Goal: Task Accomplishment & Management: Manage account settings

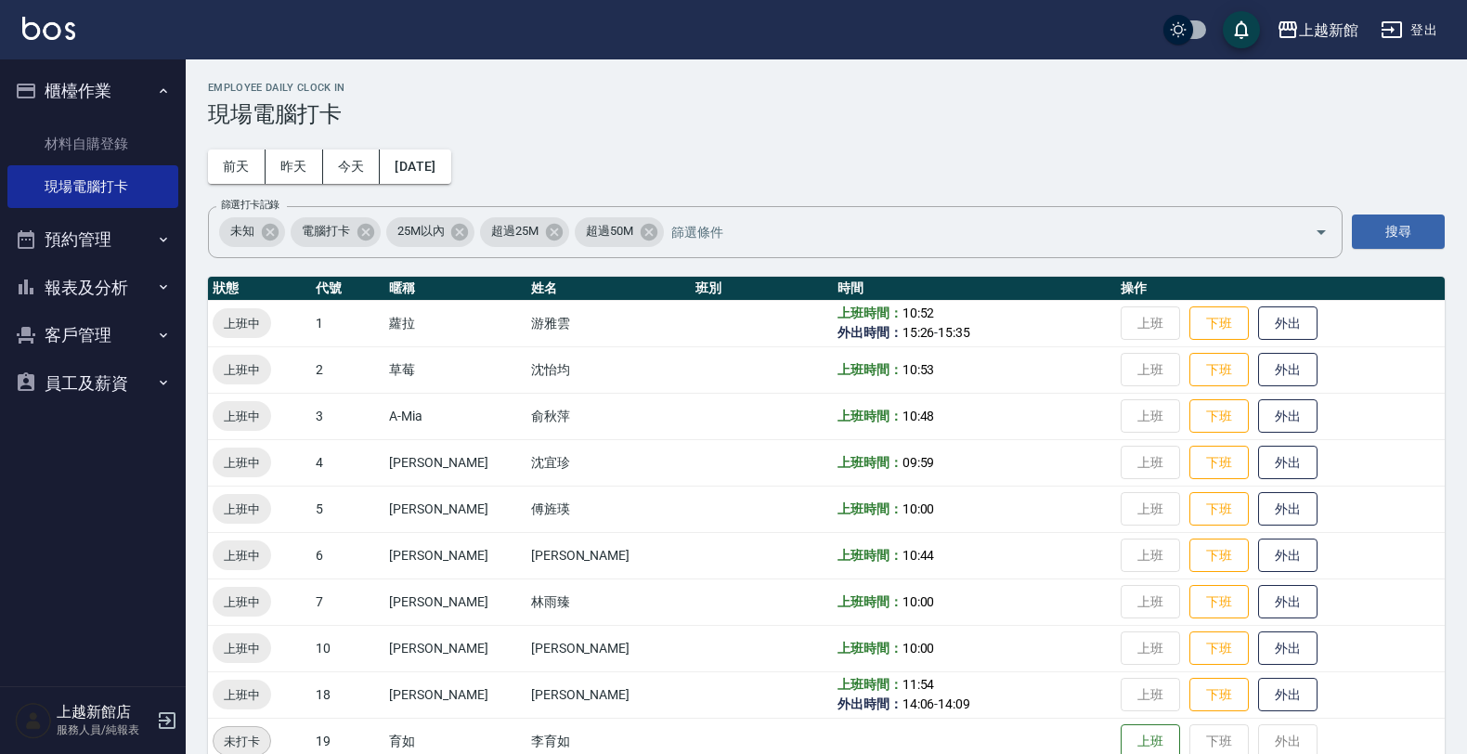
scroll to position [348, 0]
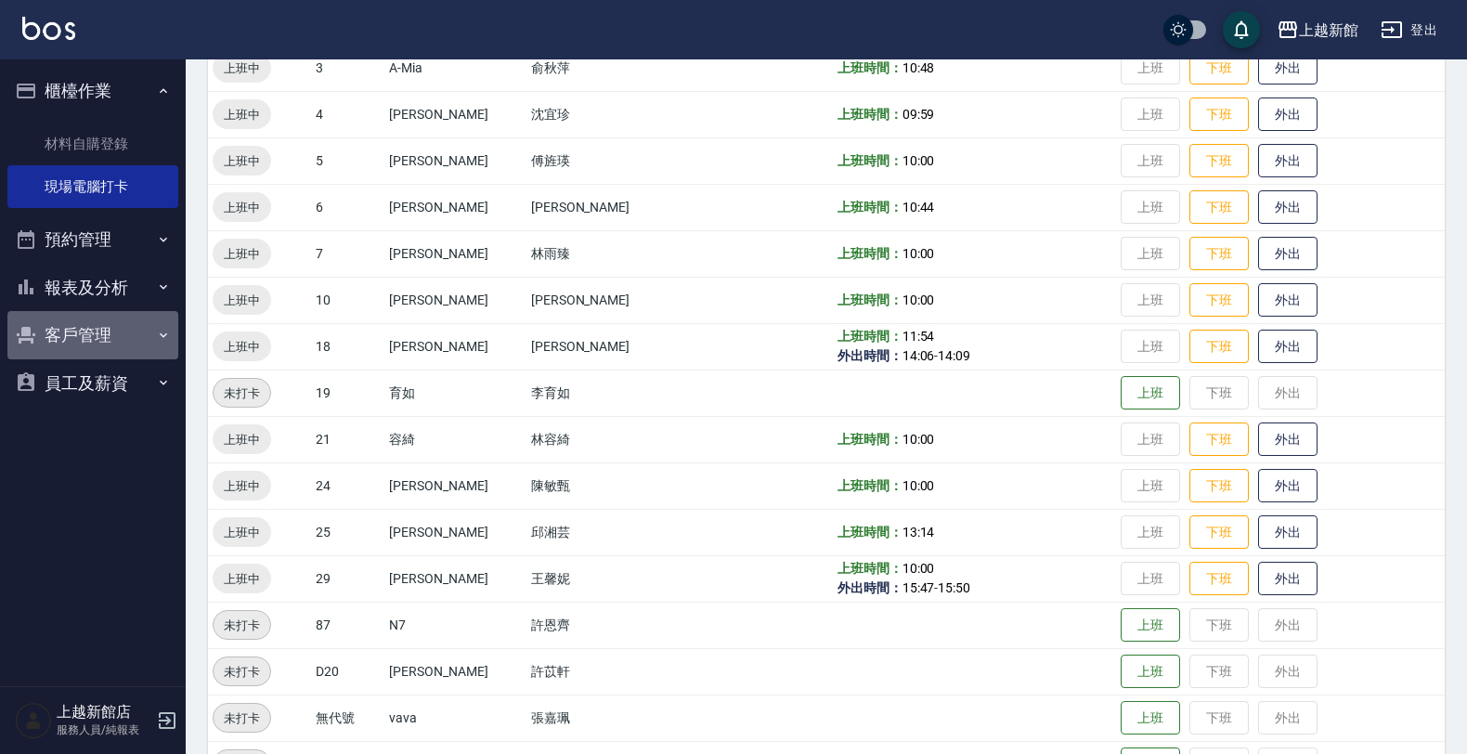
click at [99, 331] on button "客戶管理" at bounding box center [92, 335] width 171 height 48
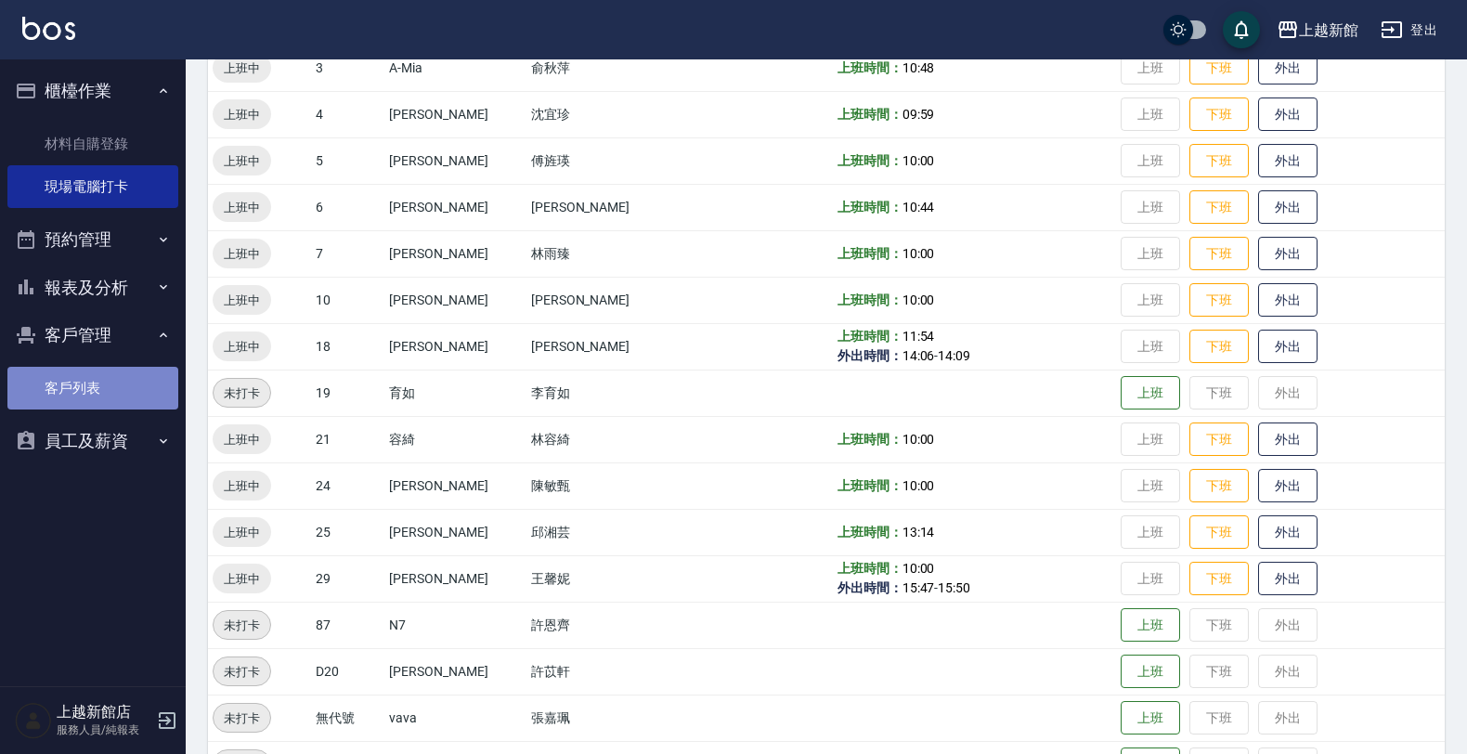
click at [153, 382] on link "客戶列表" at bounding box center [92, 388] width 171 height 43
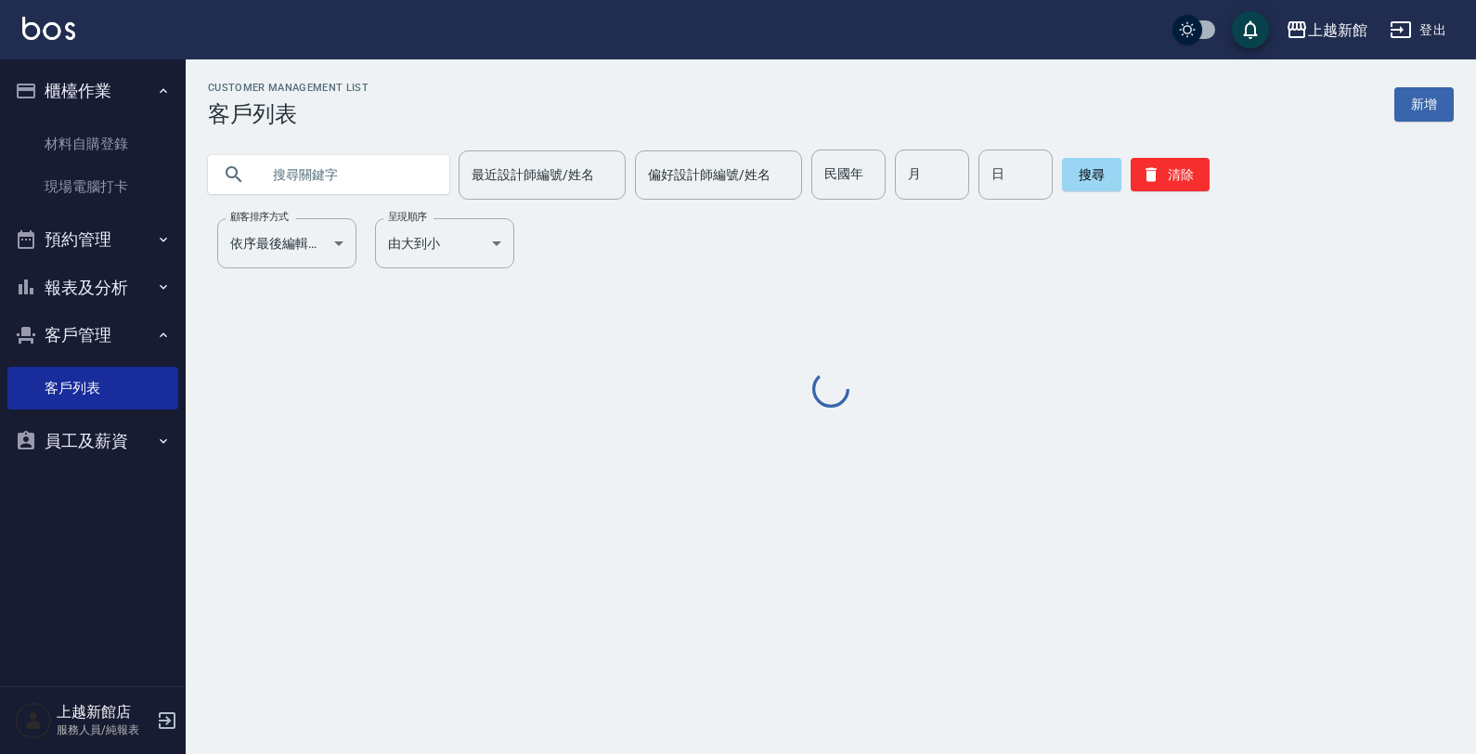
click at [297, 181] on input "text" at bounding box center [347, 174] width 175 height 50
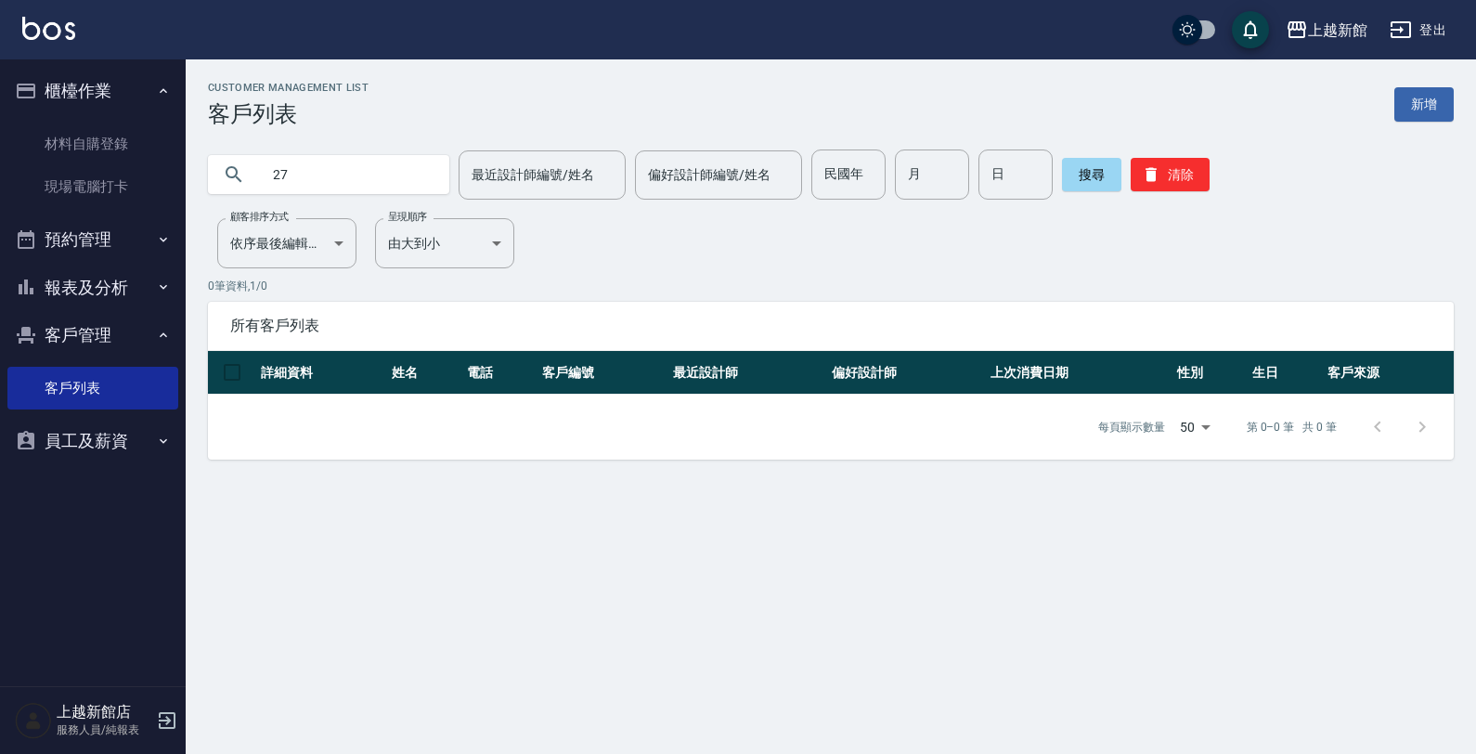
type input "2"
type input "3"
type input "2"
type input "1019"
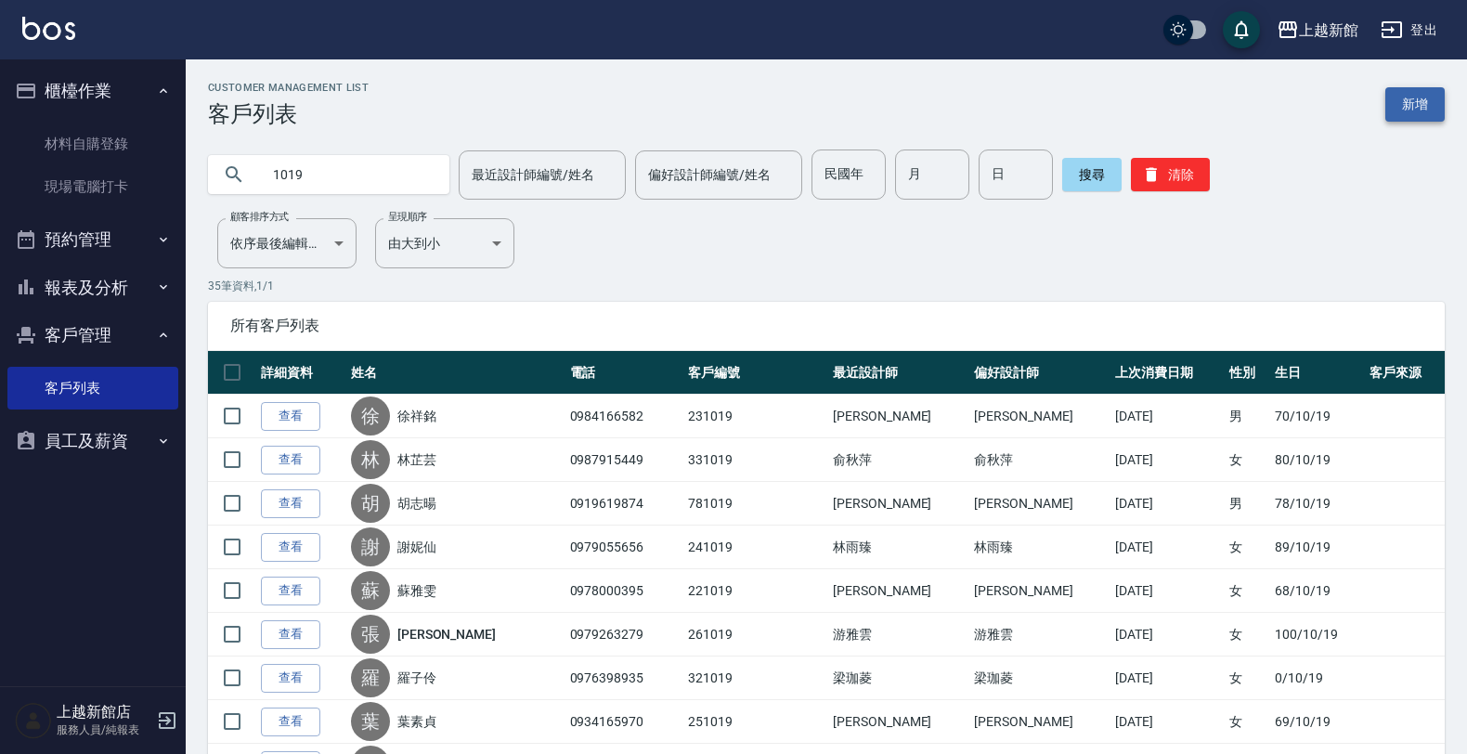
click at [1432, 103] on link "新增" at bounding box center [1414, 104] width 59 height 34
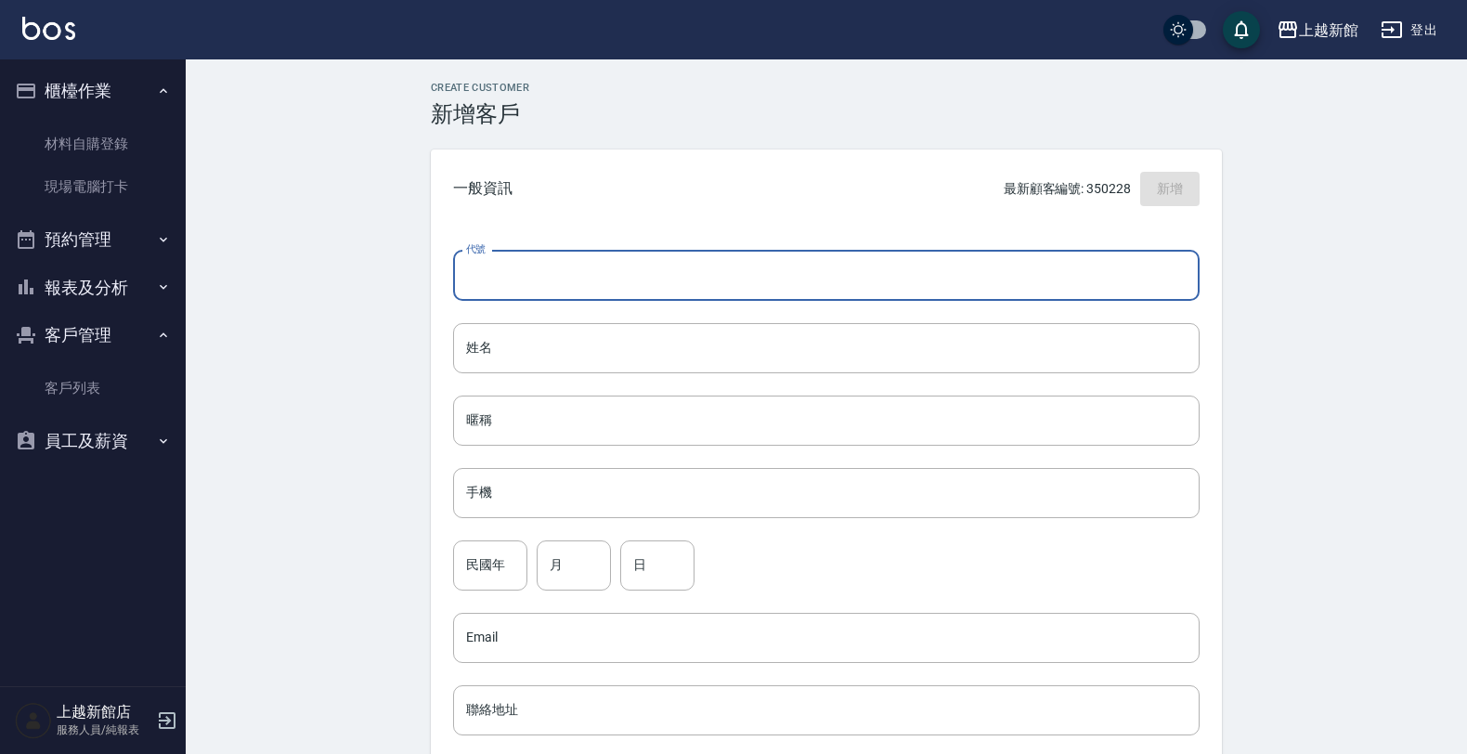
click at [835, 269] on input "代號" at bounding box center [826, 276] width 746 height 50
type input "2"
type input "351019"
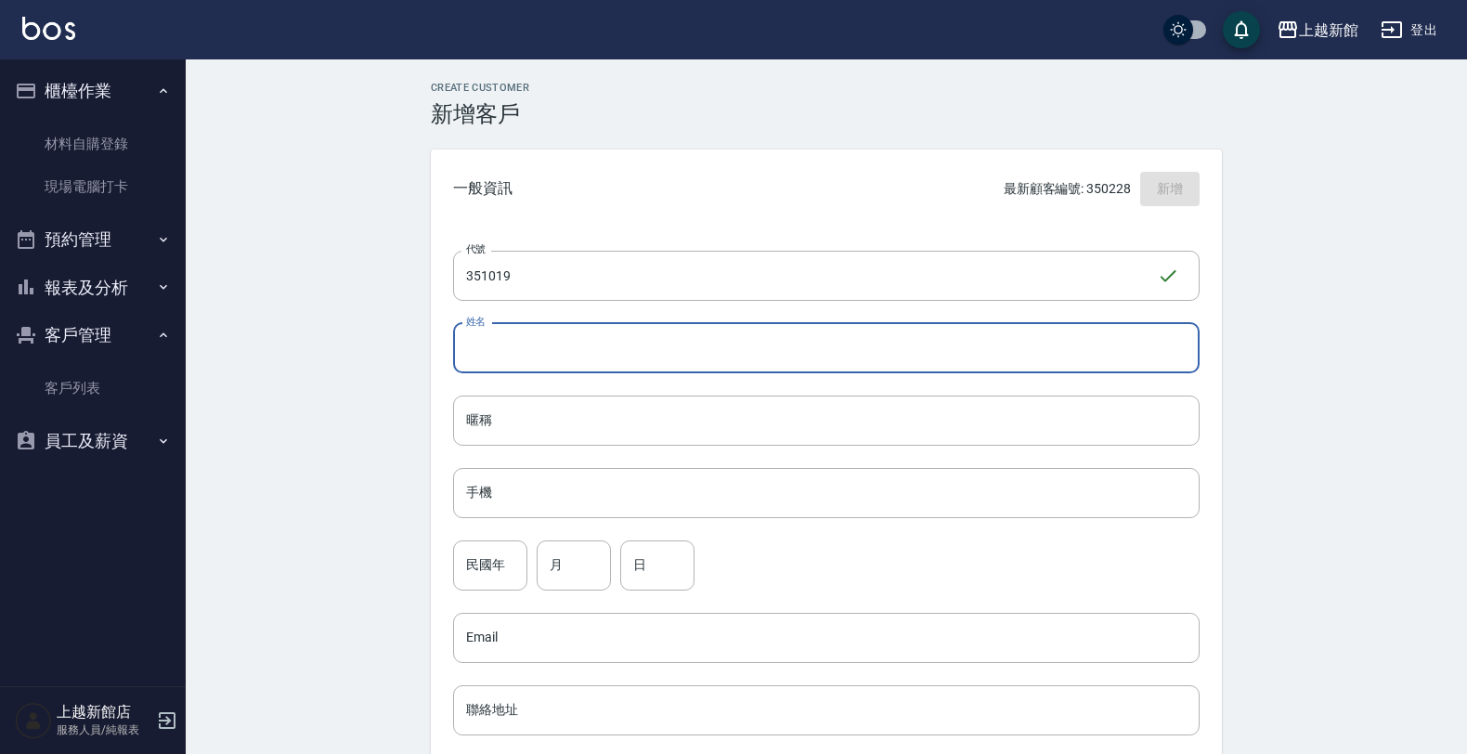
click at [1121, 342] on input "姓名" at bounding box center [826, 348] width 746 height 50
type input "蕭宇萱"
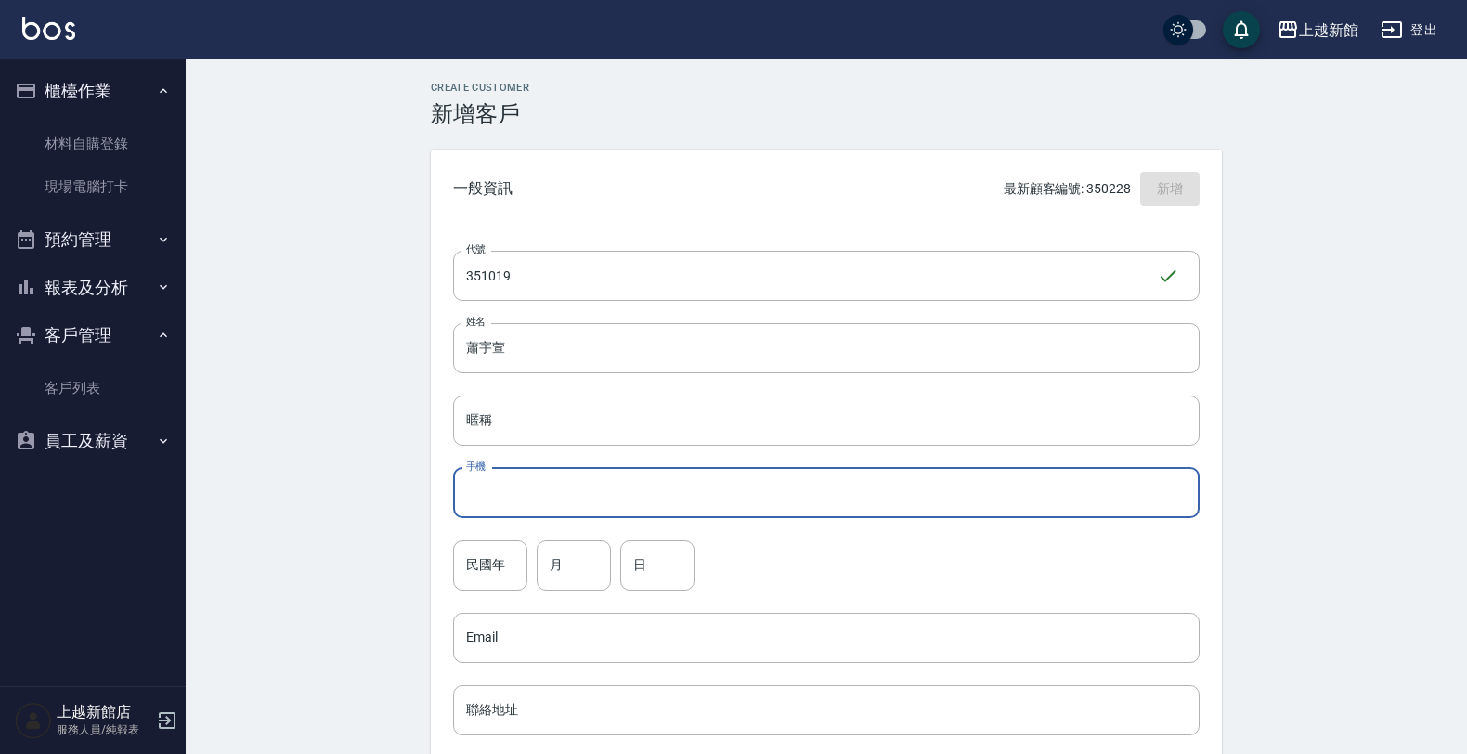
click at [1007, 502] on input "手機" at bounding box center [826, 493] width 746 height 50
type input "0979209771"
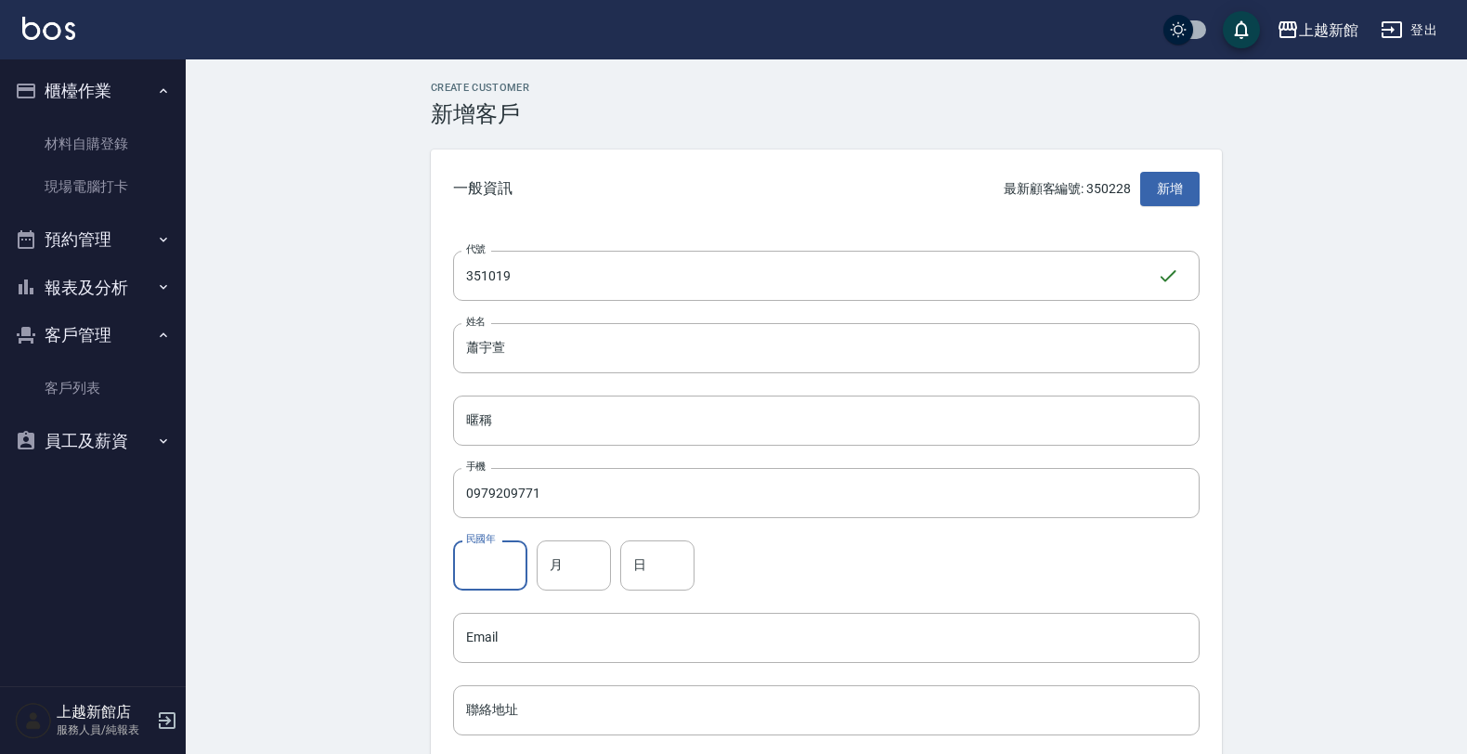
click at [474, 567] on input "民國年" at bounding box center [490, 565] width 74 height 50
type input "87"
click at [592, 552] on input "月" at bounding box center [574, 565] width 74 height 50
type input "10"
click at [636, 573] on input "日" at bounding box center [657, 565] width 74 height 50
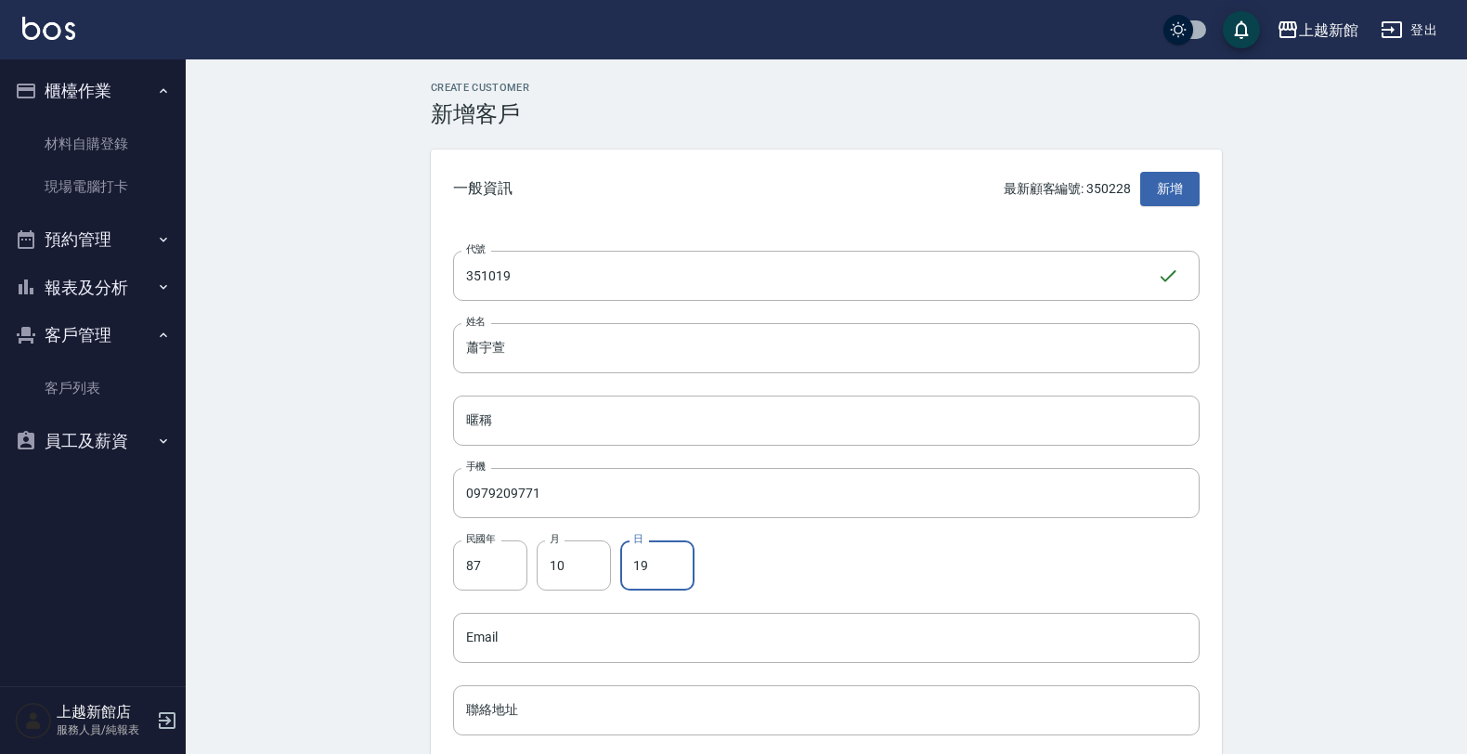
type input "19"
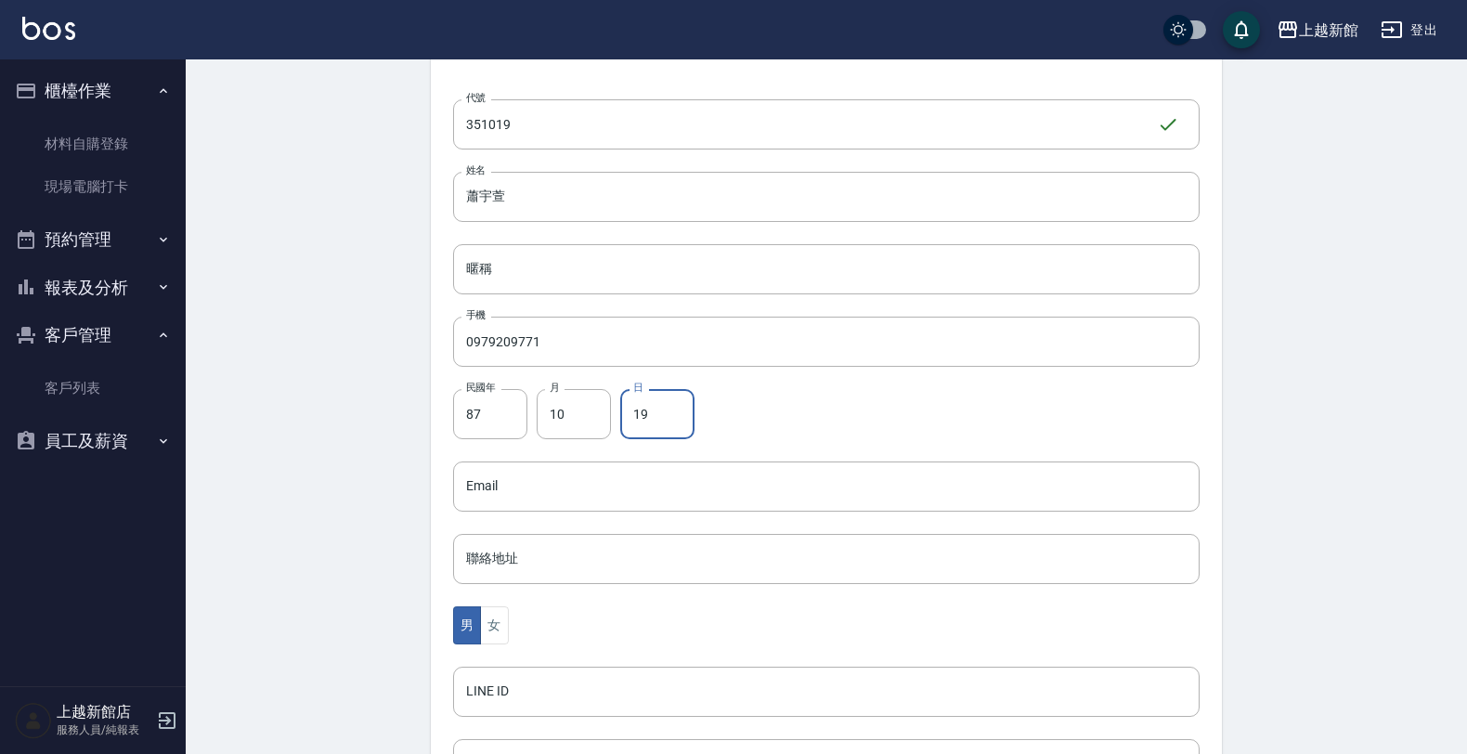
scroll to position [453, 0]
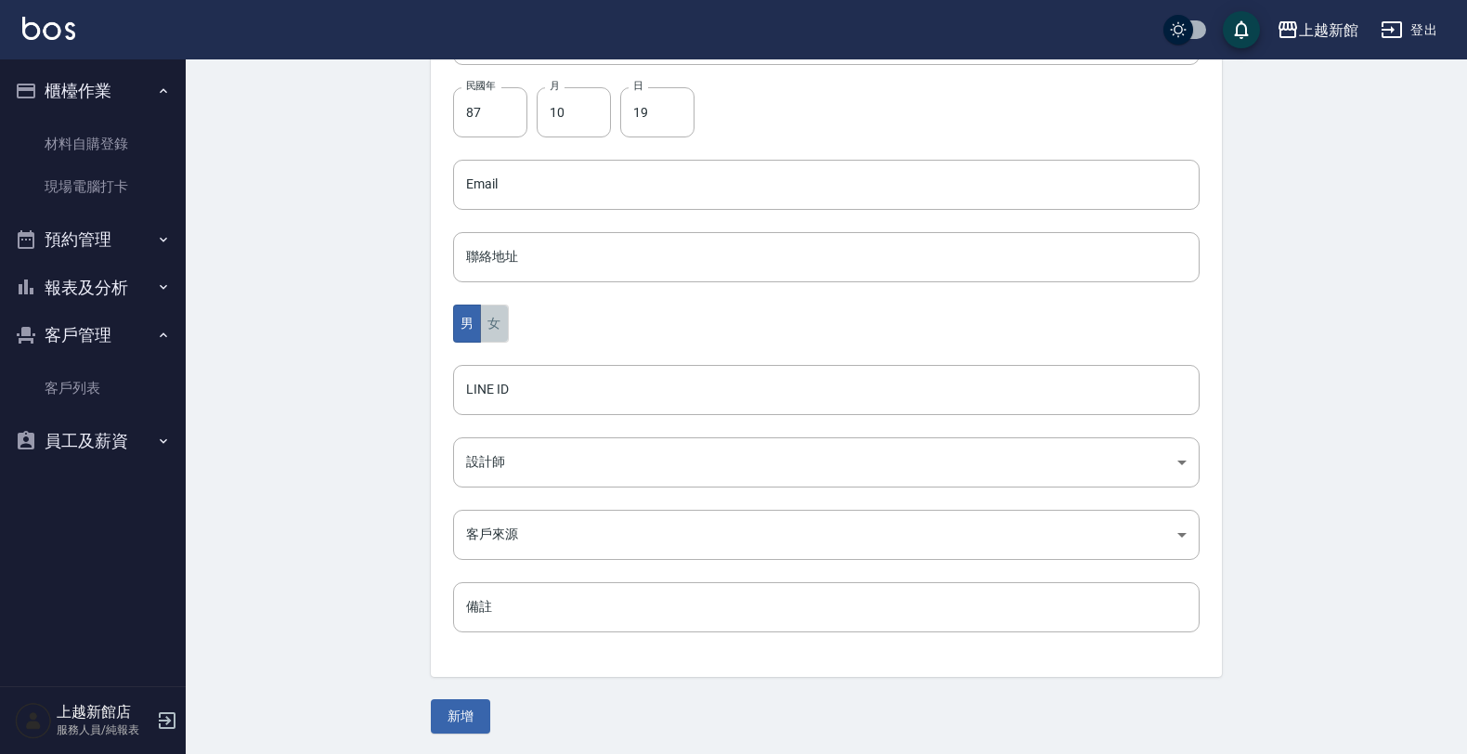
click at [494, 330] on button "女" at bounding box center [494, 323] width 28 height 38
click at [588, 462] on body "上越新館 登出 櫃檯作業 材料自購登錄 現場電腦打卡 預約管理 預約管理 單日預約紀錄 單週預約紀錄 報表及分析 報表目錄 店家日報表 互助日報表 互助業績報…" at bounding box center [733, 151] width 1467 height 1209
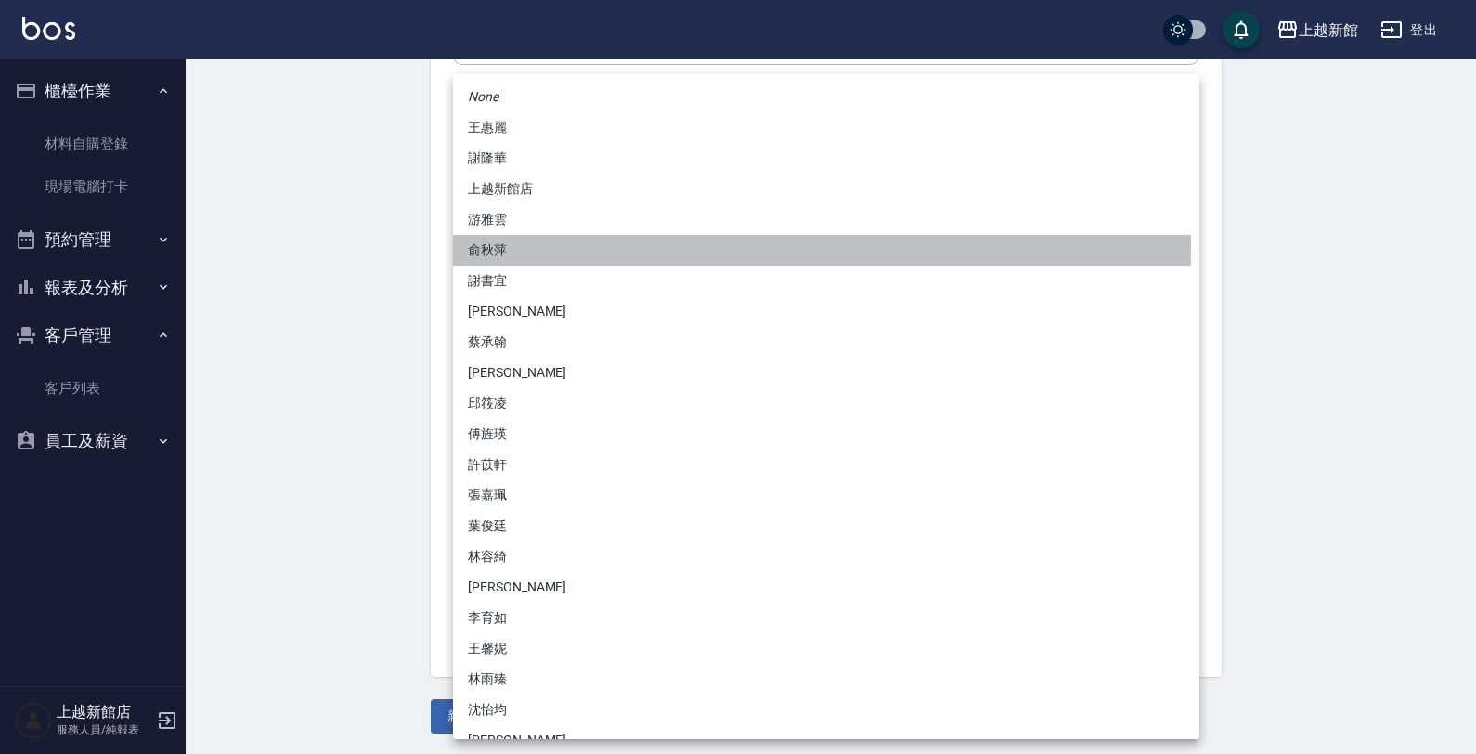
click at [552, 248] on li "俞秋萍" at bounding box center [826, 250] width 746 height 31
type input "1cdd4ba2-88dd-4d28-926f-a961d94b46e0"
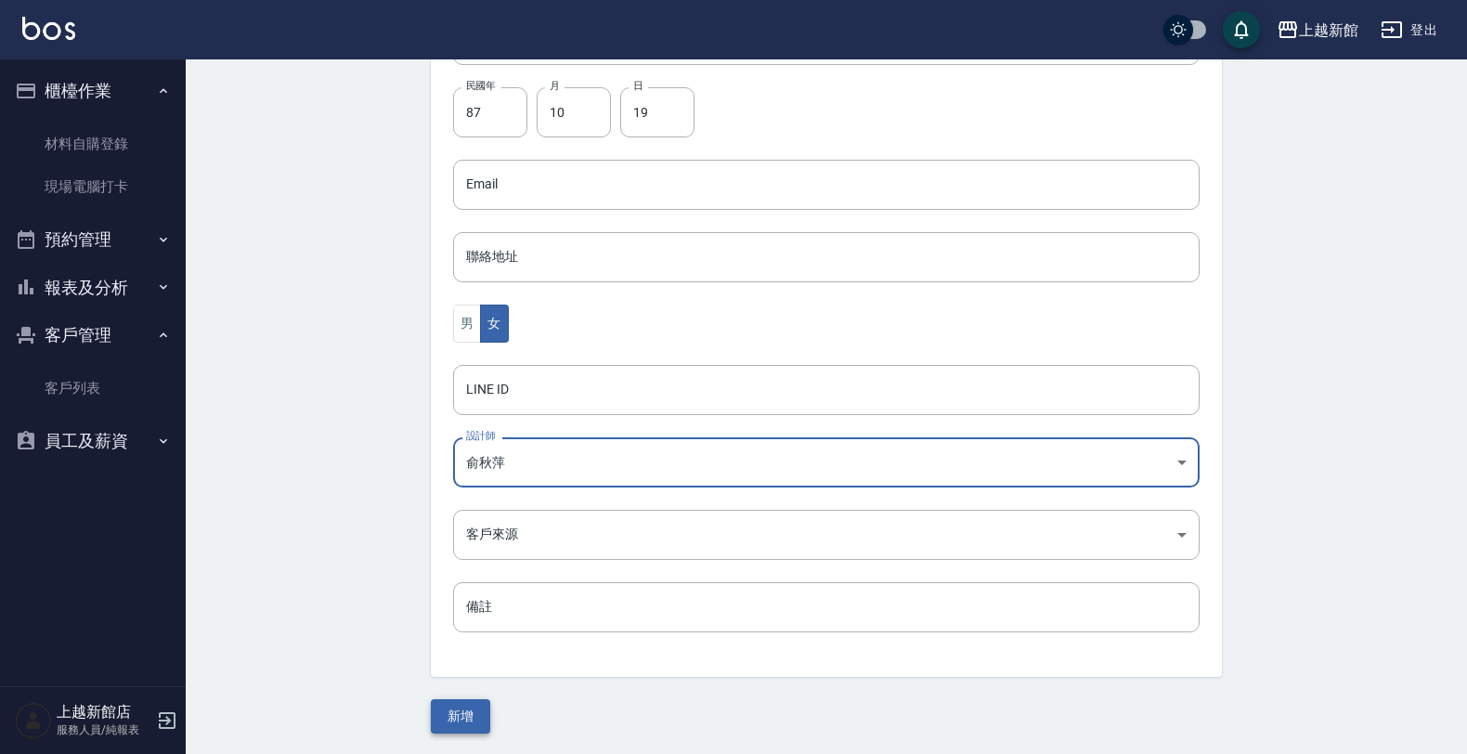
click at [457, 727] on button "新增" at bounding box center [460, 716] width 59 height 34
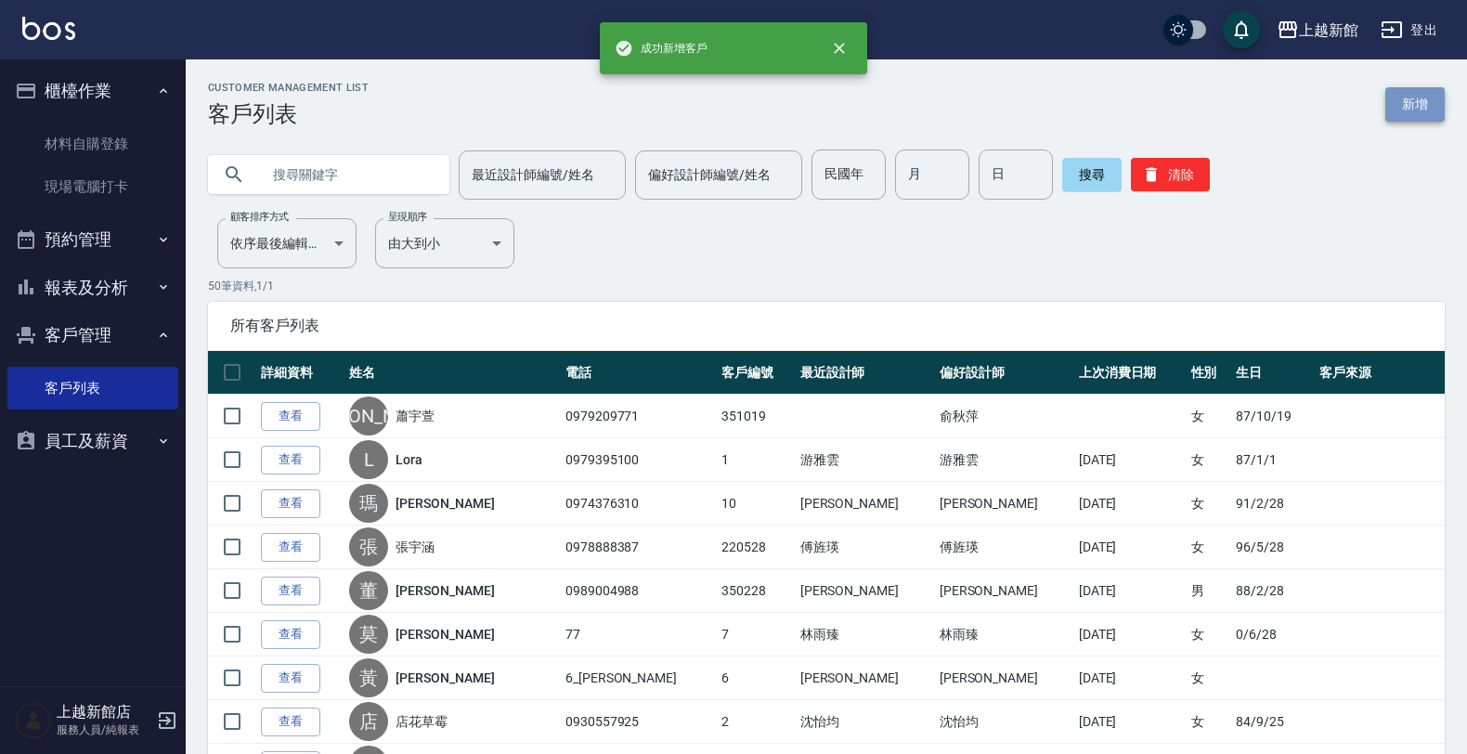
click at [1411, 97] on link "新增" at bounding box center [1414, 104] width 59 height 34
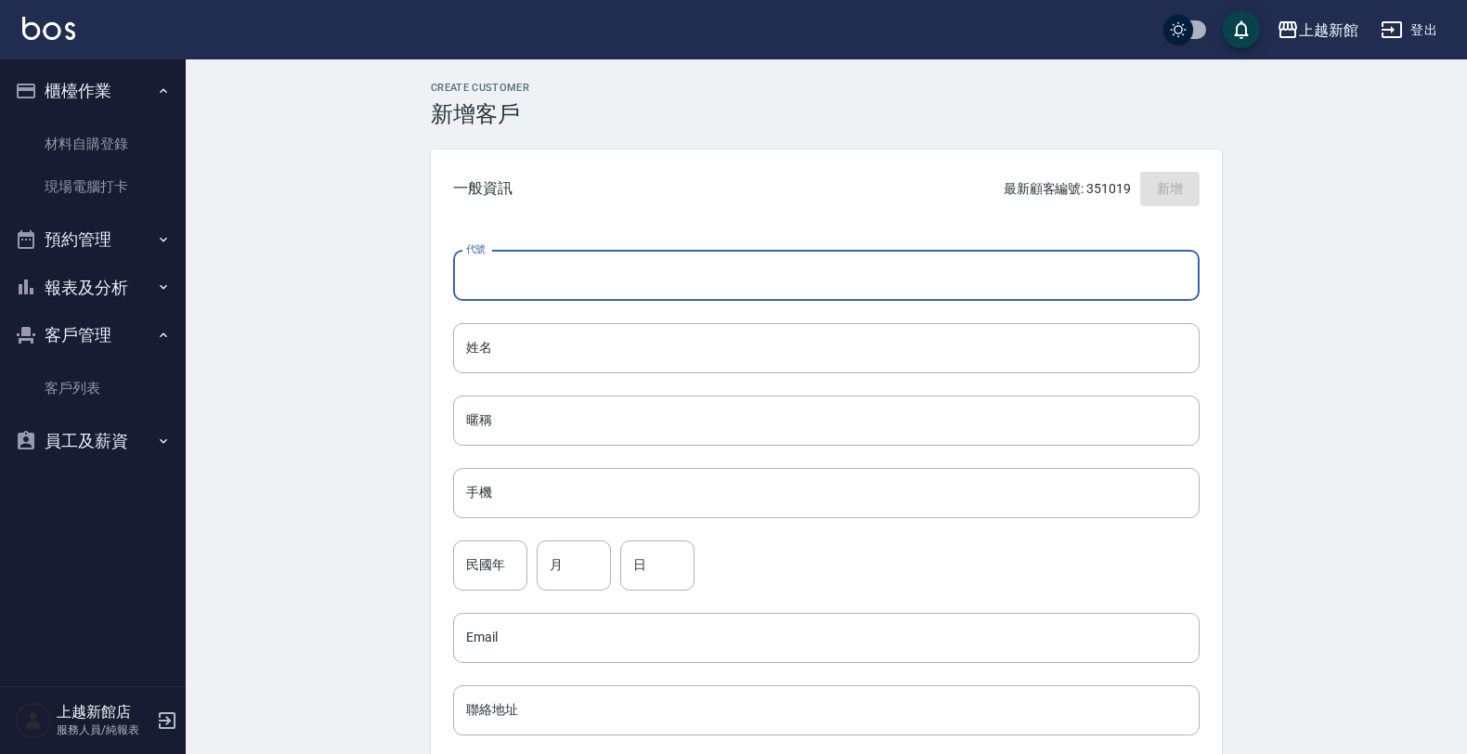
click at [820, 284] on input "代號" at bounding box center [826, 276] width 746 height 50
type input "231224"
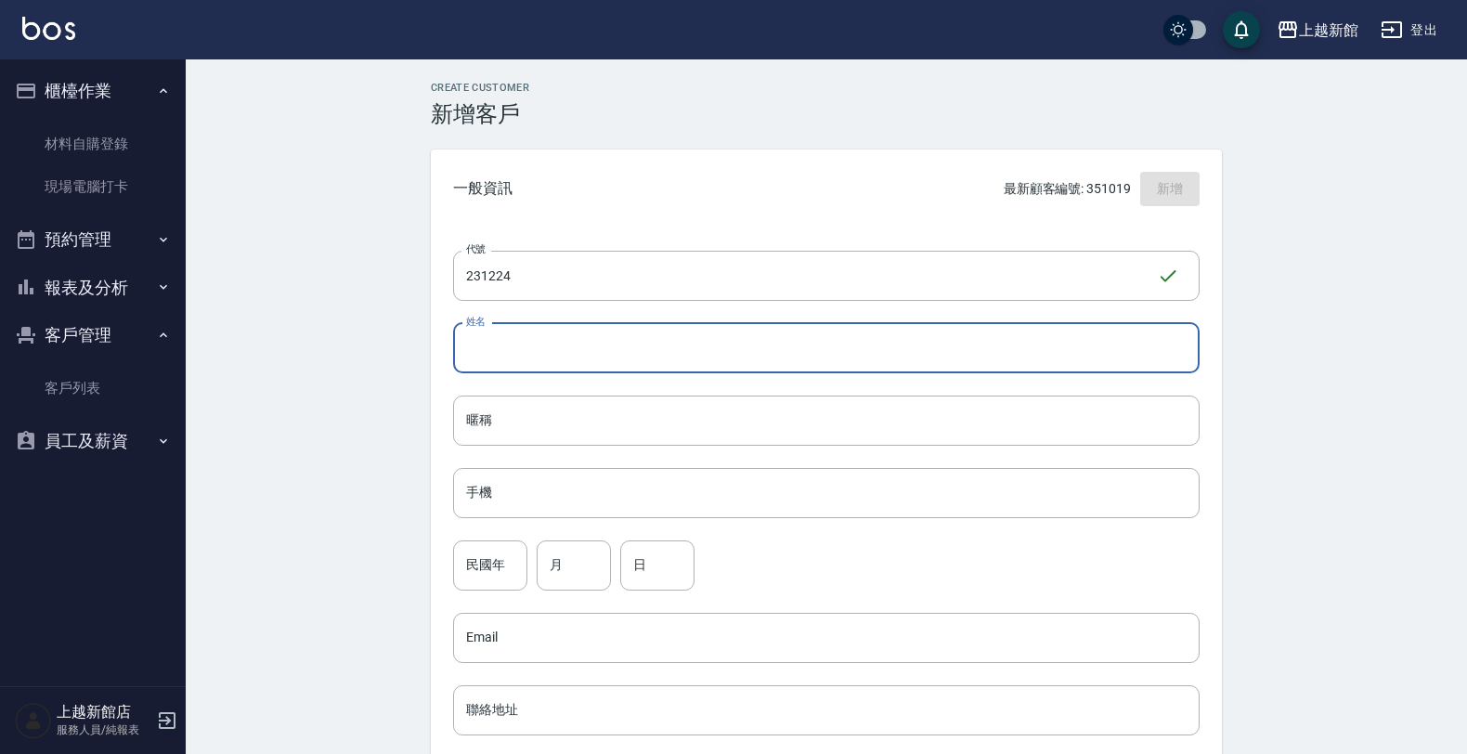
click at [845, 359] on input "姓名" at bounding box center [826, 348] width 746 height 50
type input "d"
type input "柯靜慧"
drag, startPoint x: 687, startPoint y: 484, endPoint x: 699, endPoint y: 501, distance: 21.4
click at [697, 498] on input "手機" at bounding box center [826, 493] width 746 height 50
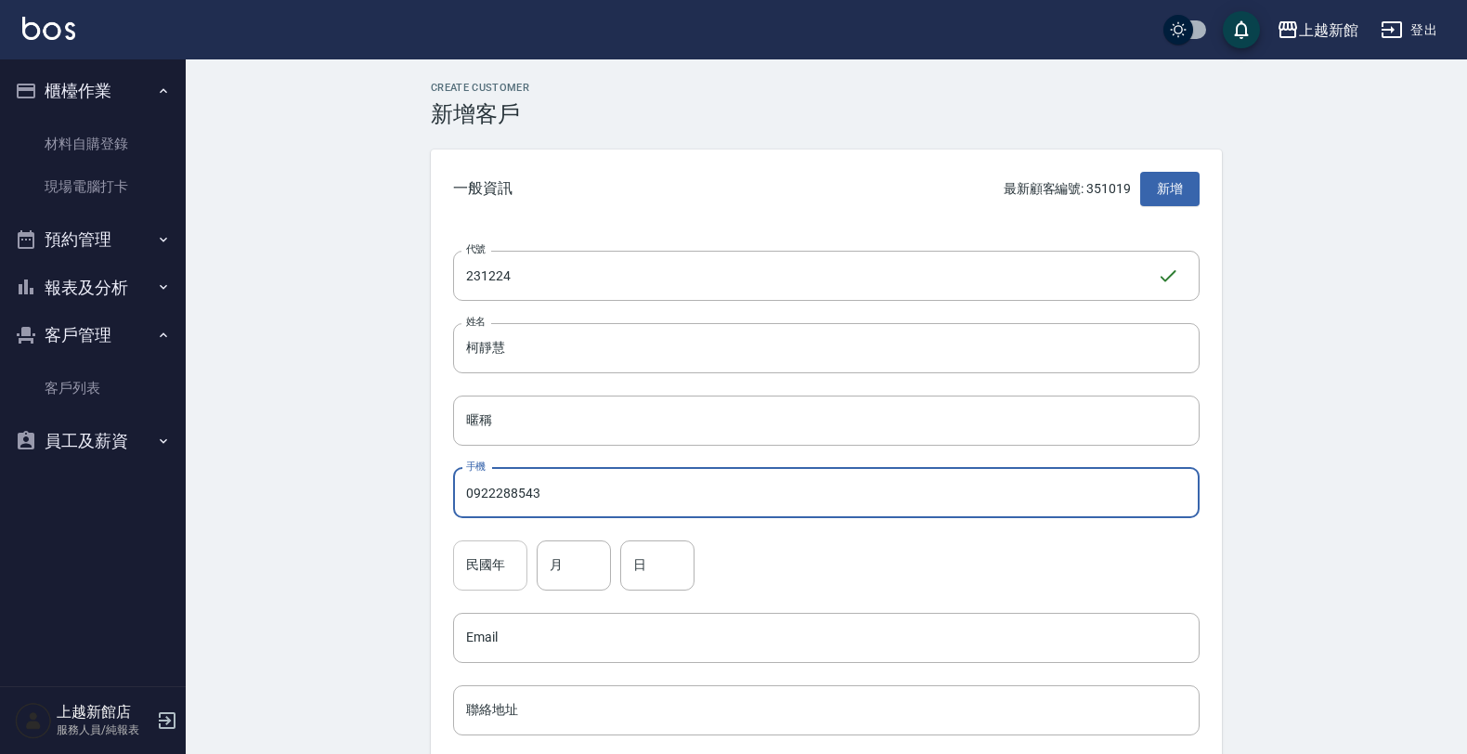
type input "0922288543"
click at [495, 552] on input "民國年" at bounding box center [490, 565] width 74 height 50
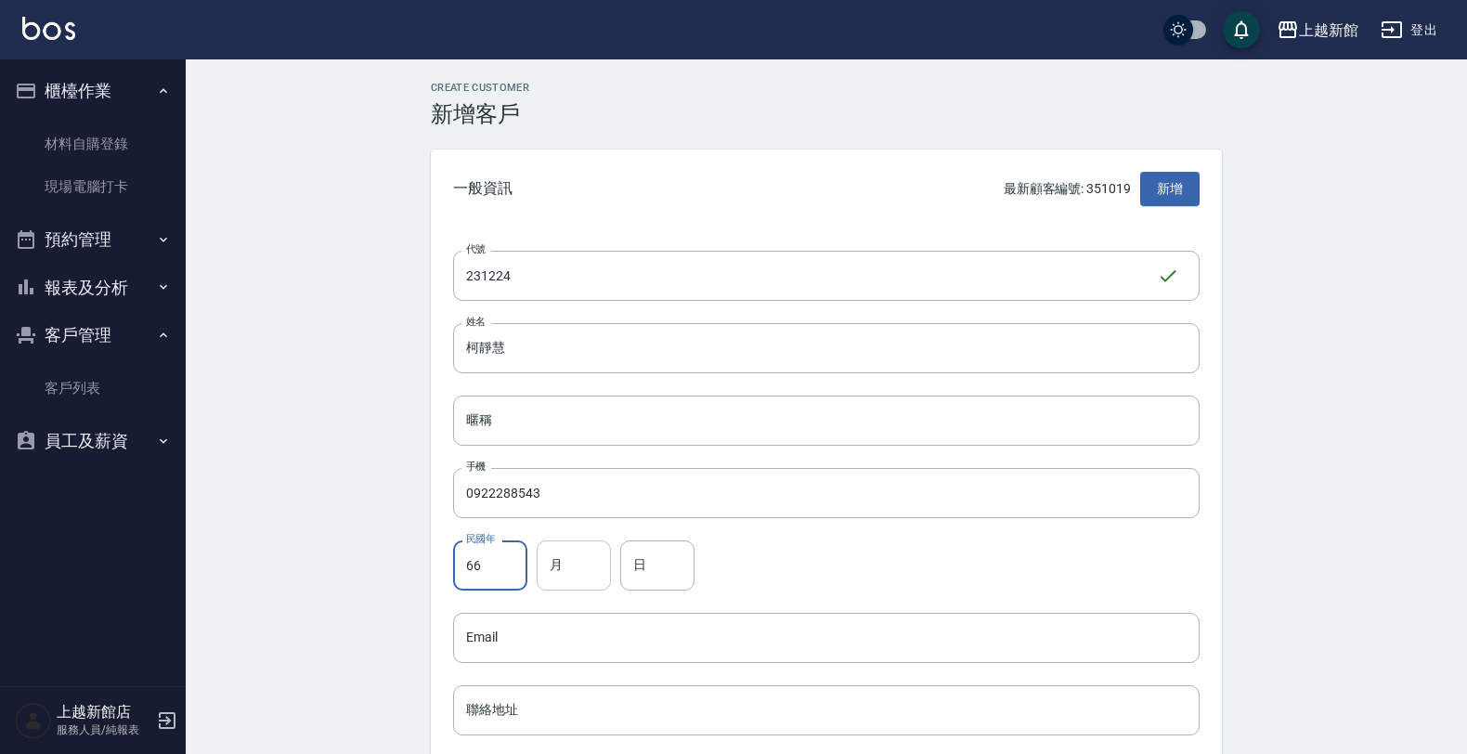
type input "66"
click at [589, 567] on input "月" at bounding box center [574, 565] width 74 height 50
type input "12"
click at [687, 578] on input "日" at bounding box center [657, 565] width 74 height 50
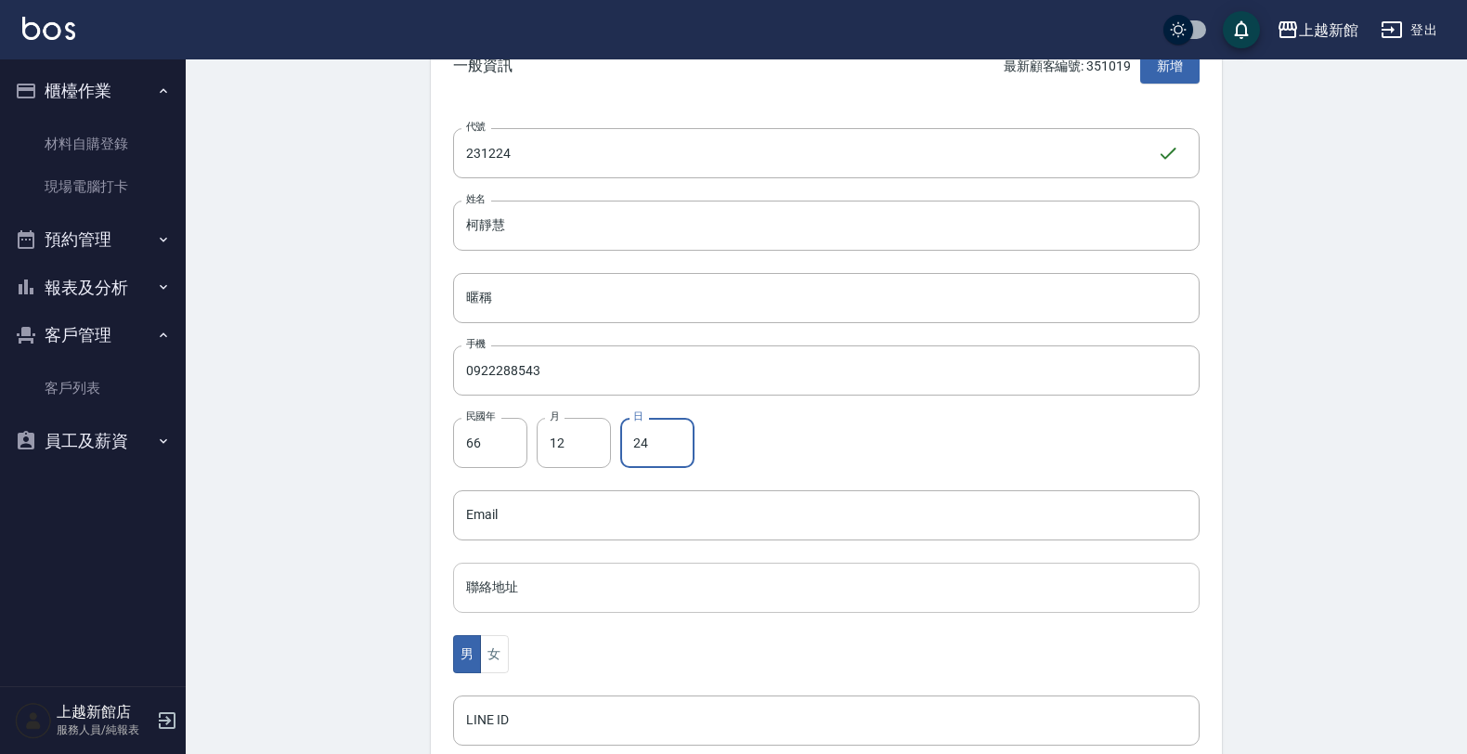
scroll to position [453, 0]
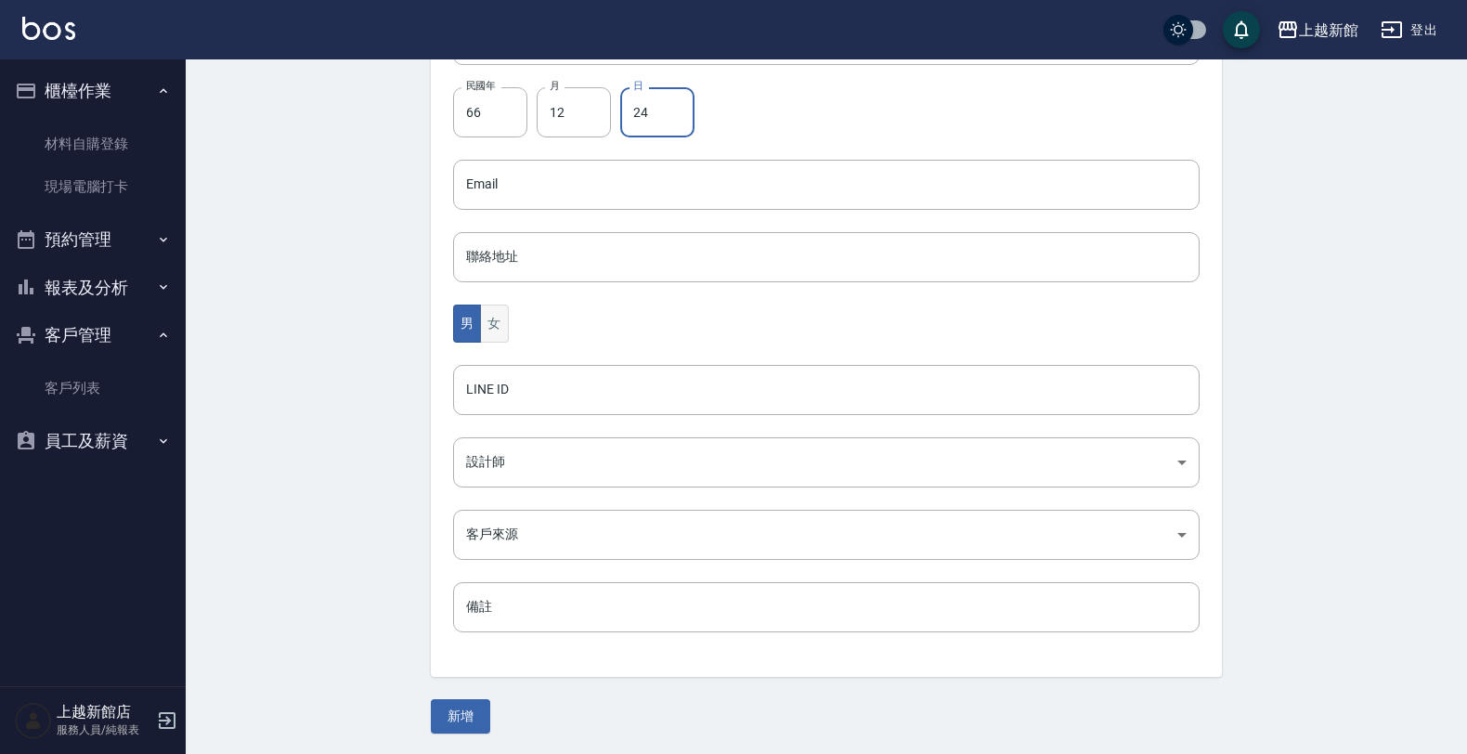
type input "24"
click at [498, 323] on button "女" at bounding box center [494, 323] width 28 height 38
click at [536, 461] on body "上越新館 登出 櫃檯作業 材料自購登錄 現場電腦打卡 預約管理 預約管理 單日預約紀錄 單週預約紀錄 報表及分析 報表目錄 店家日報表 互助日報表 互助業績報…" at bounding box center [733, 151] width 1467 height 1209
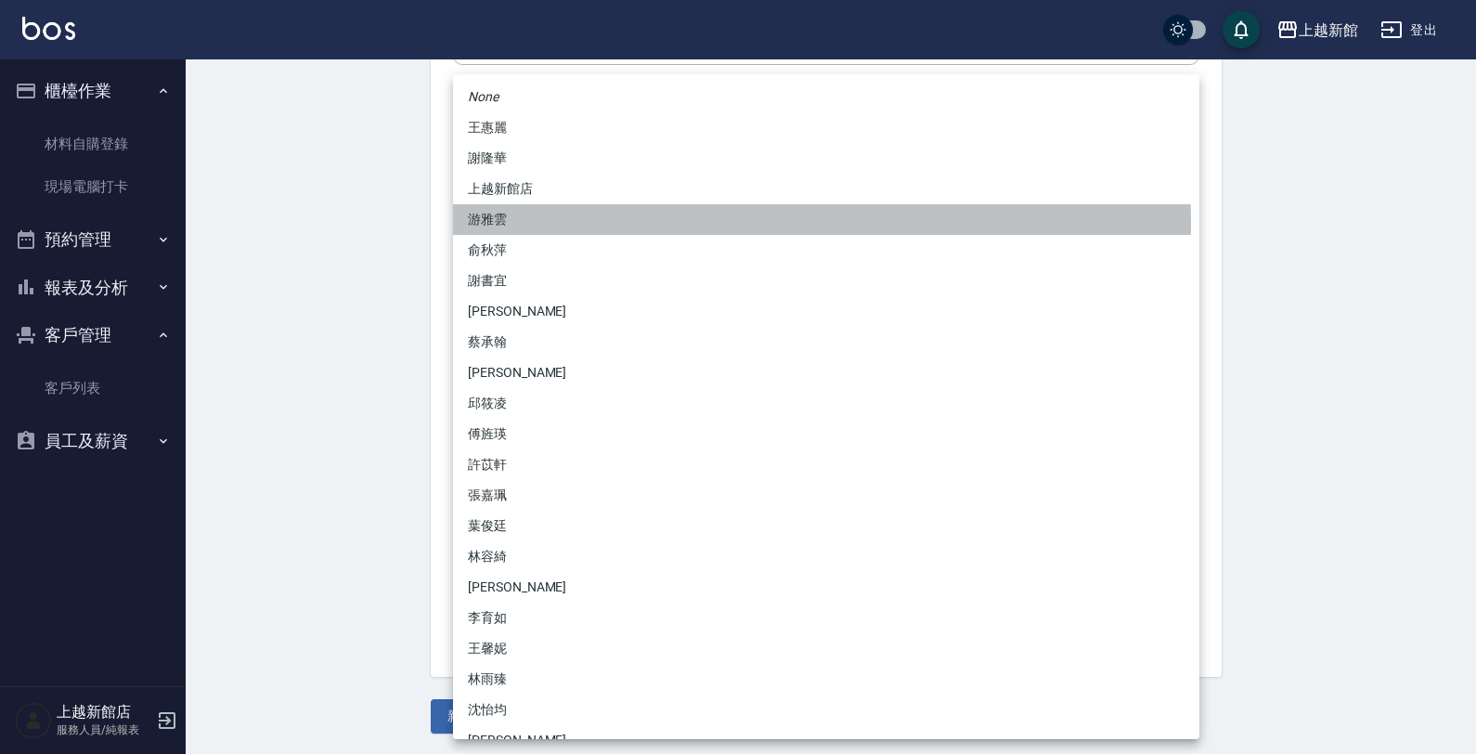
click at [550, 223] on li "游雅雲" at bounding box center [826, 219] width 746 height 31
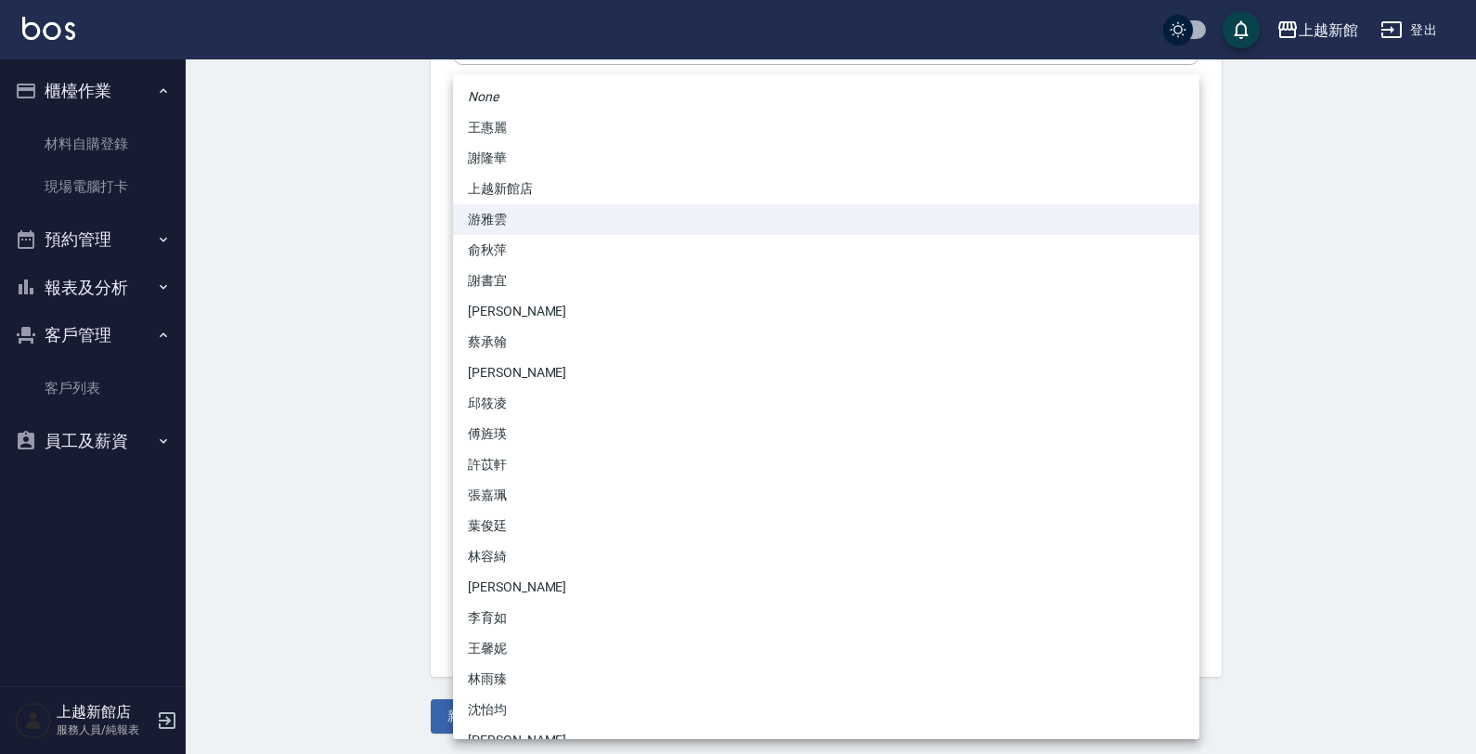
drag, startPoint x: 548, startPoint y: 466, endPoint x: 560, endPoint y: 309, distance: 157.3
click at [549, 465] on body "上越新館 登出 櫃檯作業 材料自購登錄 現場電腦打卡 預約管理 預約管理 單日預約紀錄 單週預約紀錄 報表及分析 報表目錄 店家日報表 互助日報表 互助業績報…" at bounding box center [738, 151] width 1476 height 1209
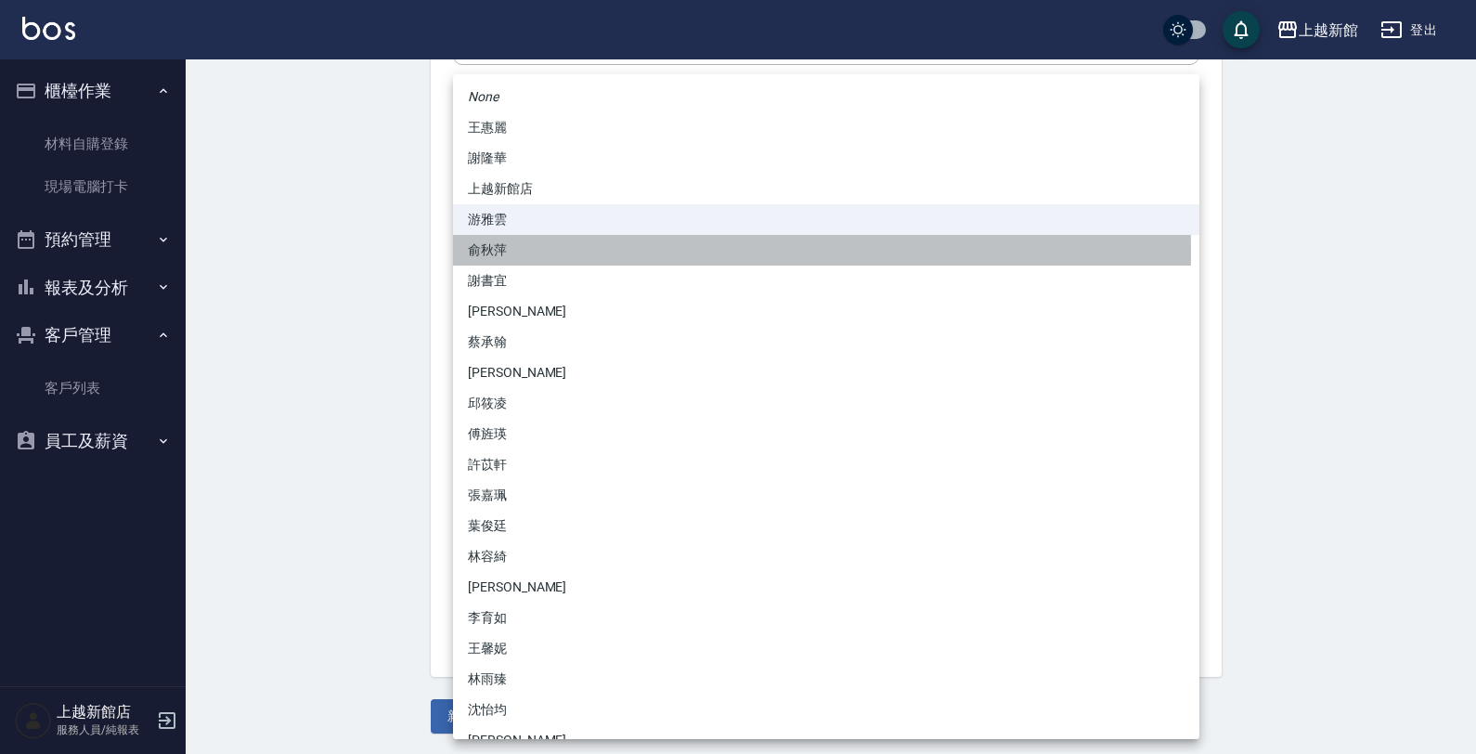
click at [539, 251] on li "俞秋萍" at bounding box center [826, 250] width 746 height 31
type input "1cdd4ba2-88dd-4d28-926f-a961d94b46e0"
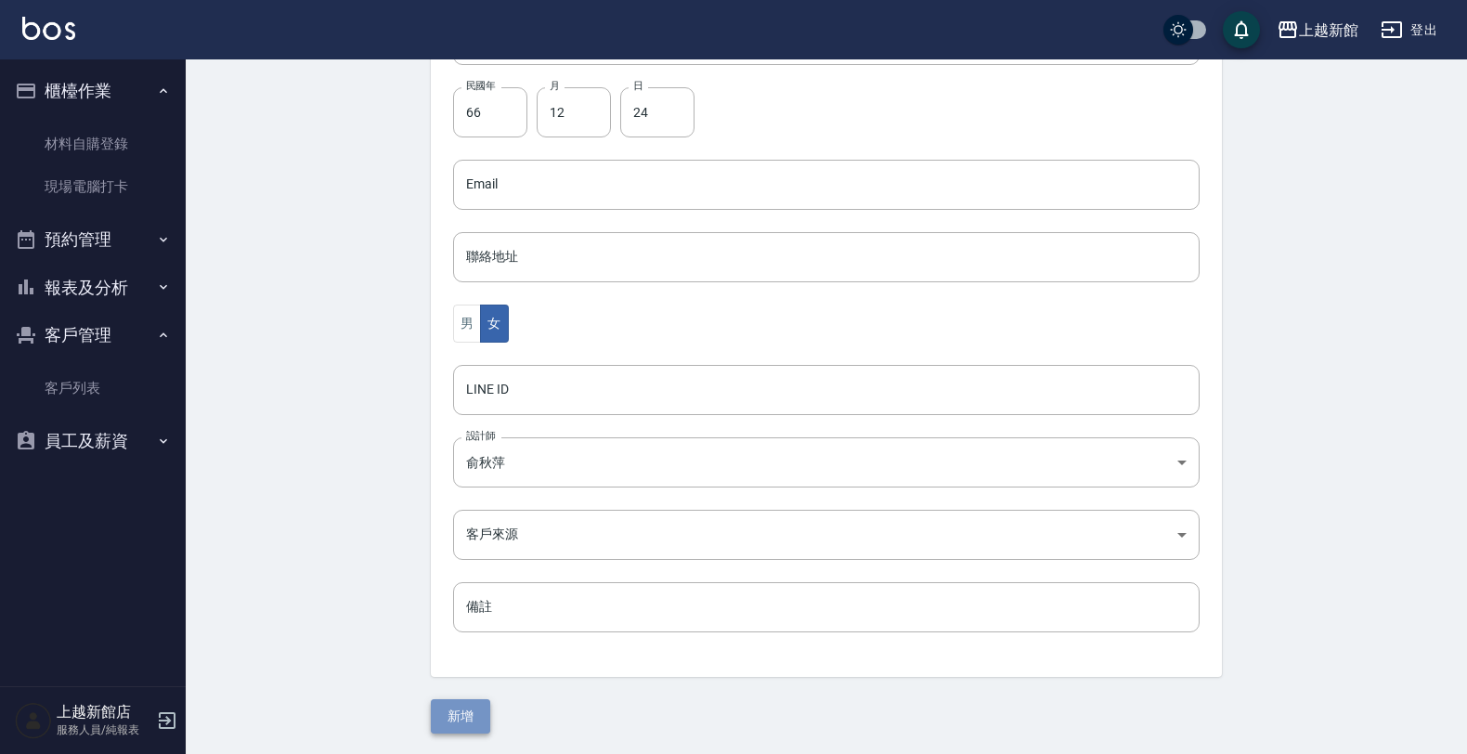
click at [481, 706] on button "新增" at bounding box center [460, 716] width 59 height 34
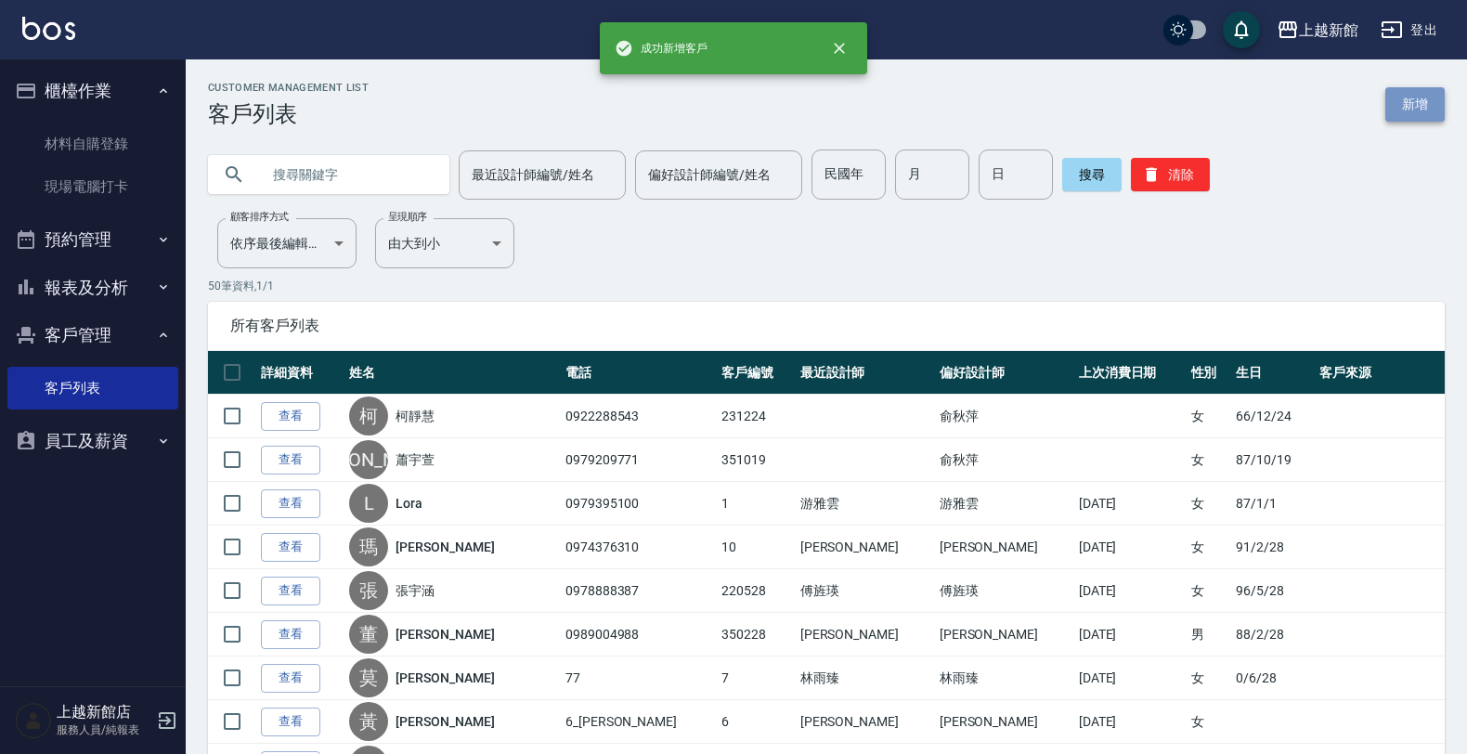
click at [1434, 111] on link "新增" at bounding box center [1414, 104] width 59 height 34
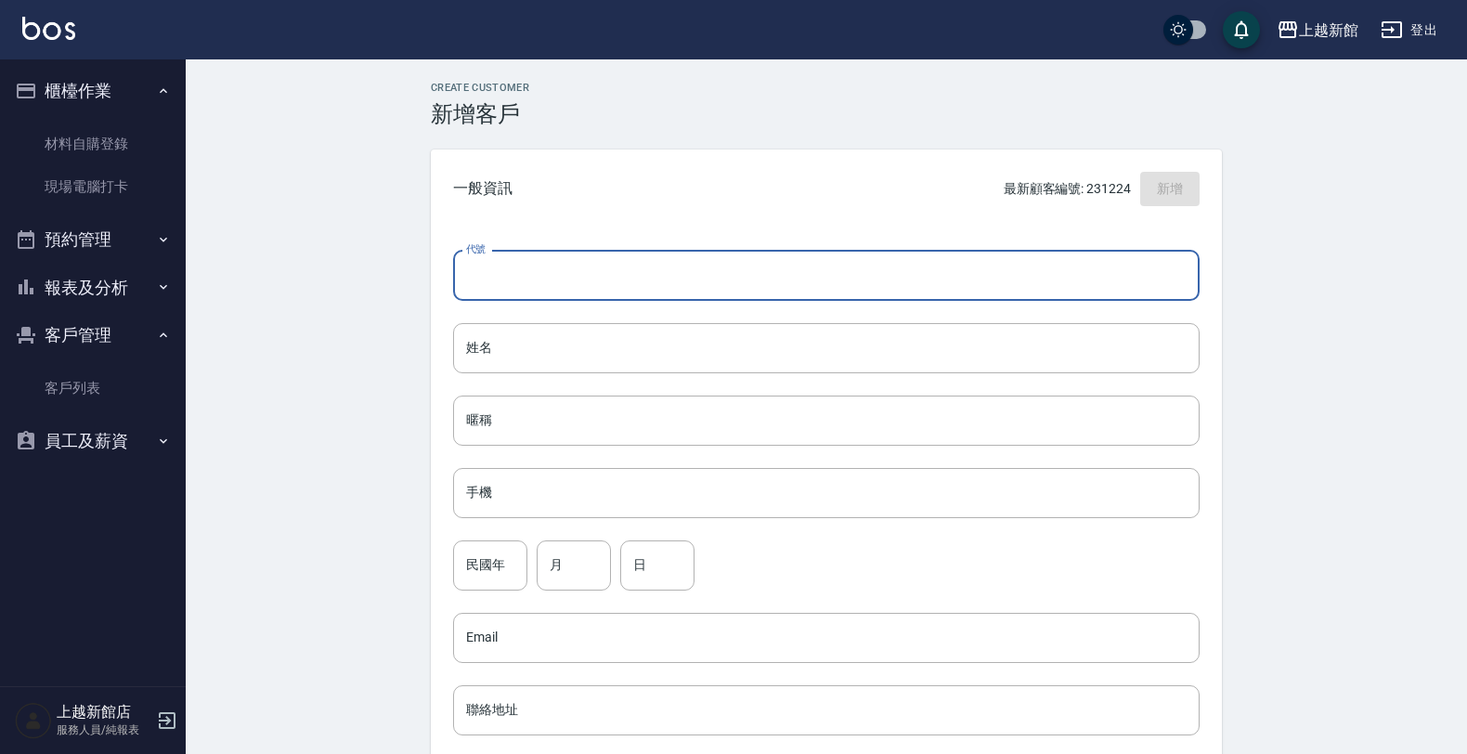
click at [757, 284] on input "代號" at bounding box center [826, 276] width 746 height 50
type input "370404"
click at [731, 344] on input "姓名" at bounding box center [826, 348] width 746 height 50
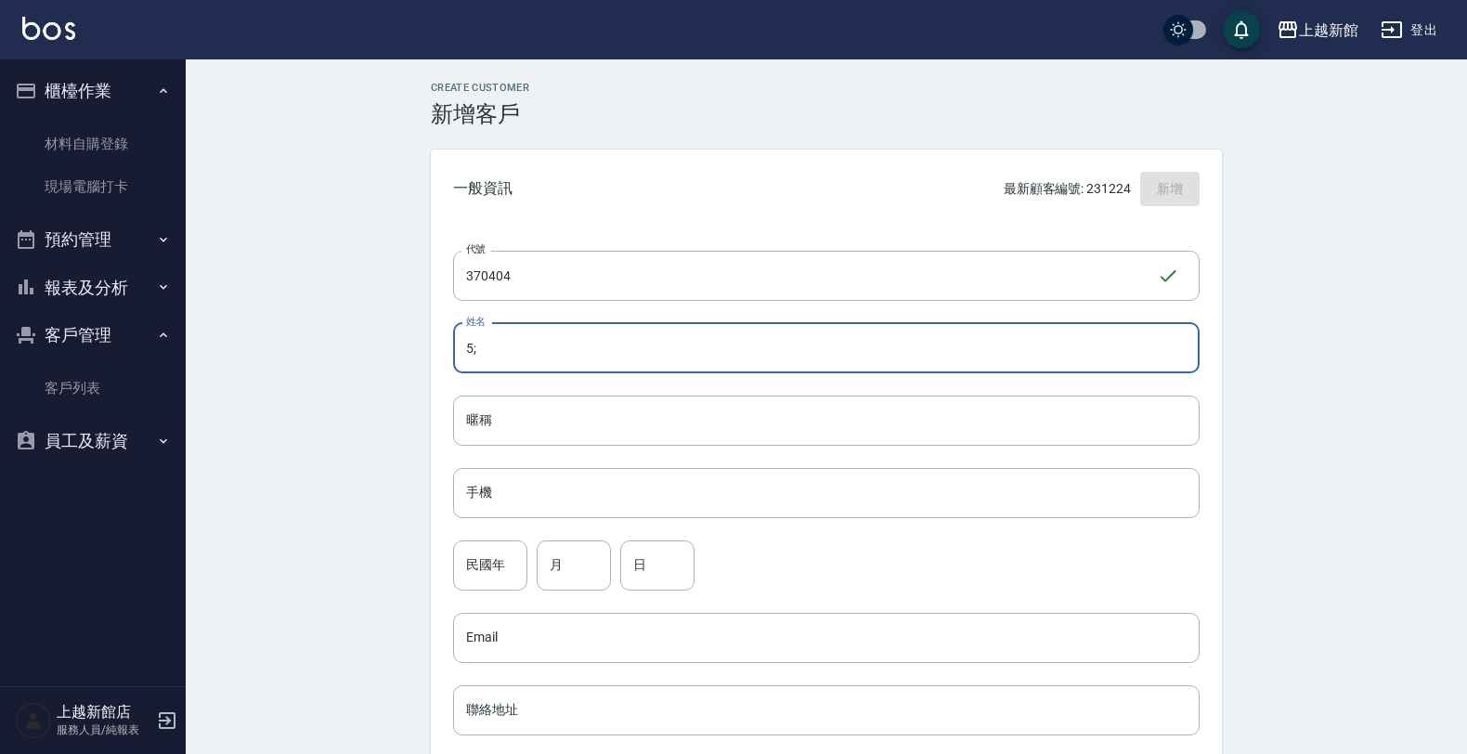
type input "5"
type input "張名儀"
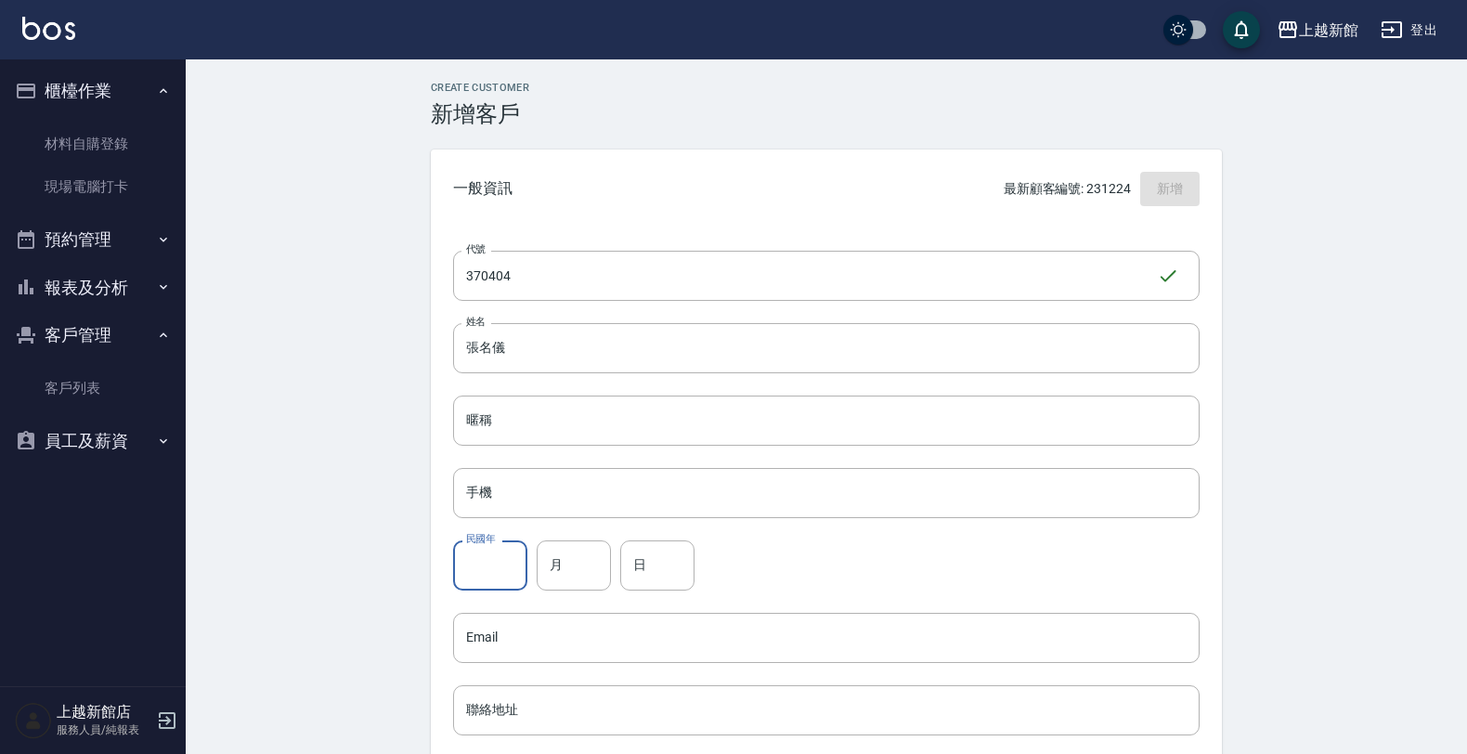
click at [509, 576] on input "民國年" at bounding box center [490, 565] width 74 height 50
type input "79"
drag, startPoint x: 589, startPoint y: 577, endPoint x: 611, endPoint y: 563, distance: 25.5
click at [603, 572] on input "月" at bounding box center [574, 565] width 74 height 50
type input "04"
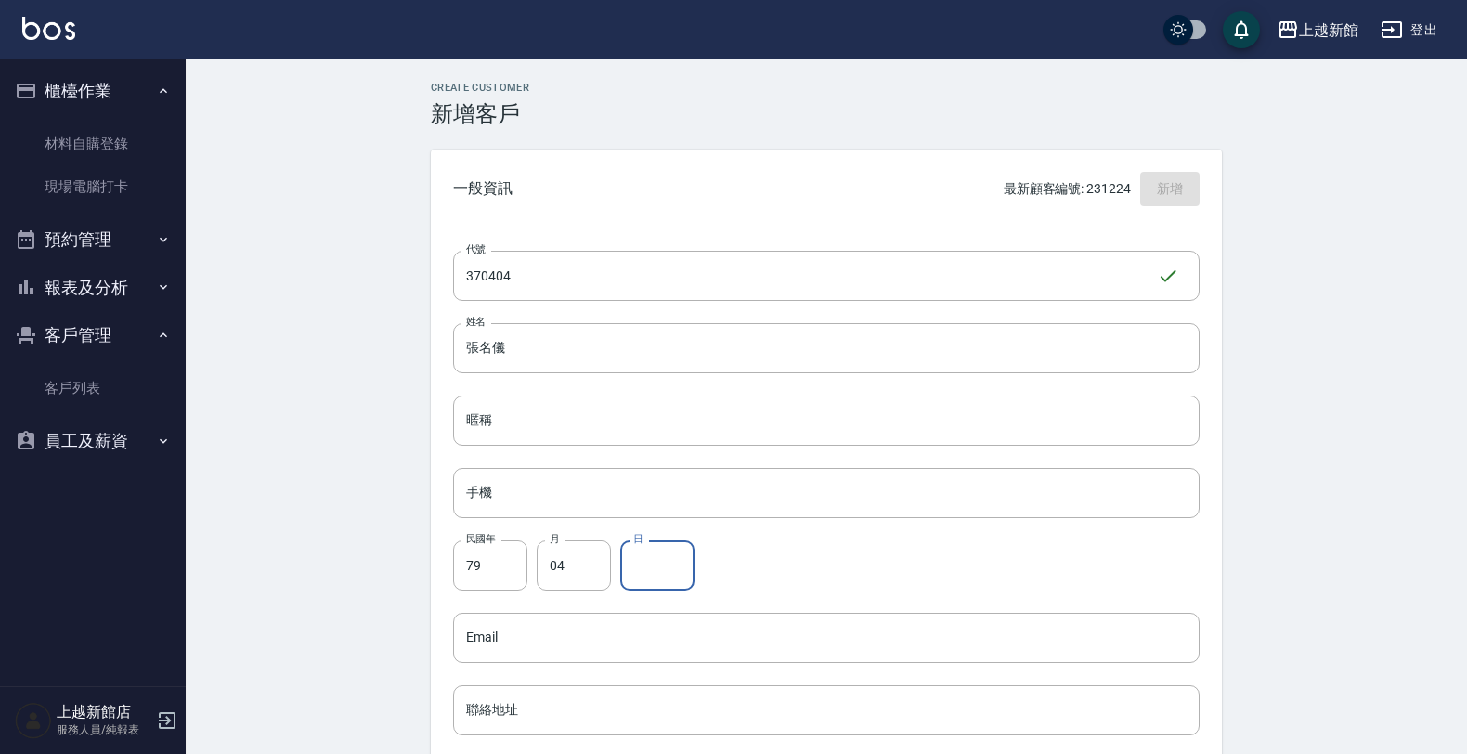
click at [653, 569] on input "日" at bounding box center [657, 565] width 74 height 50
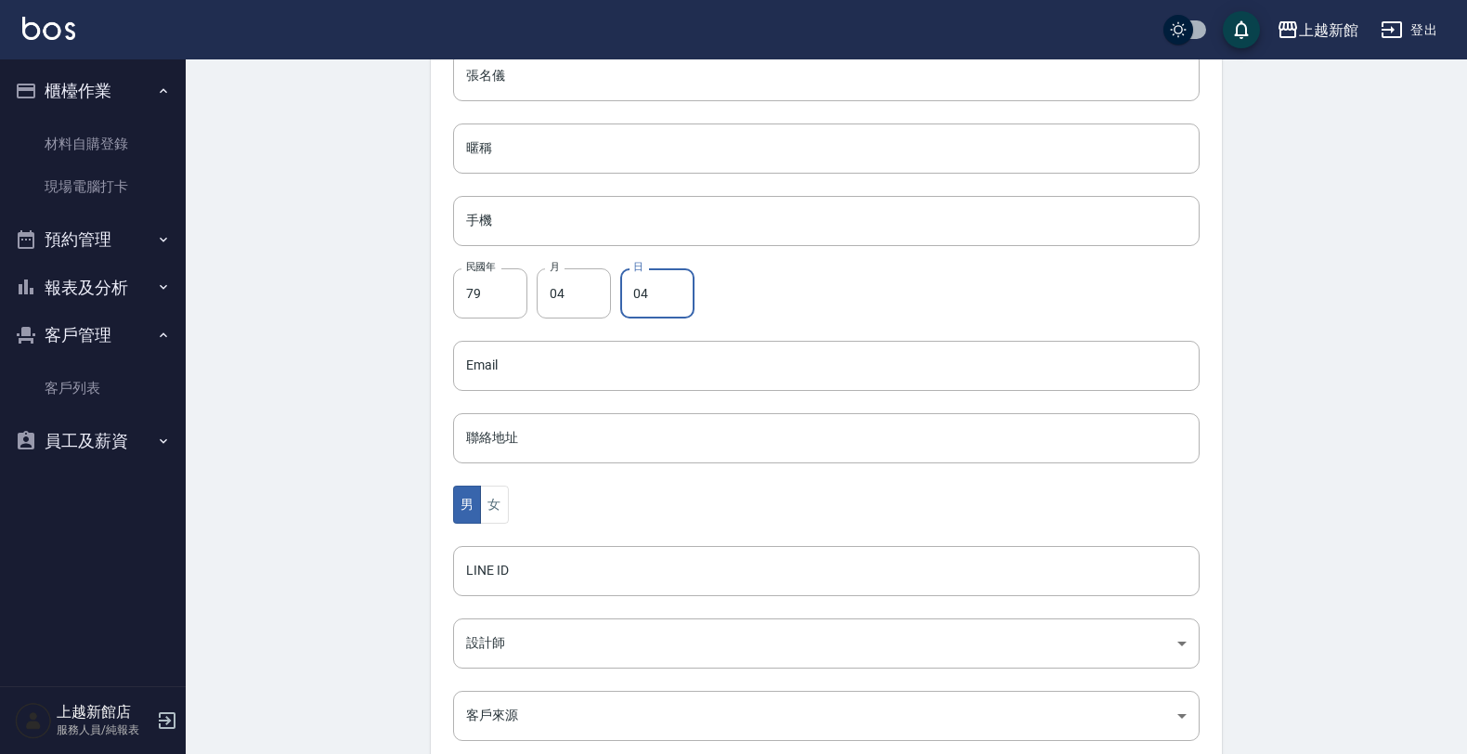
scroll to position [348, 0]
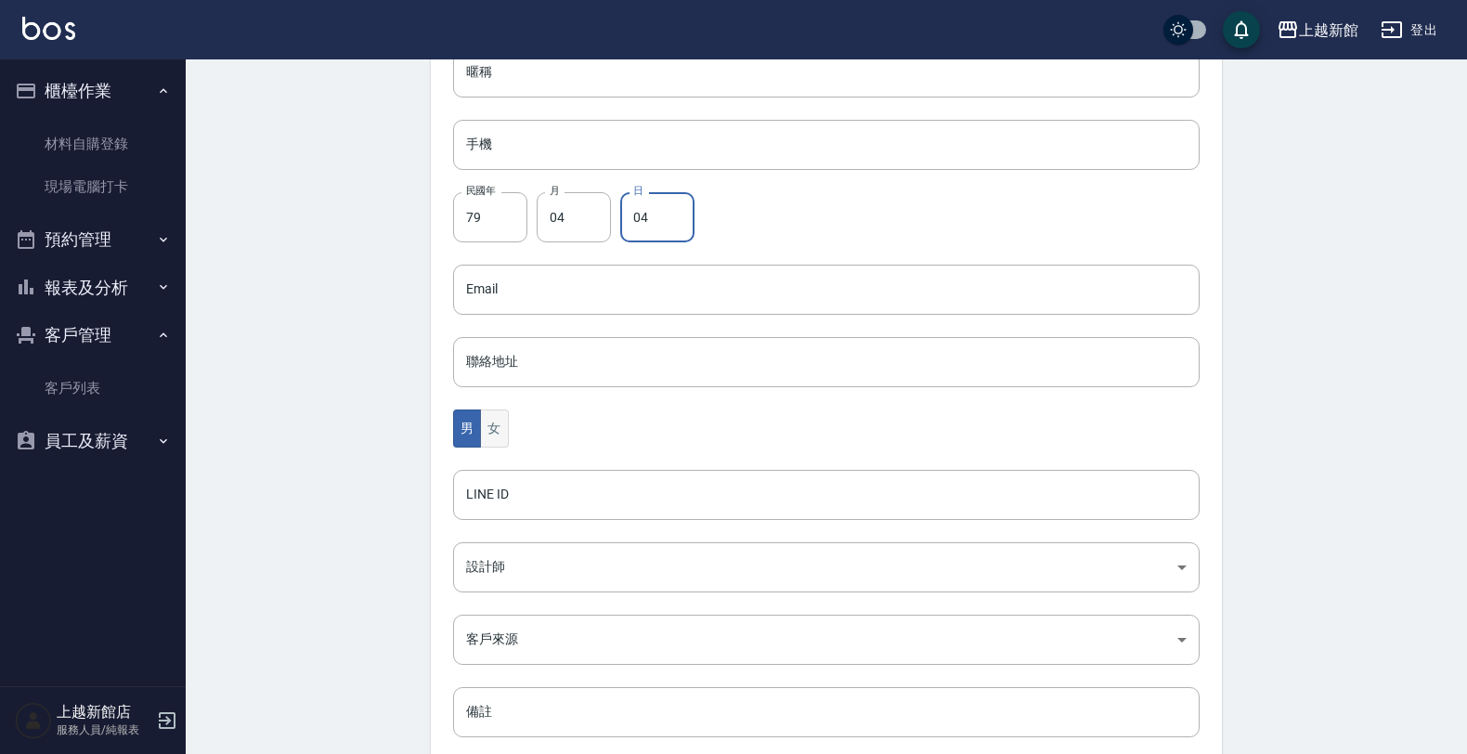
type input "04"
click at [502, 446] on button "女" at bounding box center [494, 428] width 28 height 38
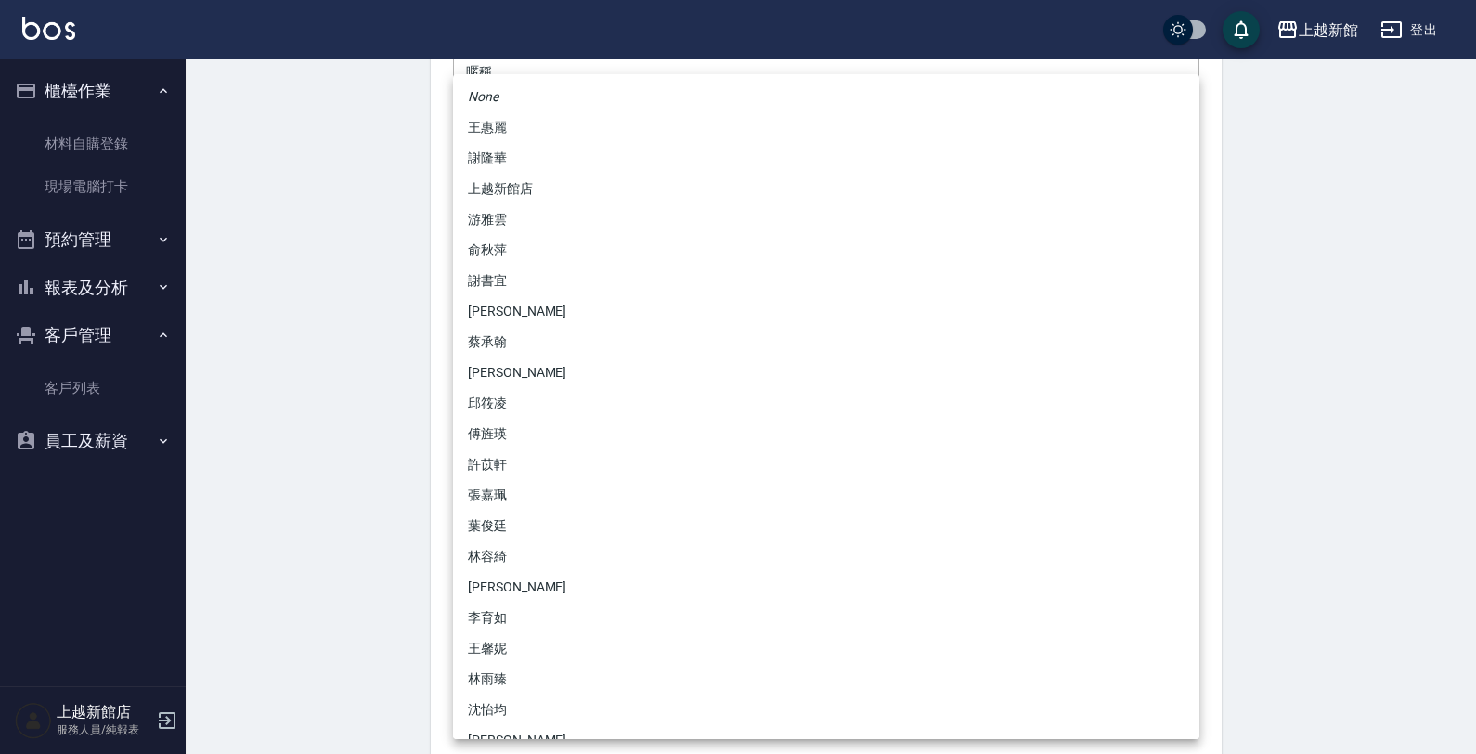
click at [525, 573] on body "上越新館 登出 櫃檯作業 材料自購登錄 現場電腦打卡 預約管理 預約管理 單日預約紀錄 單週預約紀錄 報表及分析 報表目錄 店家日報表 互助日報表 互助業績報…" at bounding box center [738, 256] width 1476 height 1209
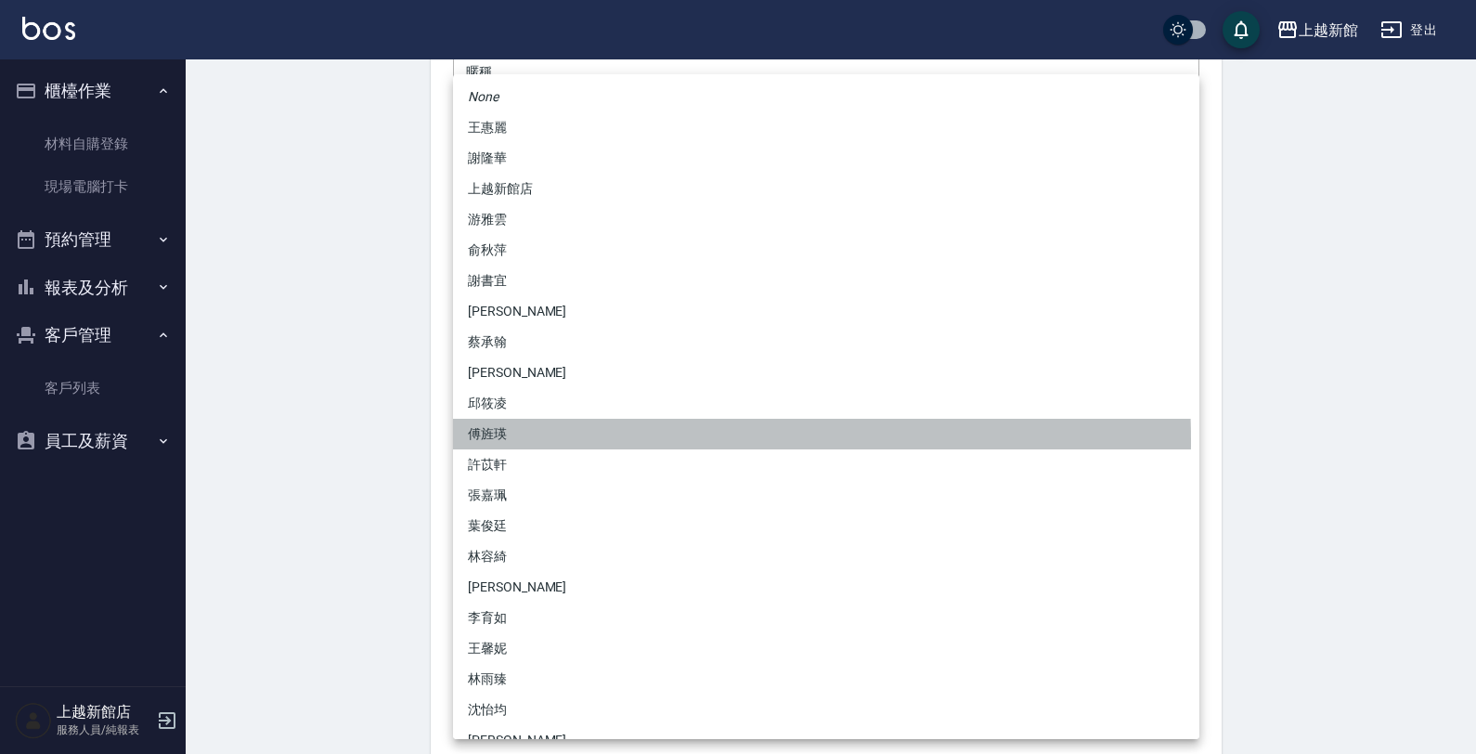
click at [517, 441] on li "傅旌瑛" at bounding box center [826, 434] width 746 height 31
type input "1211b317-6865-4b65-8ce4-66e34f8d1fd8"
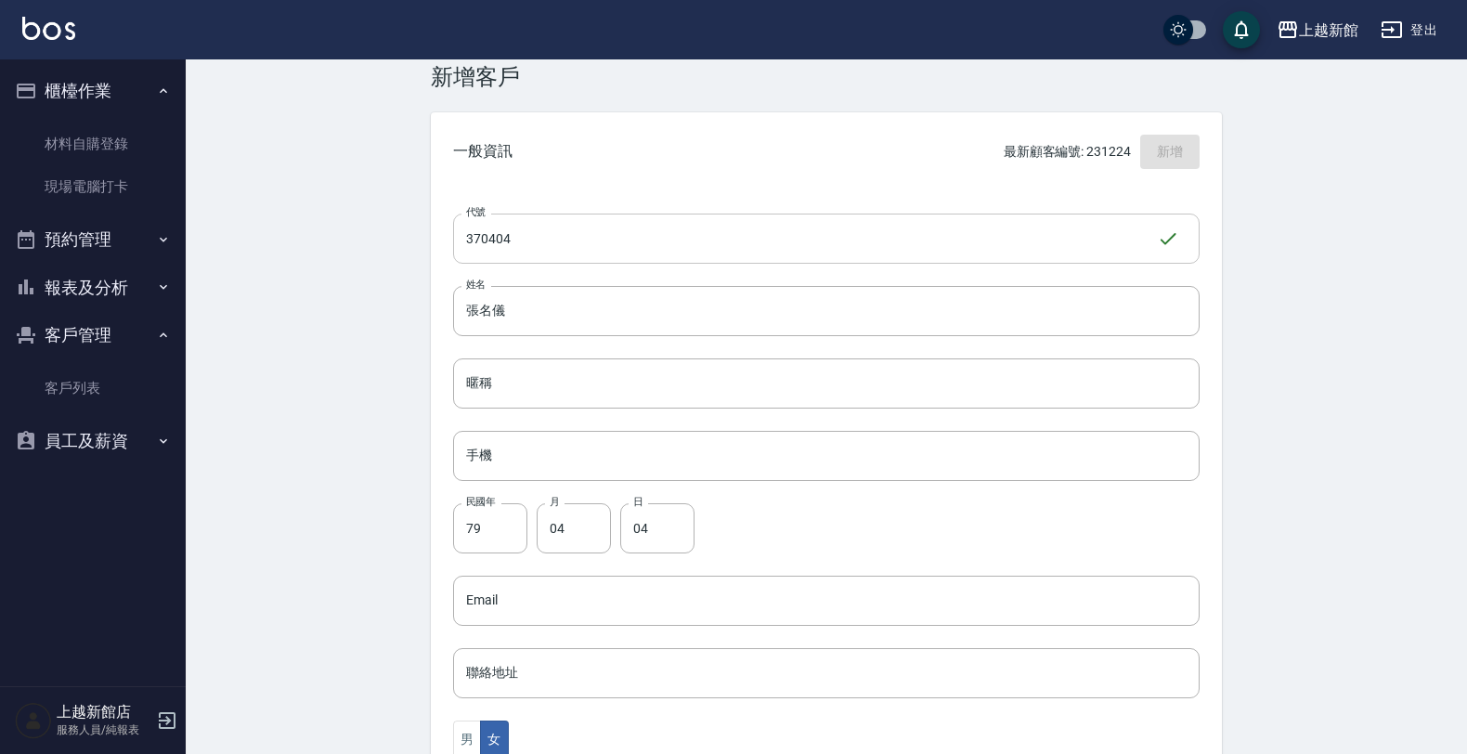
scroll to position [0, 0]
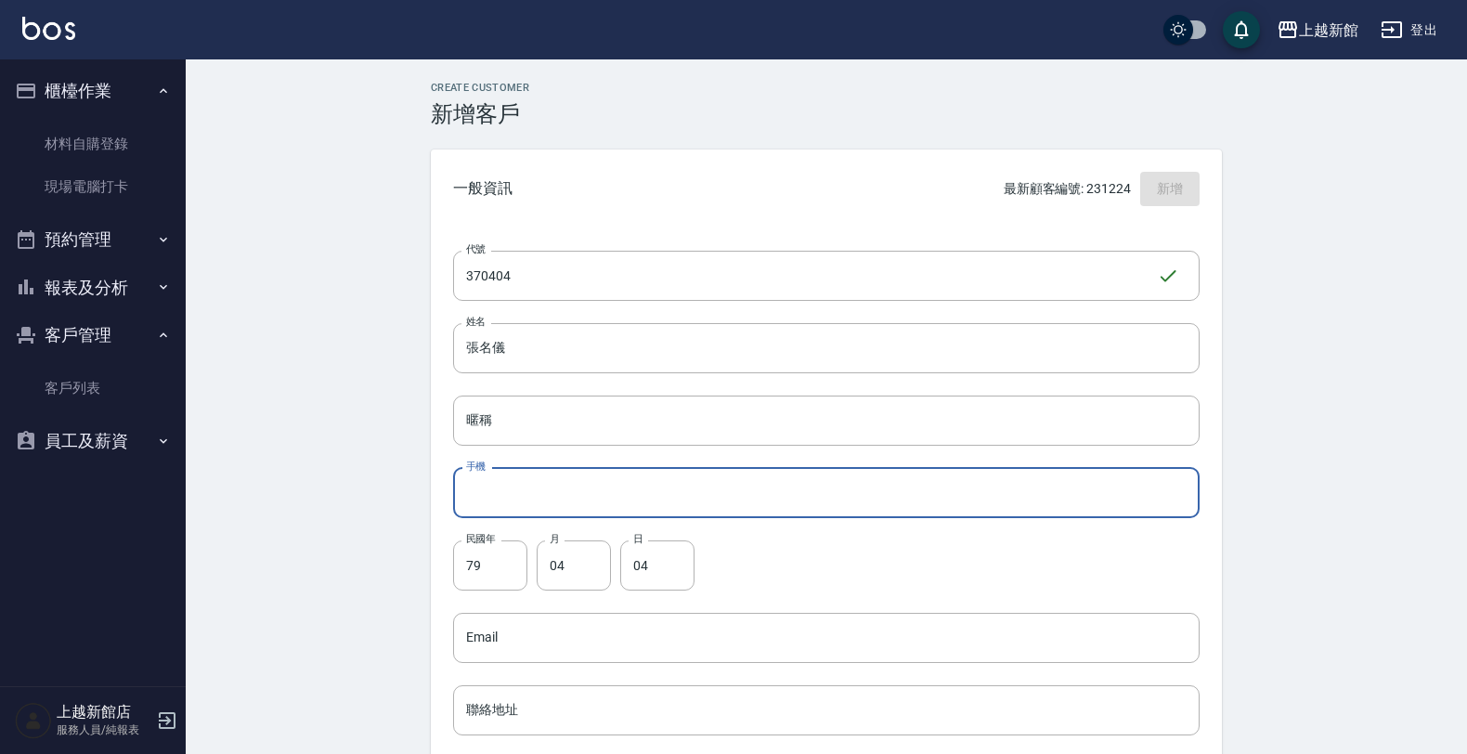
click at [521, 493] on input "手機" at bounding box center [826, 493] width 746 height 50
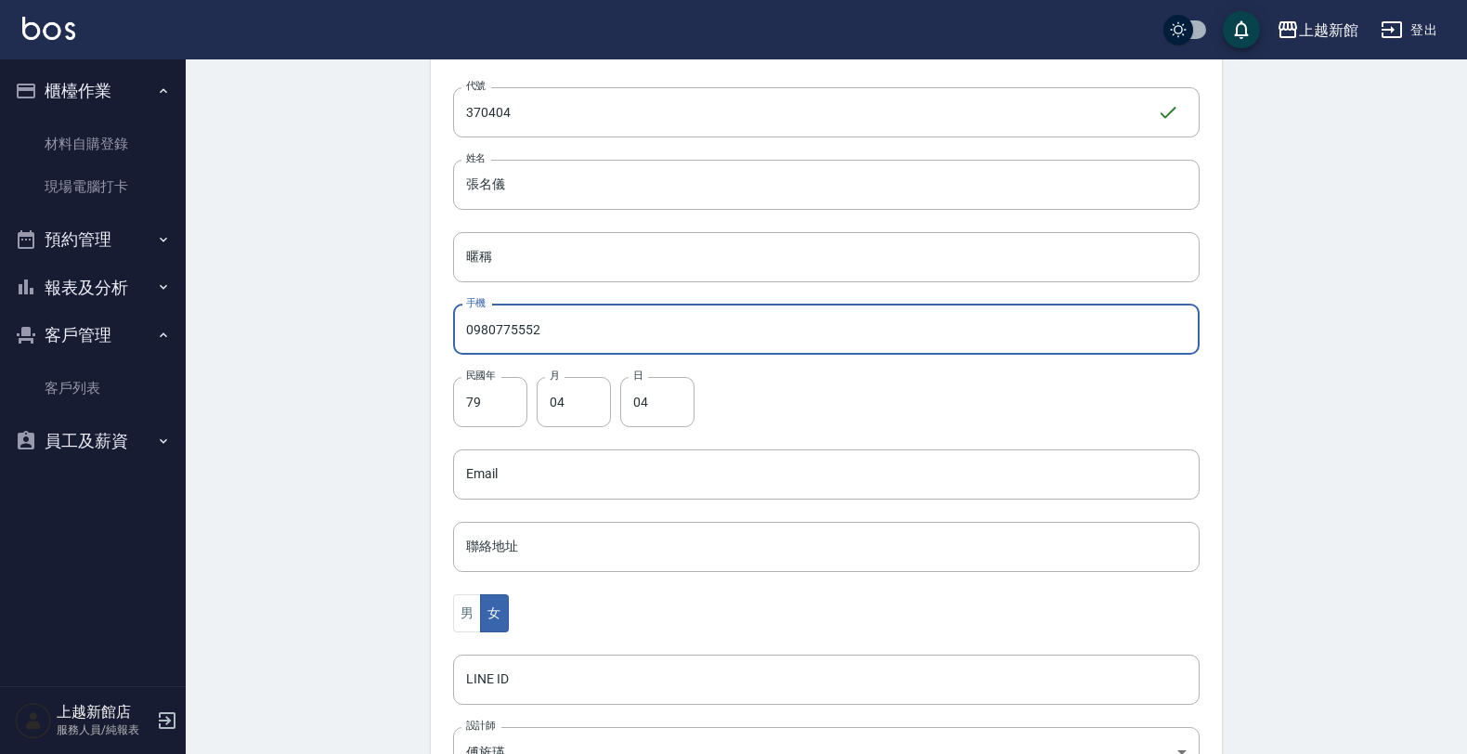
scroll to position [453, 0]
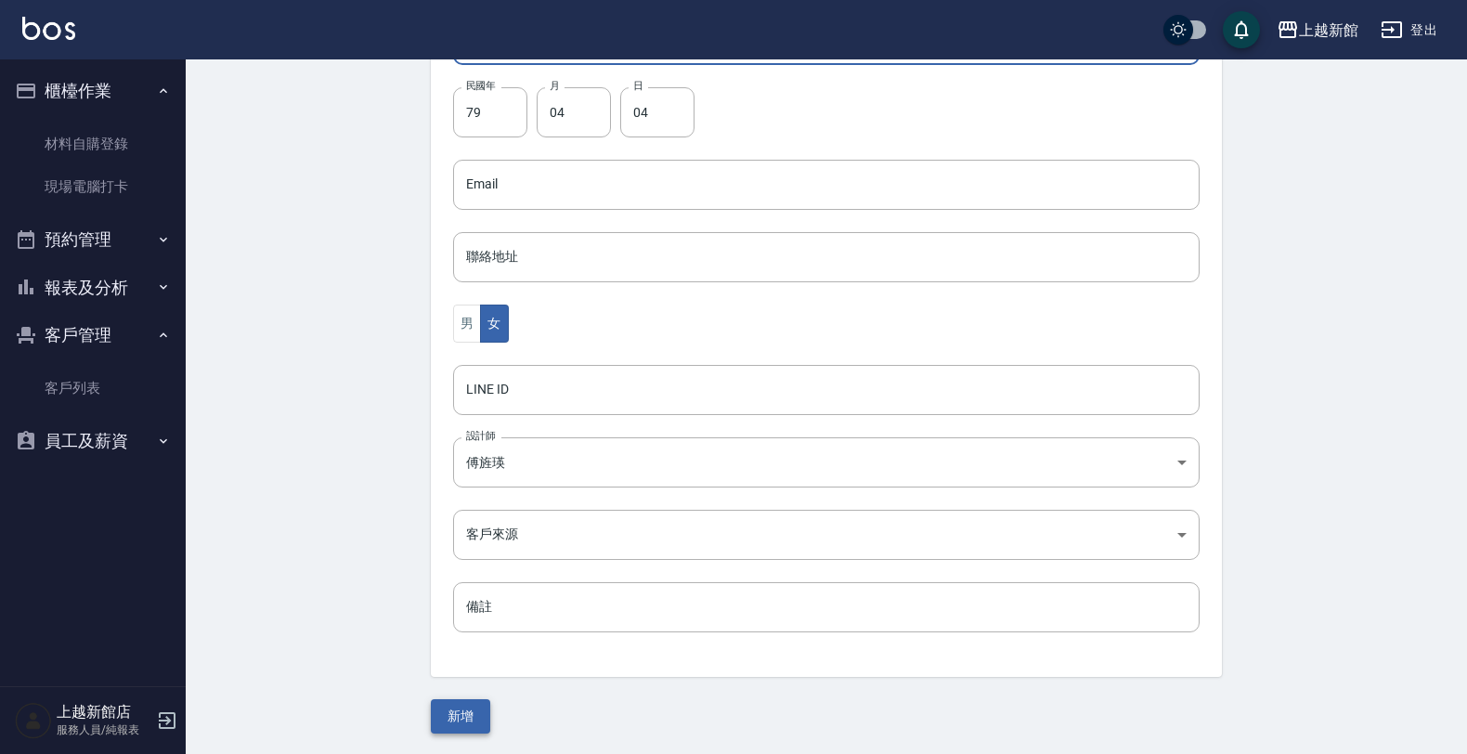
type input "0980775552"
click at [469, 721] on button "新增" at bounding box center [460, 716] width 59 height 34
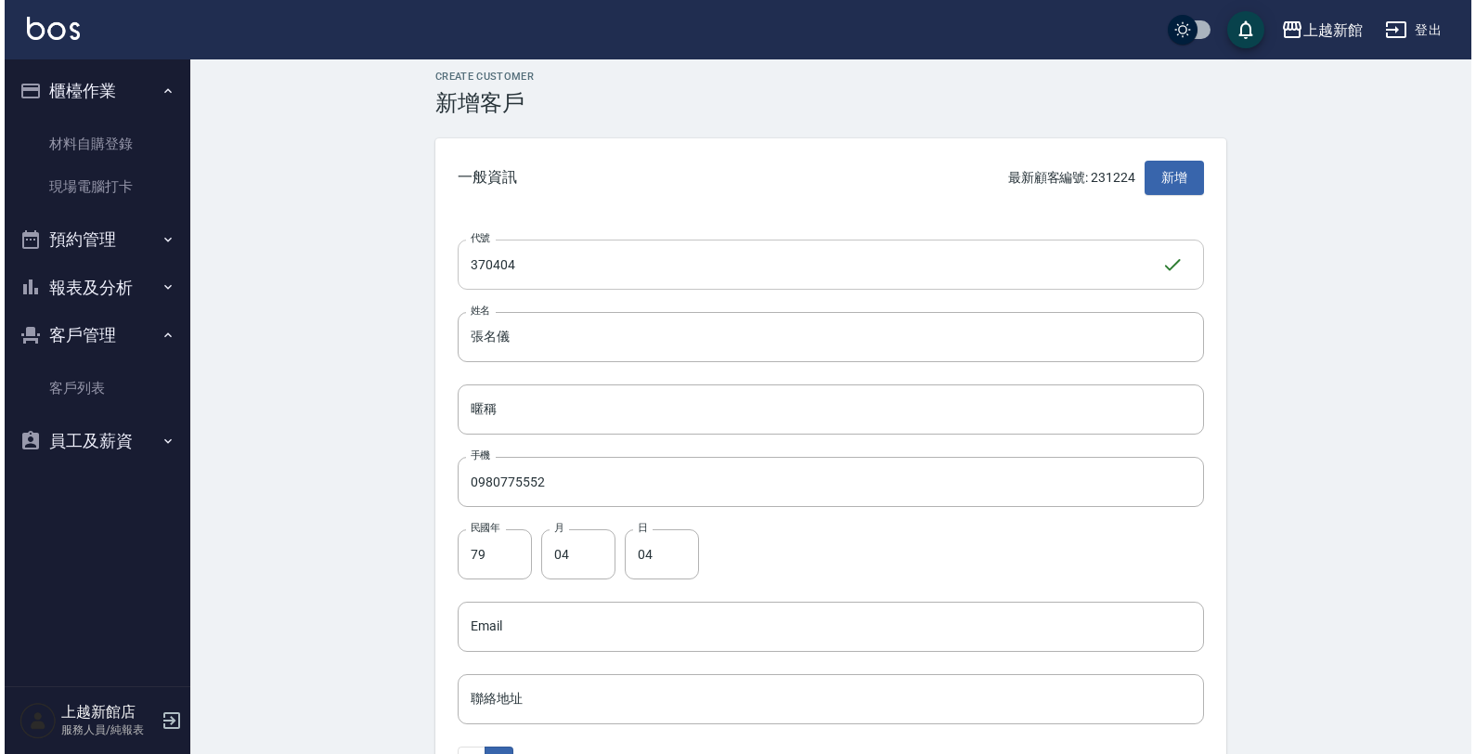
scroll to position [0, 0]
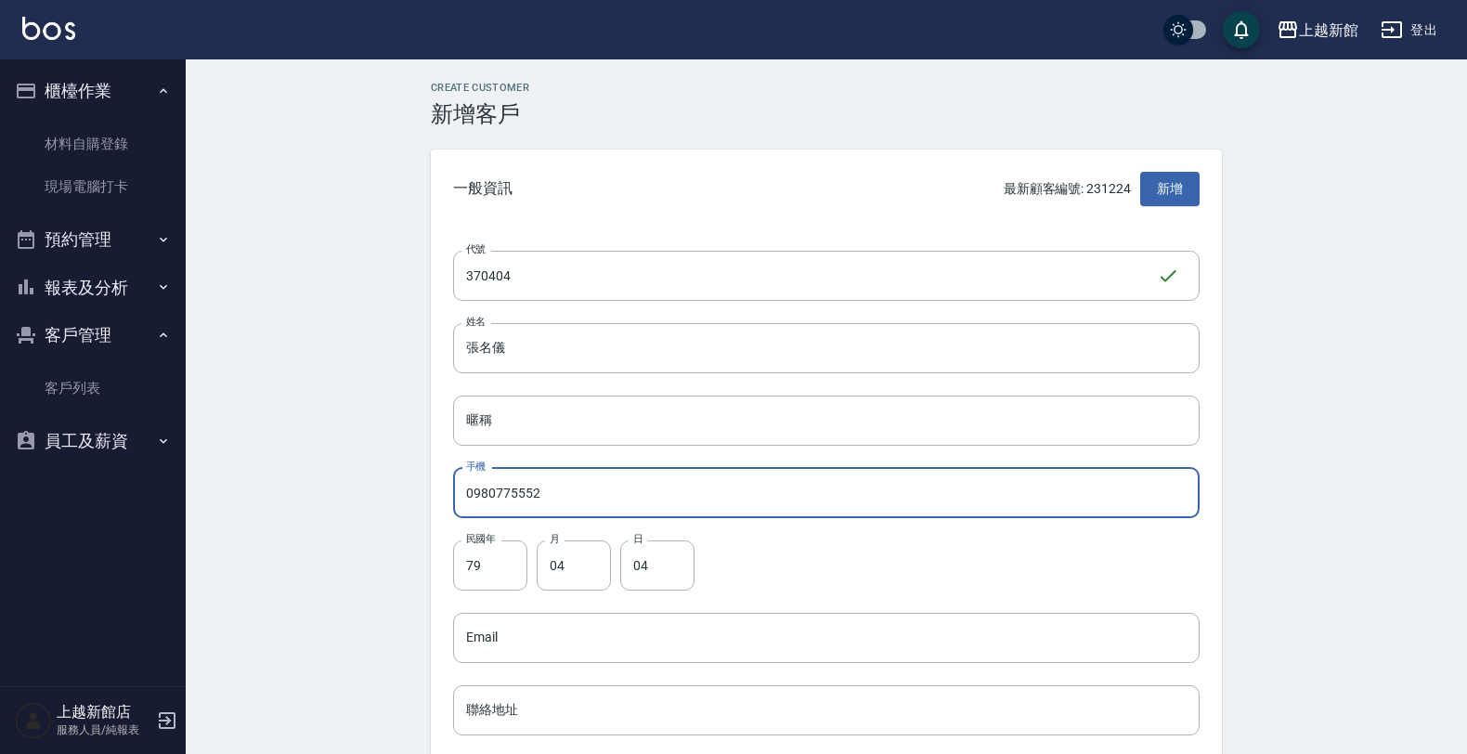
drag, startPoint x: 573, startPoint y: 506, endPoint x: 416, endPoint y: 483, distance: 158.6
click at [416, 483] on div "Create Customer 新增客戶 一般資訊 最新顧客編號: 231224 新增 代號 370404 ​ 代號 姓名 張名儀 姓名 暱稱 暱稱 手機 0…" at bounding box center [825, 634] width 835 height 1105
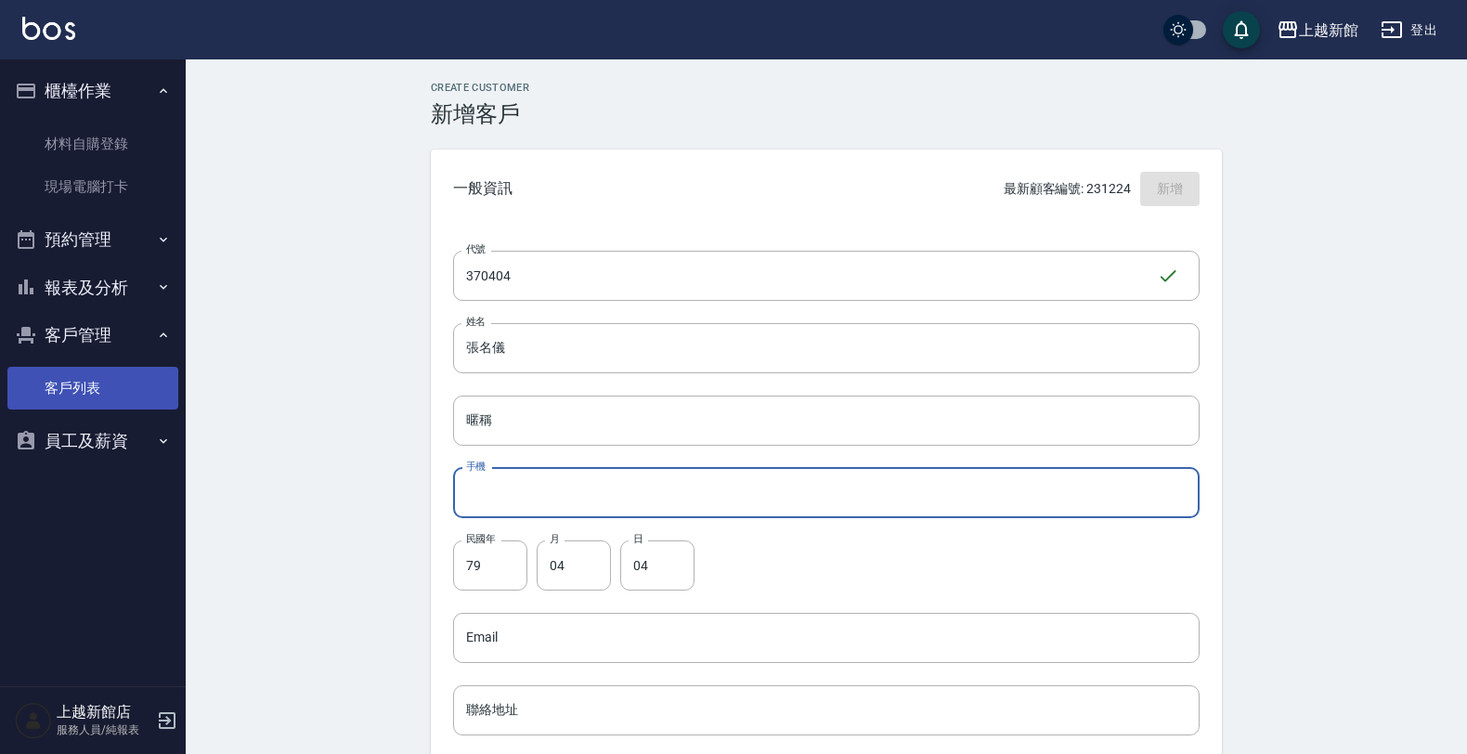
click at [99, 397] on link "客戶列表" at bounding box center [92, 388] width 171 height 43
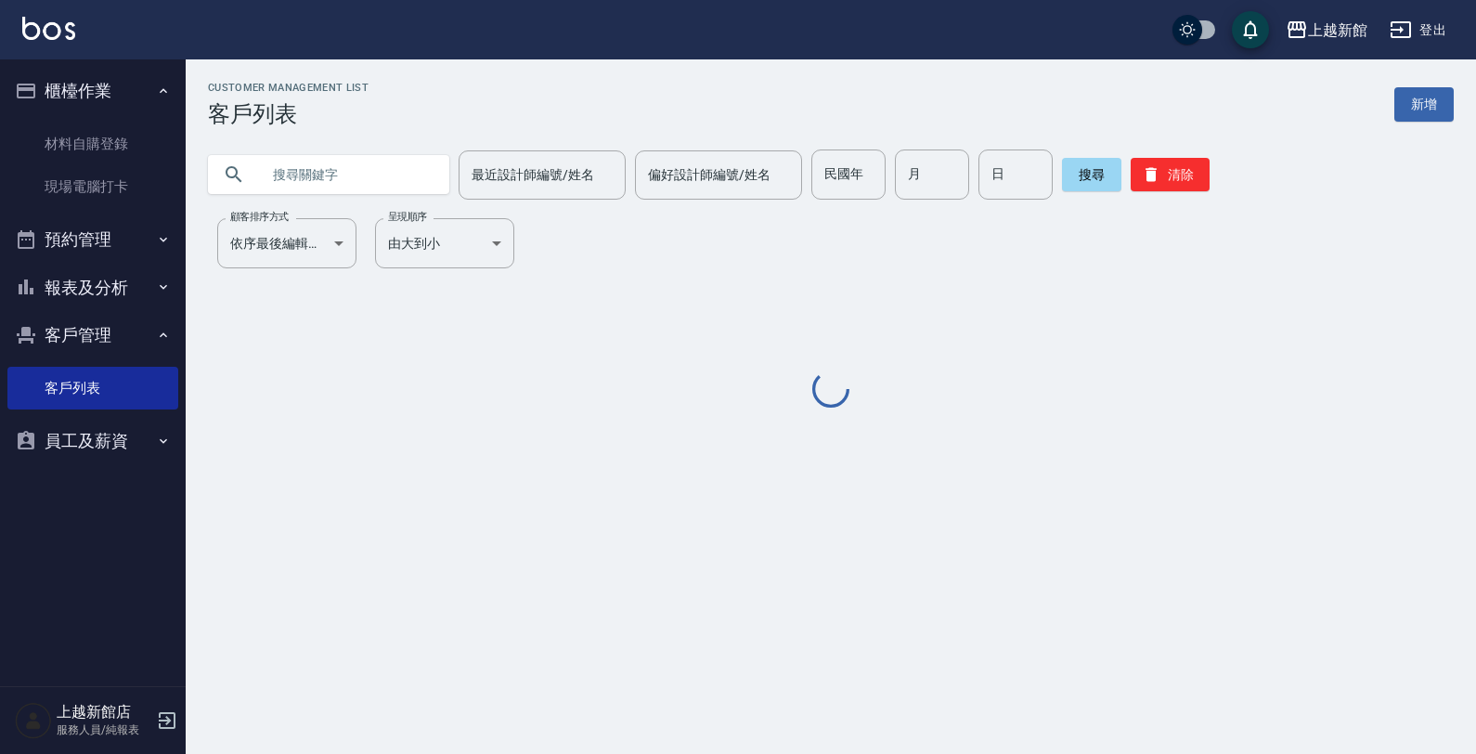
click at [393, 163] on input "text" at bounding box center [347, 174] width 175 height 50
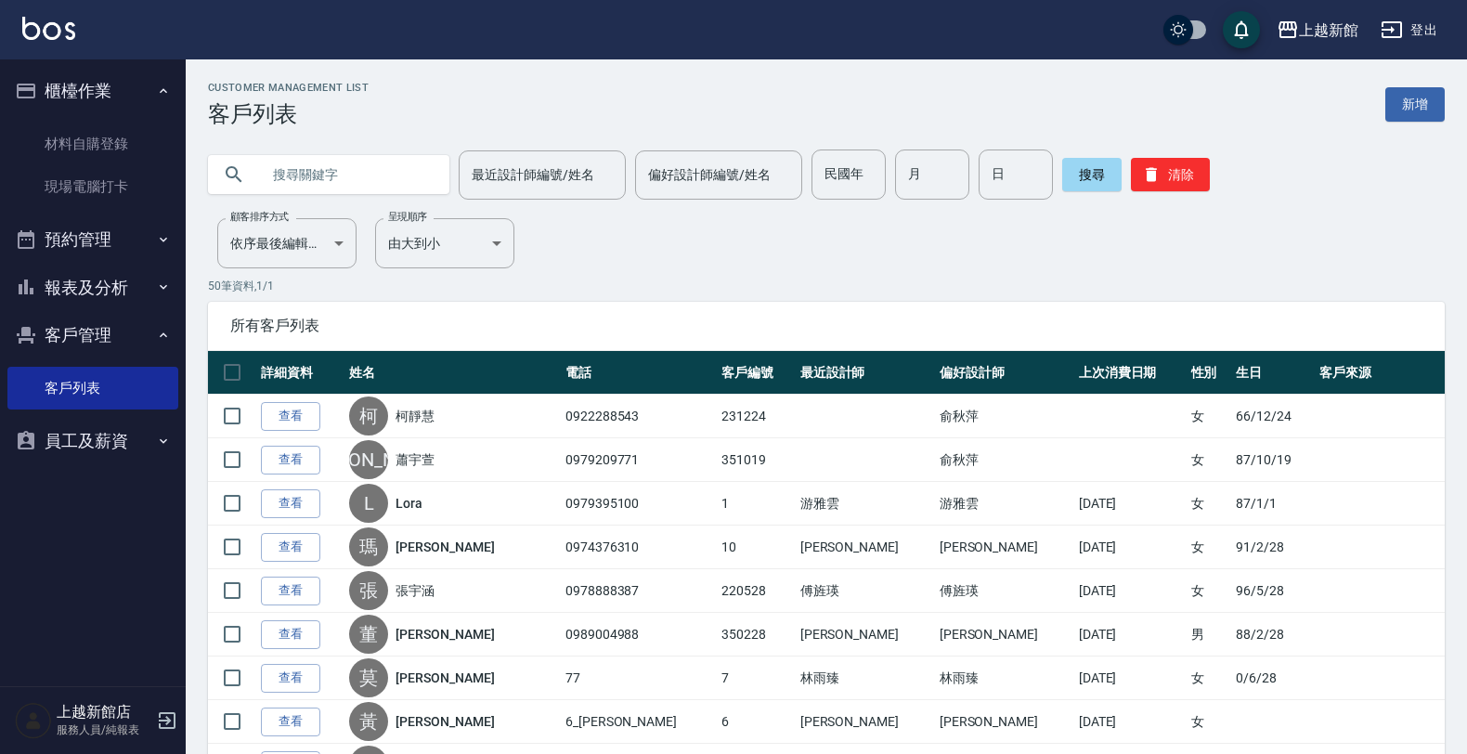
paste input "0980775552"
type input "0980775552"
click at [1062, 187] on button "搜尋" at bounding box center [1091, 174] width 59 height 33
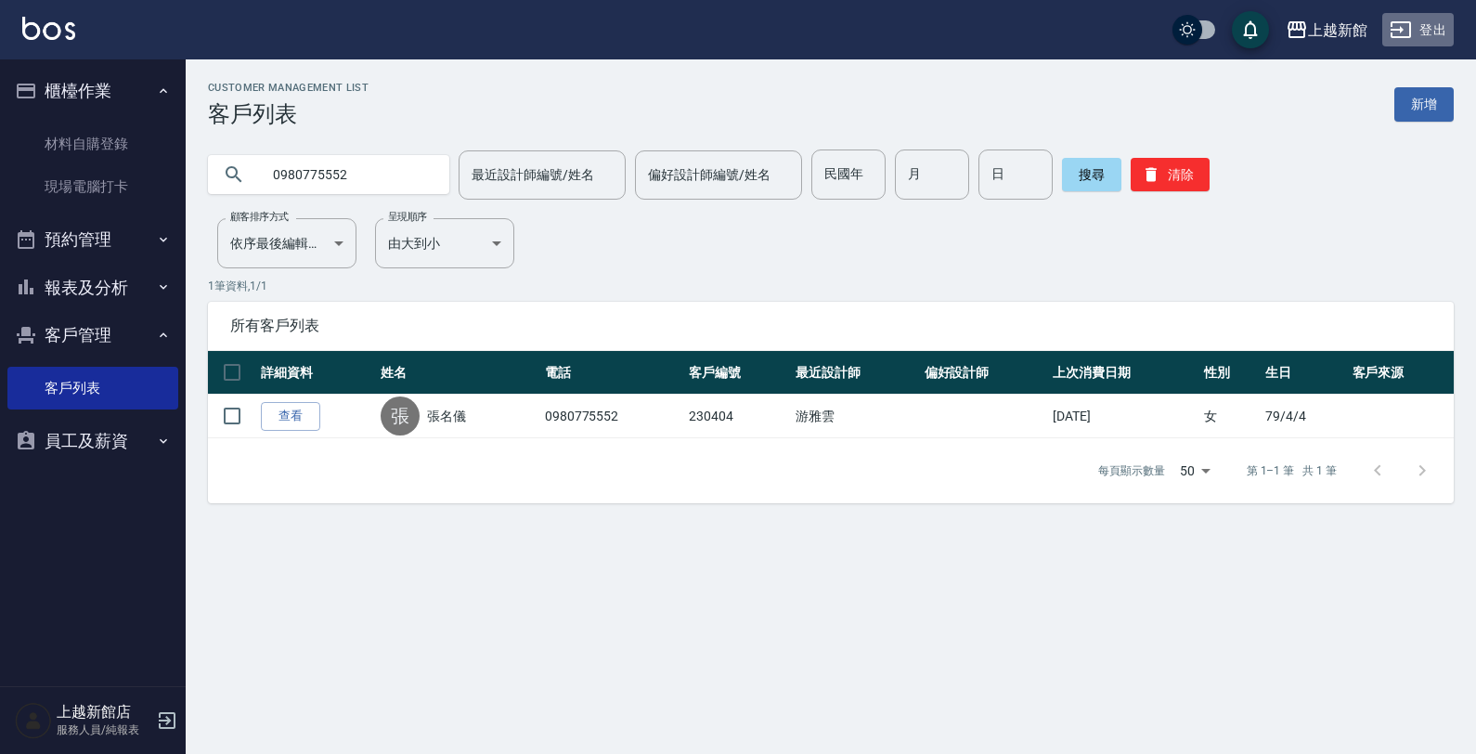
click at [1412, 35] on icon "button" at bounding box center [1401, 30] width 22 height 22
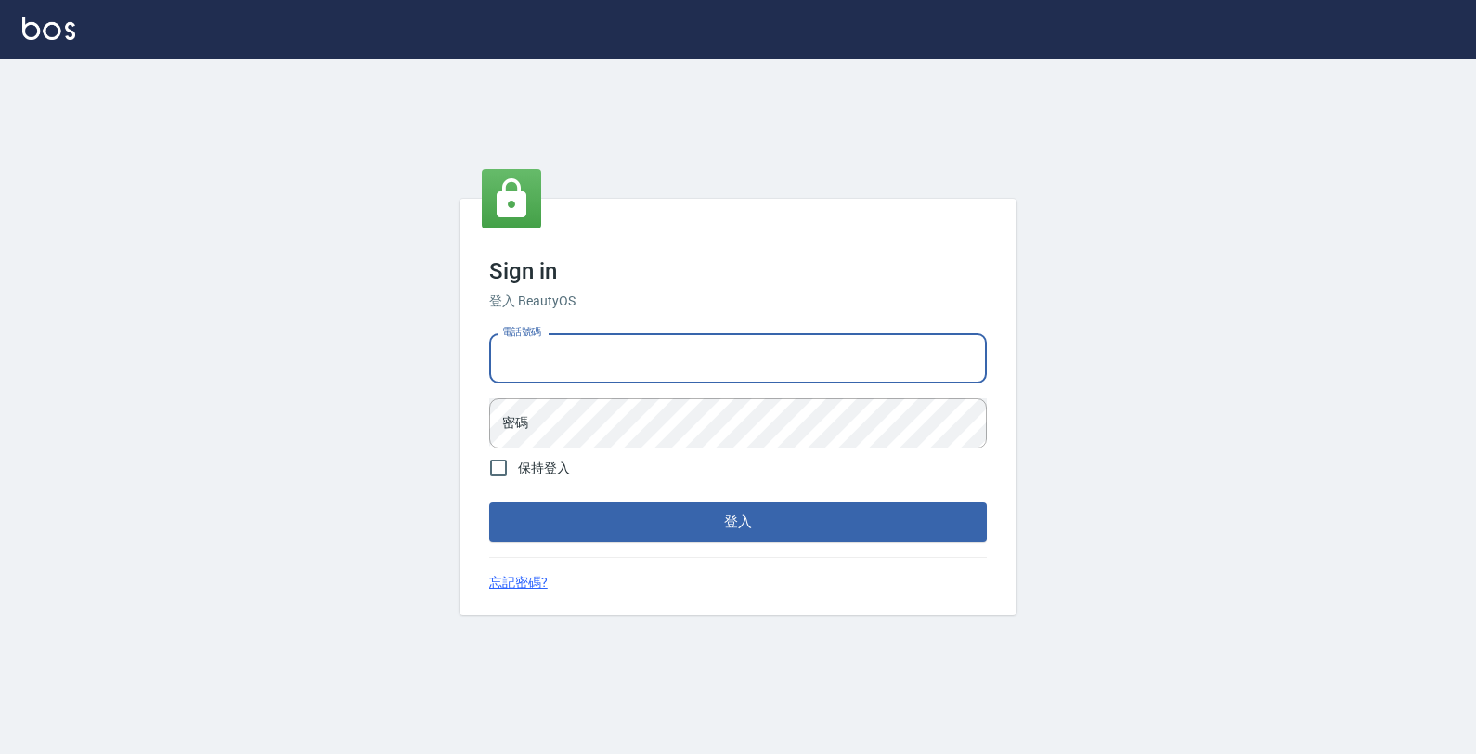
click at [896, 358] on input "電話號碼" at bounding box center [738, 358] width 498 height 50
type input "0933303551"
click at [489, 502] on button "登入" at bounding box center [738, 521] width 498 height 39
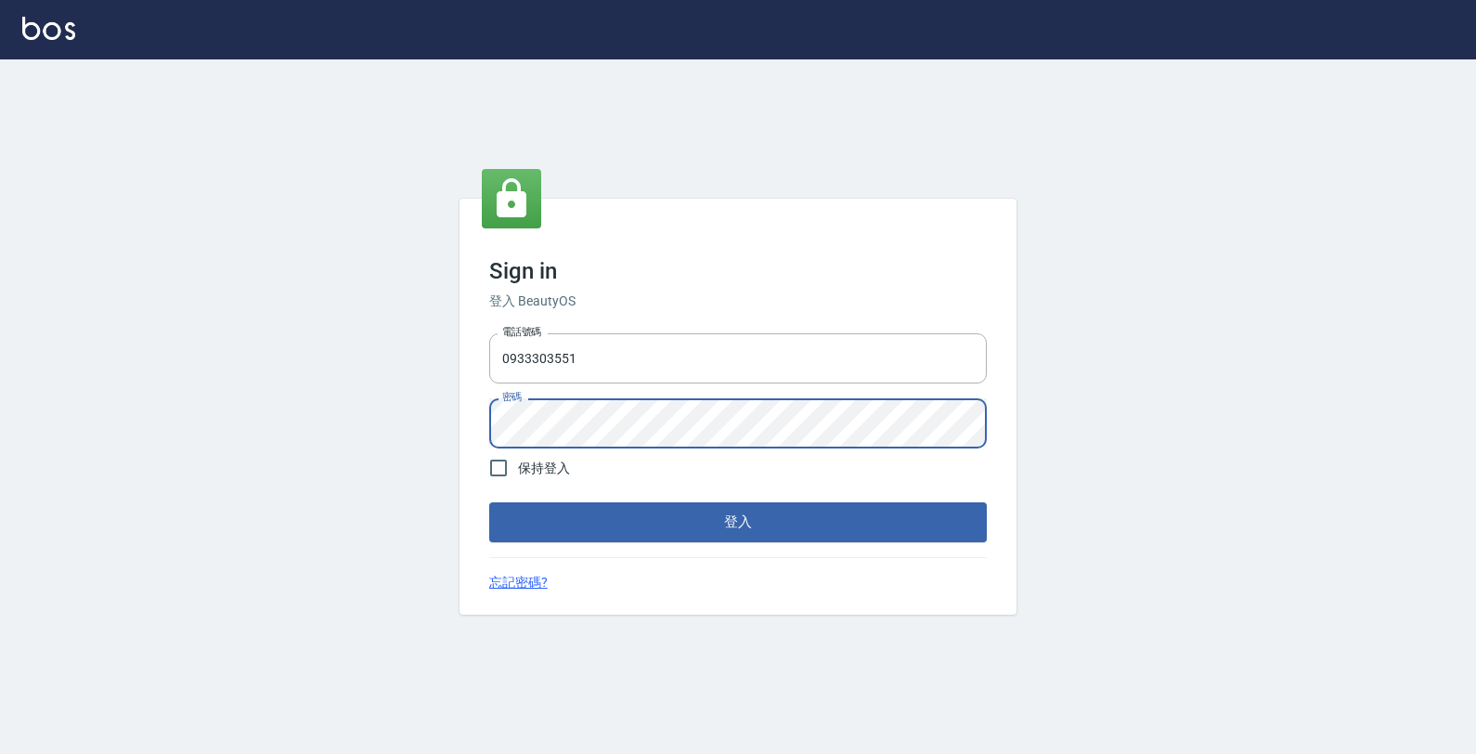
click at [489, 502] on button "登入" at bounding box center [738, 521] width 498 height 39
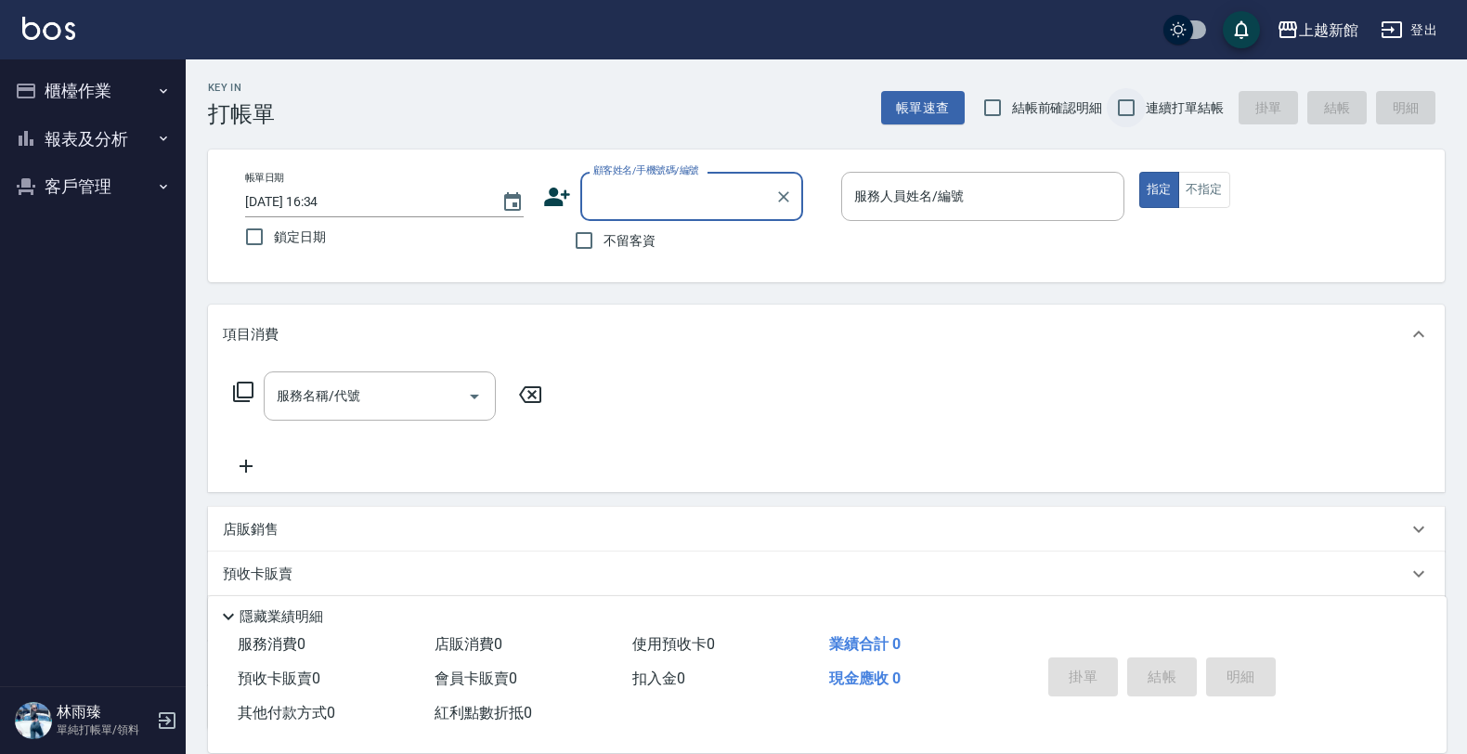
click at [1130, 113] on input "連續打單結帳" at bounding box center [1125, 107] width 39 height 39
checkbox input "true"
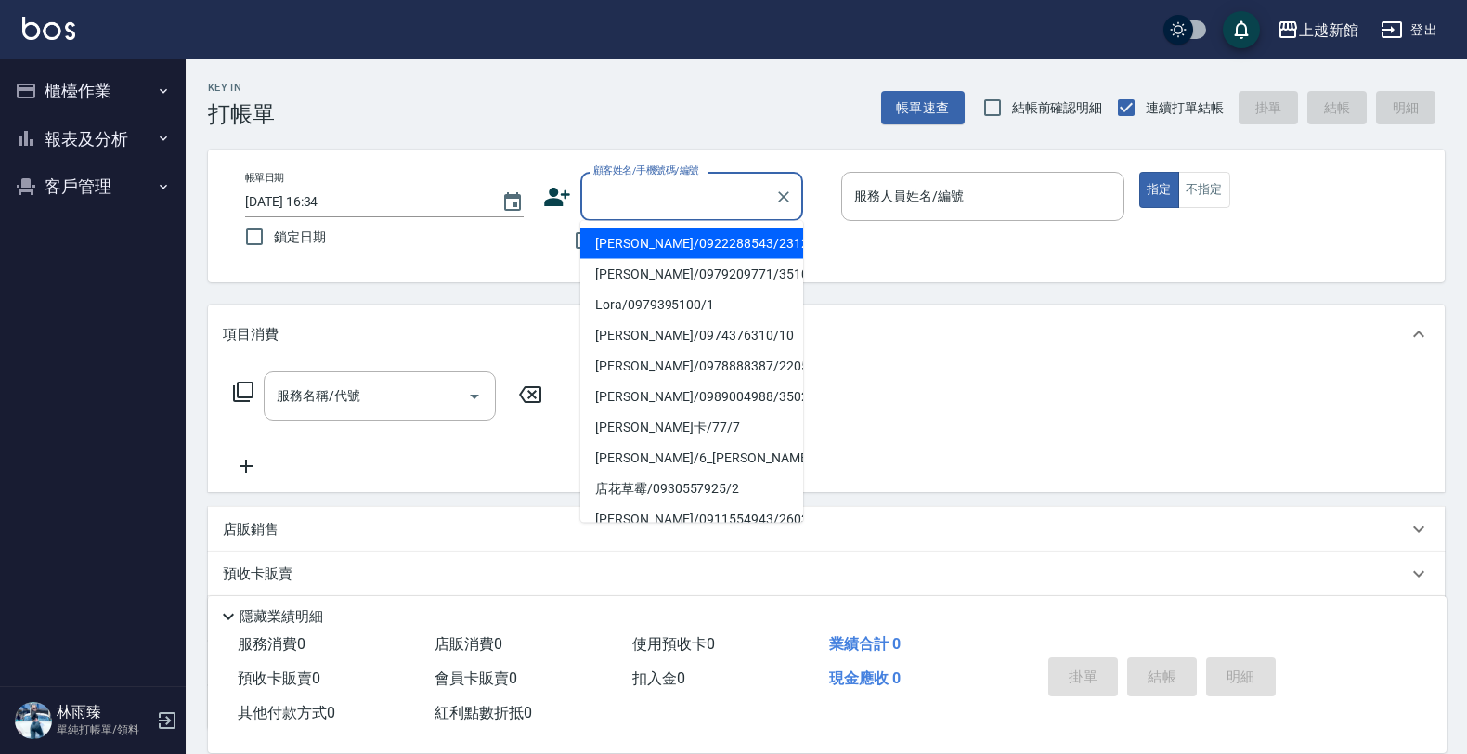
click at [713, 209] on input "顧客姓名/手機號碼/編號" at bounding box center [678, 196] width 178 height 32
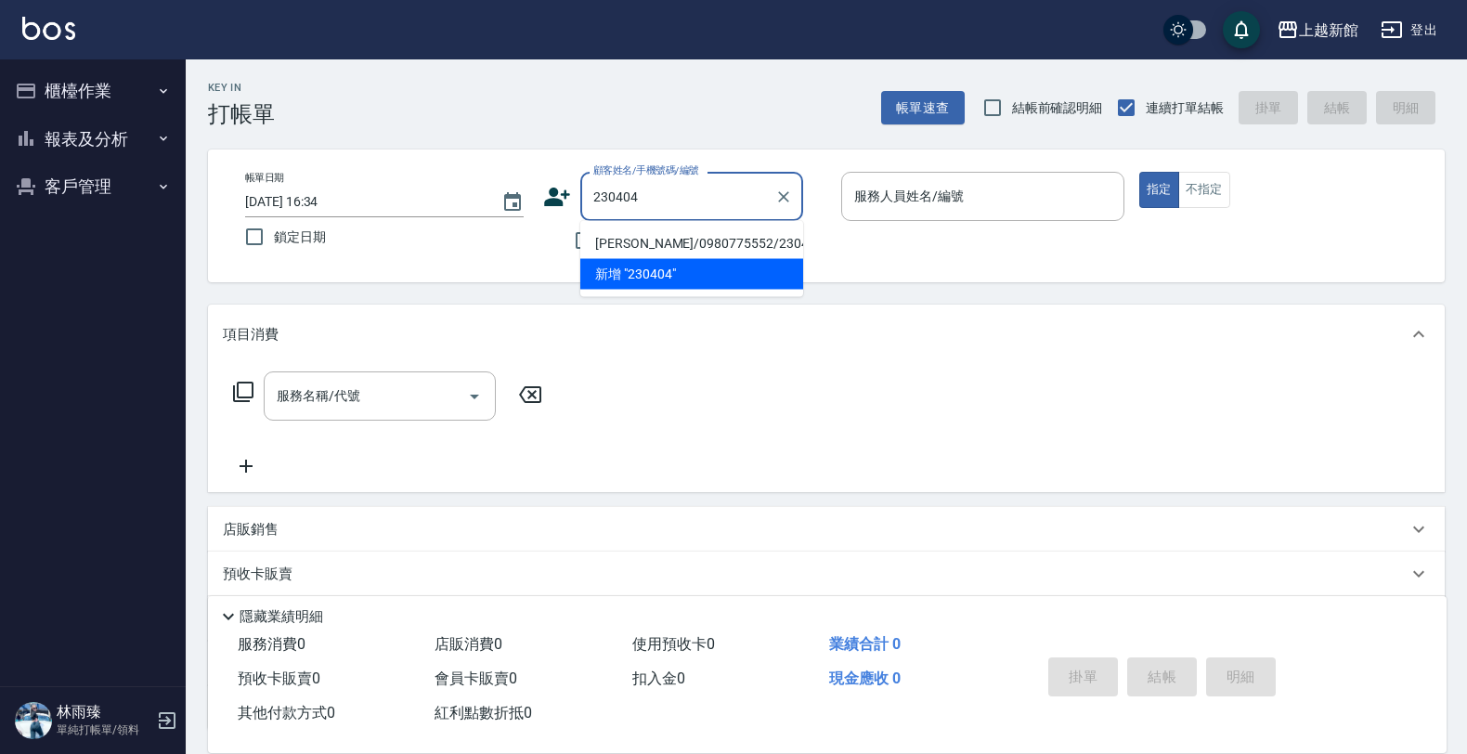
type input "[PERSON_NAME]/0980775552/230404"
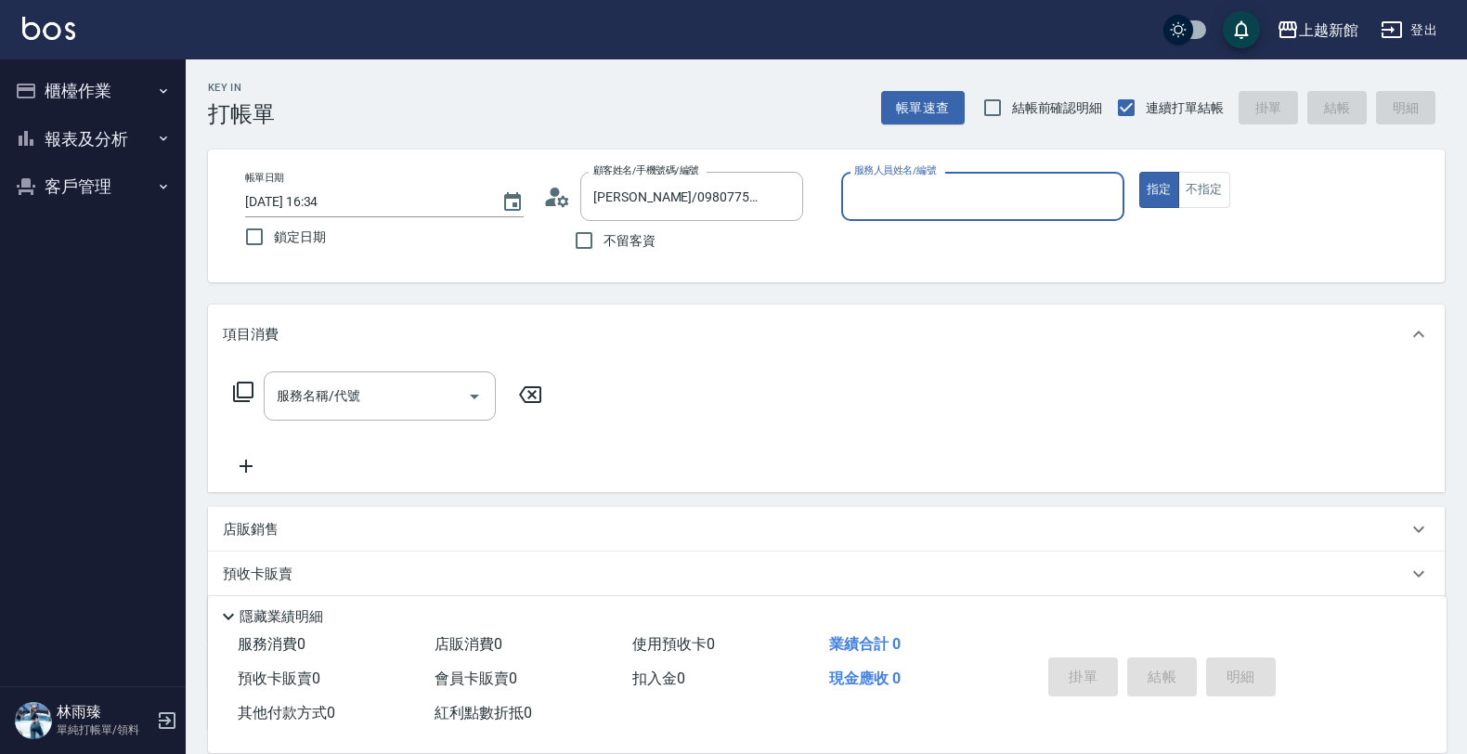
click at [1139, 172] on button "指定" at bounding box center [1159, 190] width 40 height 36
type button "true"
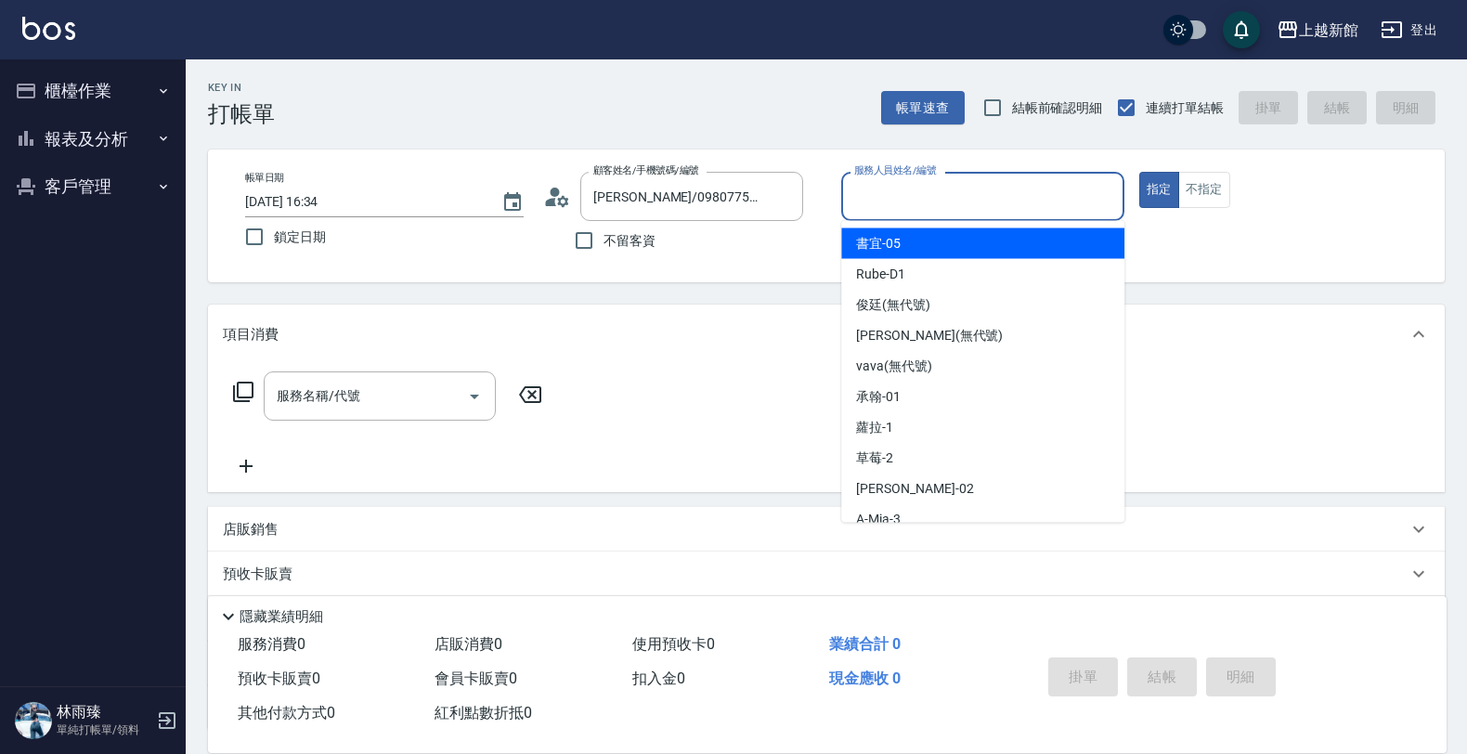
drag, startPoint x: 971, startPoint y: 190, endPoint x: 936, endPoint y: 181, distance: 36.5
click at [953, 188] on input "服務人員姓名/編號" at bounding box center [982, 196] width 266 height 32
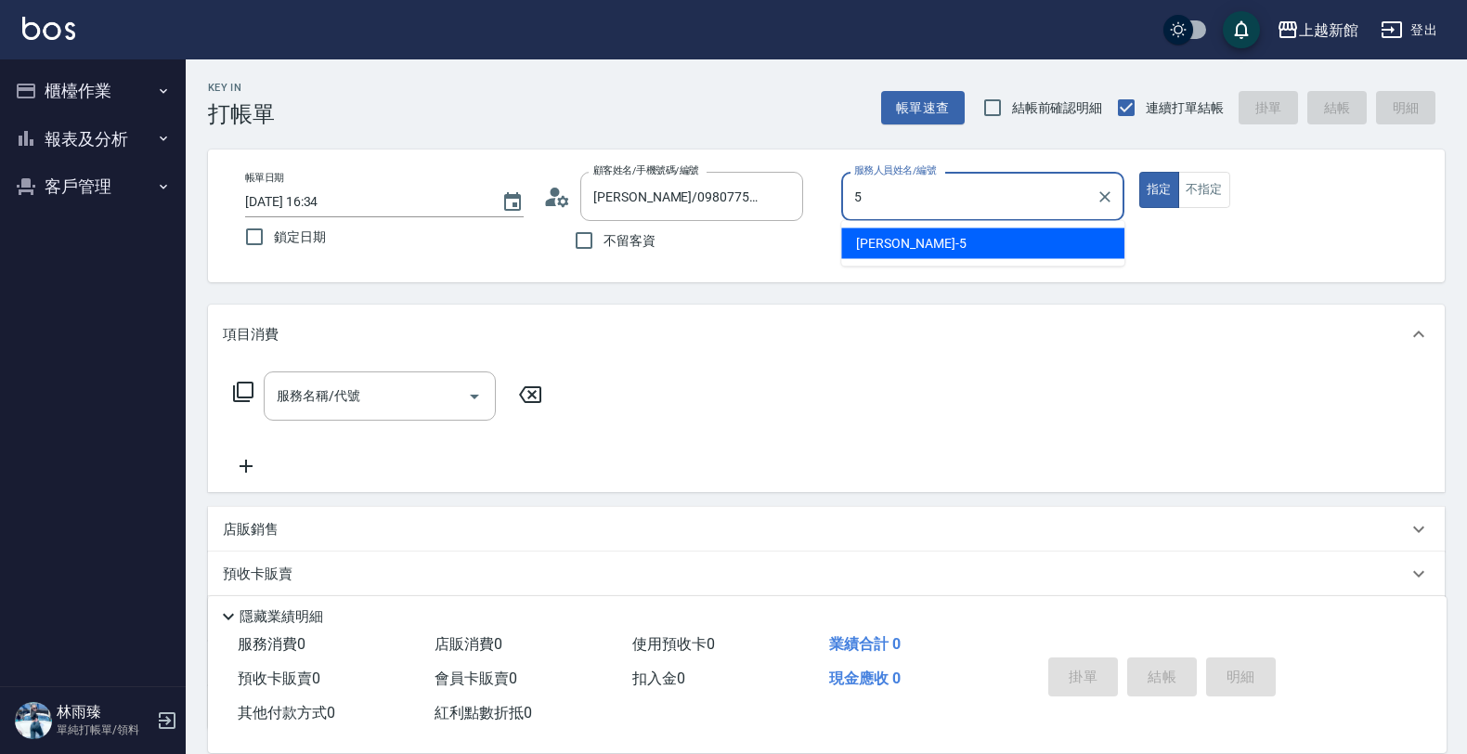
type input "旌瑛-5"
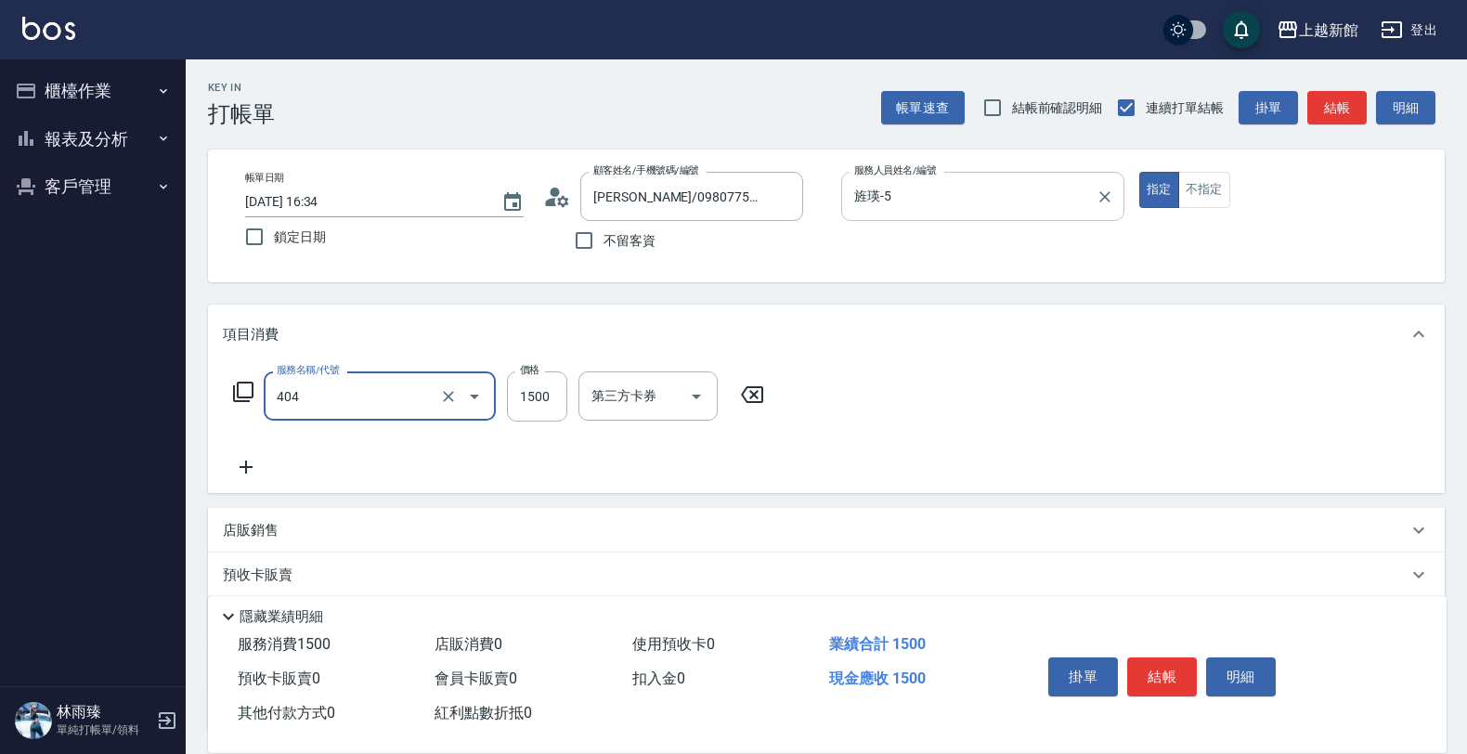
type input "設計染髮(404)"
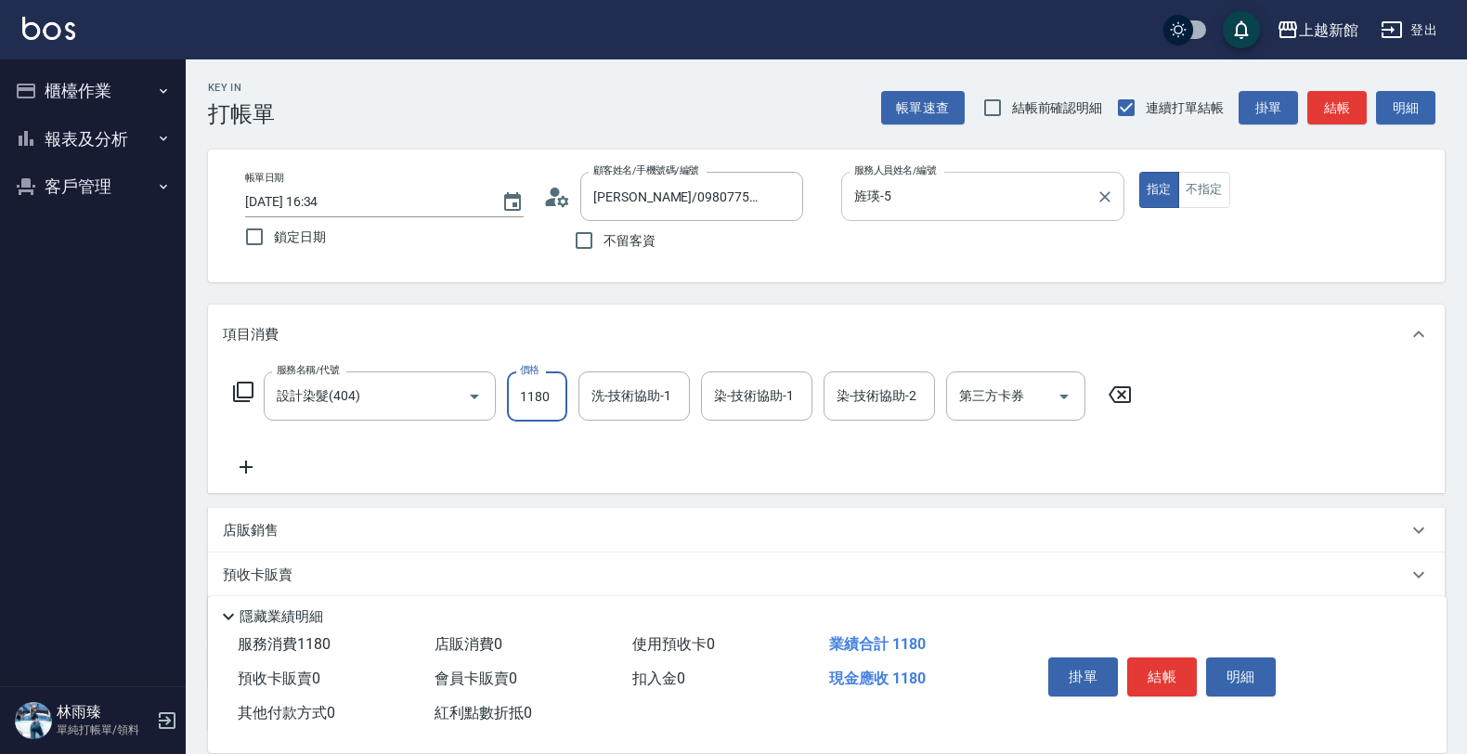
type input "1180"
type input "小敏-24"
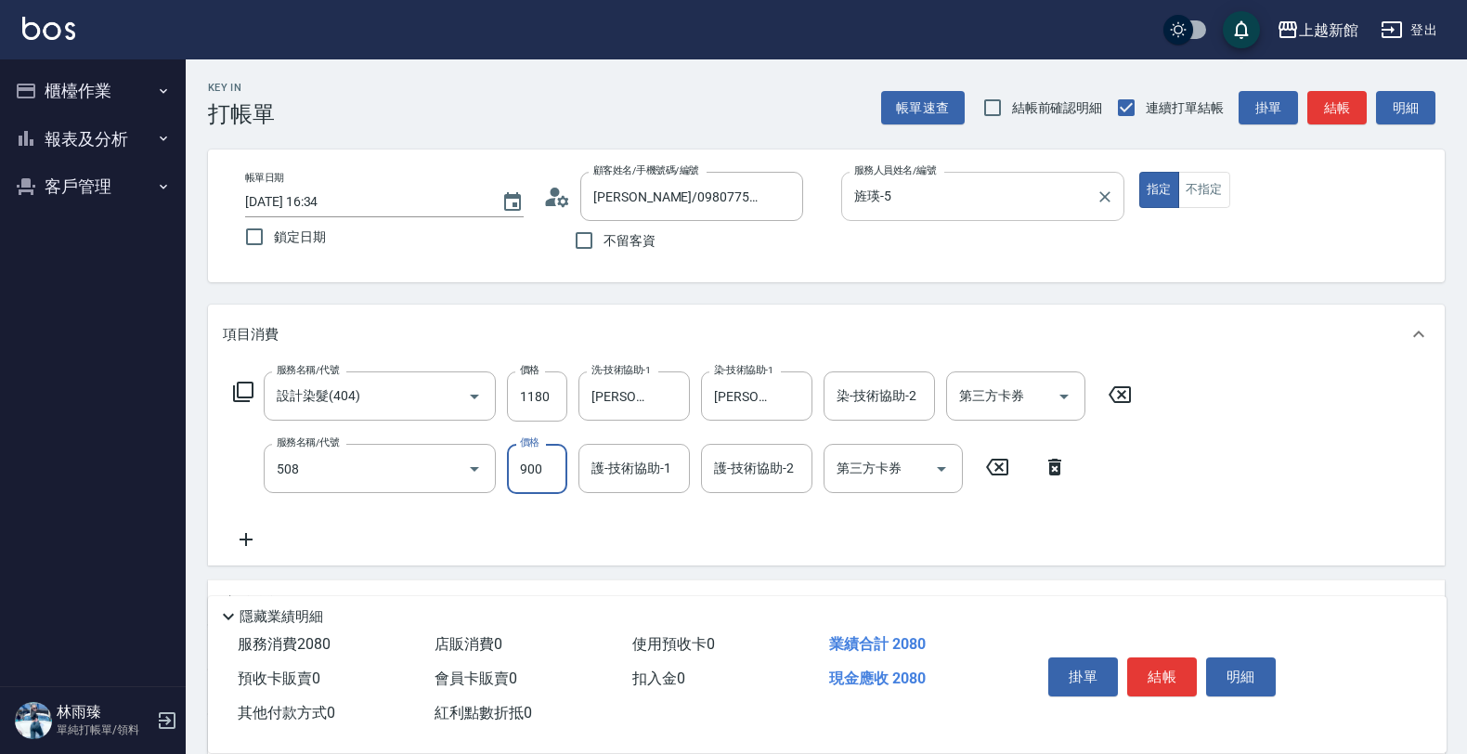
type input "松島再生髮敷護髮(508)"
type input "1000"
type input "小敏-24"
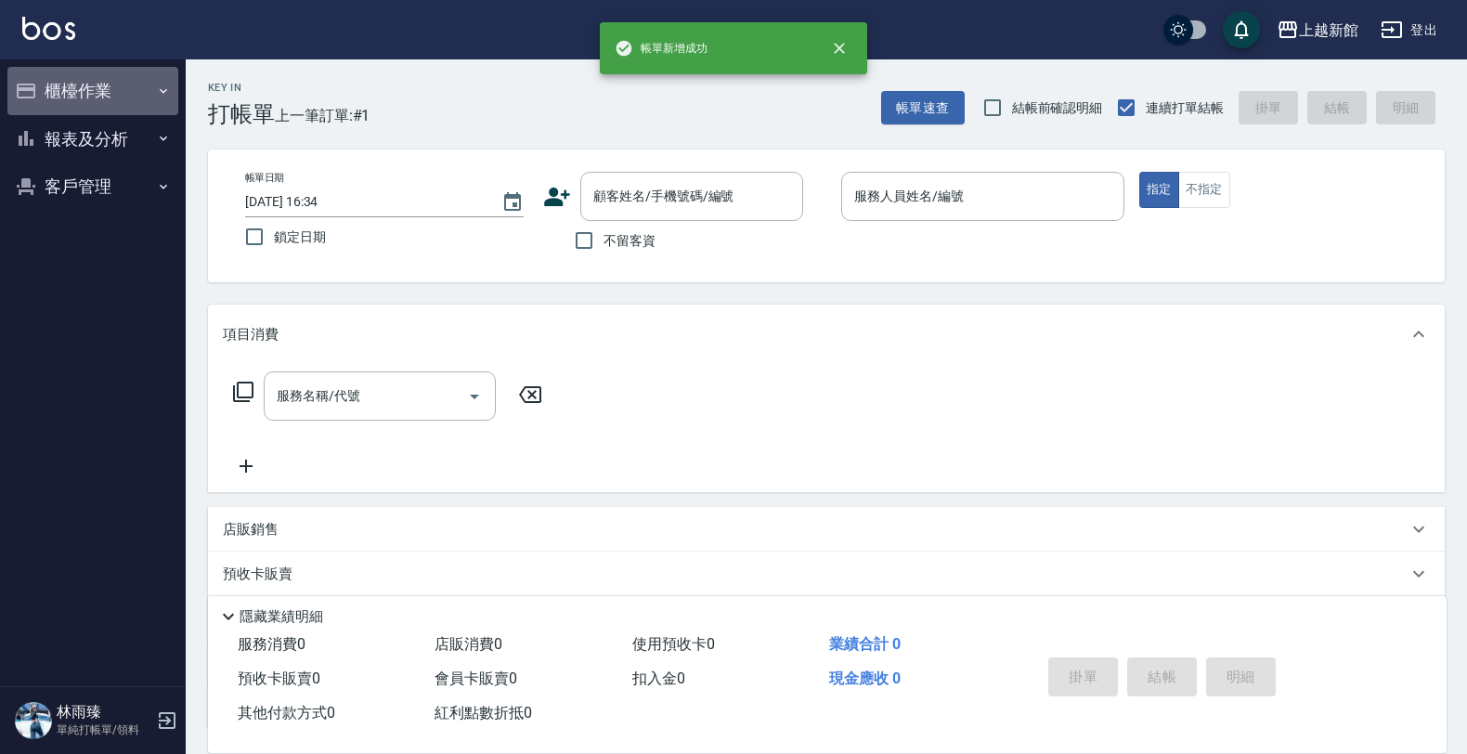
click at [141, 93] on button "櫃檯作業" at bounding box center [92, 91] width 171 height 48
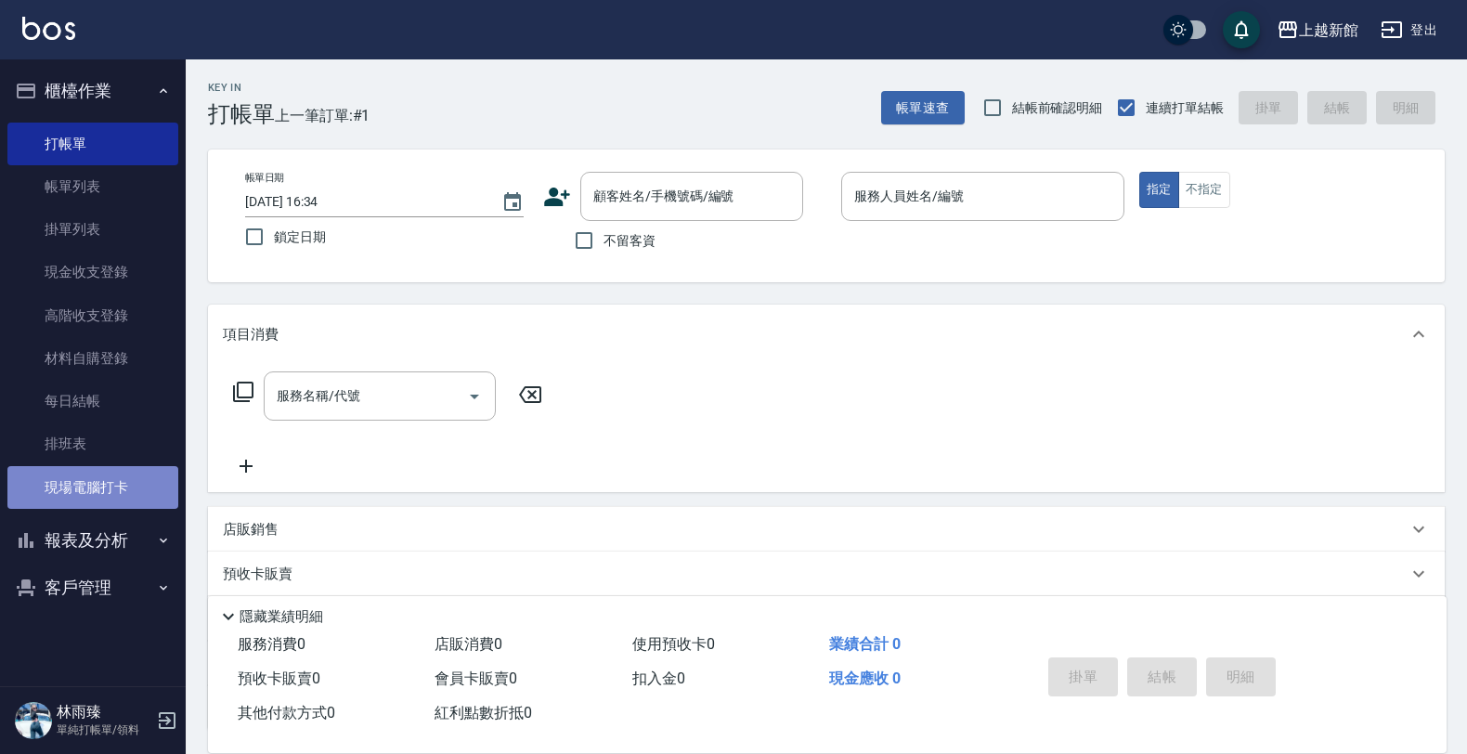
click at [80, 489] on link "現場電腦打卡" at bounding box center [92, 487] width 171 height 43
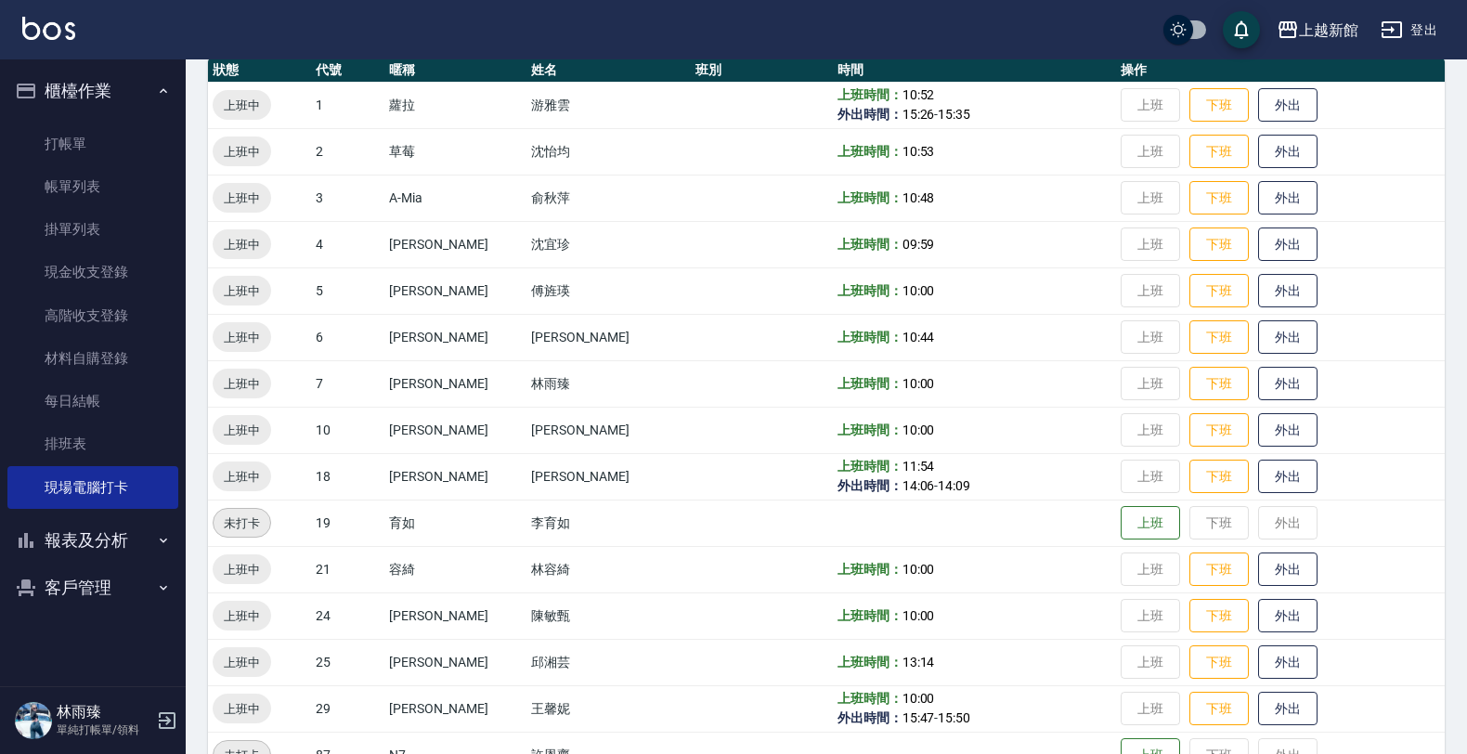
scroll to position [232, 0]
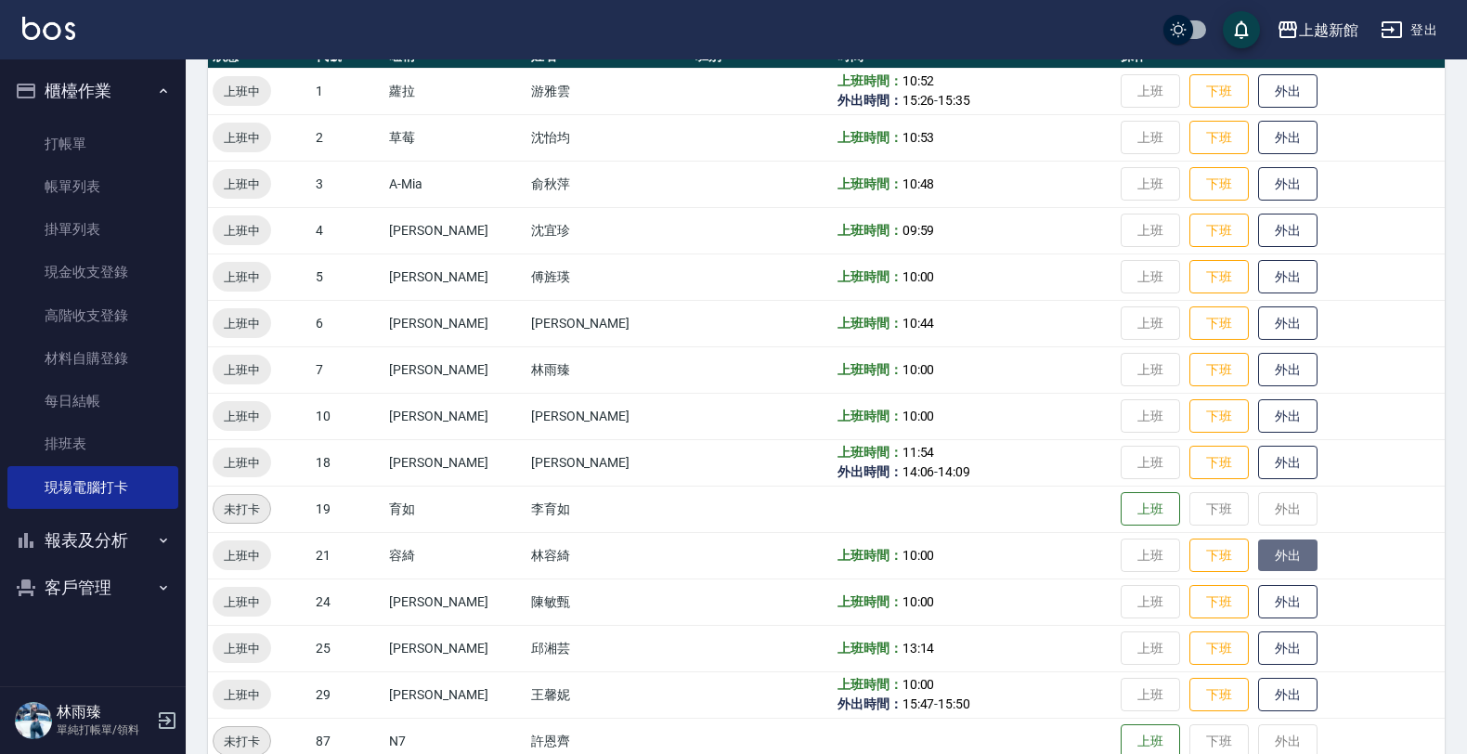
click at [1267, 549] on button "外出" at bounding box center [1287, 555] width 59 height 32
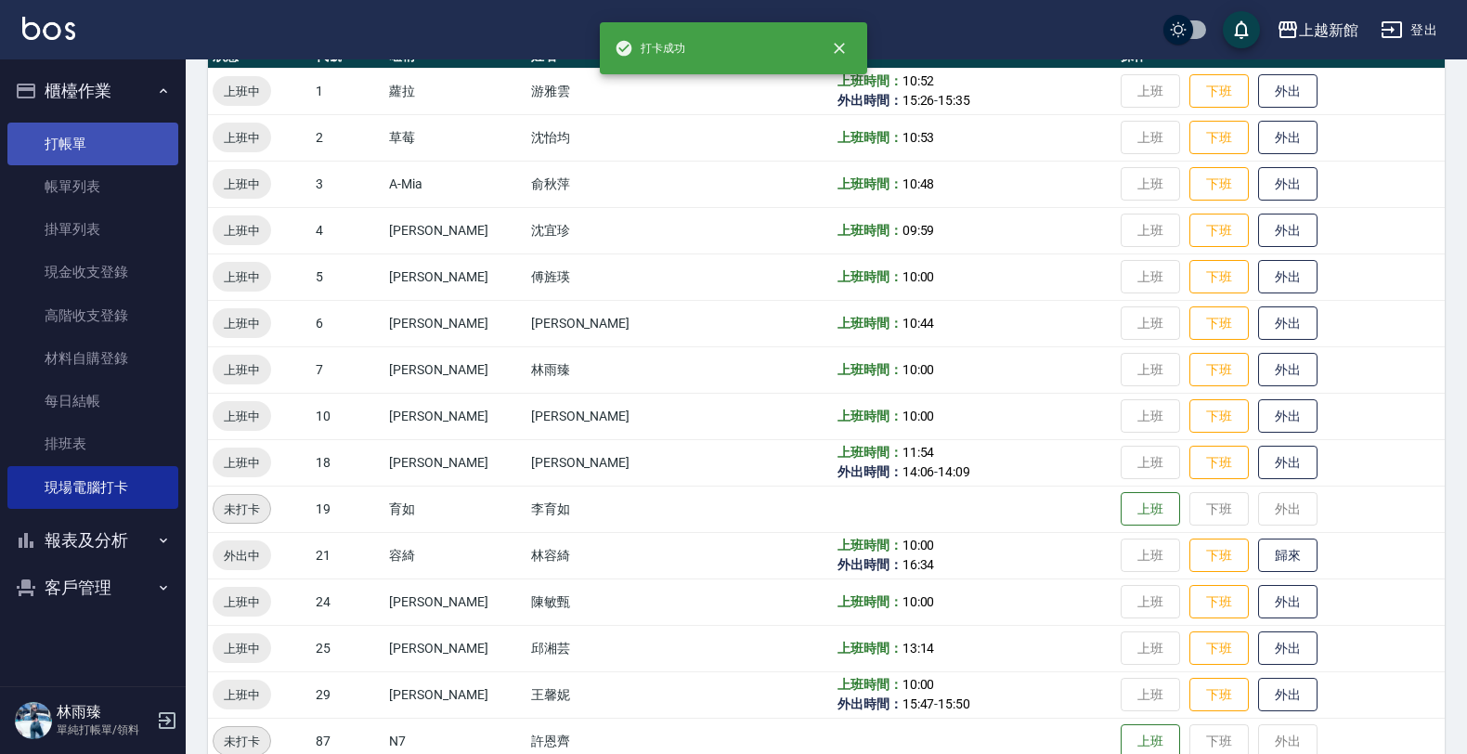
click at [90, 130] on link "打帳單" at bounding box center [92, 144] width 171 height 43
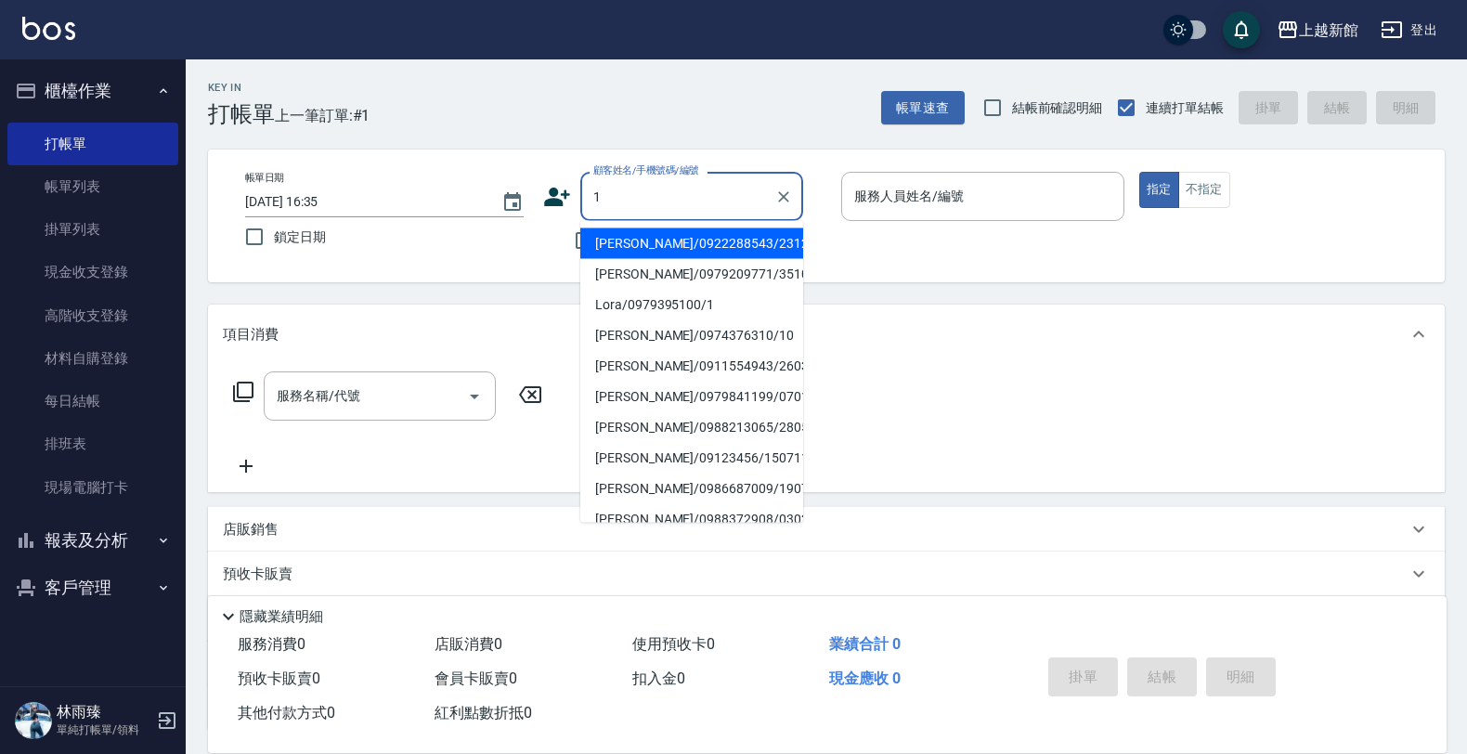
type input "[PERSON_NAME]/0922288543/231224"
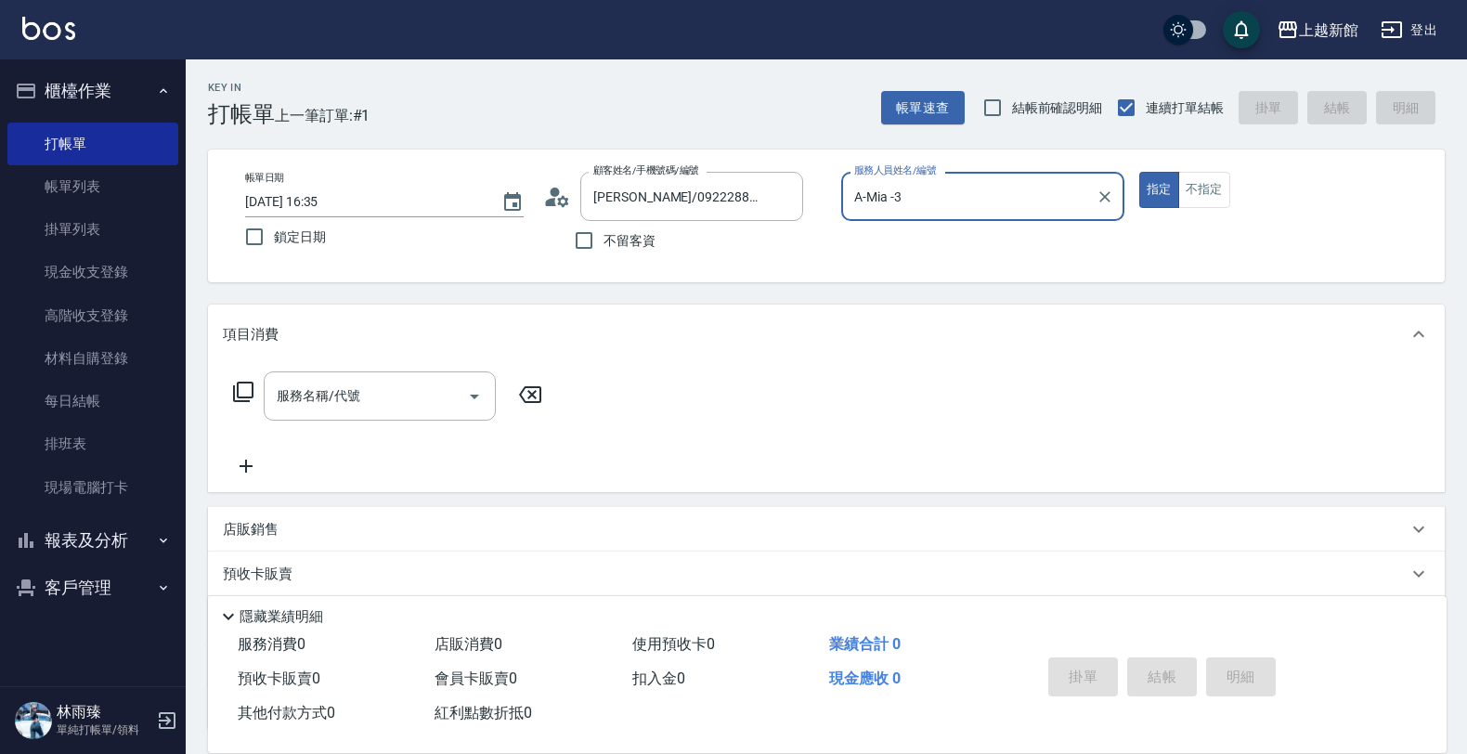
type input "A-Mia -3"
click at [1139, 172] on button "指定" at bounding box center [1159, 190] width 40 height 36
type button "true"
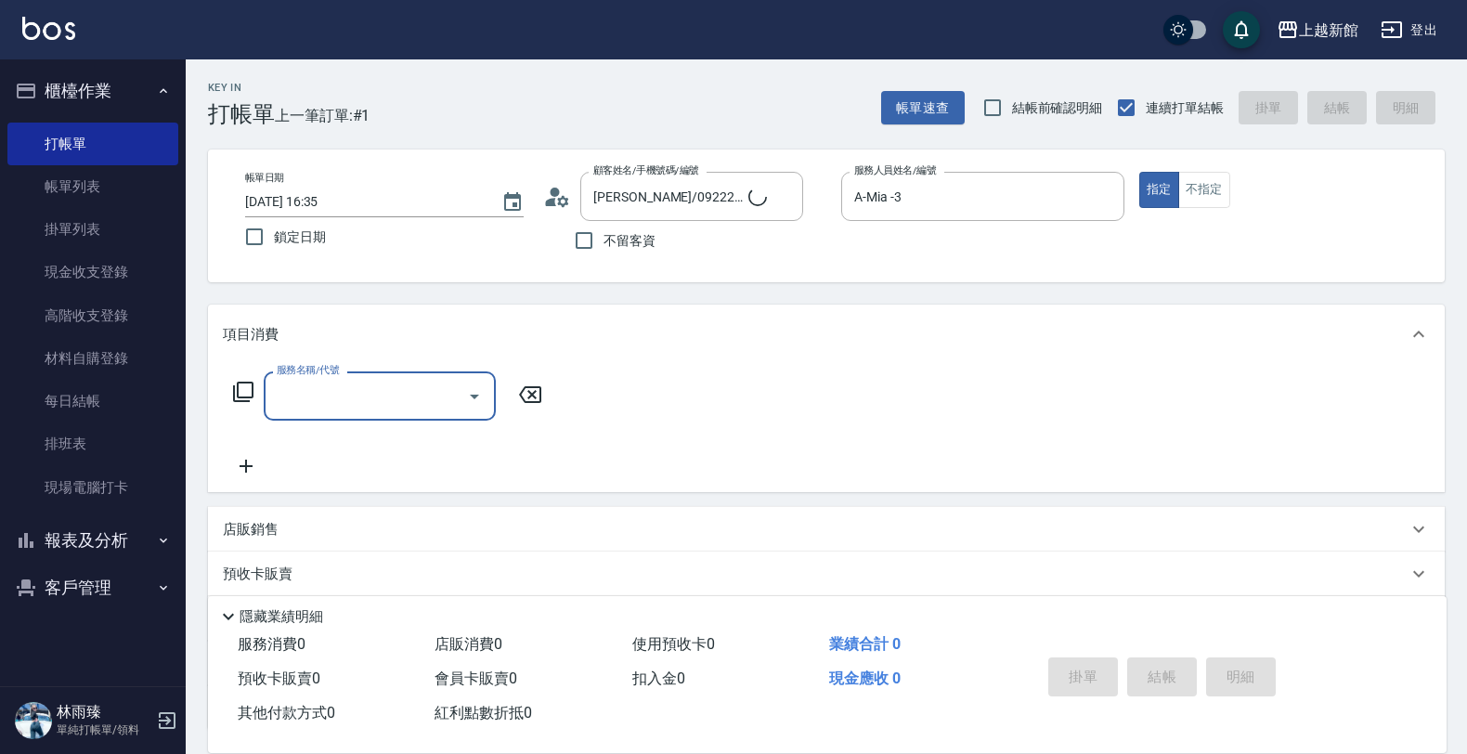
type input "Lora/0979395100/1"
type input "蘿拉-1"
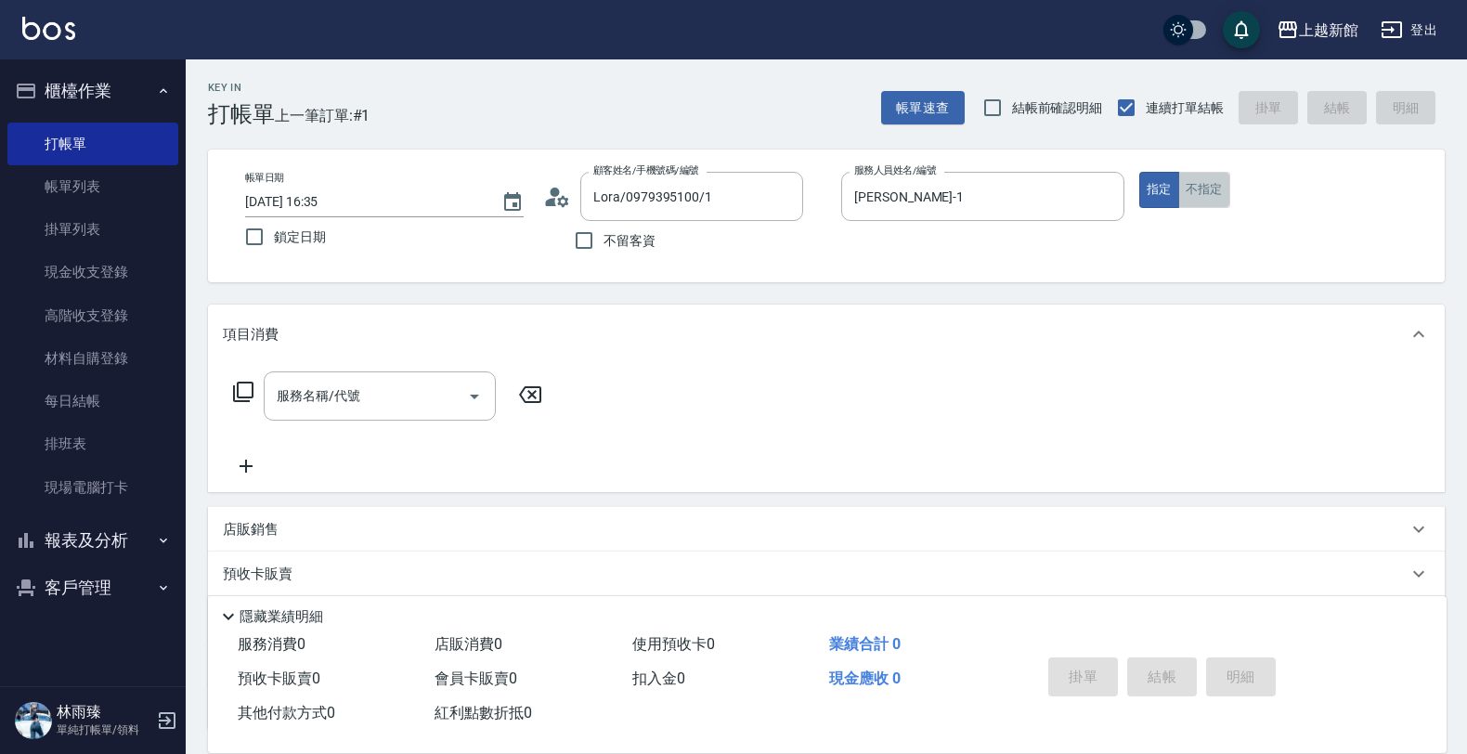
click at [1213, 205] on button "不指定" at bounding box center [1204, 190] width 52 height 36
drag, startPoint x: 365, startPoint y: 387, endPoint x: 355, endPoint y: 392, distance: 11.2
click at [363, 396] on input "服務名稱/代號" at bounding box center [366, 396] width 188 height 32
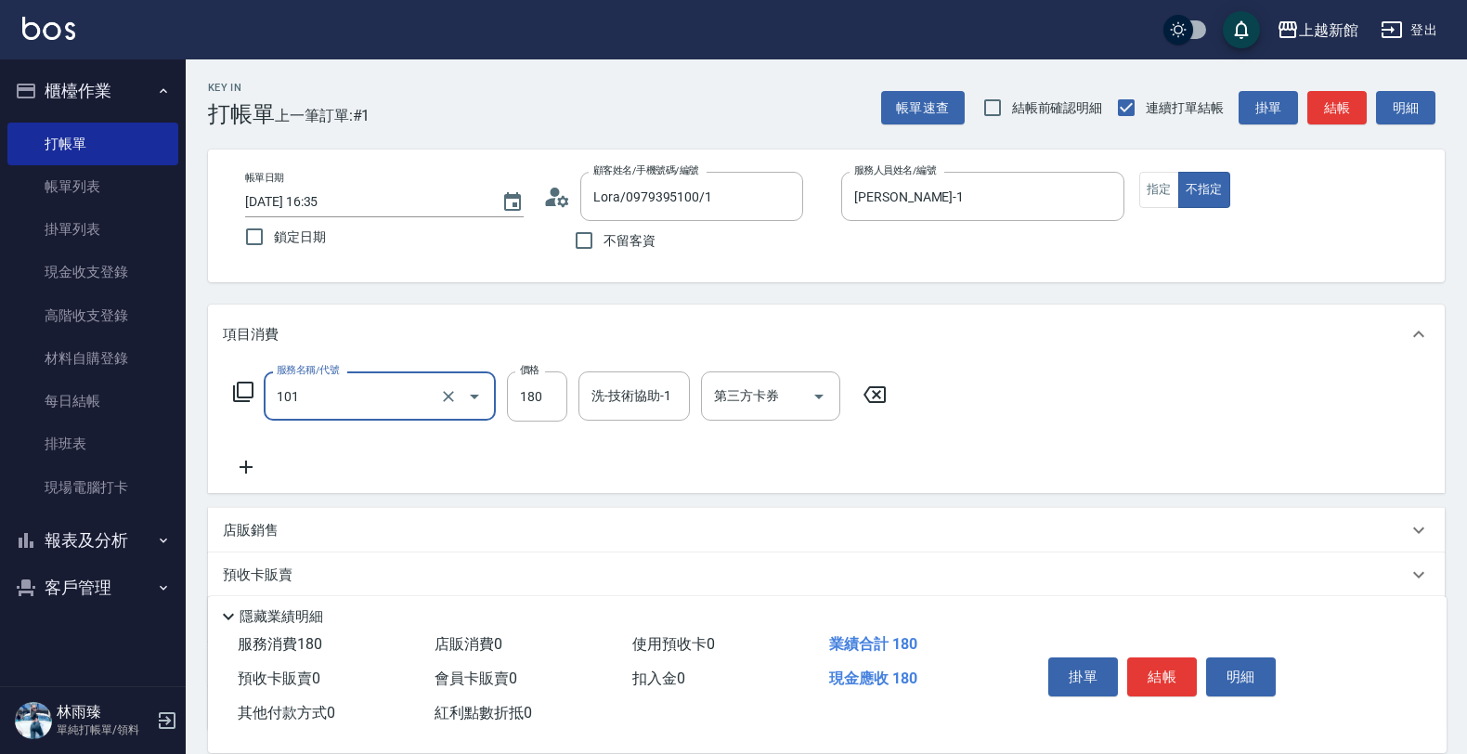
type input "洗髮250(101)"
type input "200"
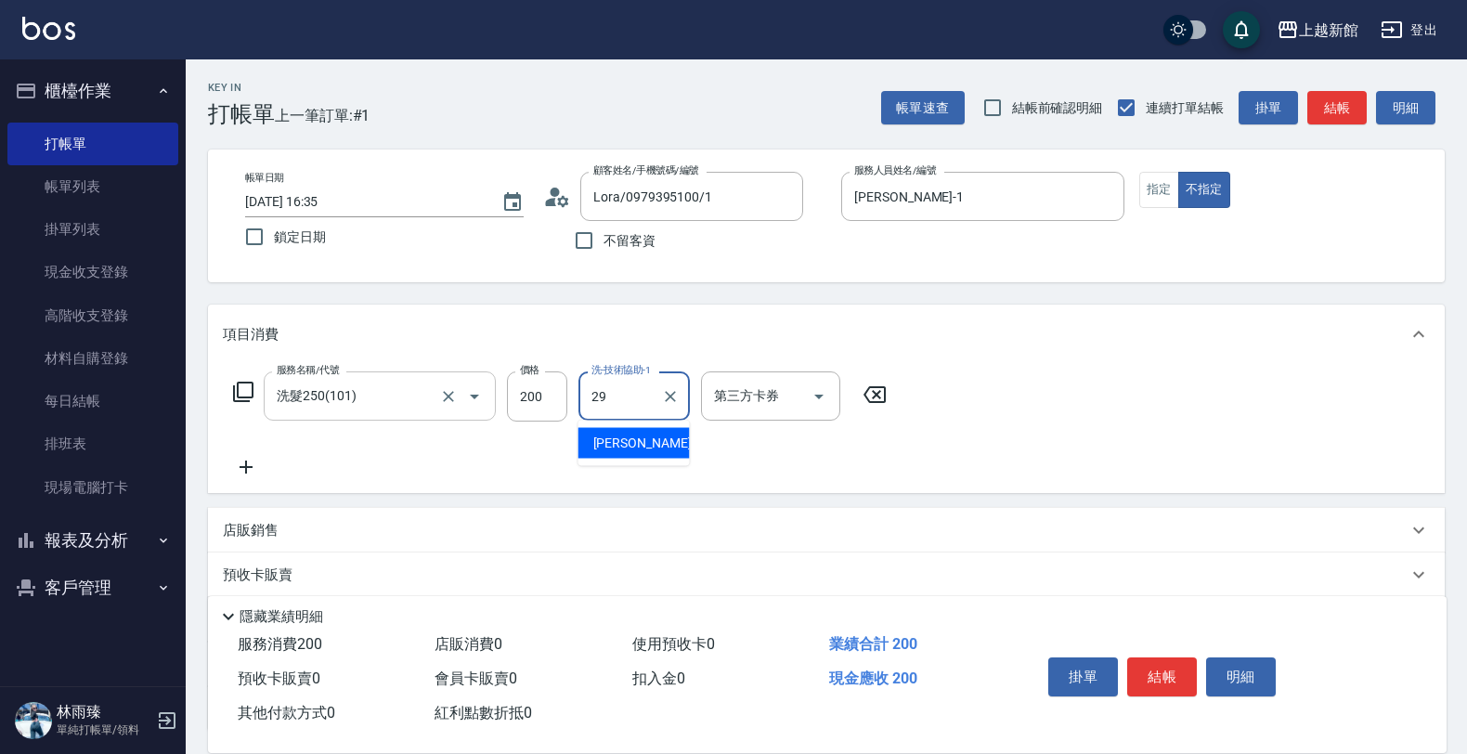
type input "[PERSON_NAME]-29"
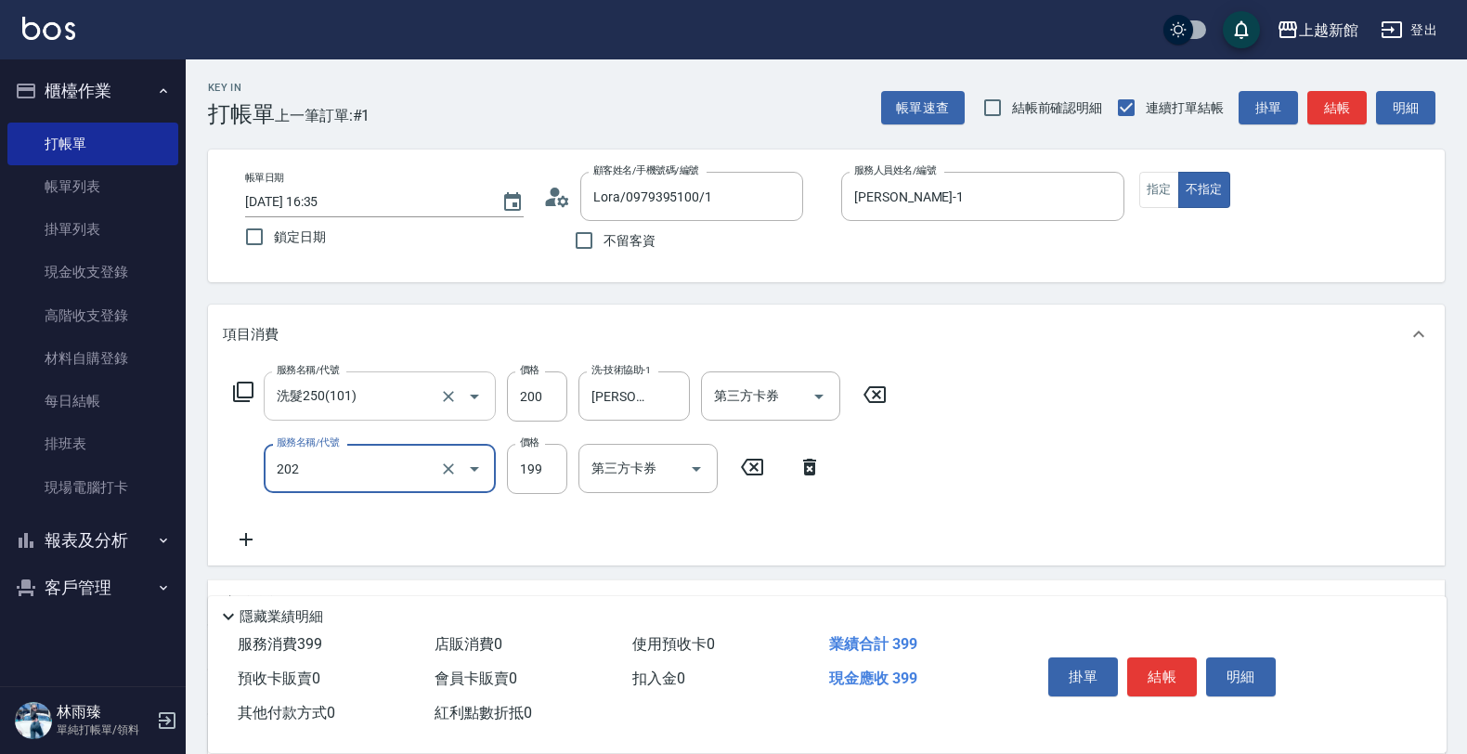
type input "不指定單剪(202)"
type input "200"
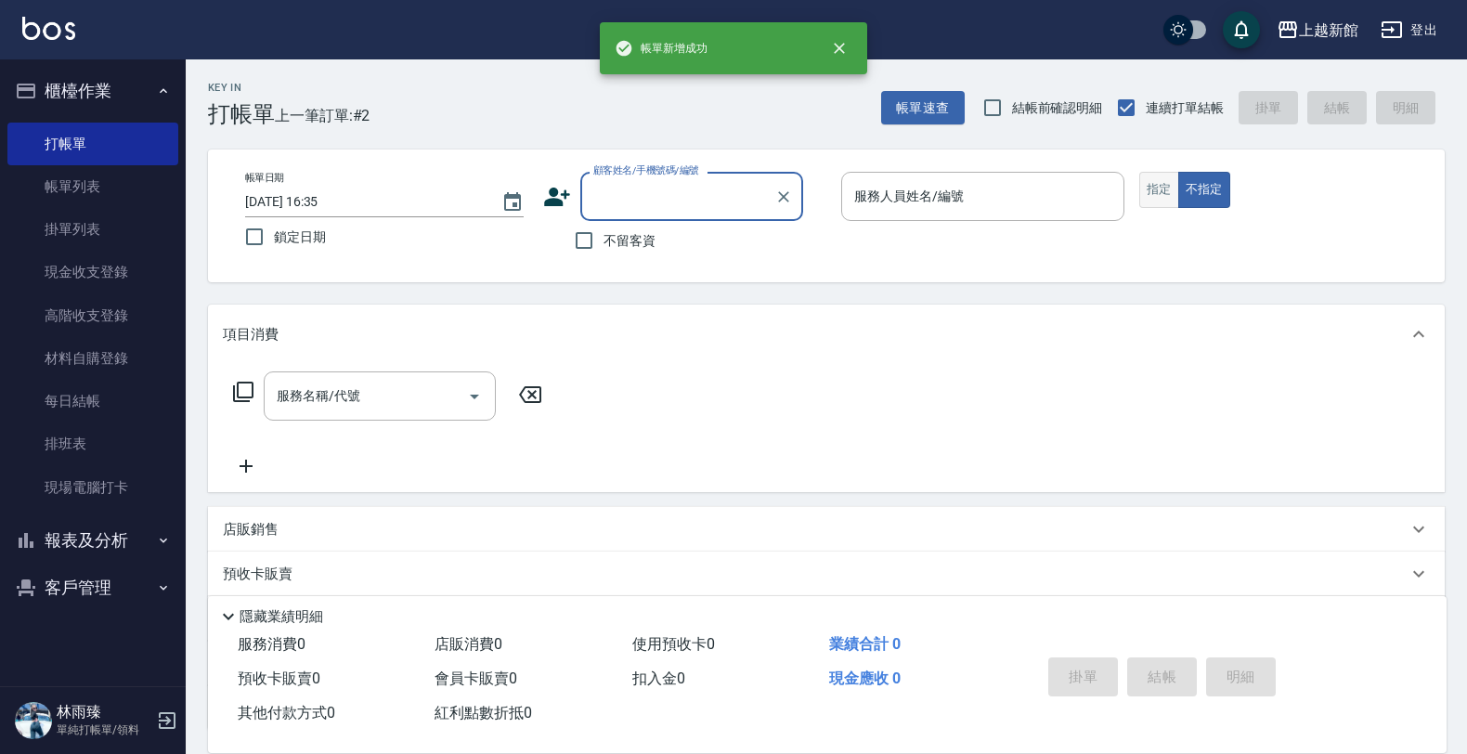
click at [1160, 192] on button "指定" at bounding box center [1159, 190] width 40 height 36
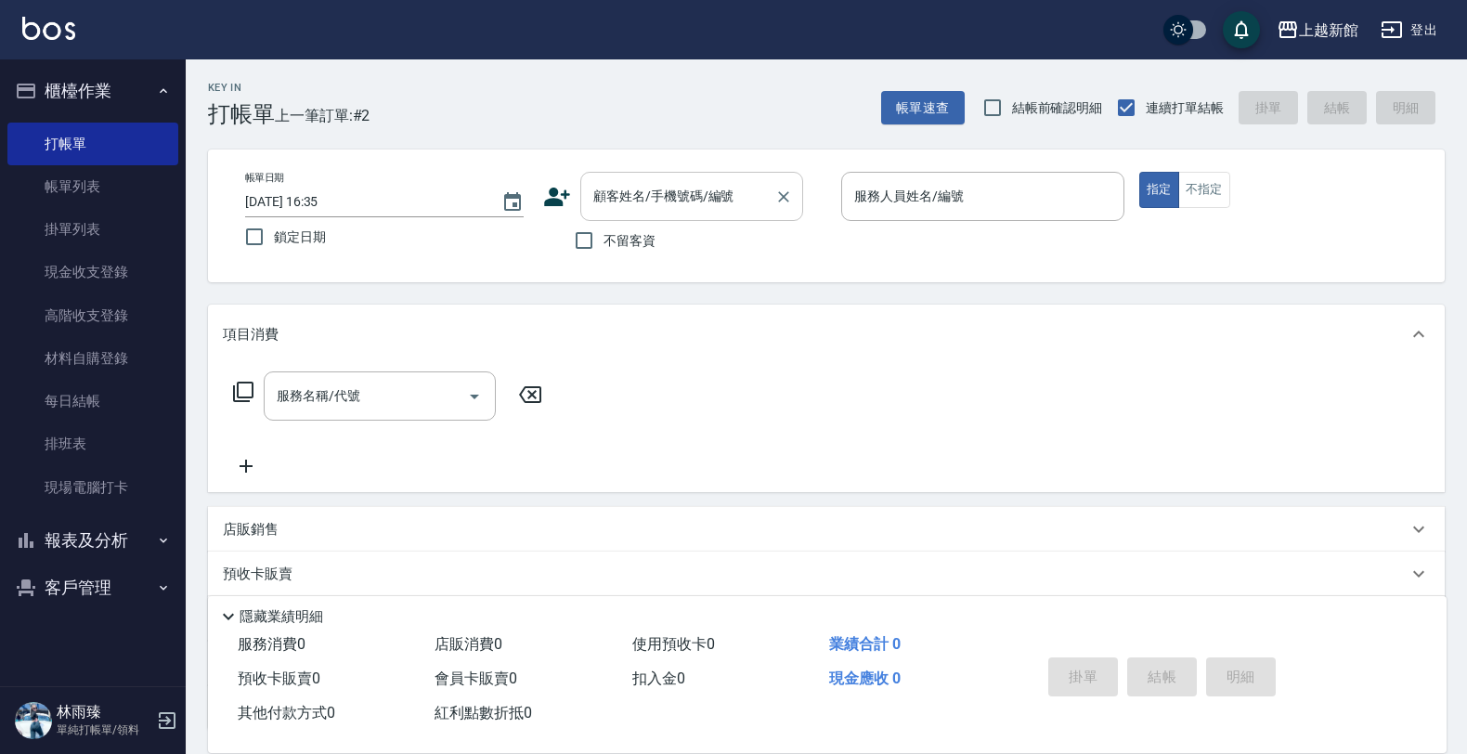
click at [731, 214] on div "顧客姓名/手機號碼/編號" at bounding box center [691, 196] width 223 height 49
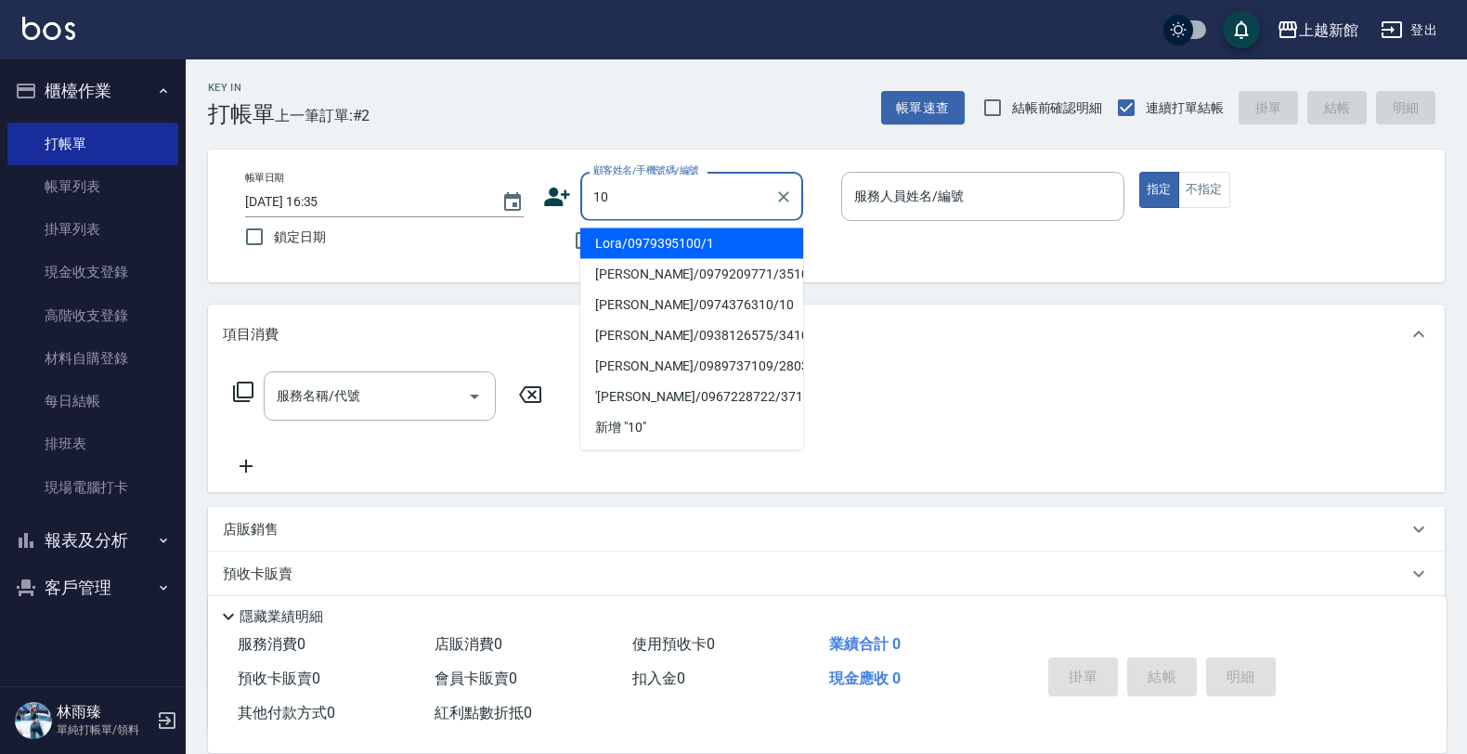
type input "Lora/0979395100/1"
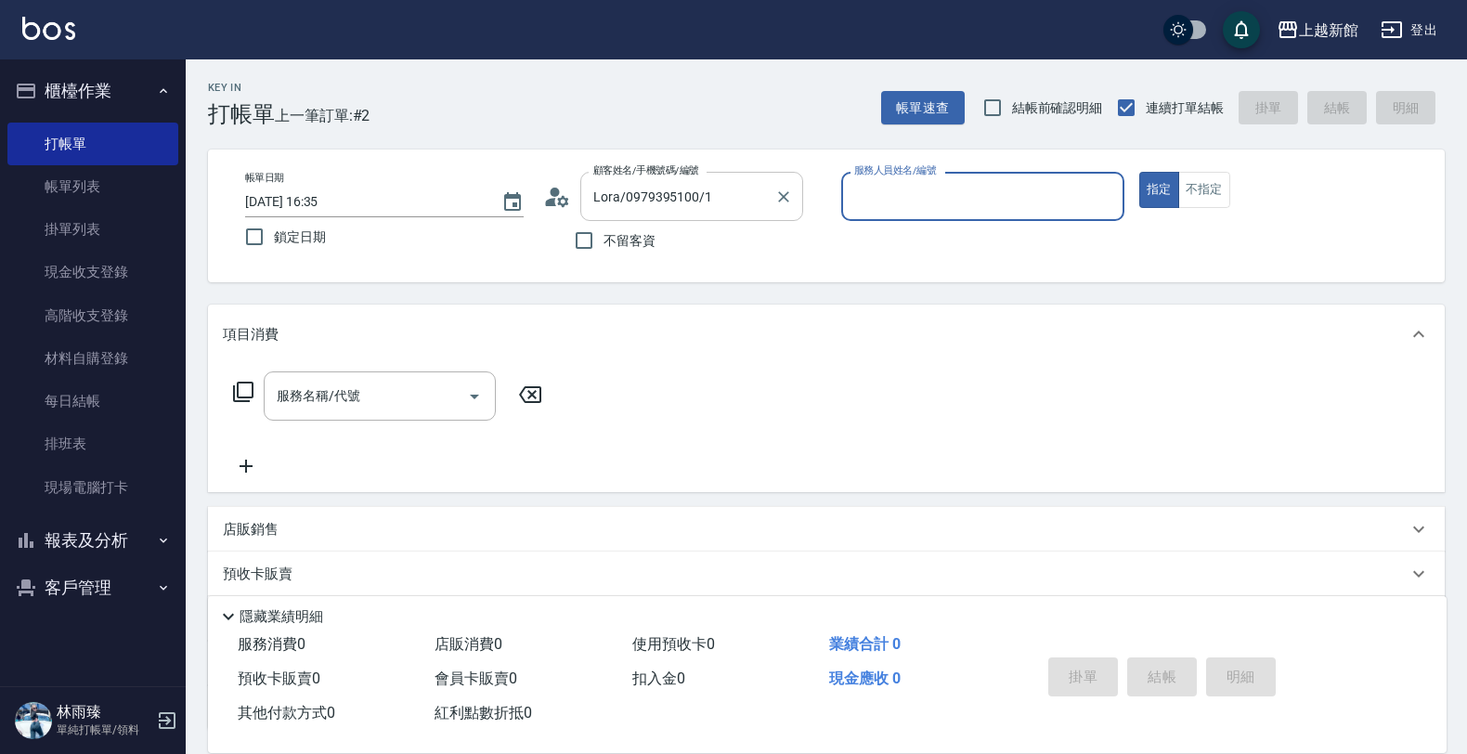
click at [1139, 172] on button "指定" at bounding box center [1159, 190] width 40 height 36
type input "蘿拉-1"
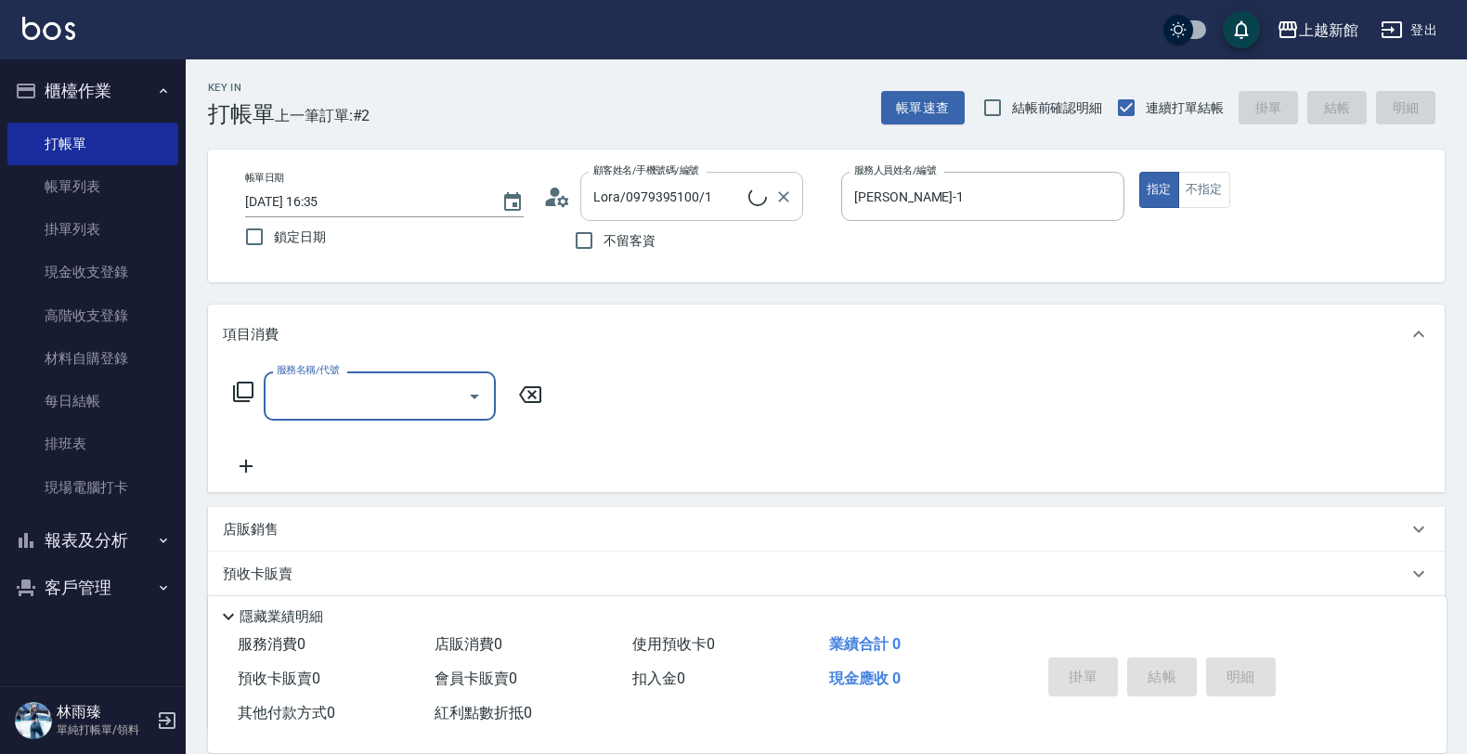
type input "瑪莎/0974376310/10"
type input "瑪沙-10"
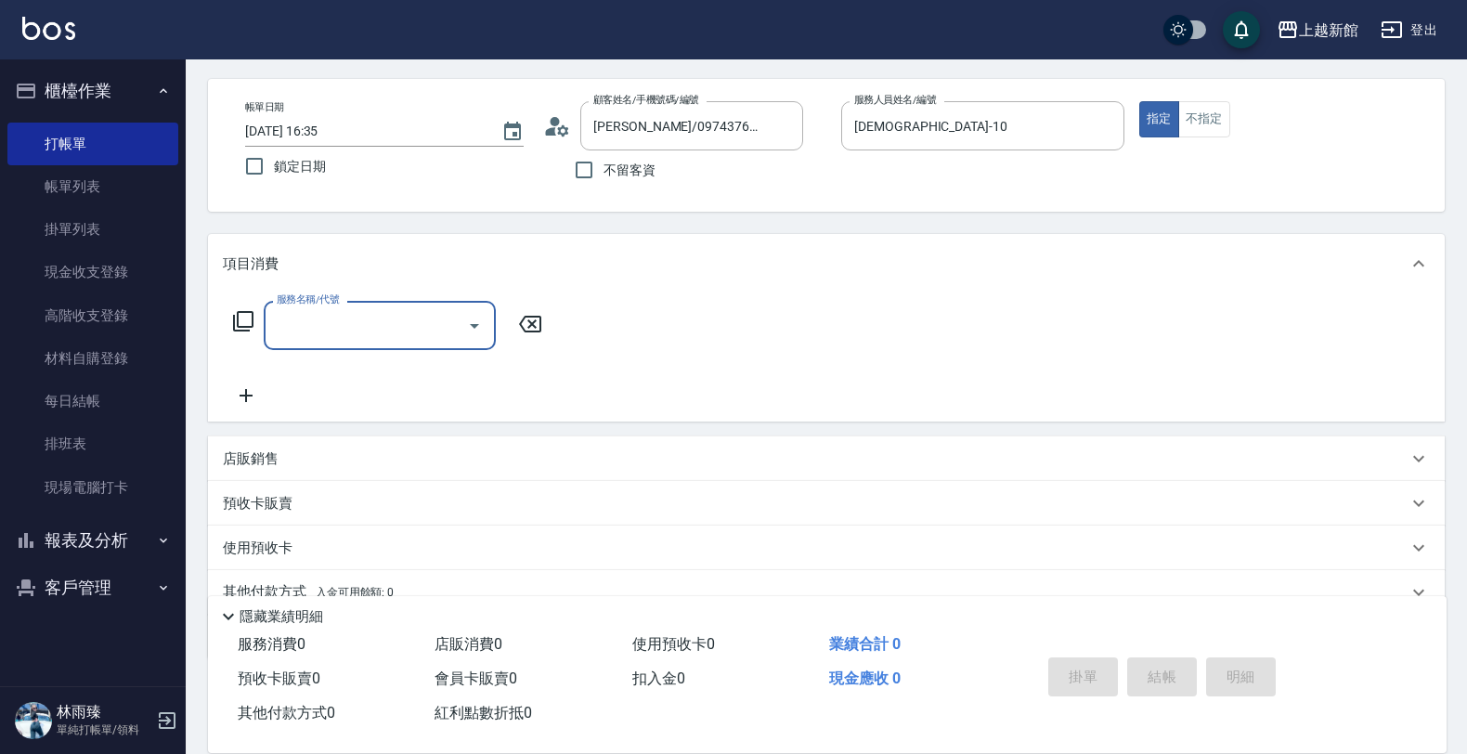
scroll to position [153, 0]
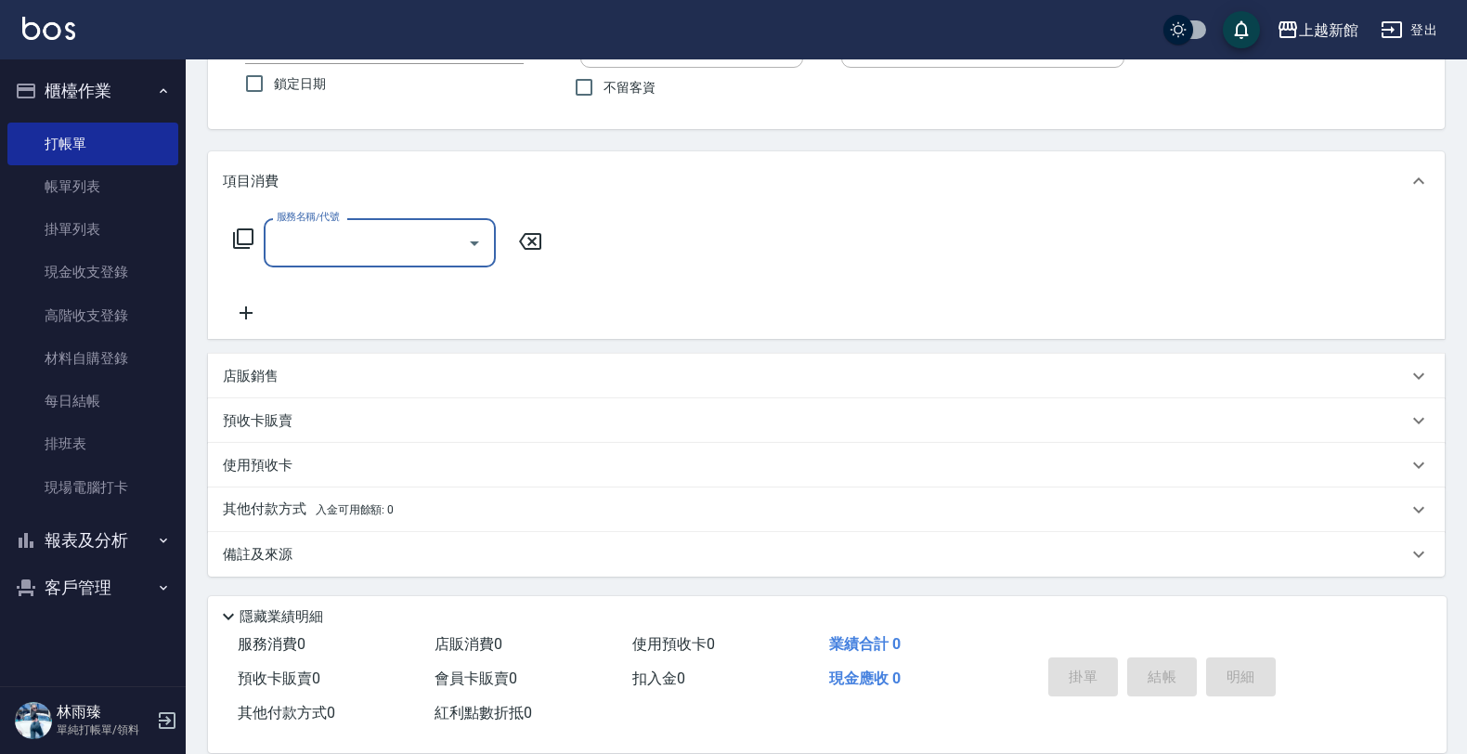
click at [485, 386] on div "店販銷售" at bounding box center [826, 376] width 1236 height 45
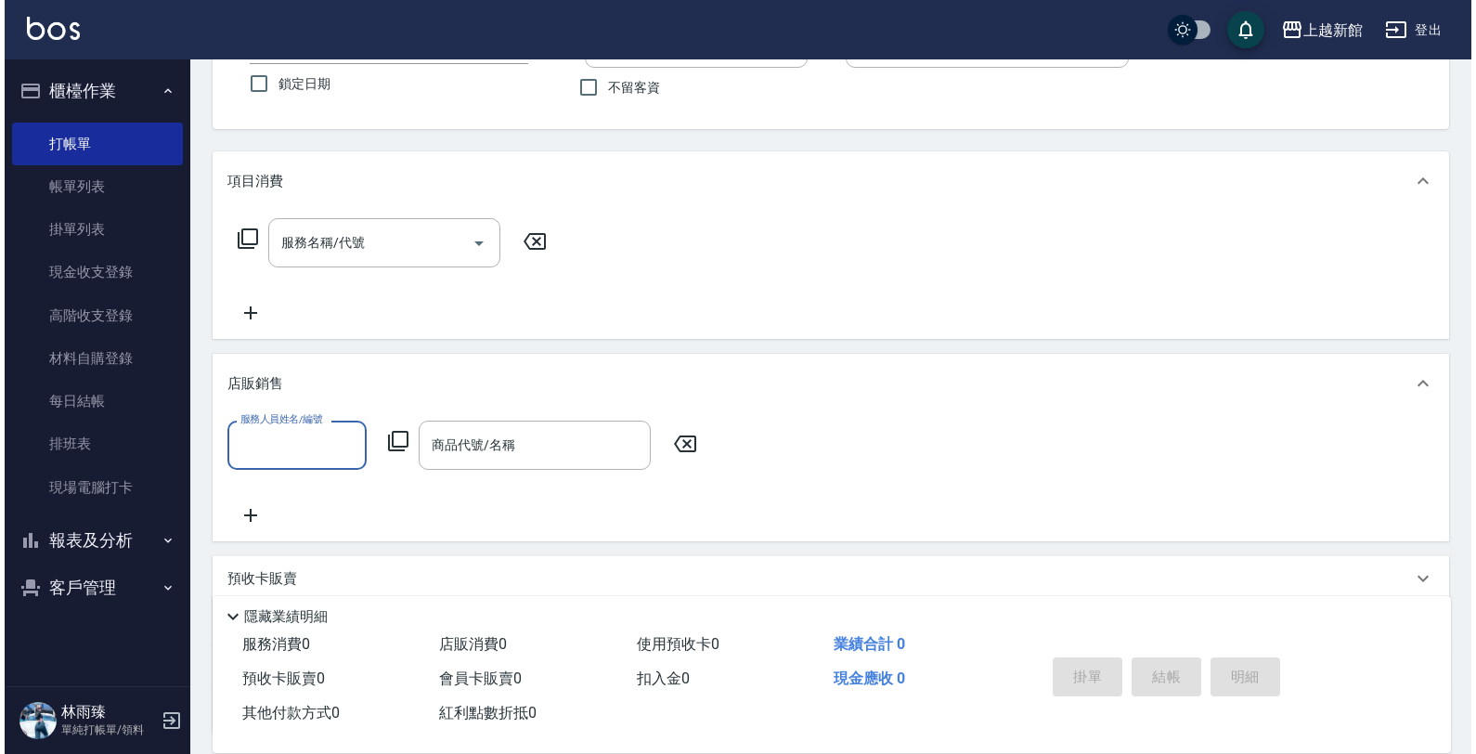
scroll to position [0, 0]
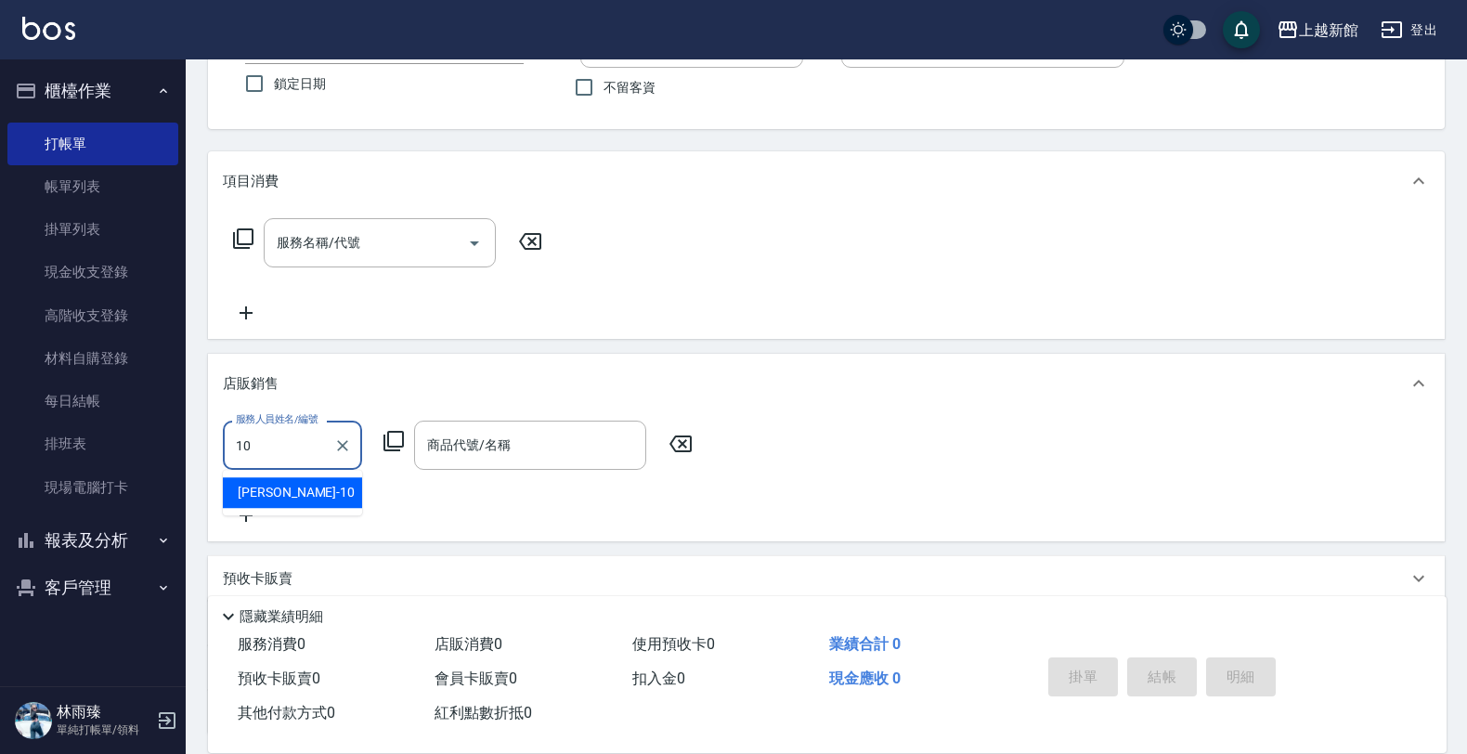
type input "瑪沙-10"
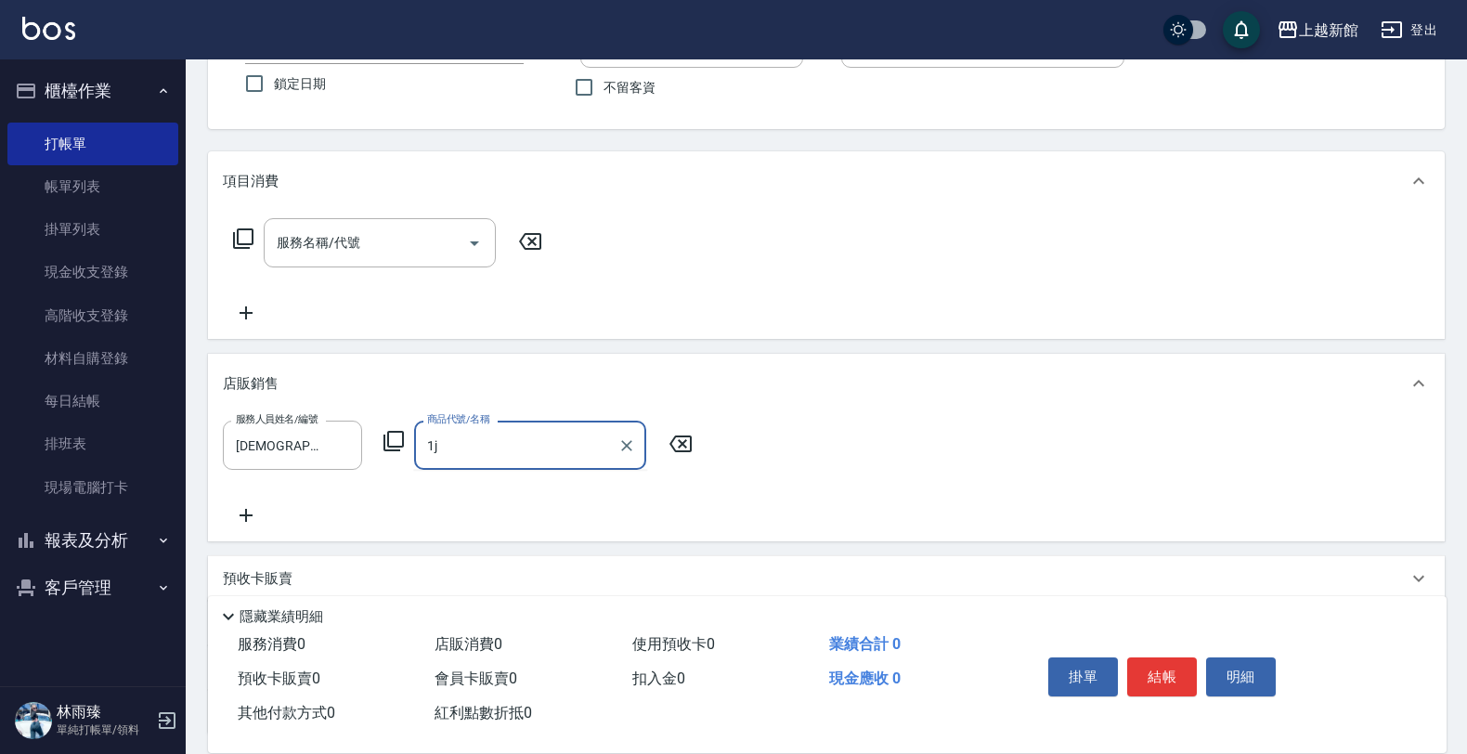
type input "1"
type input "補"
click at [392, 444] on icon at bounding box center [393, 441] width 22 height 22
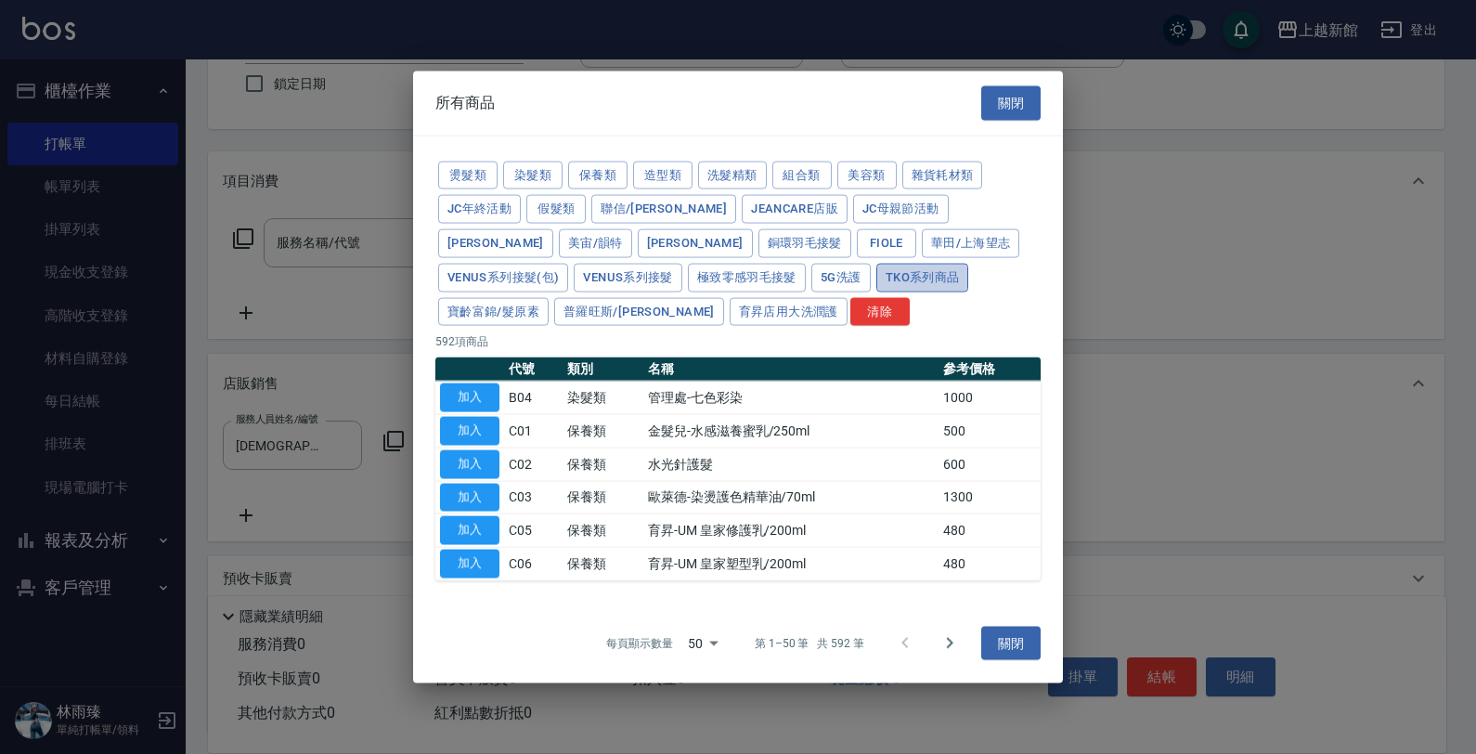
click at [876, 279] on button "TKO系列商品" at bounding box center [922, 277] width 93 height 29
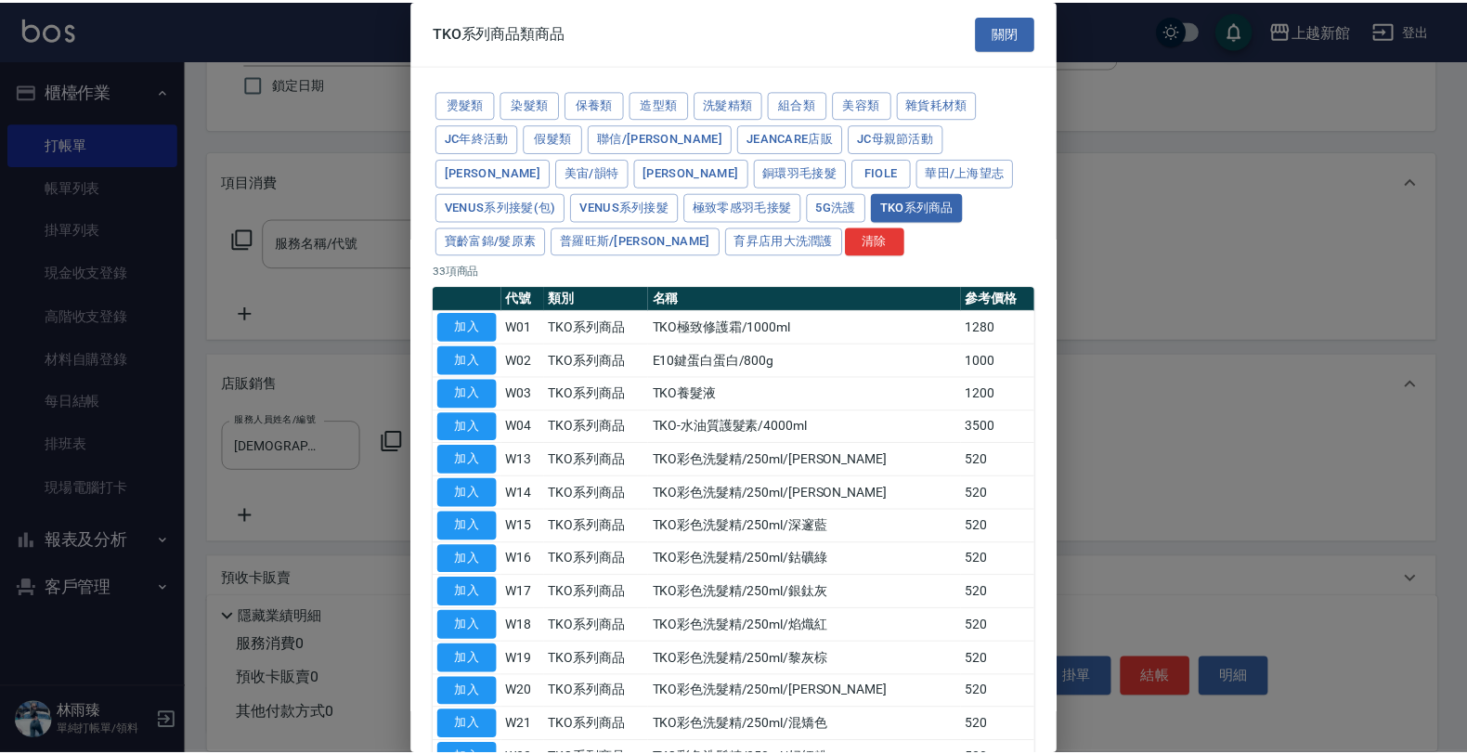
scroll to position [116, 0]
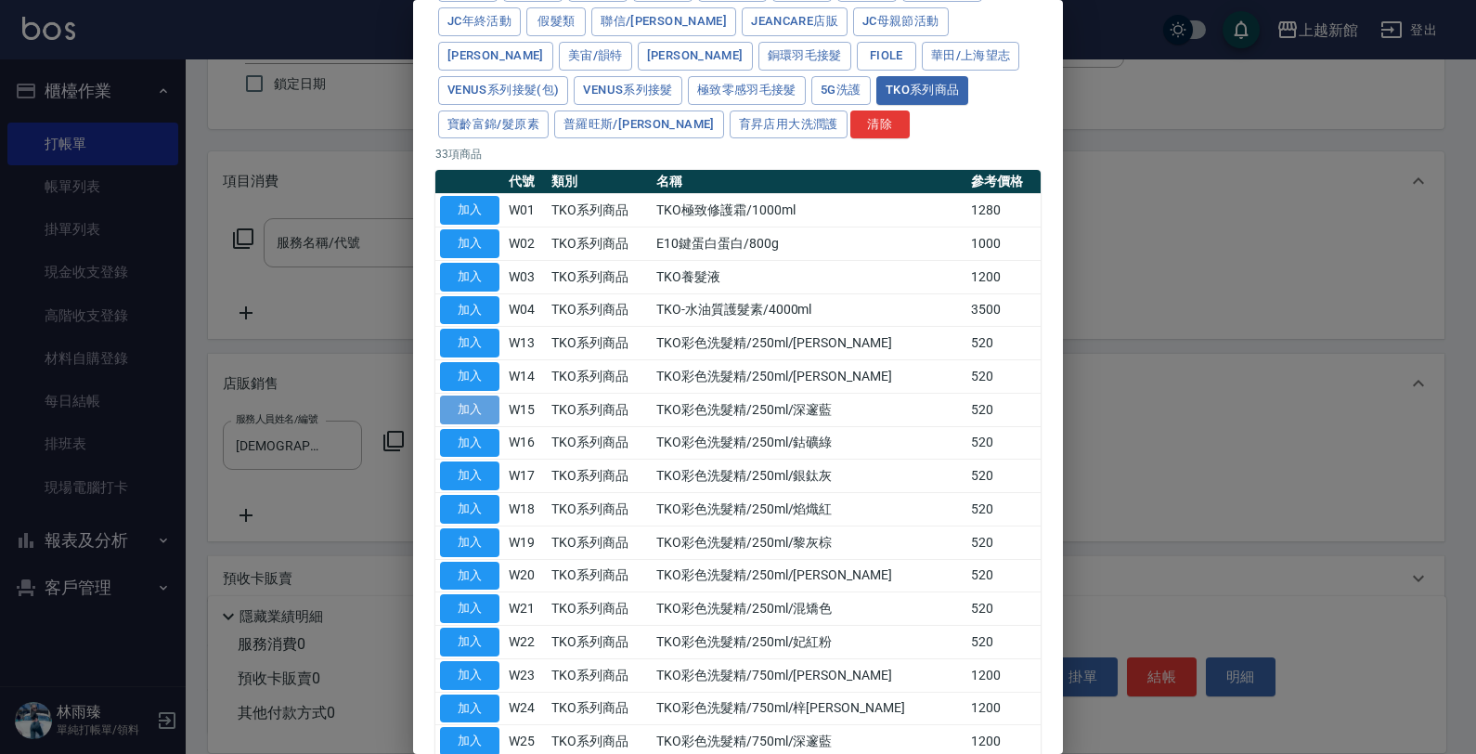
click at [466, 411] on button "加入" at bounding box center [469, 409] width 59 height 29
type input "TKO彩色洗髮精/250ml/深邃藍"
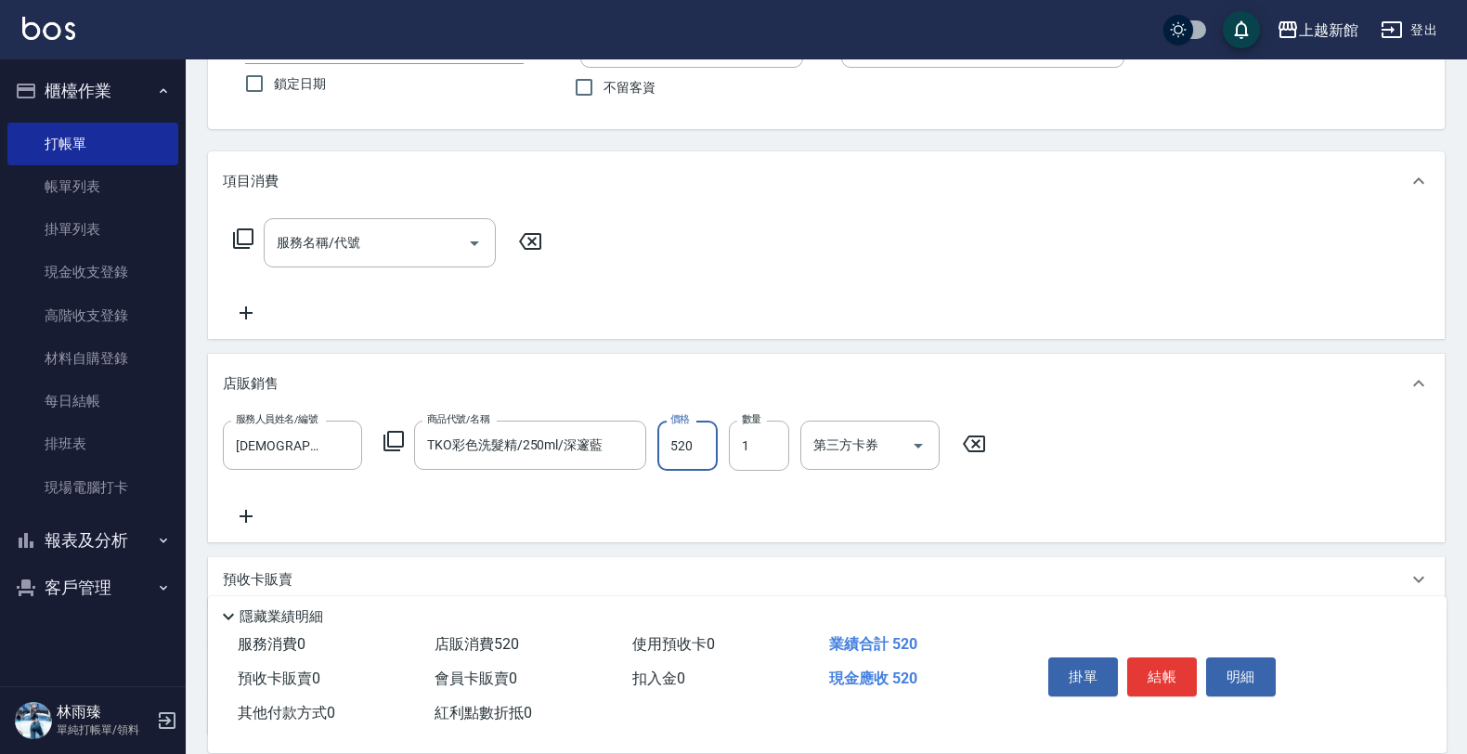
click at [697, 447] on input "520" at bounding box center [687, 446] width 60 height 50
type input "500"
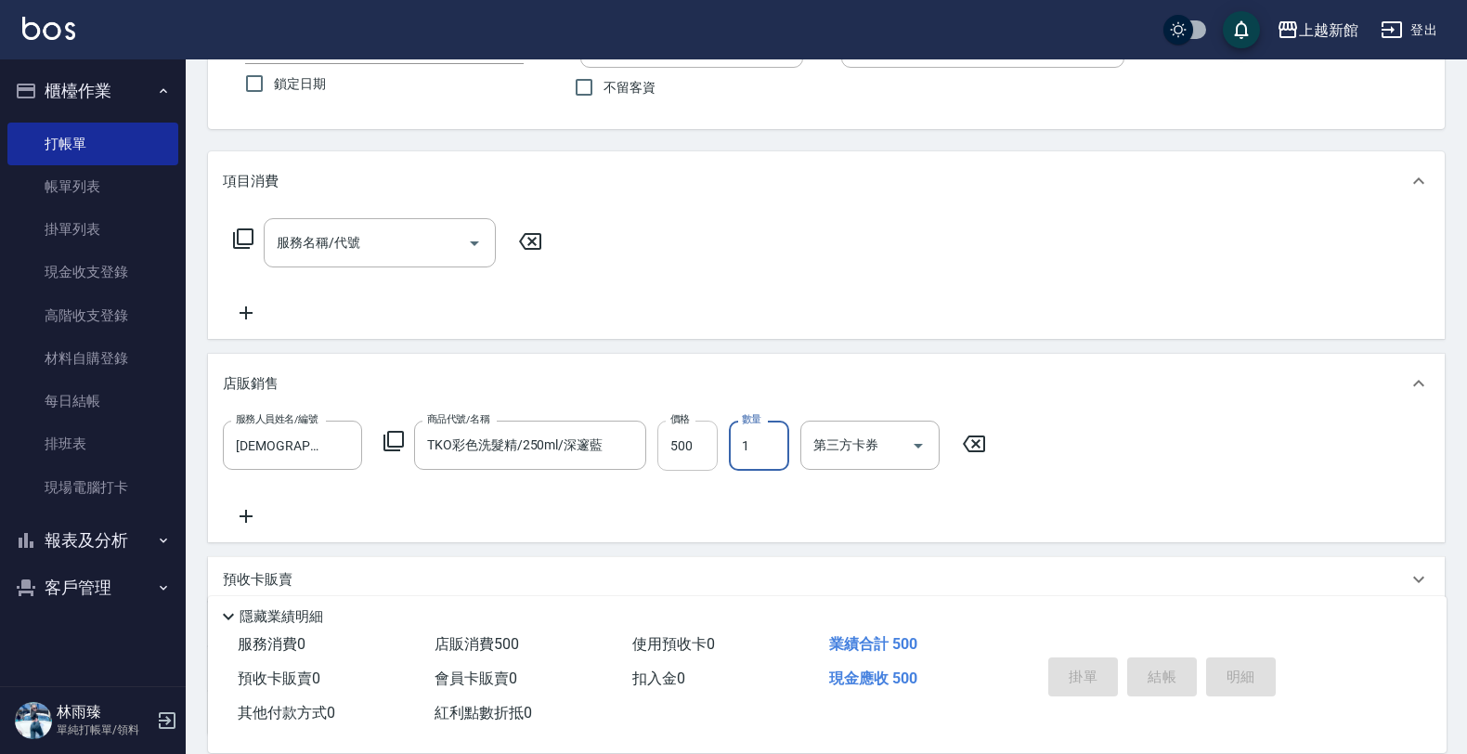
type input "2025/10/11 16:36"
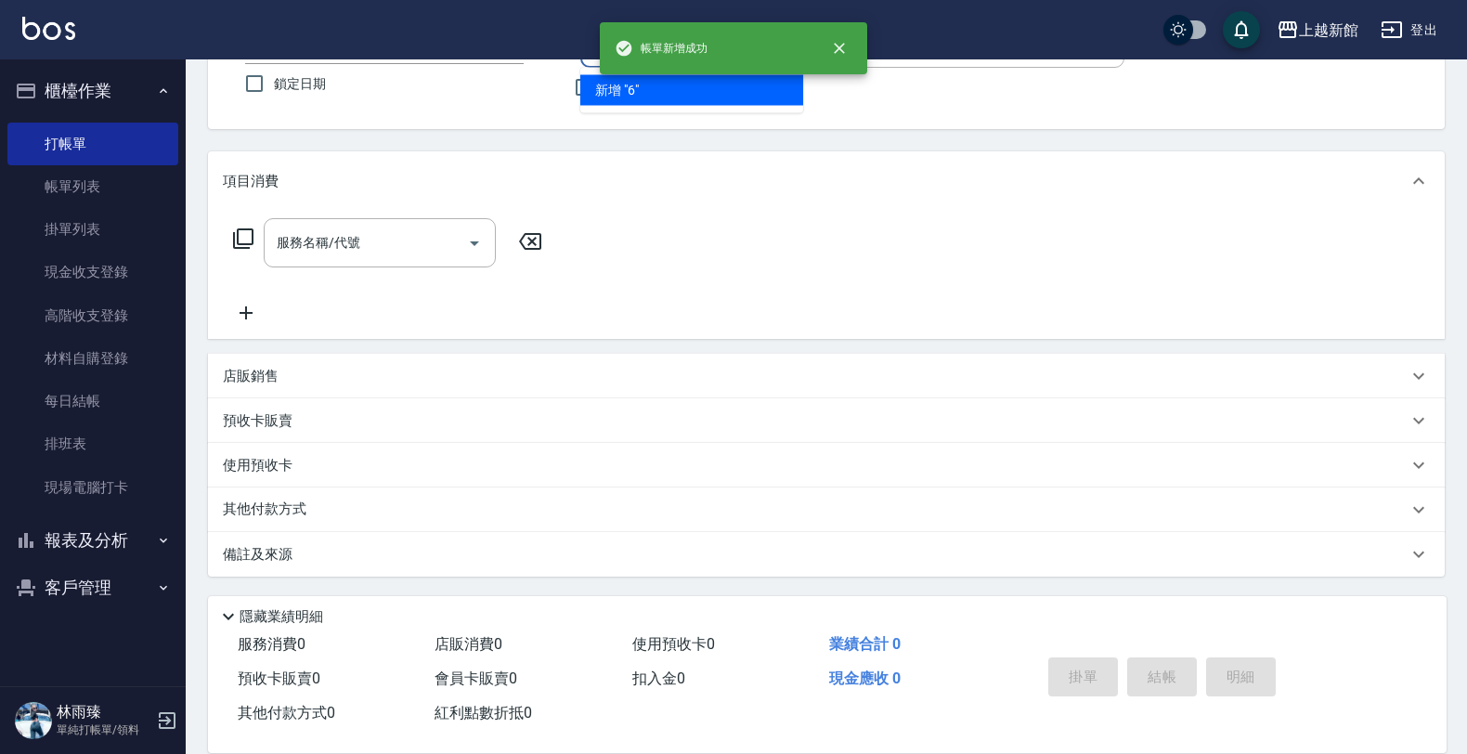
type input "黃婕寧/6_黃婕寧/6"
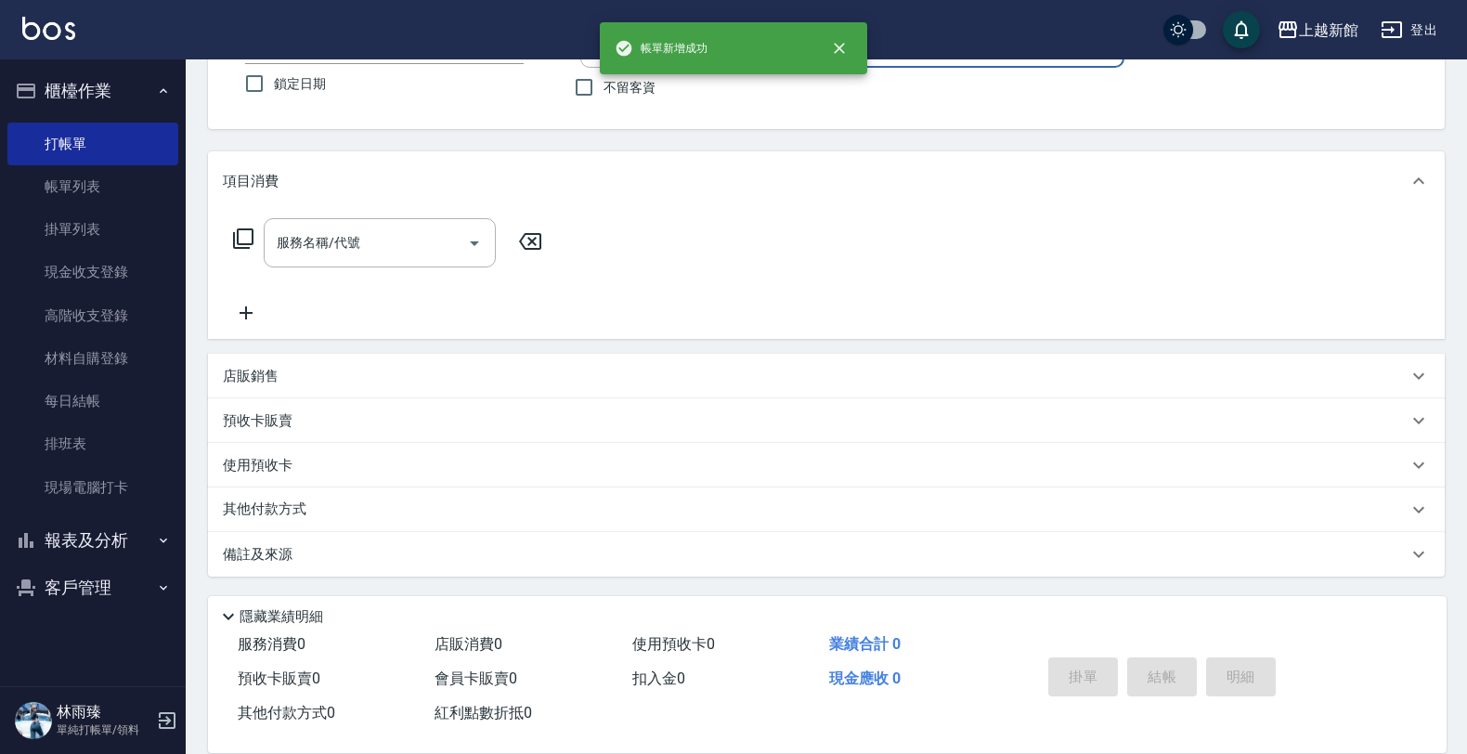
type input "黃婕寧-6"
click at [1139, 19] on button "指定" at bounding box center [1159, 37] width 40 height 36
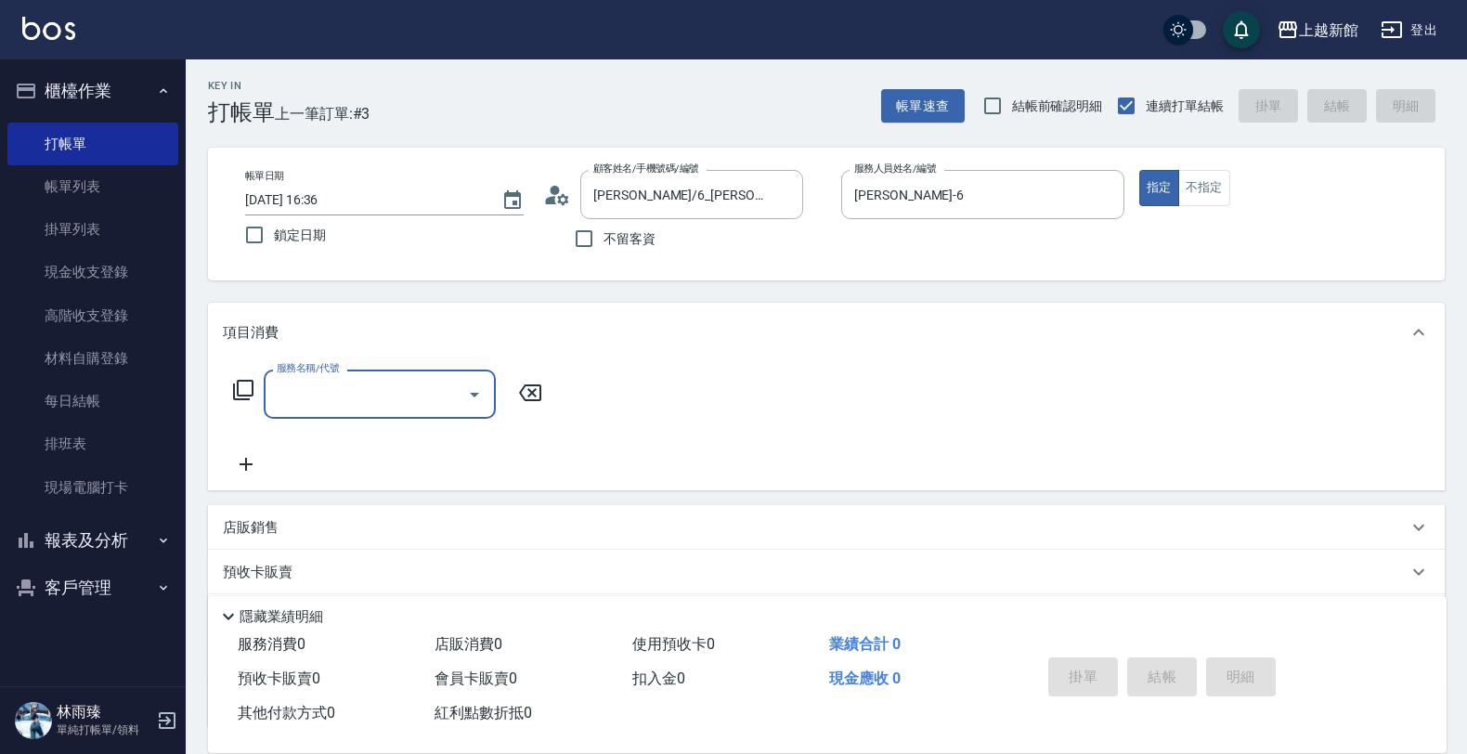
scroll to position [0, 0]
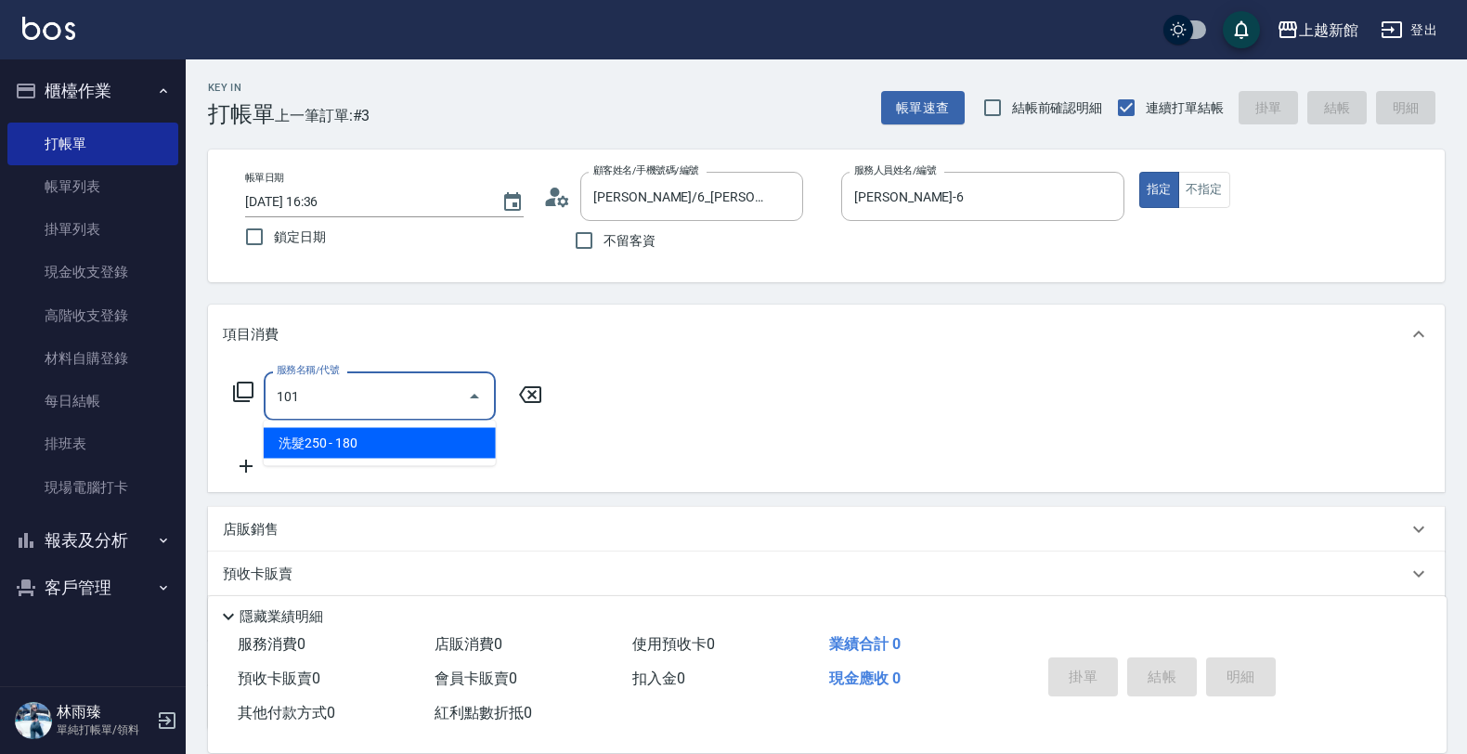
type input "洗髮250(101)"
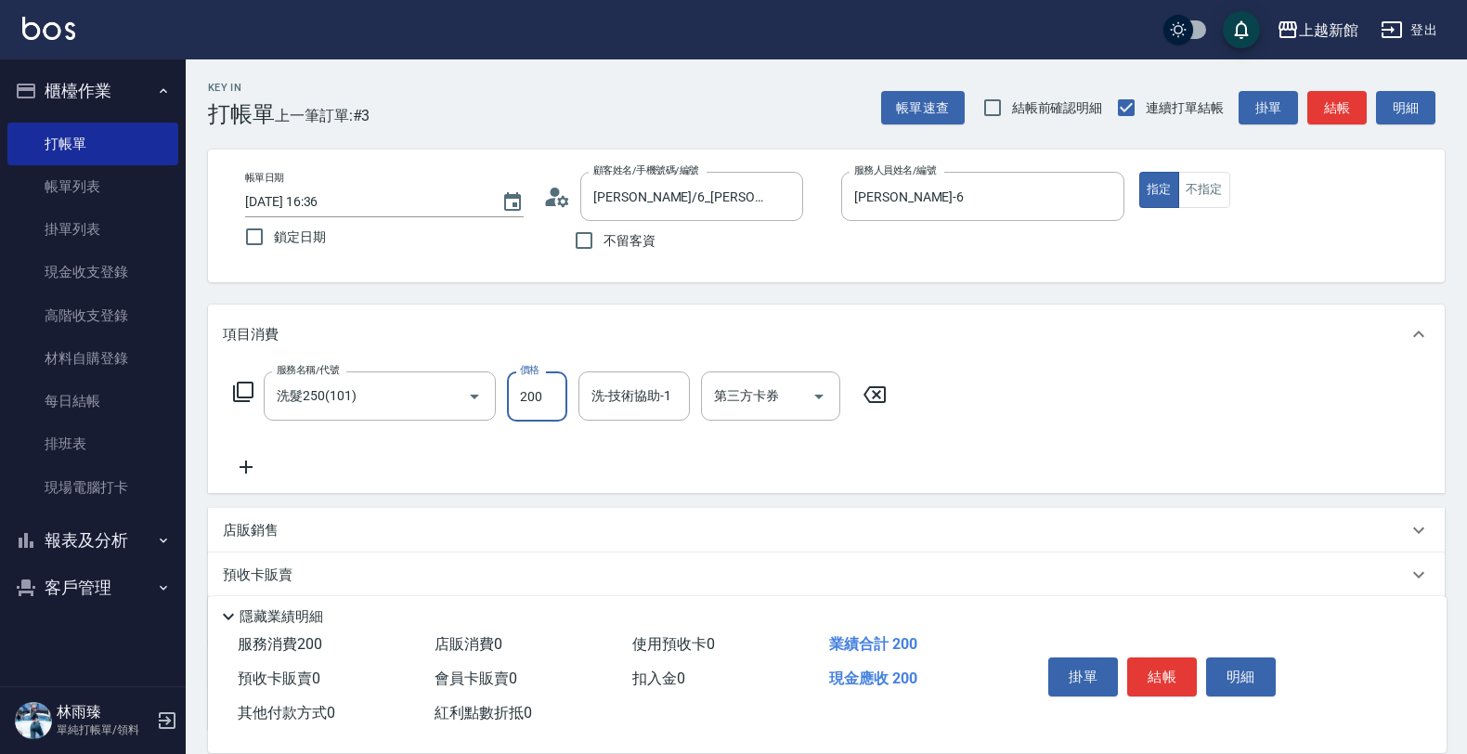
type input "200"
type input "馨妮-29"
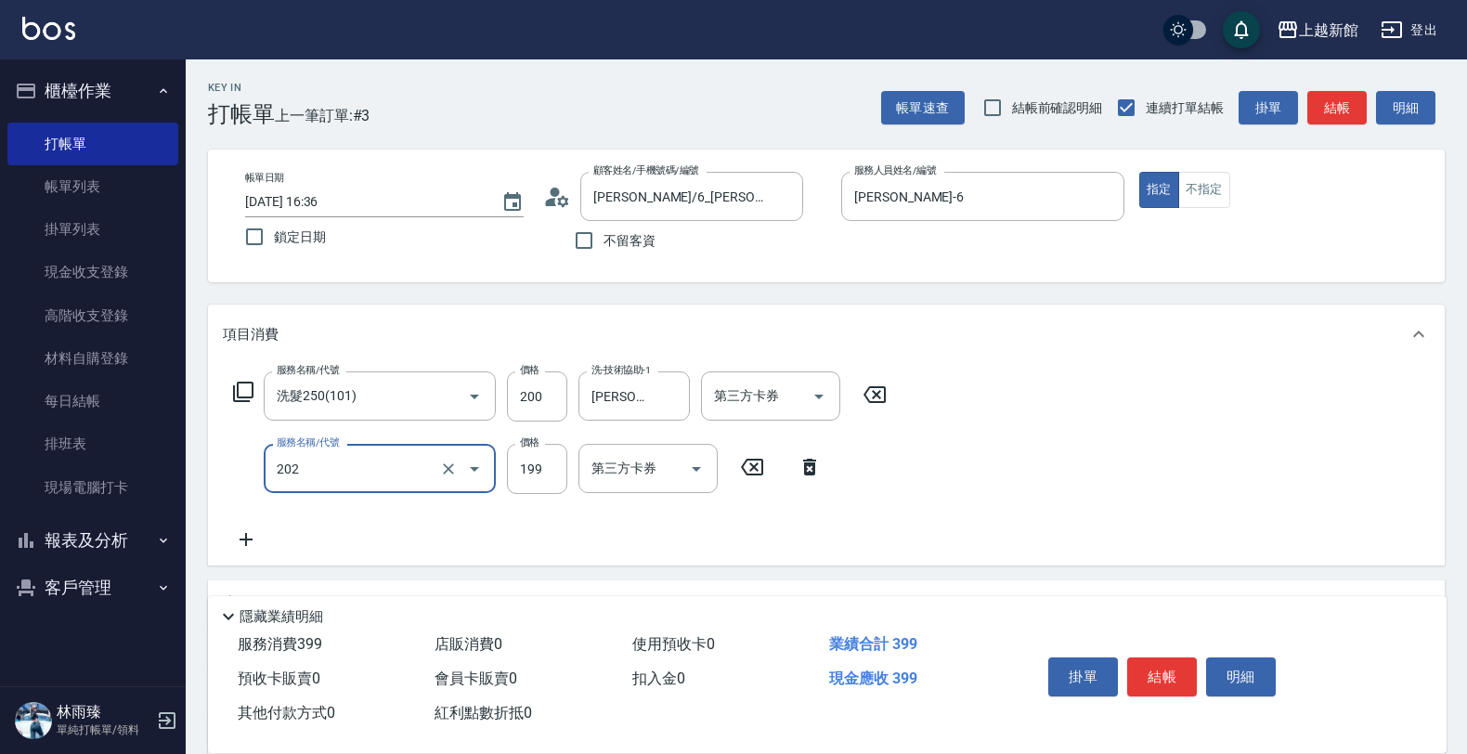
type input "不指定單剪(202)"
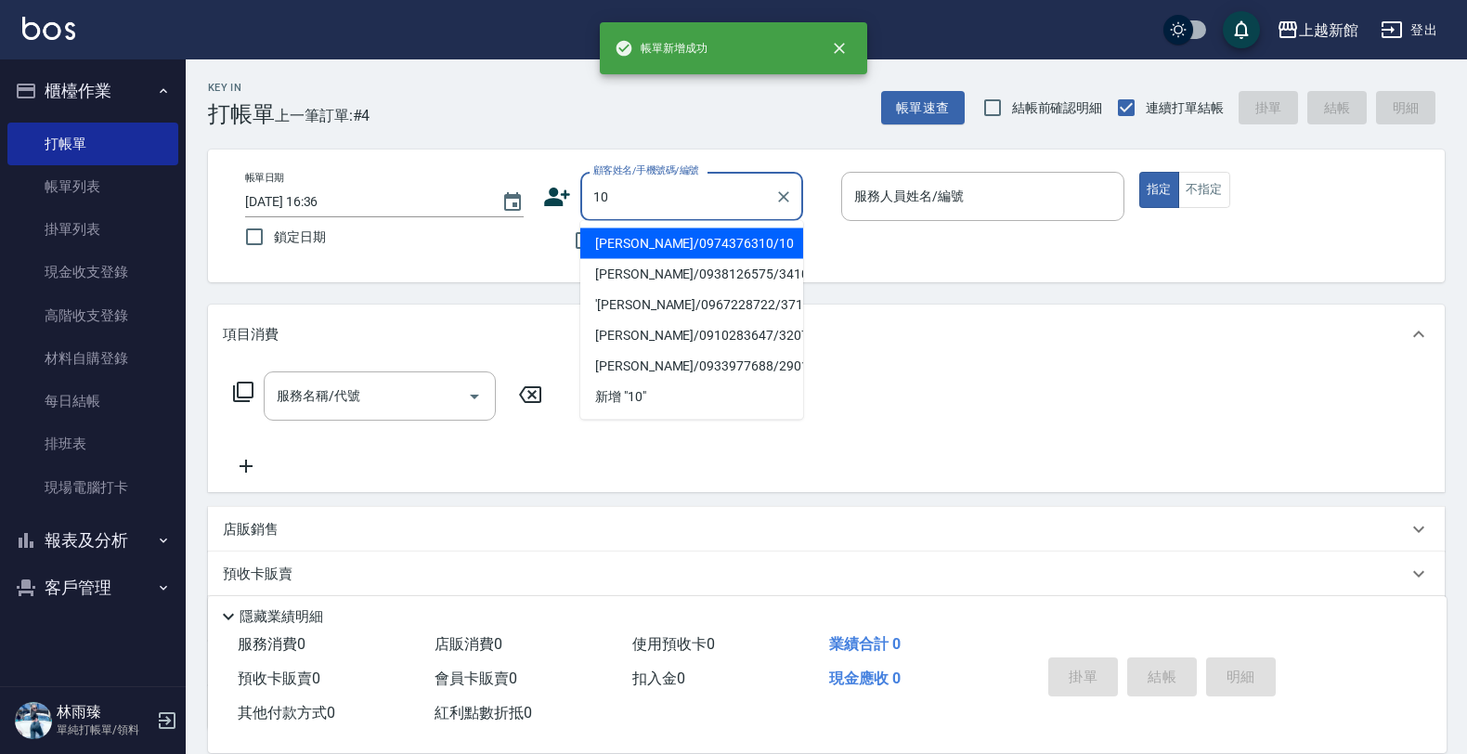
type input "瑪莎/0974376310/10"
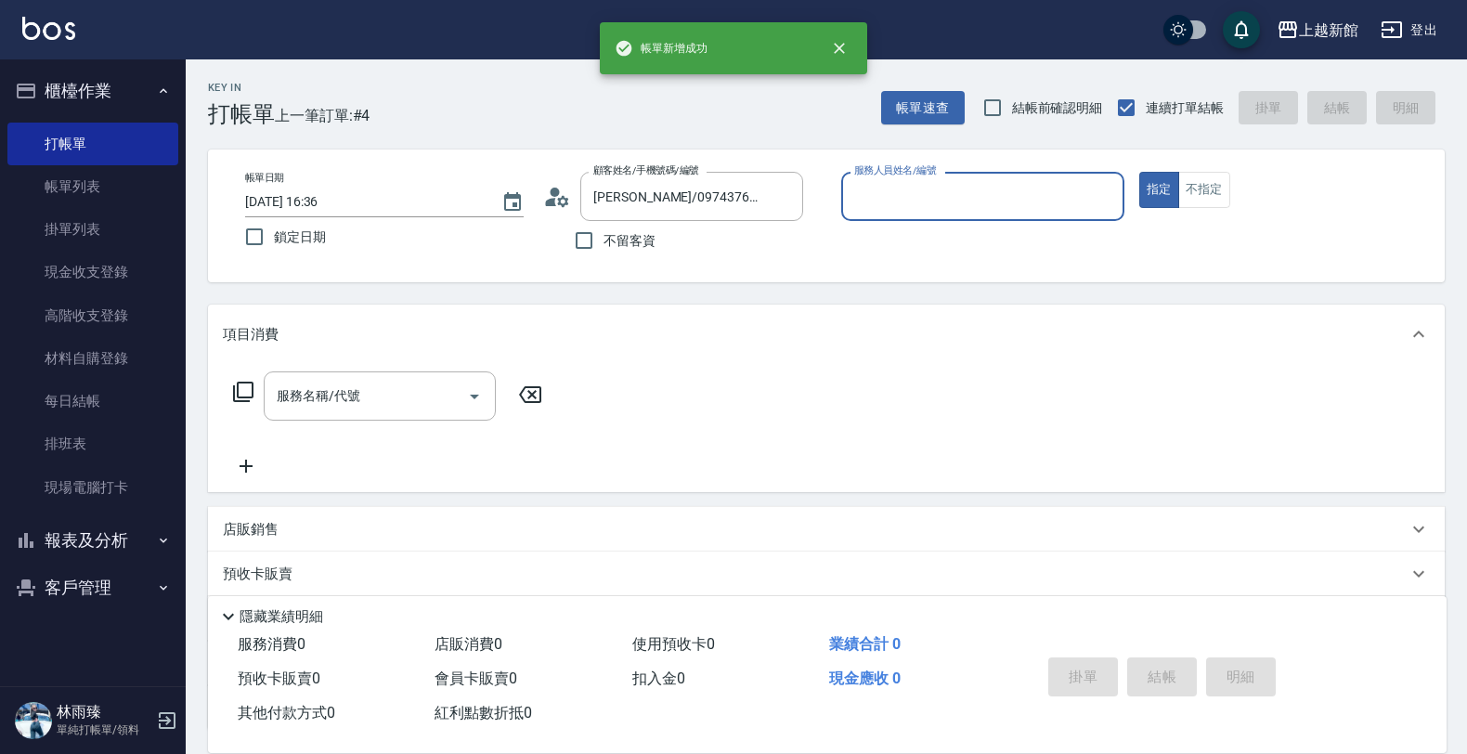
click at [1139, 172] on button "指定" at bounding box center [1159, 190] width 40 height 36
type input "瑪沙-10"
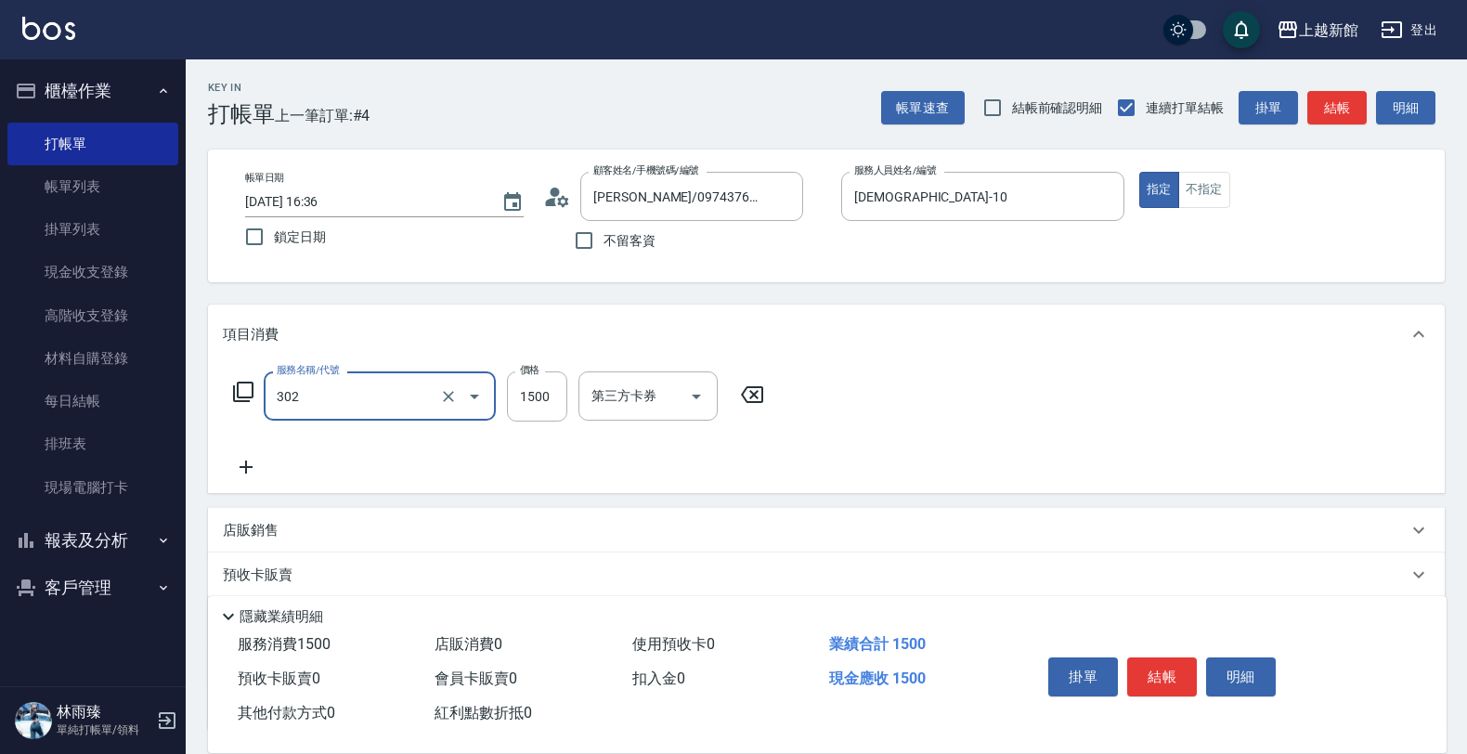
type input "設計燙髮(302)"
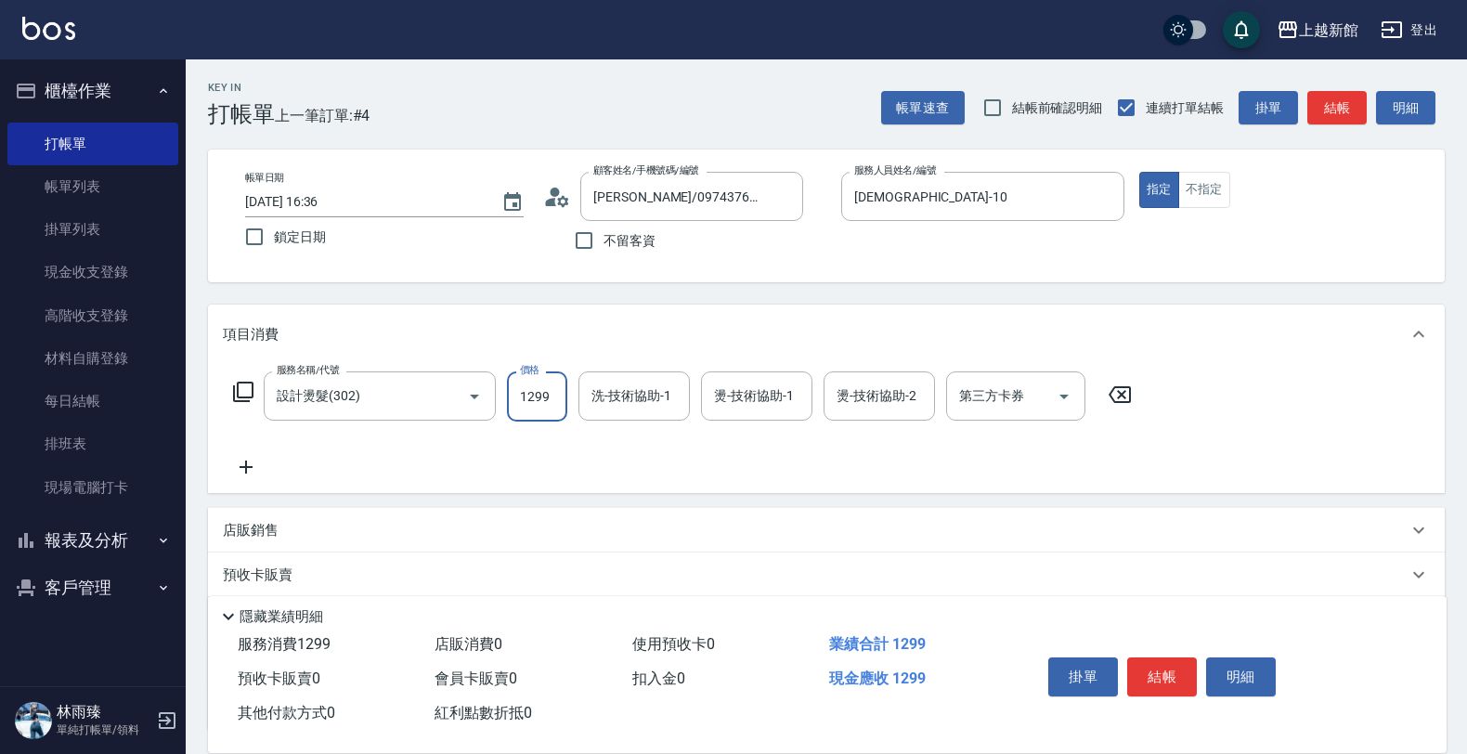
type input "1299"
type input "容綺-21"
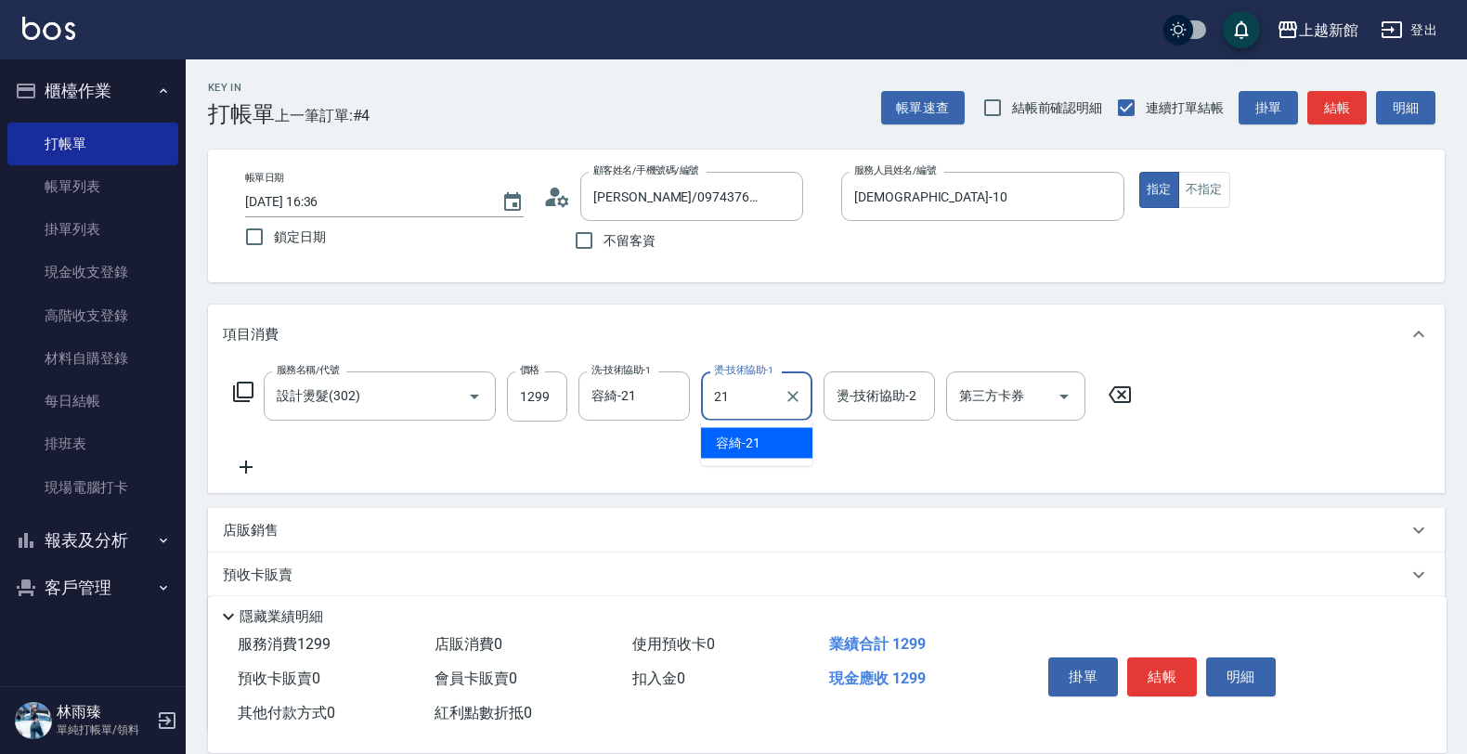
type input "容綺-21"
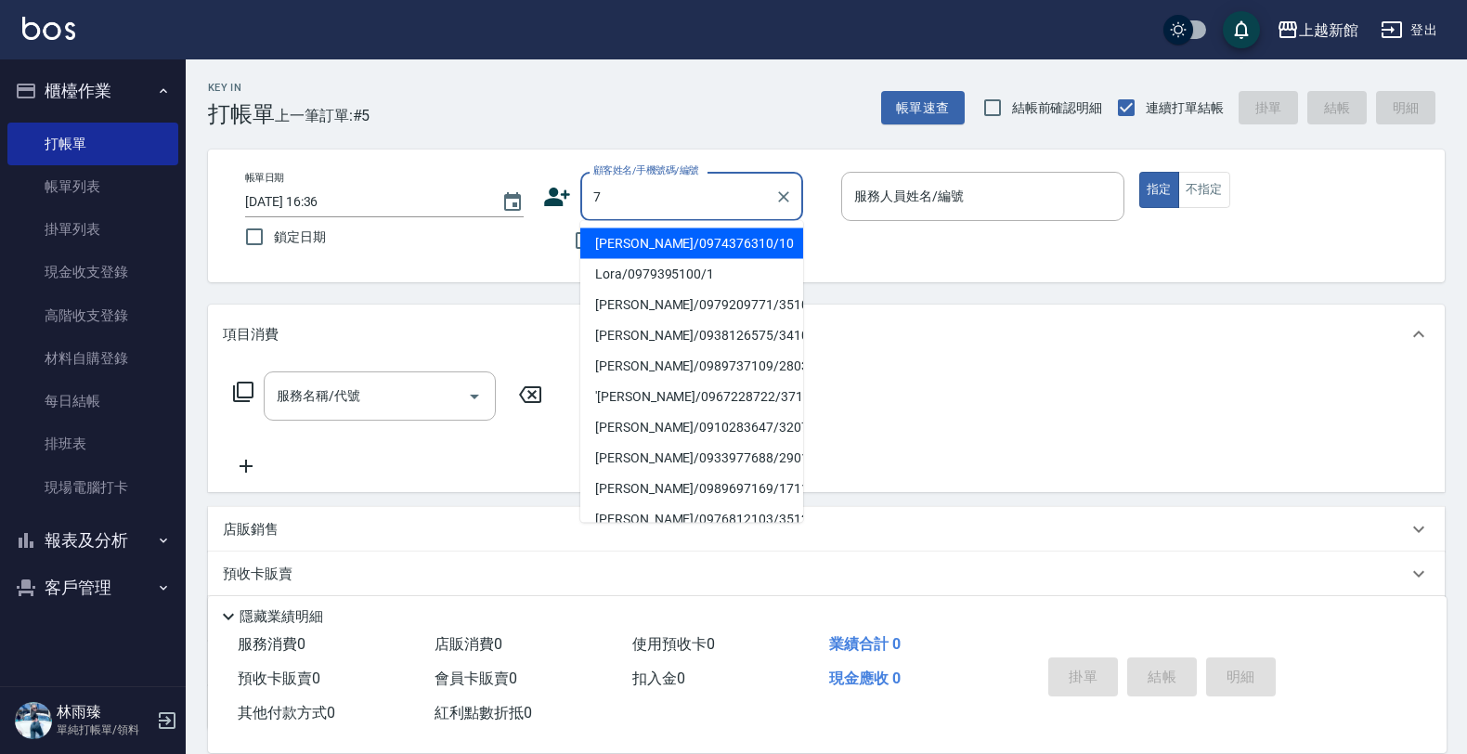
type input "瑪莎/0974376310/10"
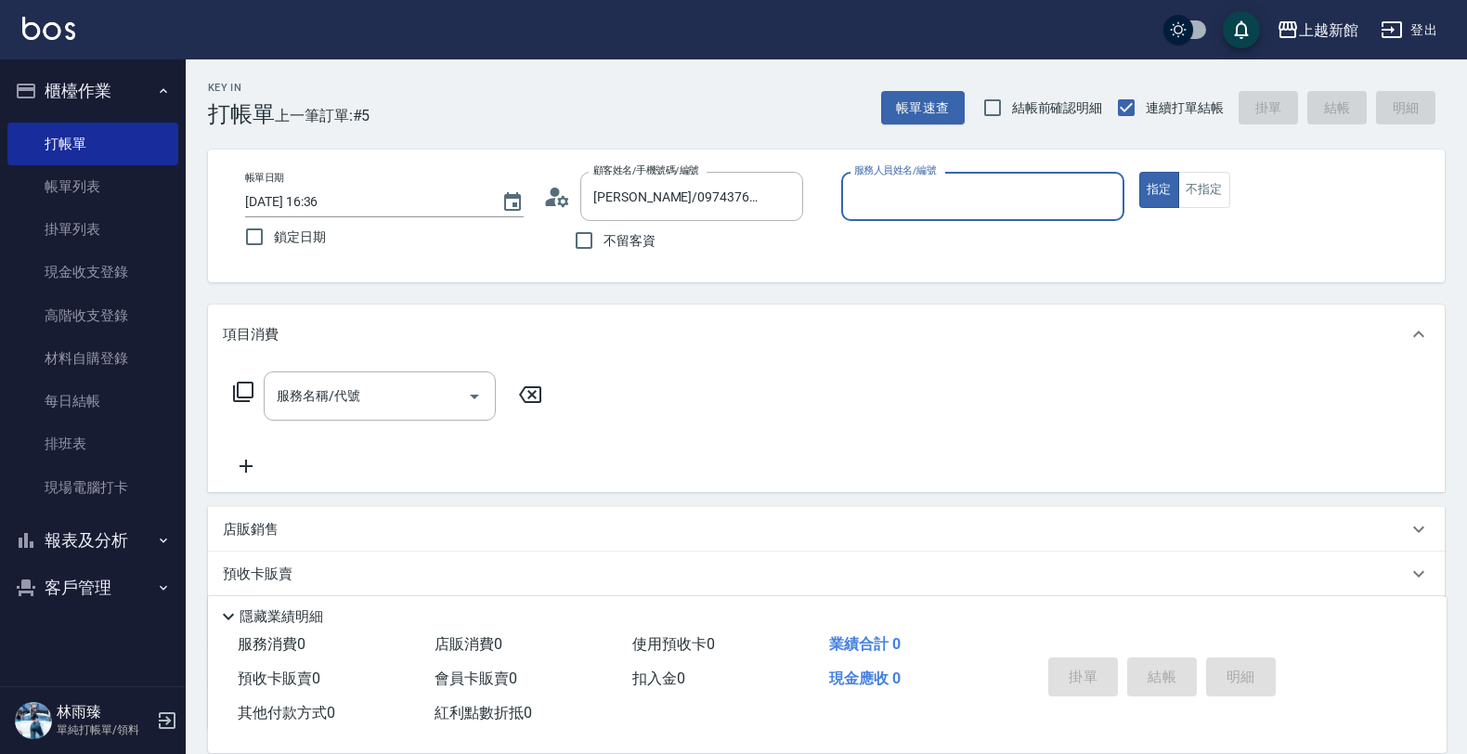
click at [1139, 172] on button "指定" at bounding box center [1159, 190] width 40 height 36
type input "瑪沙-10"
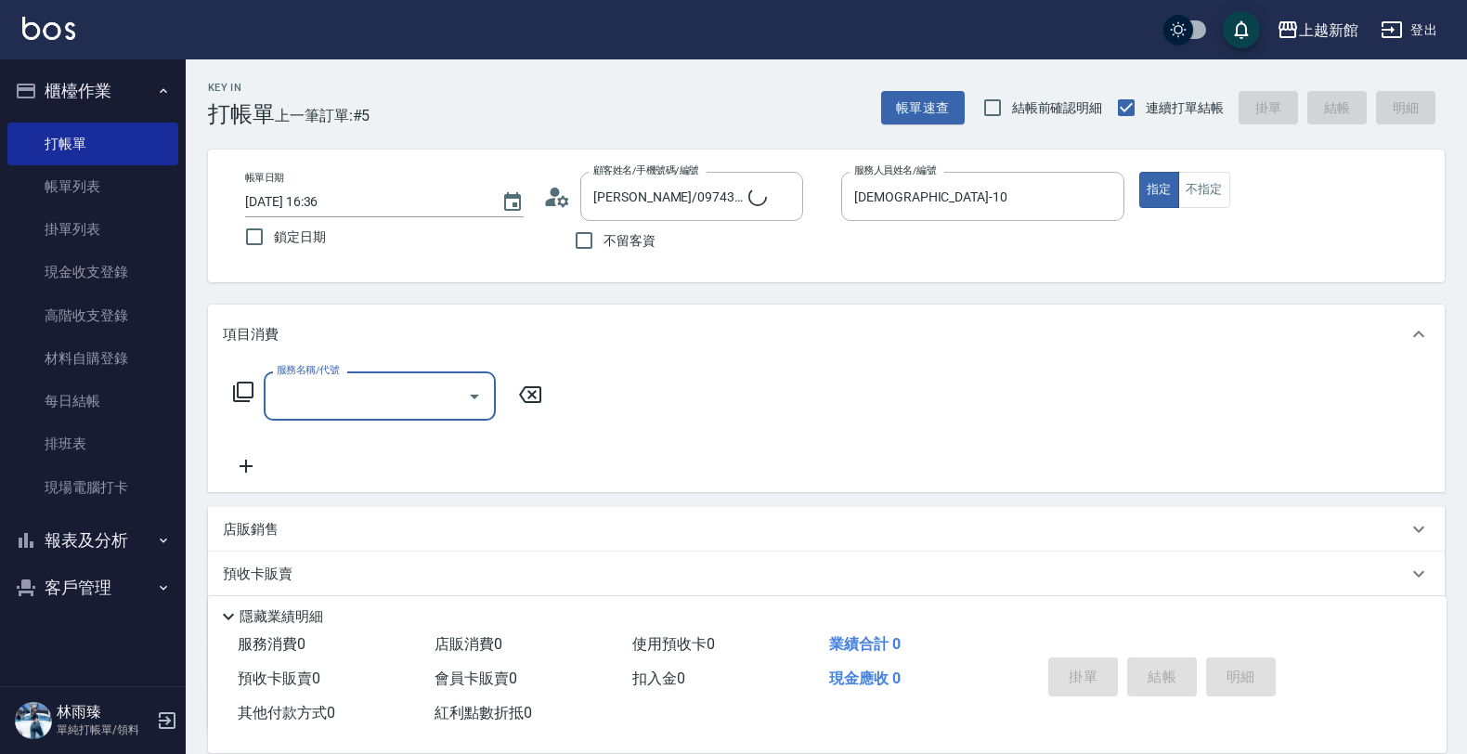
type input "莫尼卡/77/7"
type input "莫尼卡-7"
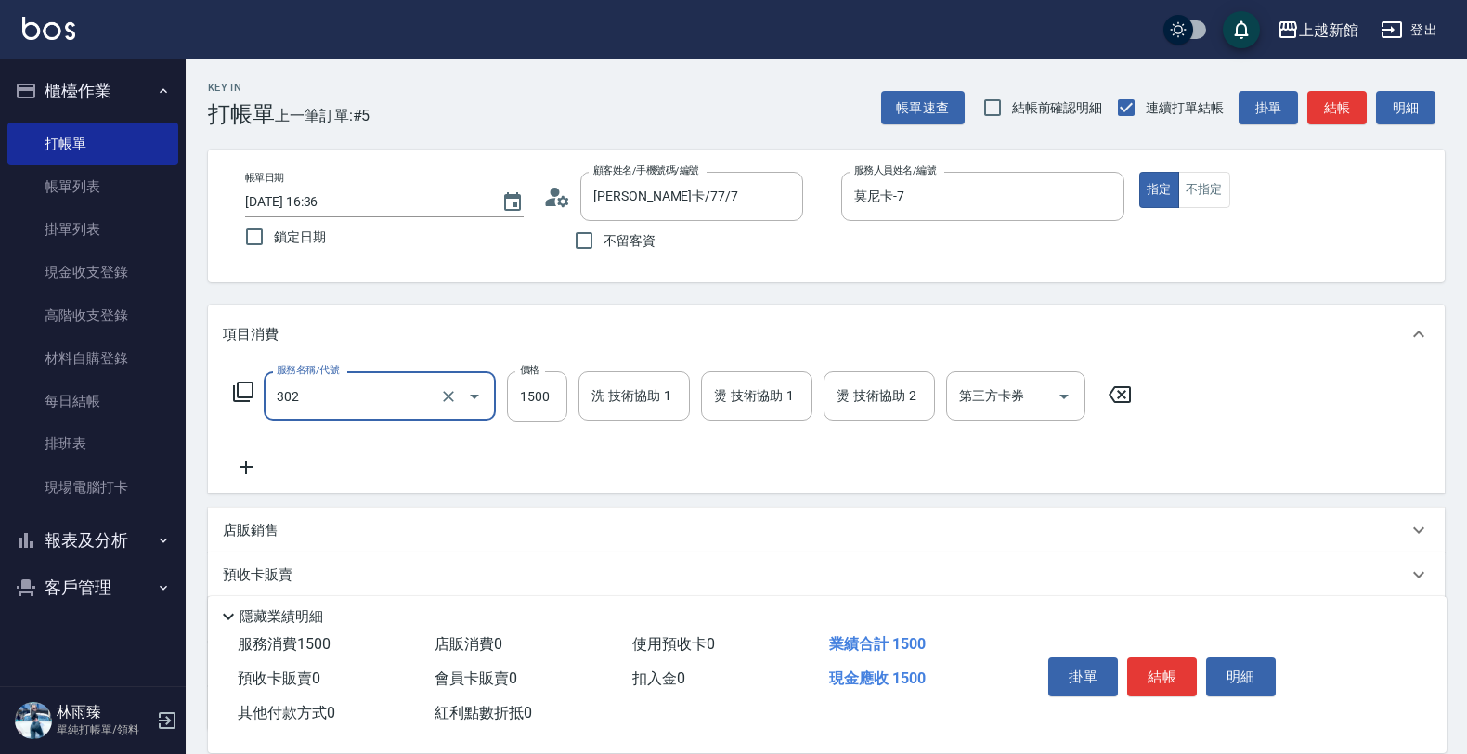
type input "設計燙髮(302)"
type input "1280"
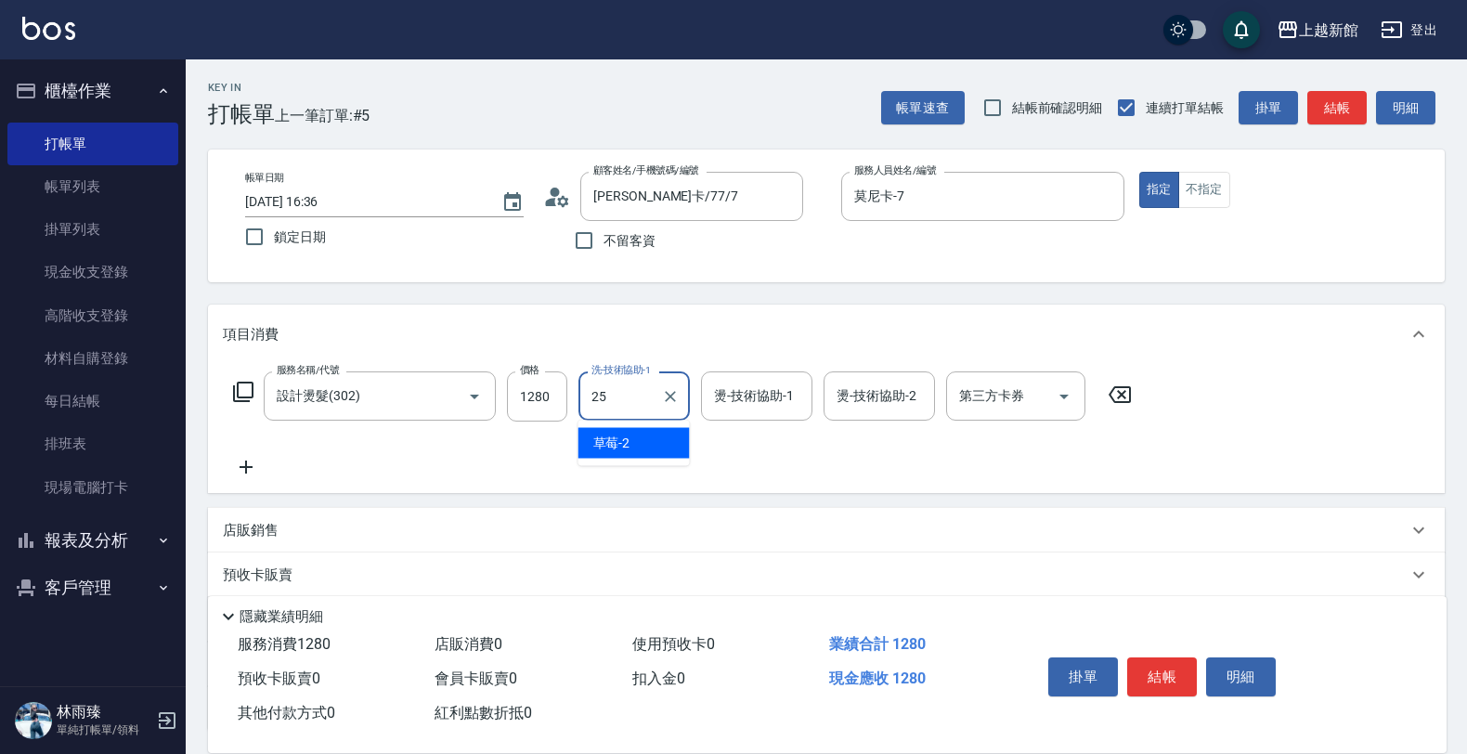
type input "小邱-25"
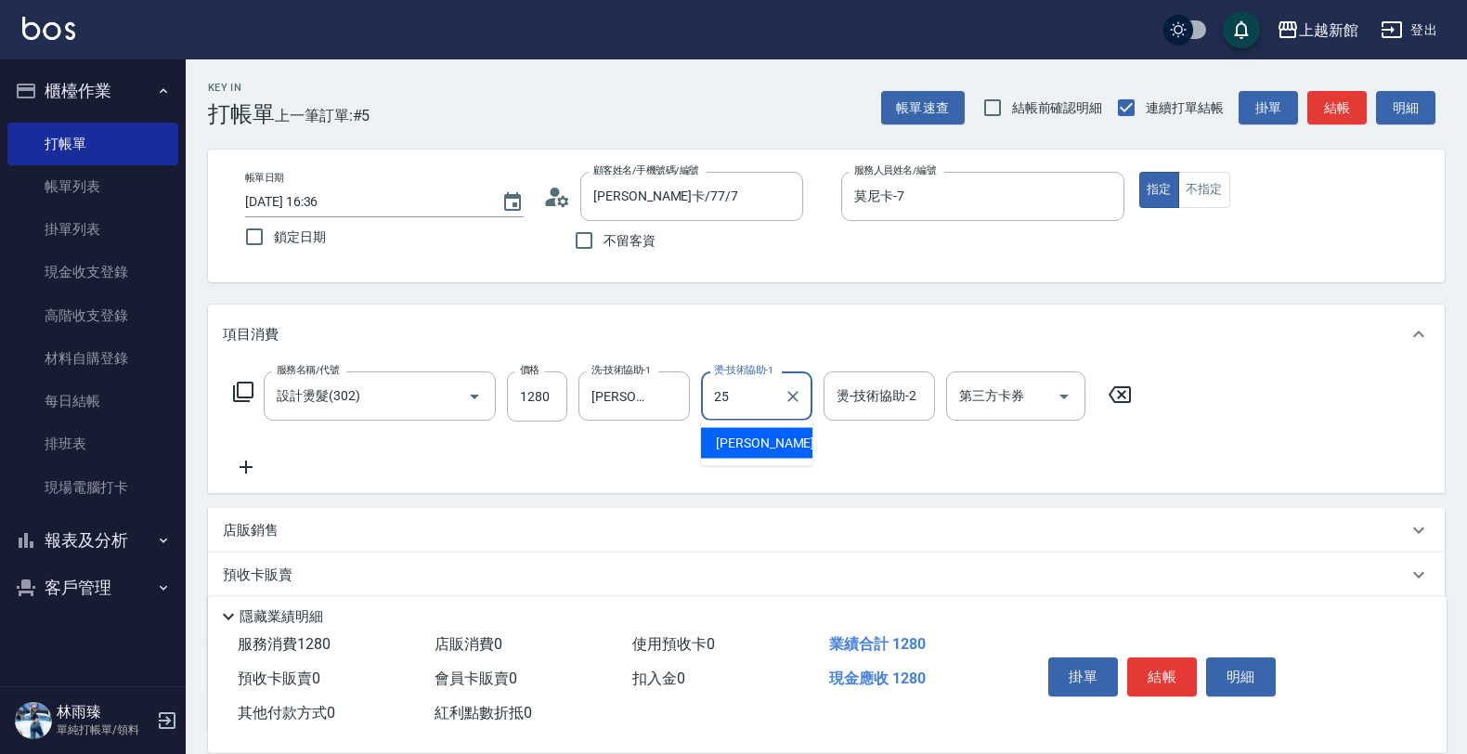
type input "小邱-25"
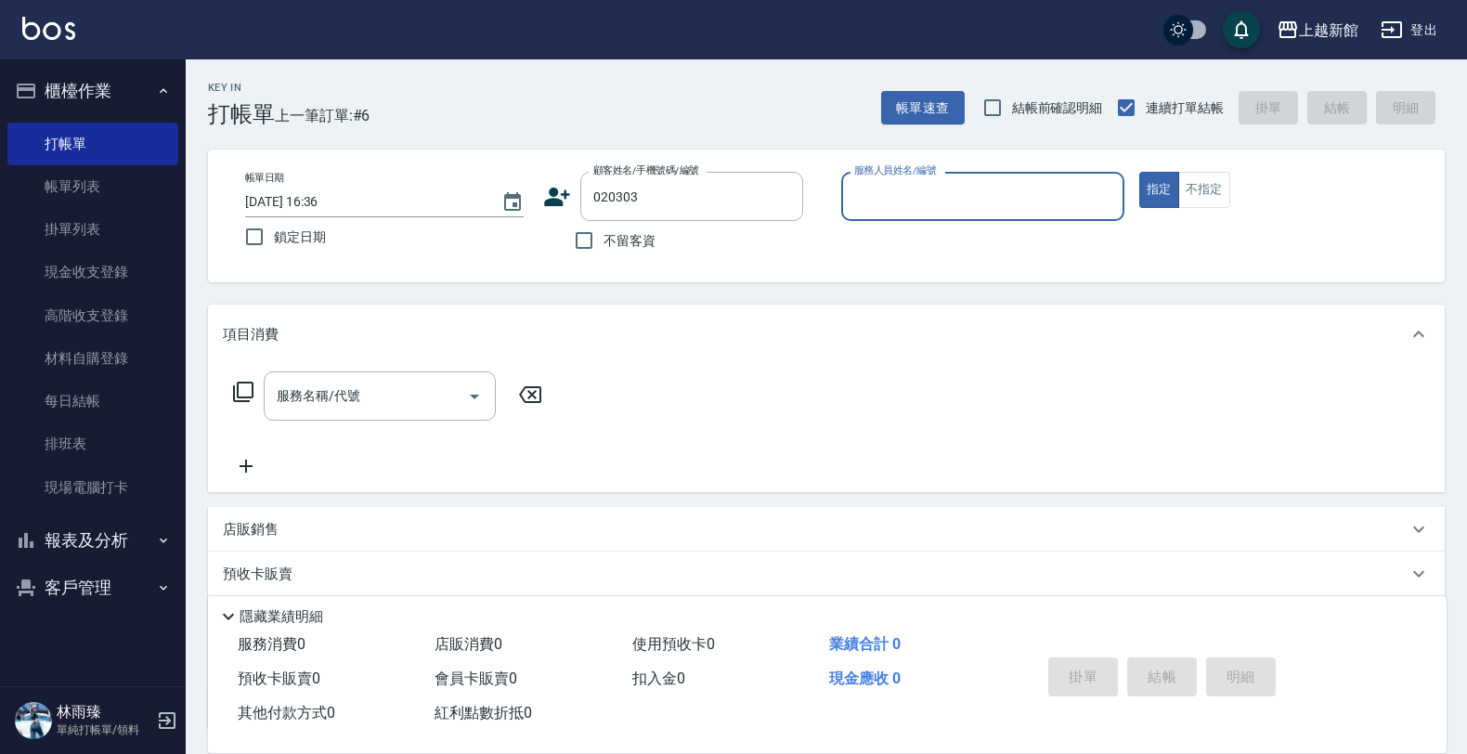
click at [1139, 172] on button "指定" at bounding box center [1159, 190] width 40 height 36
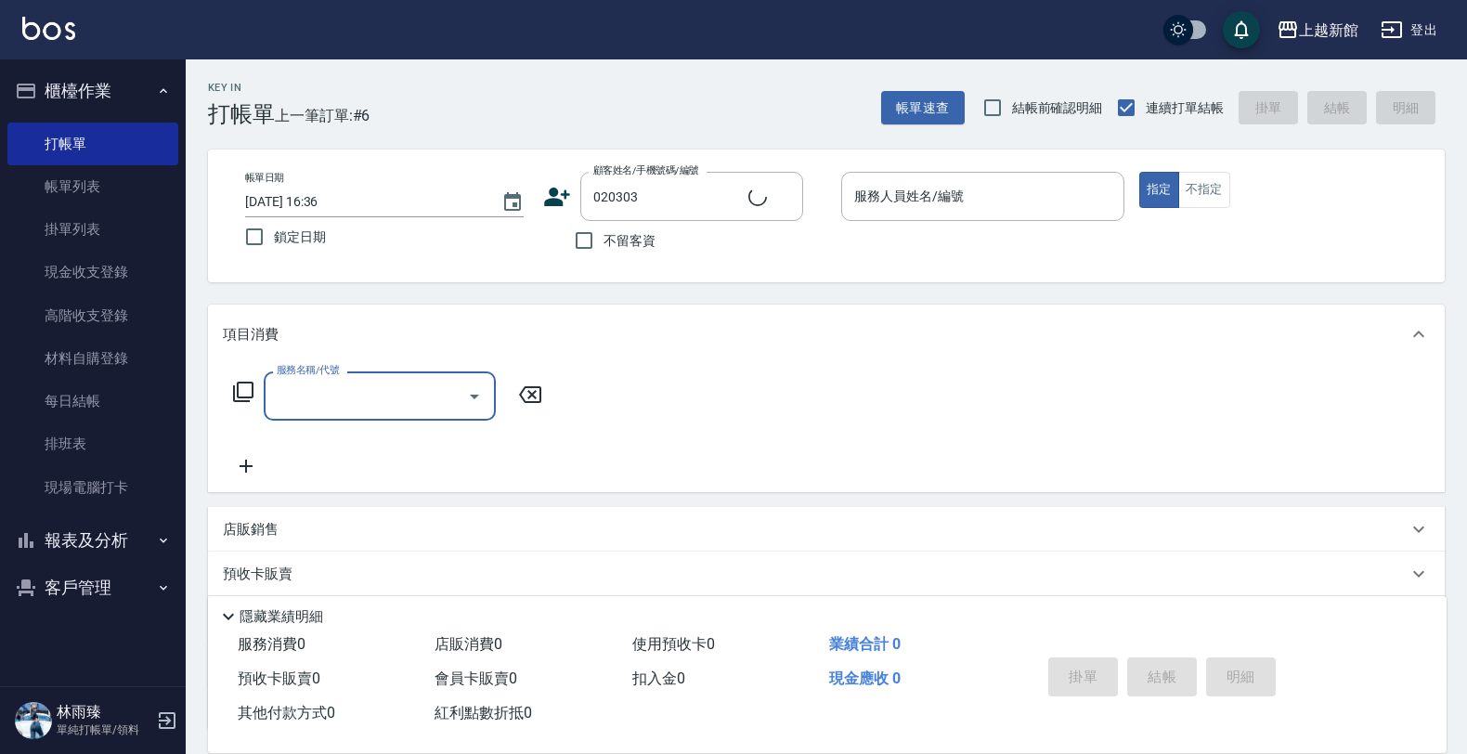
type input "溫翔微/0989100447/020303"
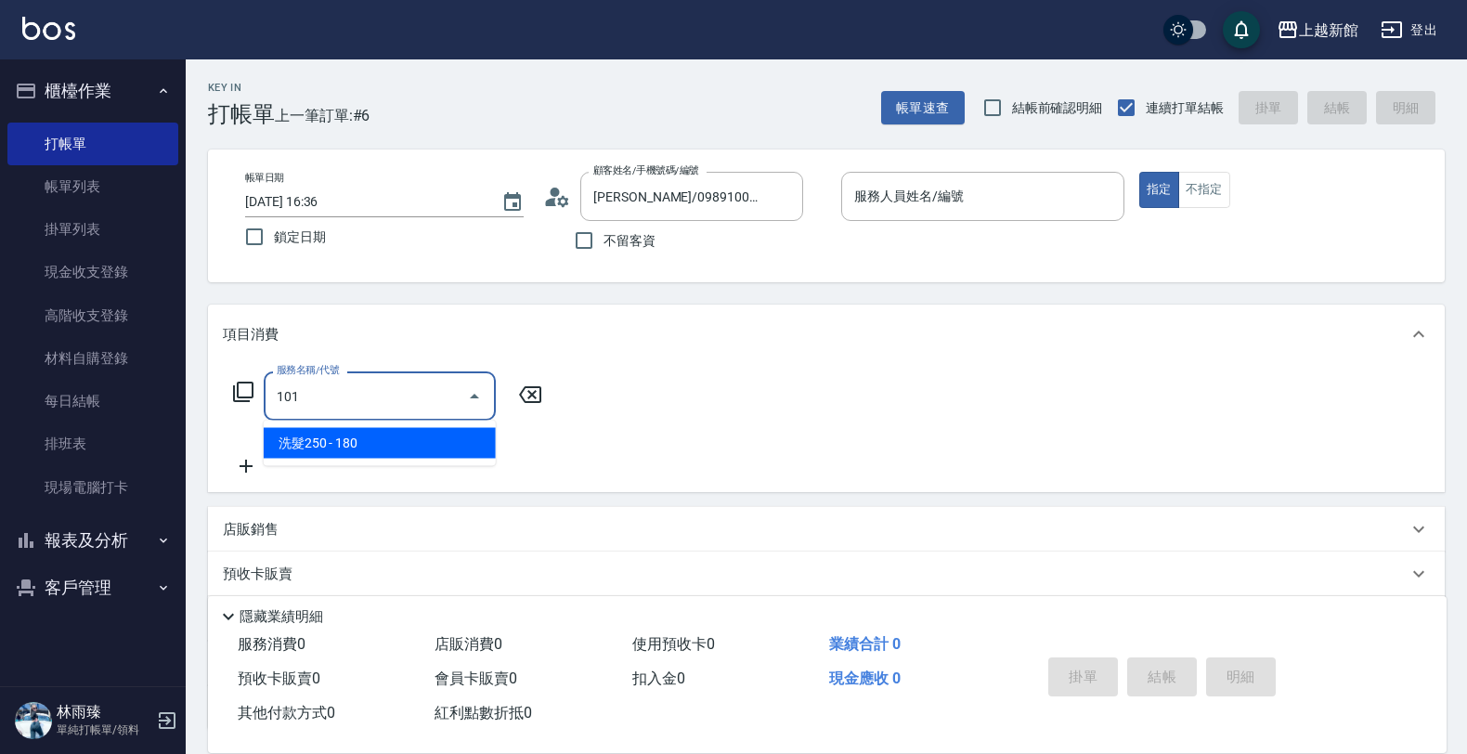
type input "洗髮250(101)"
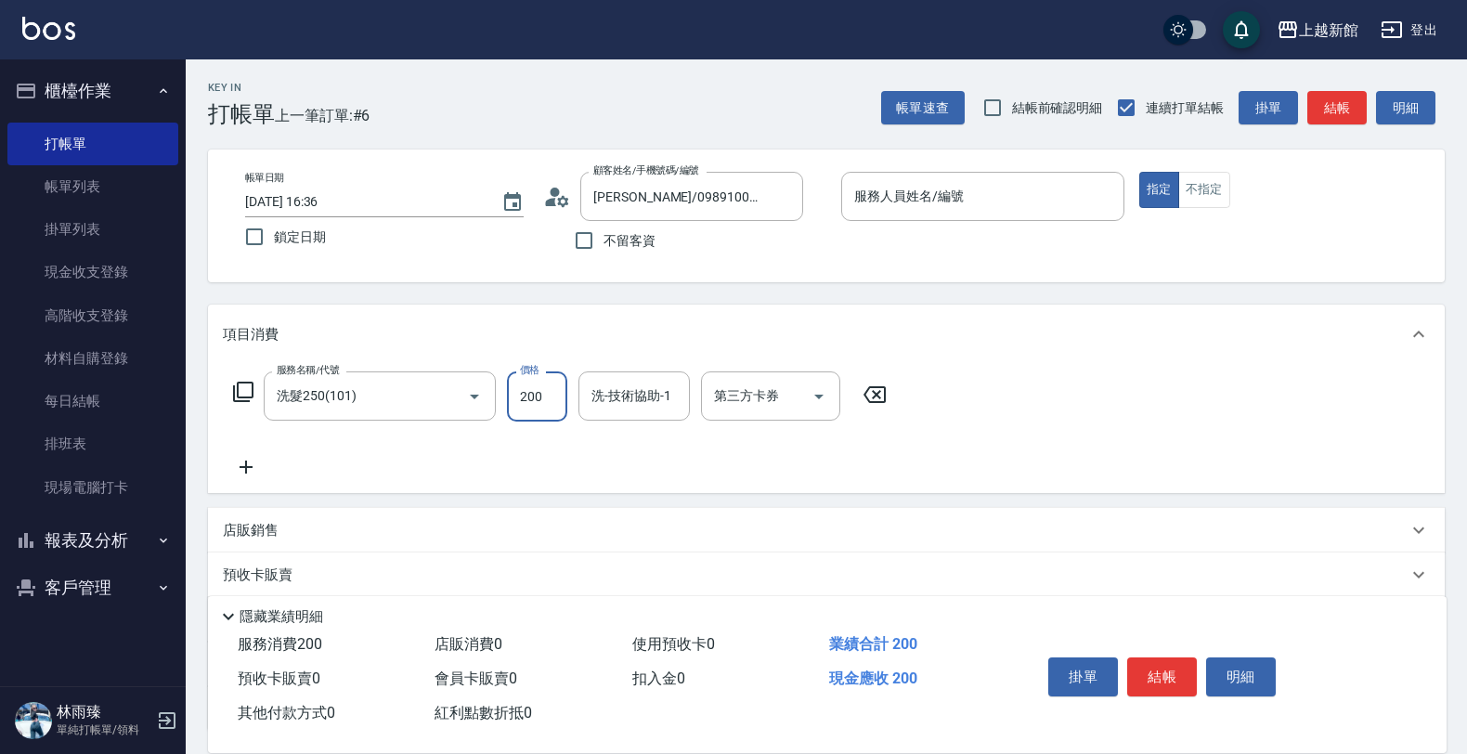
type input "200"
type input "馨妮-29"
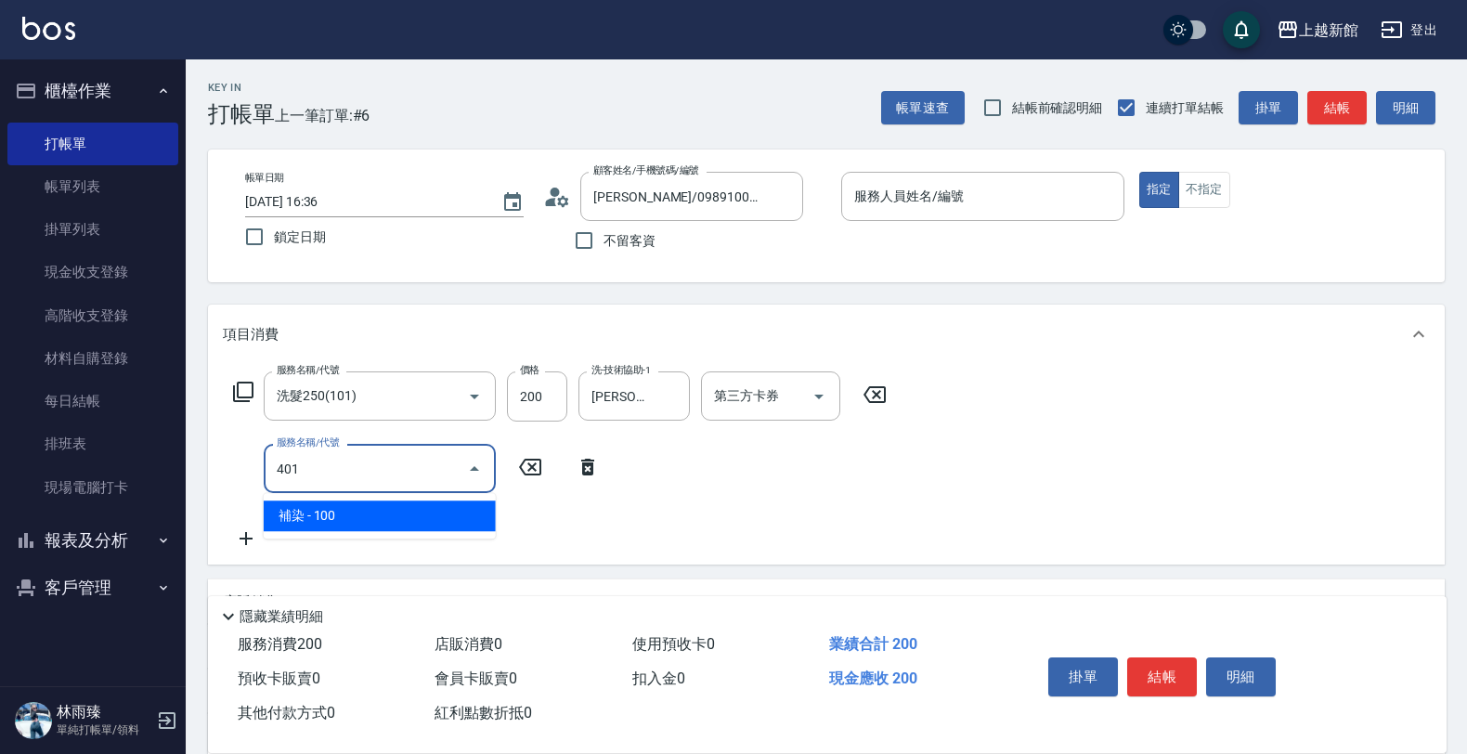
type input "補染(401)"
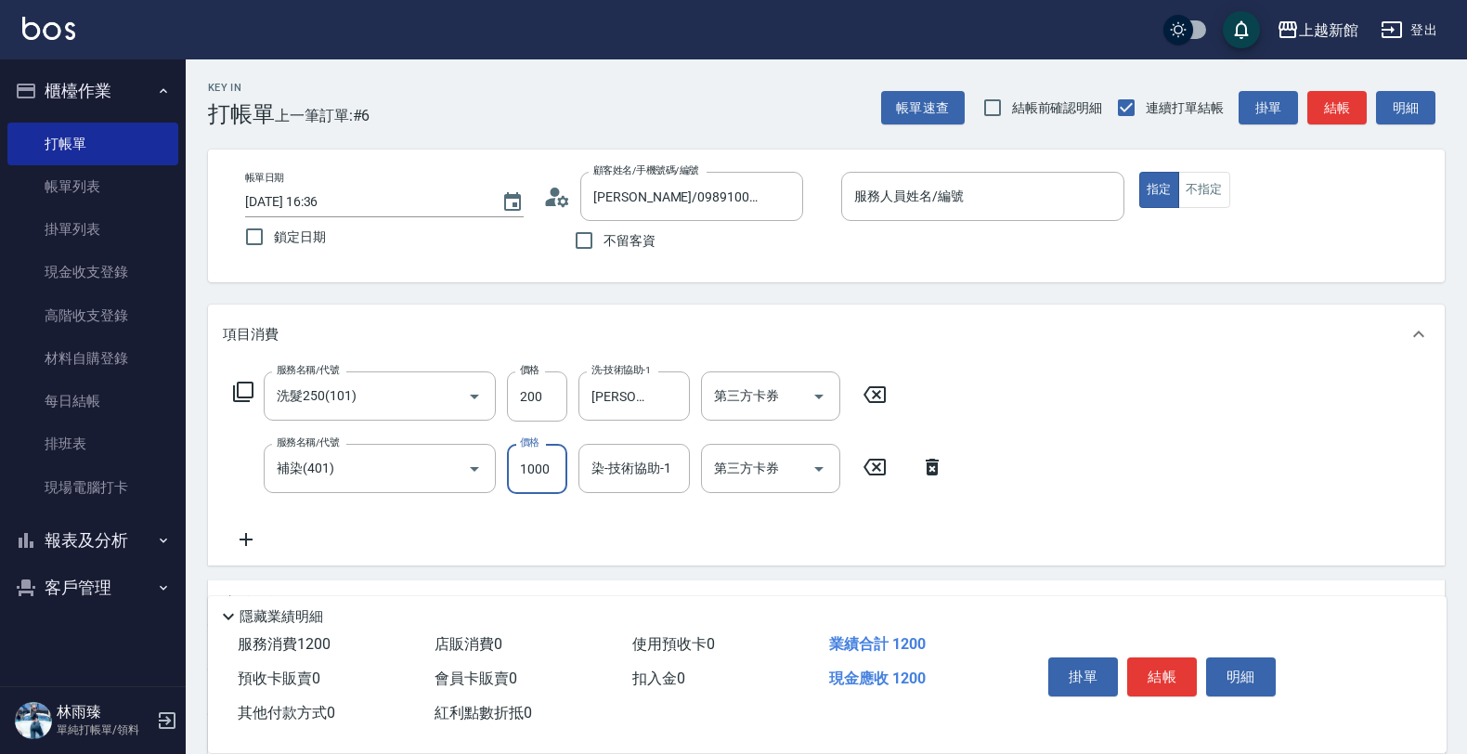
type input "1000"
type input "馨妮-29"
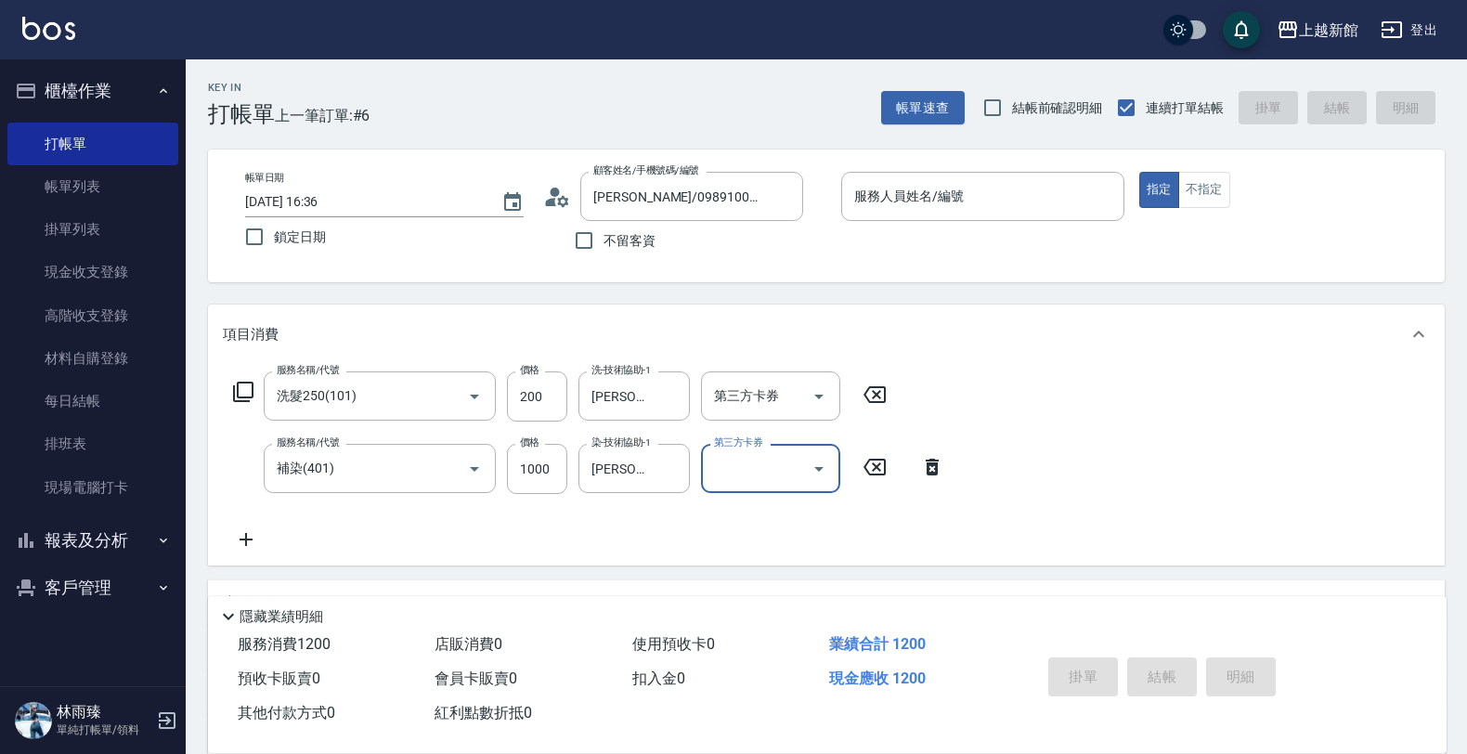
type input "2025/10/11 16:37"
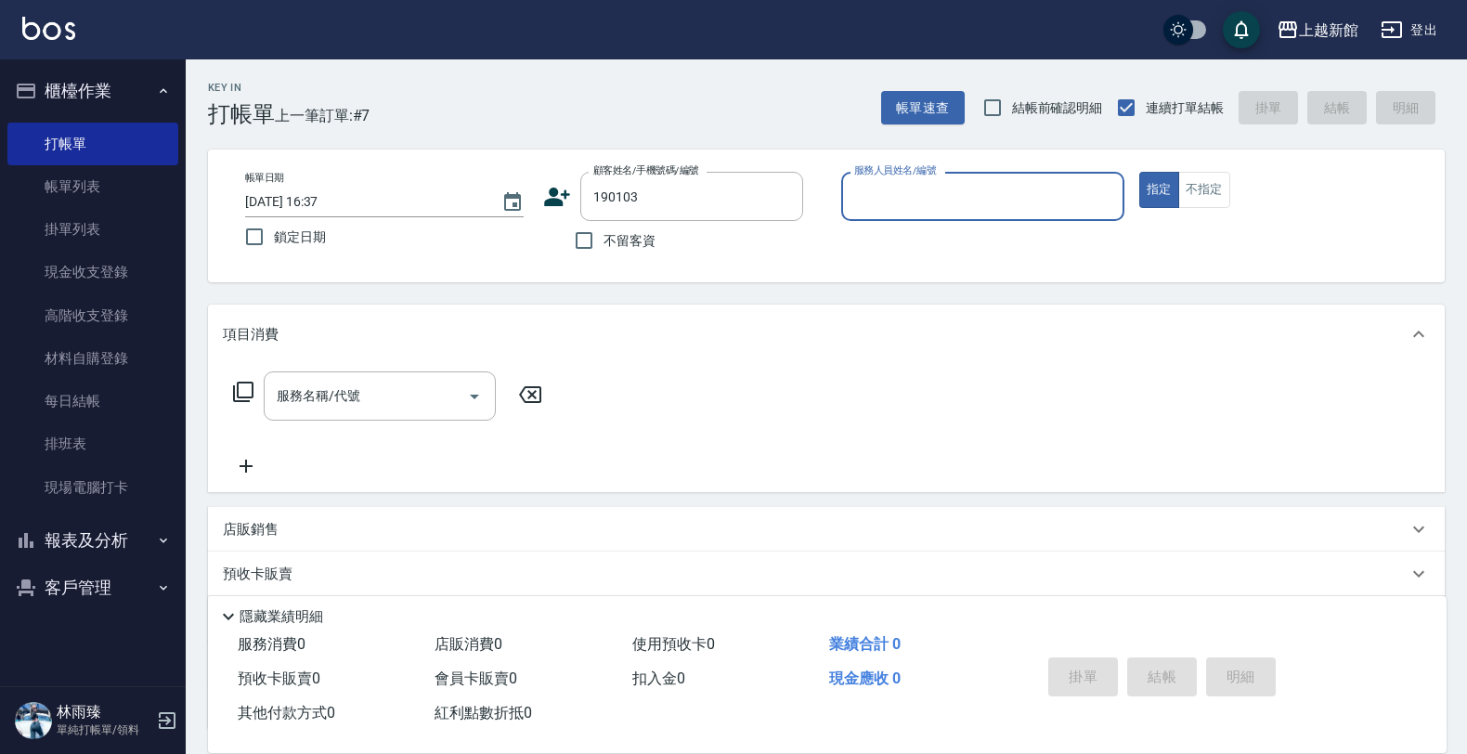
click at [1139, 172] on button "指定" at bounding box center [1159, 190] width 40 height 36
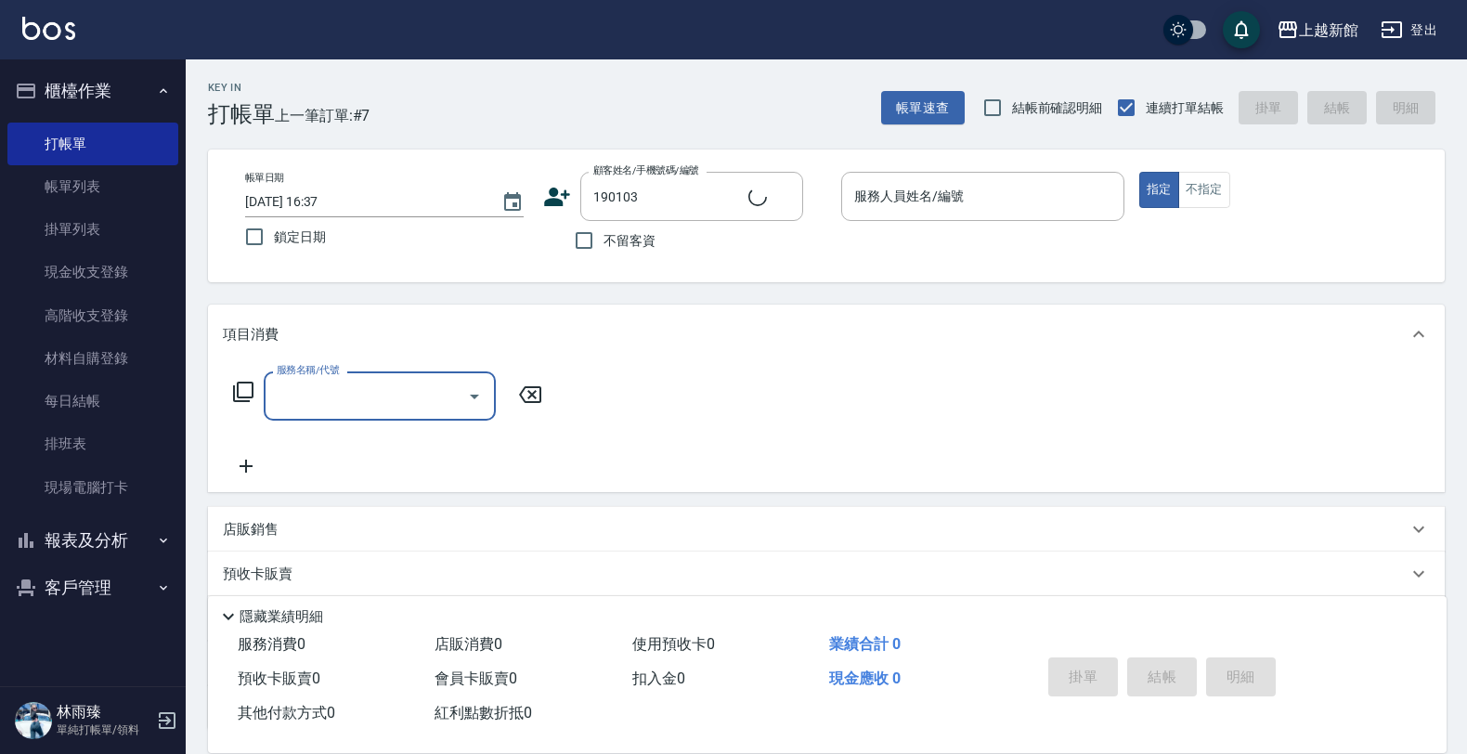
type input "湯錦玲/0926090291/190103"
type input "草莓-2"
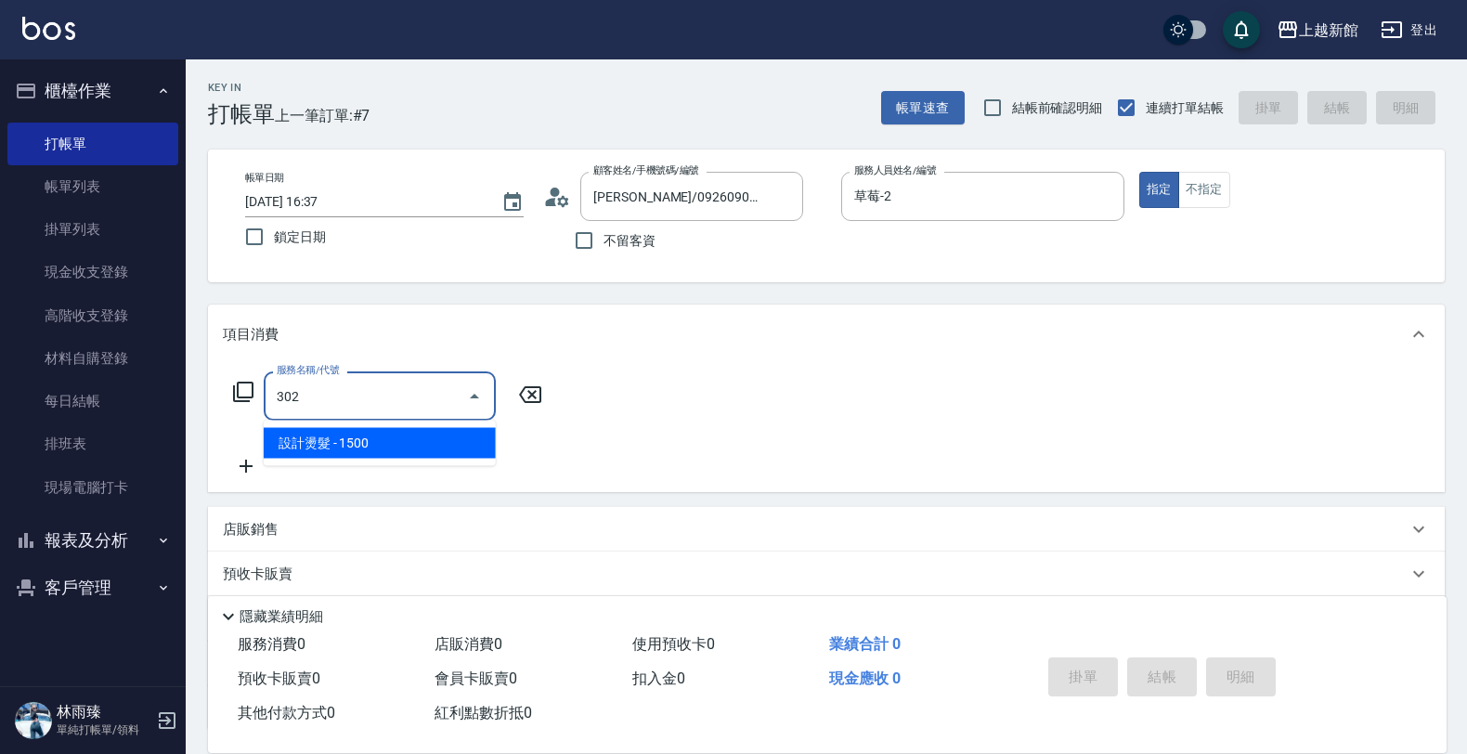
type input "設計燙髮(302)"
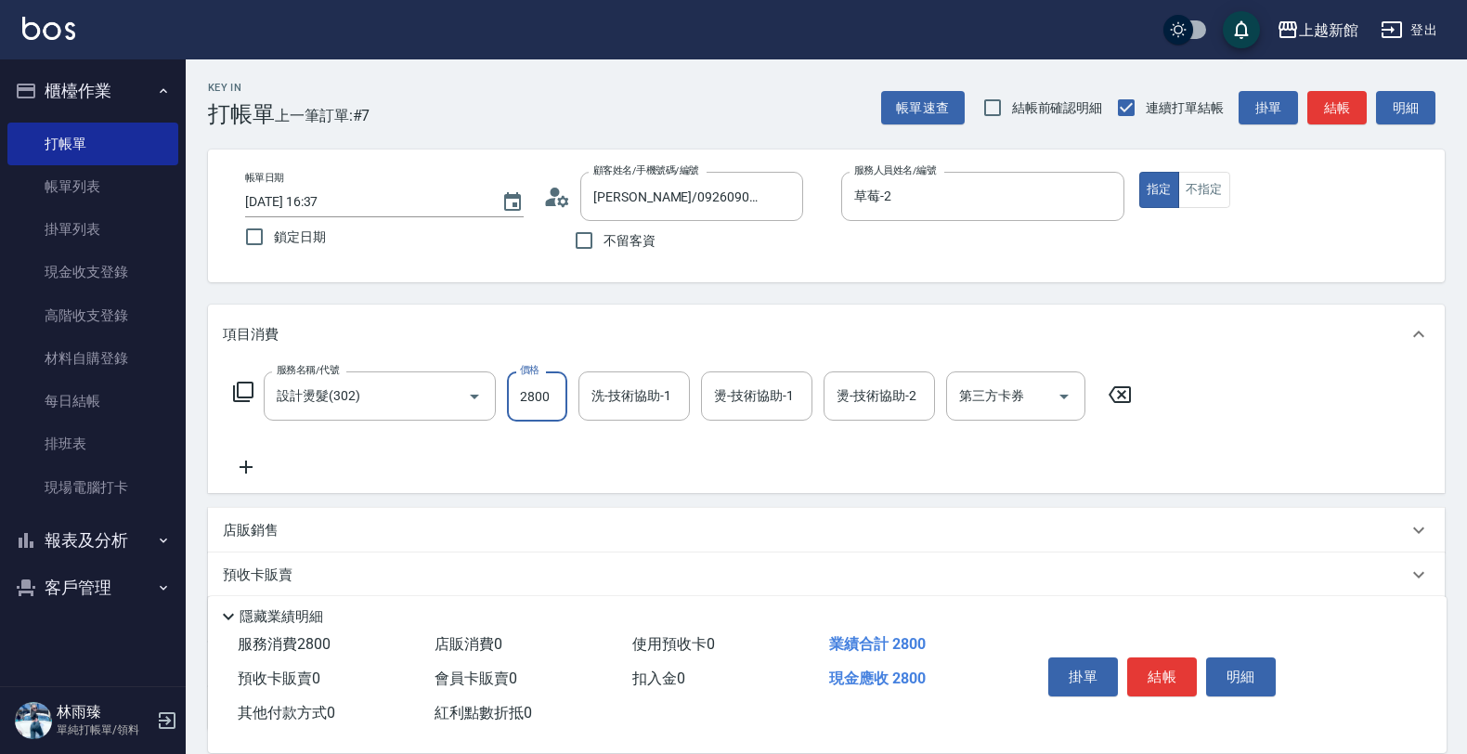
type input "2800"
type input "草莓-2"
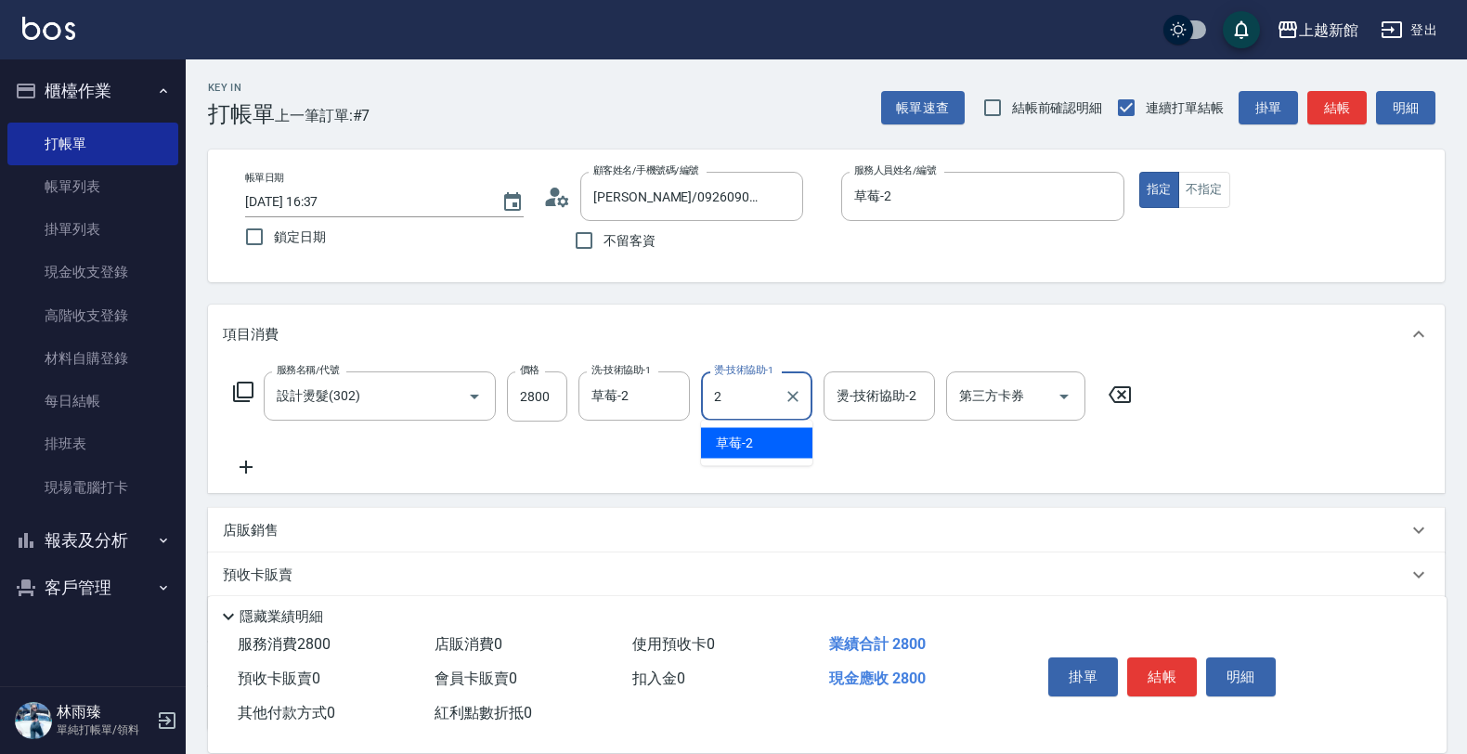
type input "草莓-2"
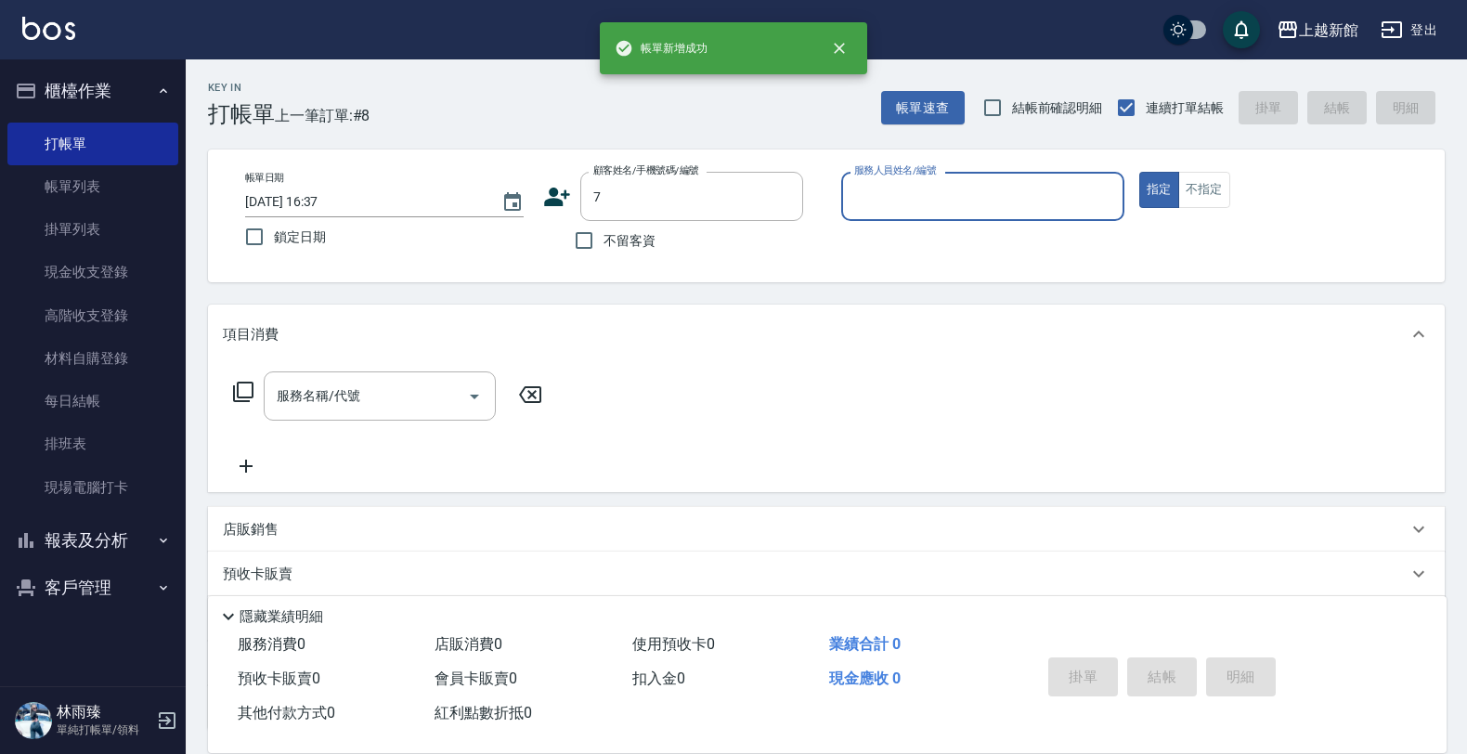
click at [1139, 172] on button "指定" at bounding box center [1159, 190] width 40 height 36
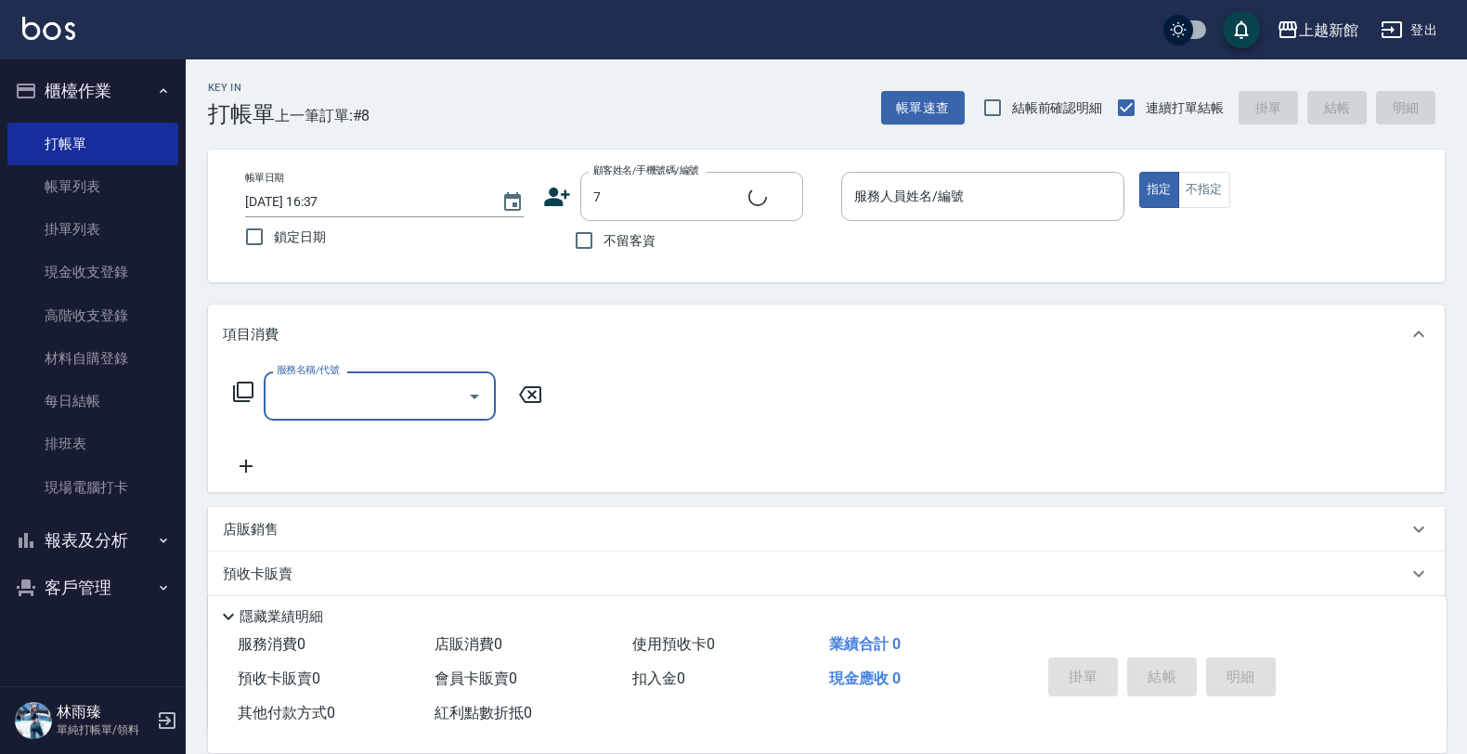
type input "莫尼卡/77/7"
type input "莫尼卡-7"
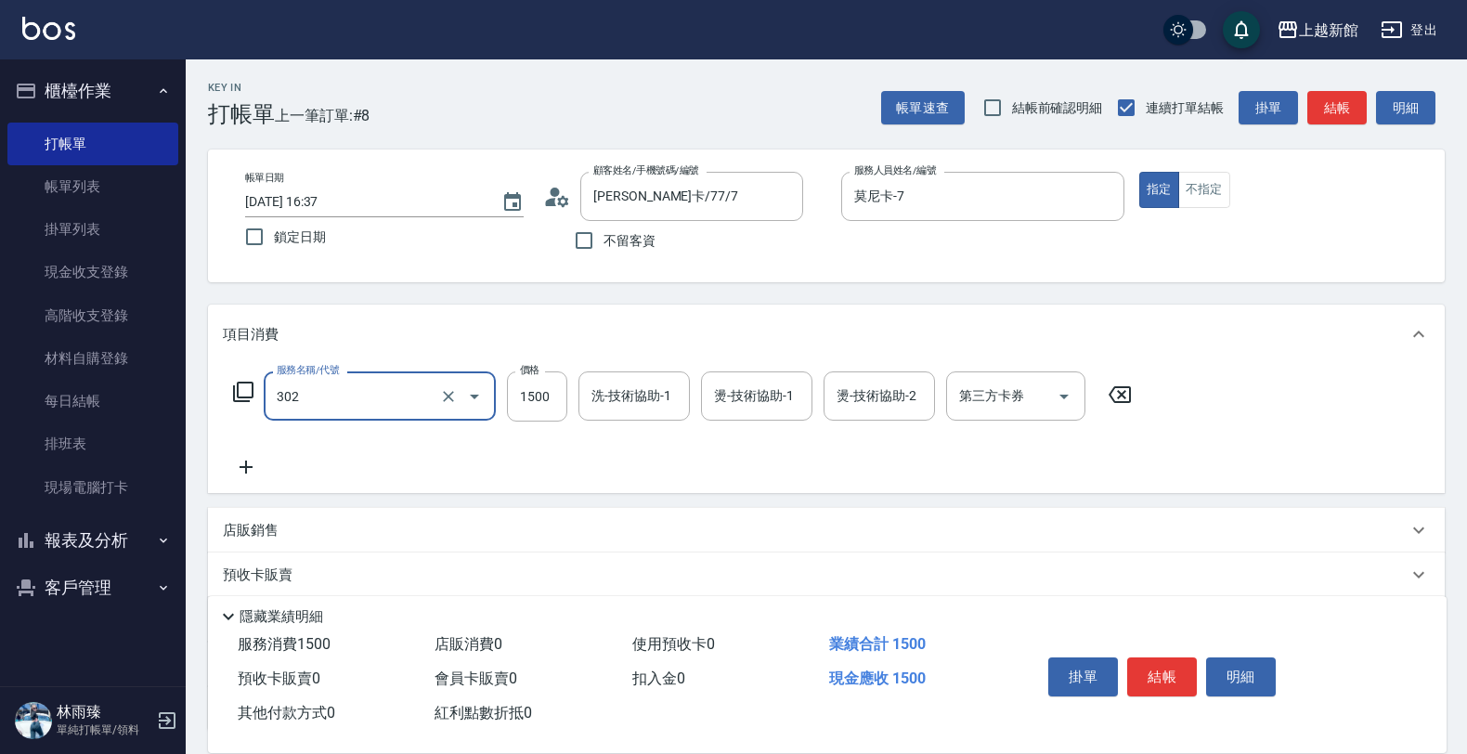
type input "設計燙髮(302)"
type input "1280"
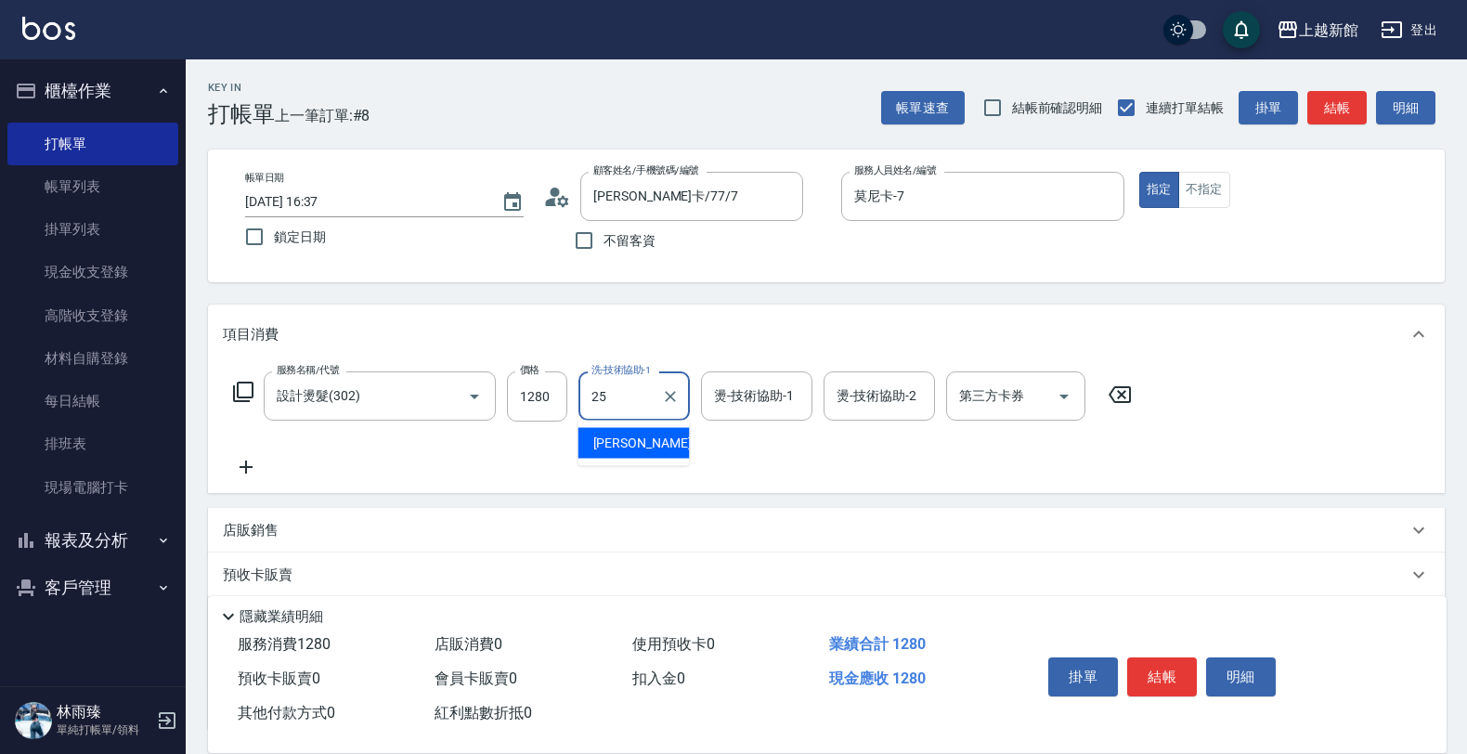
type input "小邱-25"
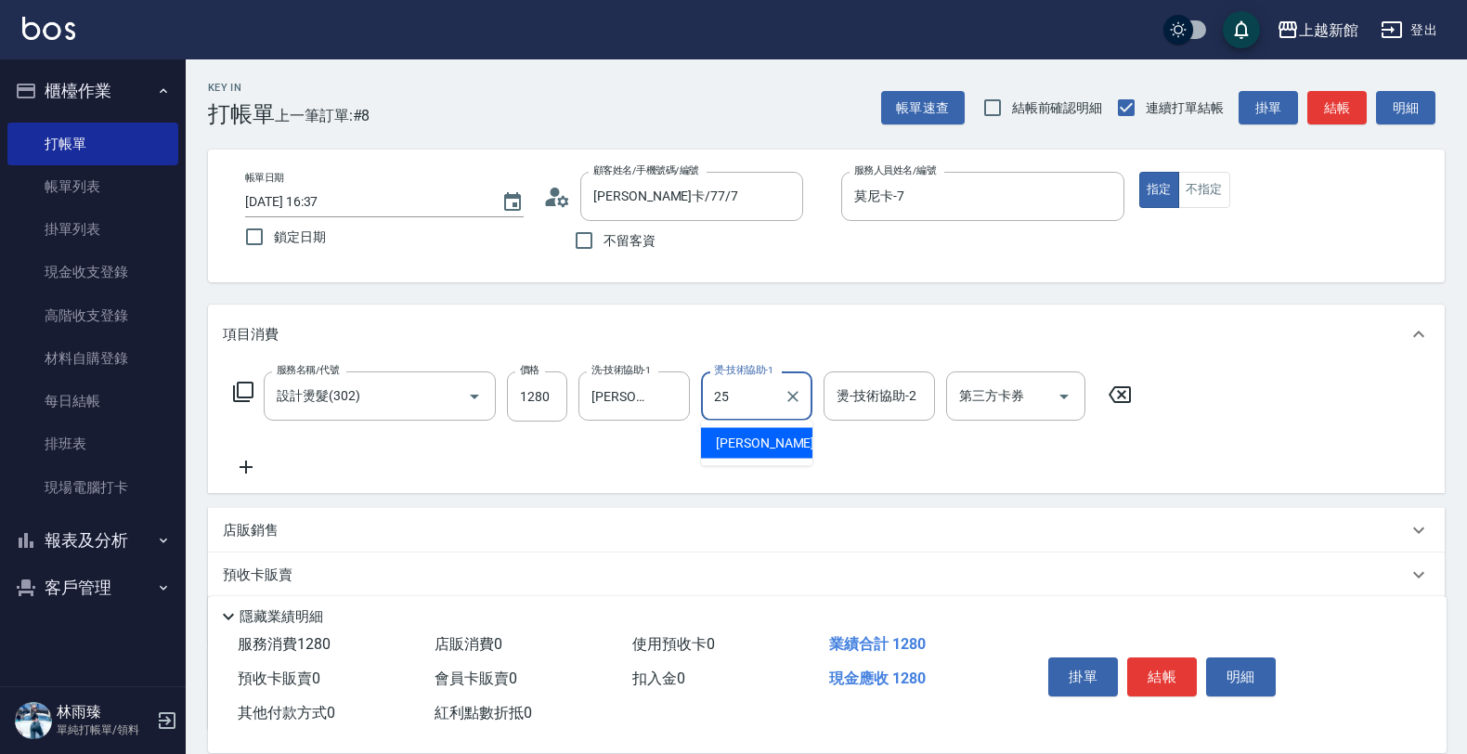
type input "小邱-25"
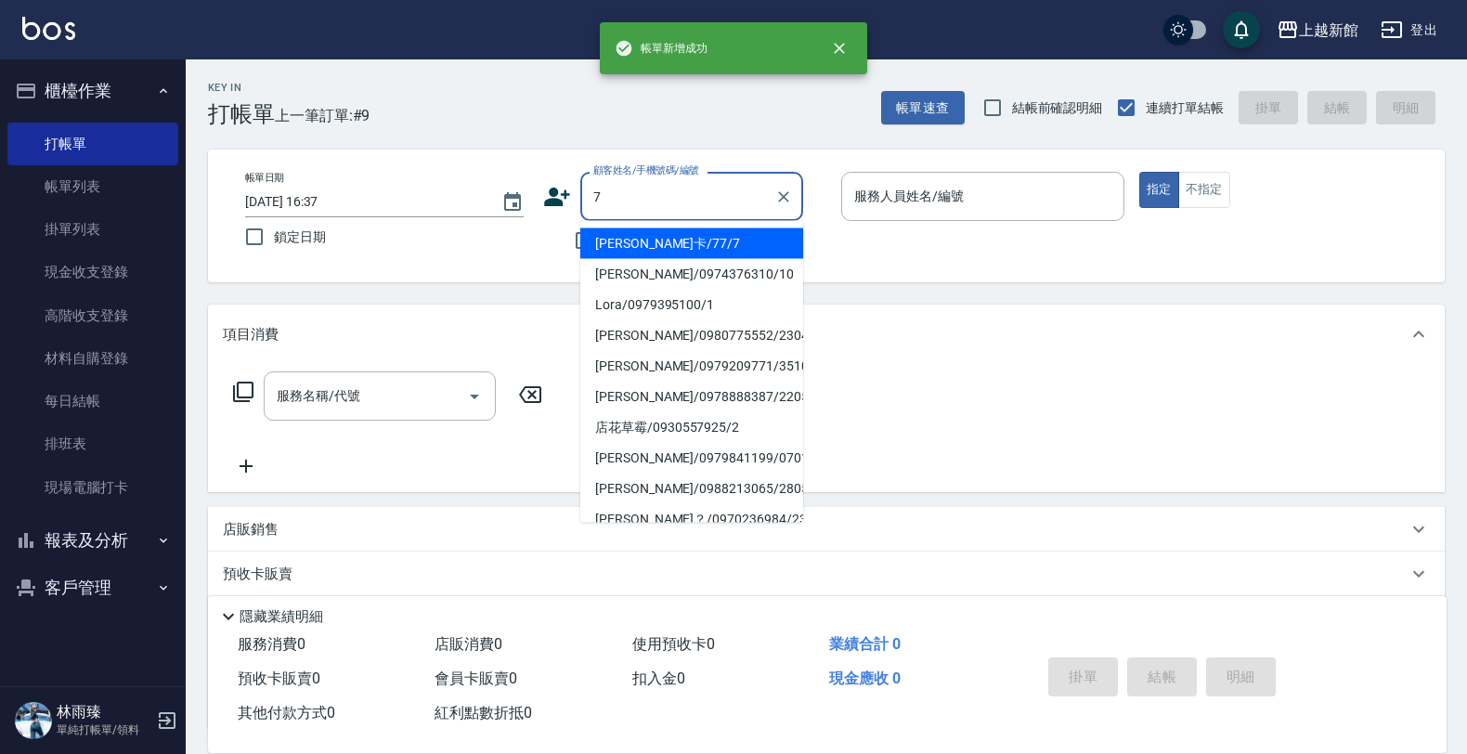
type input "莫尼卡/77/7"
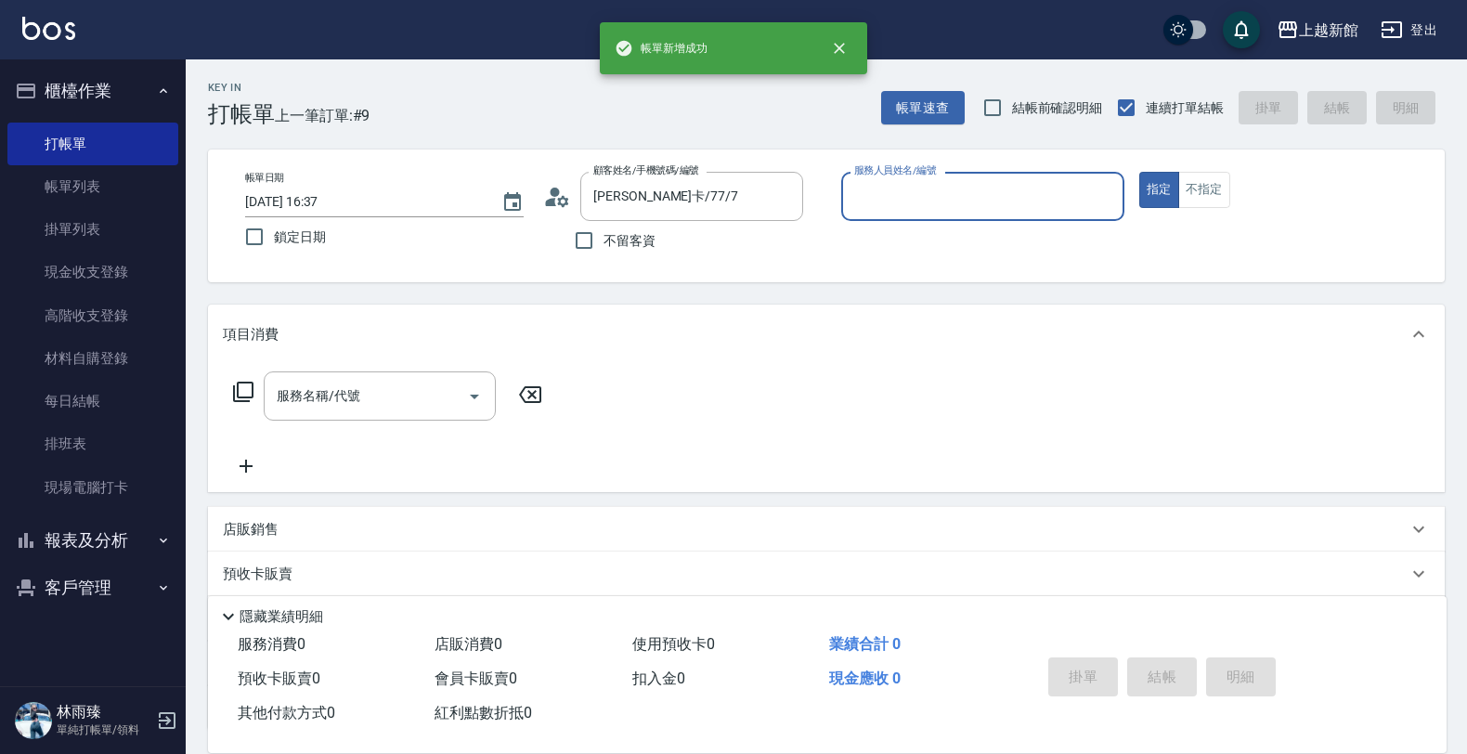
click at [1139, 172] on button "指定" at bounding box center [1159, 190] width 40 height 36
type input "莫尼卡-7"
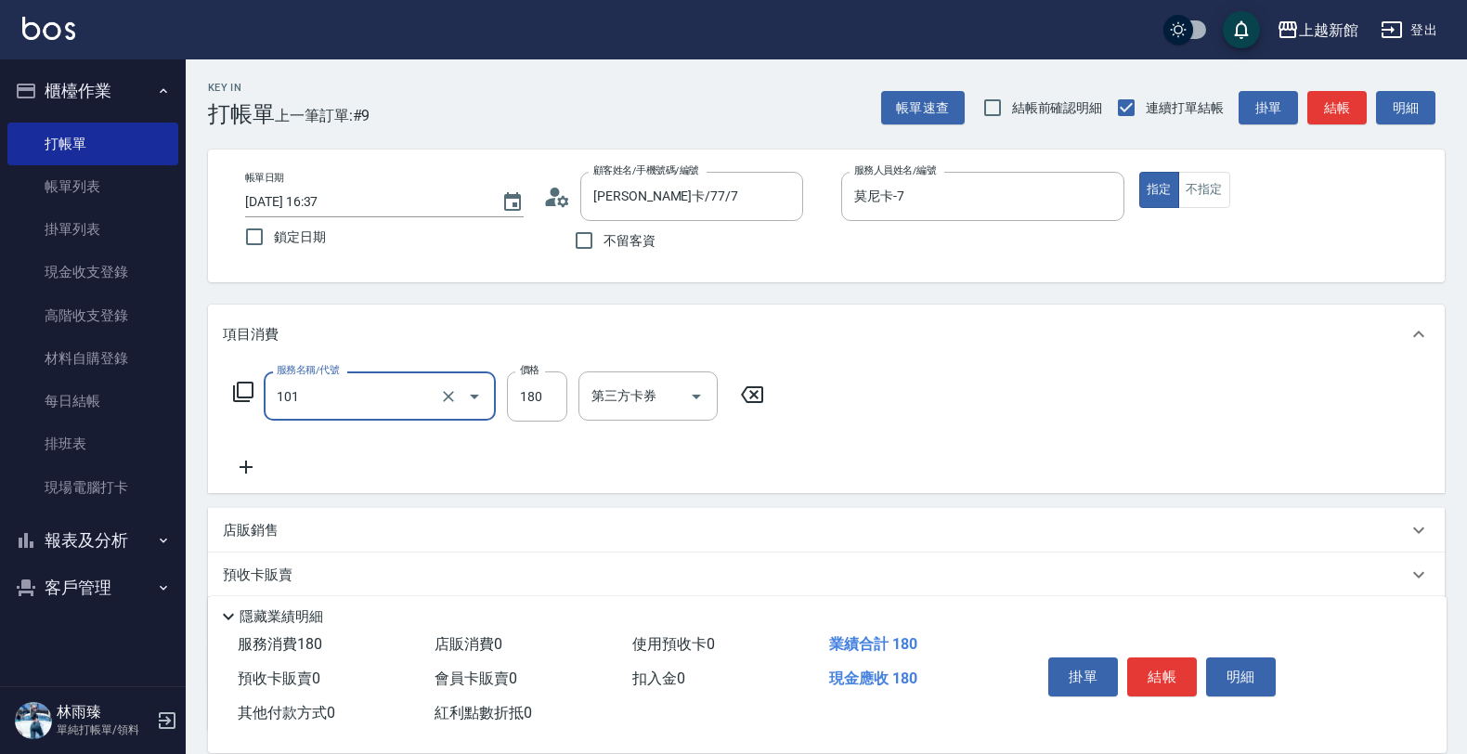
type input "洗髮250(101)"
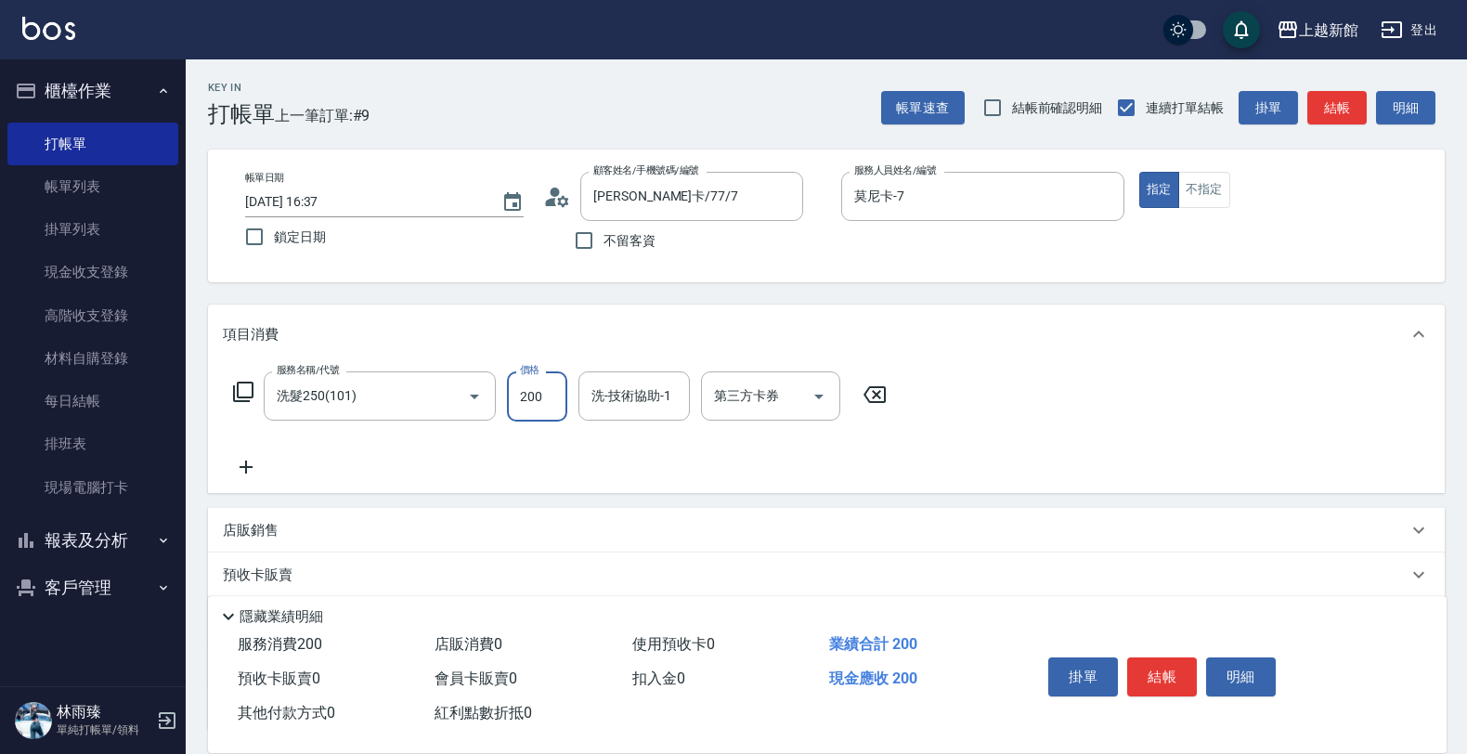
type input "200"
type input "小邱-25"
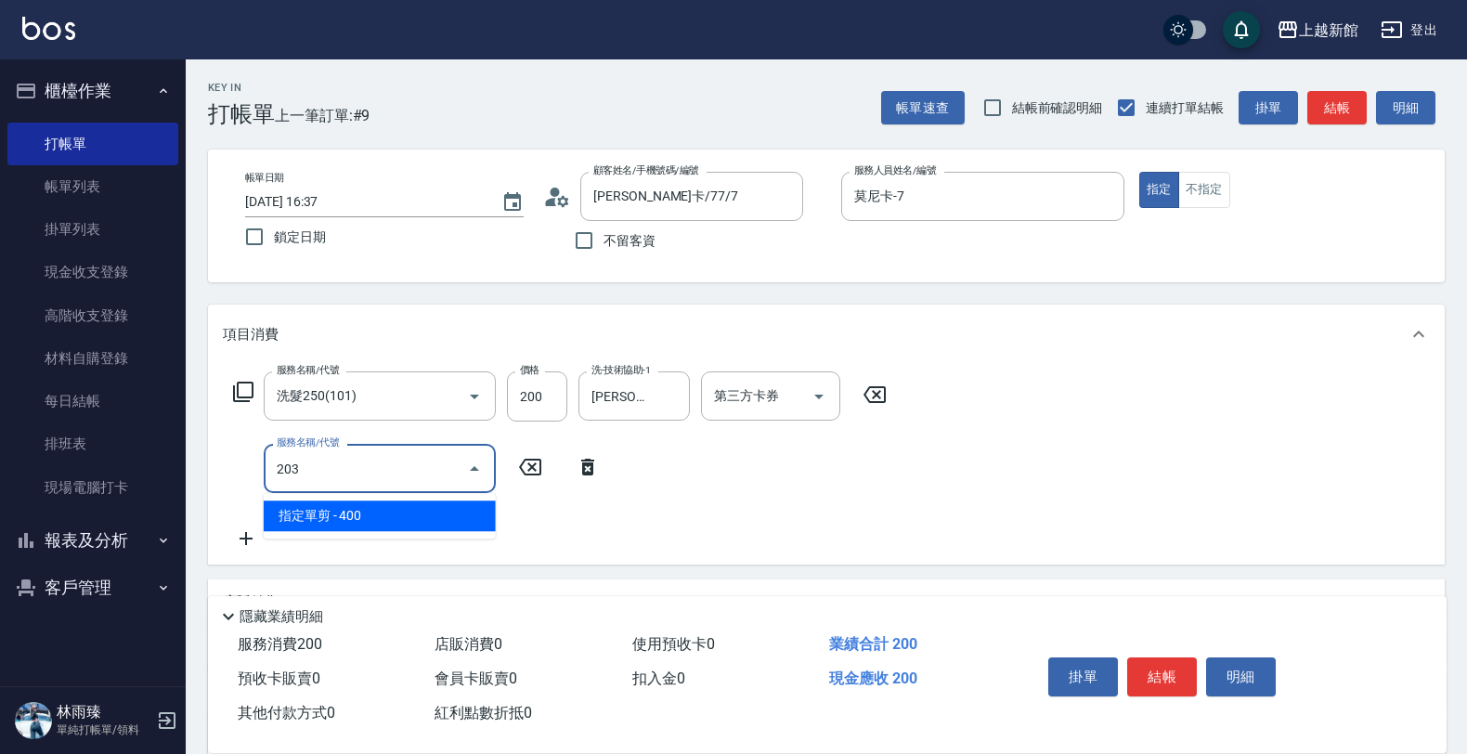
type input "指定單剪(203)"
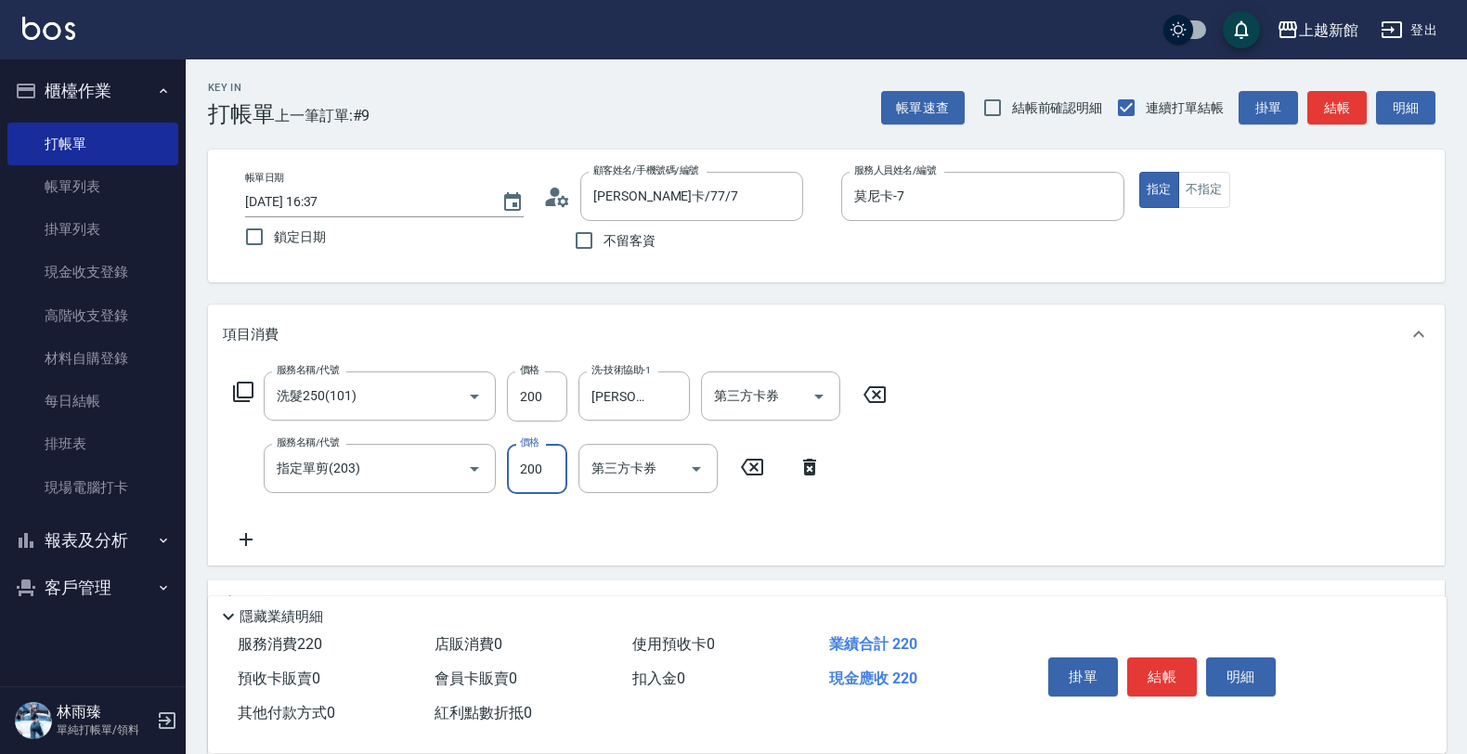
type input "200"
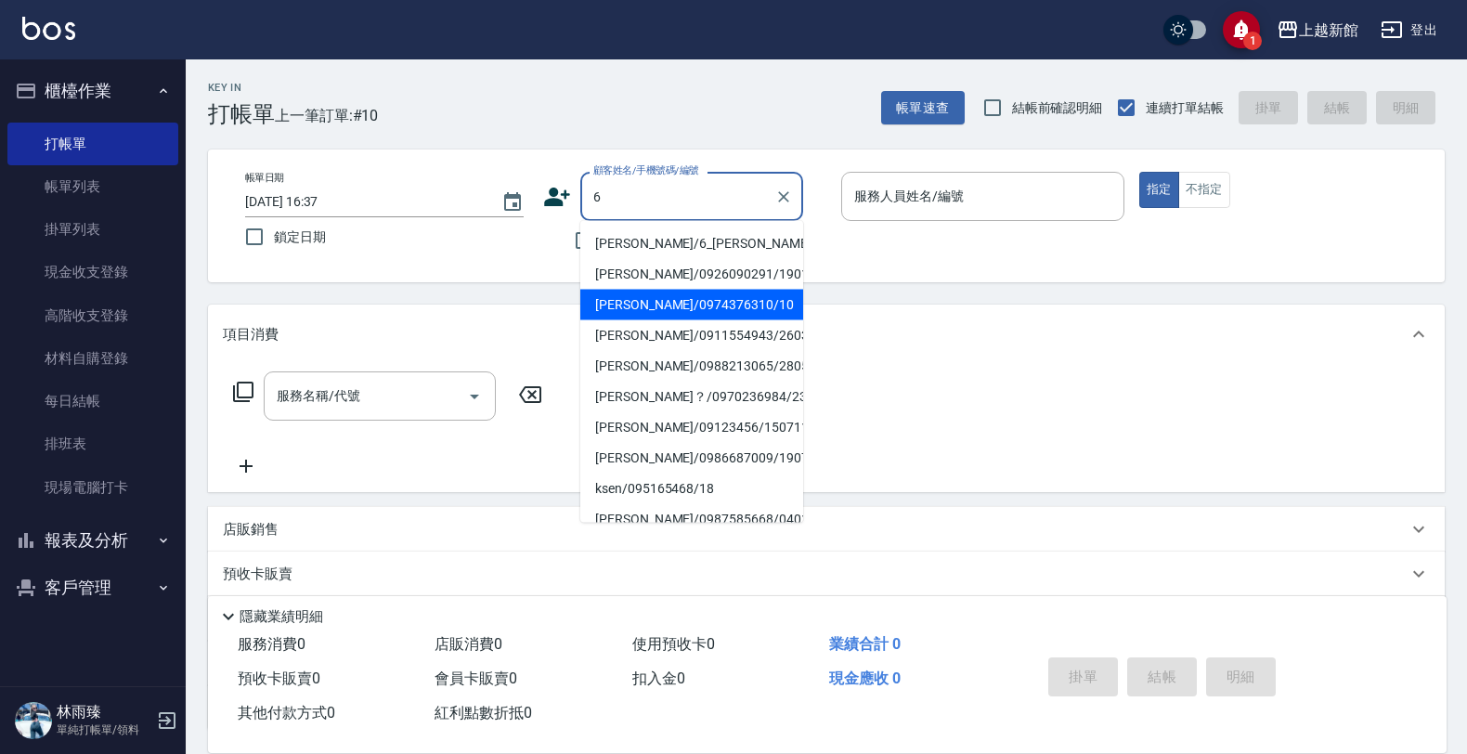
type input "黃婕寧/6_黃婕寧/6"
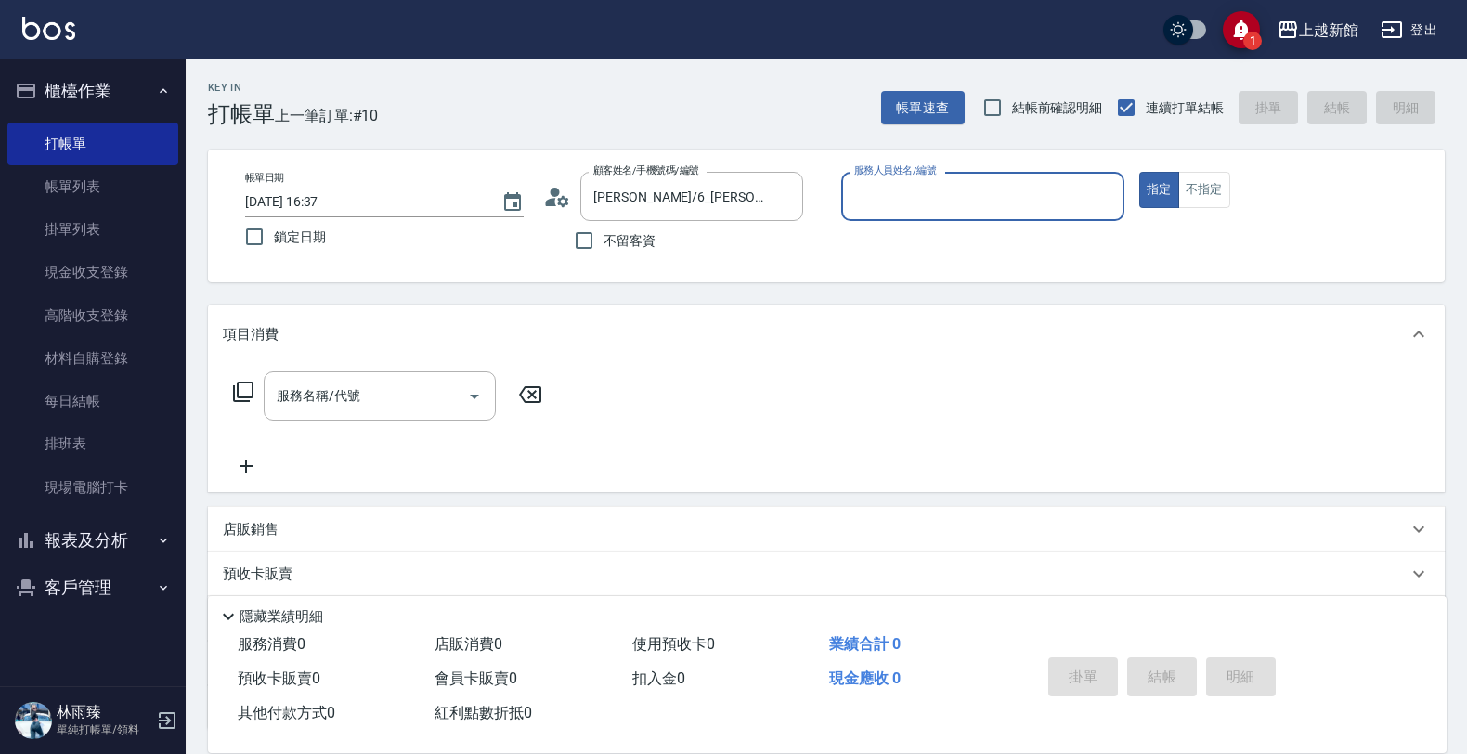
click at [1139, 172] on button "指定" at bounding box center [1159, 190] width 40 height 36
type input "黃婕寧-6"
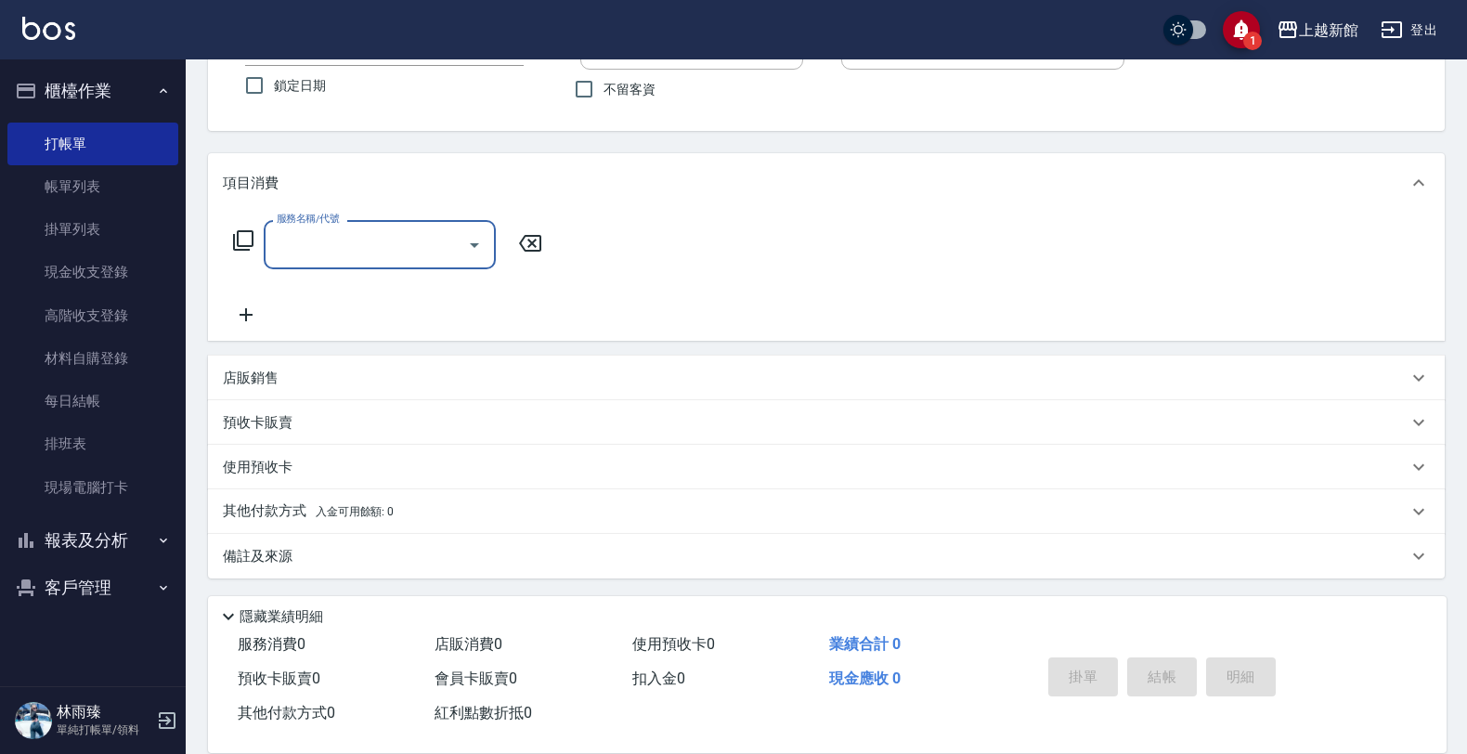
scroll to position [153, 0]
drag, startPoint x: 597, startPoint y: 371, endPoint x: 603, endPoint y: 353, distance: 19.7
click at [603, 360] on div "店販銷售" at bounding box center [826, 376] width 1236 height 45
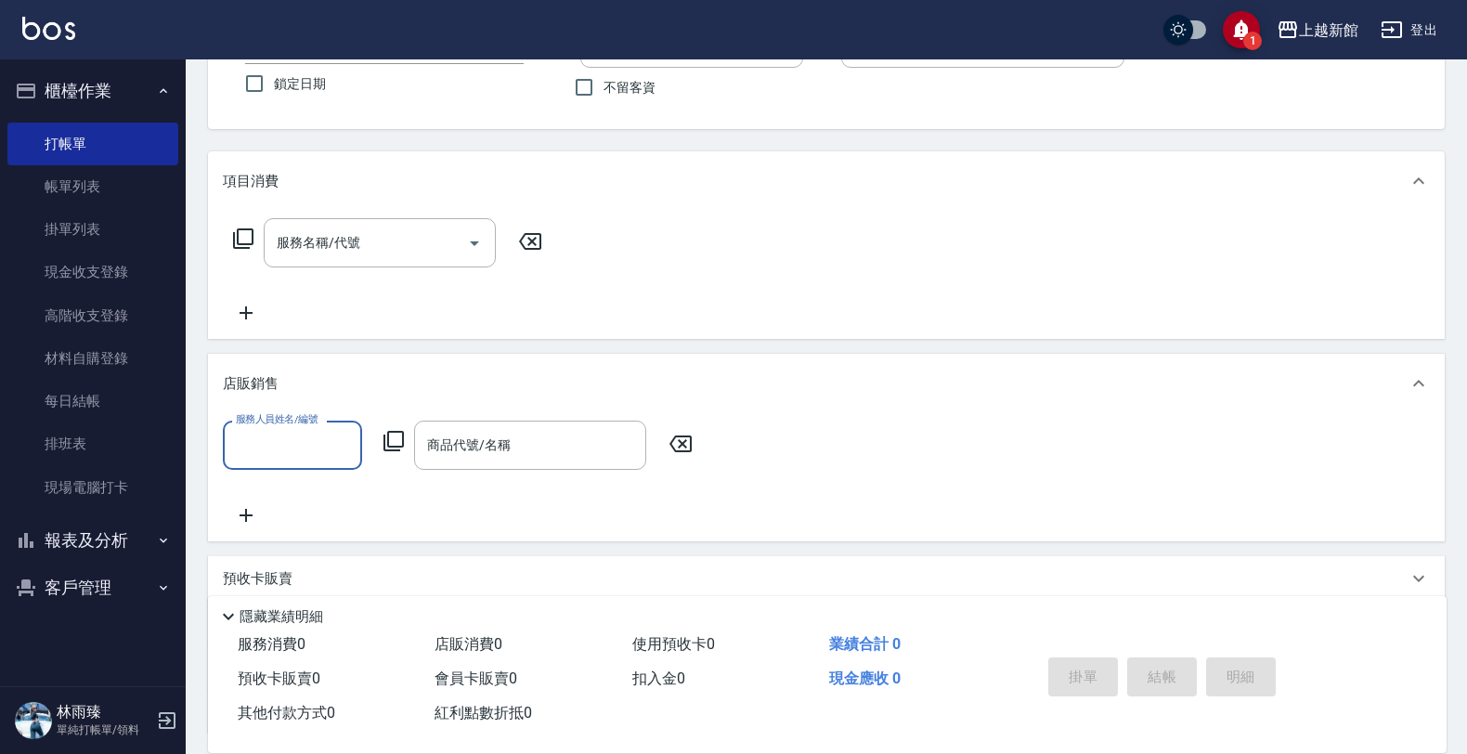
scroll to position [0, 0]
type input "黃婕寧-6"
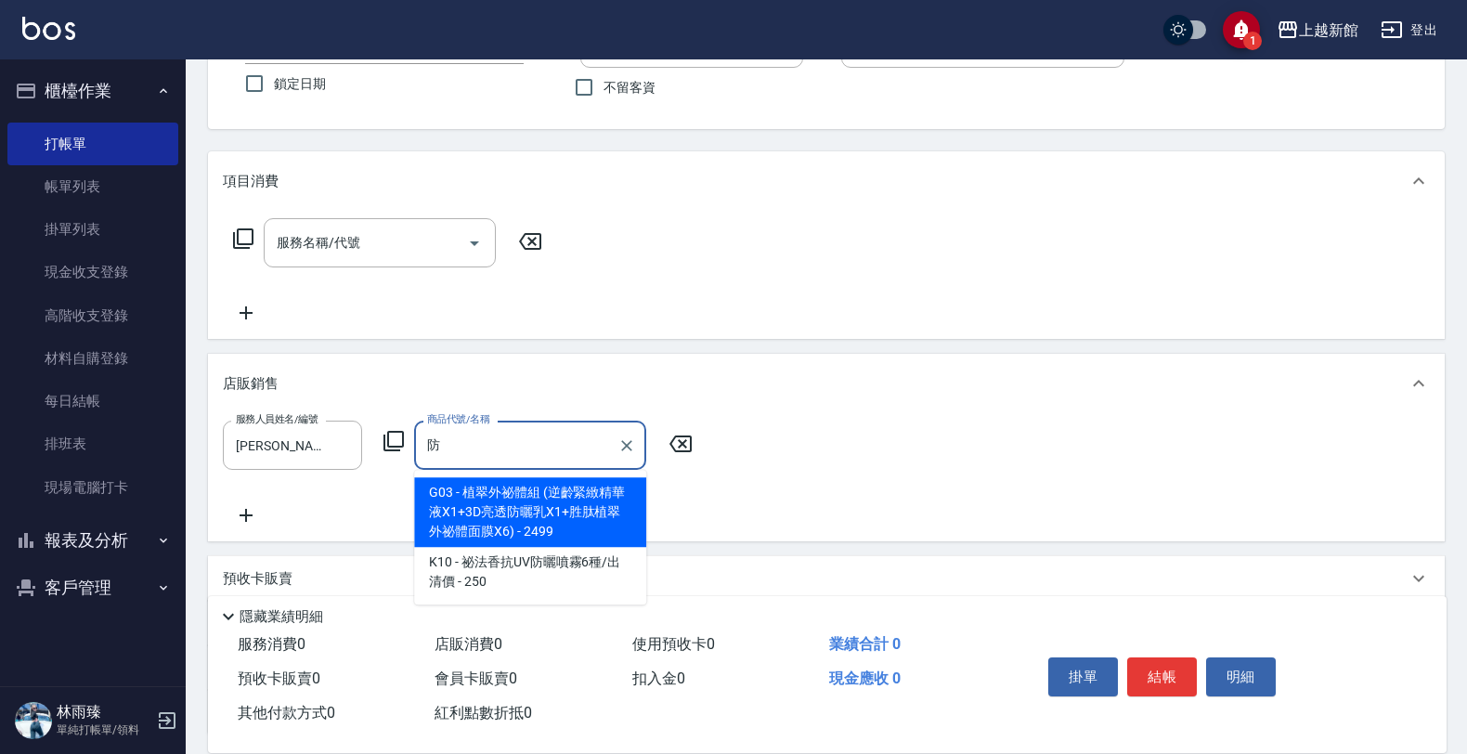
click at [576, 587] on span "K10 - 祕法香抗UV防曬噴霧6種/出清價 - 250" at bounding box center [530, 572] width 232 height 50
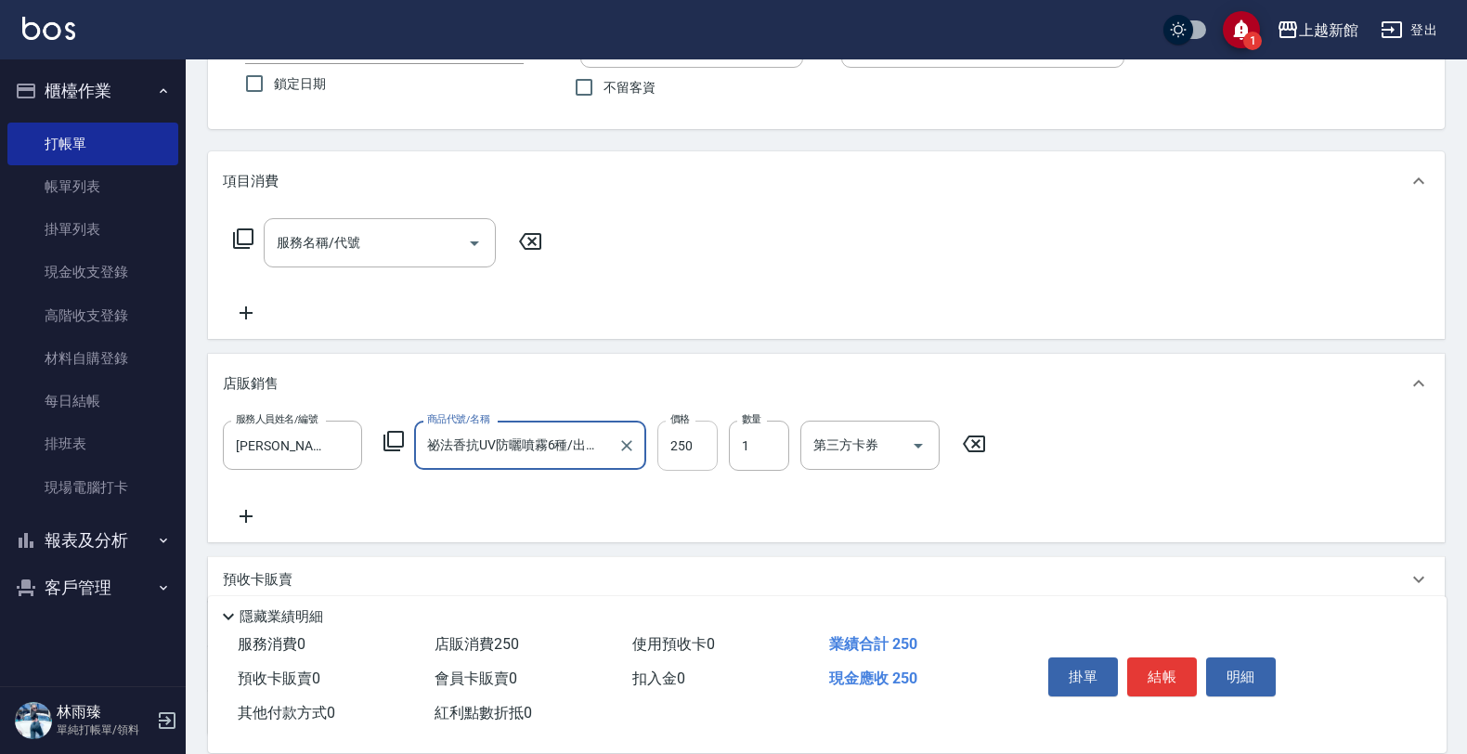
type input "祕法香抗UV防曬噴霧6種/出清價"
click at [704, 453] on input "250" at bounding box center [687, 446] width 60 height 50
type input "300"
type input "2"
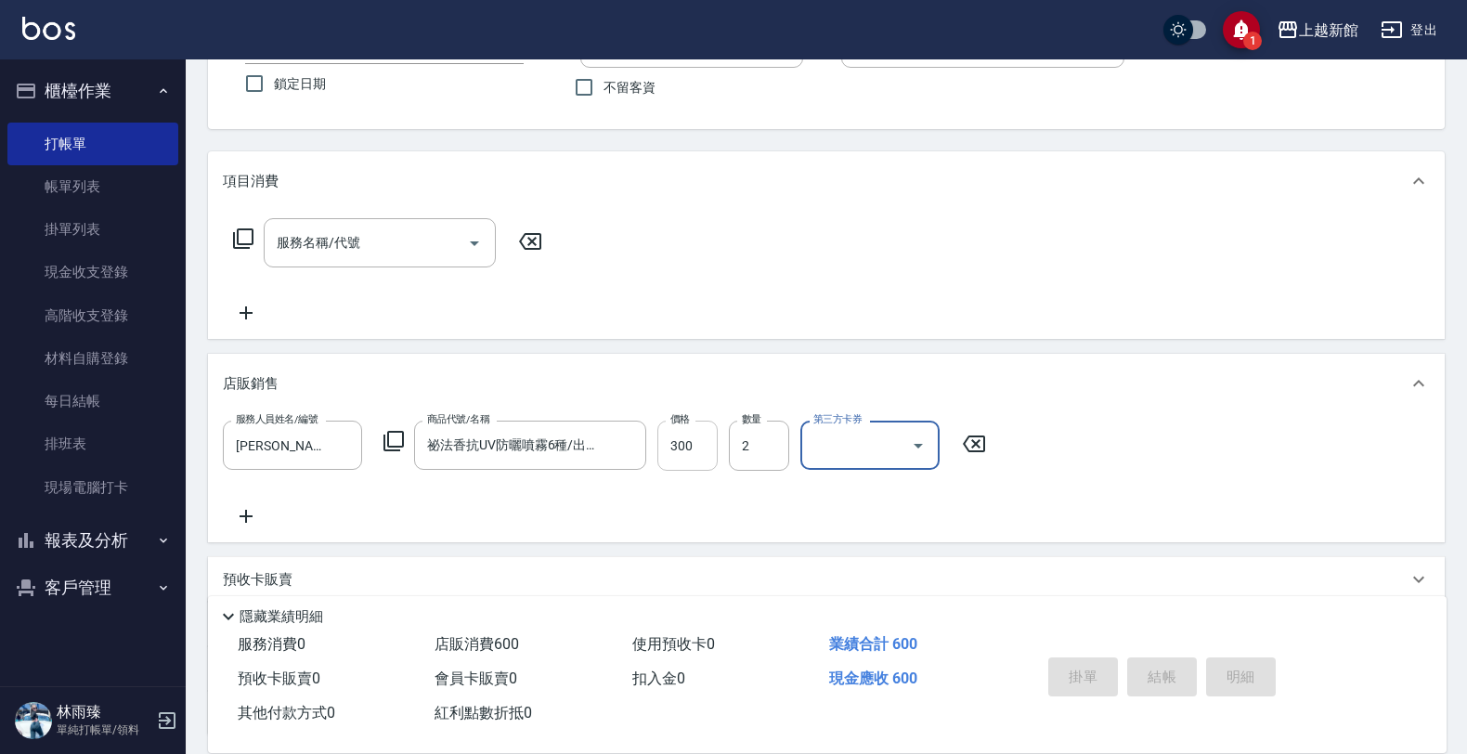
type input "2025/10/11 16:38"
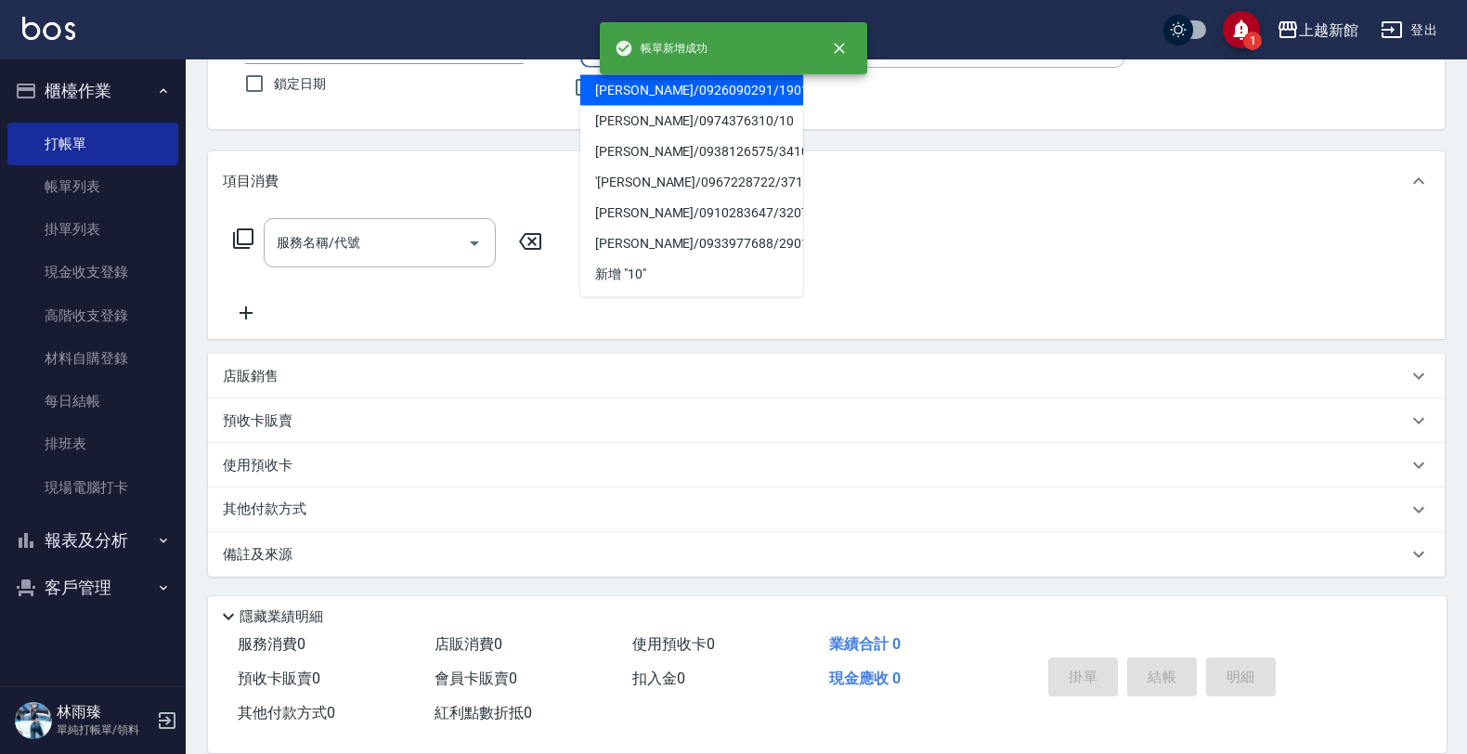
type input "湯錦玲/0926090291/190103"
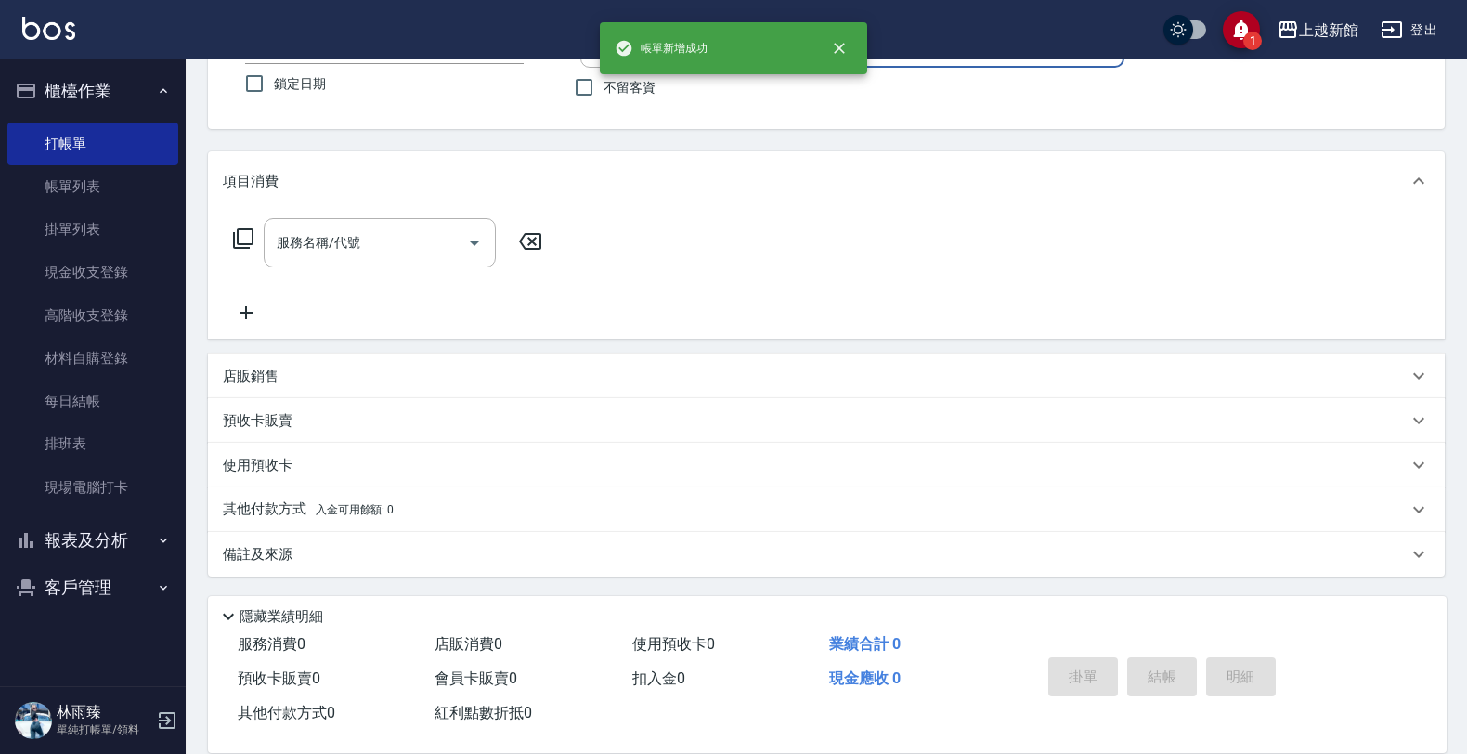
click at [1139, 19] on button "指定" at bounding box center [1159, 37] width 40 height 36
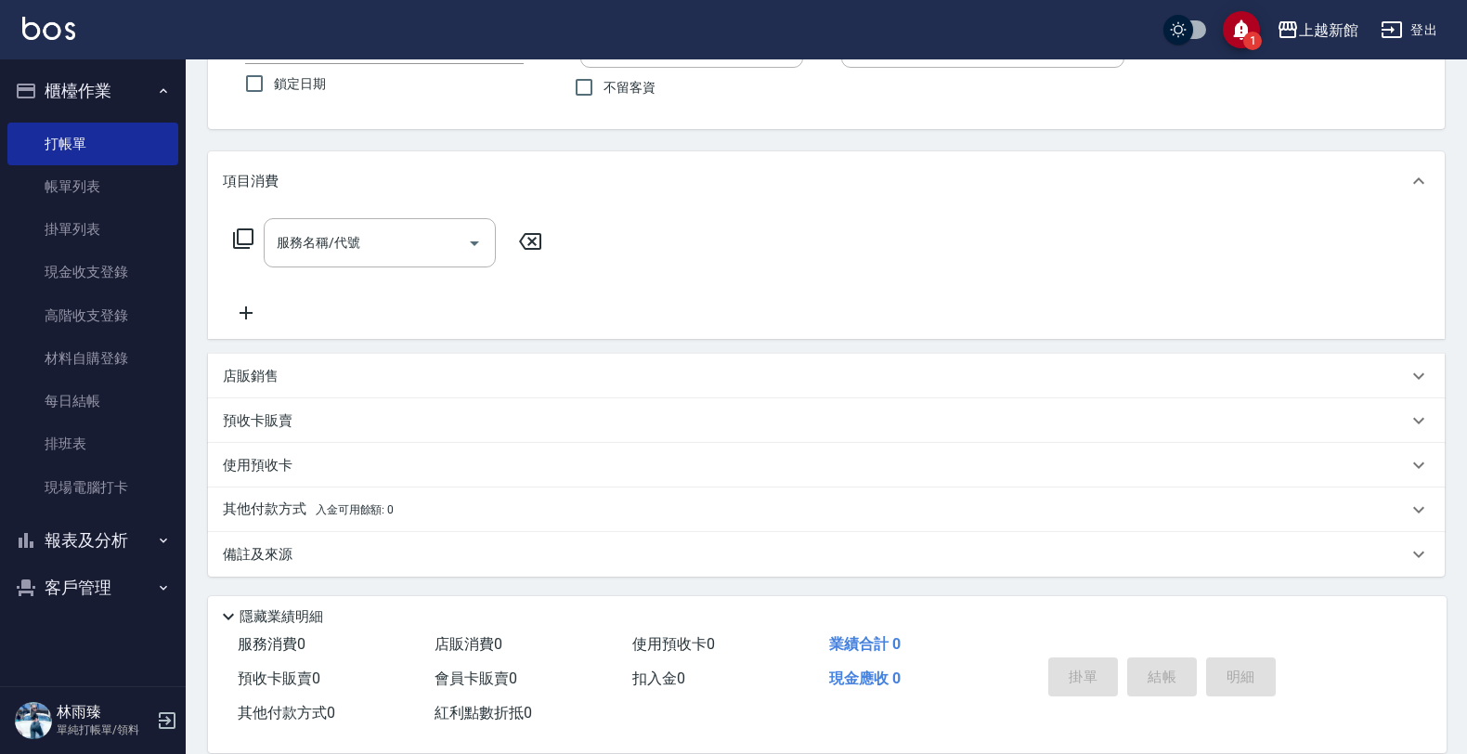
type input "草莓-2"
type input "瑪莎/0974376310/10"
type input "瑪沙-10"
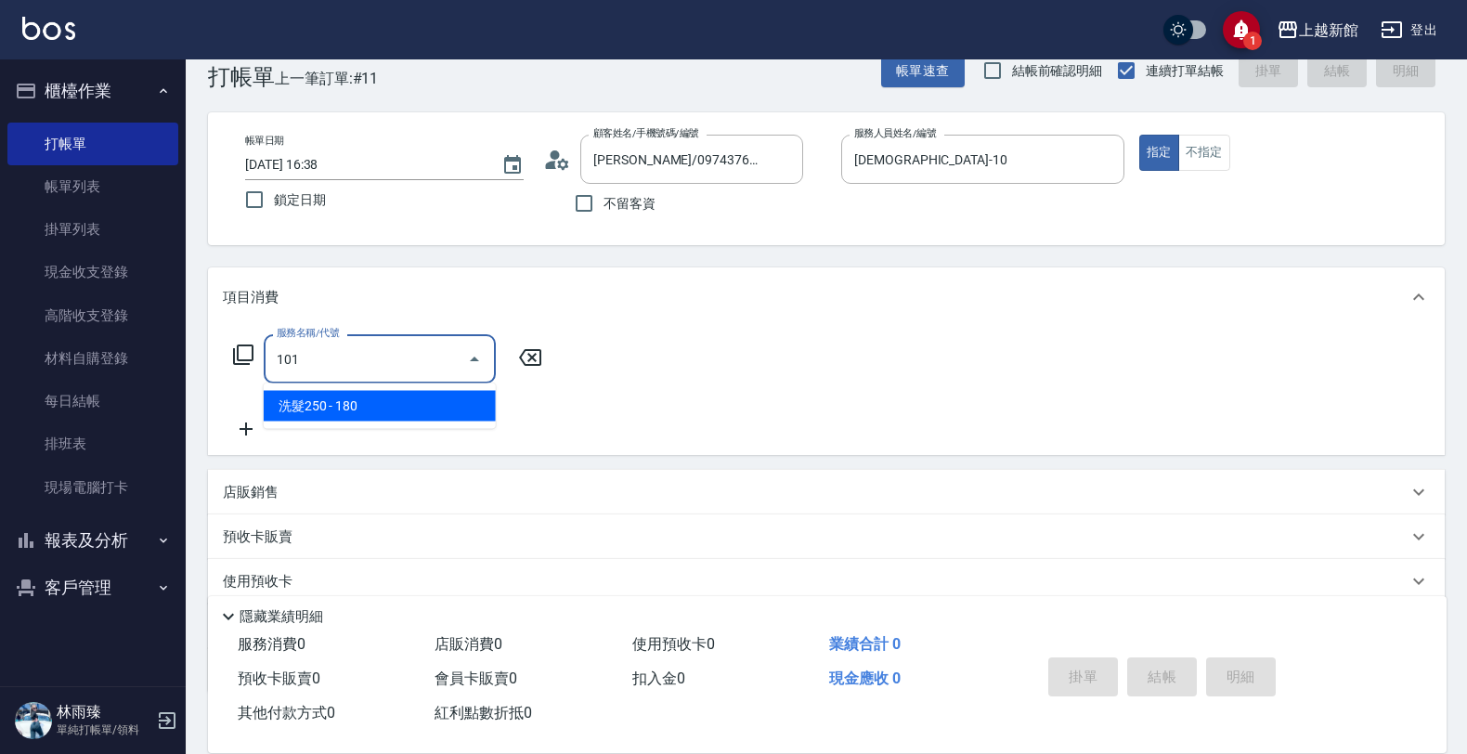
type input "洗髮250(101)"
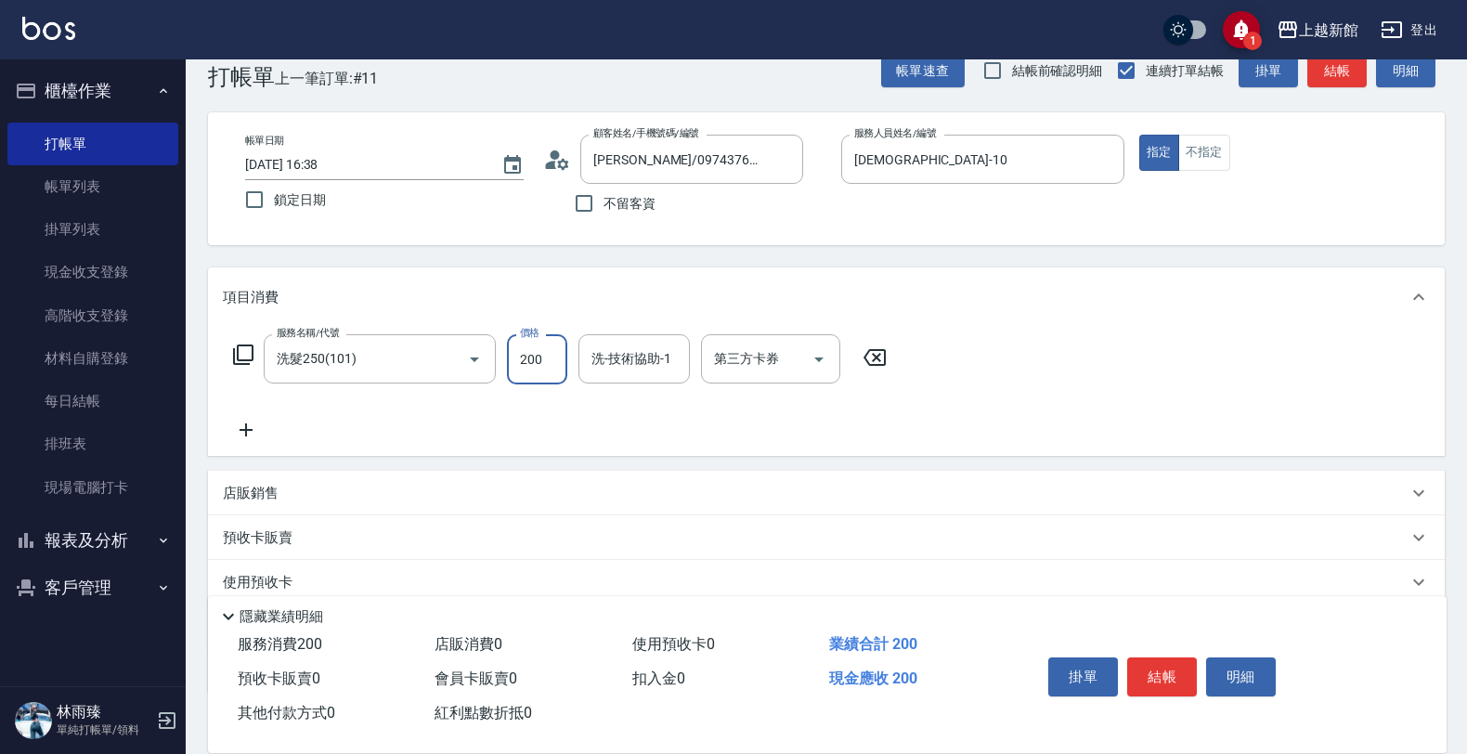
type input "200"
type input "容綺-21"
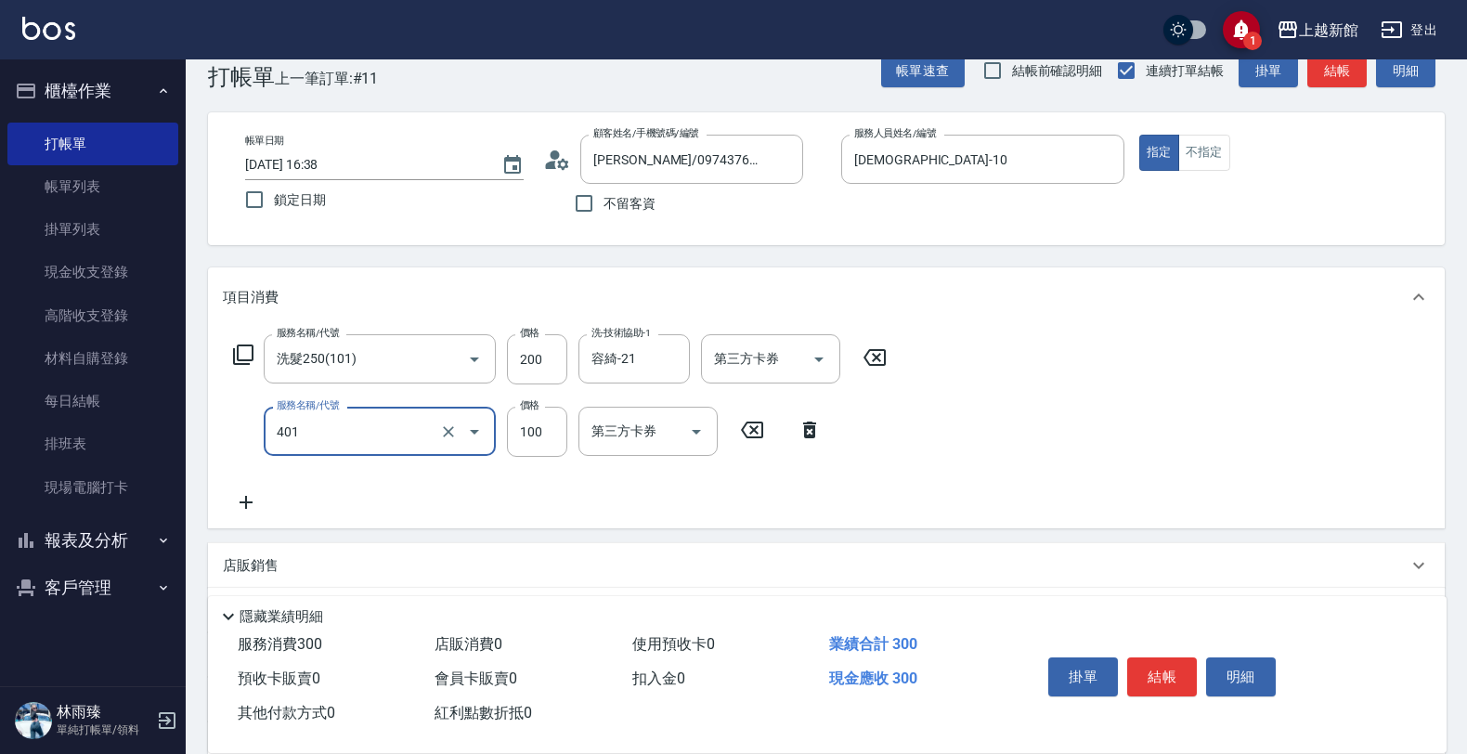
type input "補染(401)"
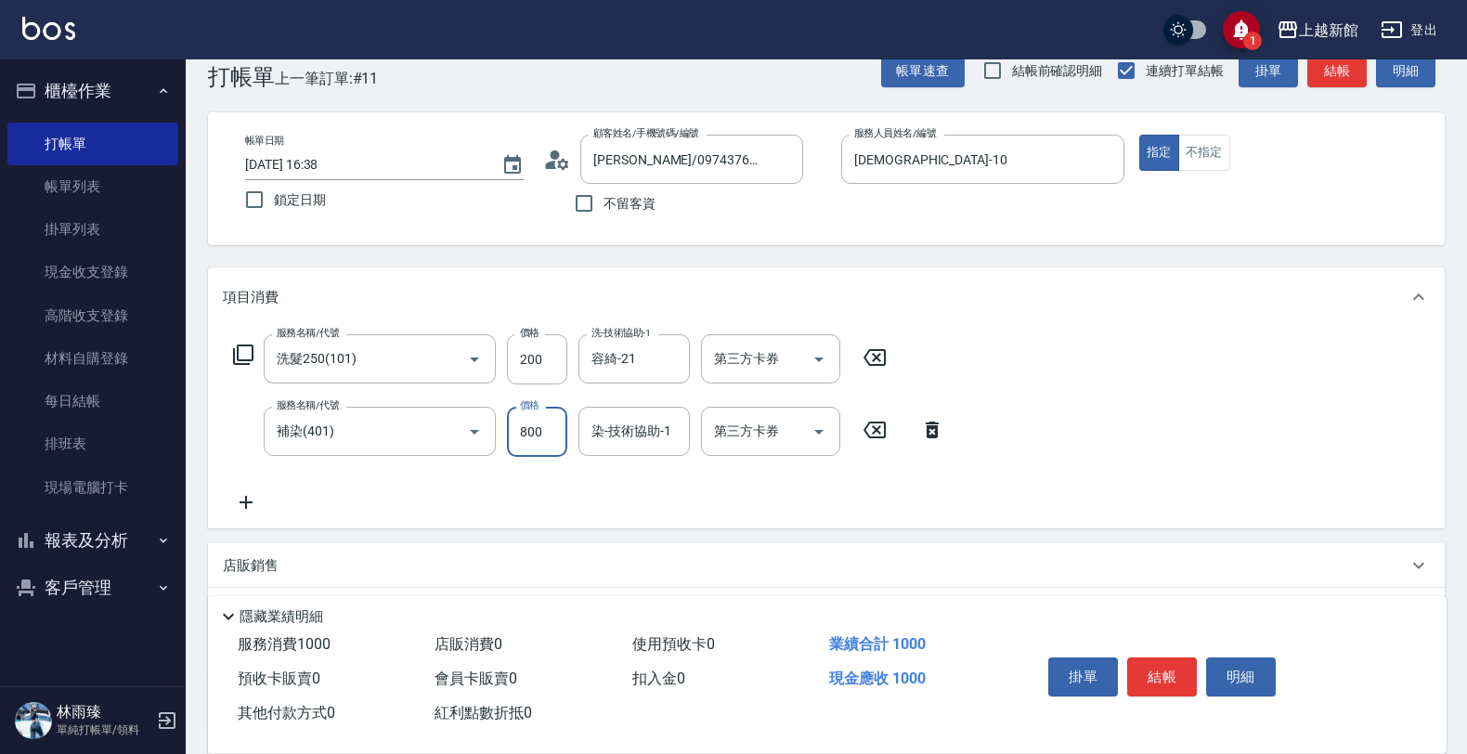
type input "800"
type input "容綺-21"
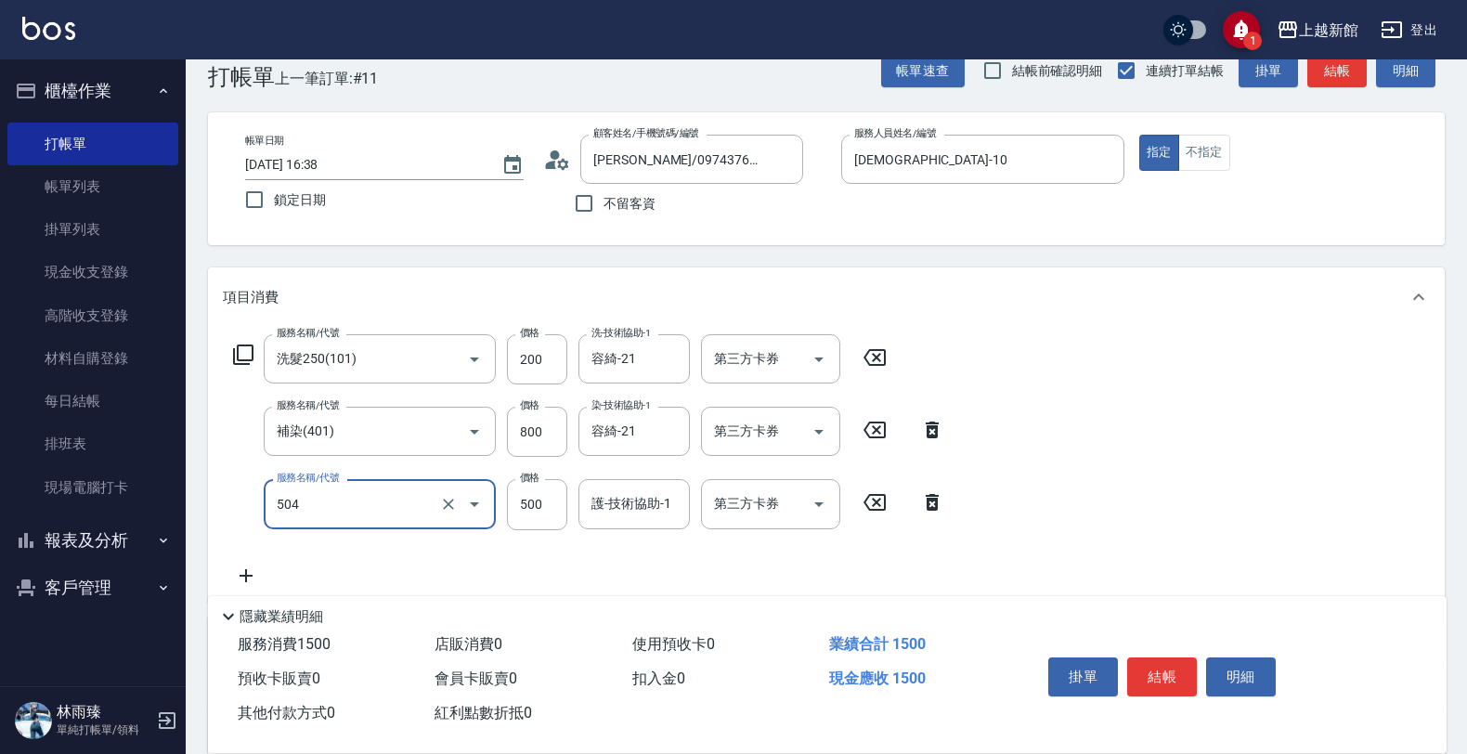
type input "順子護髮(504)"
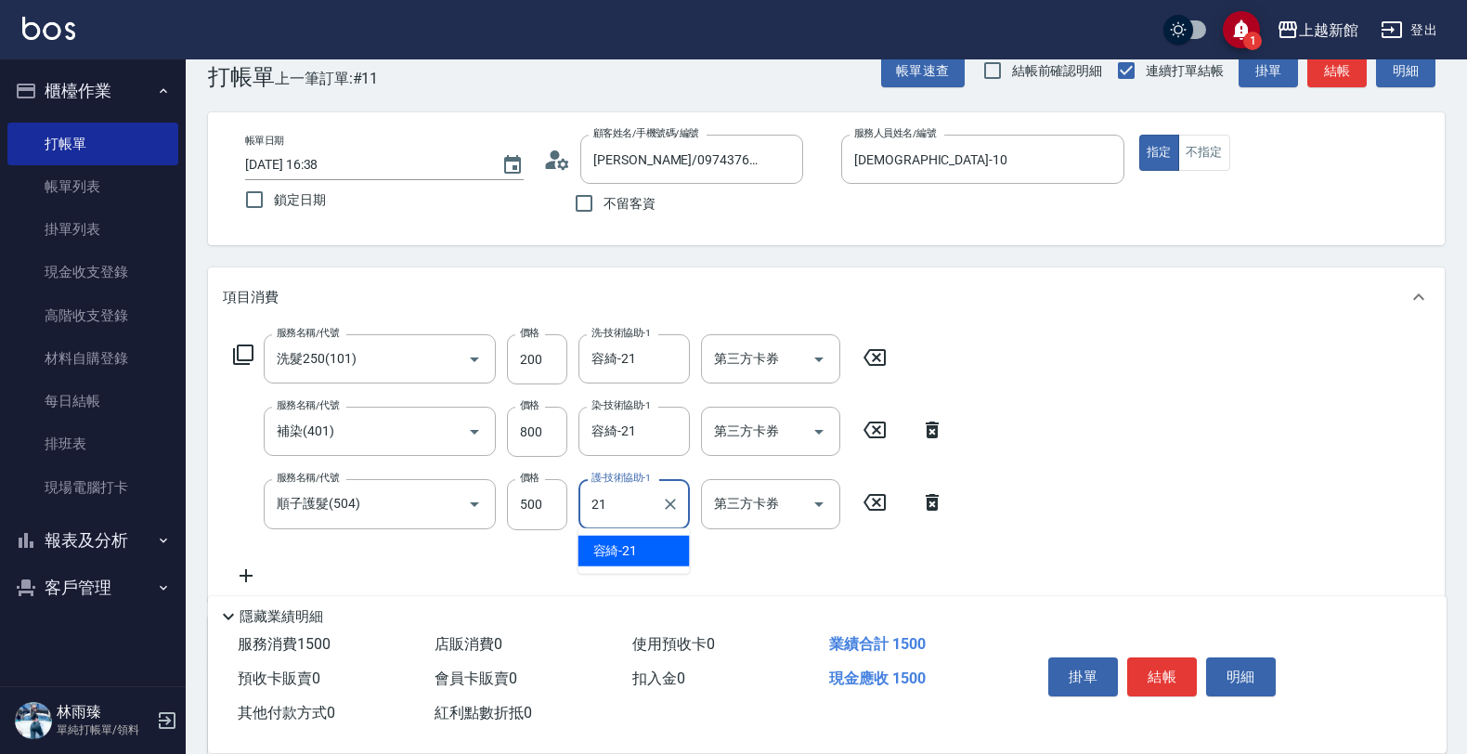
type input "容綺-21"
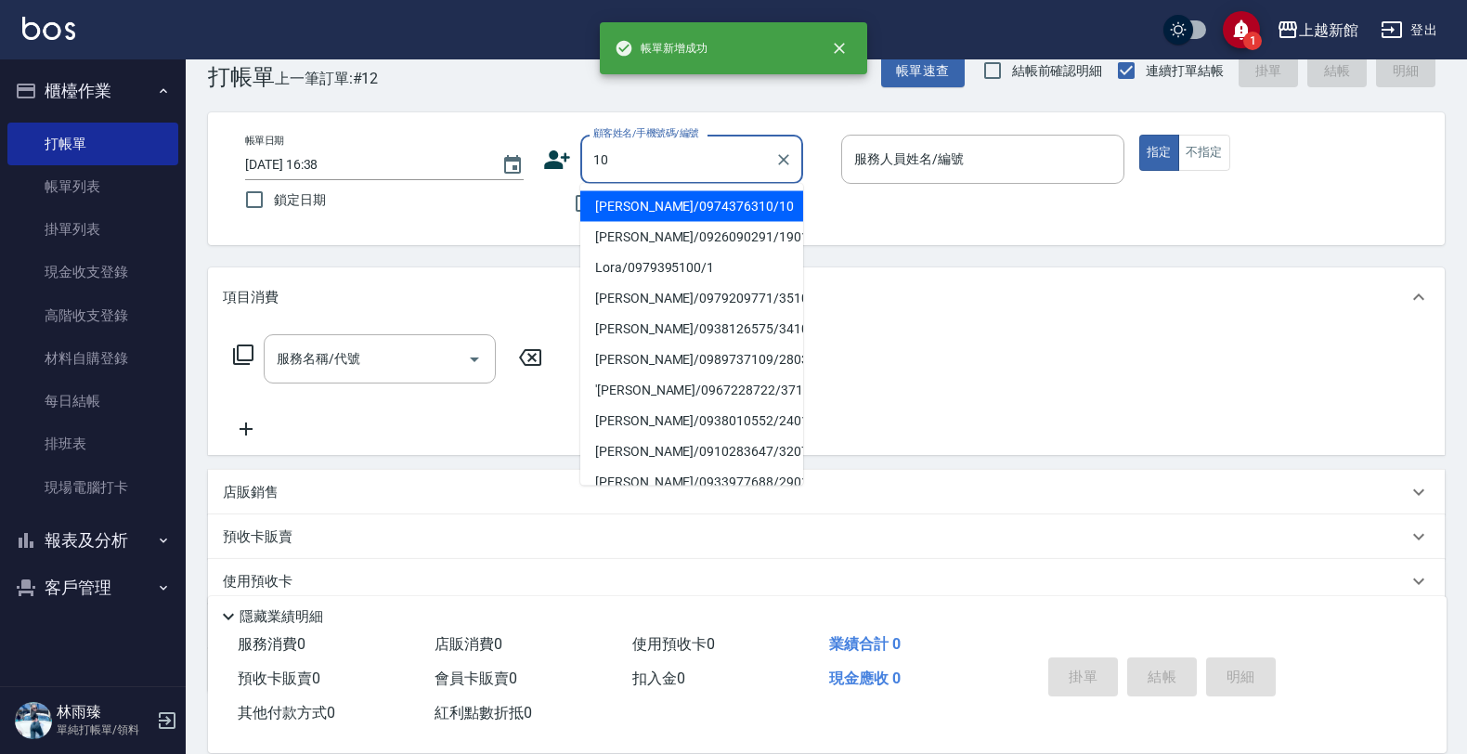
type input "瑪莎/0974376310/10"
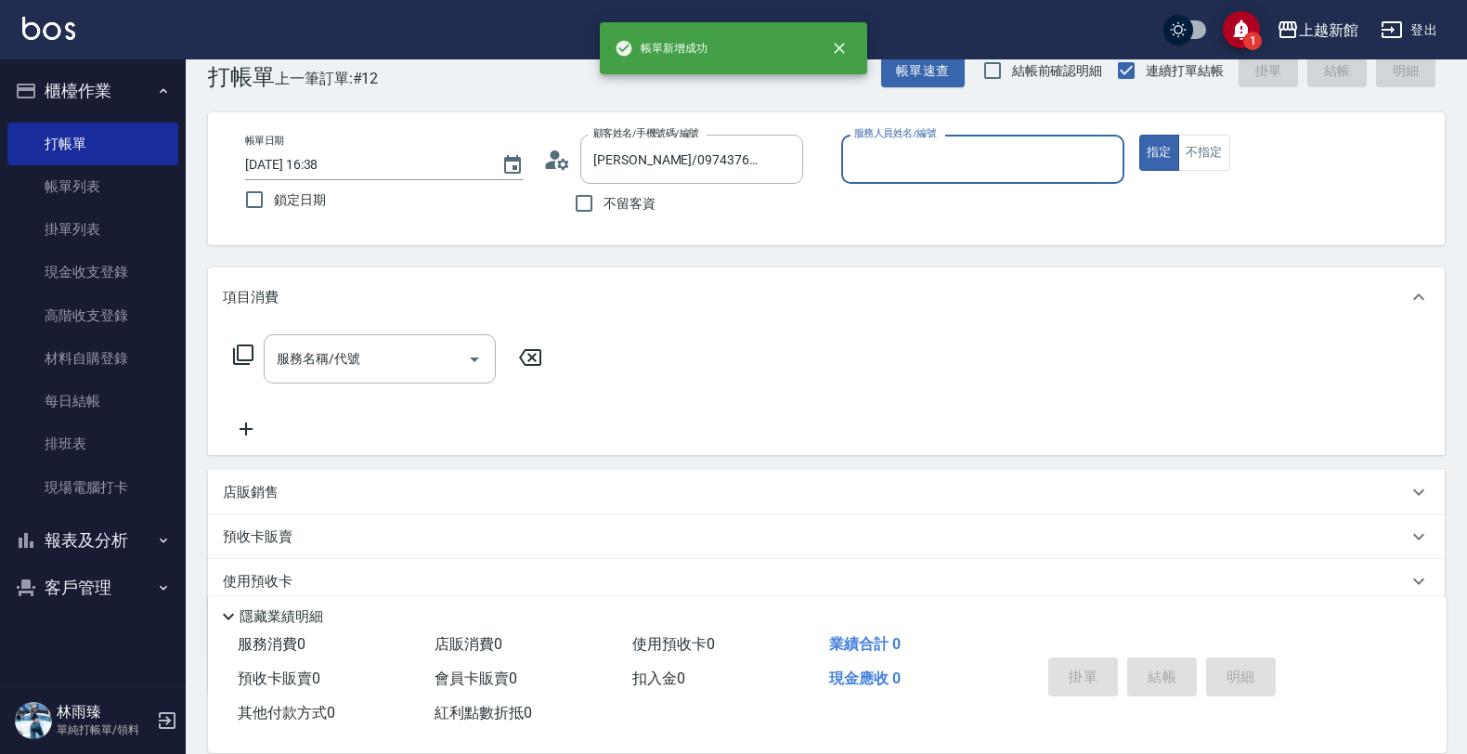
click at [1139, 135] on button "指定" at bounding box center [1159, 153] width 40 height 36
type input "瑪沙-10"
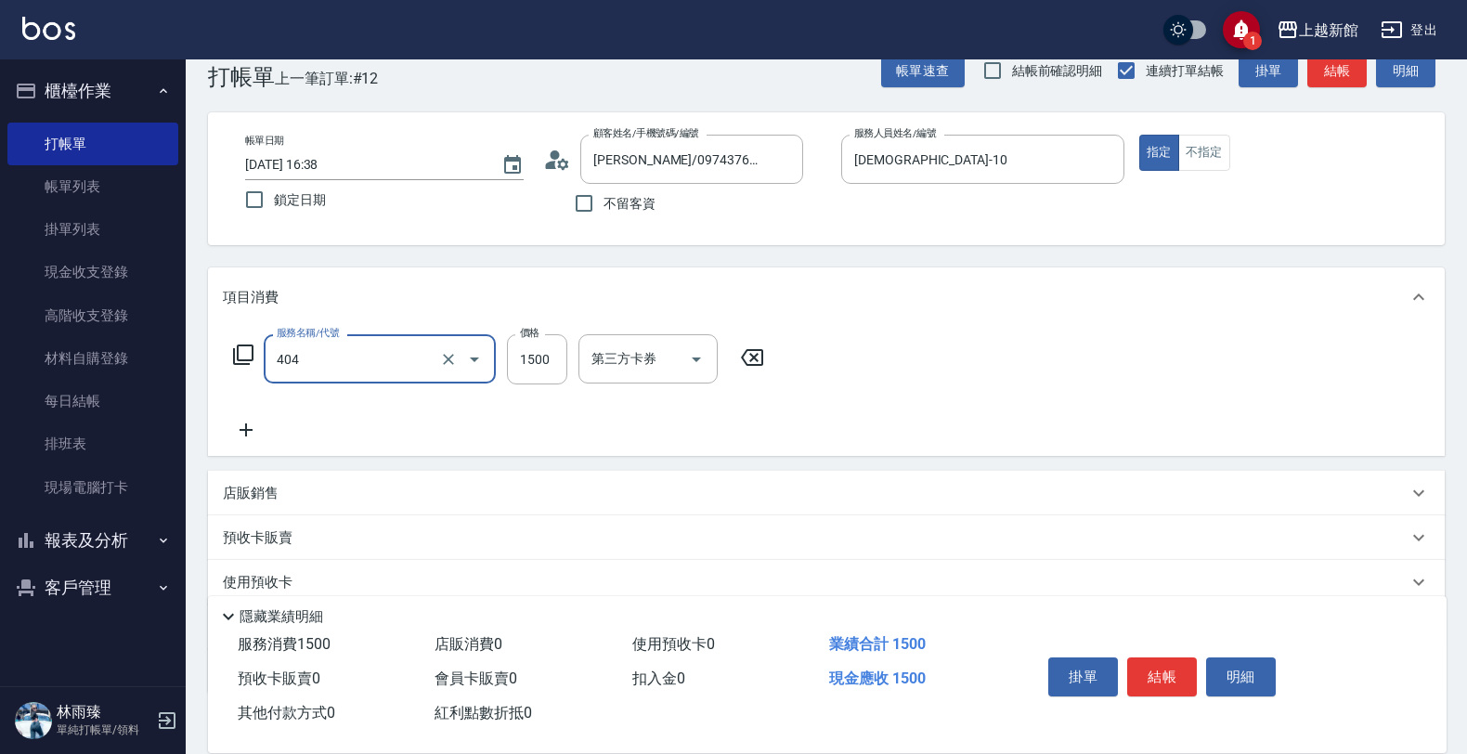
type input "設計染髮(404)"
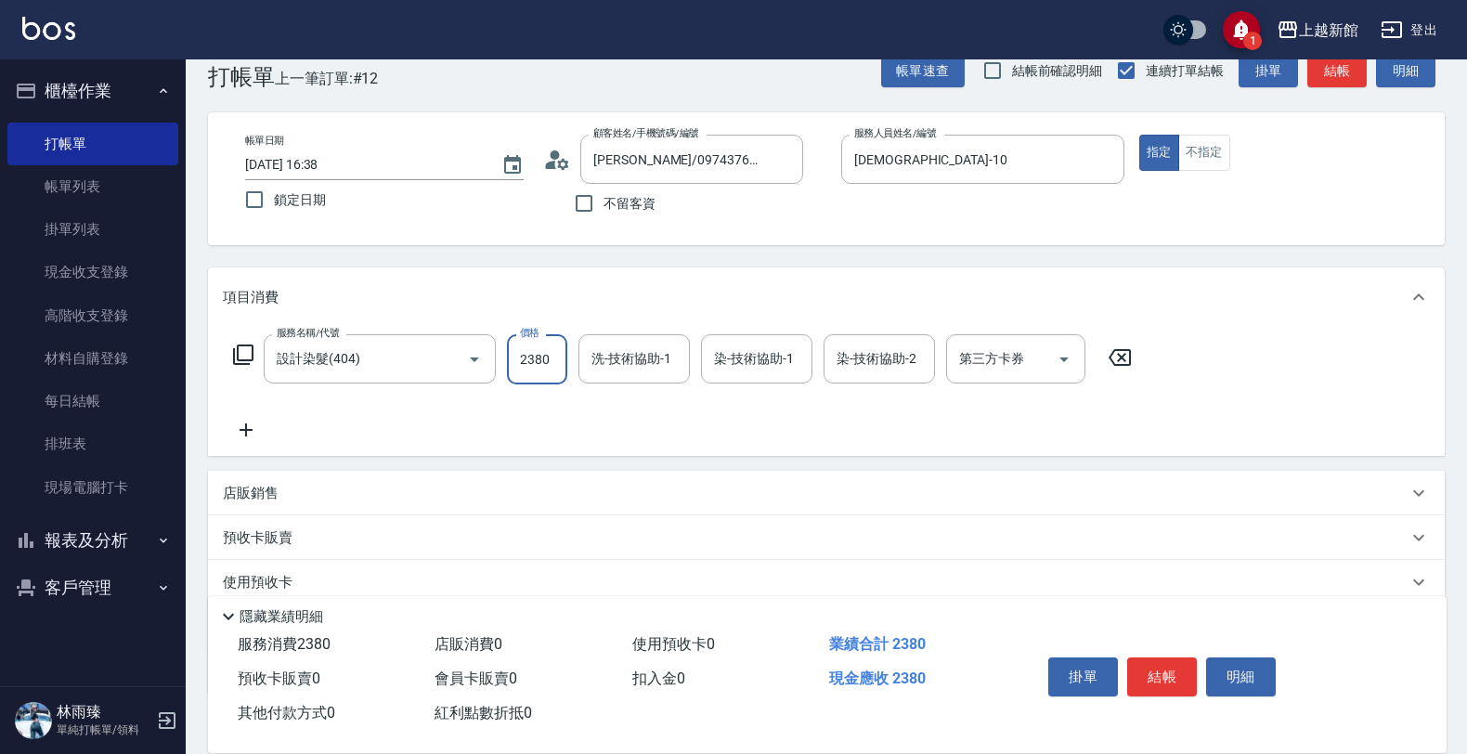
type input "2380"
type input "容綺-21"
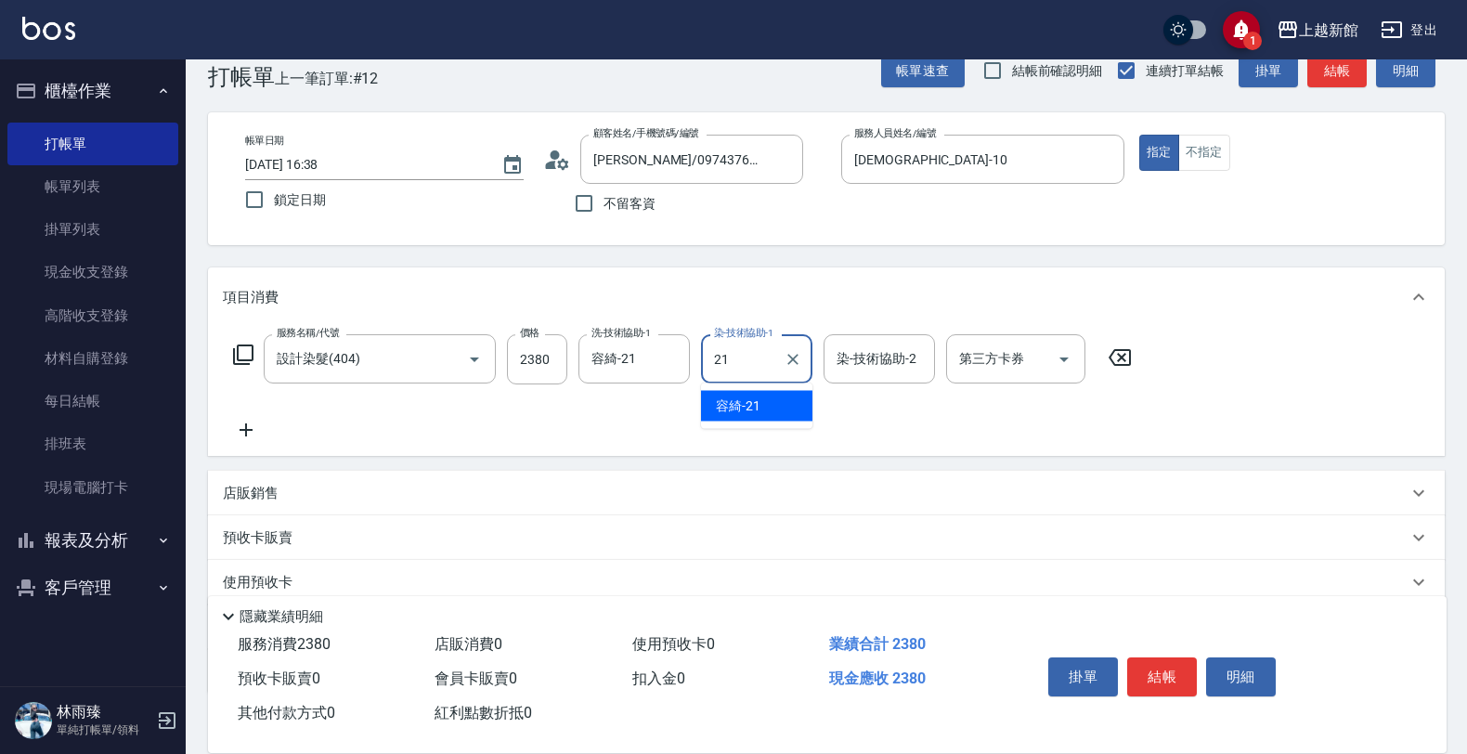
type input "容綺-21"
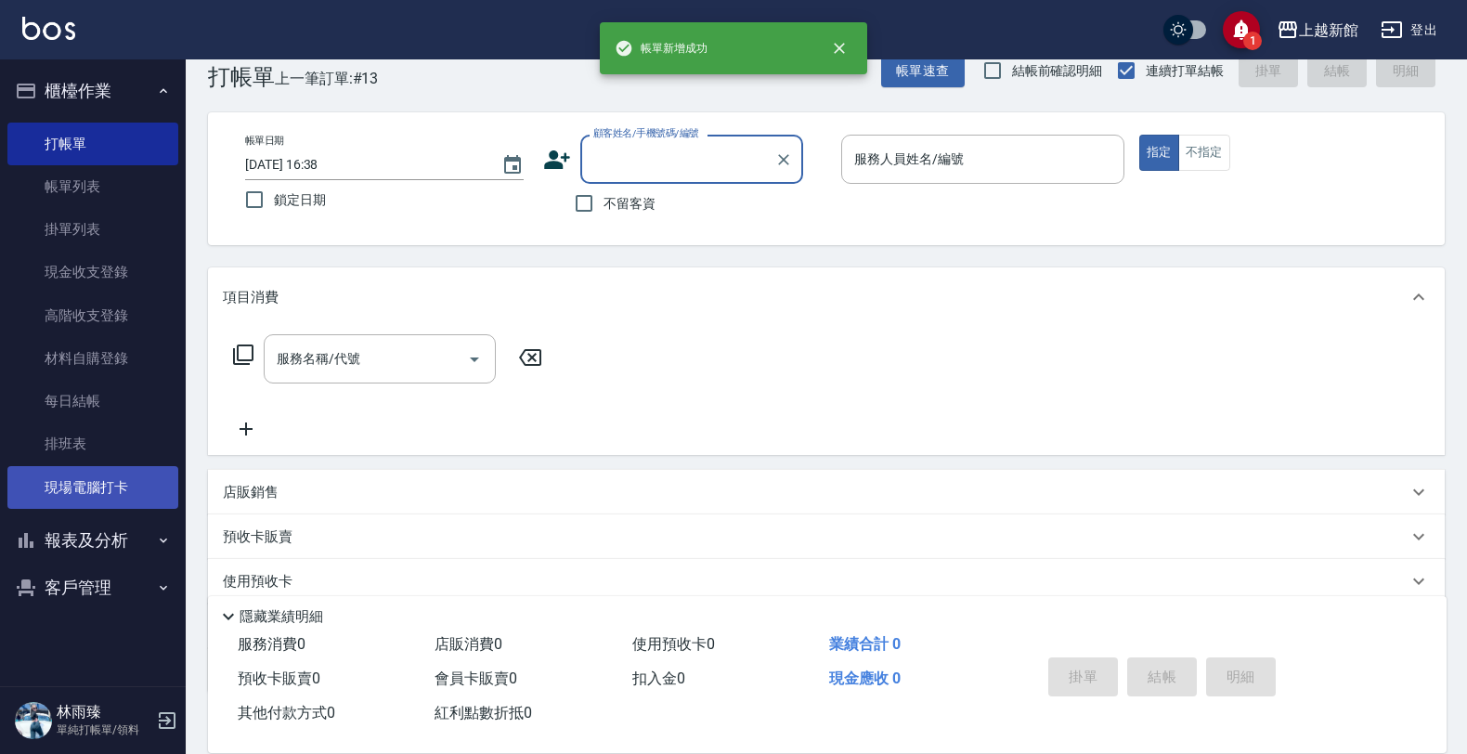
drag, startPoint x: 57, startPoint y: 484, endPoint x: 46, endPoint y: 495, distance: 15.1
click at [54, 485] on link "現場電腦打卡" at bounding box center [92, 487] width 171 height 43
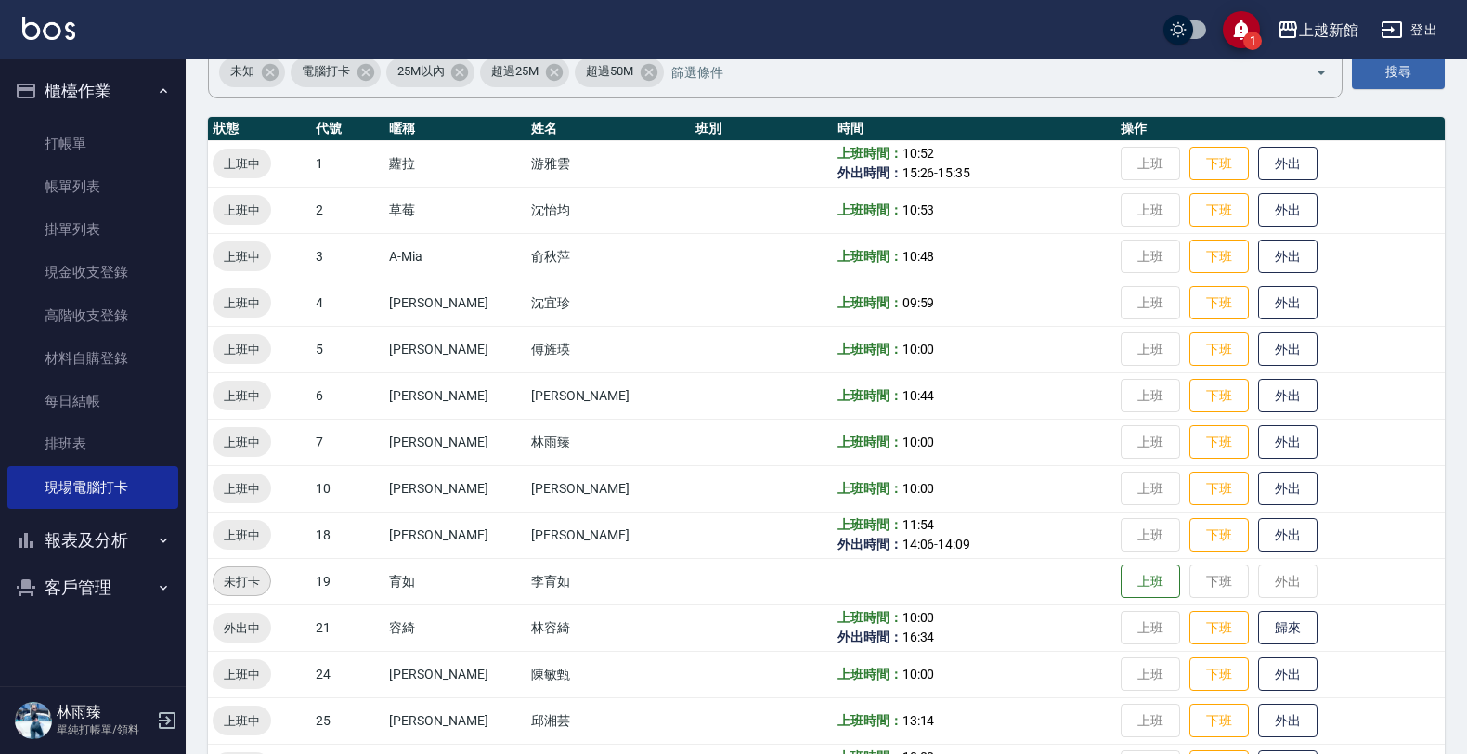
scroll to position [232, 0]
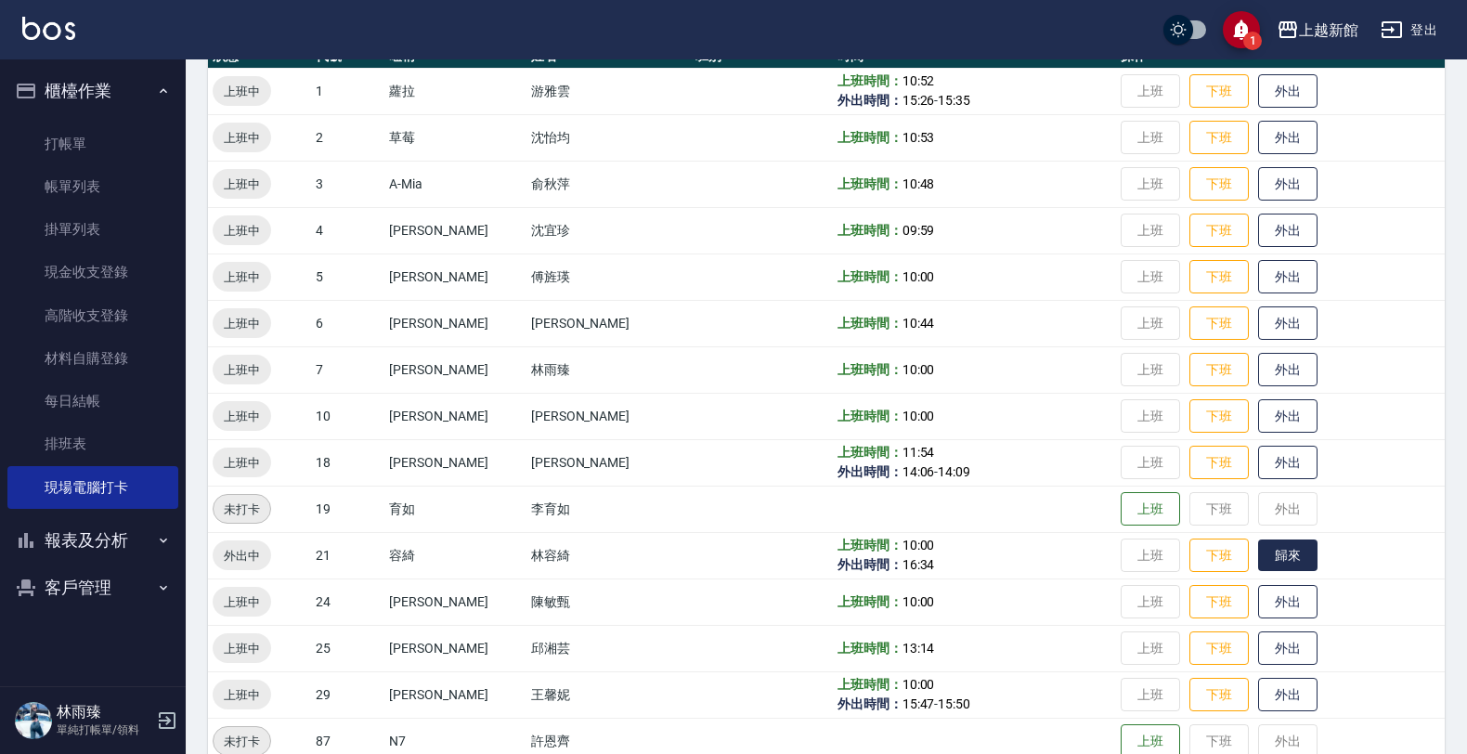
click at [1261, 555] on button "歸來" at bounding box center [1287, 555] width 59 height 32
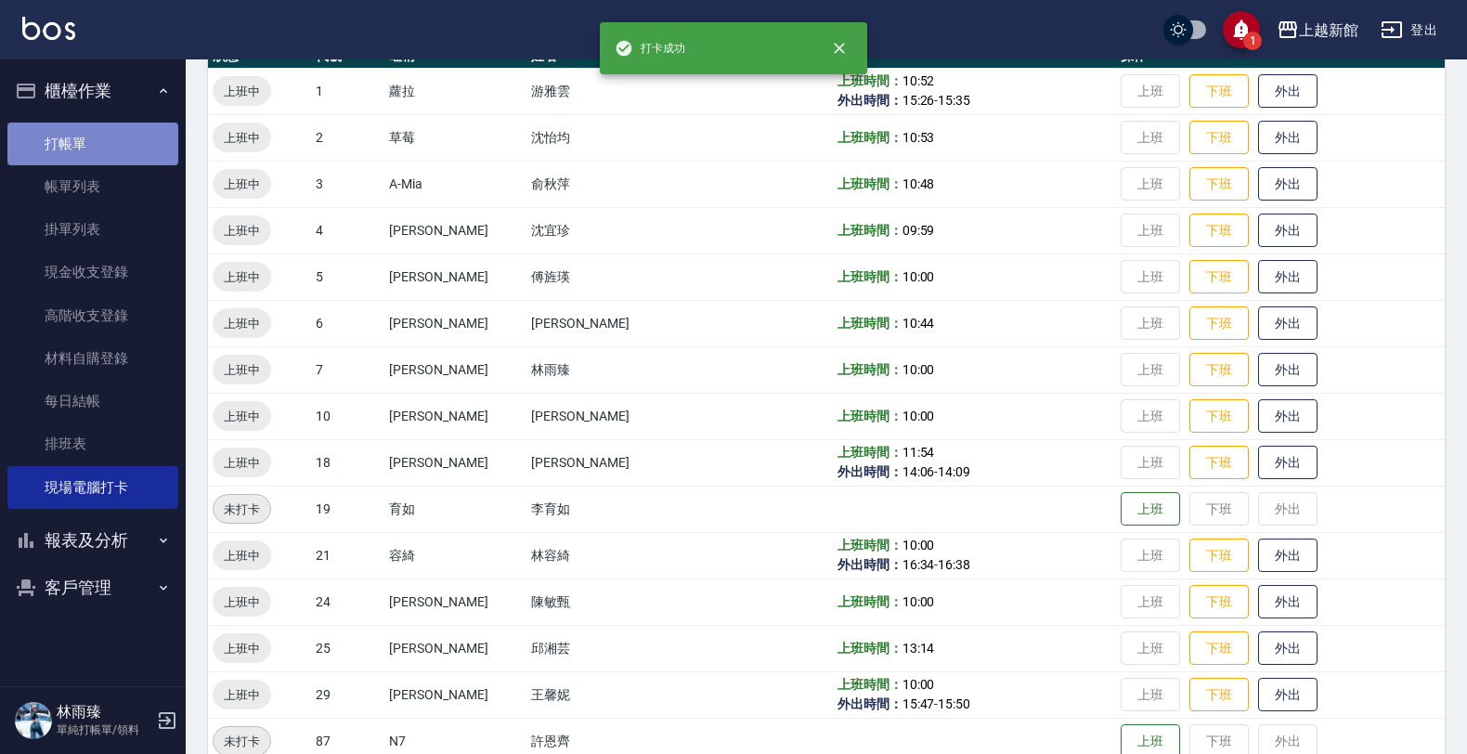
click at [85, 142] on link "打帳單" at bounding box center [92, 144] width 171 height 43
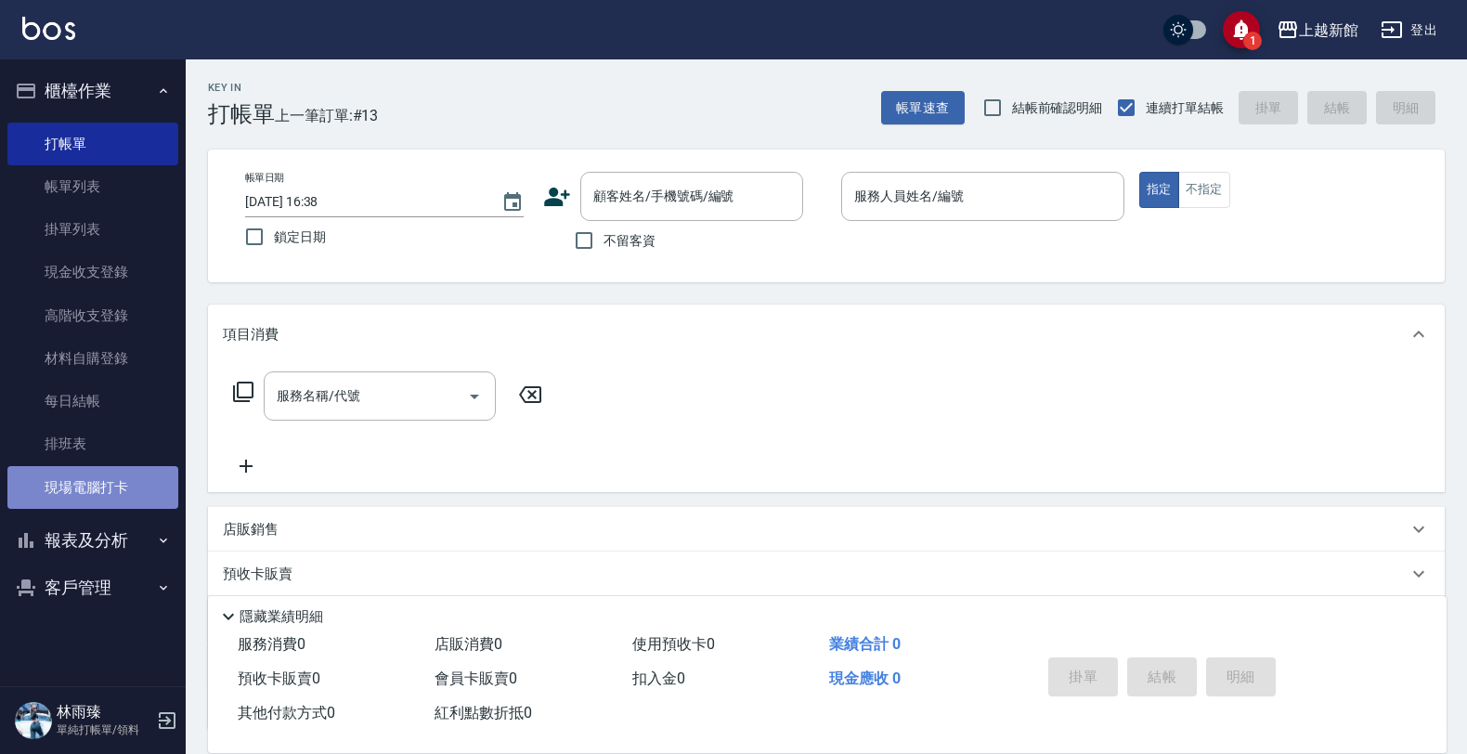
click at [96, 488] on link "現場電腦打卡" at bounding box center [92, 487] width 171 height 43
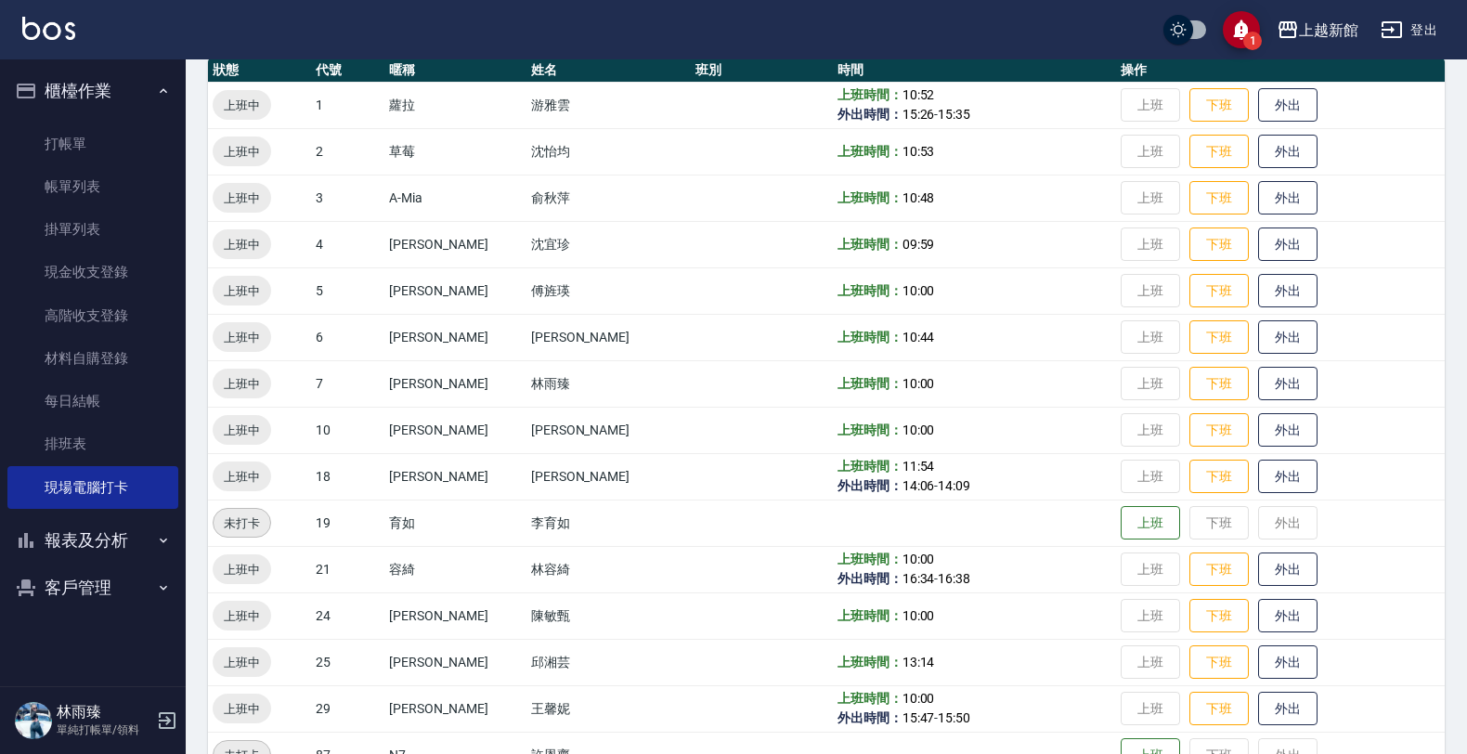
scroll to position [232, 0]
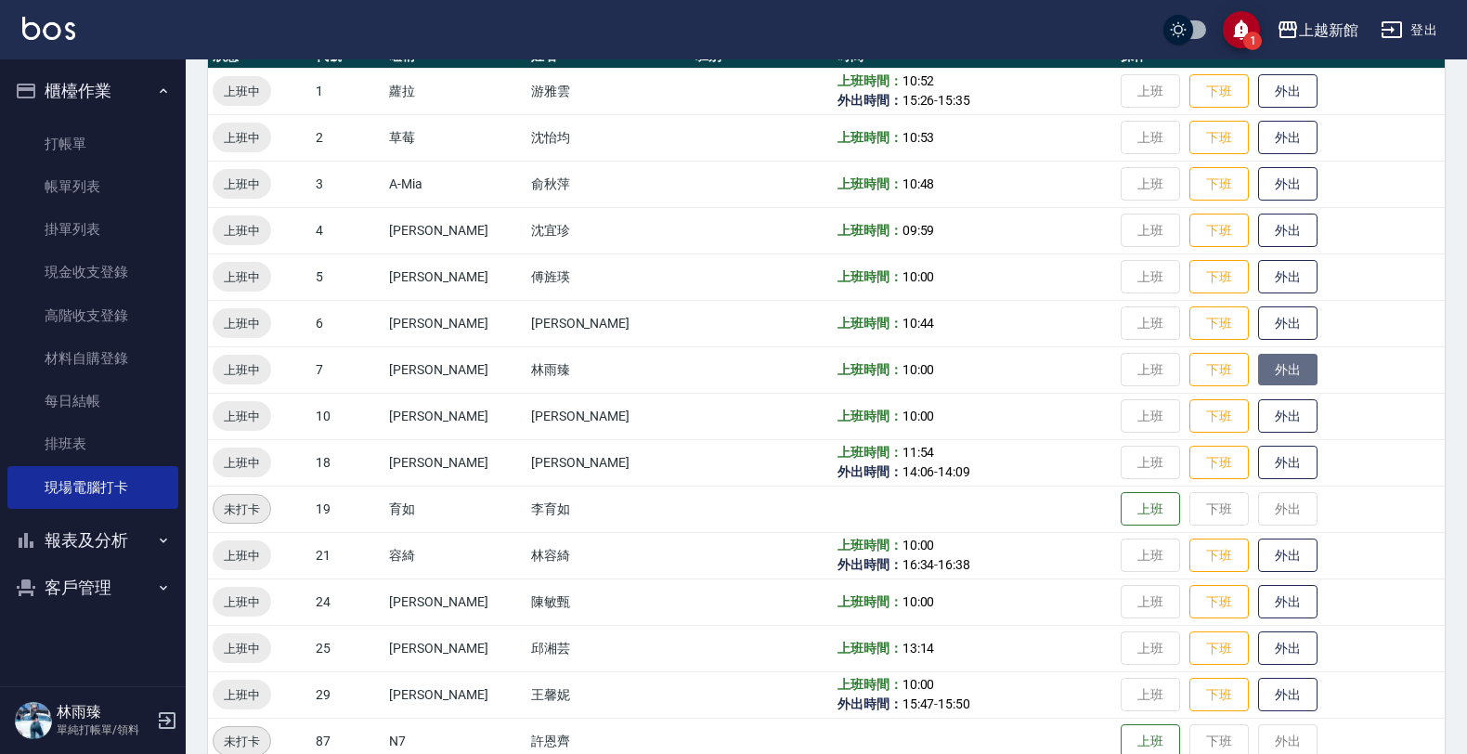
click at [1258, 364] on button "外出" at bounding box center [1287, 370] width 59 height 32
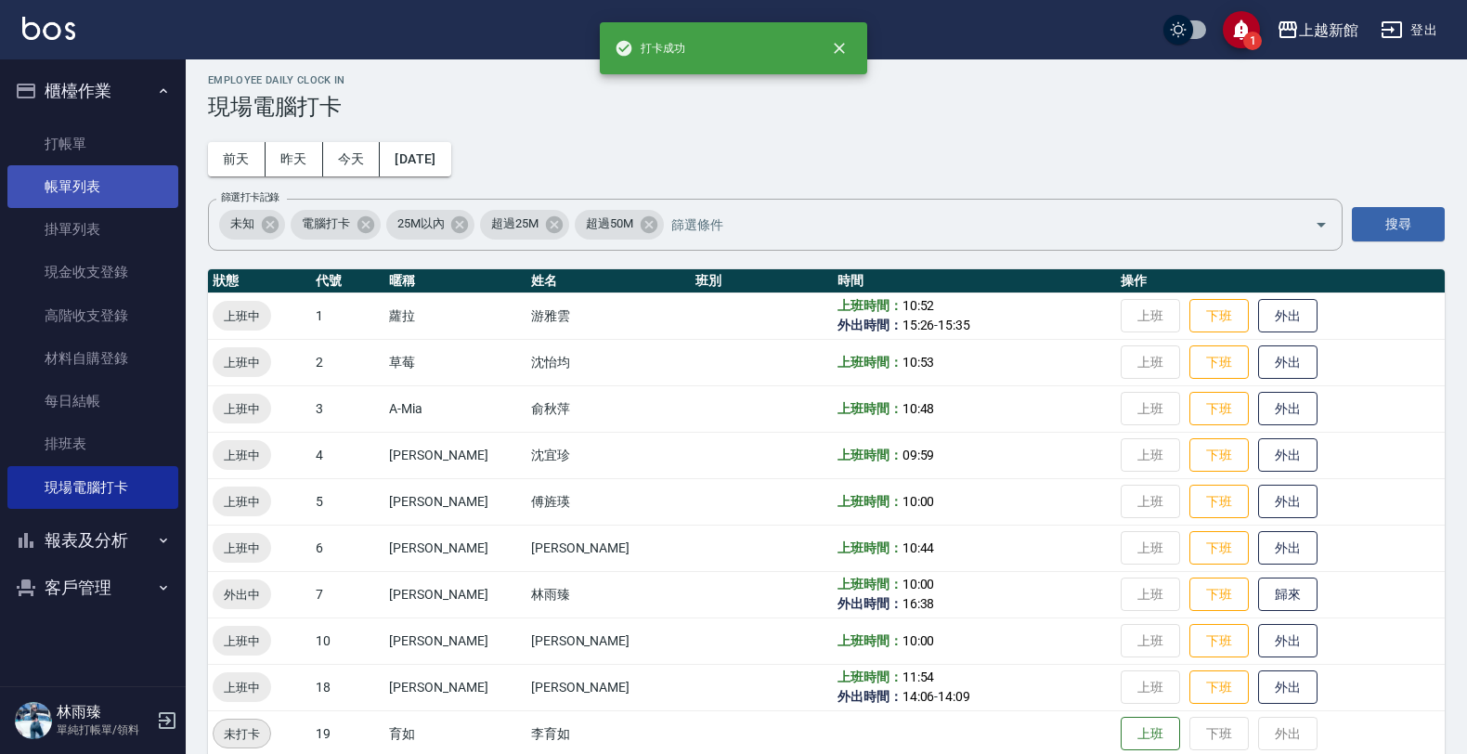
scroll to position [0, 0]
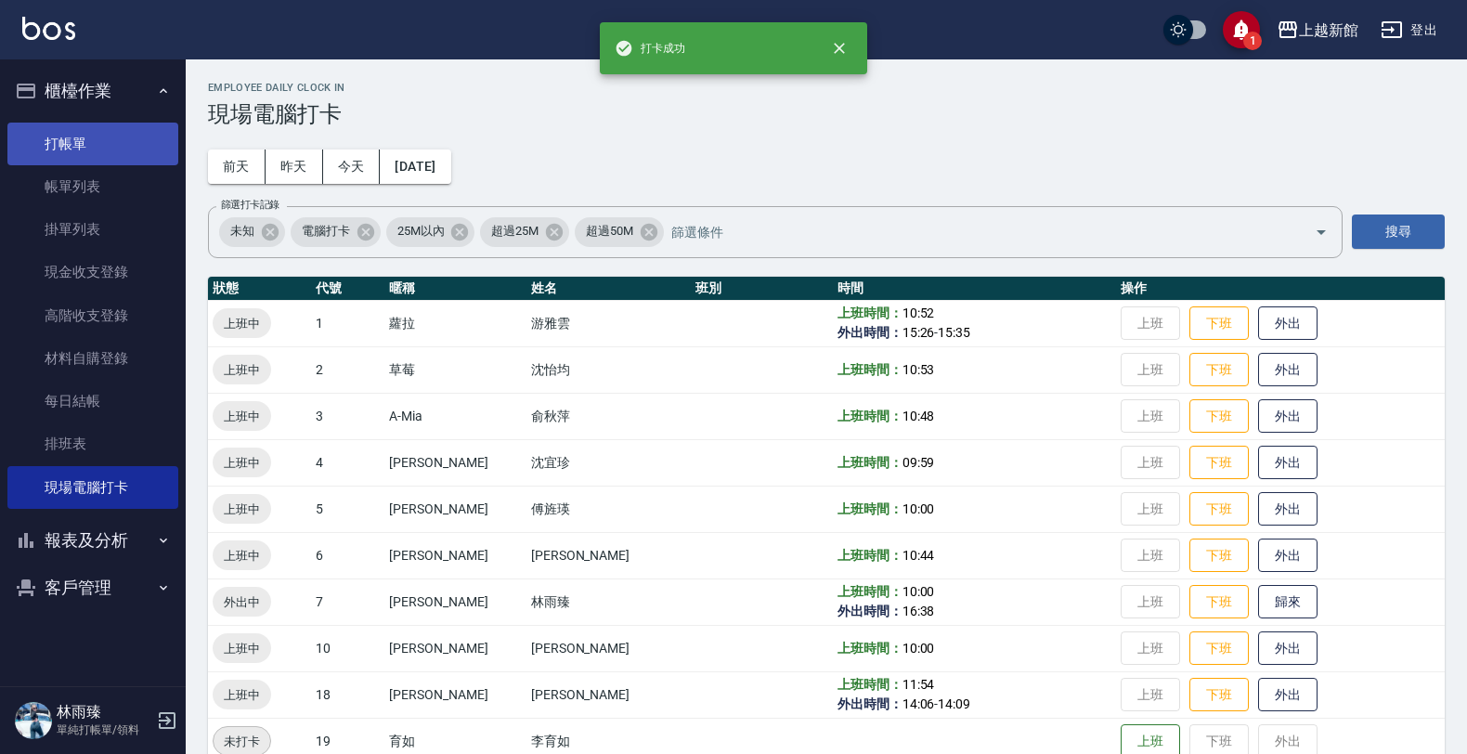
click at [76, 140] on link "打帳單" at bounding box center [92, 144] width 171 height 43
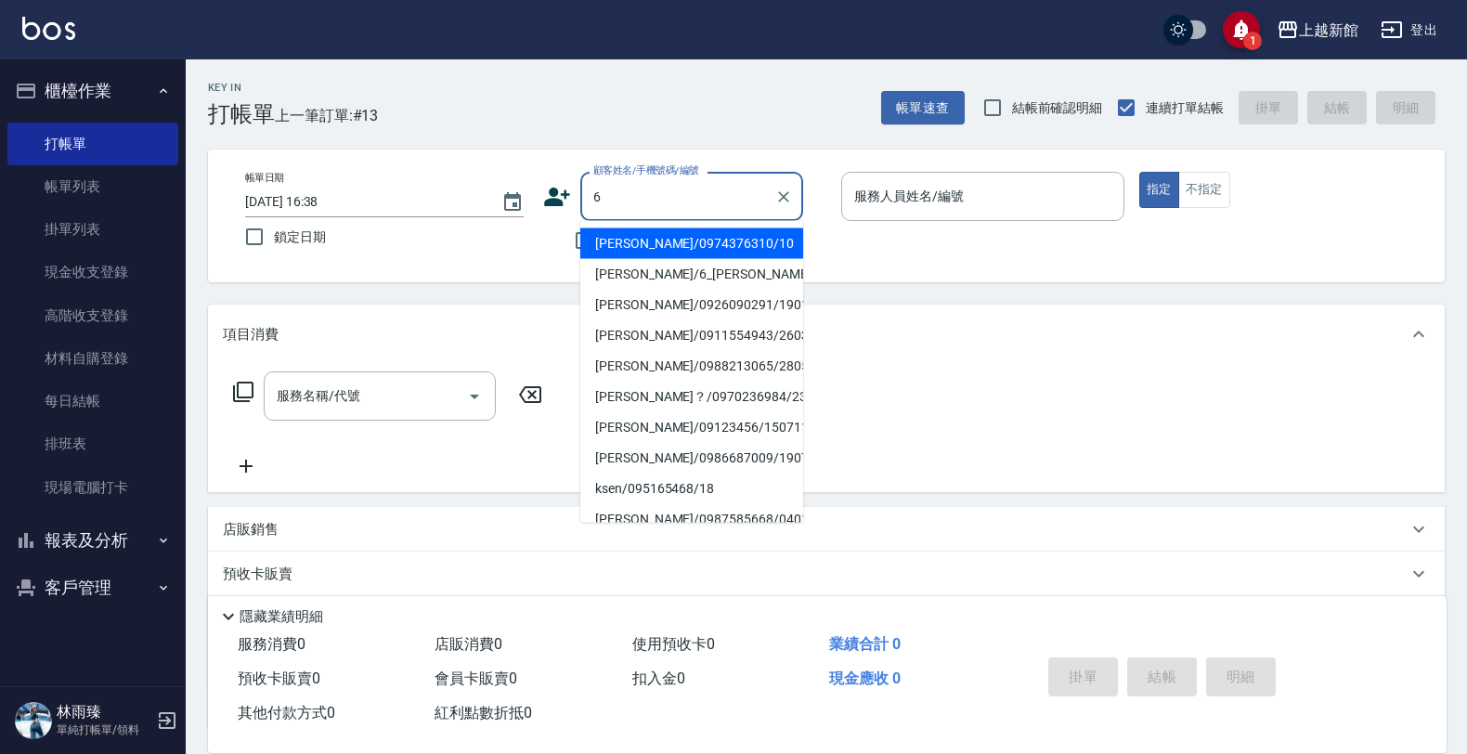
type input "瑪莎/0974376310/10"
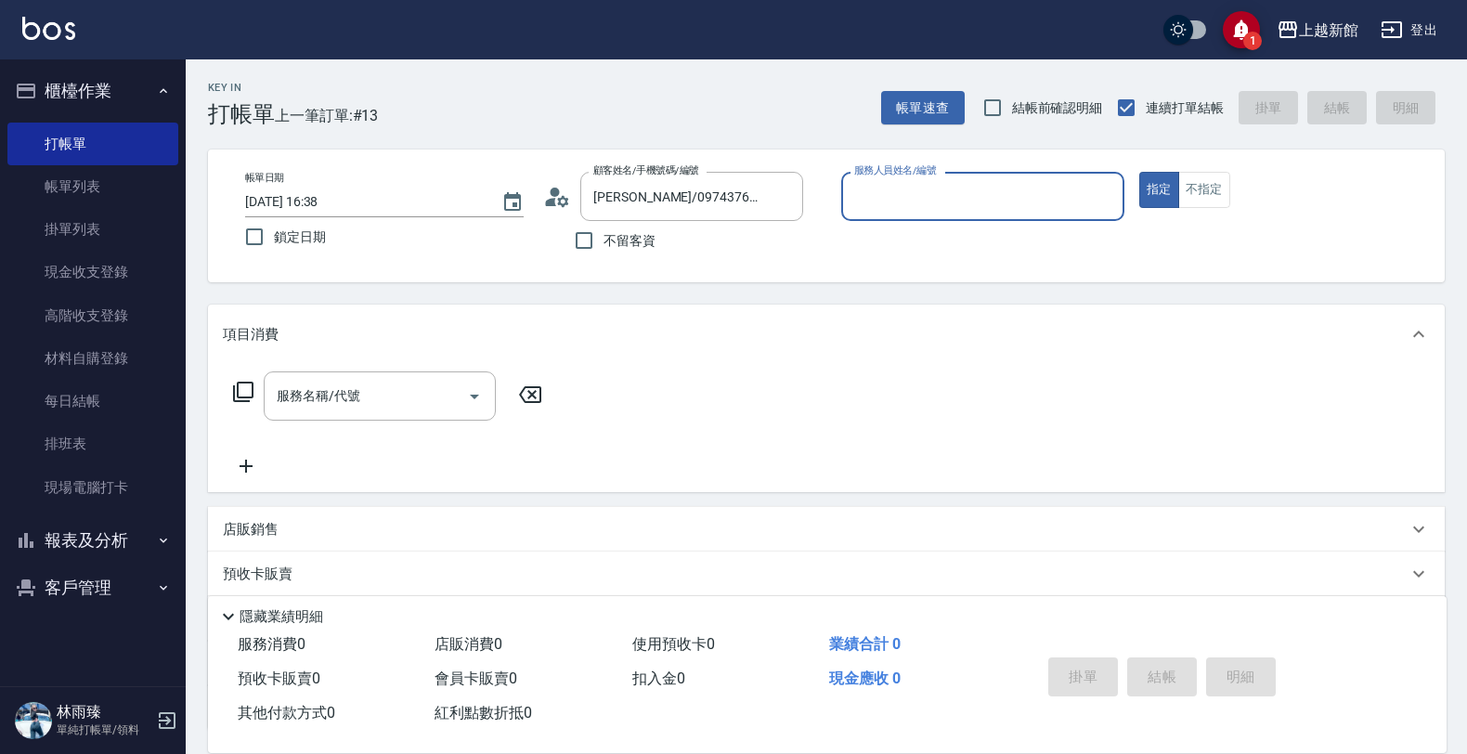
click at [1139, 172] on button "指定" at bounding box center [1159, 190] width 40 height 36
type button "true"
type input "瑪沙-10"
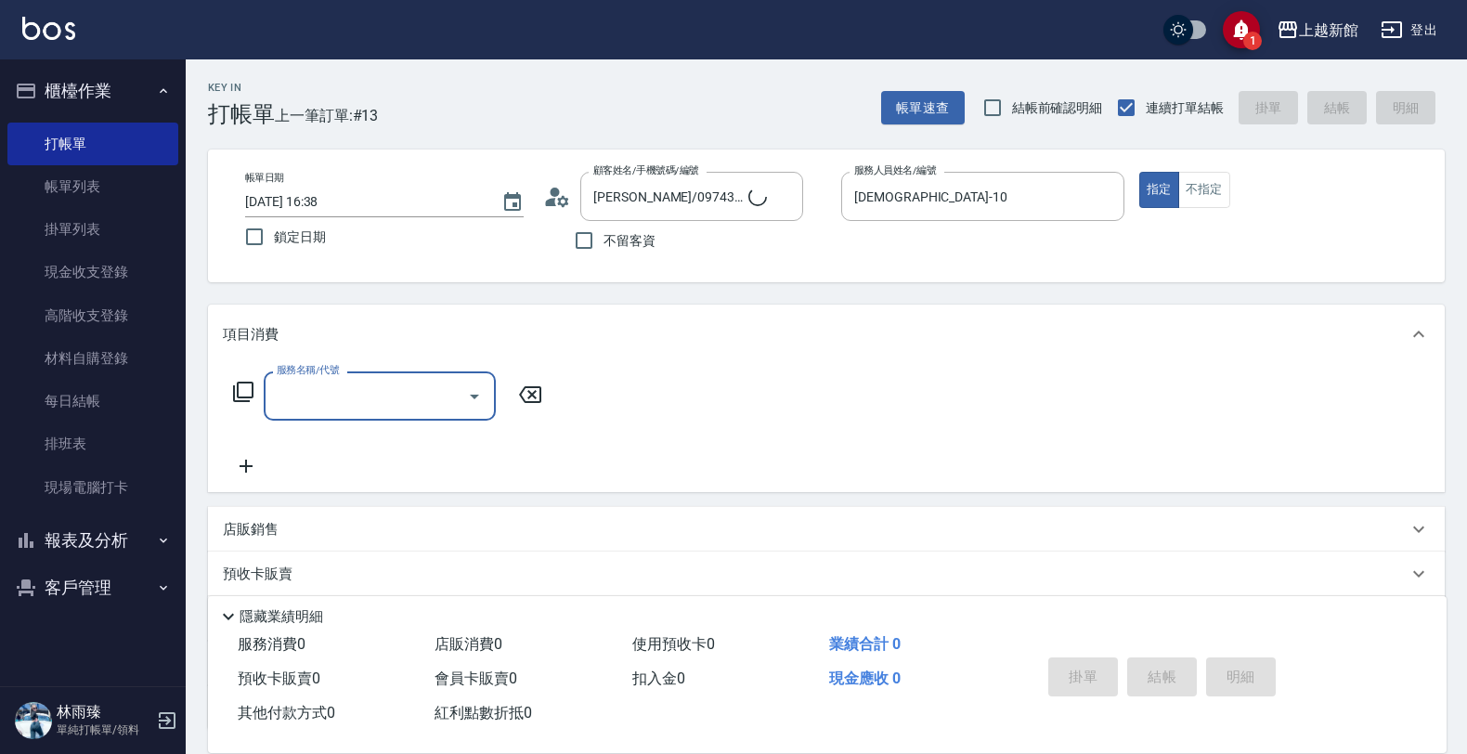
type input "2"
type input "黃婕寧/6_黃婕寧/6"
type input "20"
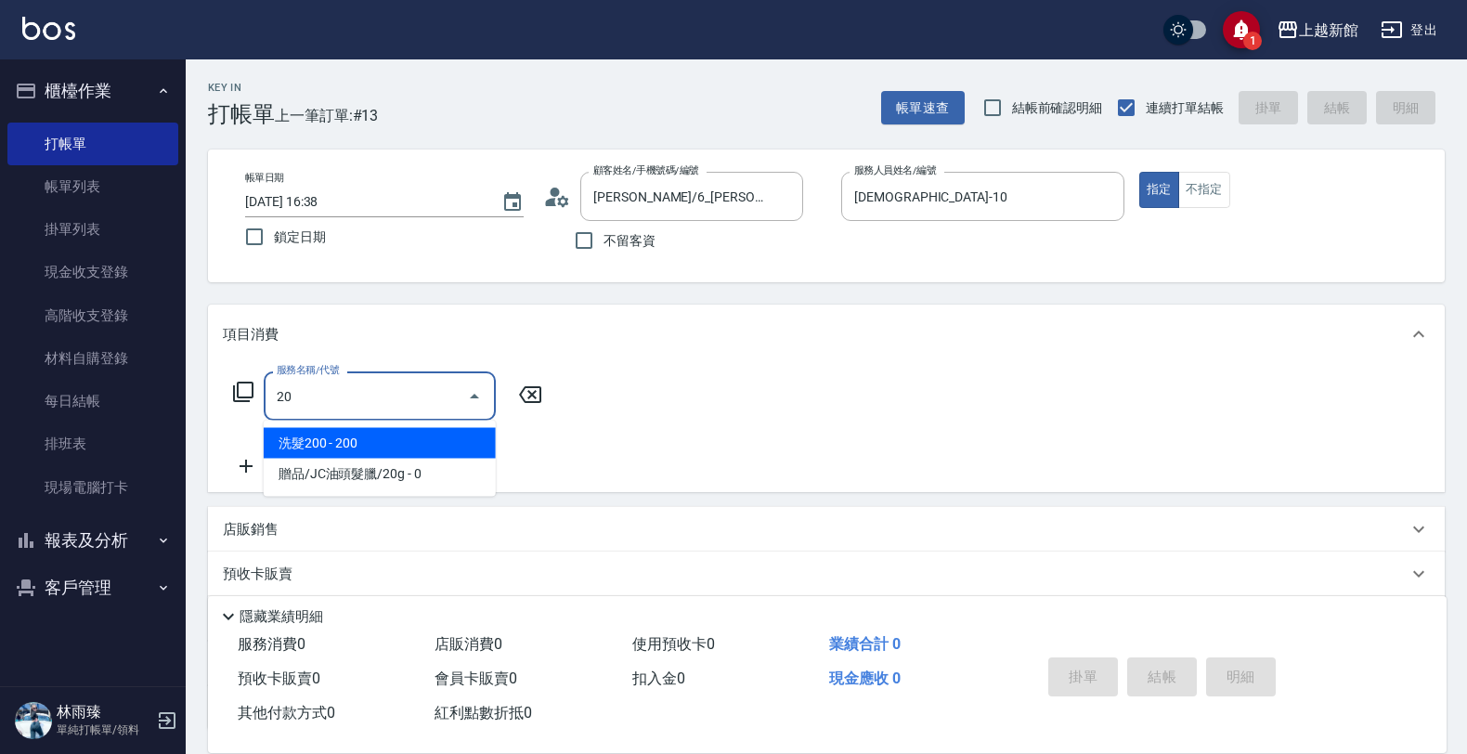
type input "黃婕寧-6"
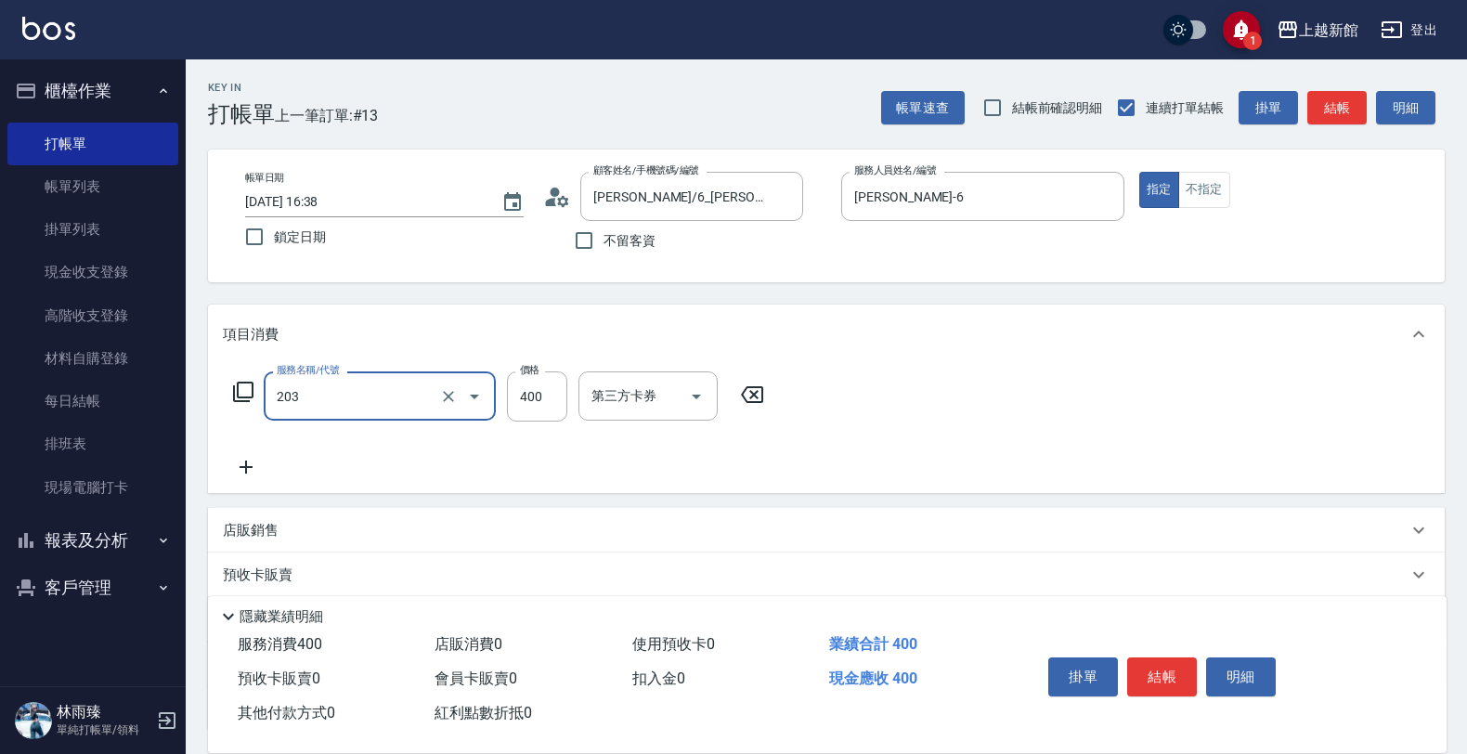
type input "指定單剪(203)"
type input "200"
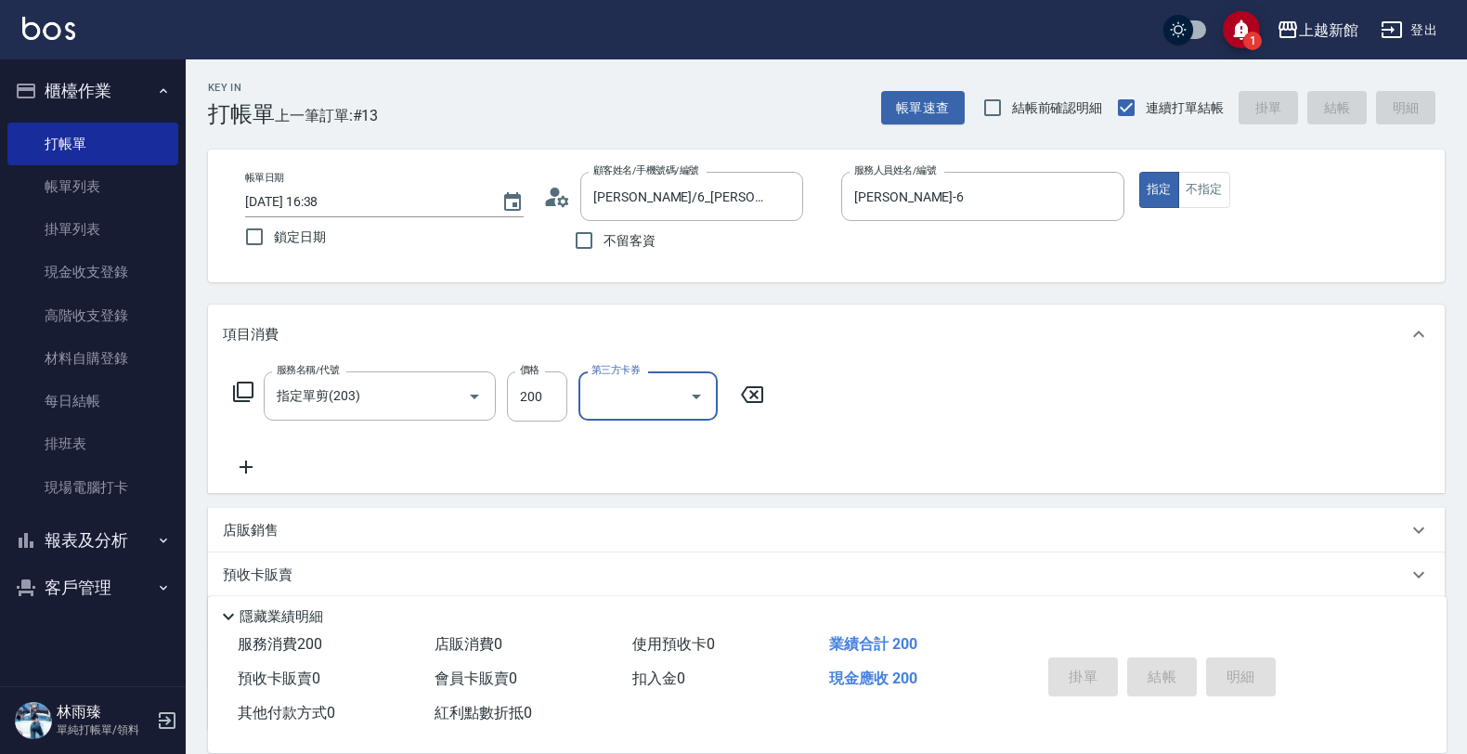
type input "2025/10/11 16:39"
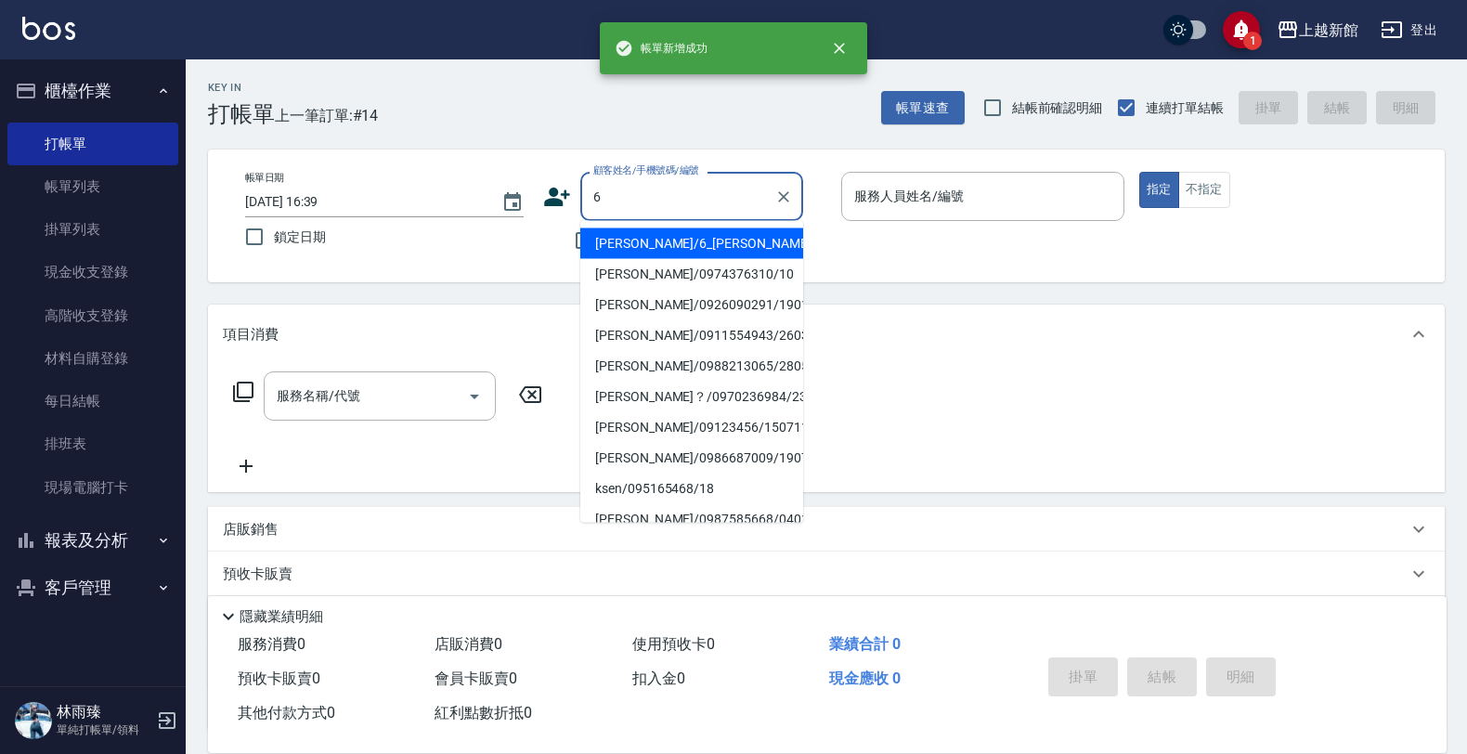
type input "黃婕寧/6_黃婕寧/6"
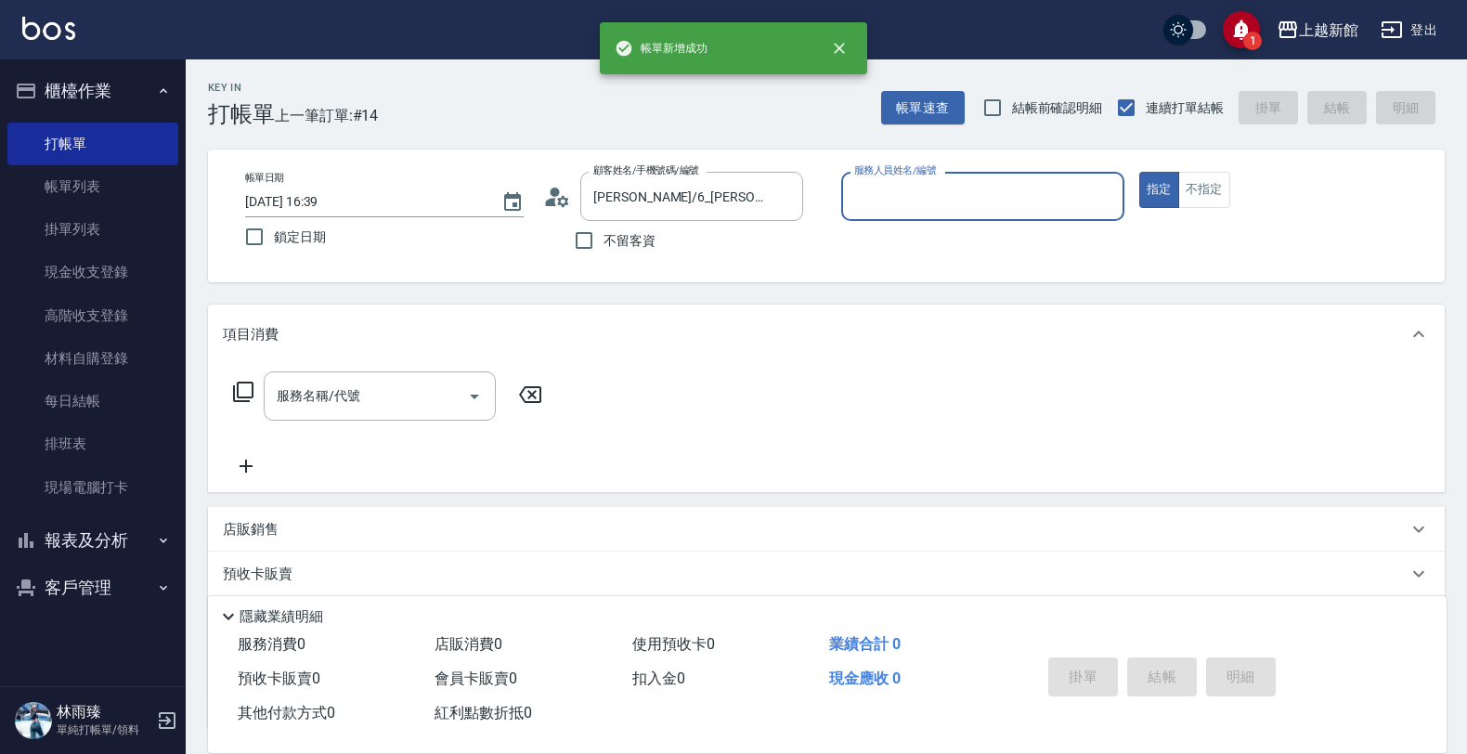
click at [1139, 172] on button "指定" at bounding box center [1159, 190] width 40 height 36
type input "黃婕寧-6"
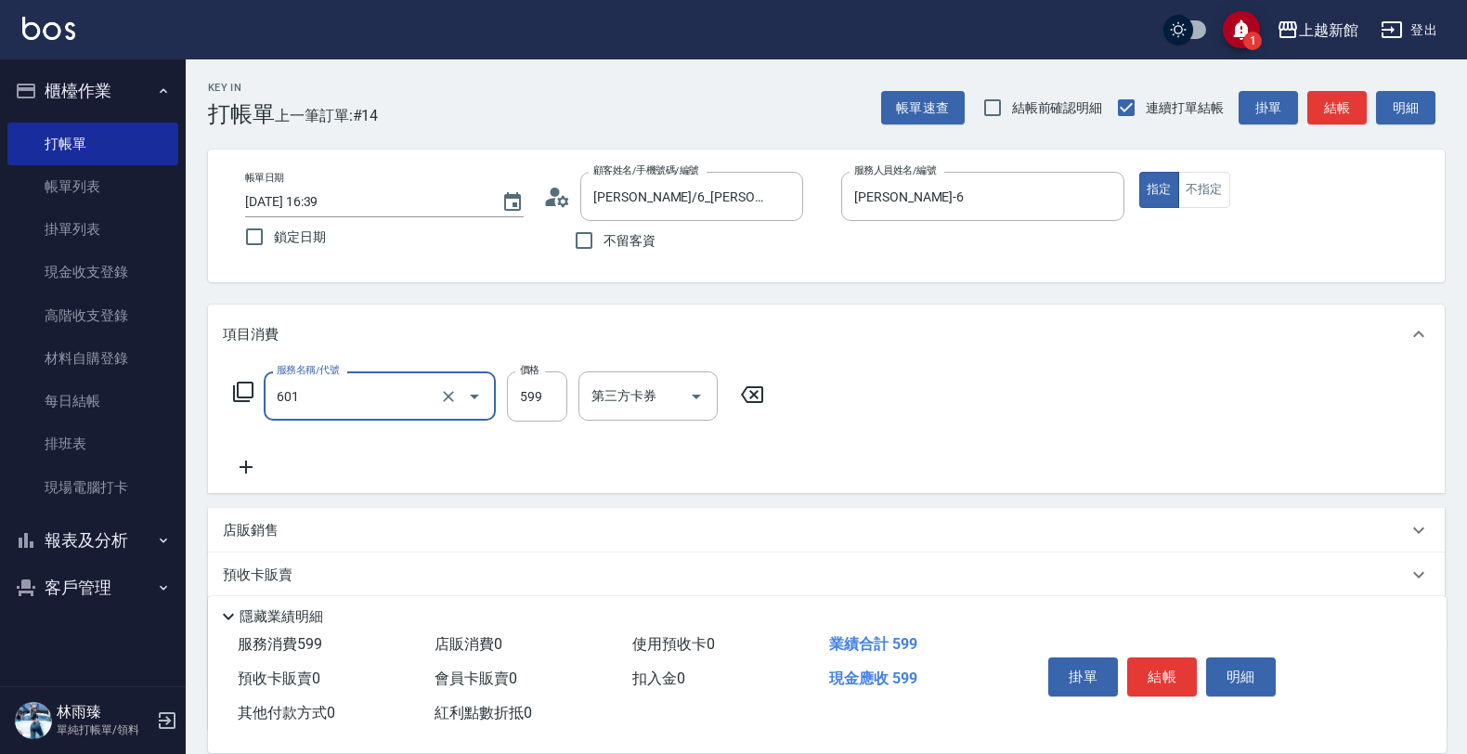
type input "仲夏頭皮冰鎮舒活洗髮(601)"
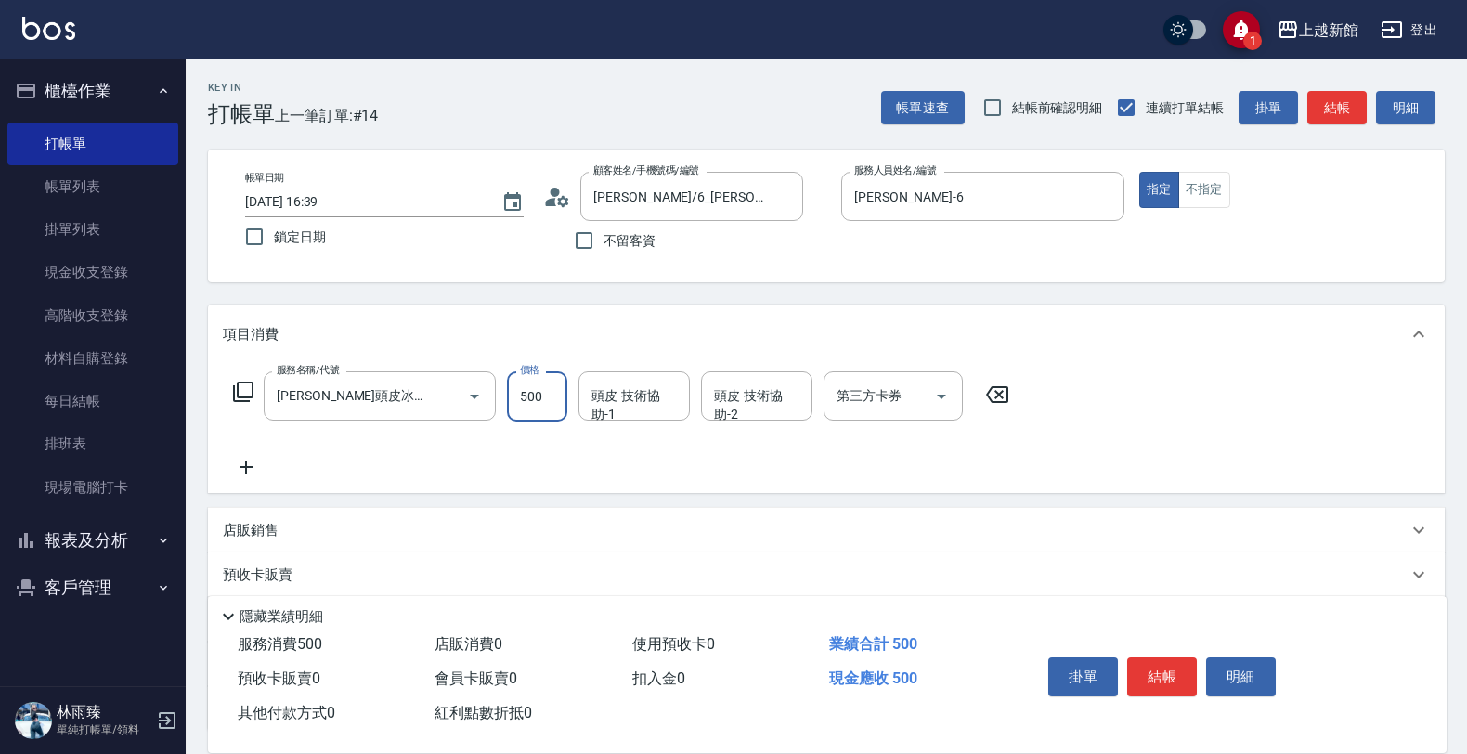
type input "500"
type input "馨妮-29"
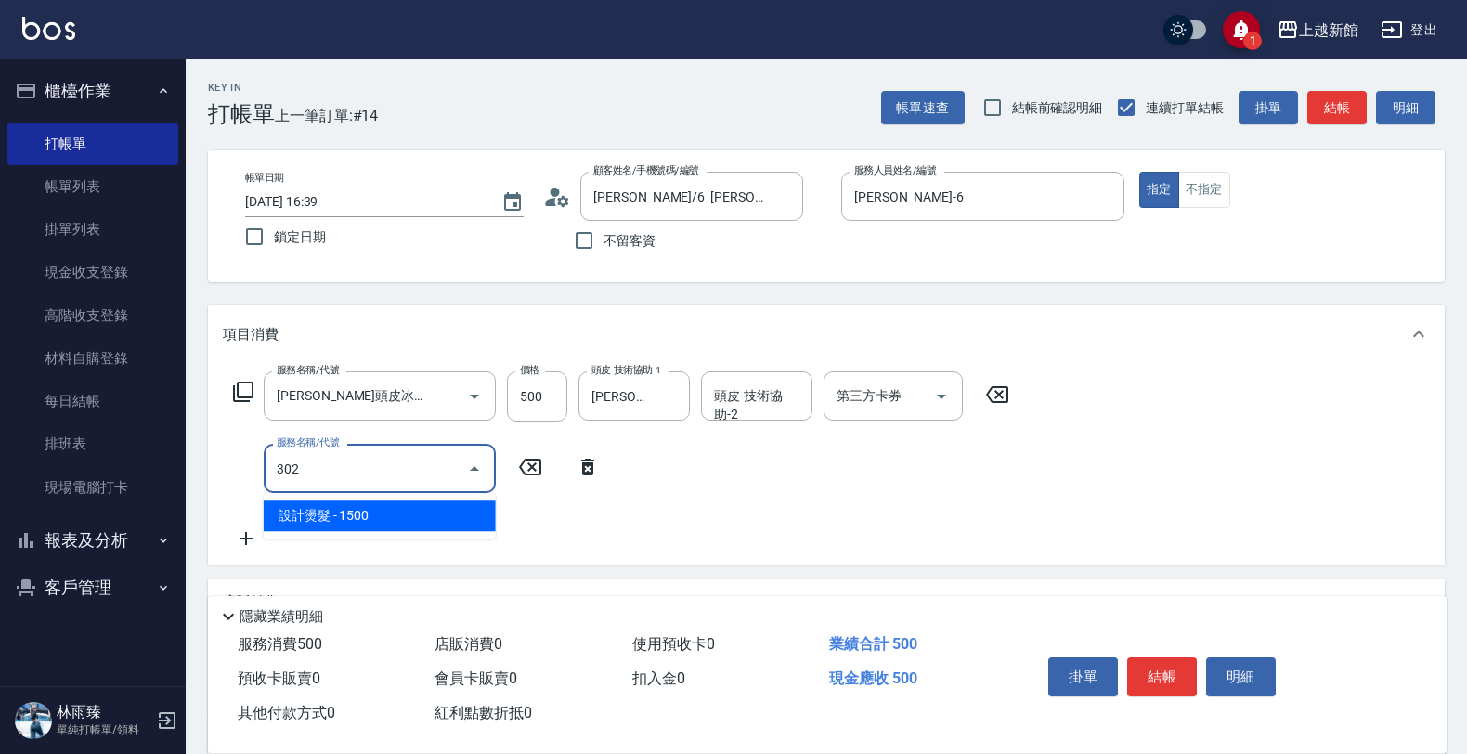
type input "設計燙髮(302)"
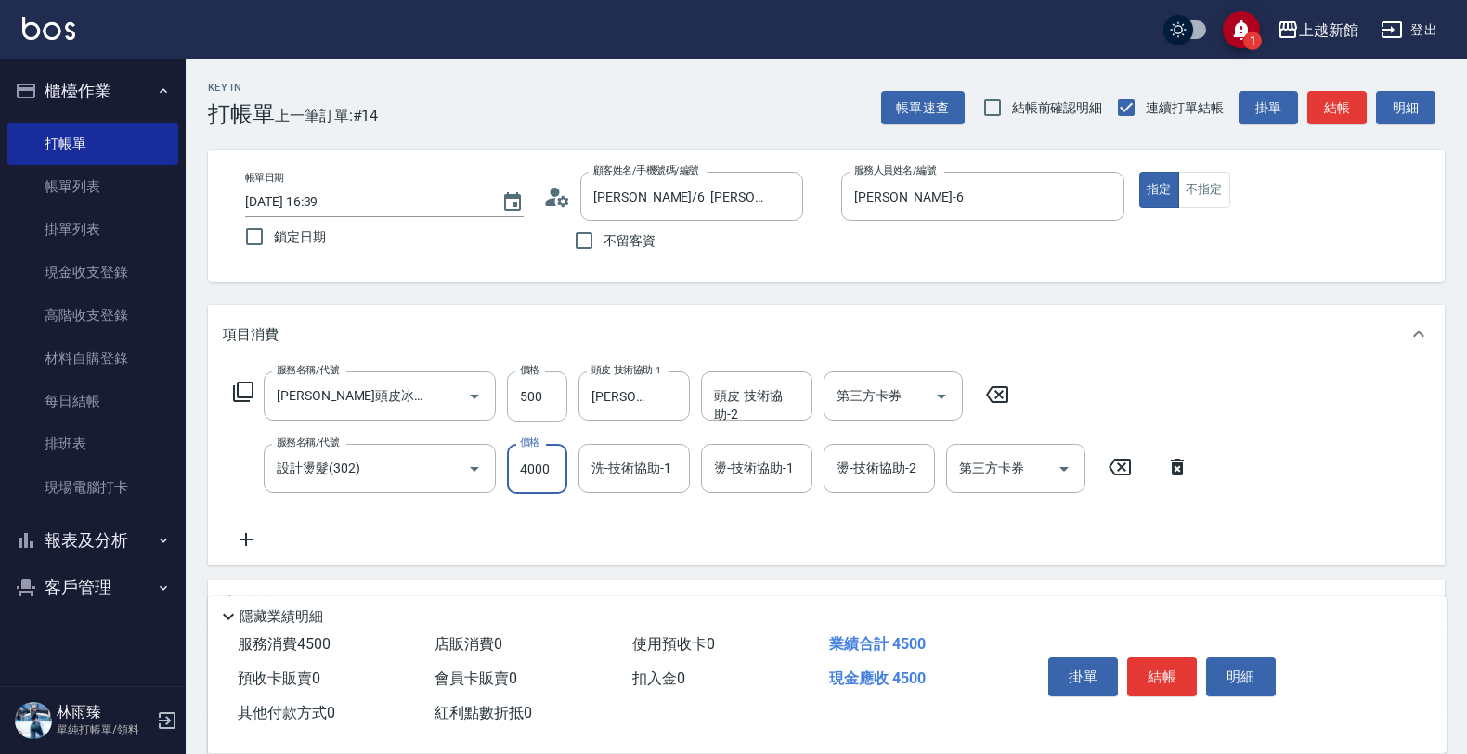
type input "4000"
type input "馨妮-29"
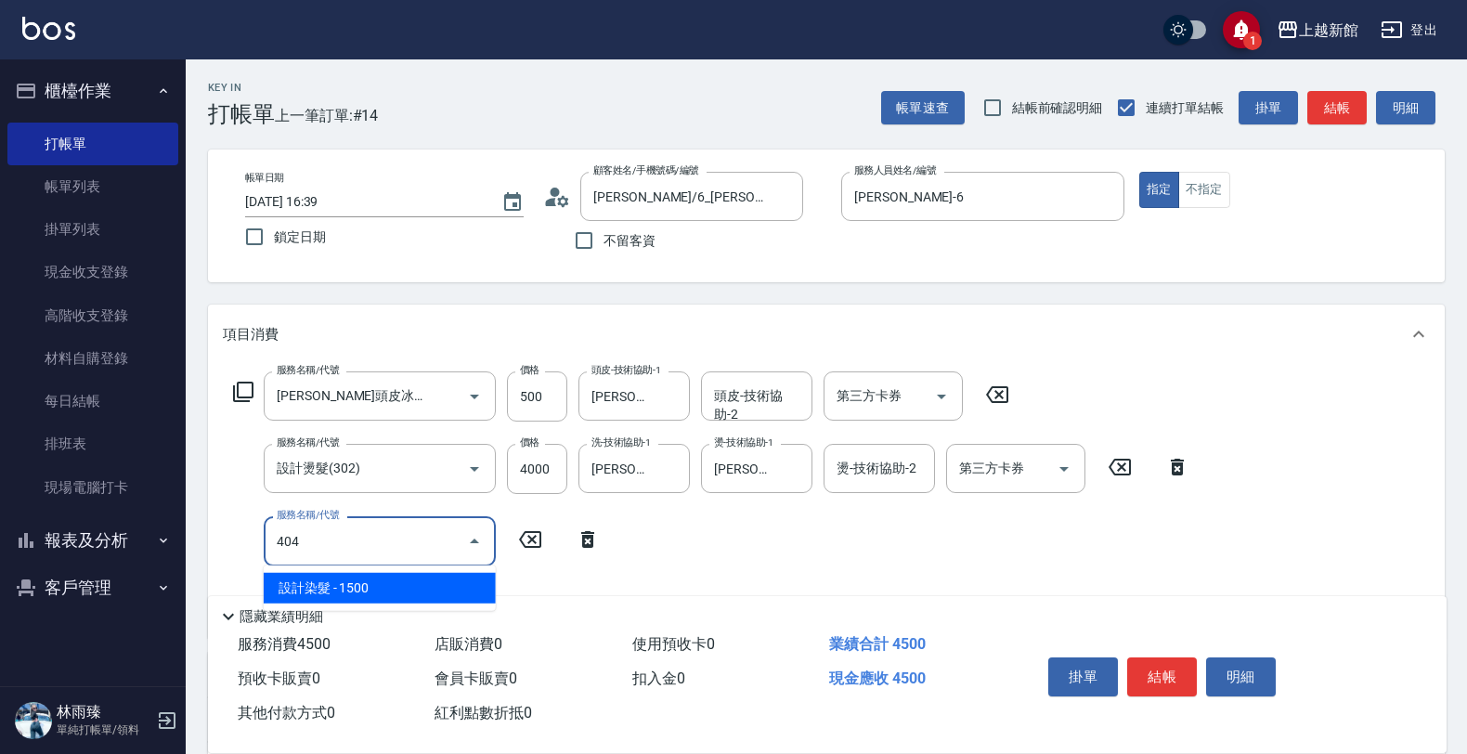
type input "設計染髮(404)"
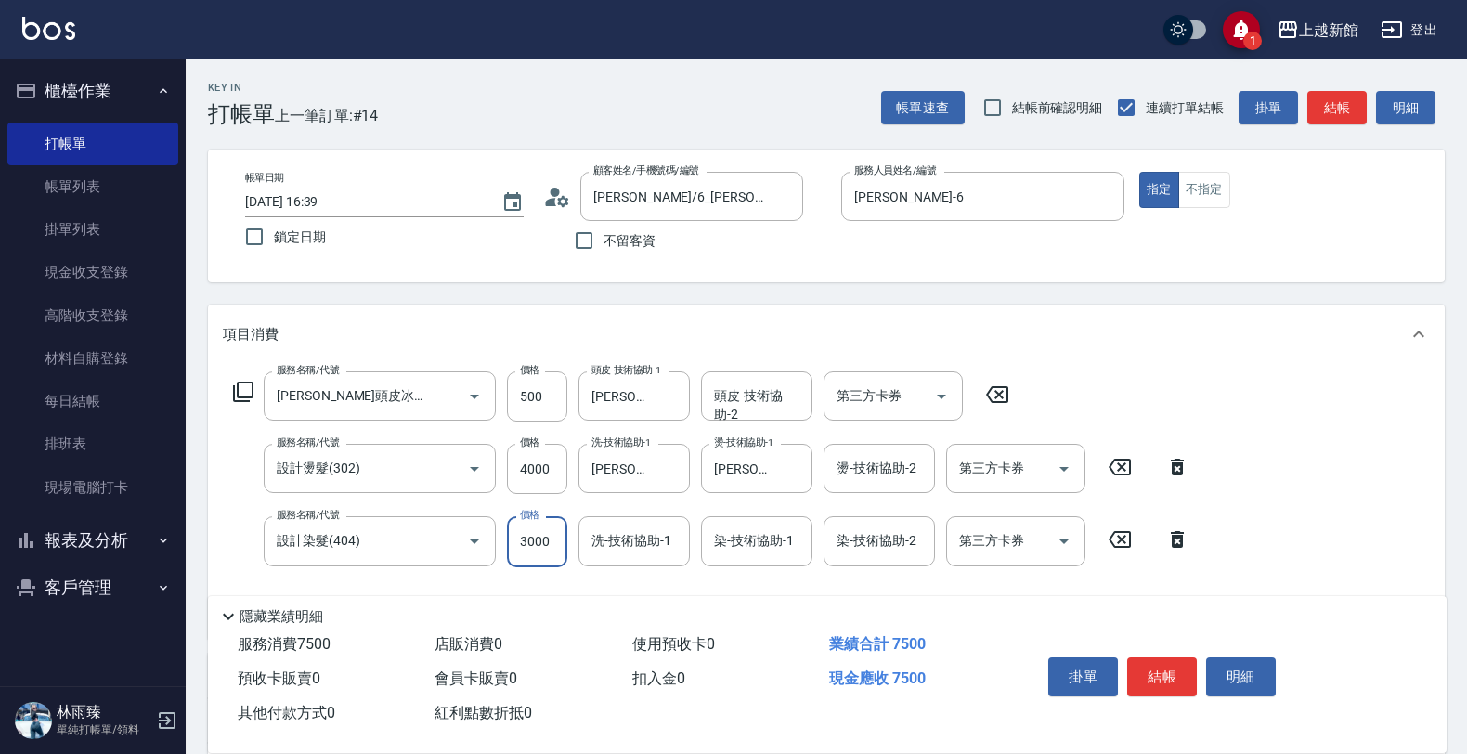
type input "3000"
type input "馨妮-29"
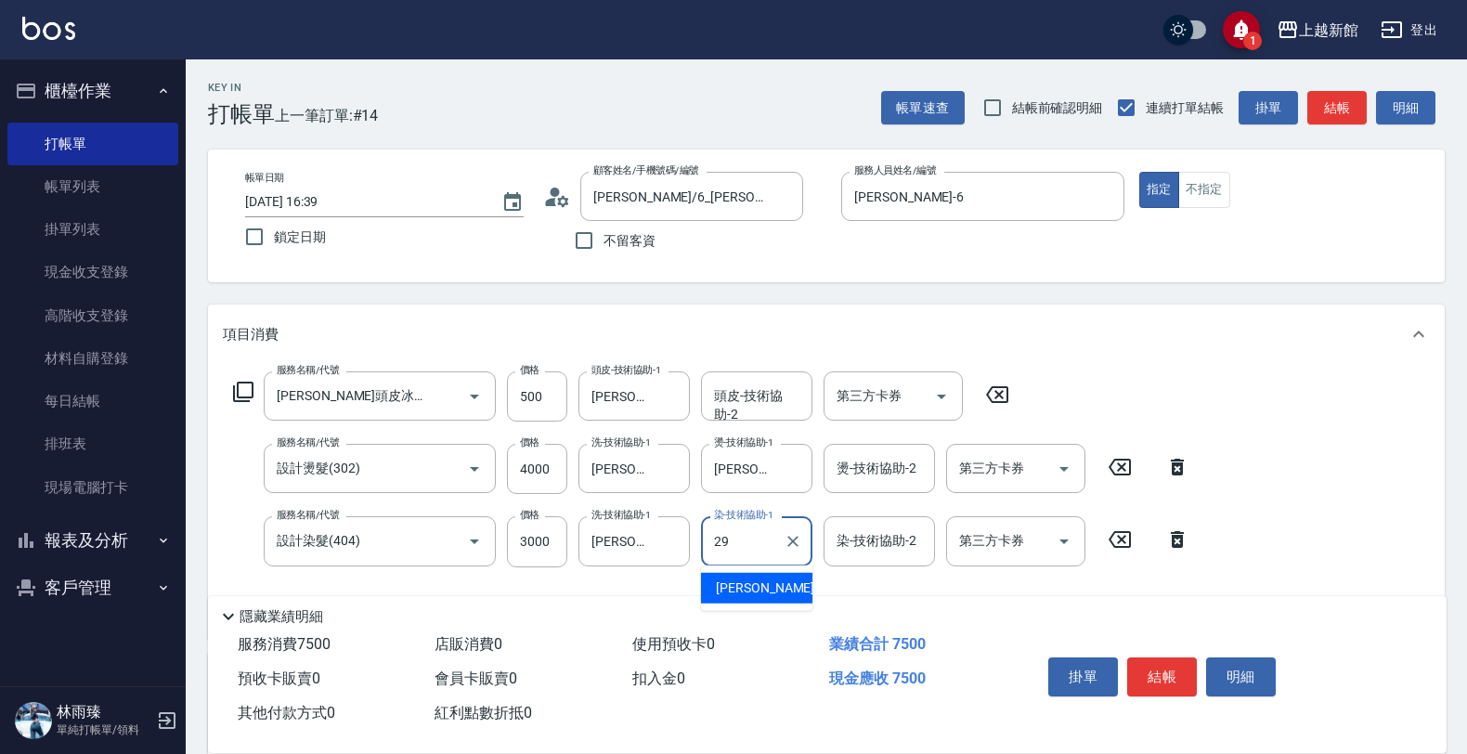
type input "馨妮-29"
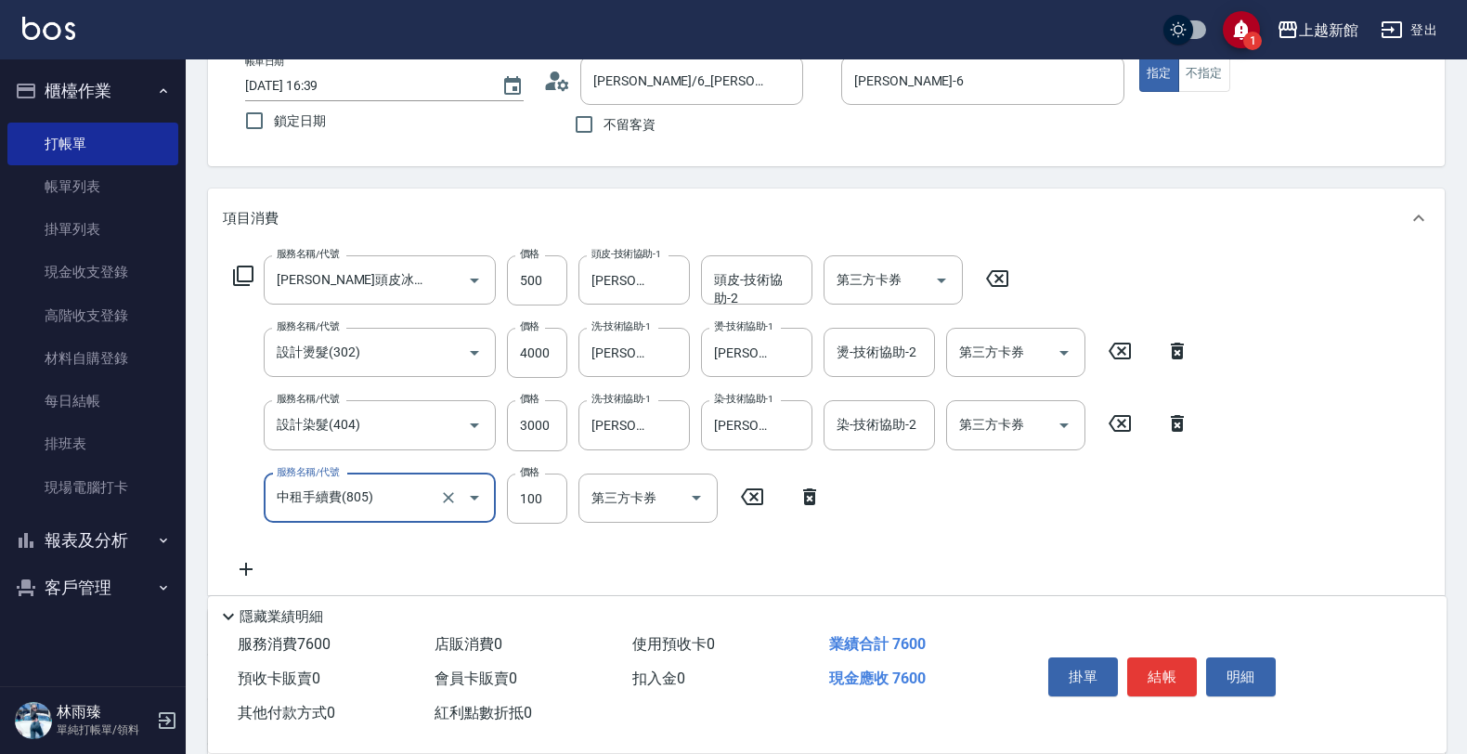
type input "中租手續費(805)"
type input "225"
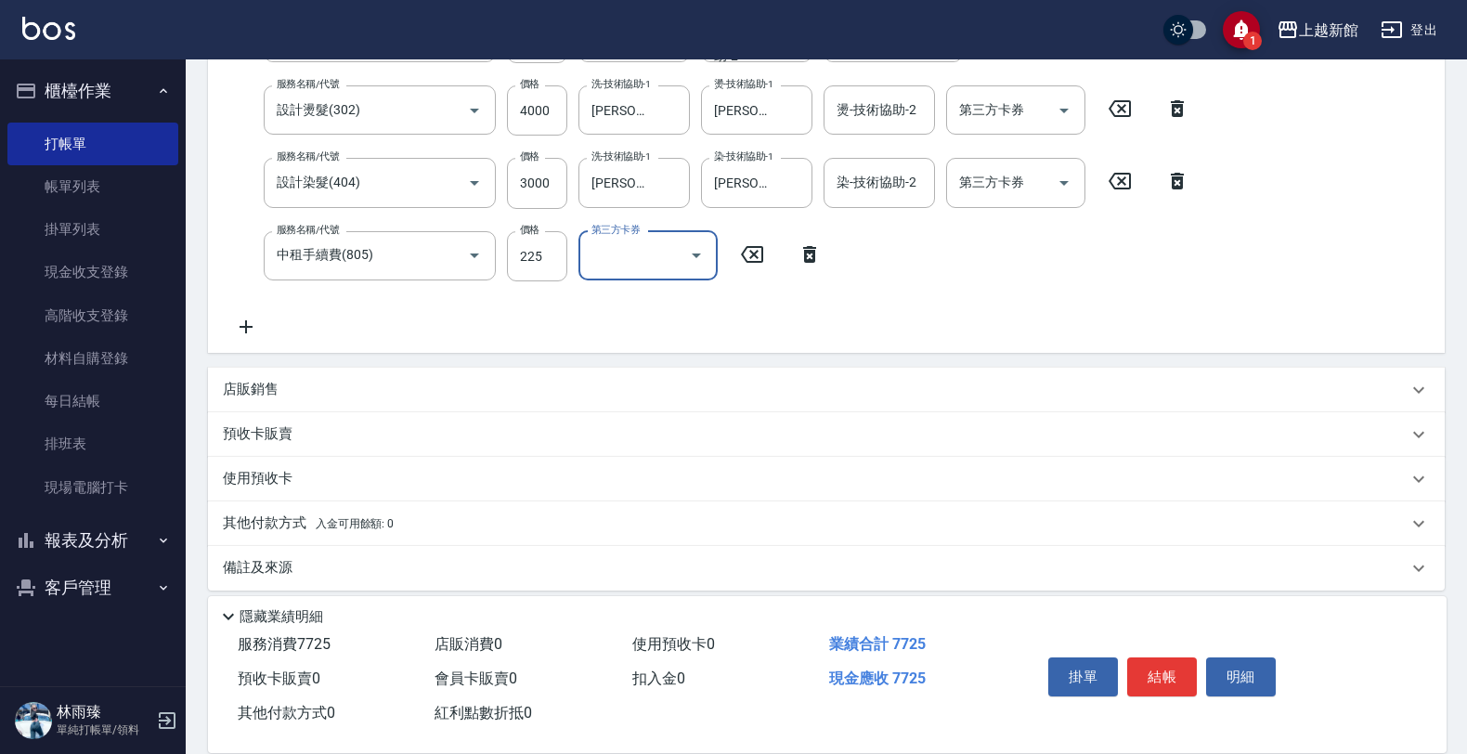
scroll to position [371, 0]
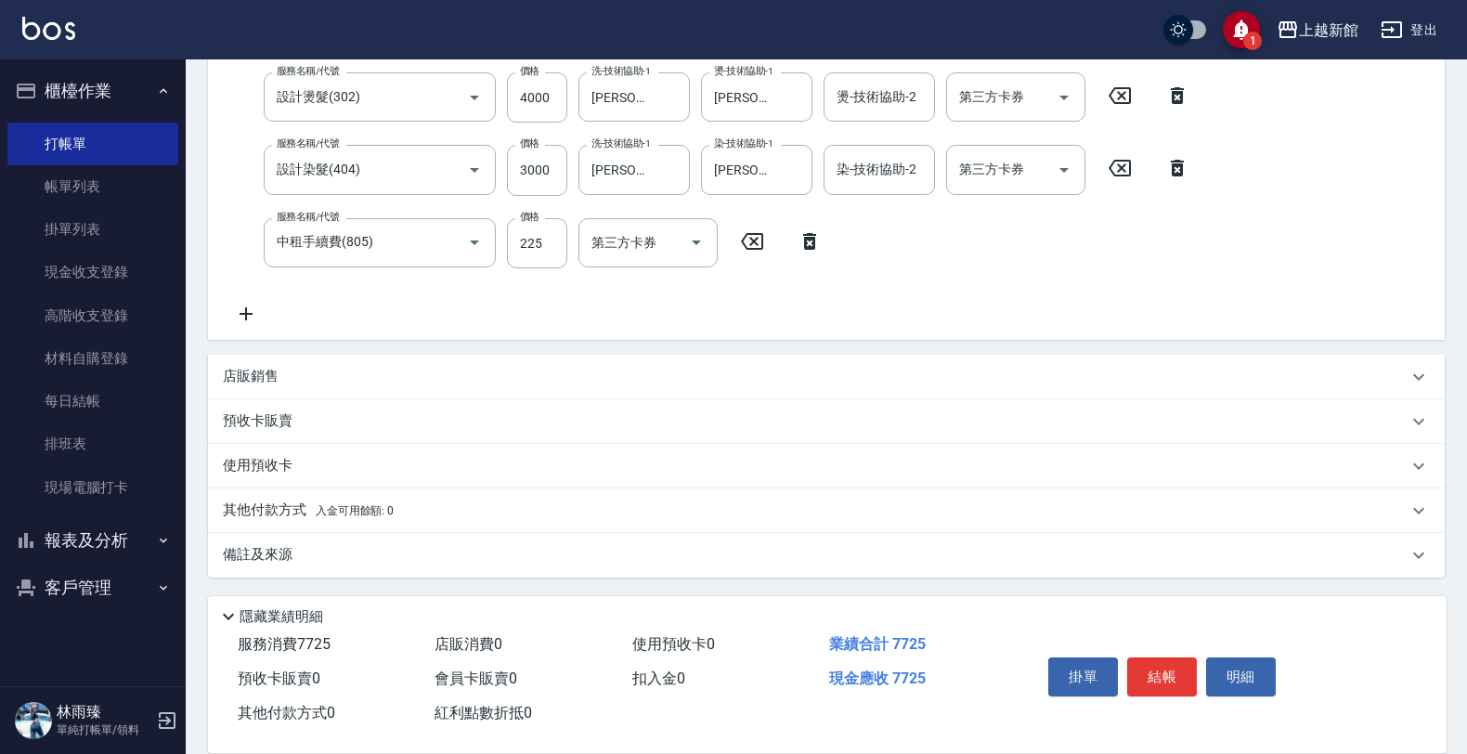
click at [404, 371] on div "店販銷售" at bounding box center [815, 376] width 1184 height 19
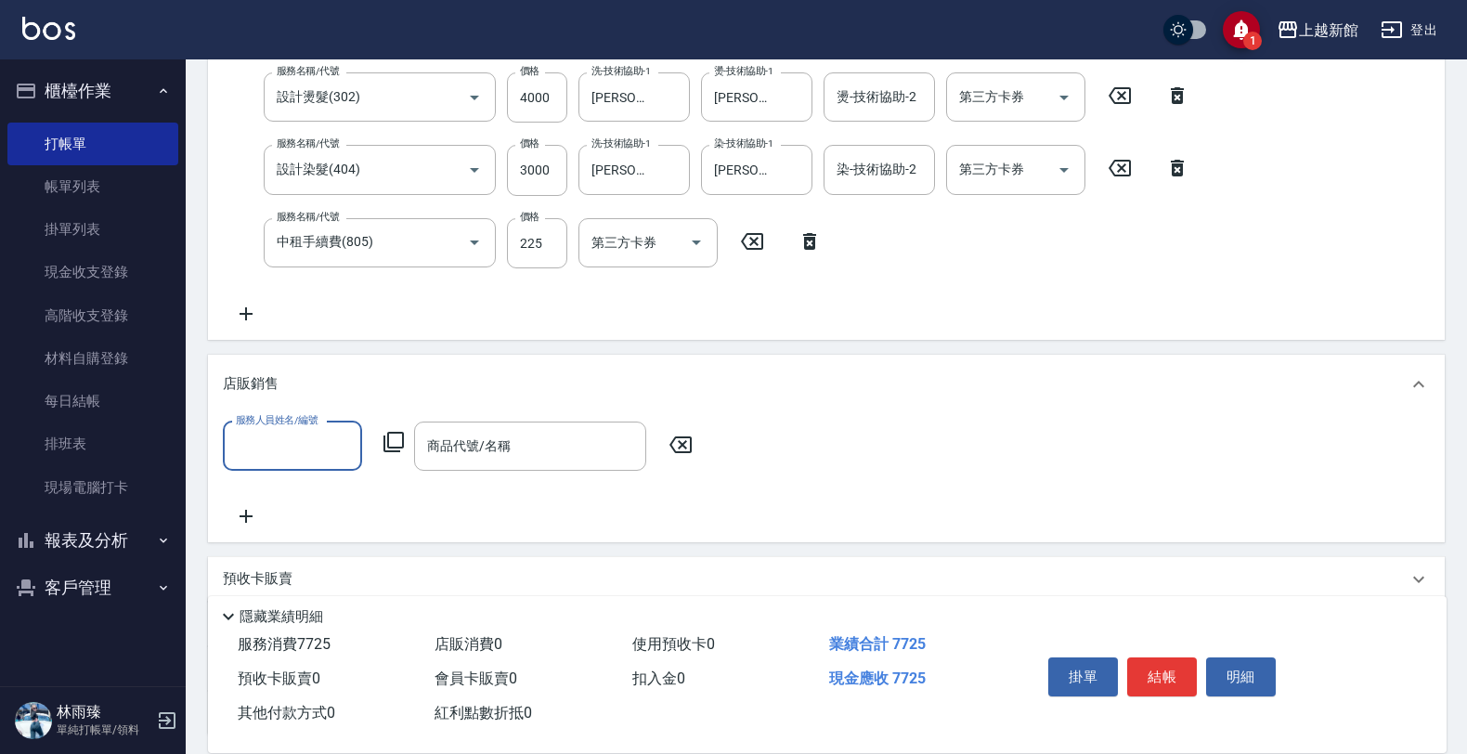
scroll to position [0, 0]
click at [1412, 369] on div "店販銷售" at bounding box center [826, 384] width 1236 height 59
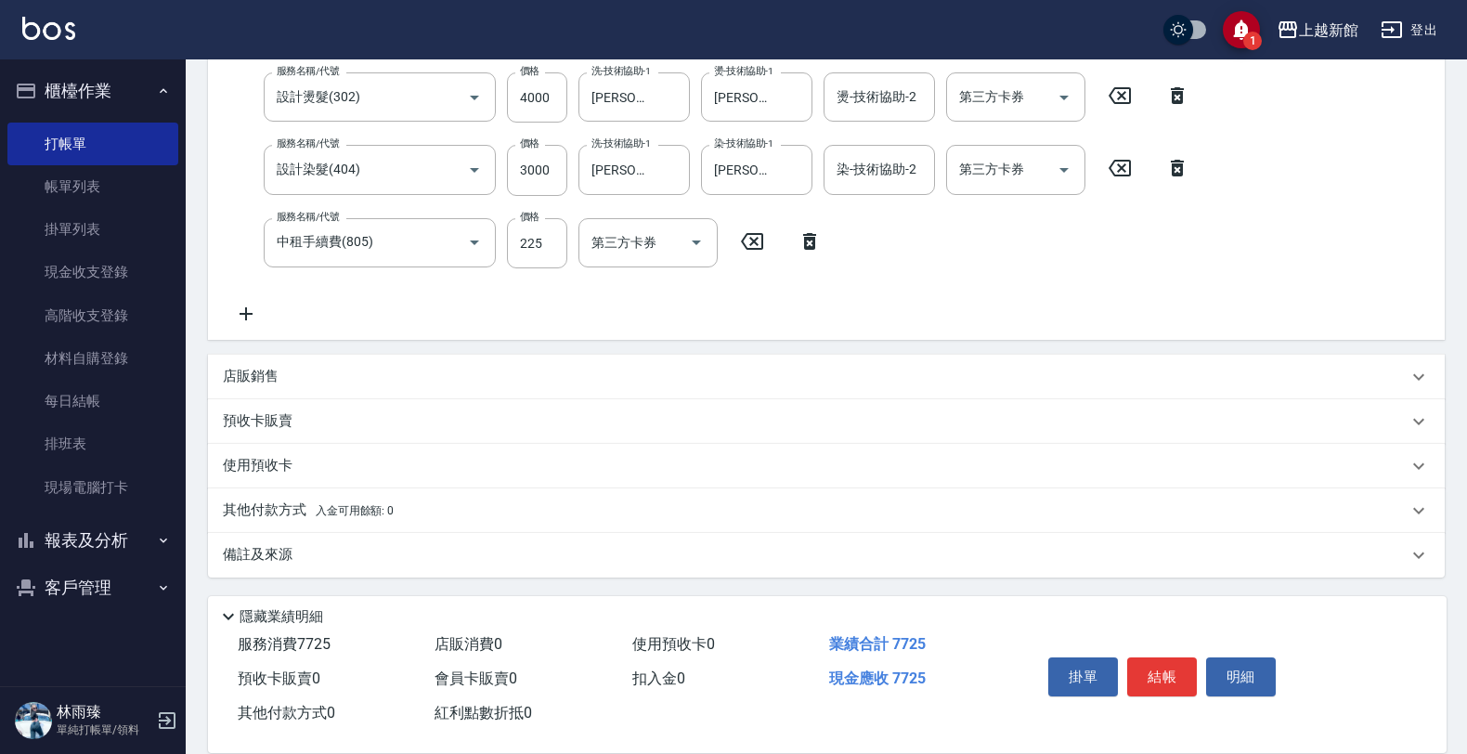
click at [286, 498] on div "其他付款方式 入金可用餘額: 0" at bounding box center [826, 510] width 1236 height 45
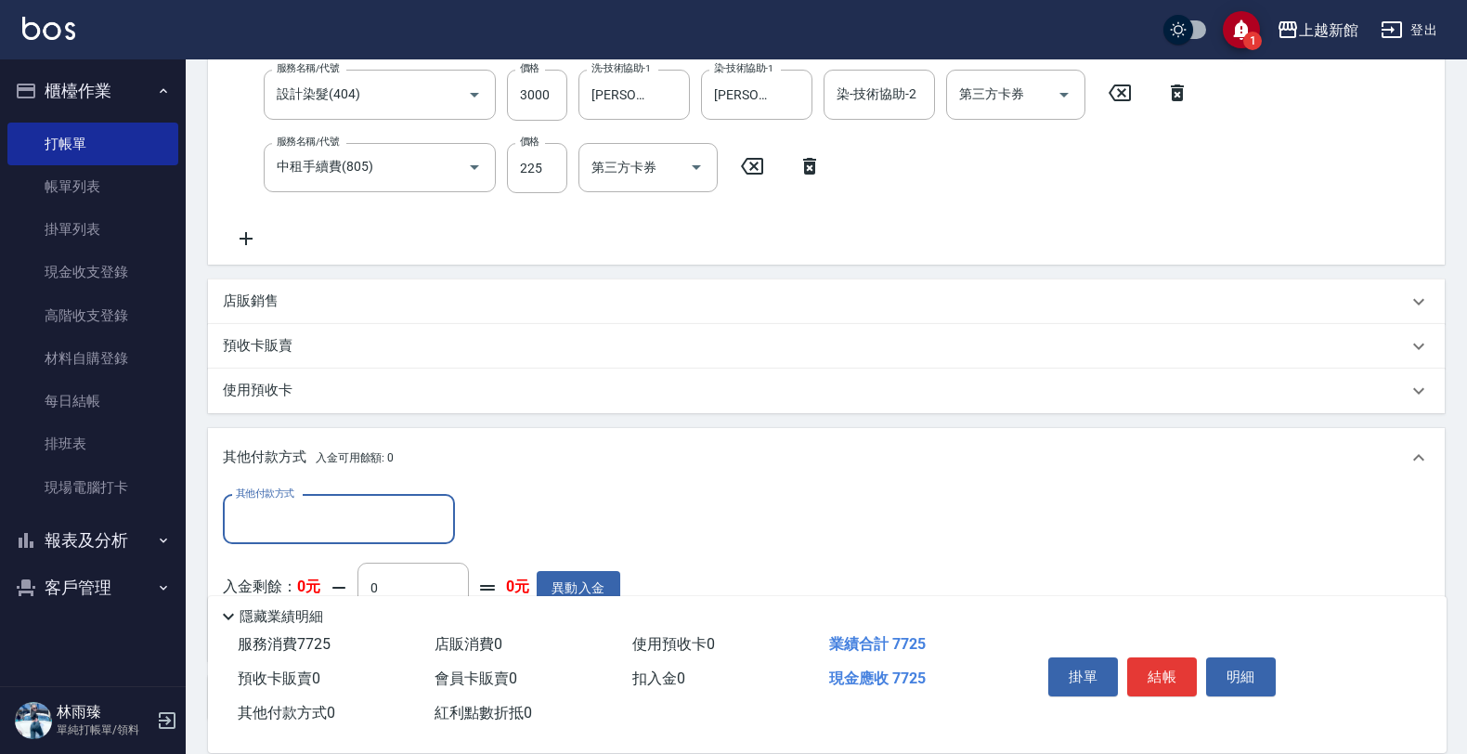
scroll to position [487, 0]
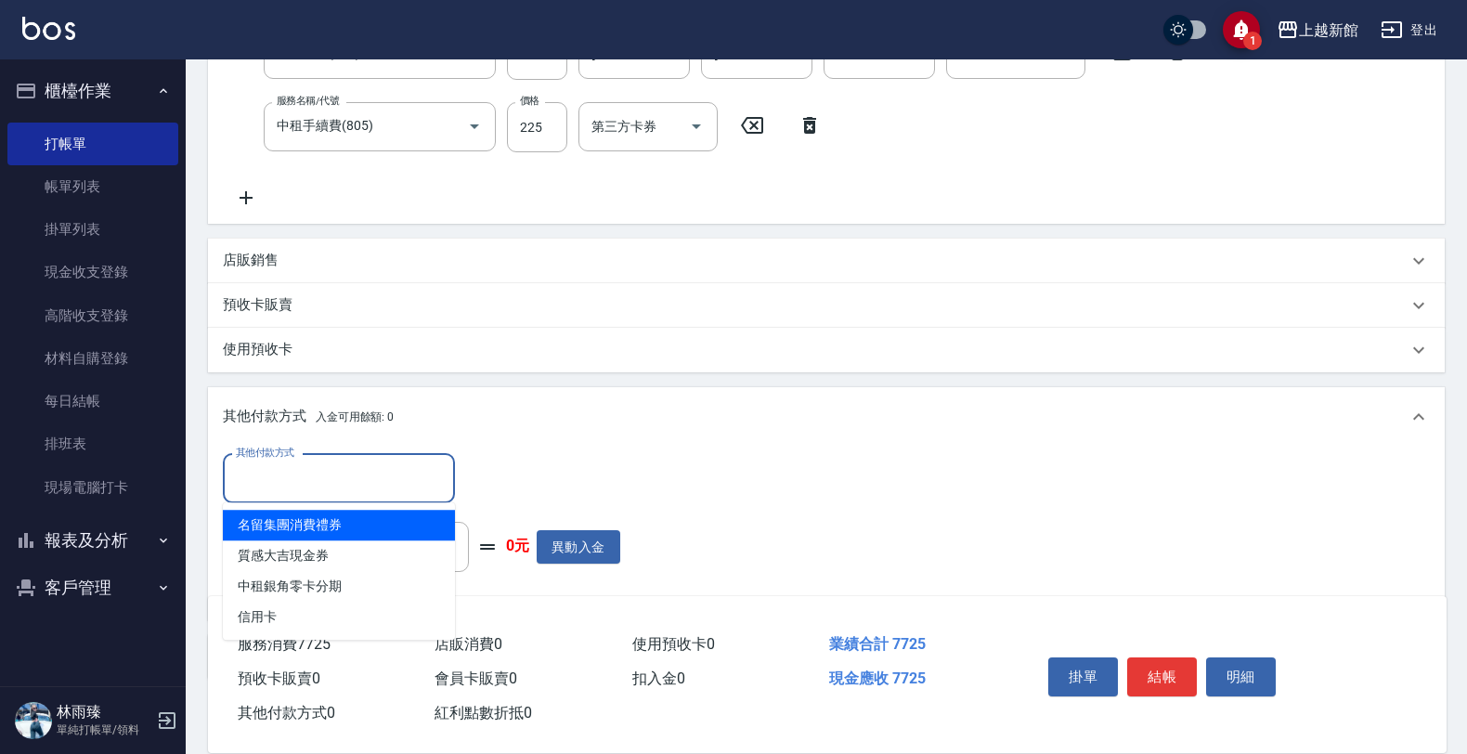
click at [359, 472] on input "其他付款方式" at bounding box center [338, 478] width 215 height 32
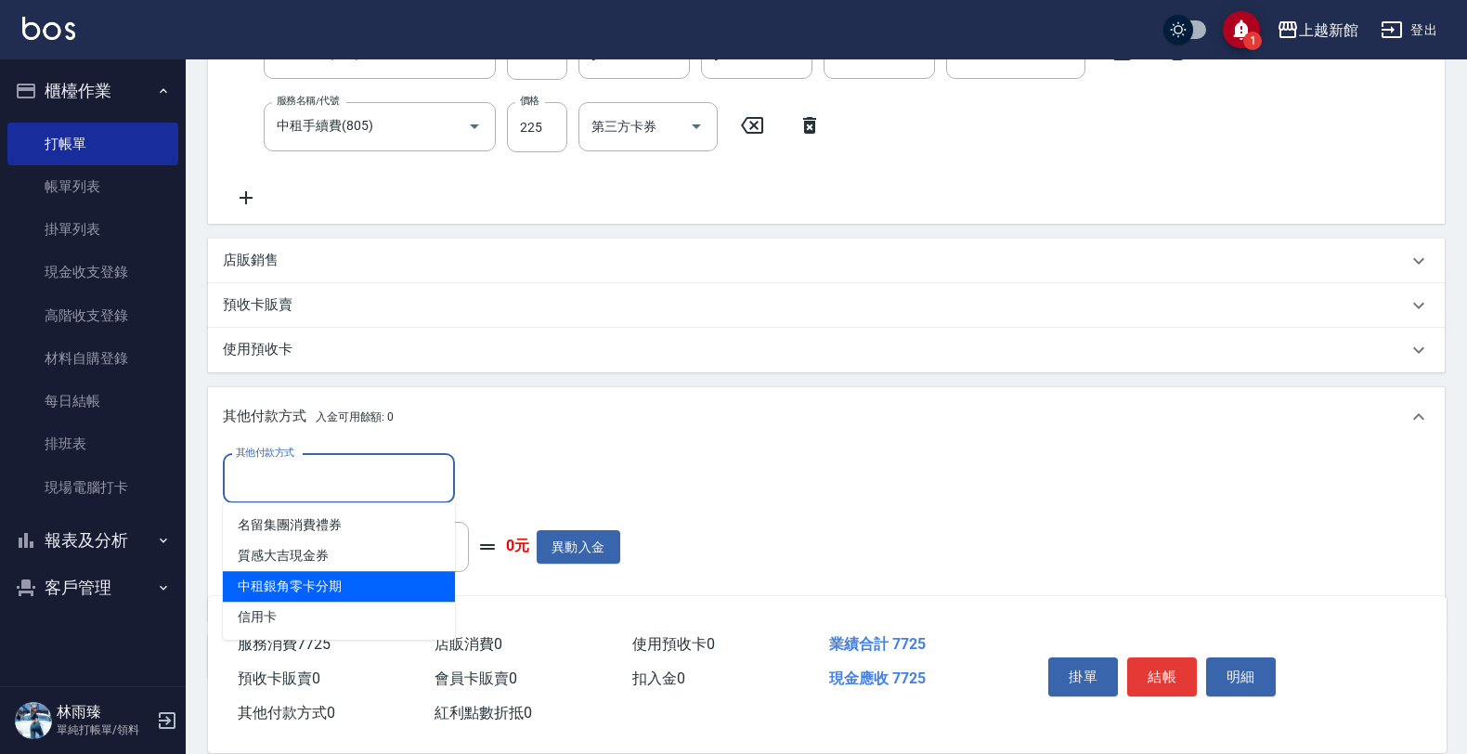
click at [365, 581] on span "中租銀角零卡分期" at bounding box center [339, 586] width 232 height 31
type input "中租銀角零卡分期"
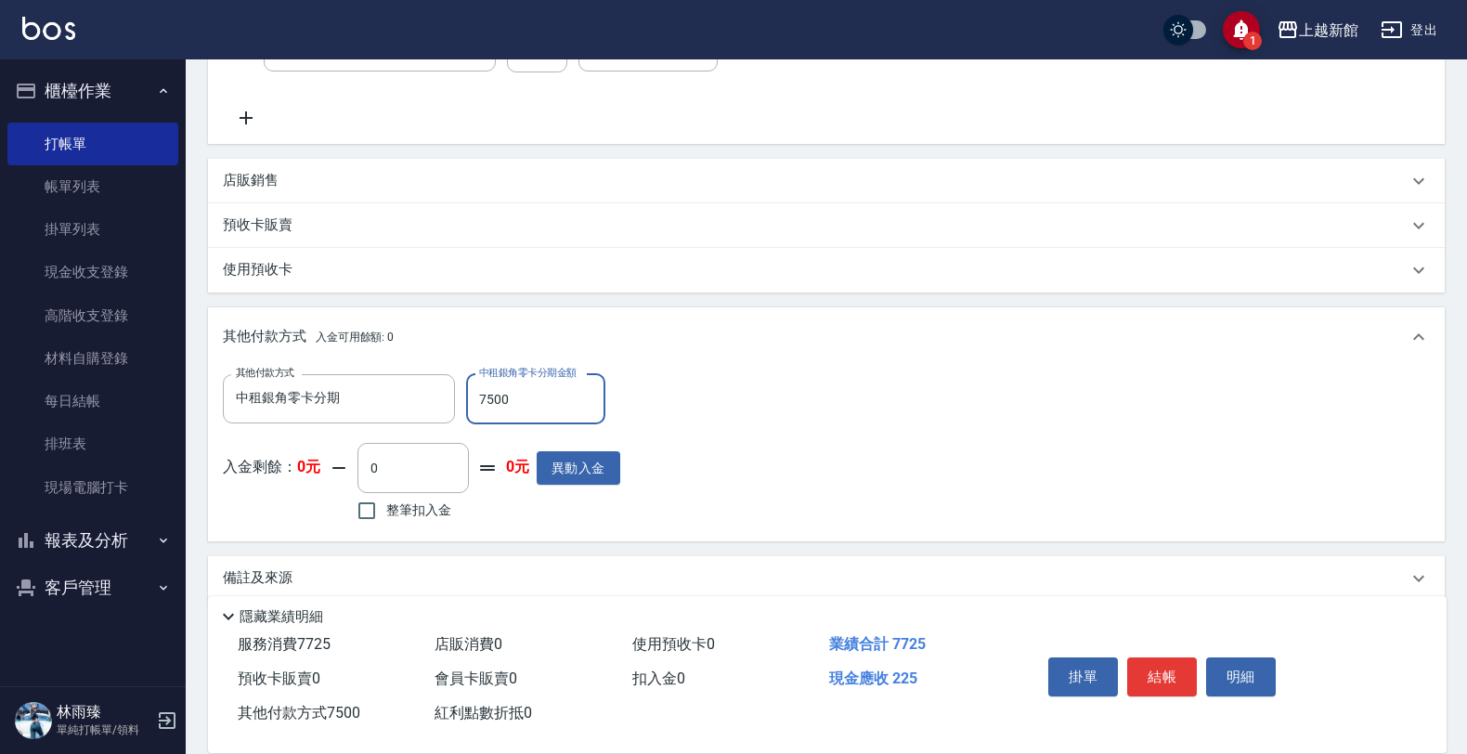
scroll to position [590, 0]
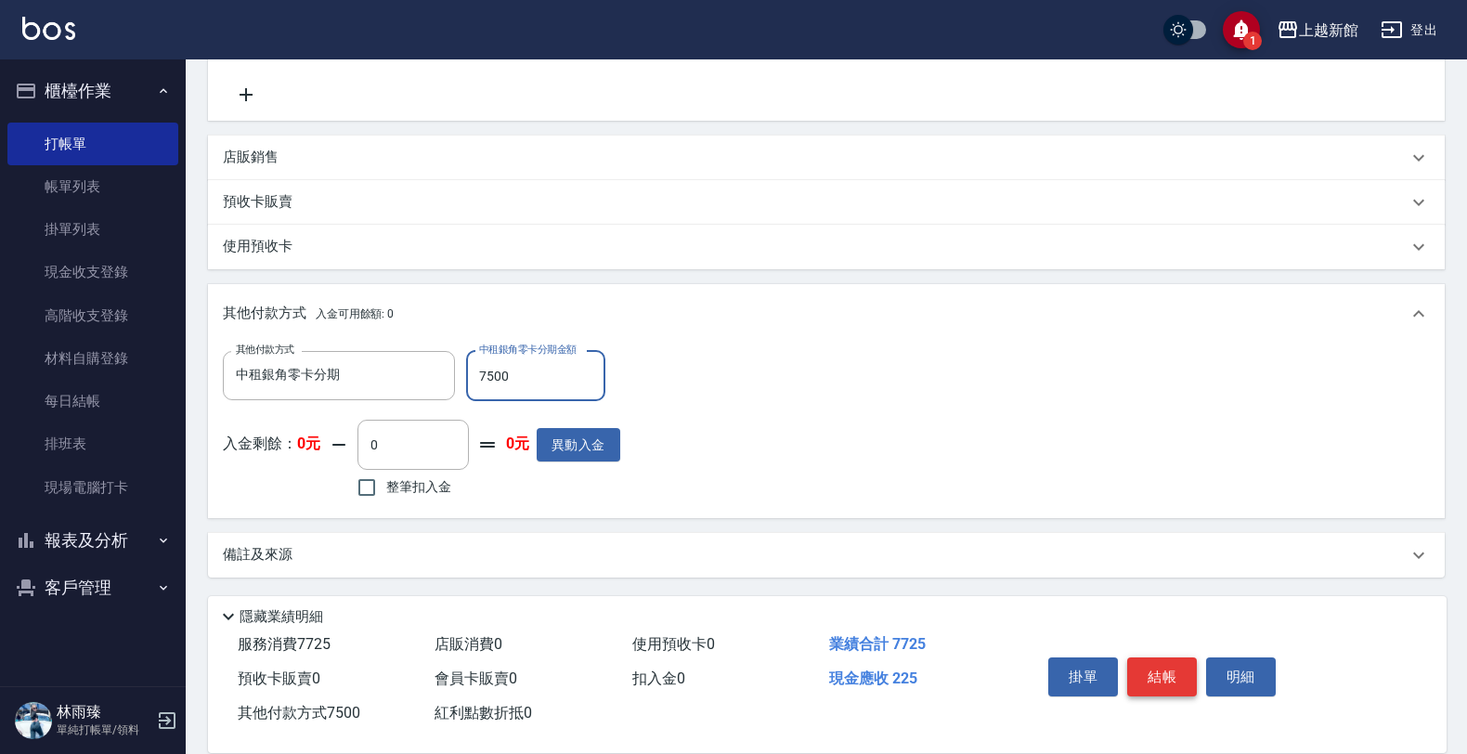
type input "7500"
click at [1168, 666] on button "結帳" at bounding box center [1162, 676] width 70 height 39
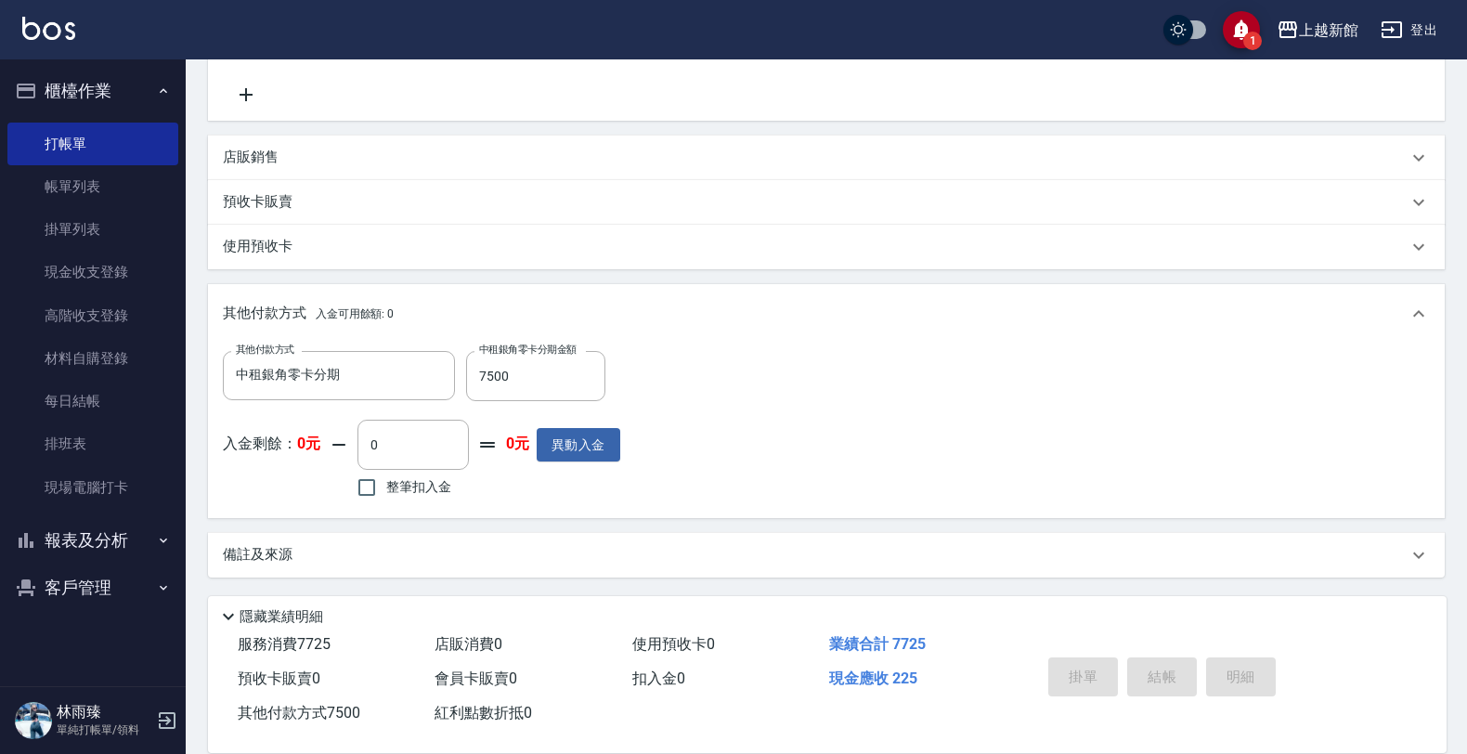
type input "2025/10/11 16:40"
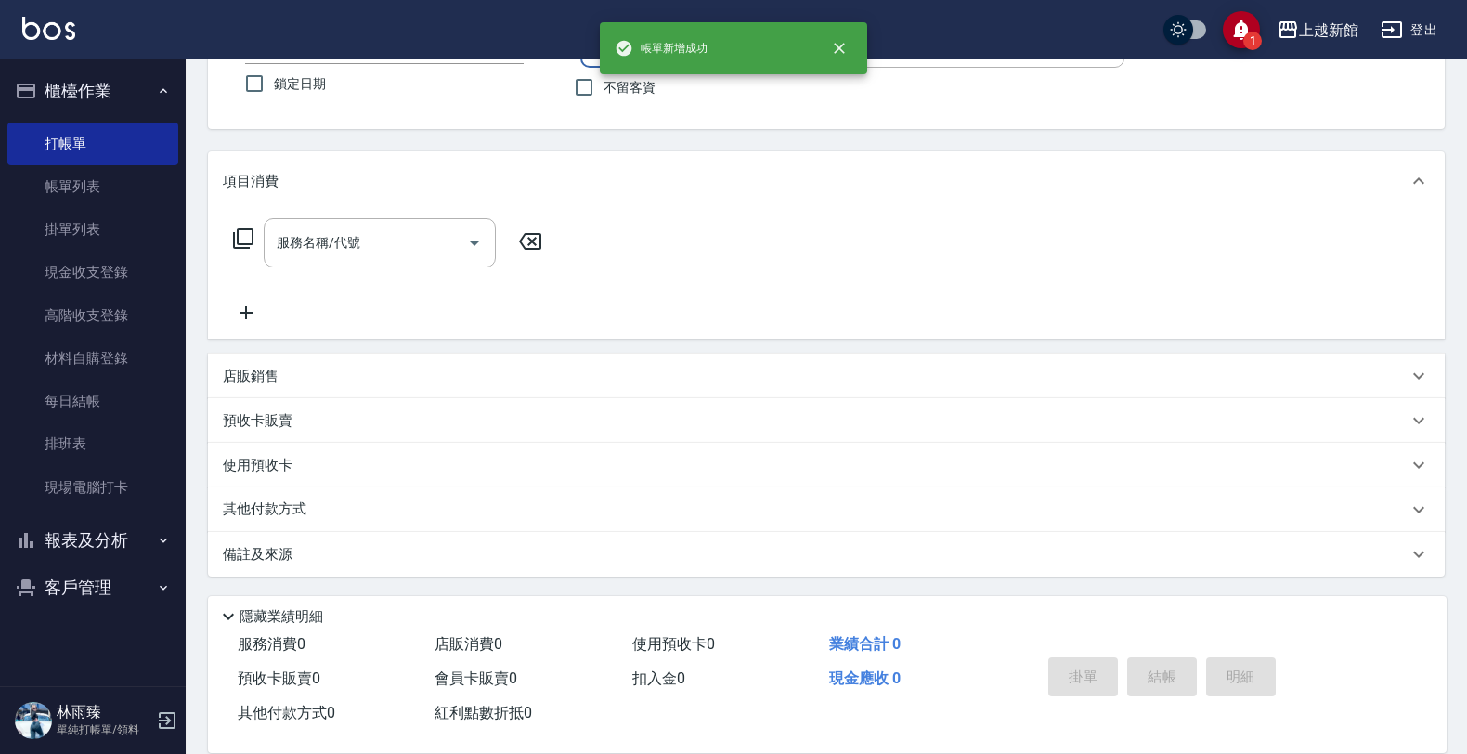
scroll to position [0, 0]
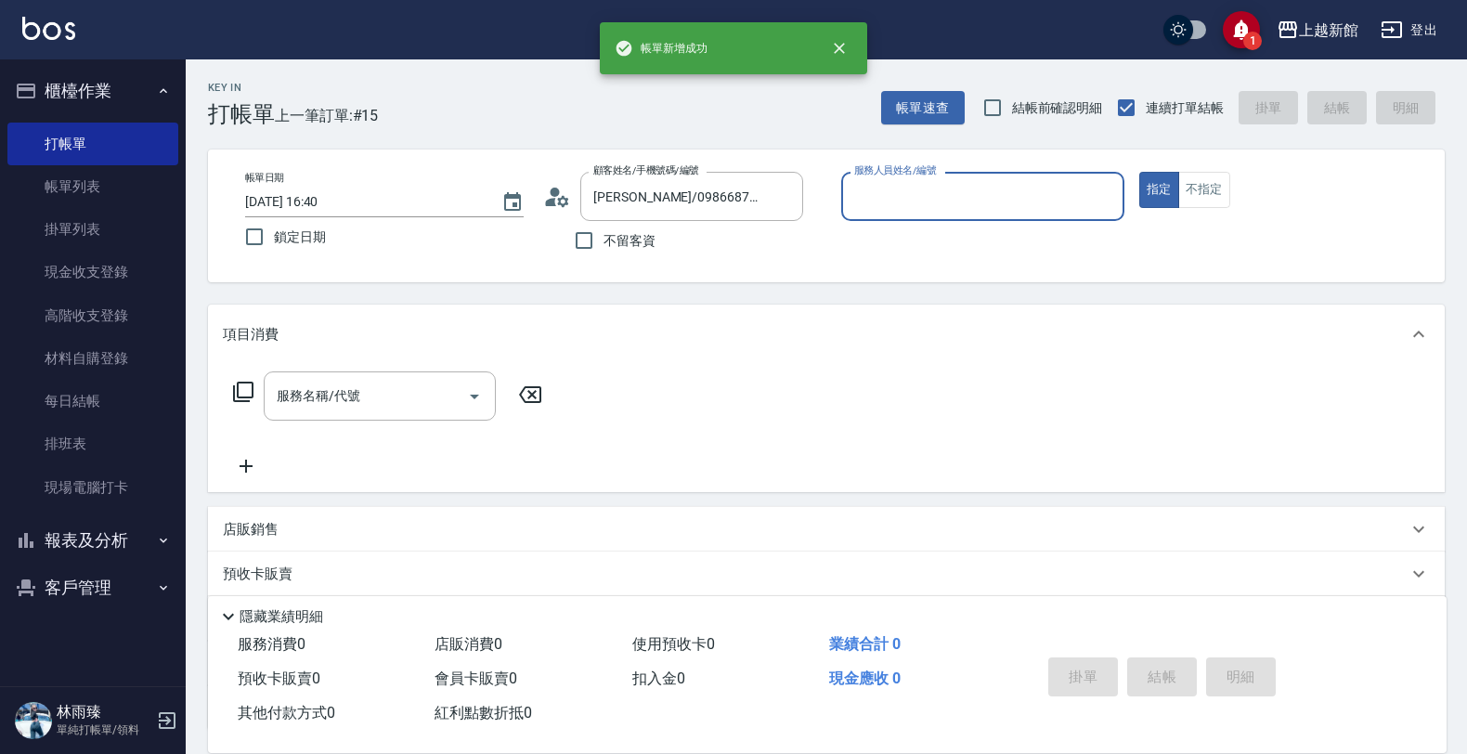
click at [1139, 172] on button "指定" at bounding box center [1159, 190] width 40 height 36
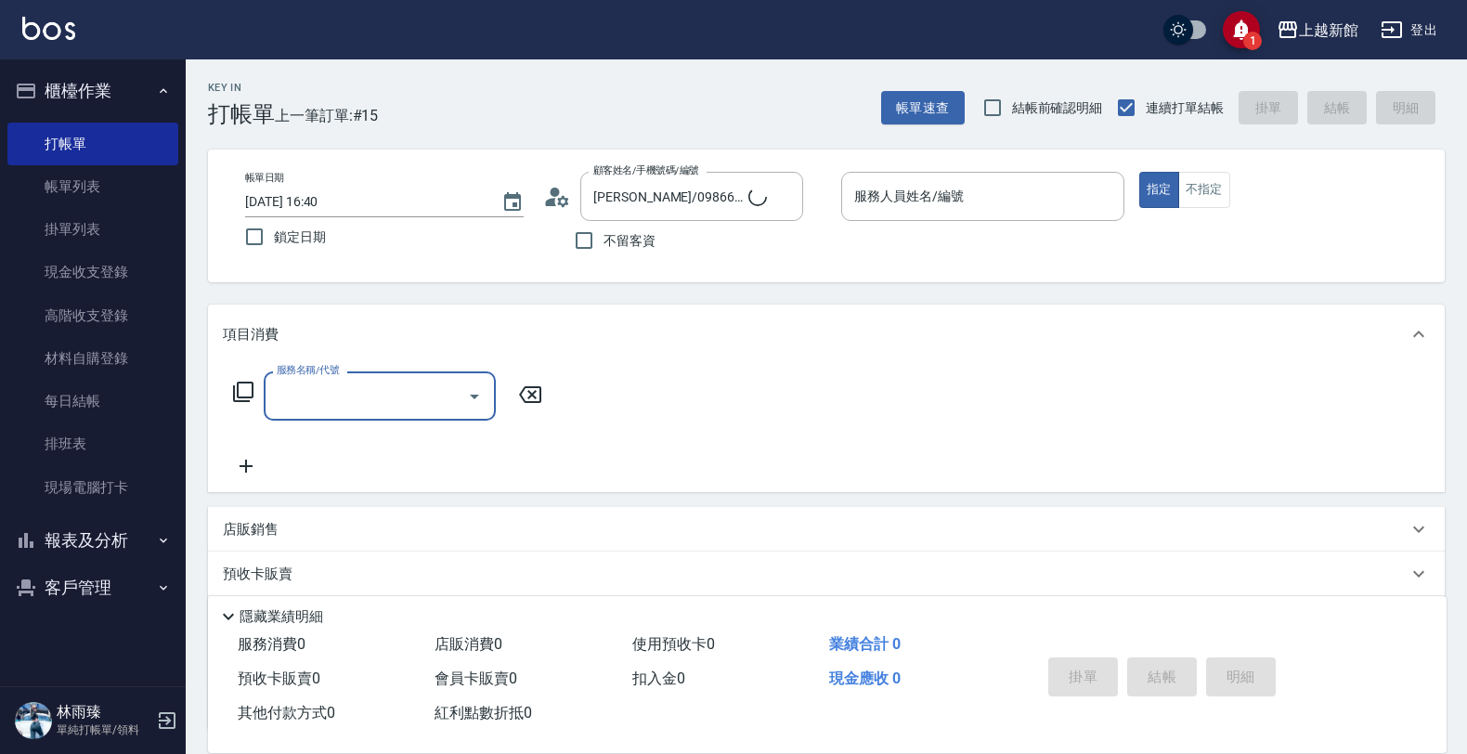
type input "ksen/095165468/18"
type input "黃柏森-18"
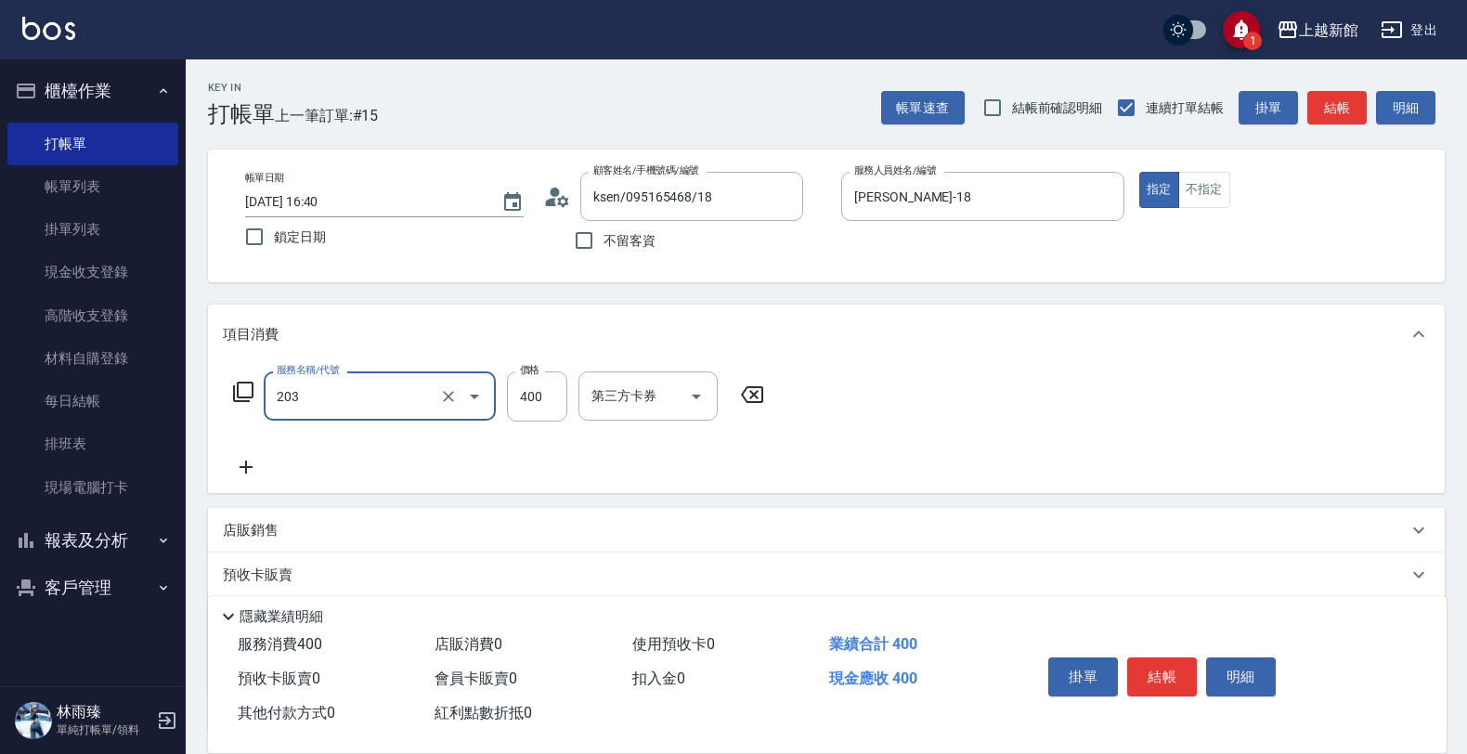
type input "指定單剪(203)"
type input "300"
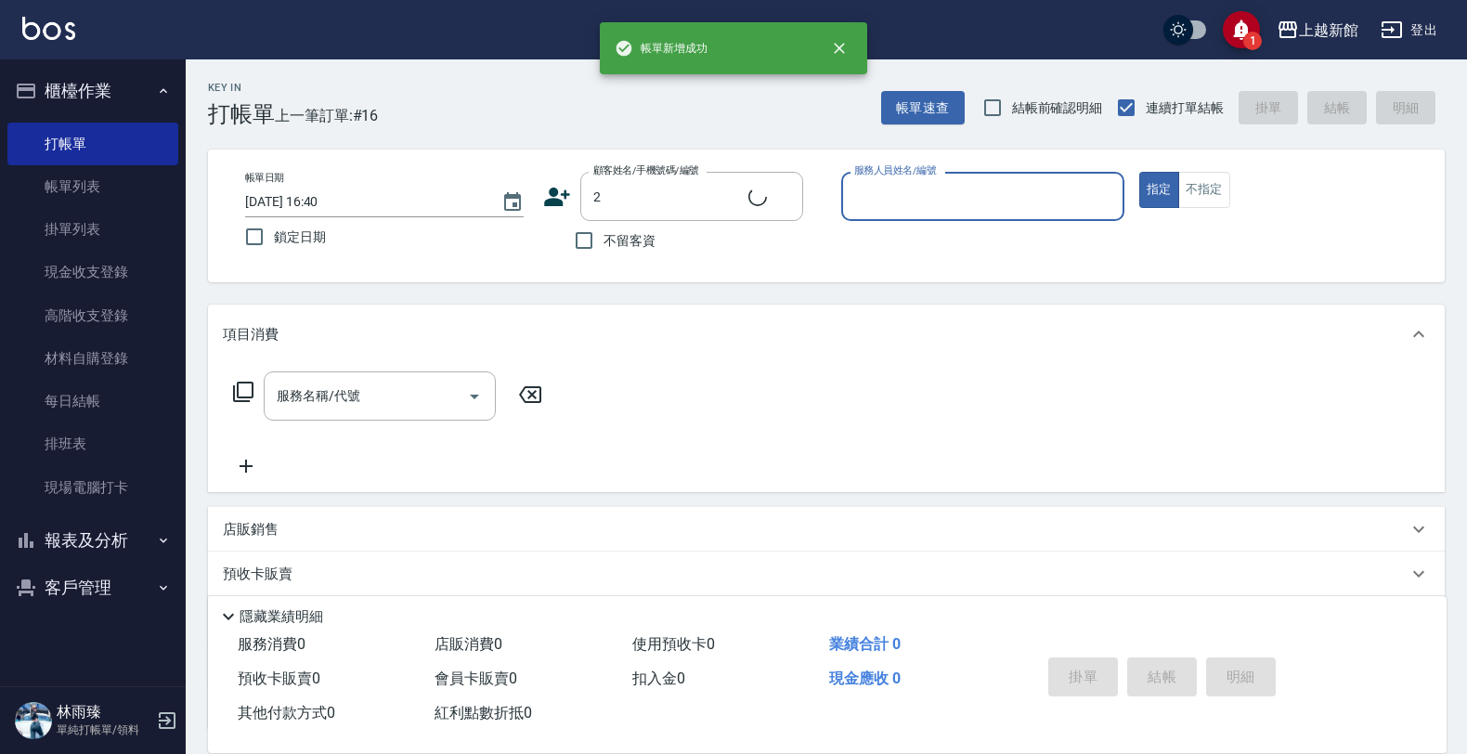
click at [1139, 172] on button "指定" at bounding box center [1159, 190] width 40 height 36
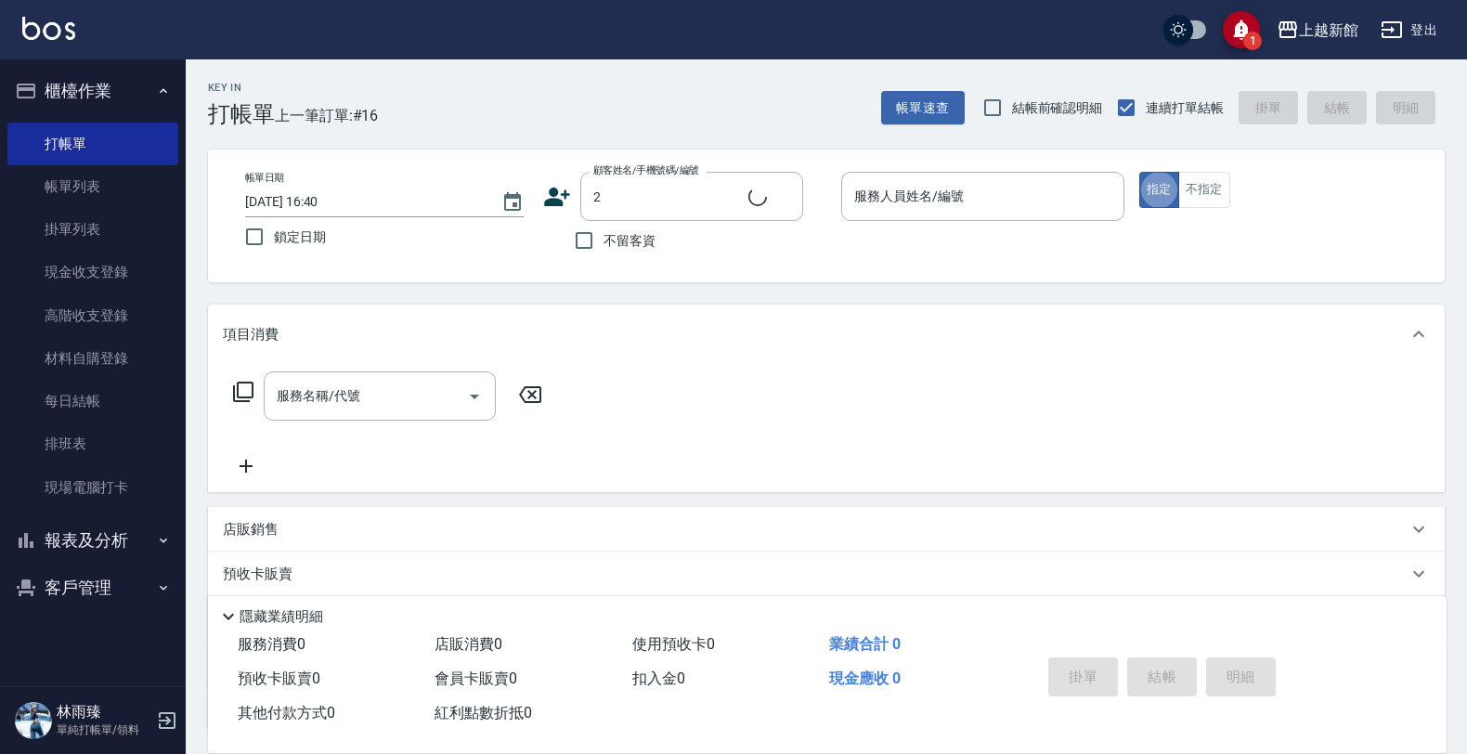
type input "店花草霉/0930557925/2"
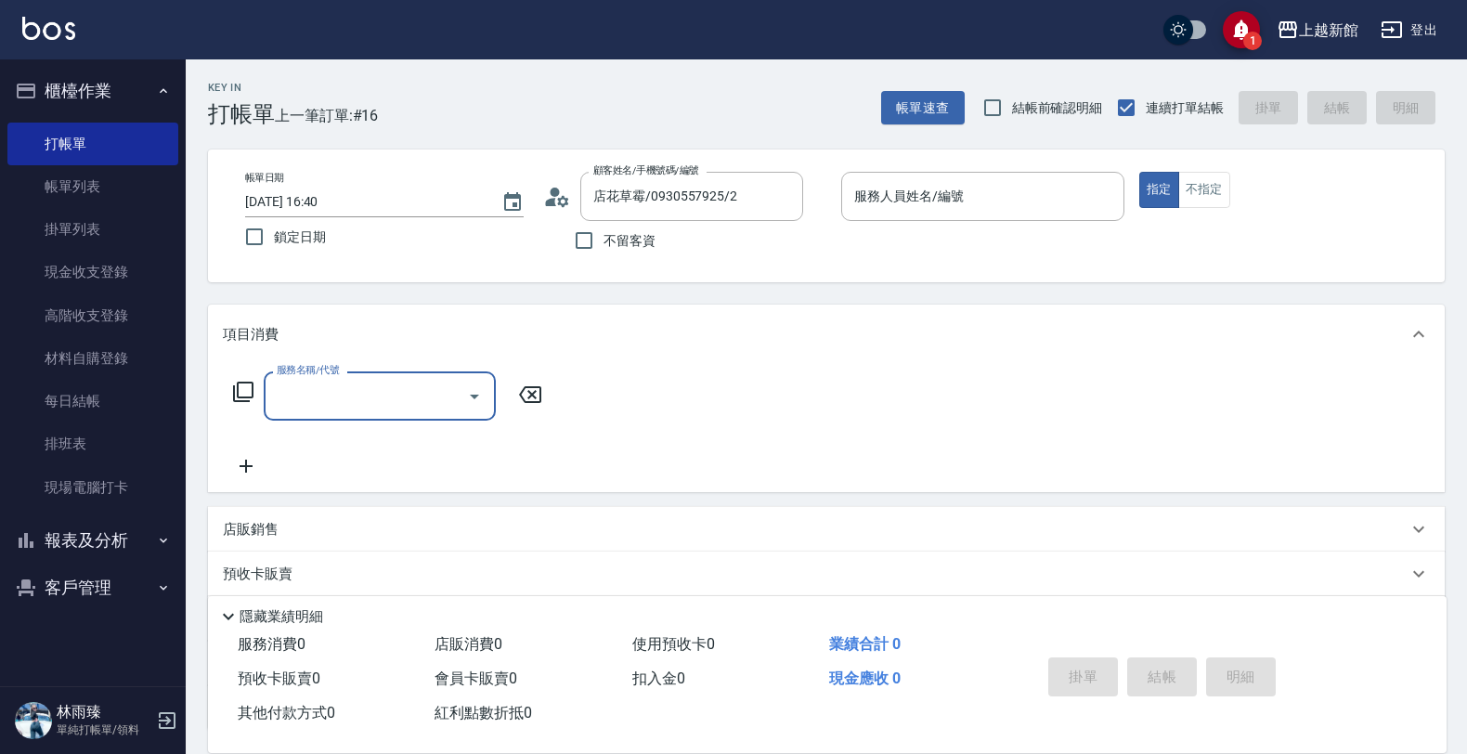
type input "草莓-2"
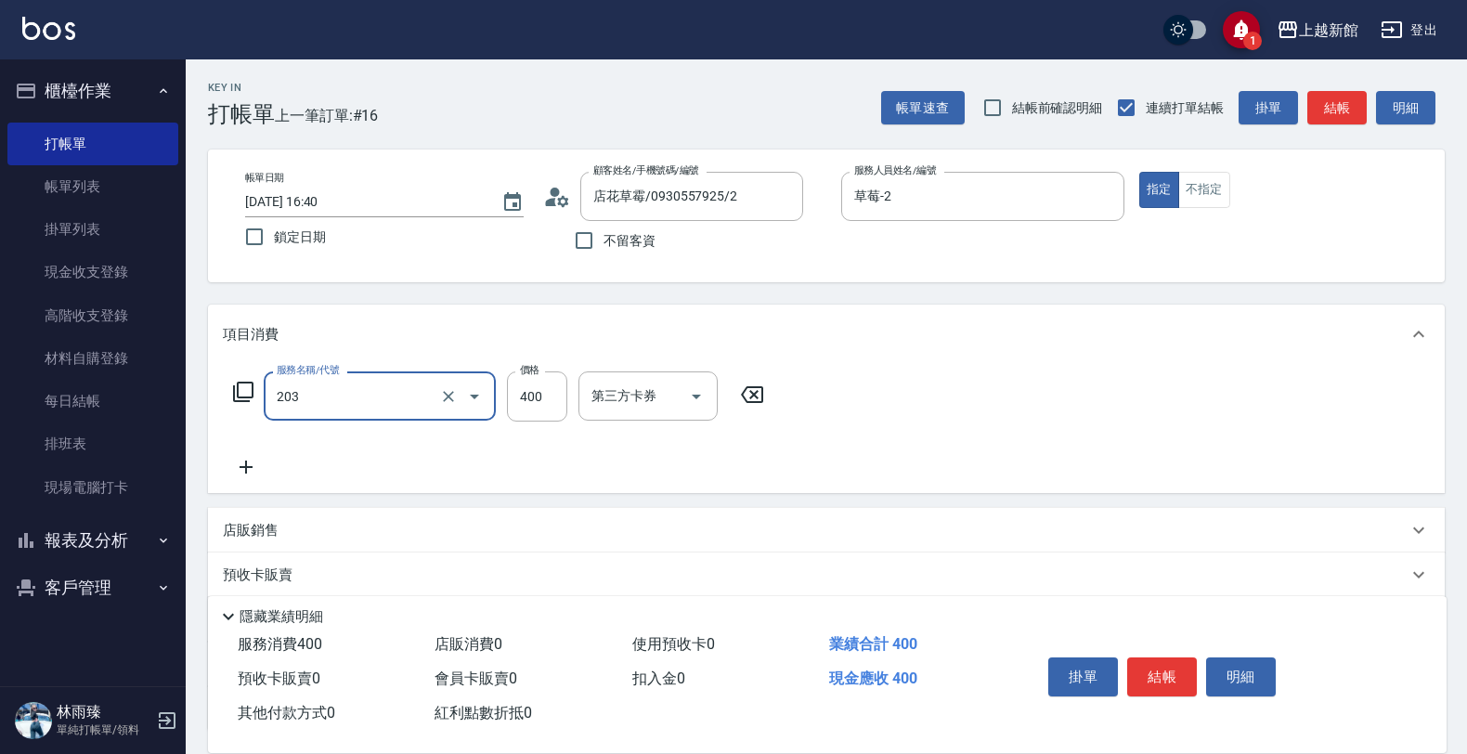
type input "指定單剪(203)"
type input "200"
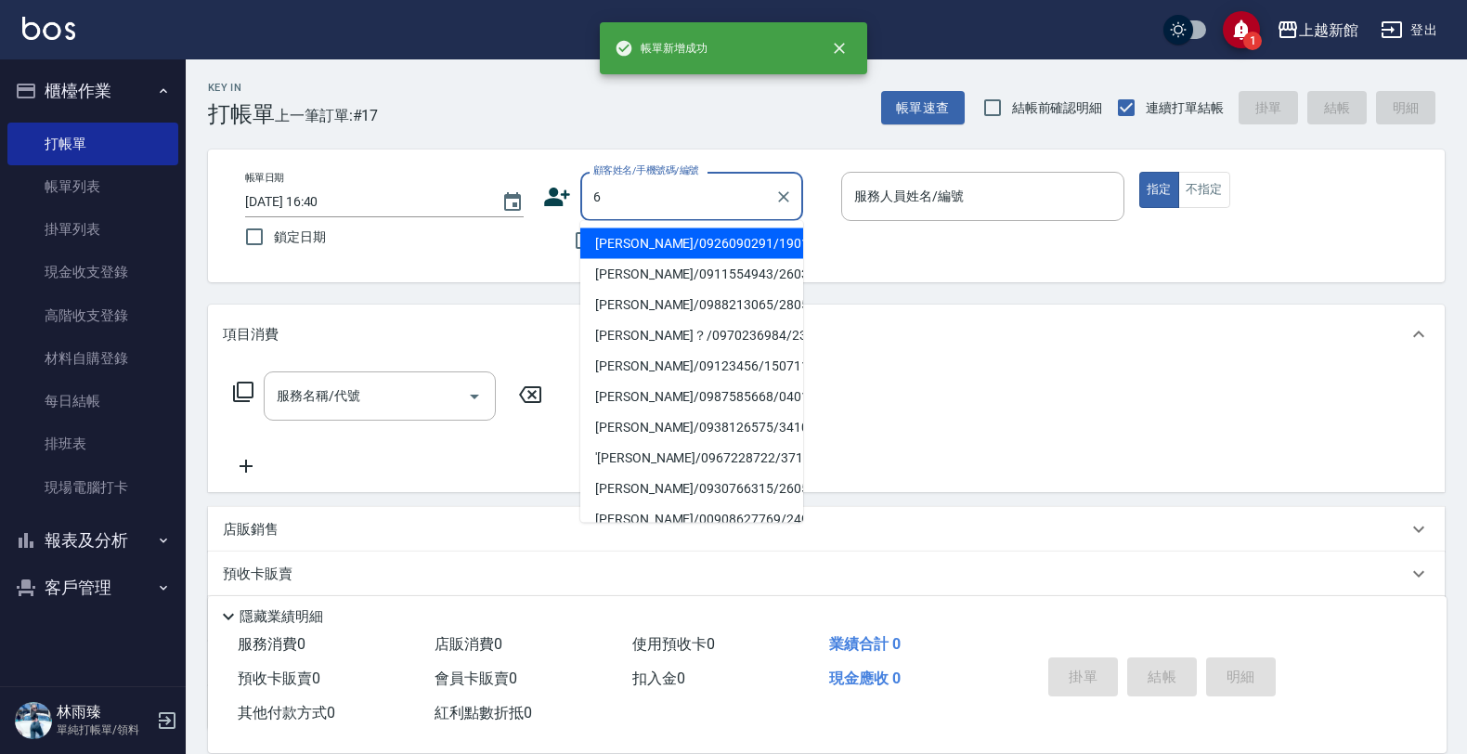
type input "湯錦玲/0926090291/190103"
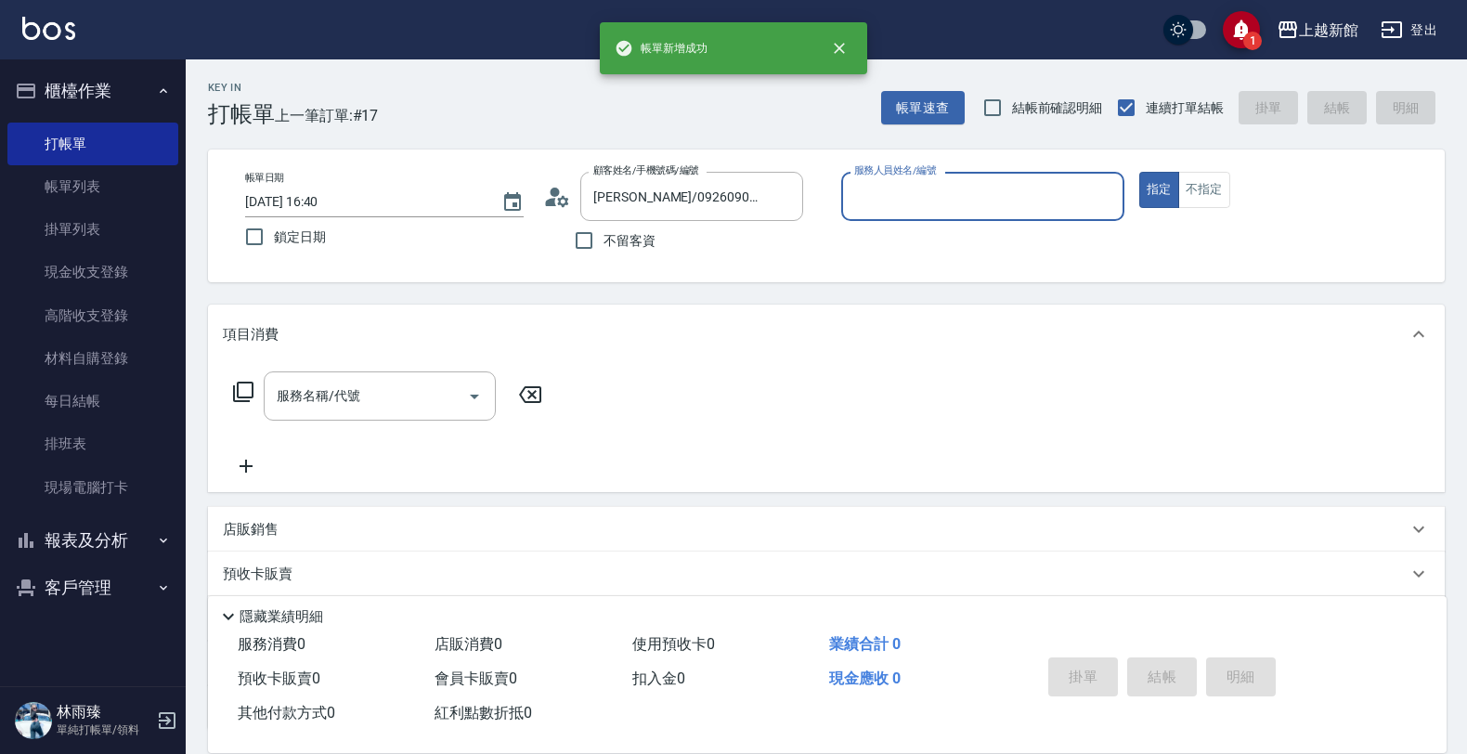
type input "草莓-2"
click at [1139, 172] on button "指定" at bounding box center [1159, 190] width 40 height 36
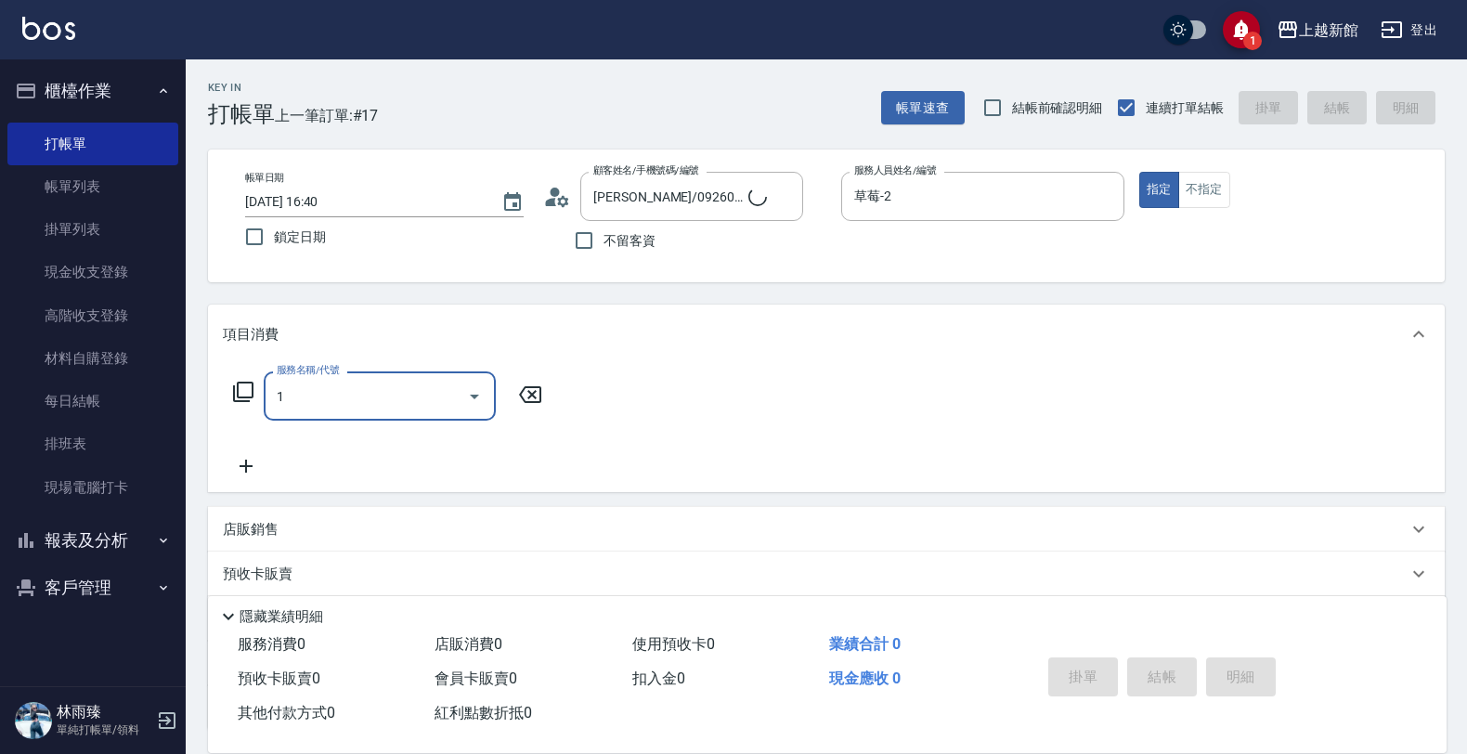
type input "10"
type input "黃婕寧/6_黃婕寧/6"
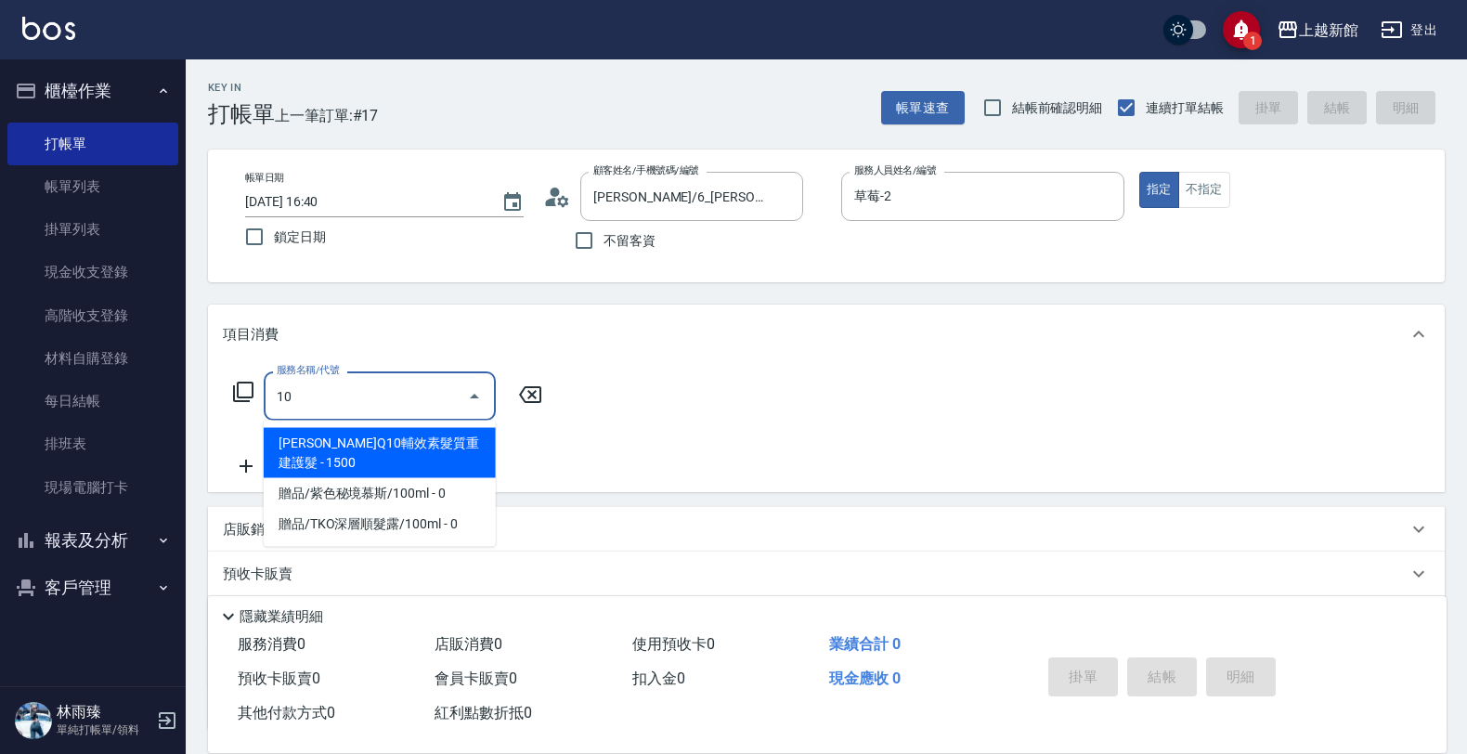
type input "黃婕寧-6"
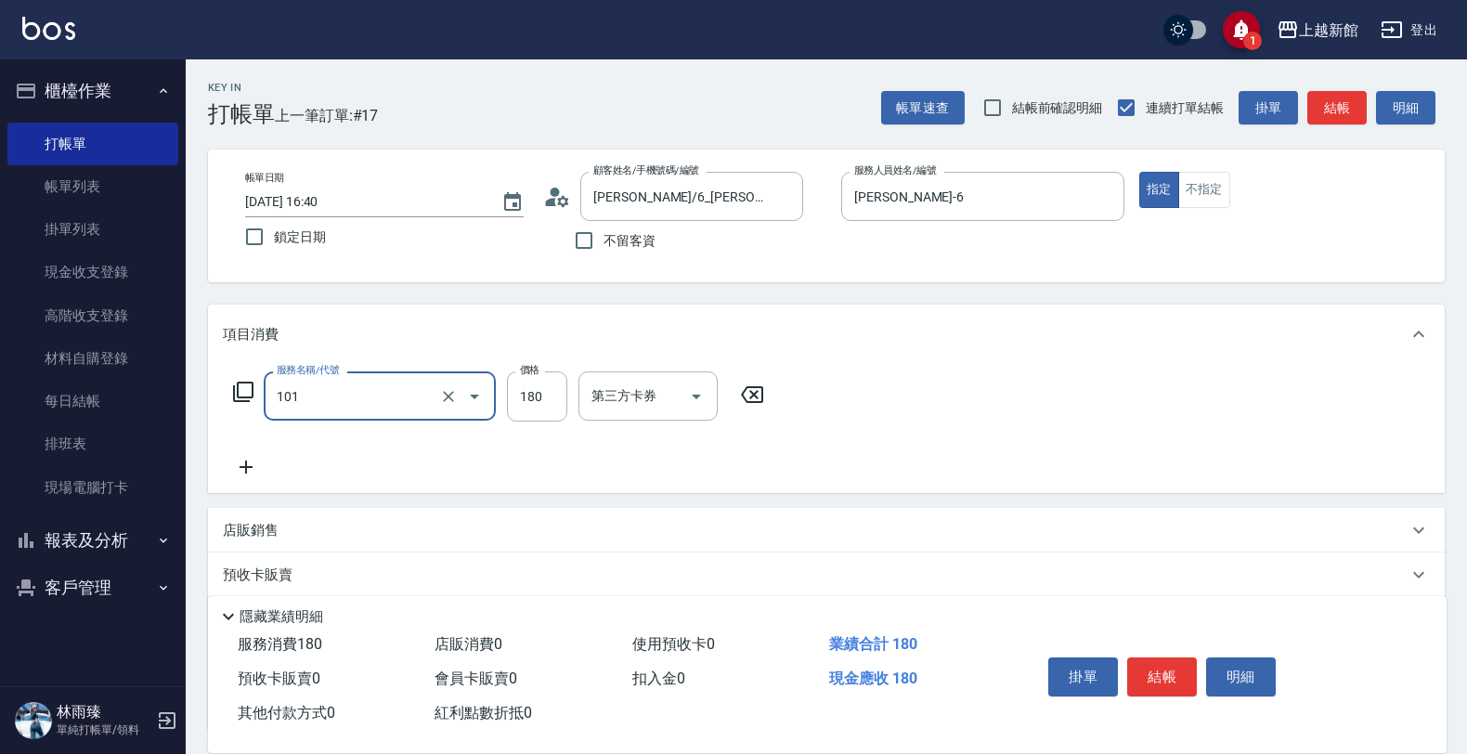
type input "洗髮250(101)"
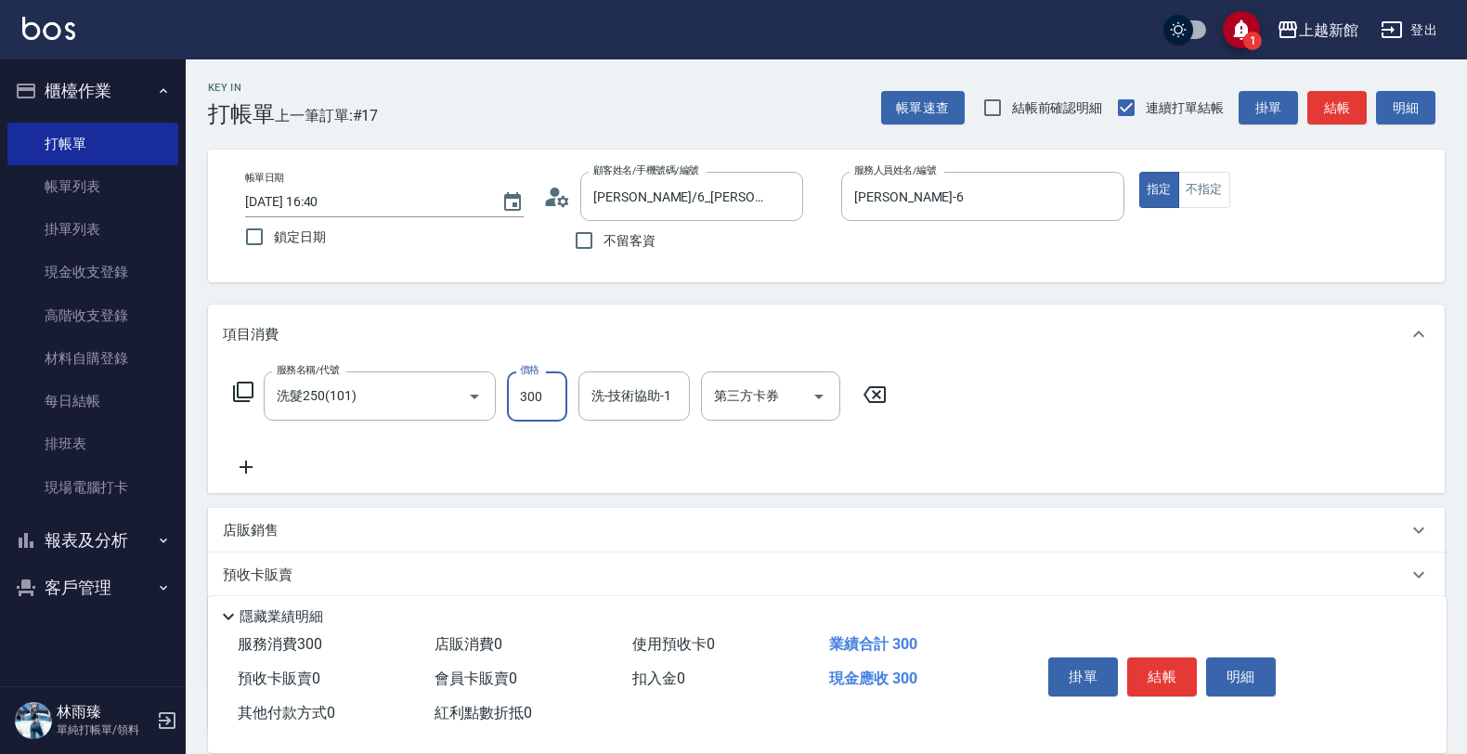
type input "300"
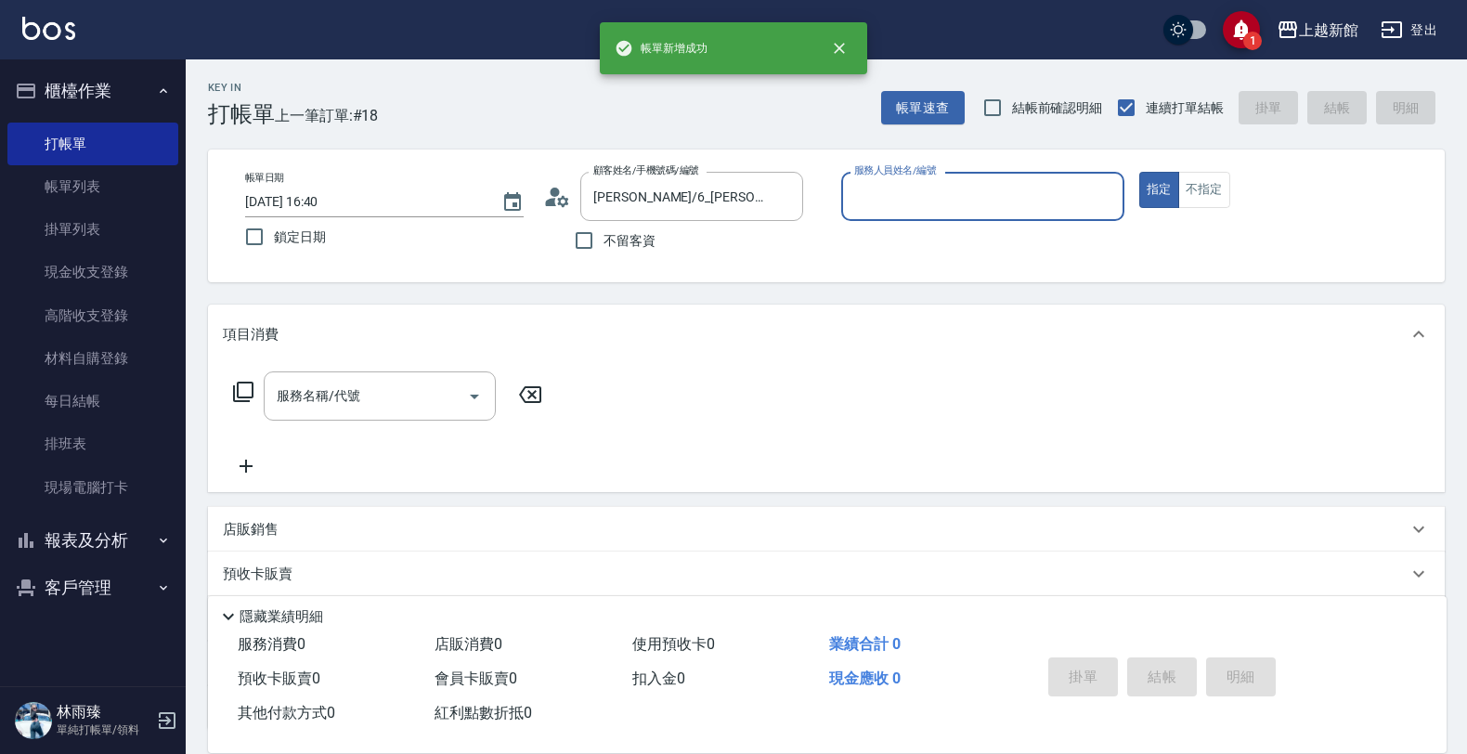
click at [1139, 172] on button "指定" at bounding box center [1159, 190] width 40 height 36
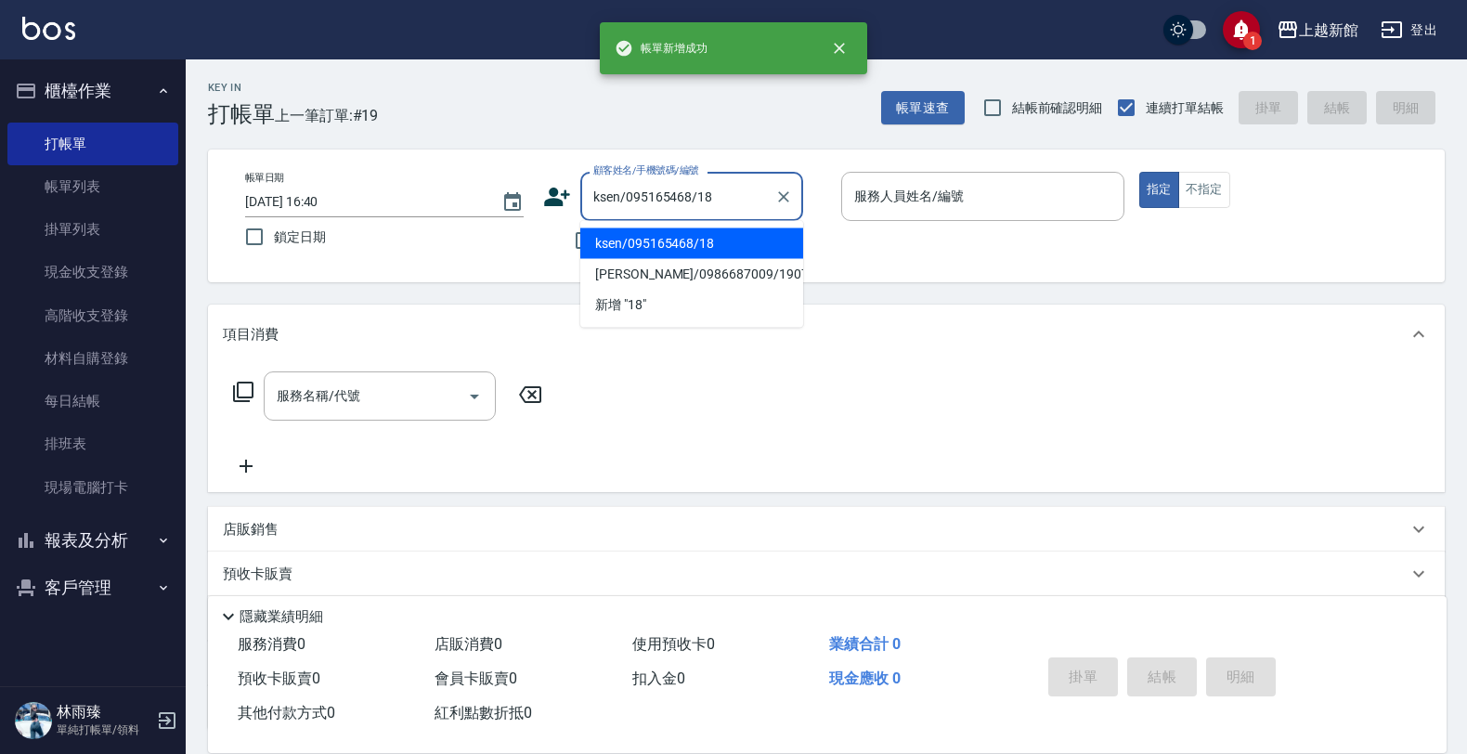
click at [1139, 172] on button "指定" at bounding box center [1159, 190] width 40 height 36
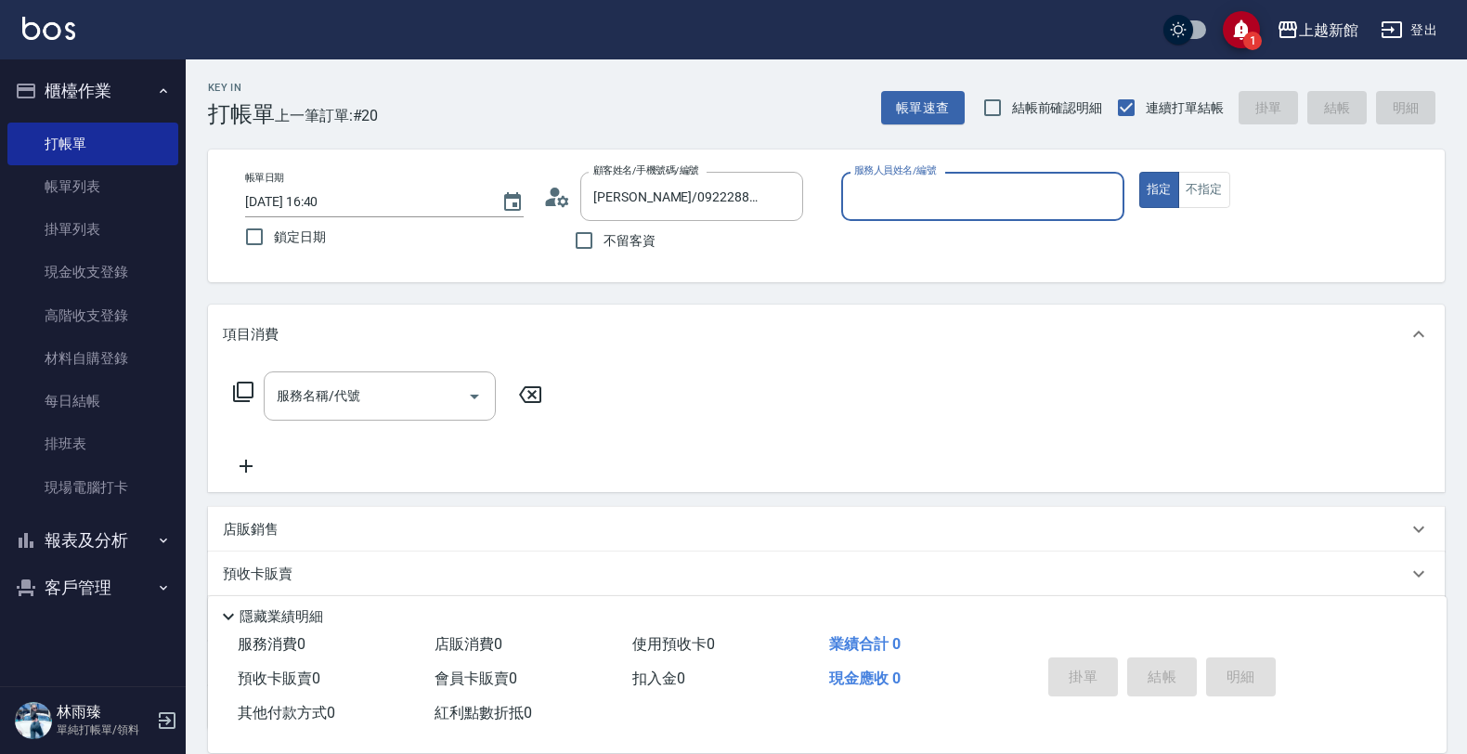
click at [1139, 172] on button "指定" at bounding box center [1159, 190] width 40 height 36
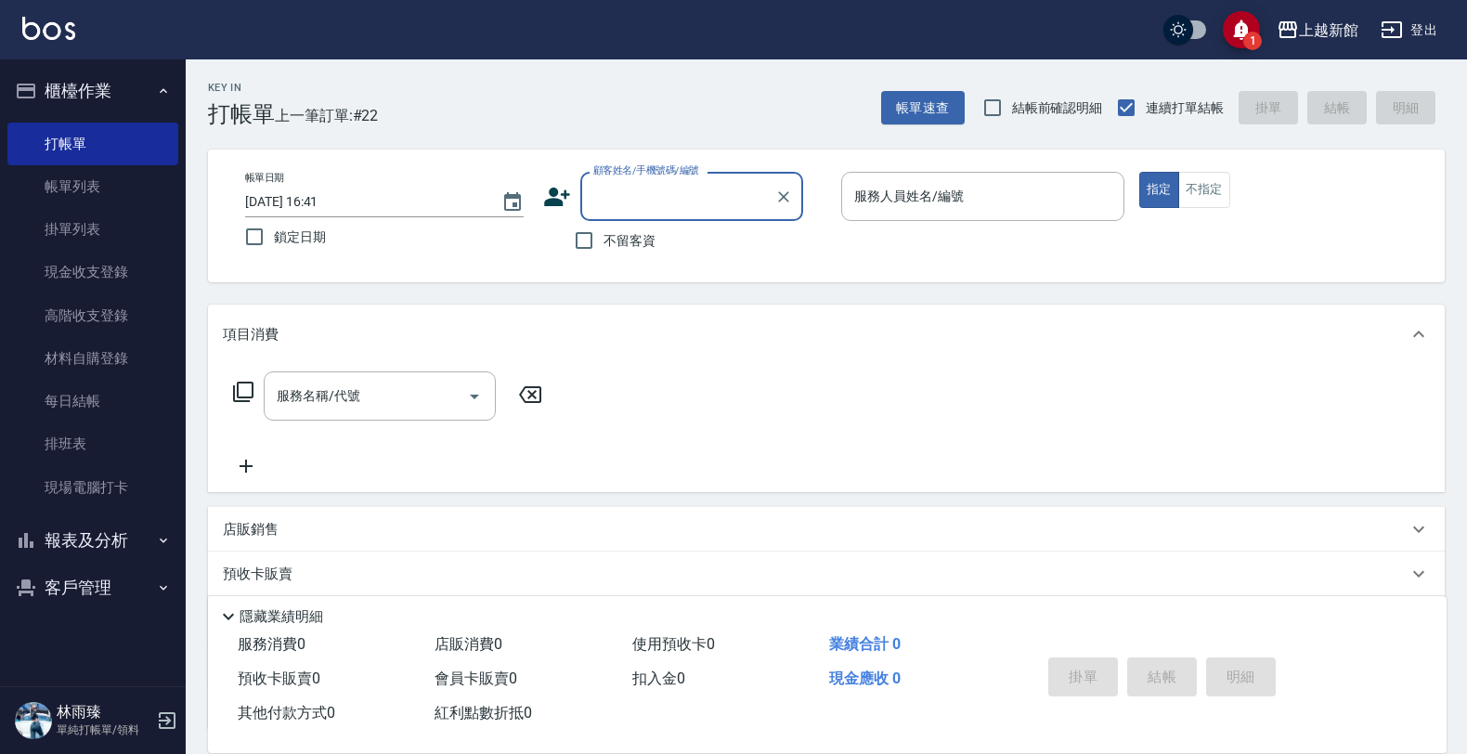
drag, startPoint x: 990, startPoint y: 509, endPoint x: 689, endPoint y: 804, distance: 421.4
drag, startPoint x: 689, startPoint y: 804, endPoint x: 546, endPoint y: 188, distance: 631.8
click at [546, 188] on icon at bounding box center [557, 197] width 28 height 28
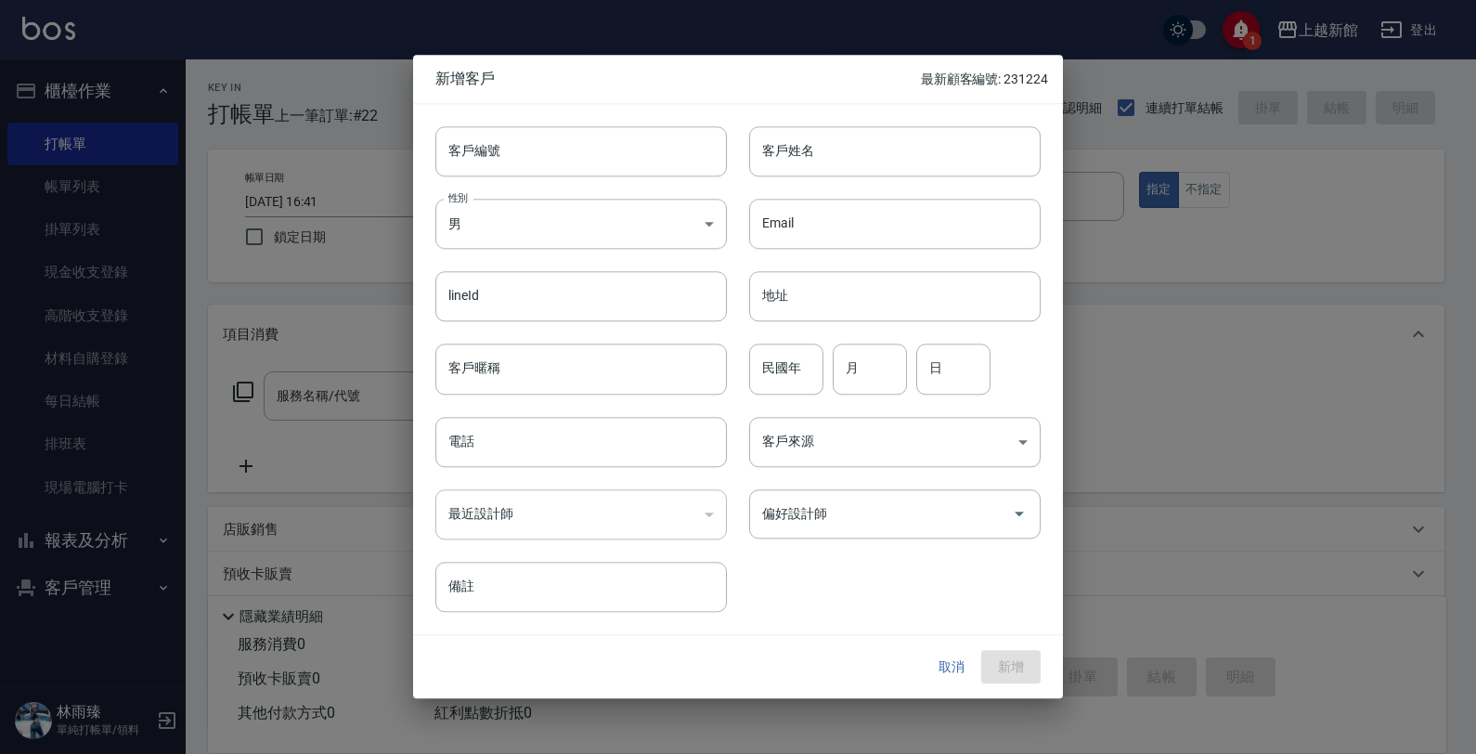
click at [549, 187] on div "性別 男 MALE 性別" at bounding box center [570, 212] width 314 height 72
click at [595, 170] on input "客戶編號" at bounding box center [580, 151] width 291 height 50
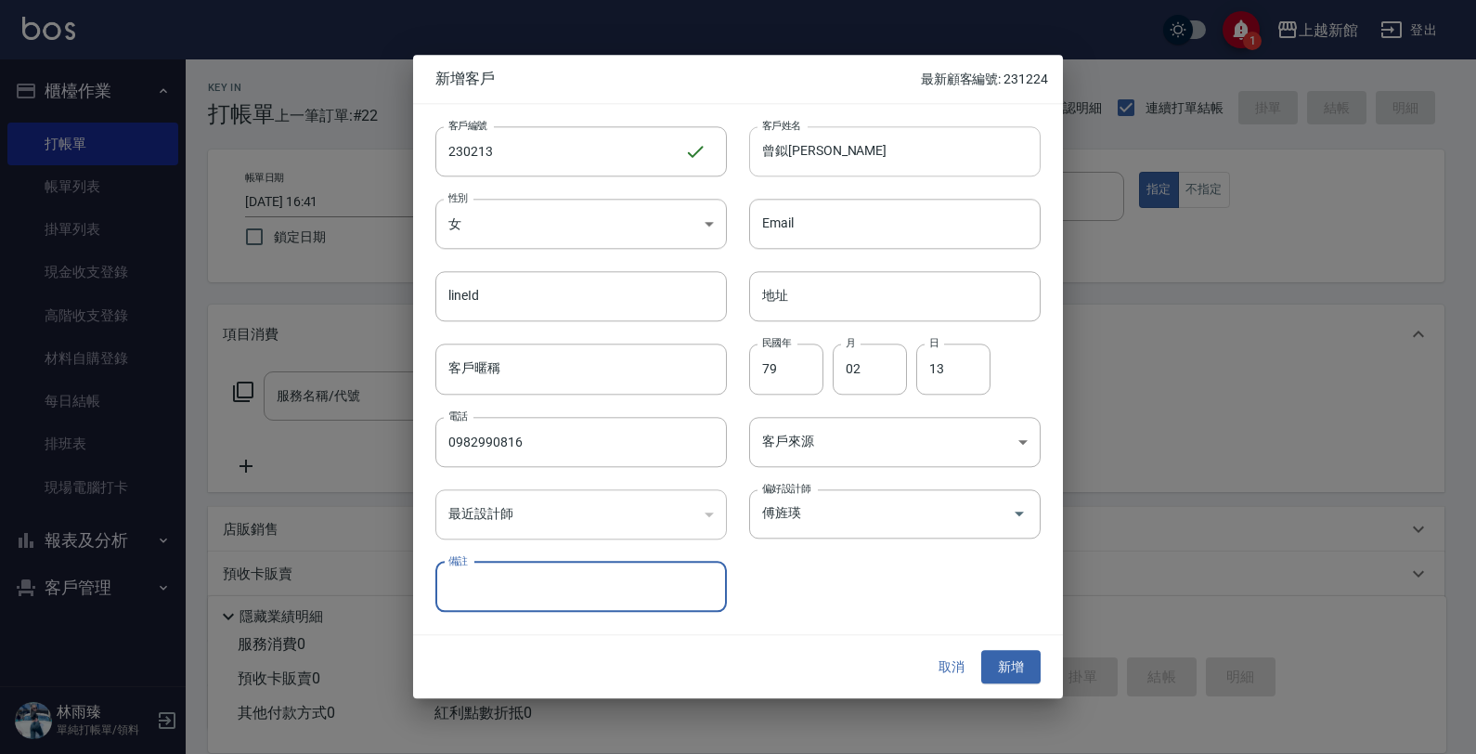
click at [981, 650] on button "新增" at bounding box center [1010, 667] width 59 height 34
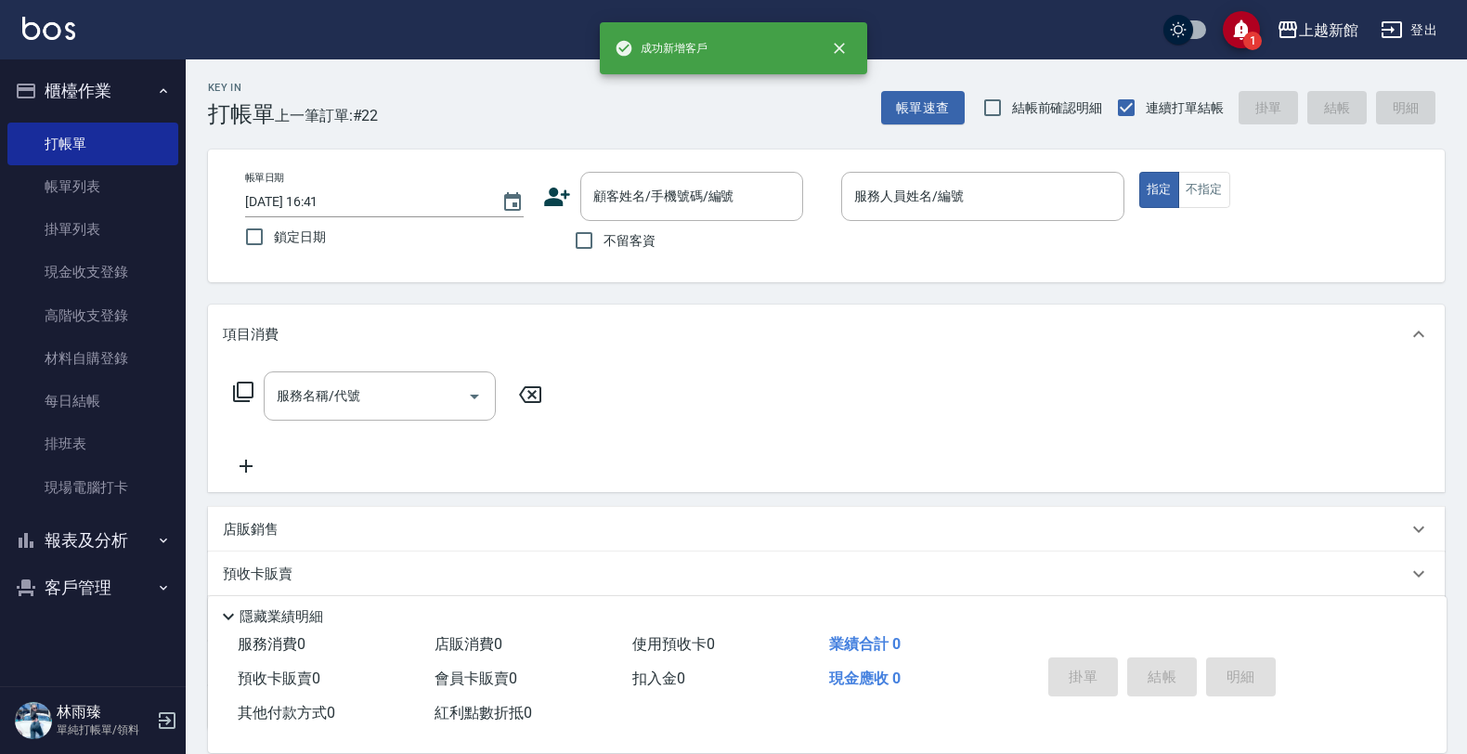
click at [563, 197] on icon at bounding box center [557, 197] width 28 height 28
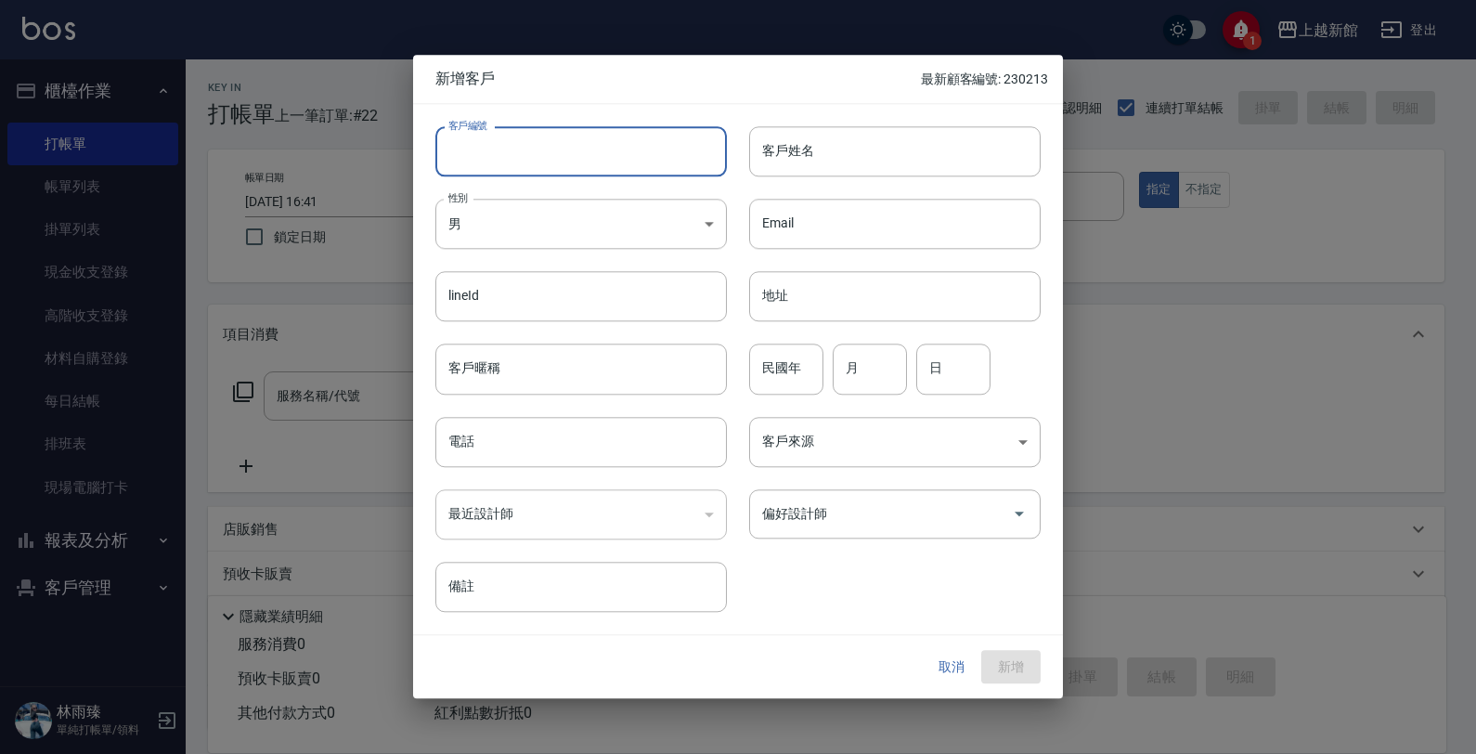
click at [602, 155] on input "客戶編號" at bounding box center [580, 151] width 291 height 50
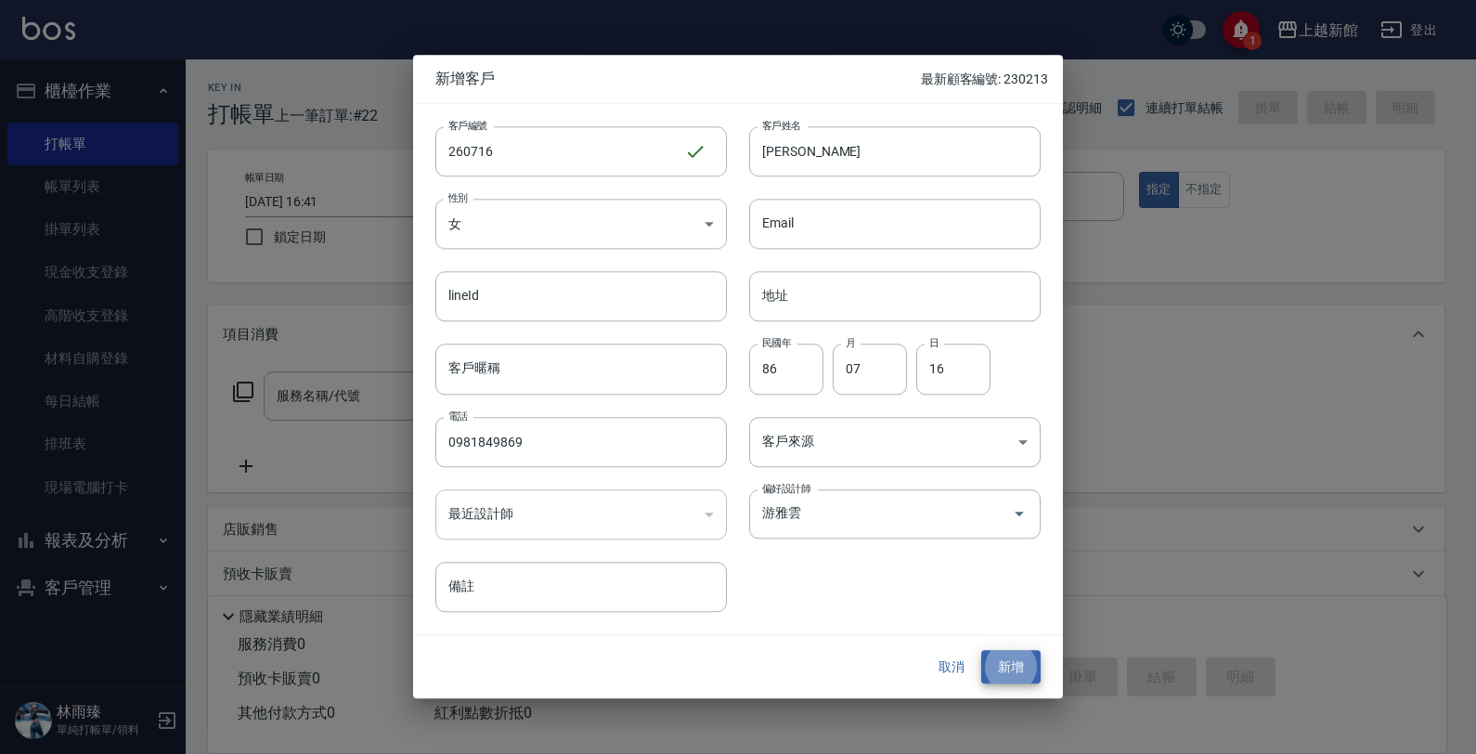
click at [981, 650] on button "新增" at bounding box center [1010, 667] width 59 height 34
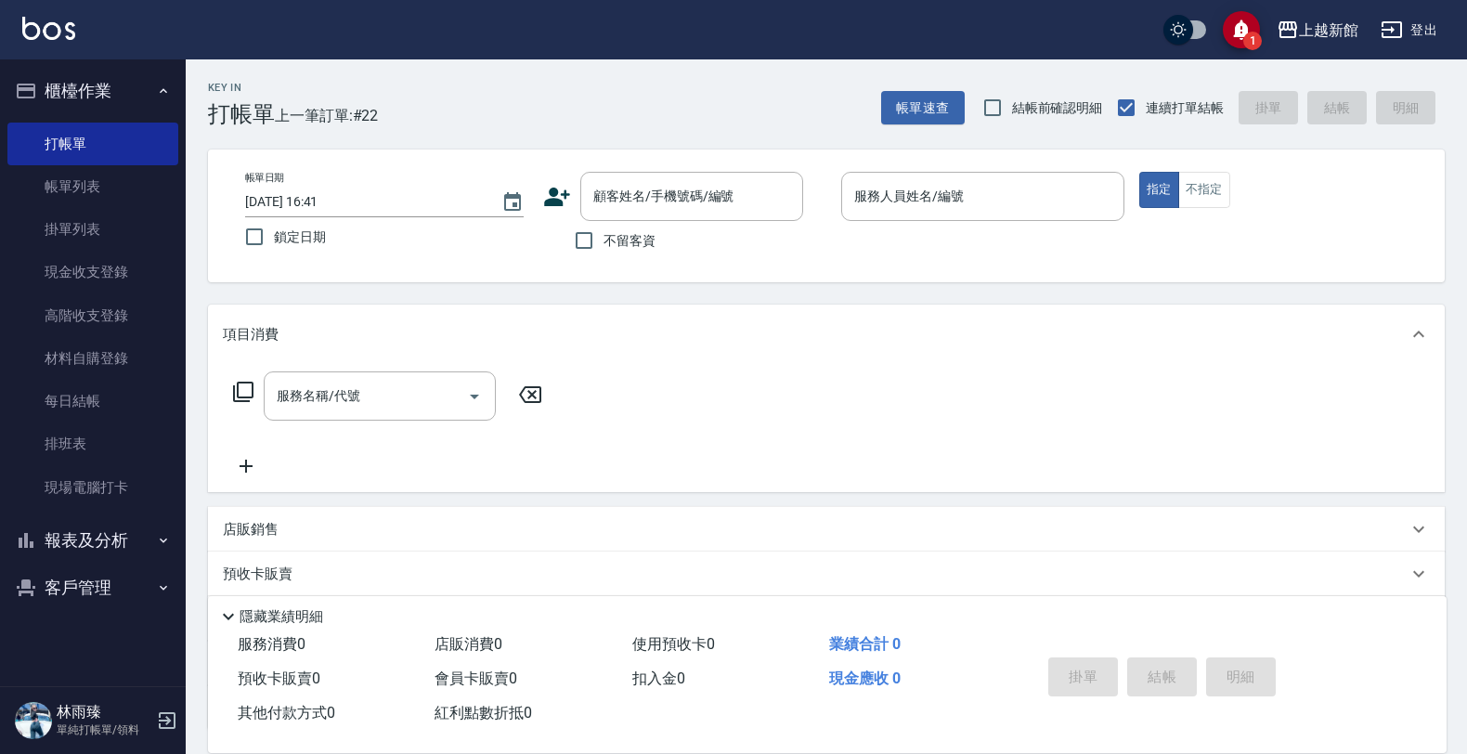
click at [546, 187] on icon at bounding box center [557, 197] width 28 height 28
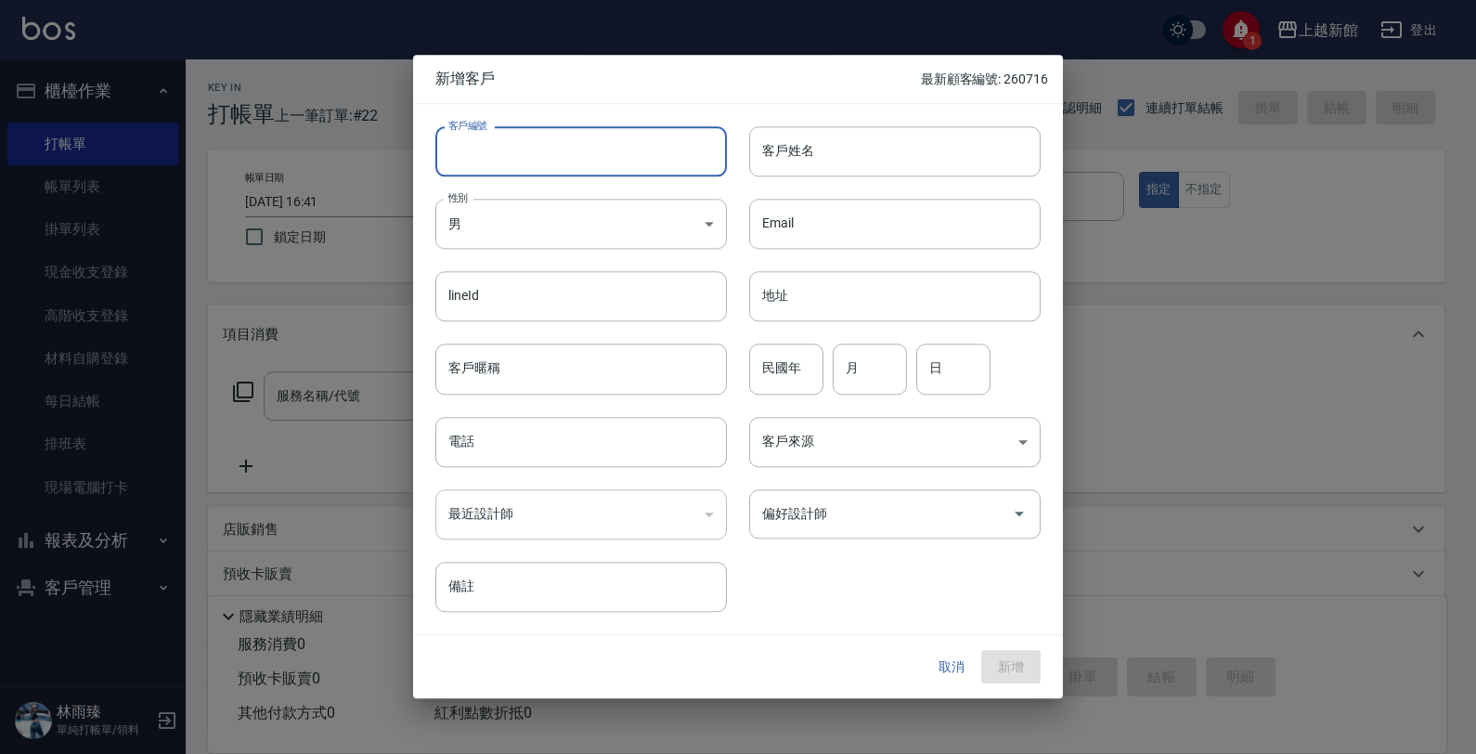
click at [656, 147] on input "客戶編號" at bounding box center [580, 151] width 291 height 50
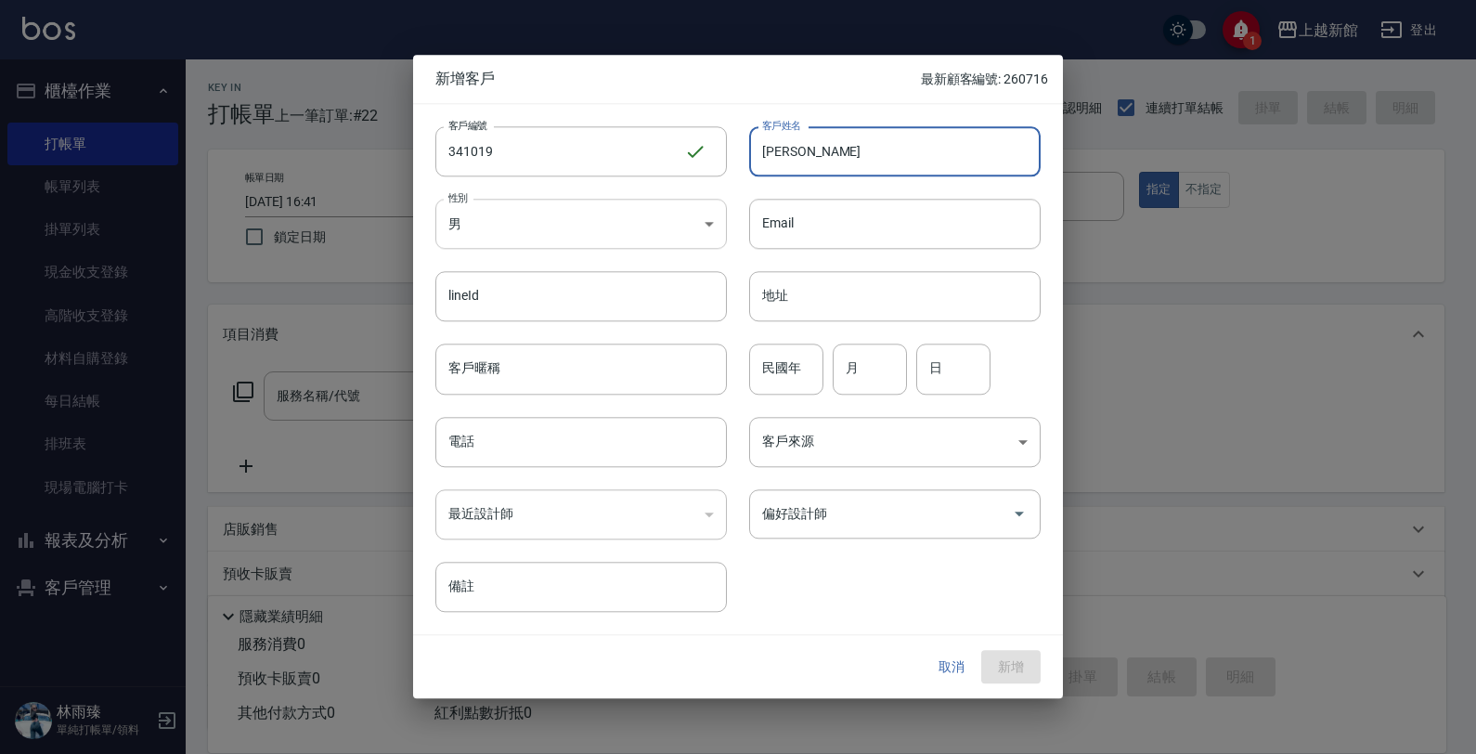
click at [586, 214] on body "1 上越新館 登出 櫃檯作業 打帳單 帳單列表 掛單列表 現金收支登錄 高階收支登錄 材料自購登錄 每日結帳 排班表 現場電腦打卡 報表及分析 報表目錄 店家…" at bounding box center [738, 453] width 1476 height 907
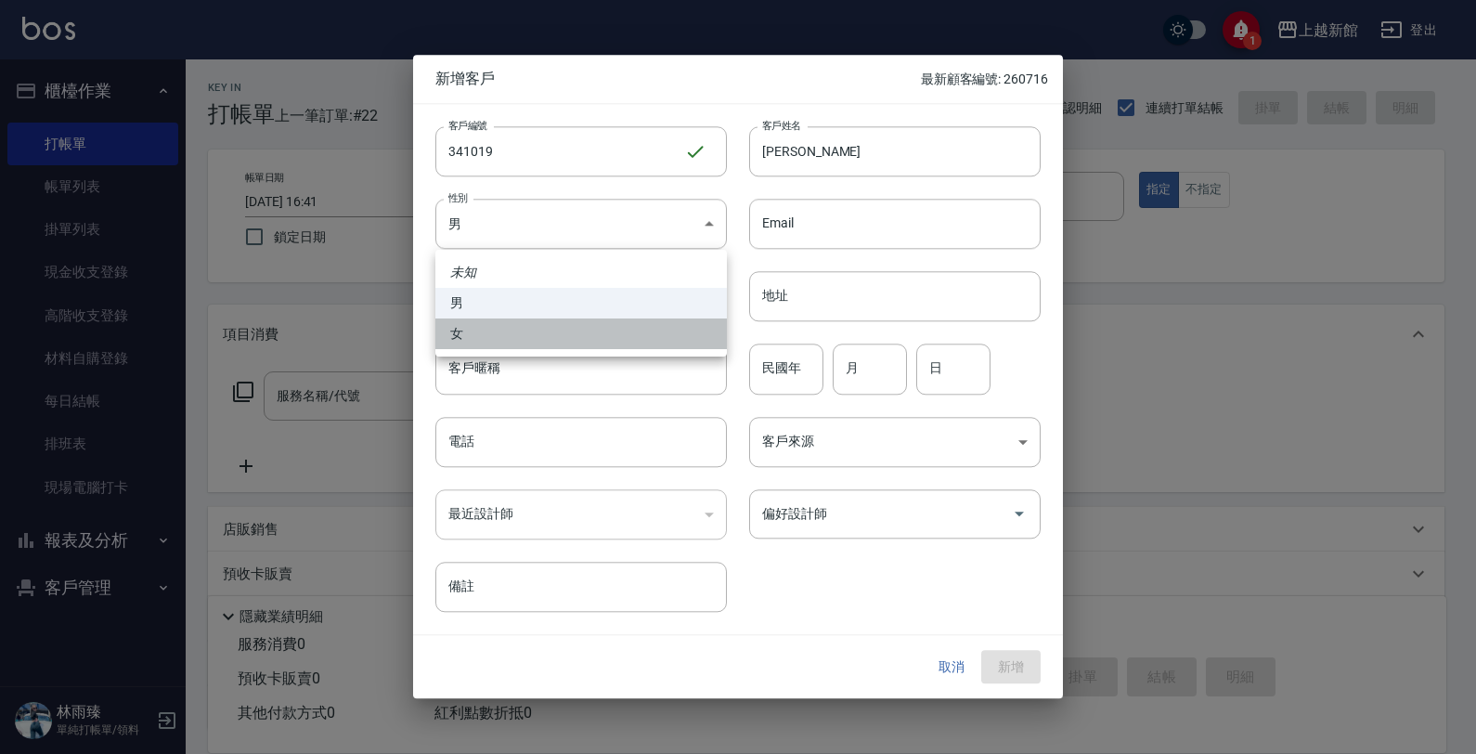
click at [586, 326] on li "女" at bounding box center [580, 333] width 291 height 31
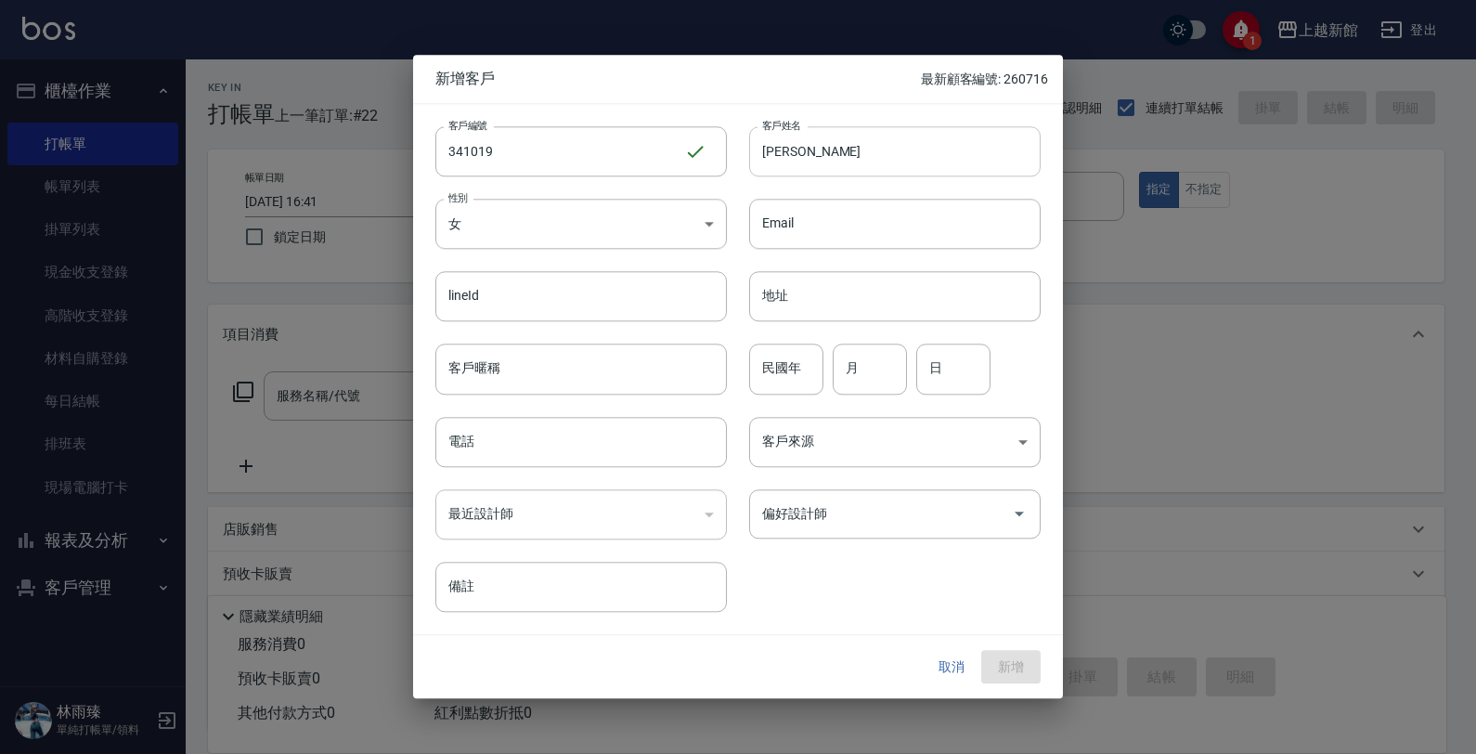
click at [795, 158] on input "林雅" at bounding box center [894, 151] width 291 height 50
drag, startPoint x: 1256, startPoint y: 725, endPoint x: 1235, endPoint y: 698, distance: 34.4
click at [1256, 715] on div at bounding box center [738, 377] width 1476 height 754
click at [563, 164] on input "341019" at bounding box center [559, 151] width 249 height 50
drag, startPoint x: 818, startPoint y: 156, endPoint x: 717, endPoint y: 161, distance: 101.3
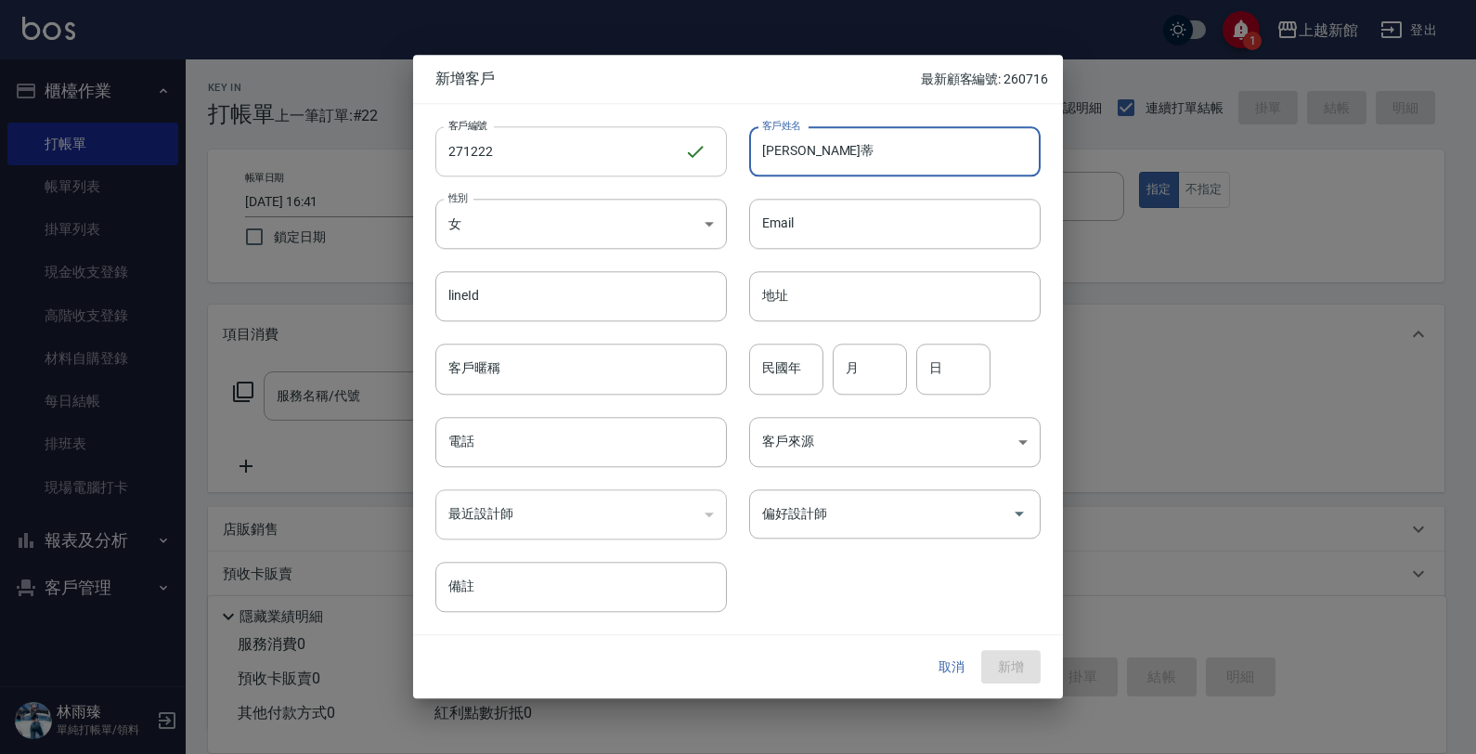
click at [717, 161] on div "客戶編號 271222 ​ 客戶編號 客戶姓名 林蒂蒂 客戶姓名 性別 女 FEMALE 性別 Email Email lineId lineId 地址 地址…" at bounding box center [727, 358] width 628 height 508
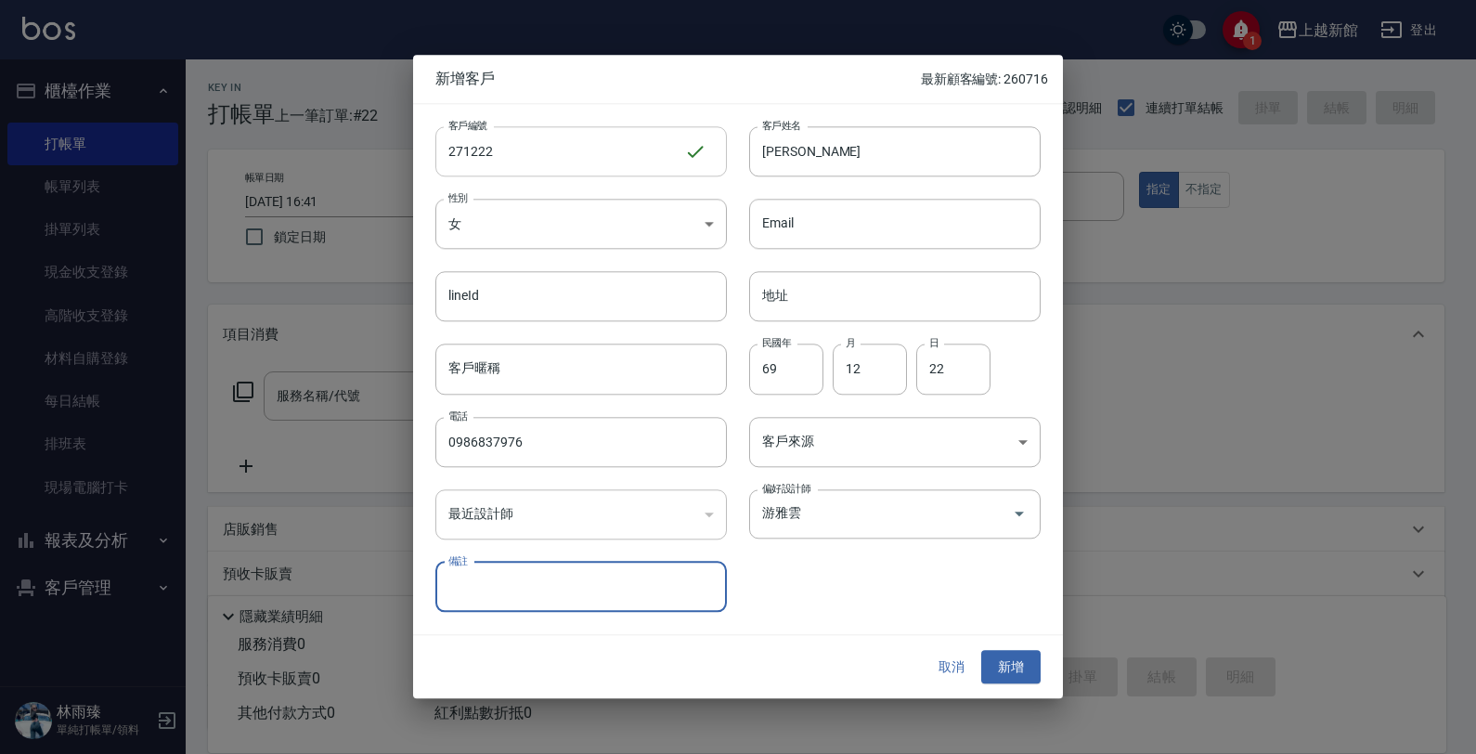
click at [981, 650] on button "新增" at bounding box center [1010, 667] width 59 height 34
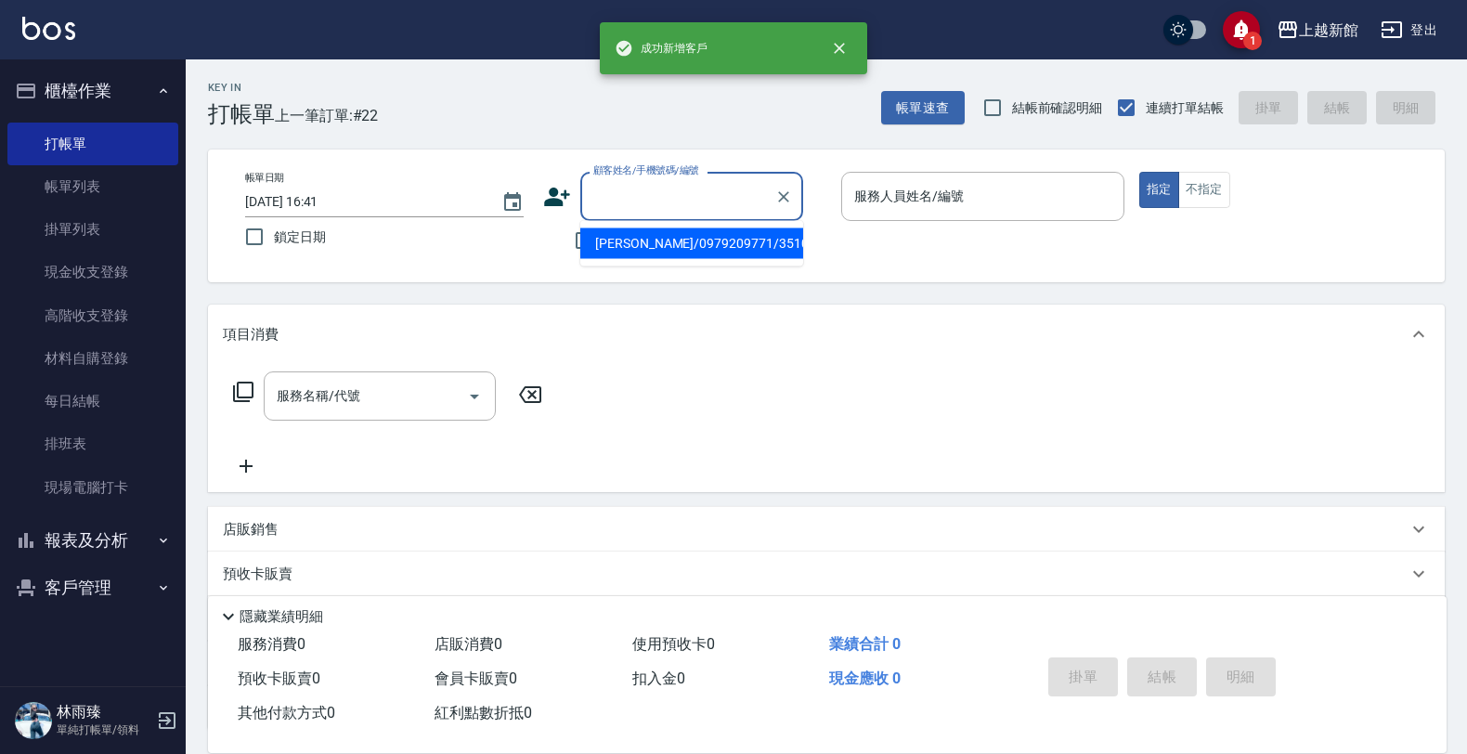
click at [722, 186] on input "顧客姓名/手機號碼/編號" at bounding box center [678, 196] width 178 height 32
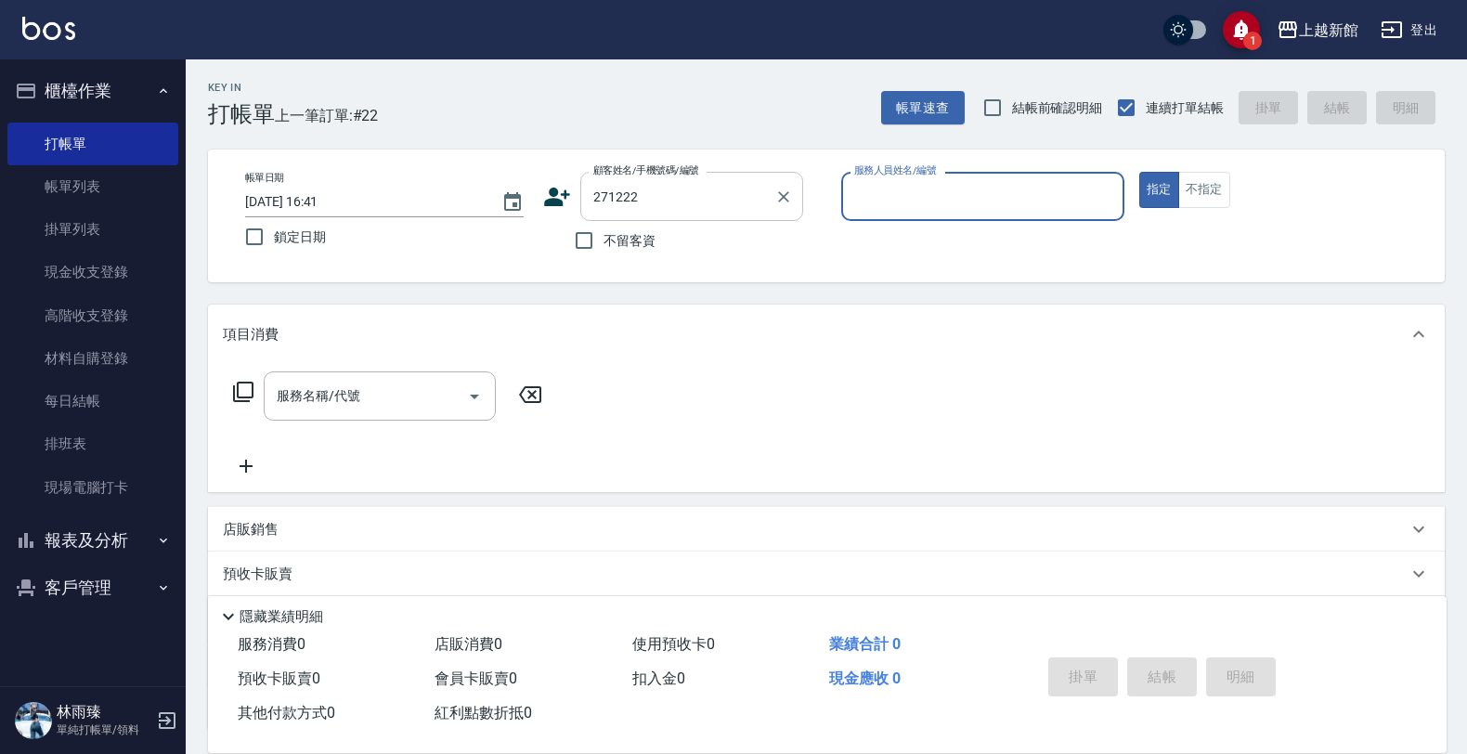
click at [1139, 172] on button "指定" at bounding box center [1159, 190] width 40 height 36
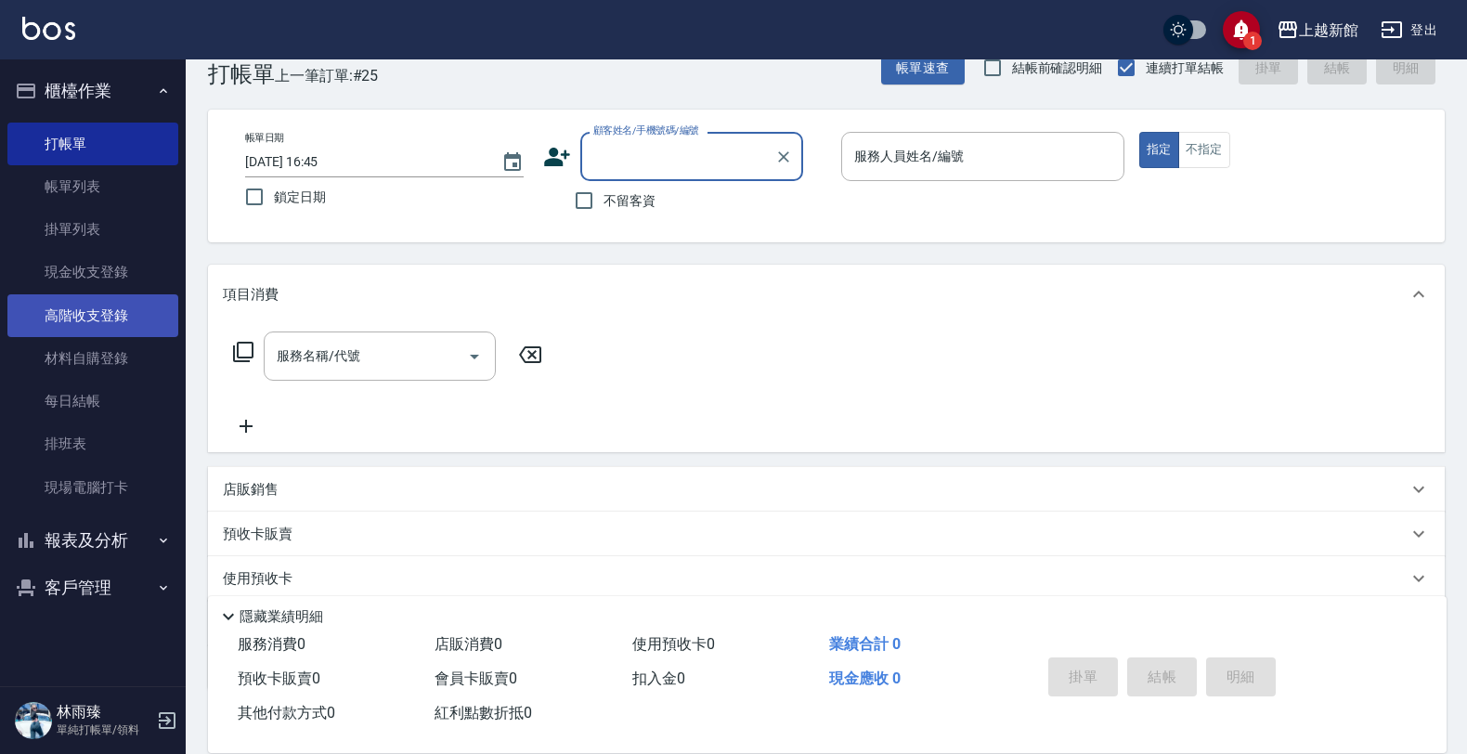
scroll to position [153, 0]
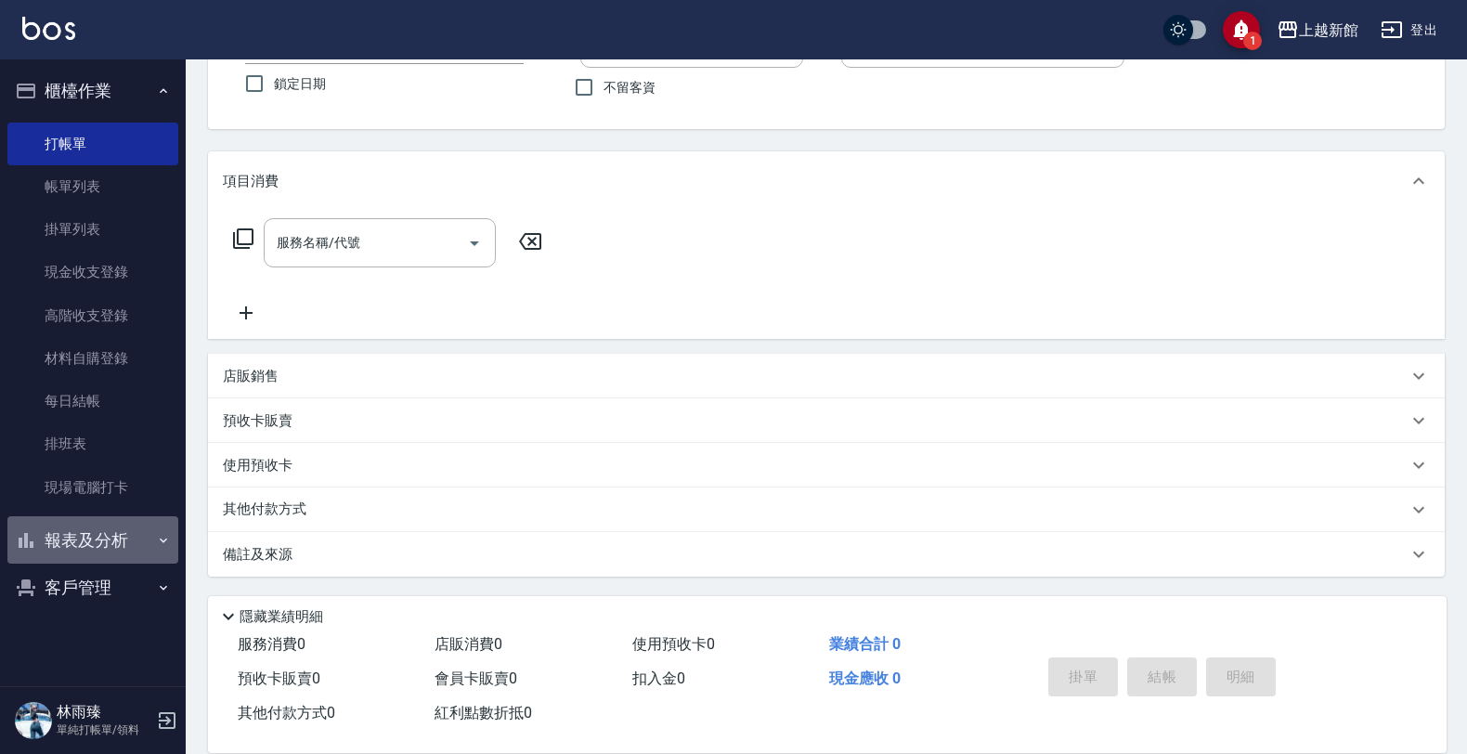
click at [105, 540] on button "報表及分析" at bounding box center [92, 540] width 171 height 48
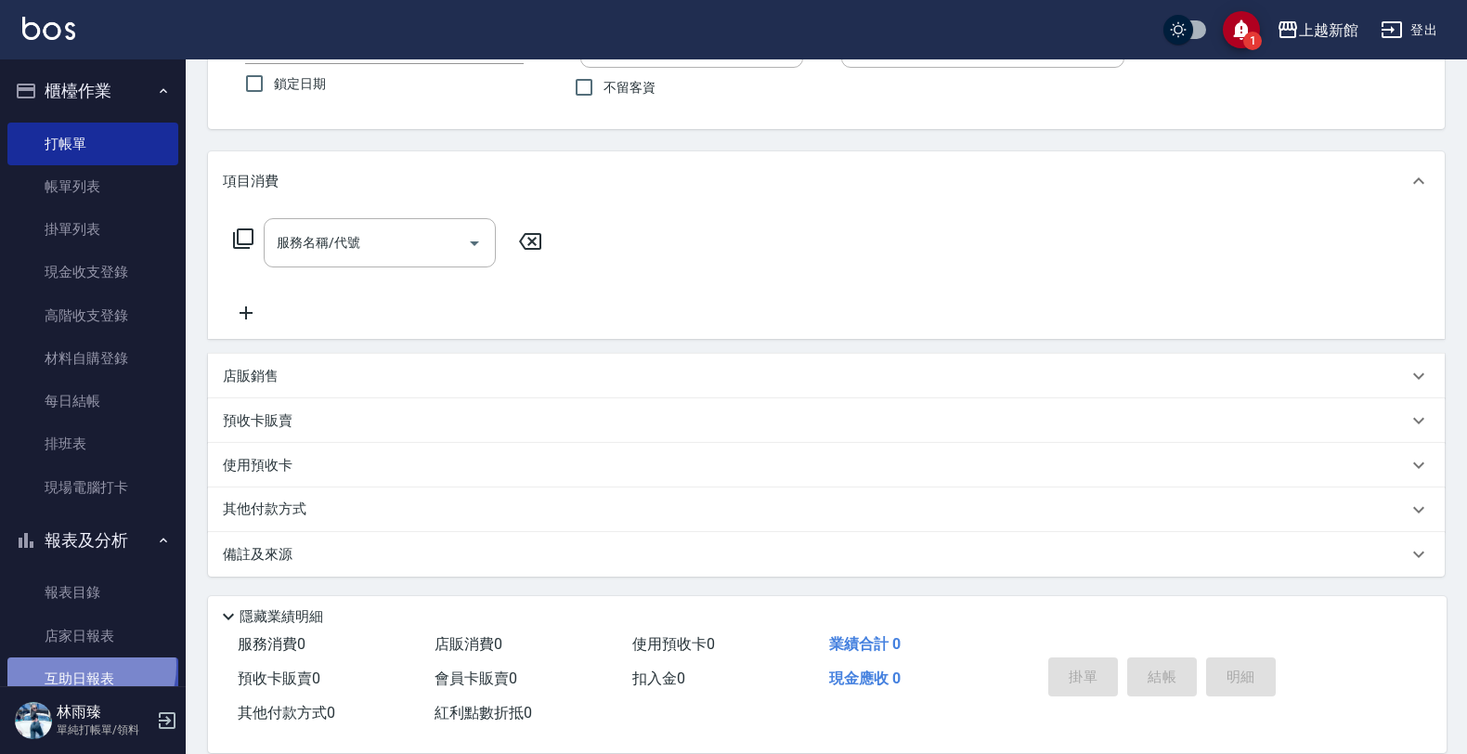
click at [81, 666] on link "互助日報表" at bounding box center [92, 678] width 171 height 43
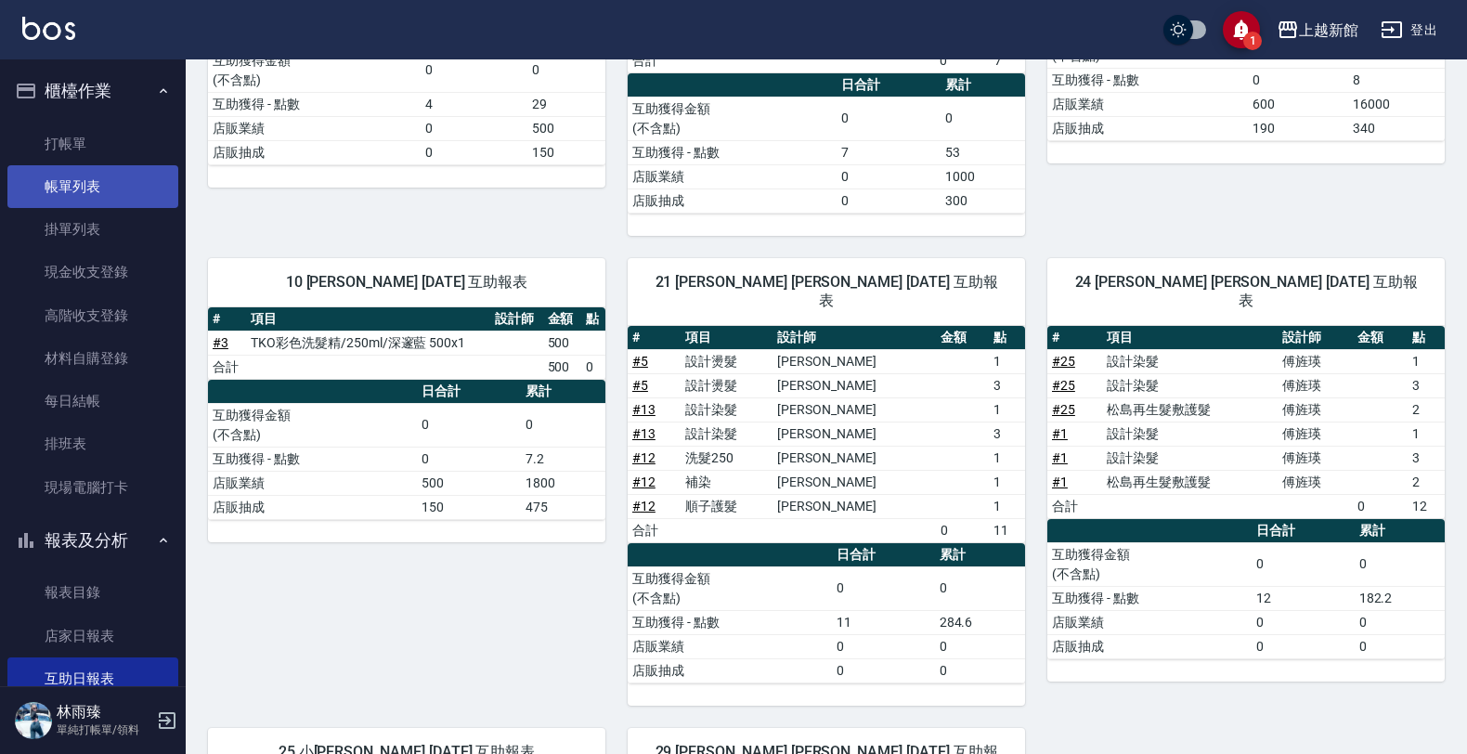
scroll to position [116, 0]
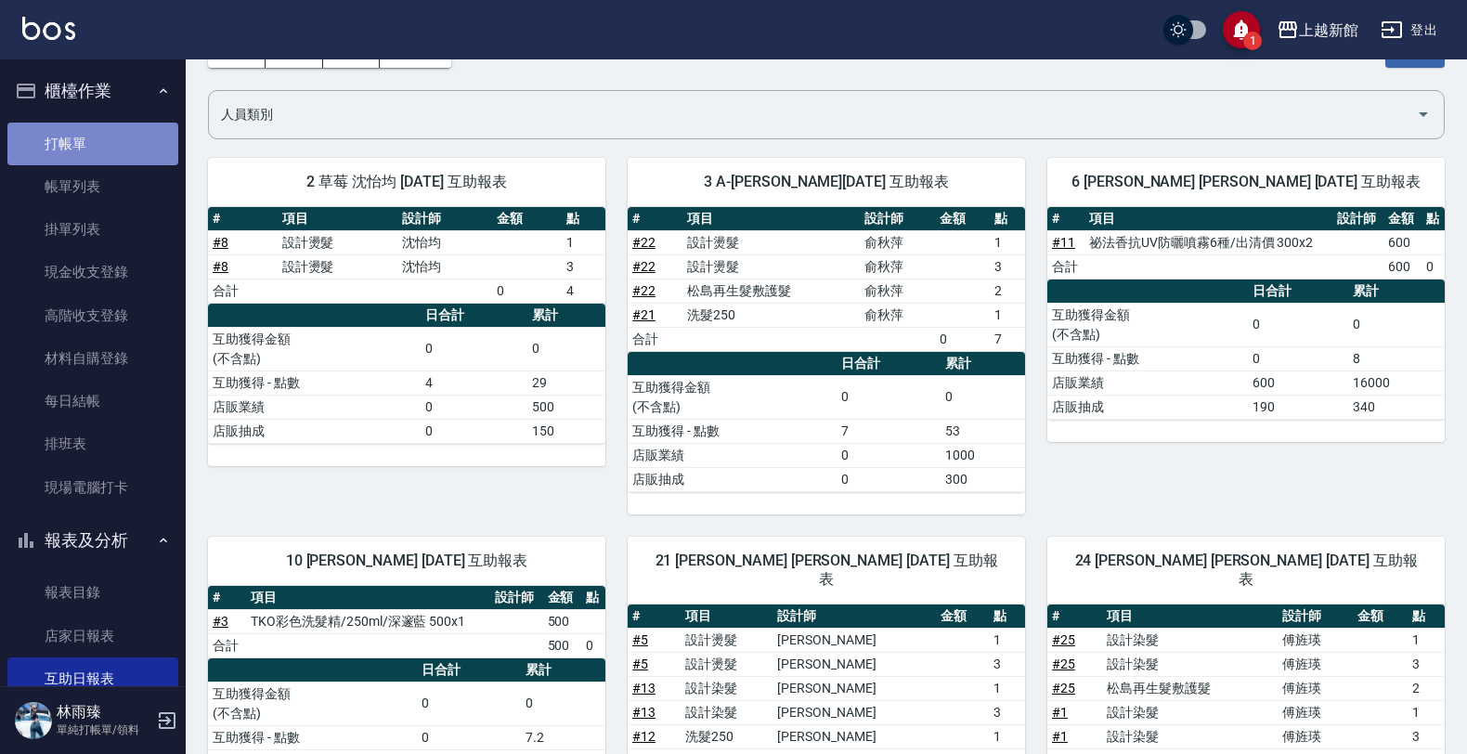
click at [97, 140] on link "打帳單" at bounding box center [92, 144] width 171 height 43
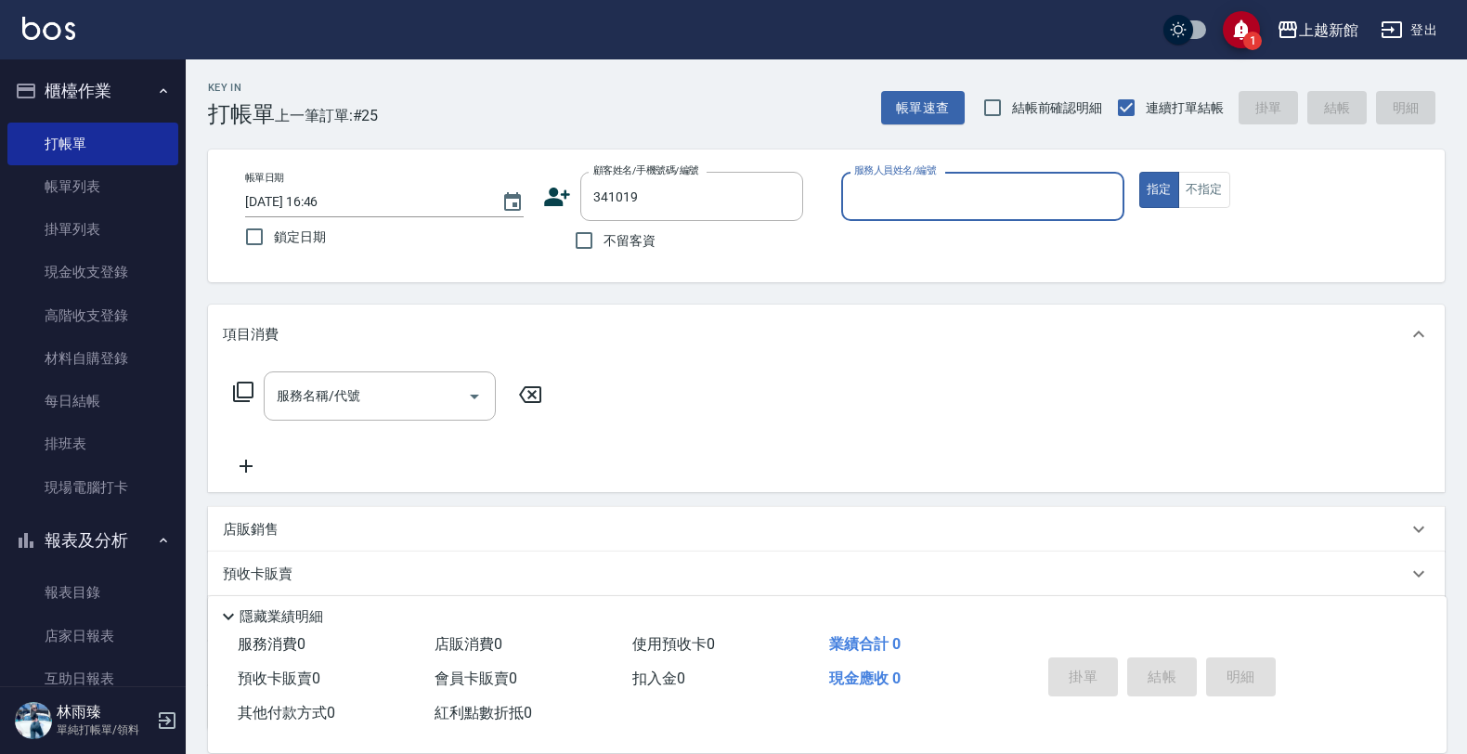
click at [1139, 172] on button "指定" at bounding box center [1159, 190] width 40 height 36
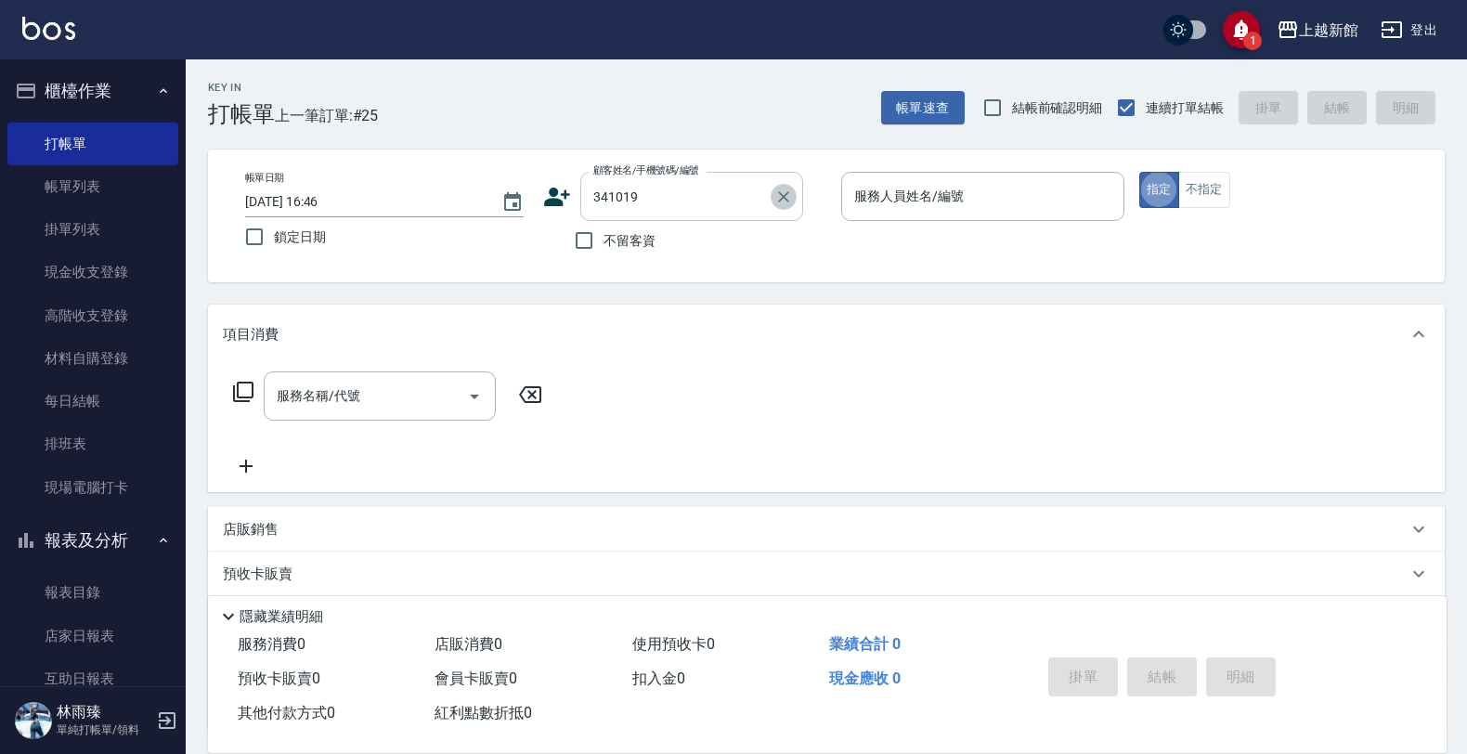
click at [790, 198] on icon "Clear" at bounding box center [783, 197] width 19 height 19
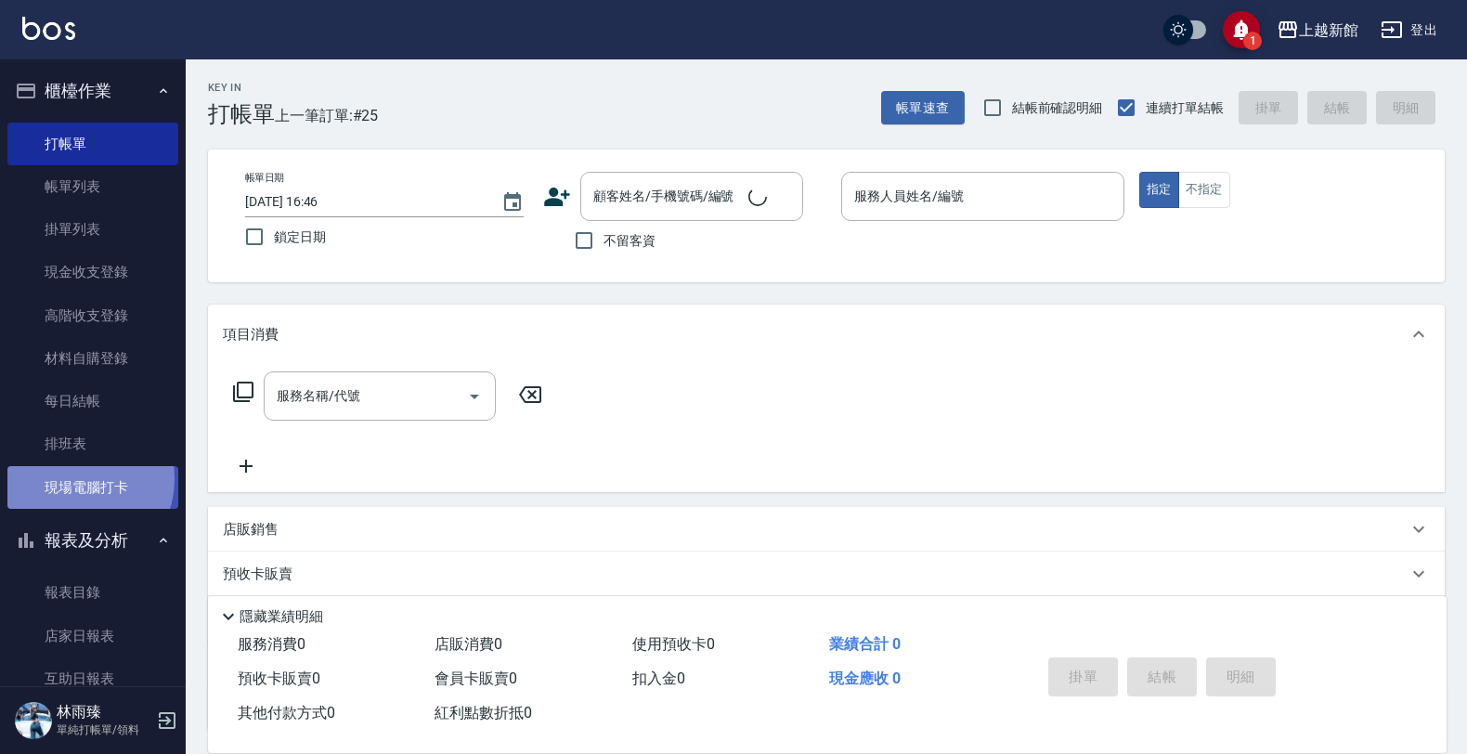
click at [74, 478] on link "現場電腦打卡" at bounding box center [92, 487] width 171 height 43
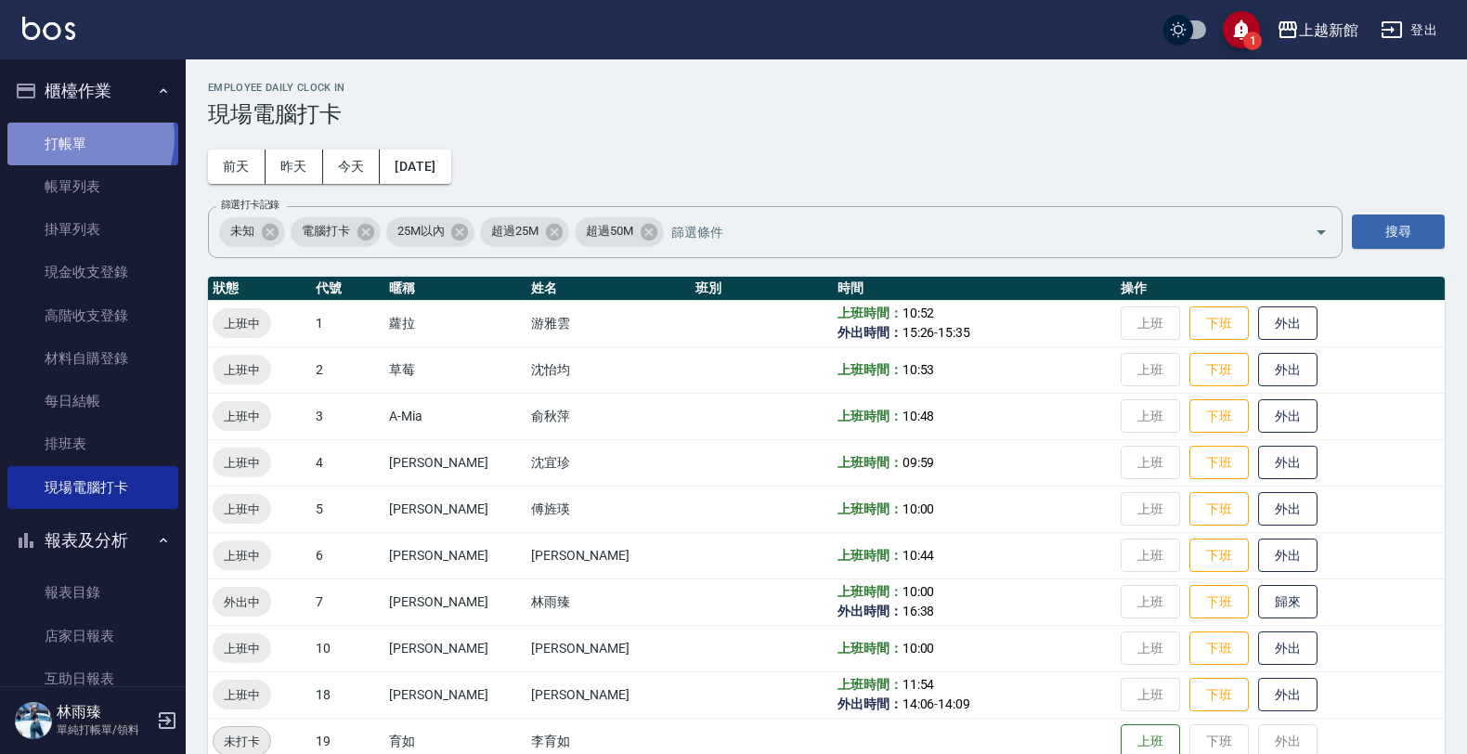
click at [75, 136] on link "打帳單" at bounding box center [92, 144] width 171 height 43
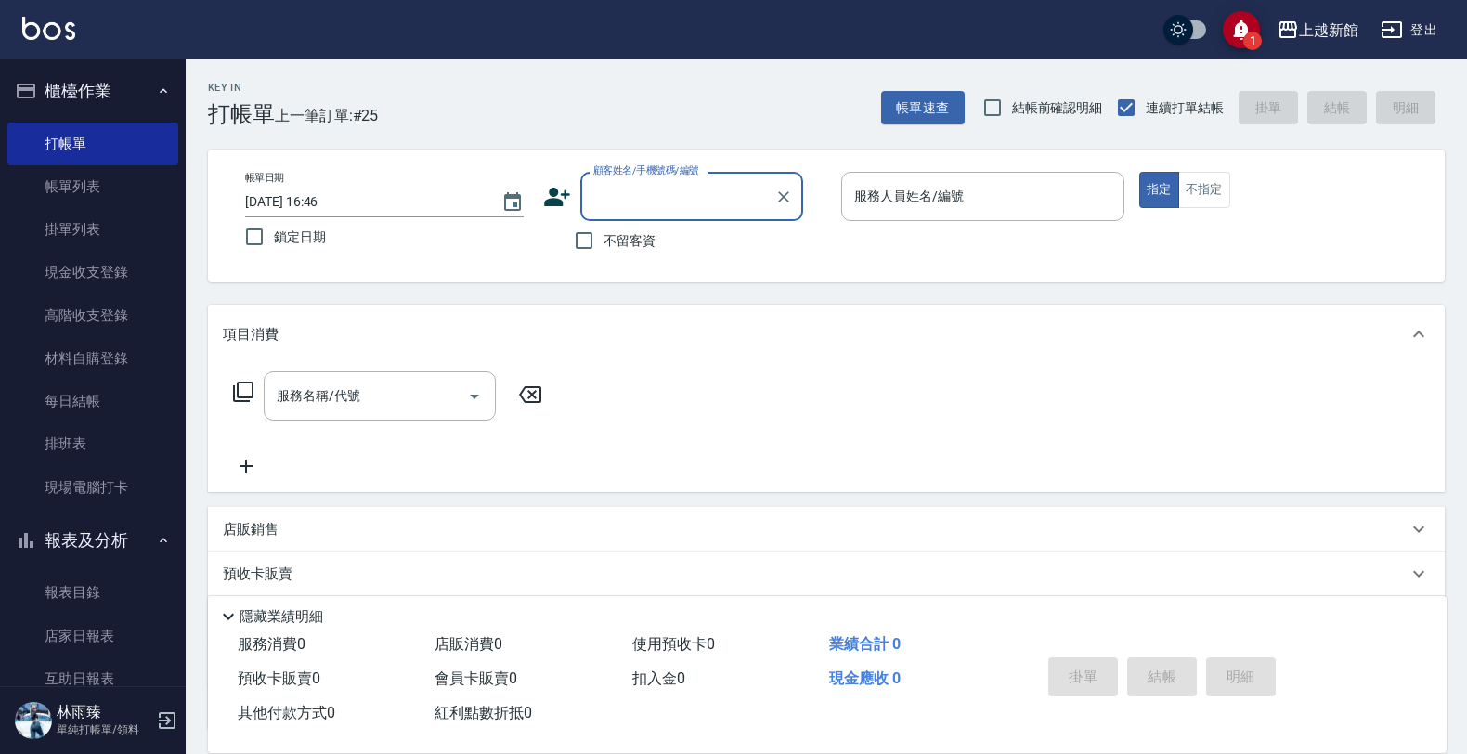
click at [554, 193] on icon at bounding box center [557, 197] width 26 height 19
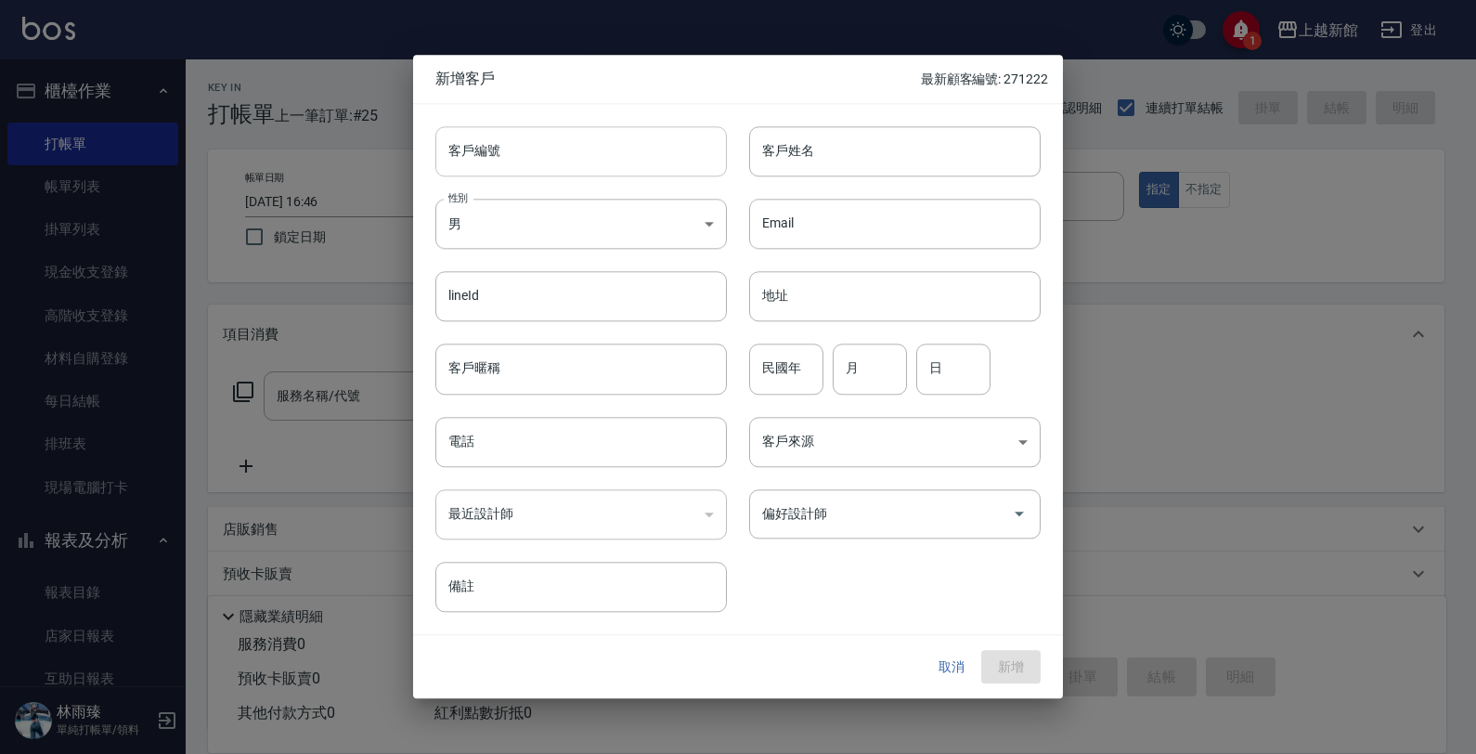
click at [614, 167] on input "客戶編號" at bounding box center [580, 151] width 291 height 50
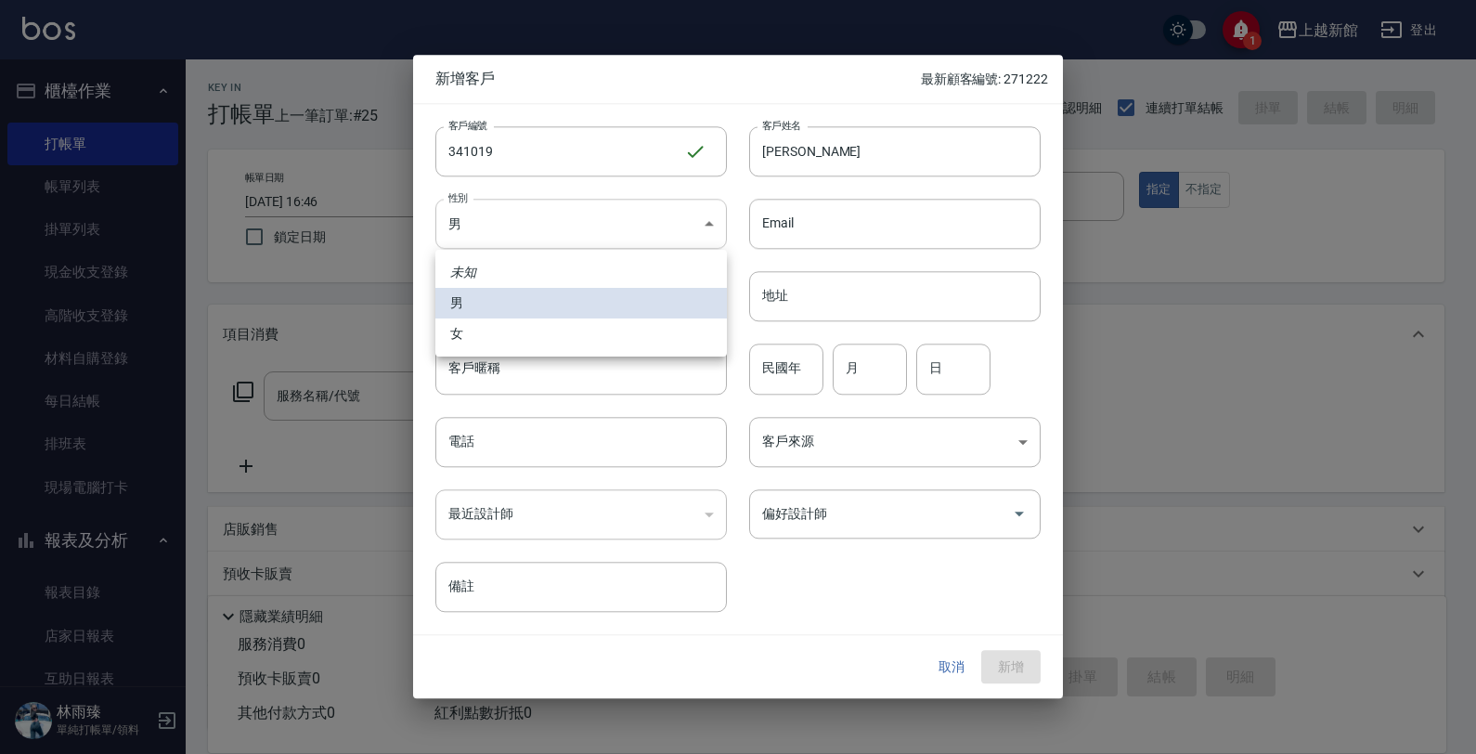
click at [619, 207] on body "1 上越新館 登出 櫃檯作業 打帳單 帳單列表 掛單列表 現金收支登錄 高階收支登錄 材料自購登錄 每日結帳 排班表 現場電腦打卡 報表及分析 報表目錄 店家…" at bounding box center [738, 453] width 1476 height 907
click at [615, 337] on li "女" at bounding box center [580, 333] width 291 height 31
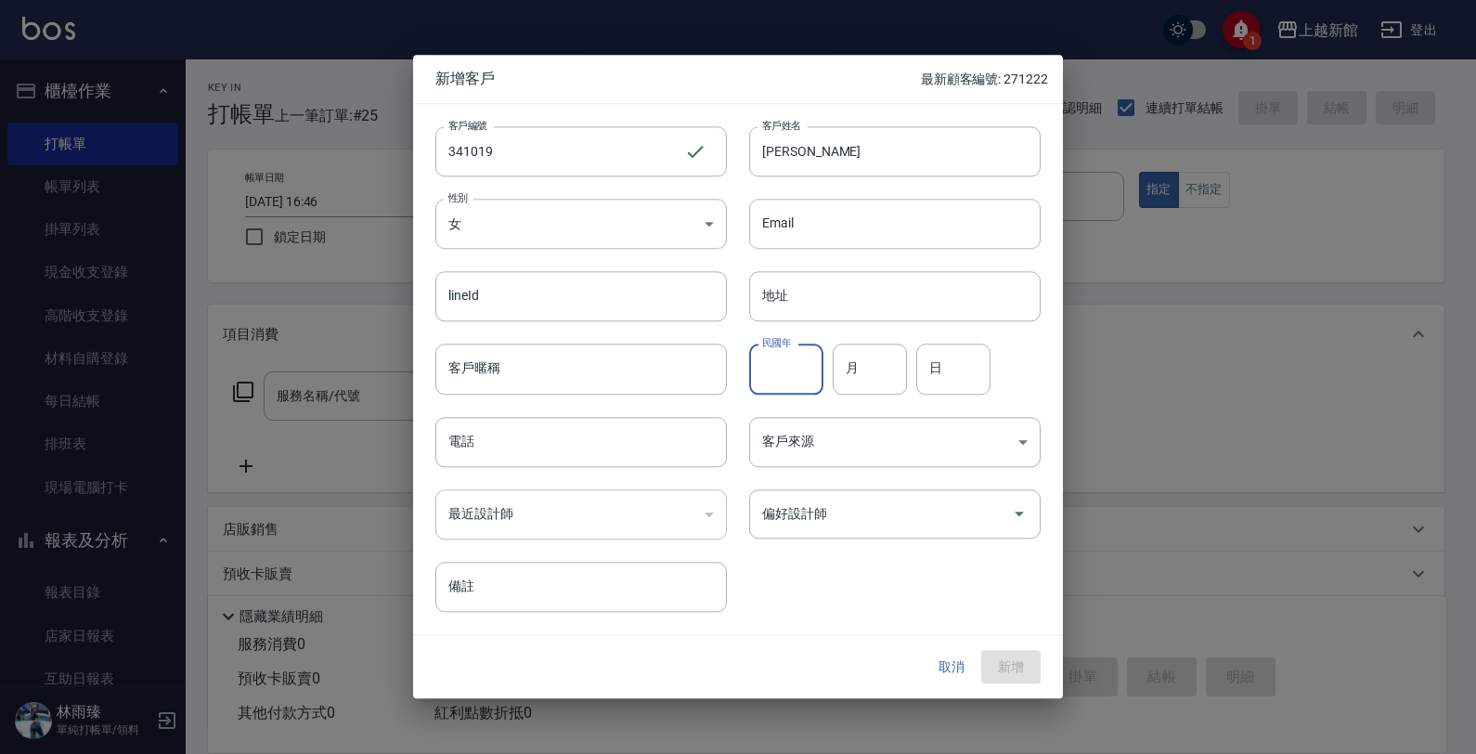
click at [780, 364] on input "民國年" at bounding box center [786, 369] width 74 height 50
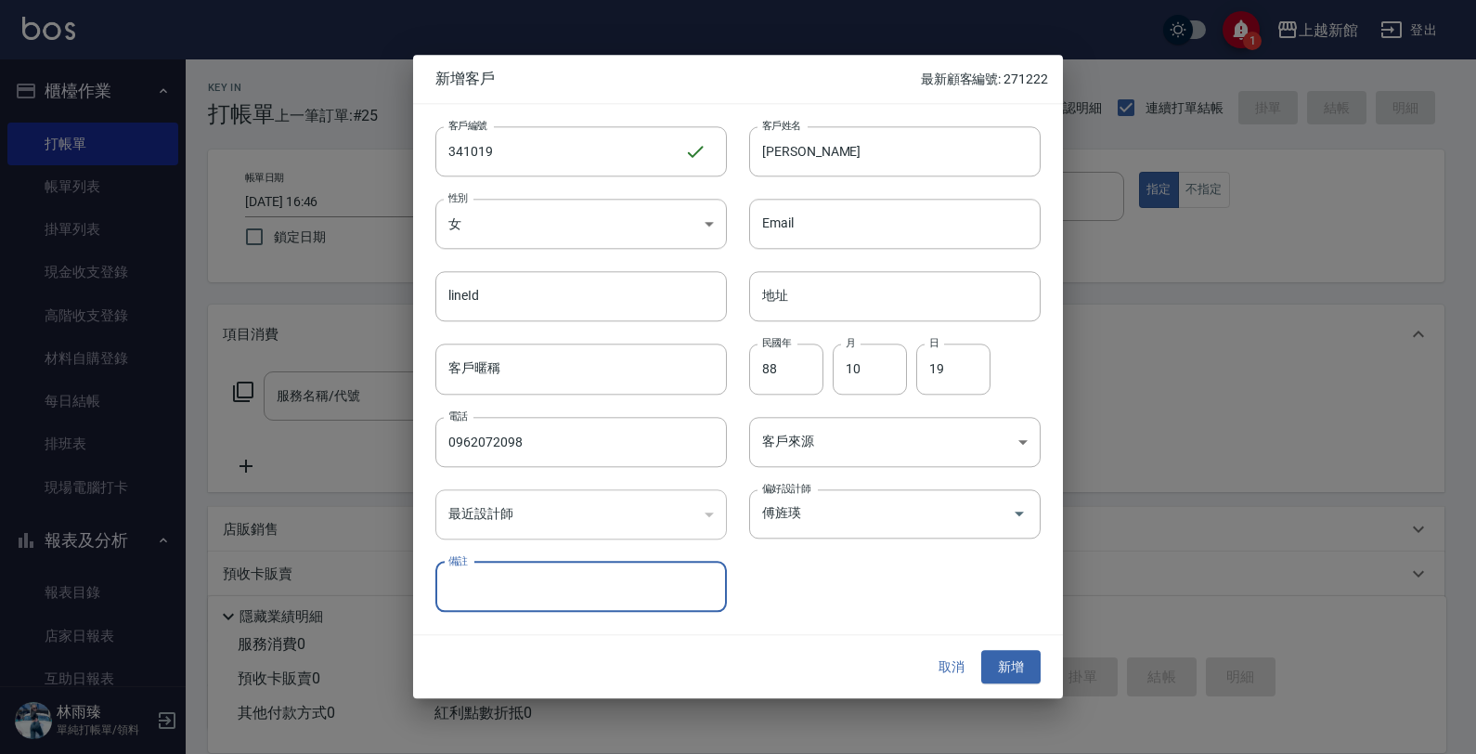
click at [981, 650] on button "新增" at bounding box center [1010, 667] width 59 height 34
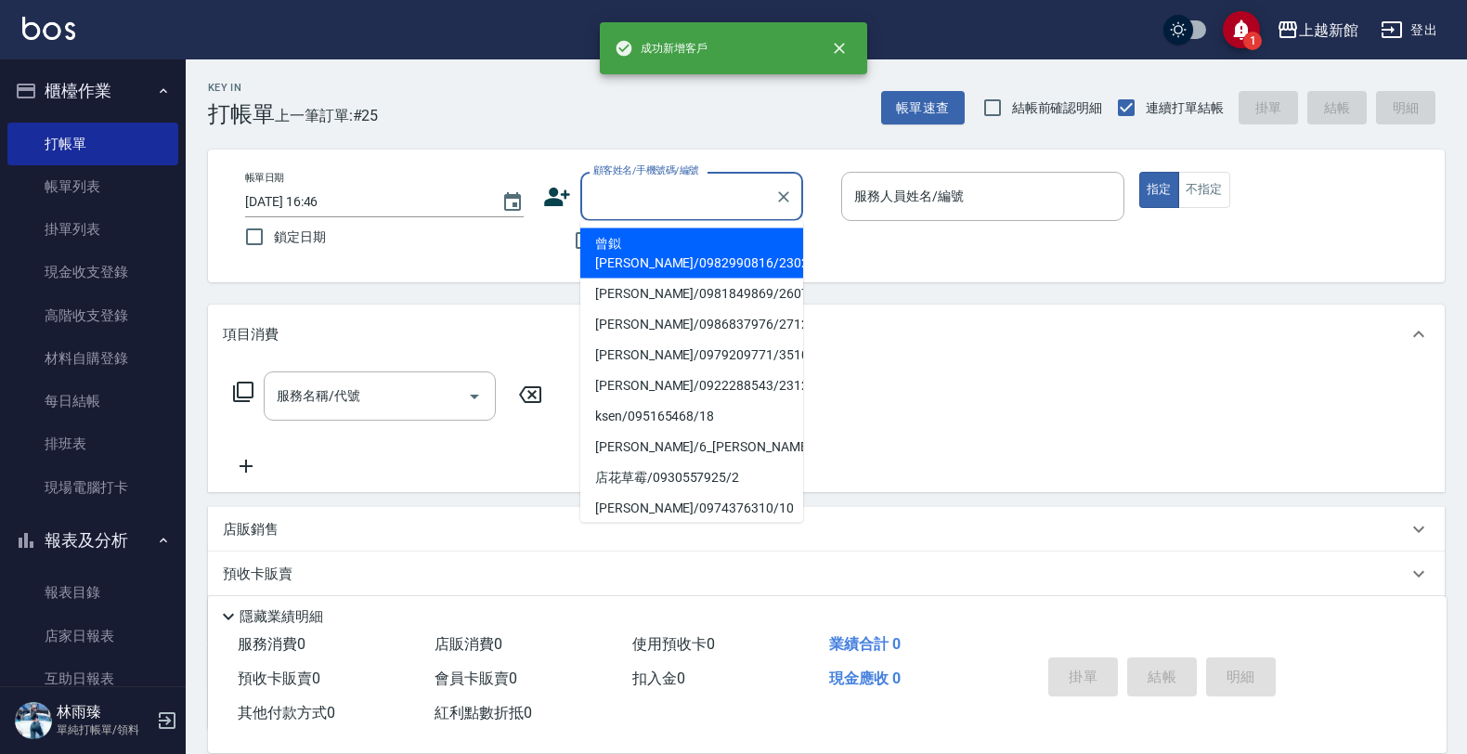
click at [690, 202] on input "顧客姓名/手機號碼/編號" at bounding box center [678, 196] width 178 height 32
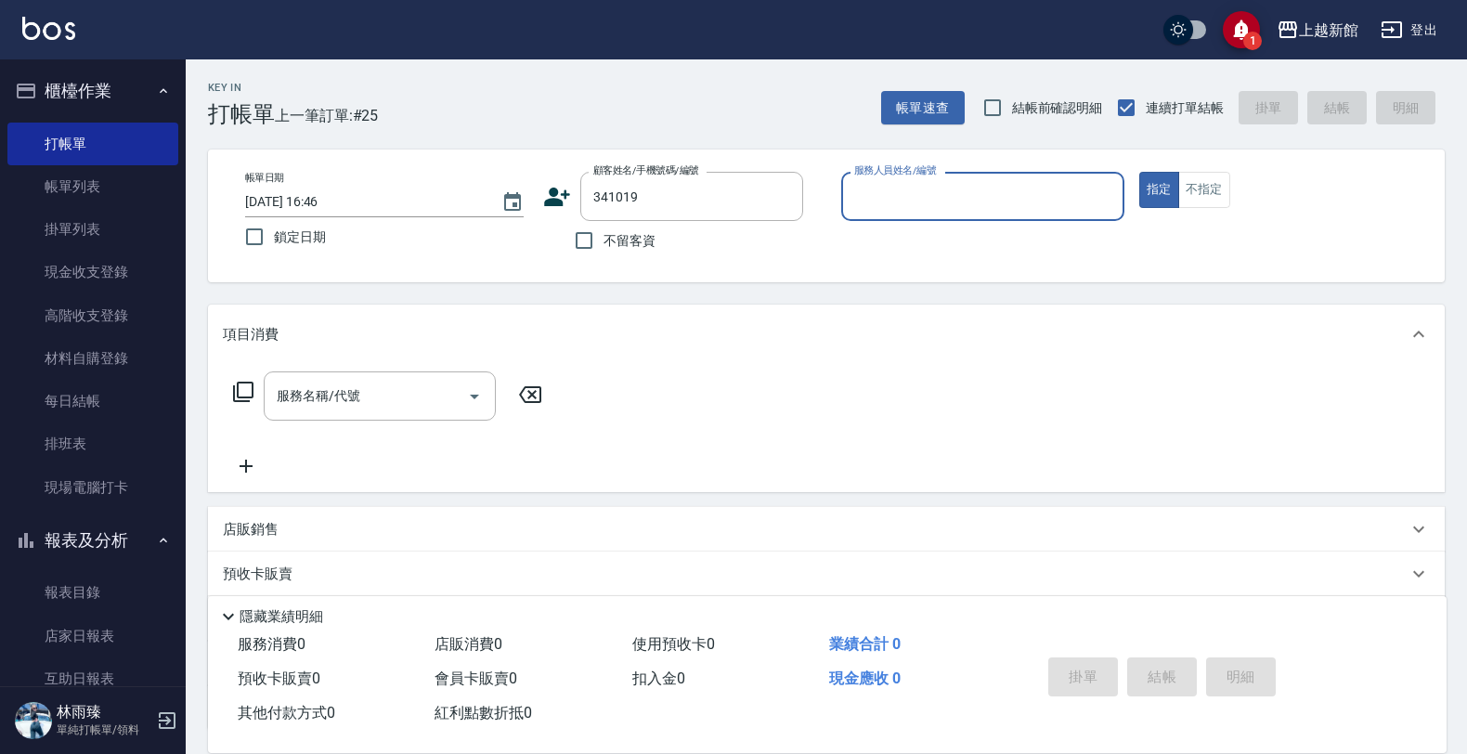
click at [1139, 172] on button "指定" at bounding box center [1159, 190] width 40 height 36
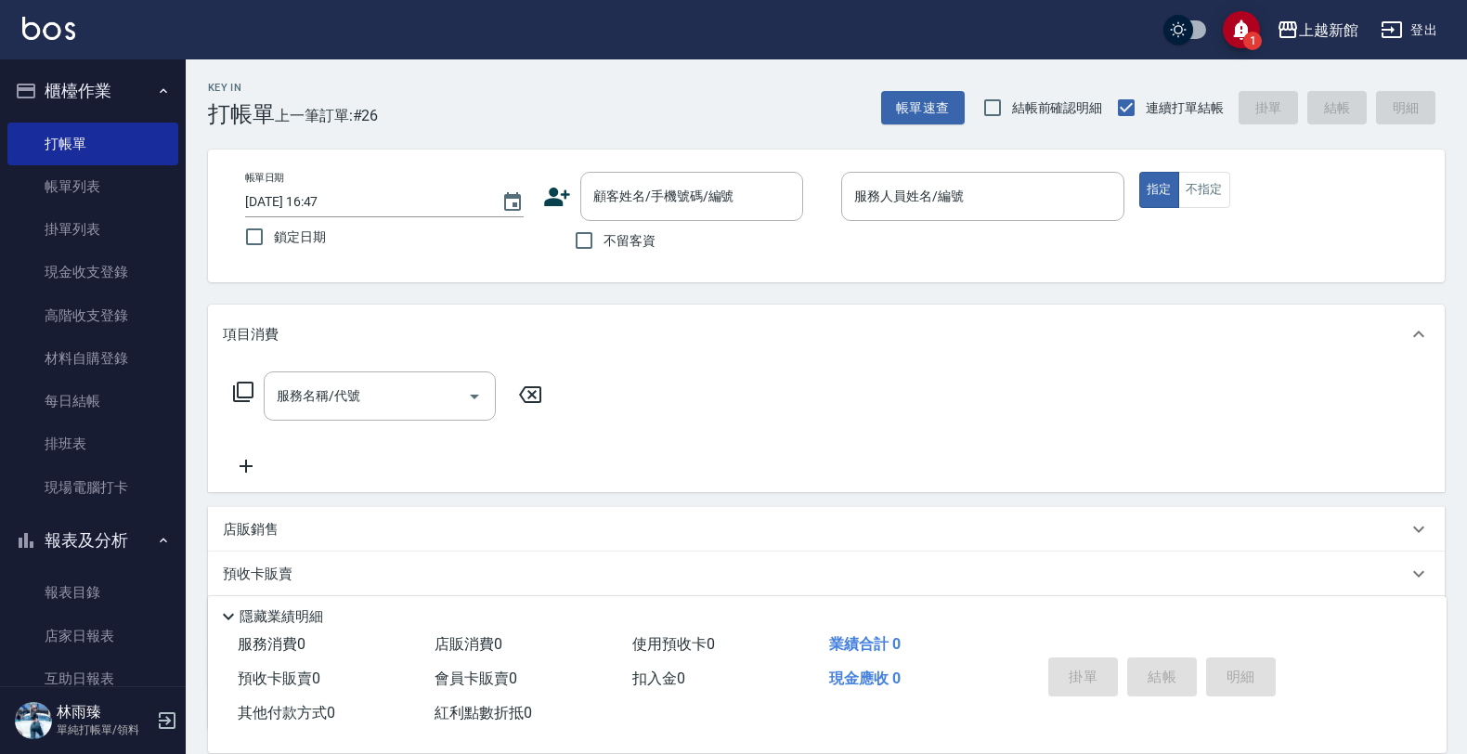
click at [563, 200] on icon at bounding box center [557, 197] width 28 height 28
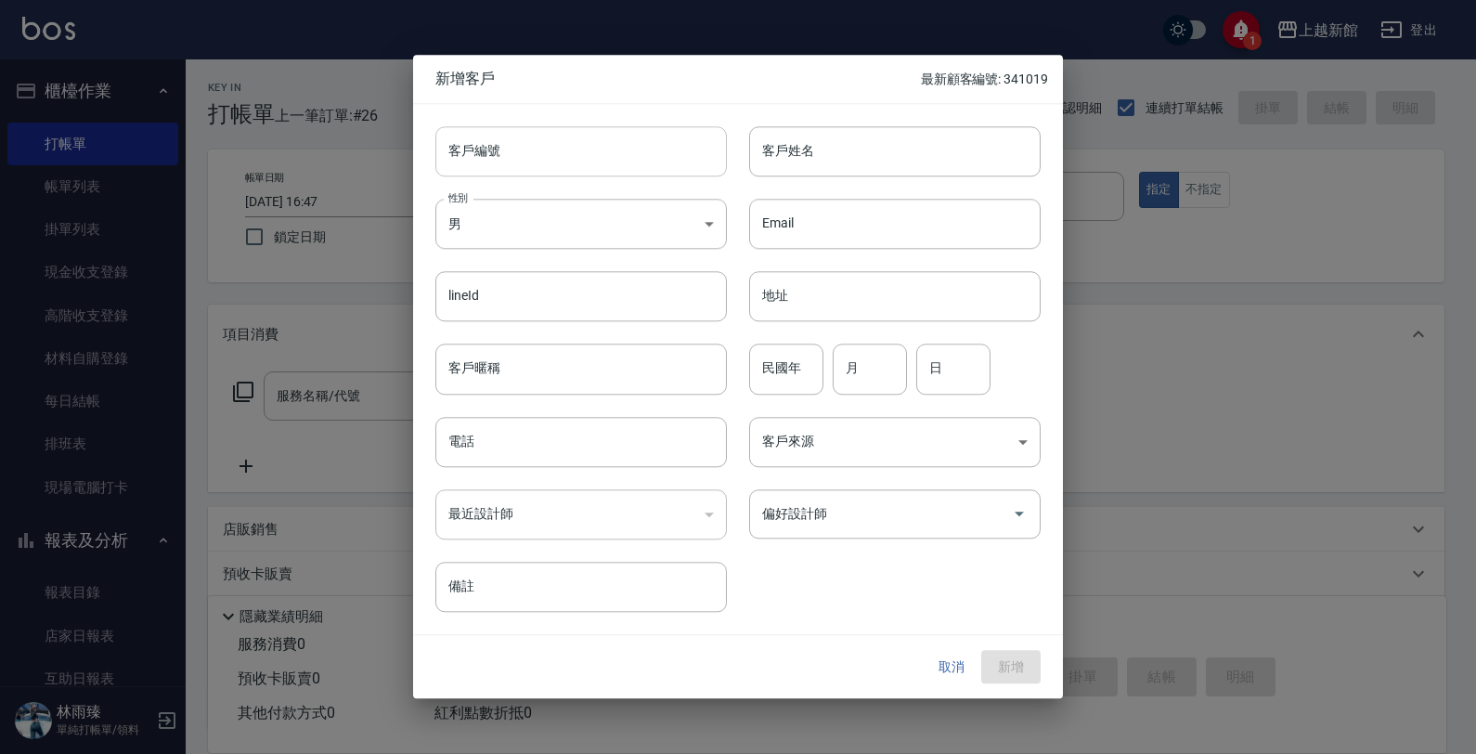
drag, startPoint x: 596, startPoint y: 162, endPoint x: 603, endPoint y: 155, distance: 10.5
click at [600, 159] on input "客戶編號" at bounding box center [580, 151] width 291 height 50
click at [981, 650] on button "新增" at bounding box center [1010, 667] width 59 height 34
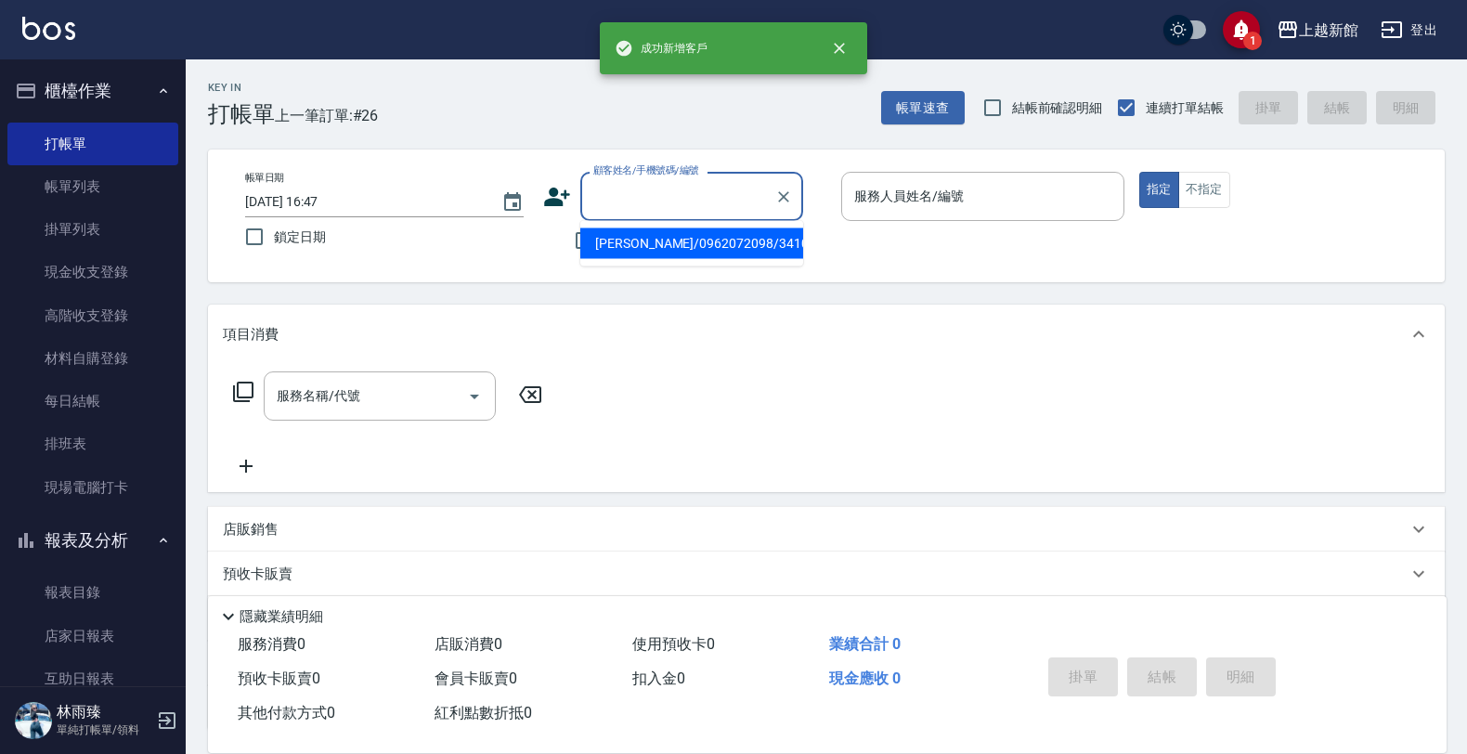
click at [638, 192] on input "顧客姓名/手機號碼/編號" at bounding box center [678, 196] width 178 height 32
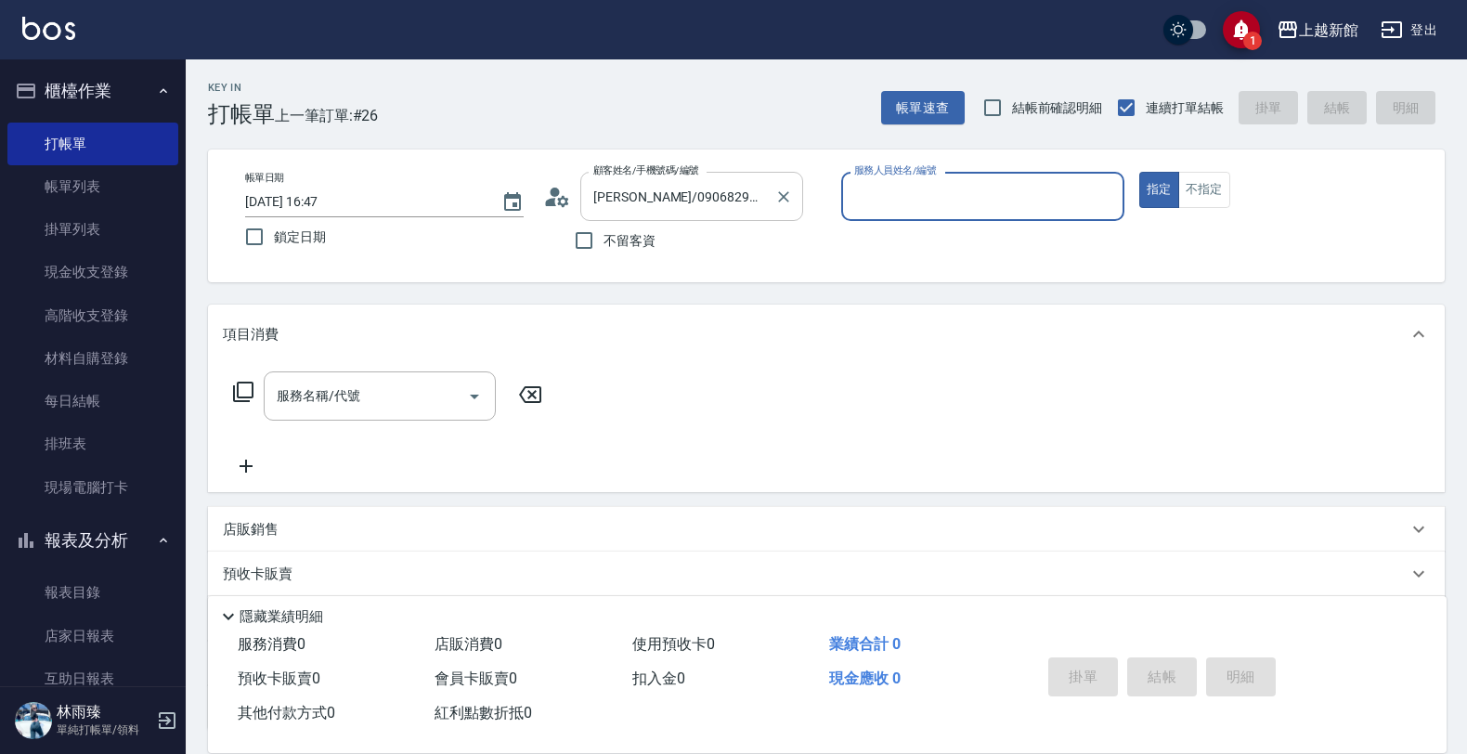
click at [1139, 172] on button "指定" at bounding box center [1159, 190] width 40 height 36
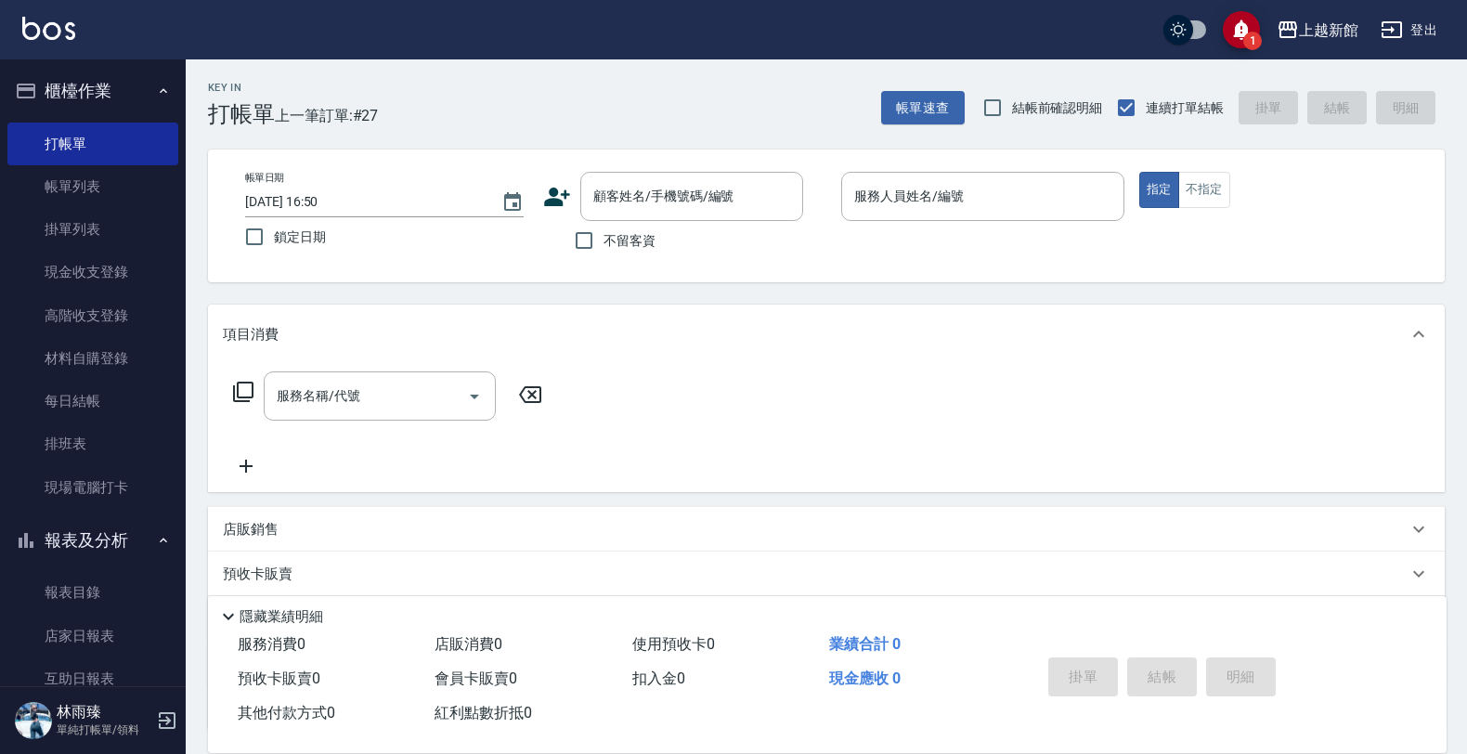
click at [558, 195] on icon at bounding box center [557, 197] width 28 height 28
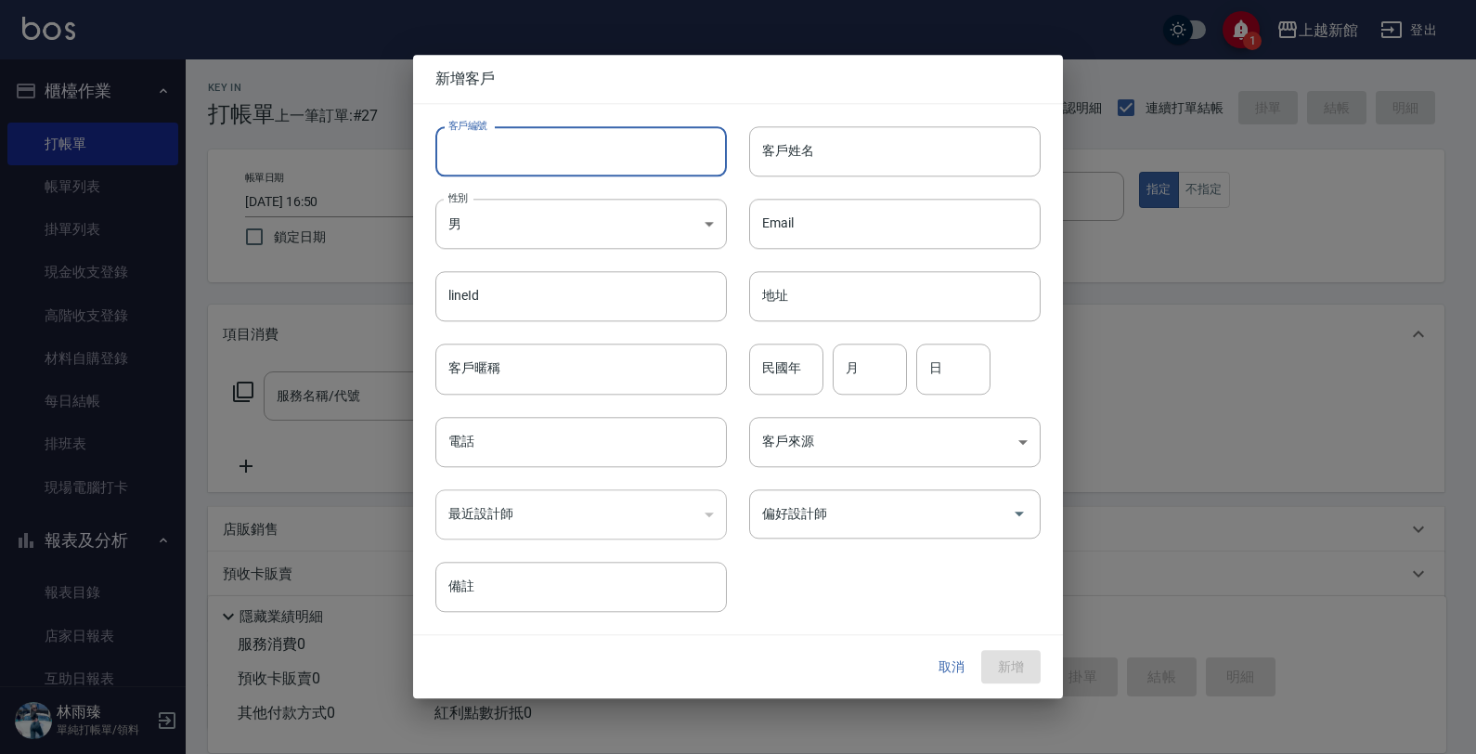
click at [596, 159] on input "客戶編號" at bounding box center [580, 151] width 291 height 50
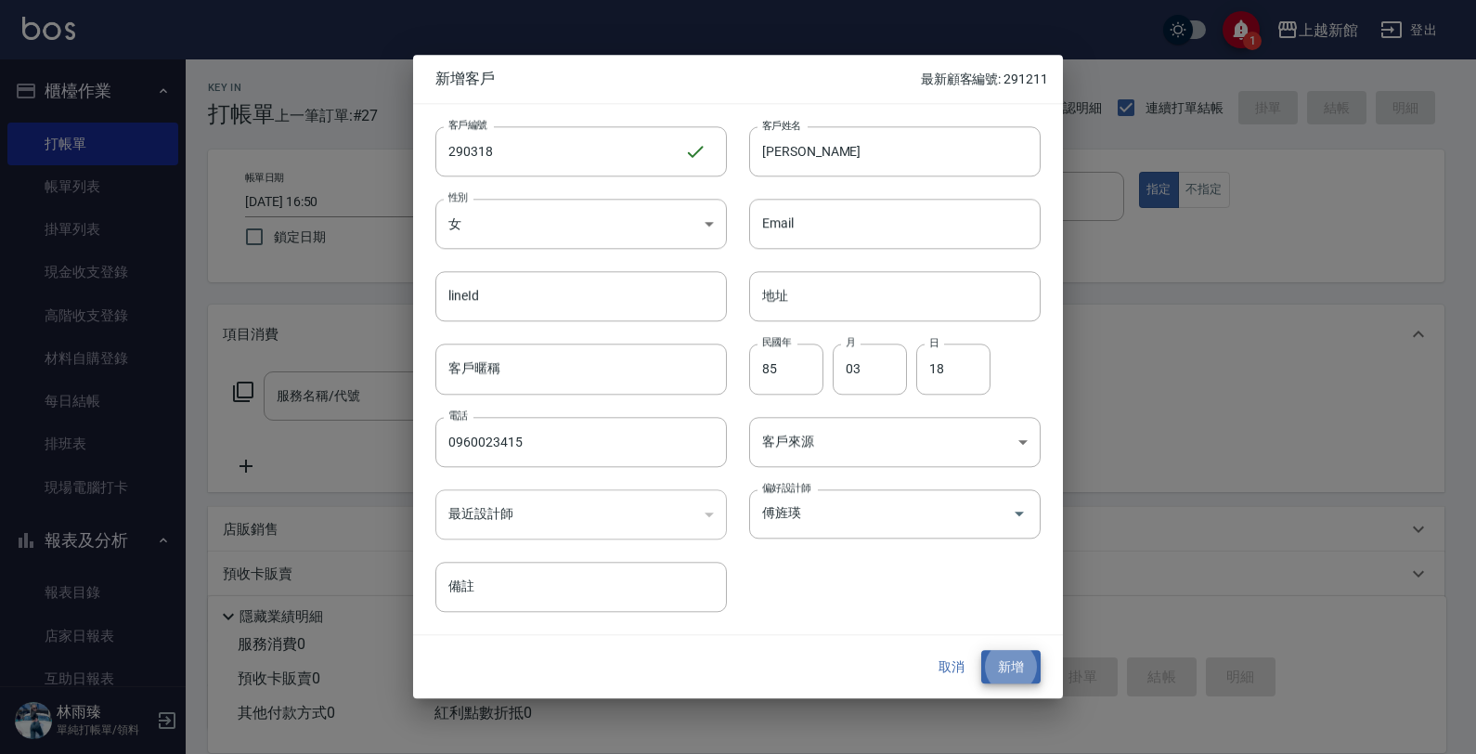
click at [981, 650] on button "新增" at bounding box center [1010, 667] width 59 height 34
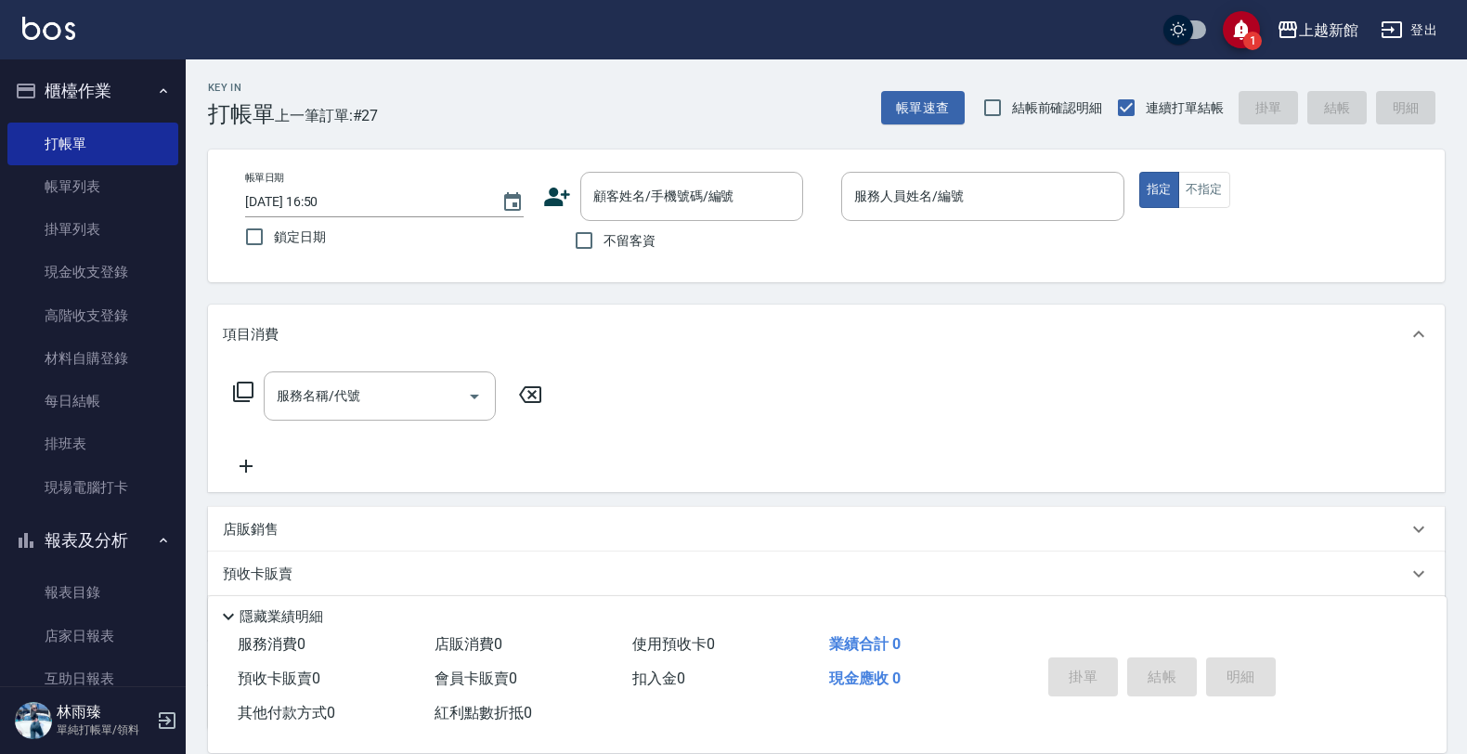
click at [545, 195] on icon at bounding box center [557, 197] width 28 height 28
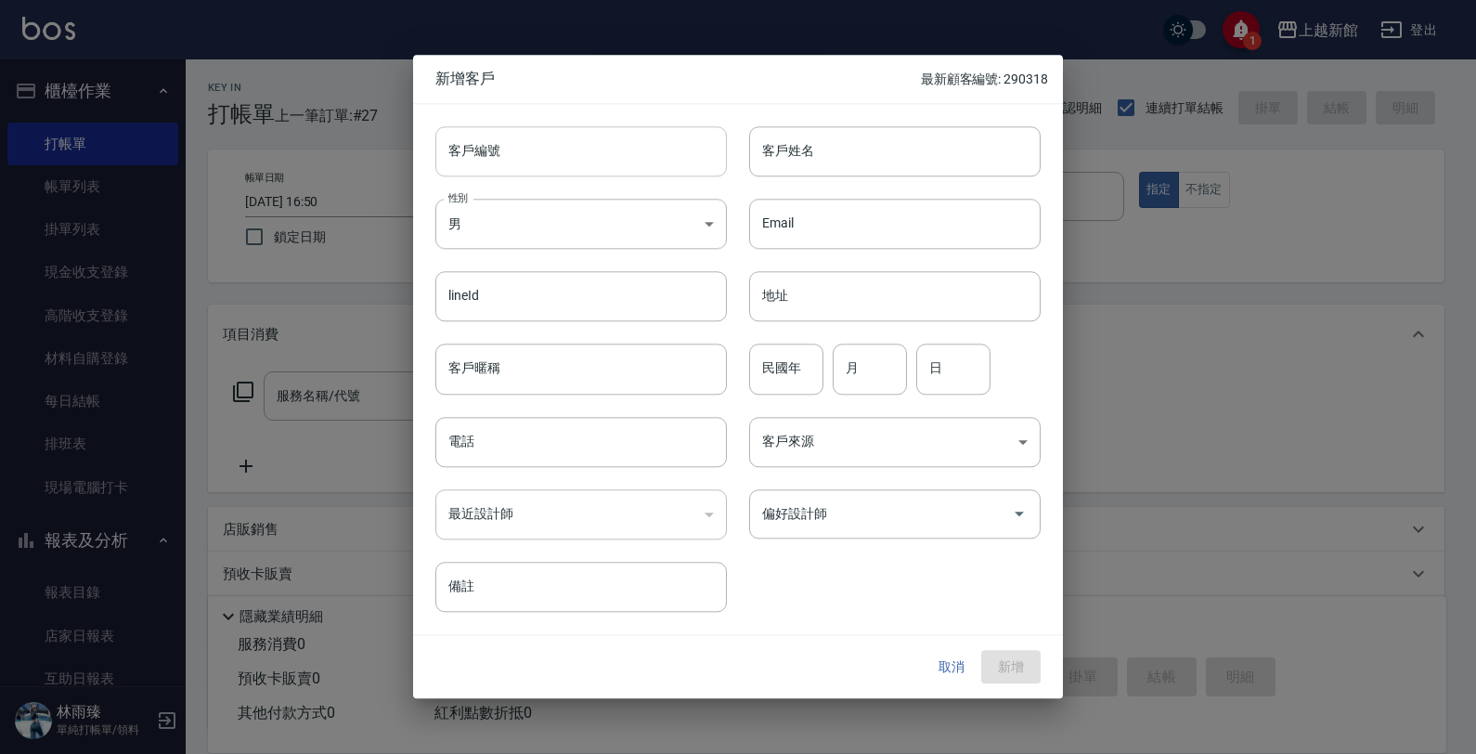
click at [581, 159] on input "客戶編號" at bounding box center [580, 151] width 291 height 50
click at [981, 650] on button "新增" at bounding box center [1010, 667] width 59 height 34
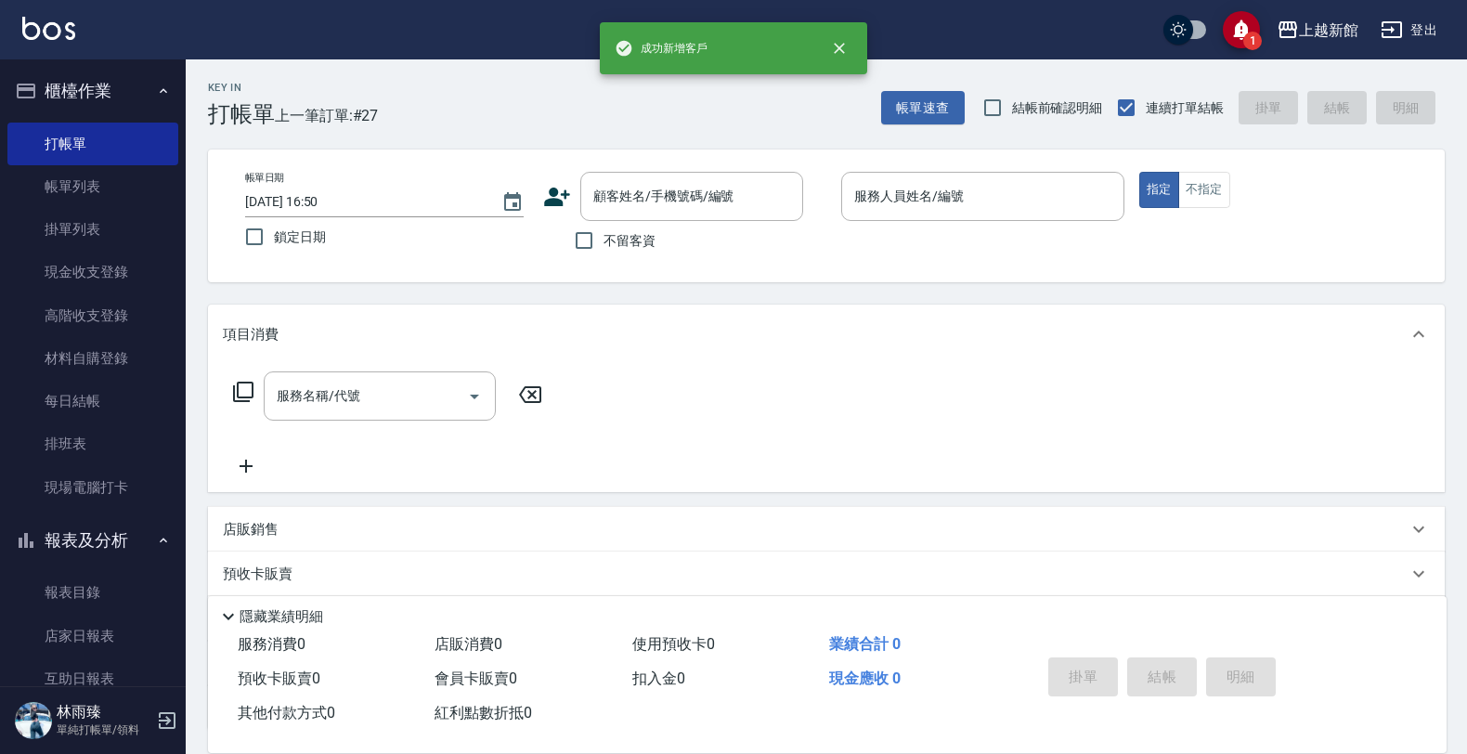
click at [690, 168] on div "帳單日期 2025/10/11 16:50 鎖定日期 顧客姓名/手機號碼/編號 顧客姓名/手機號碼/編號 不留客資 服務人員姓名/編號 服務人員姓名/編號 指…" at bounding box center [826, 215] width 1236 height 133
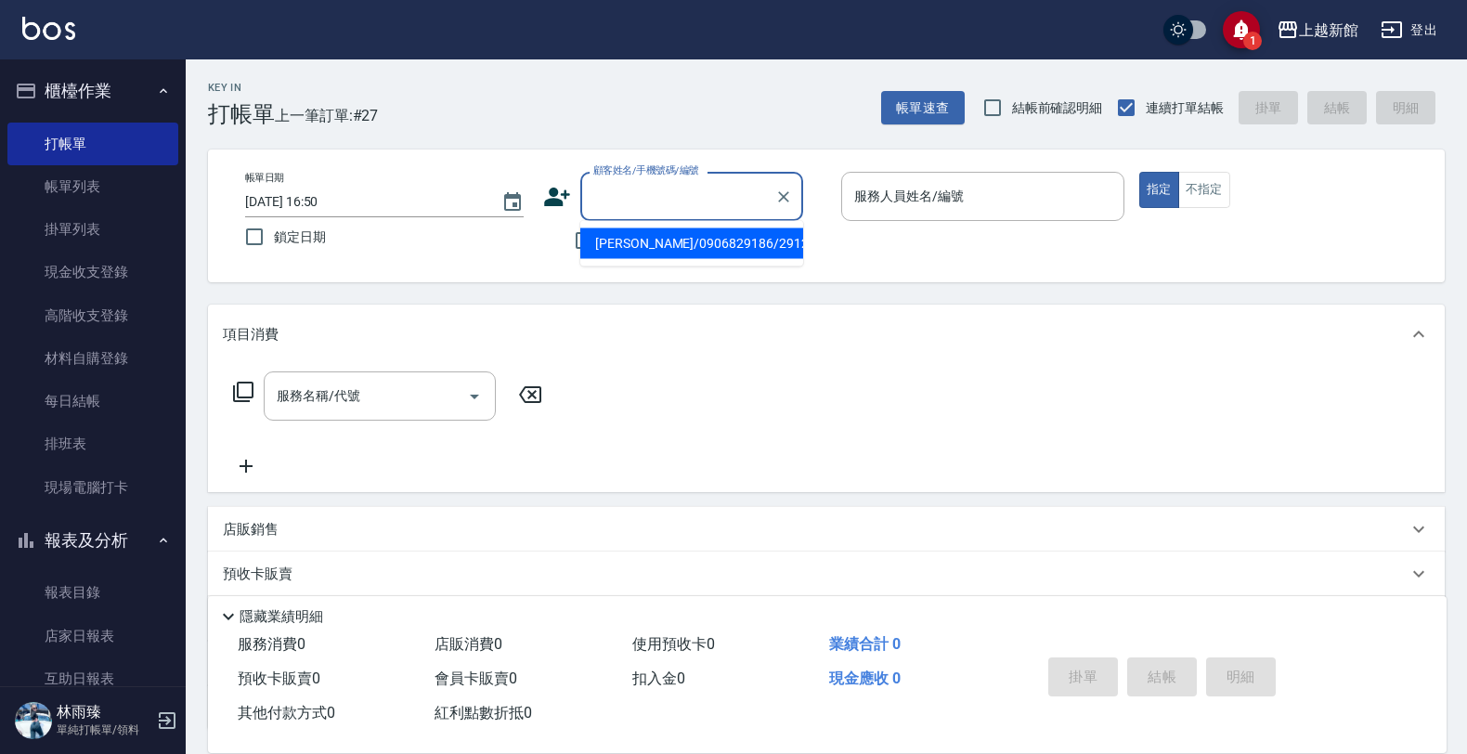
click at [702, 188] on input "顧客姓名/手機號碼/編號" at bounding box center [678, 196] width 178 height 32
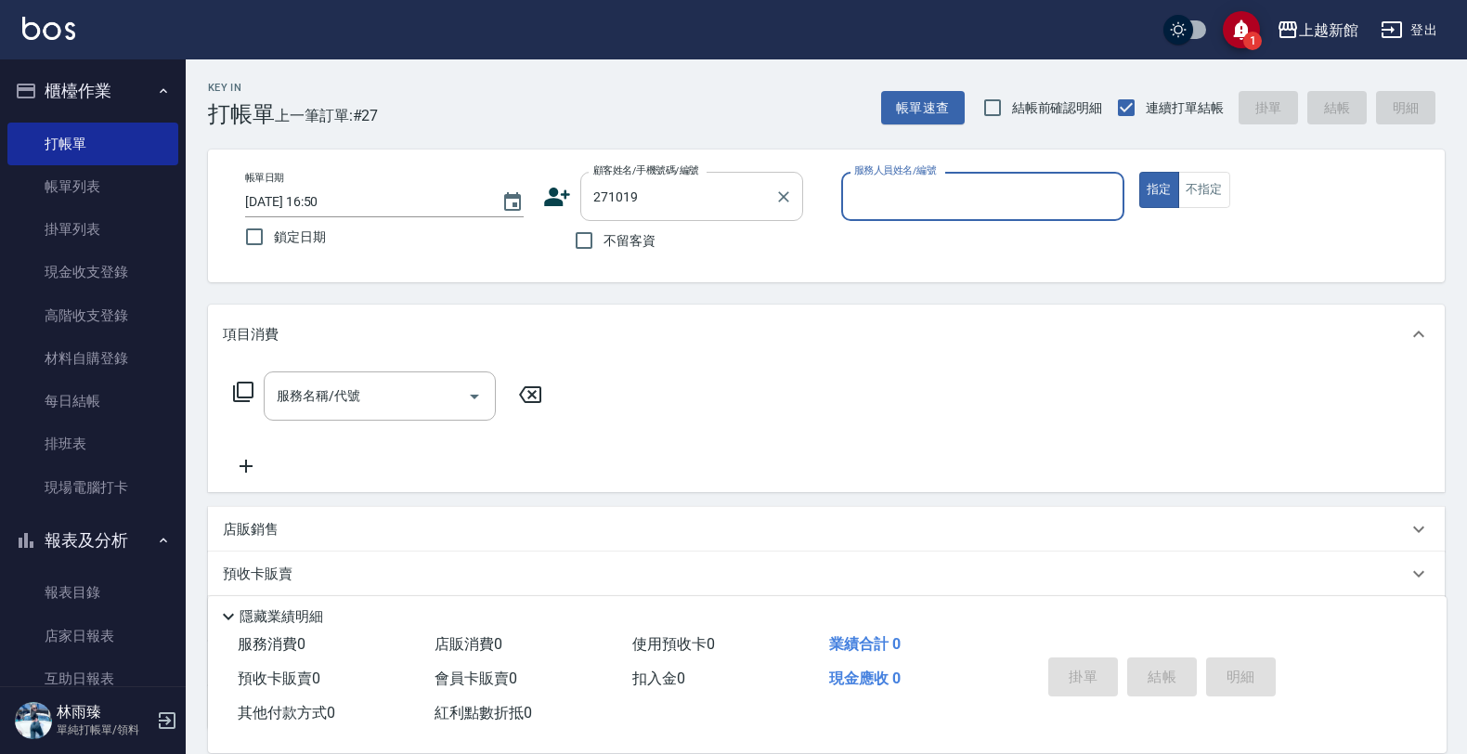
click at [1139, 172] on button "指定" at bounding box center [1159, 190] width 40 height 36
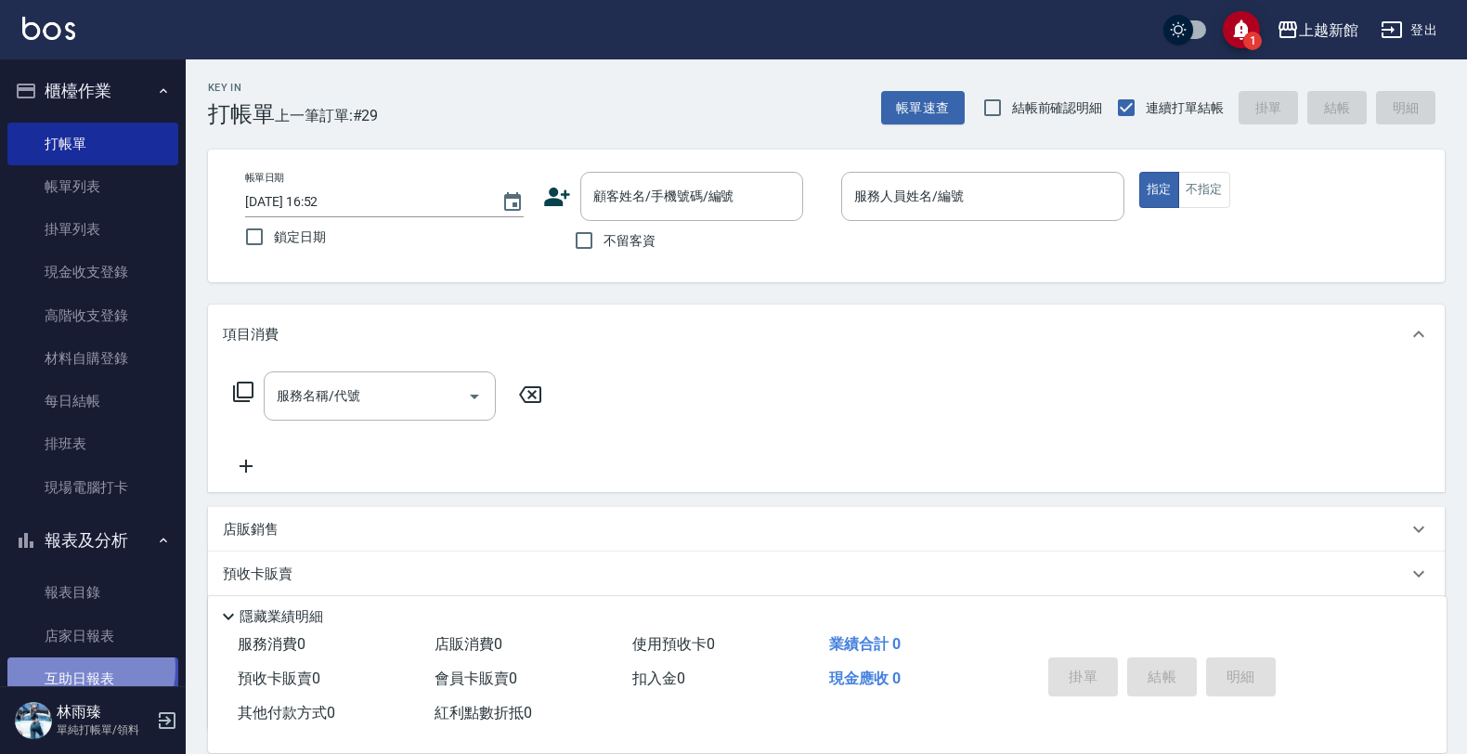
click at [80, 668] on link "互助日報表" at bounding box center [92, 678] width 171 height 43
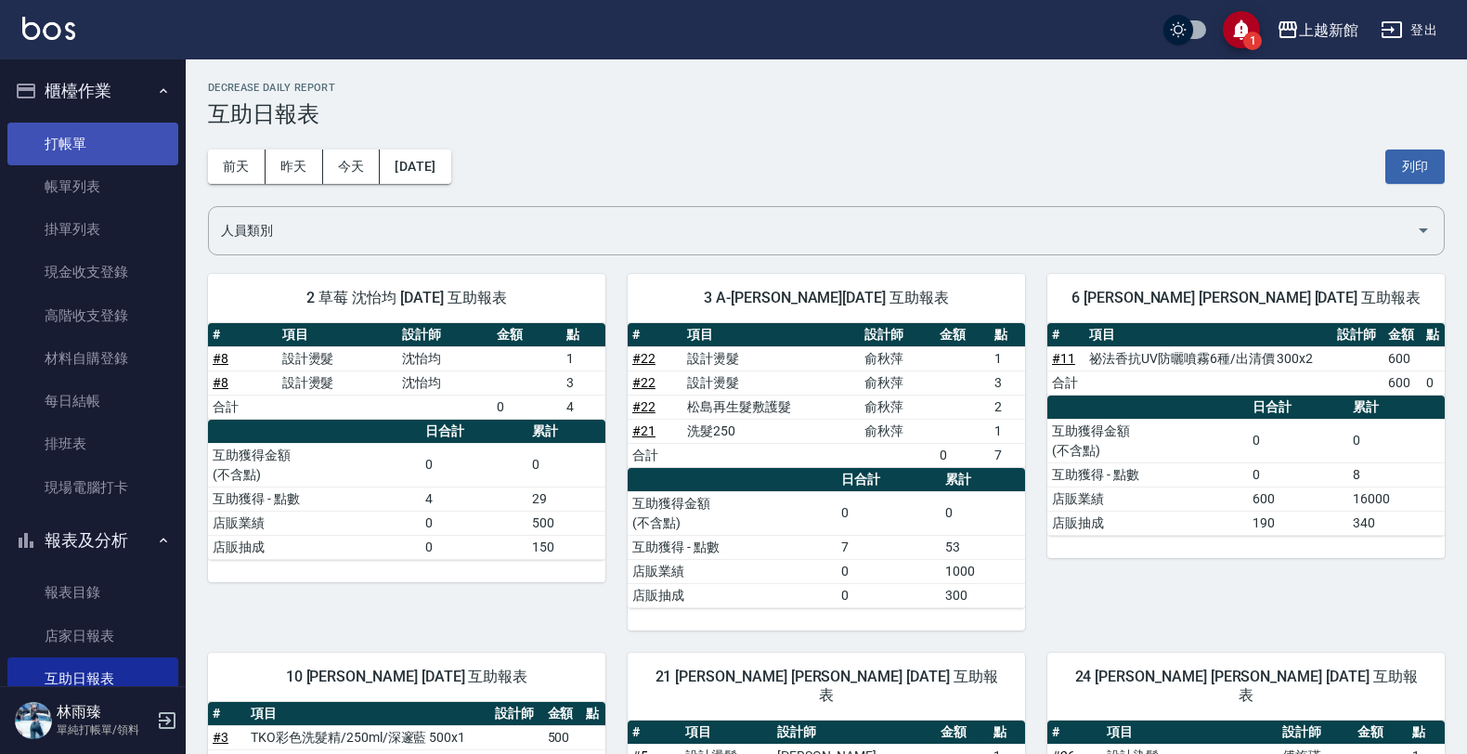
click at [71, 136] on link "打帳單" at bounding box center [92, 144] width 171 height 43
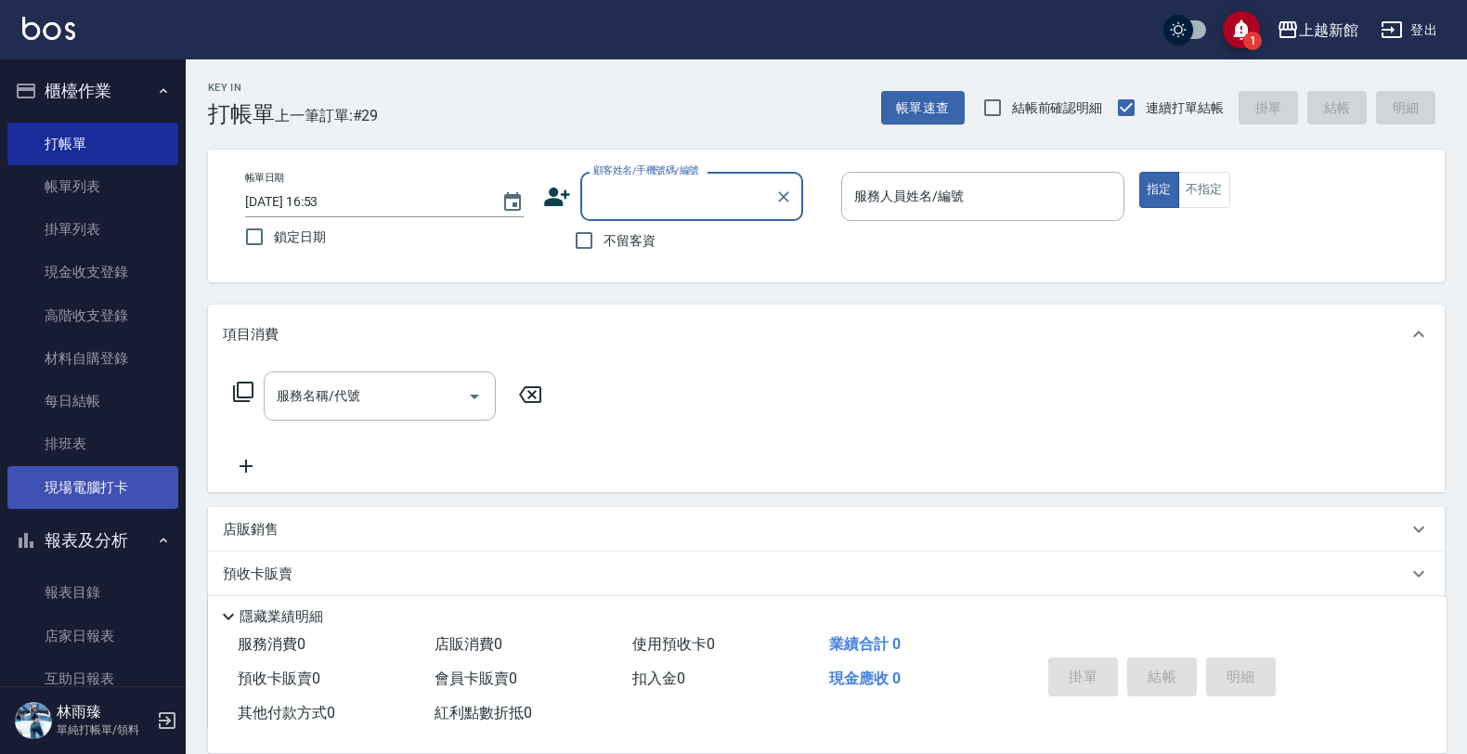
click at [80, 492] on link "現場電腦打卡" at bounding box center [92, 487] width 171 height 43
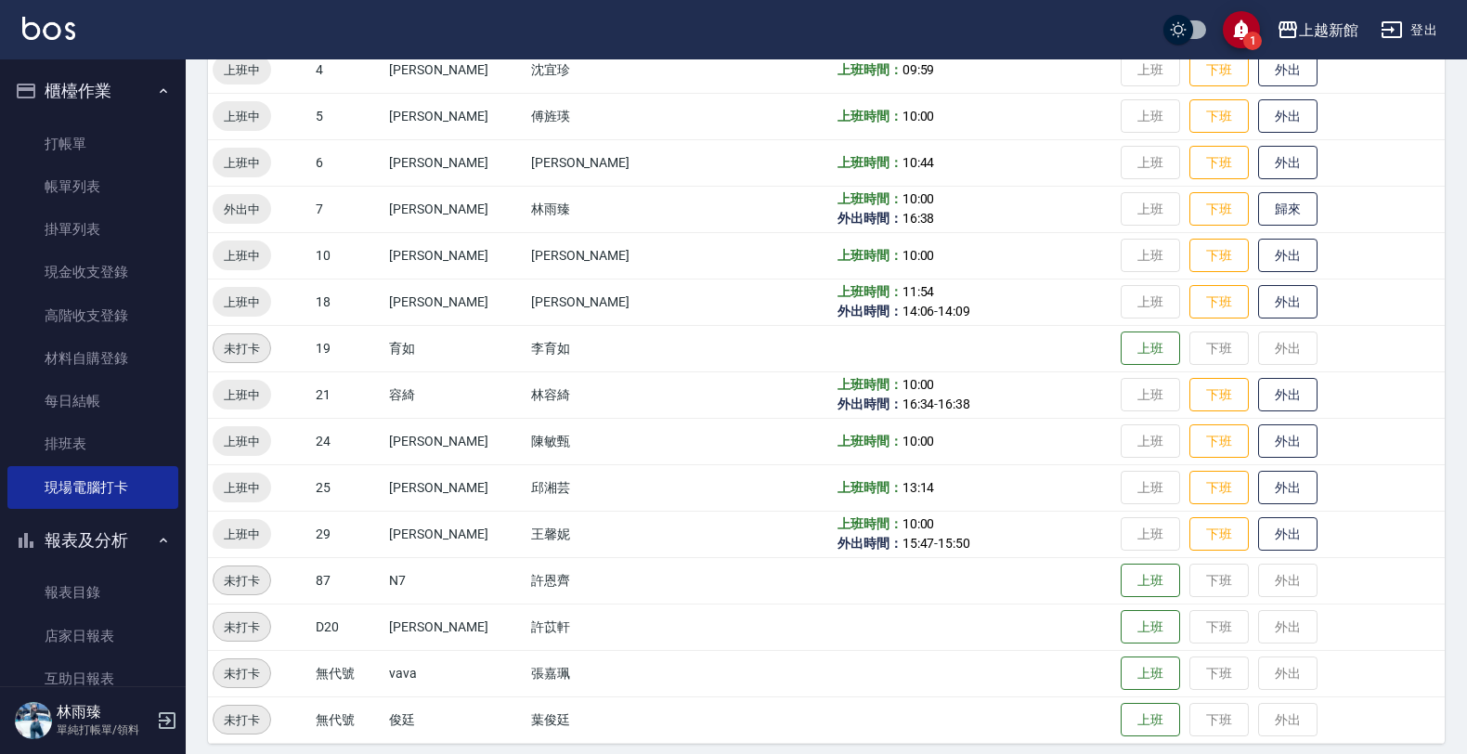
scroll to position [404, 0]
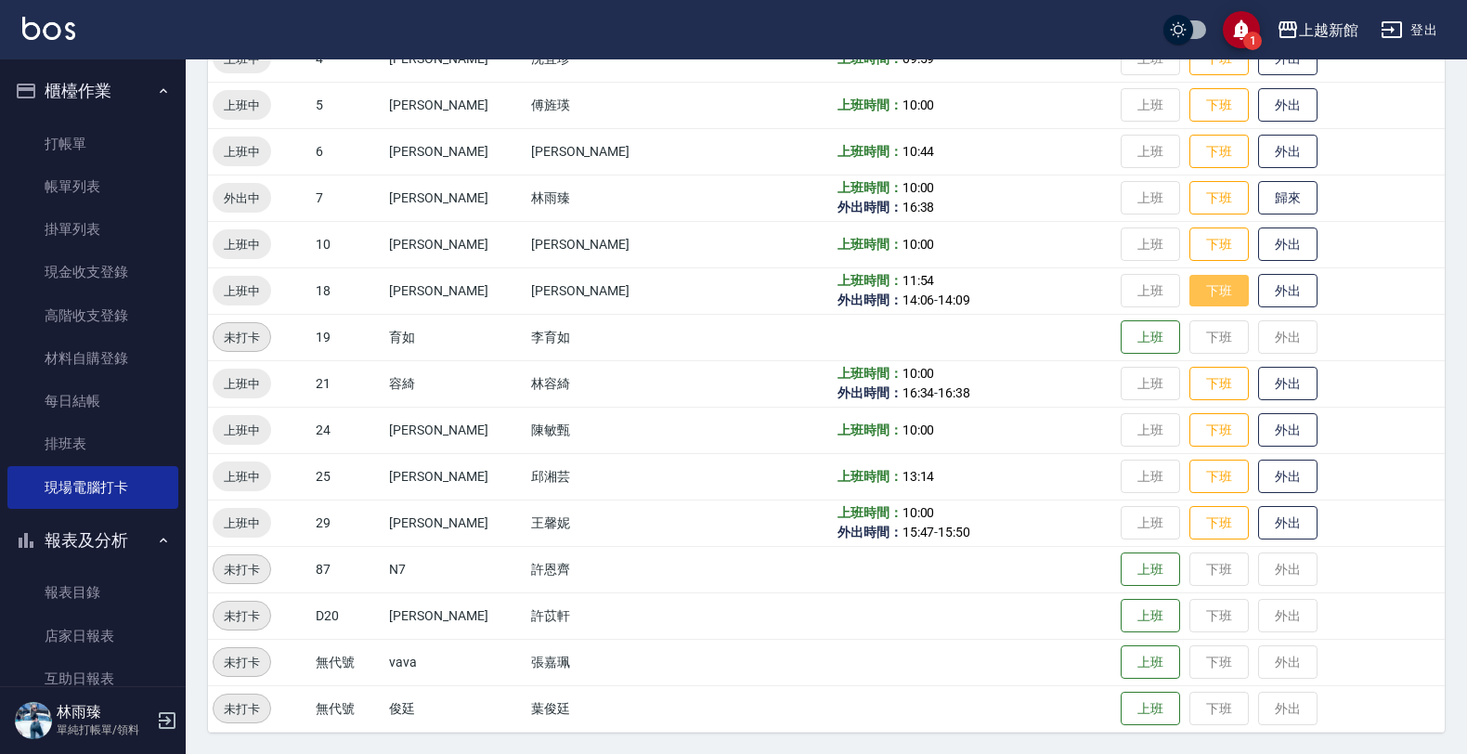
click at [1204, 288] on button "下班" at bounding box center [1218, 291] width 59 height 32
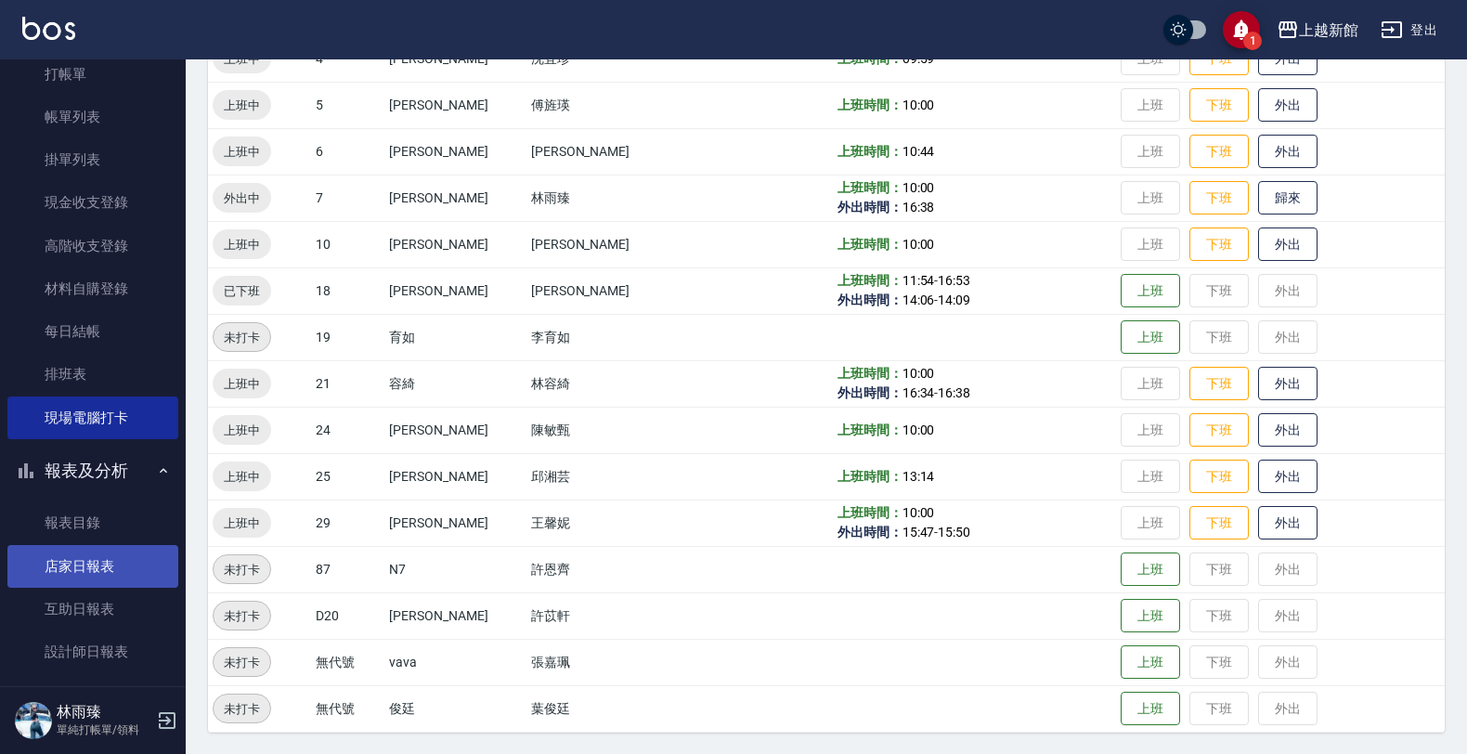
scroll to position [135, 0]
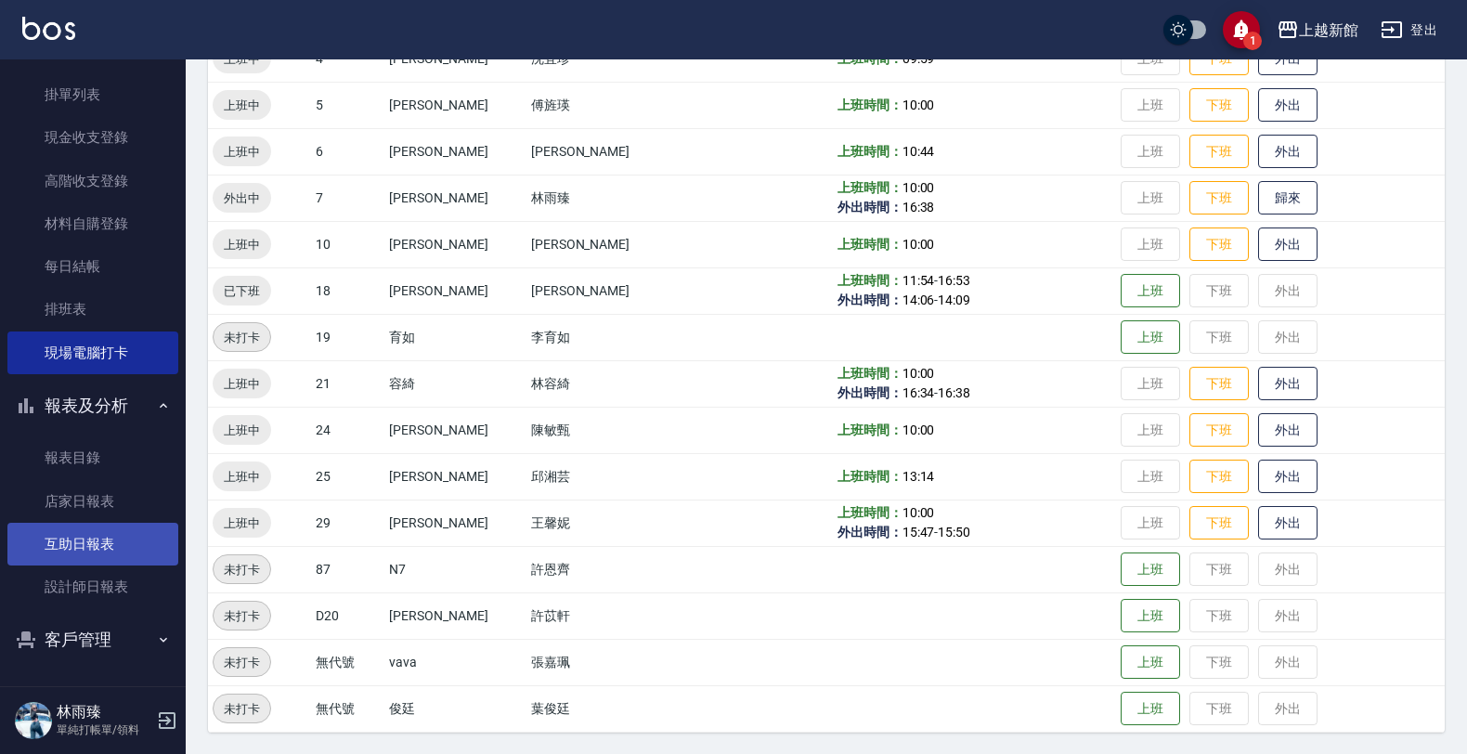
click at [79, 527] on link "互助日報表" at bounding box center [92, 544] width 171 height 43
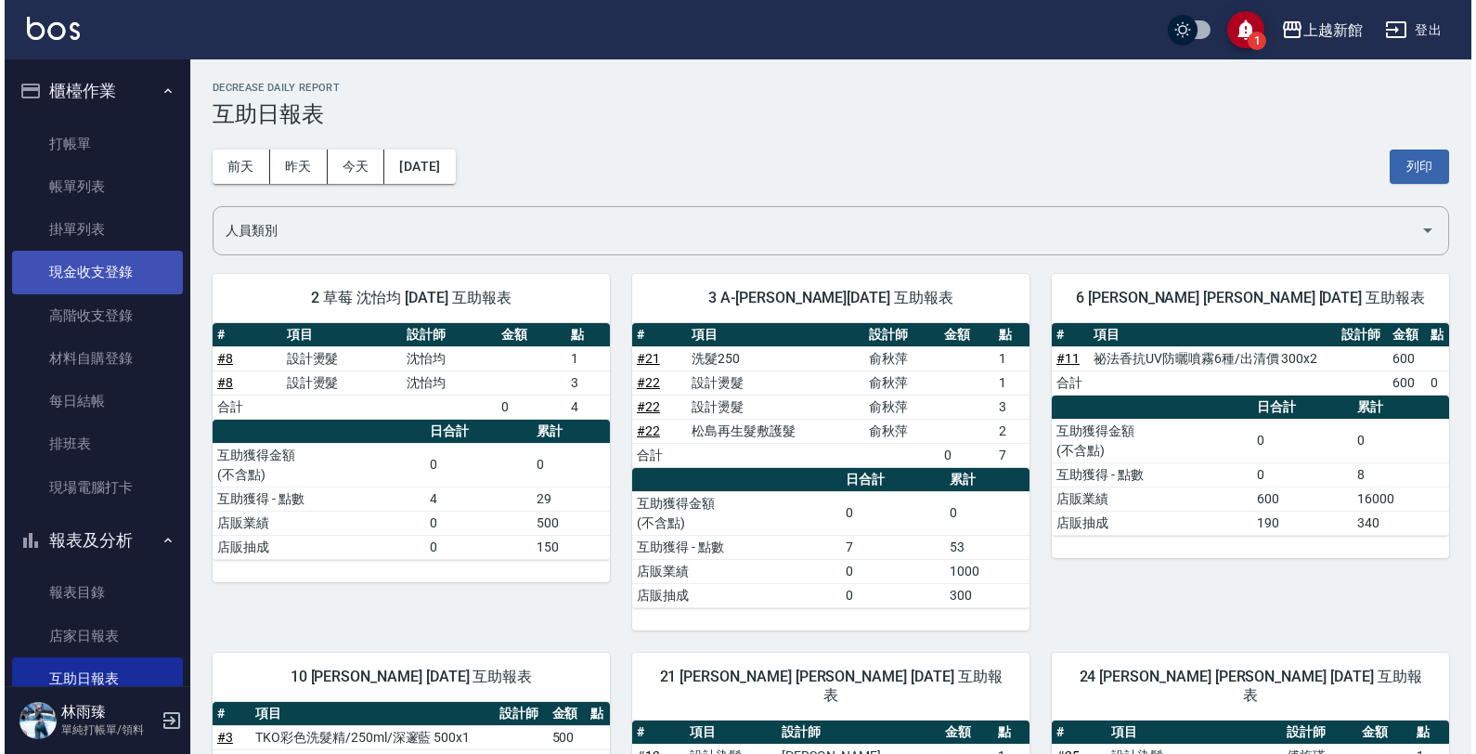
scroll to position [19, 0]
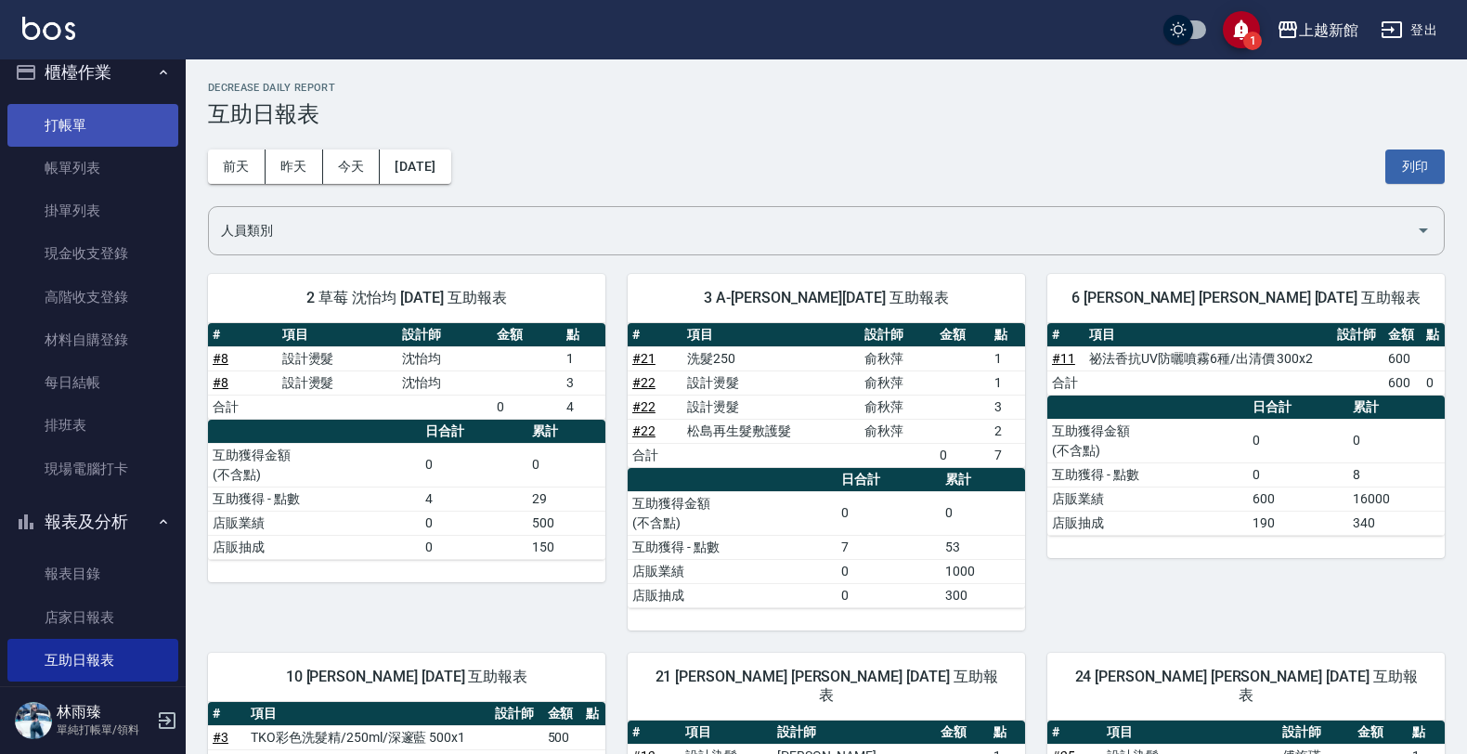
click at [96, 107] on link "打帳單" at bounding box center [92, 125] width 171 height 43
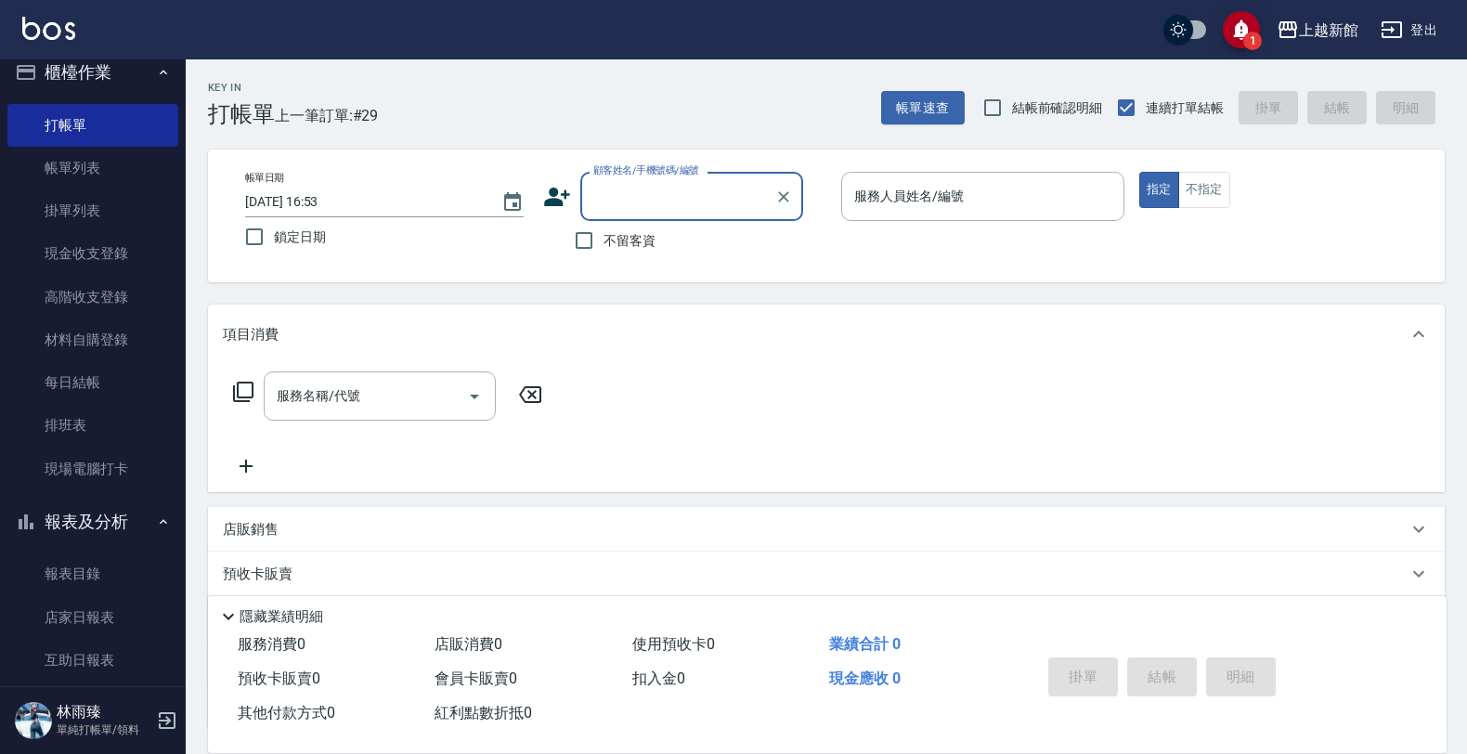
click at [1425, 21] on button "登出" at bounding box center [1408, 30] width 71 height 34
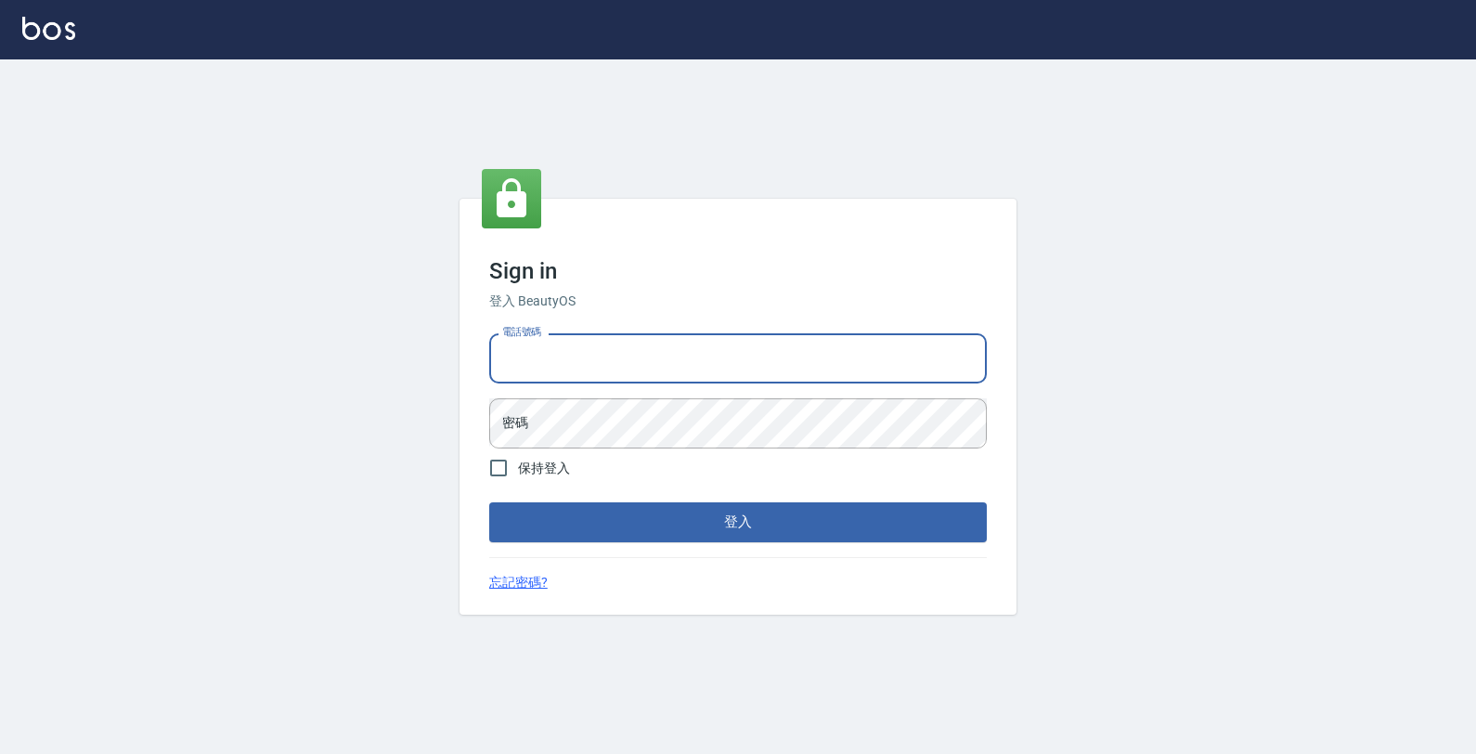
click at [705, 363] on input "電話號碼" at bounding box center [738, 358] width 498 height 50
type input "4265909"
click at [489, 502] on button "登入" at bounding box center [738, 521] width 498 height 39
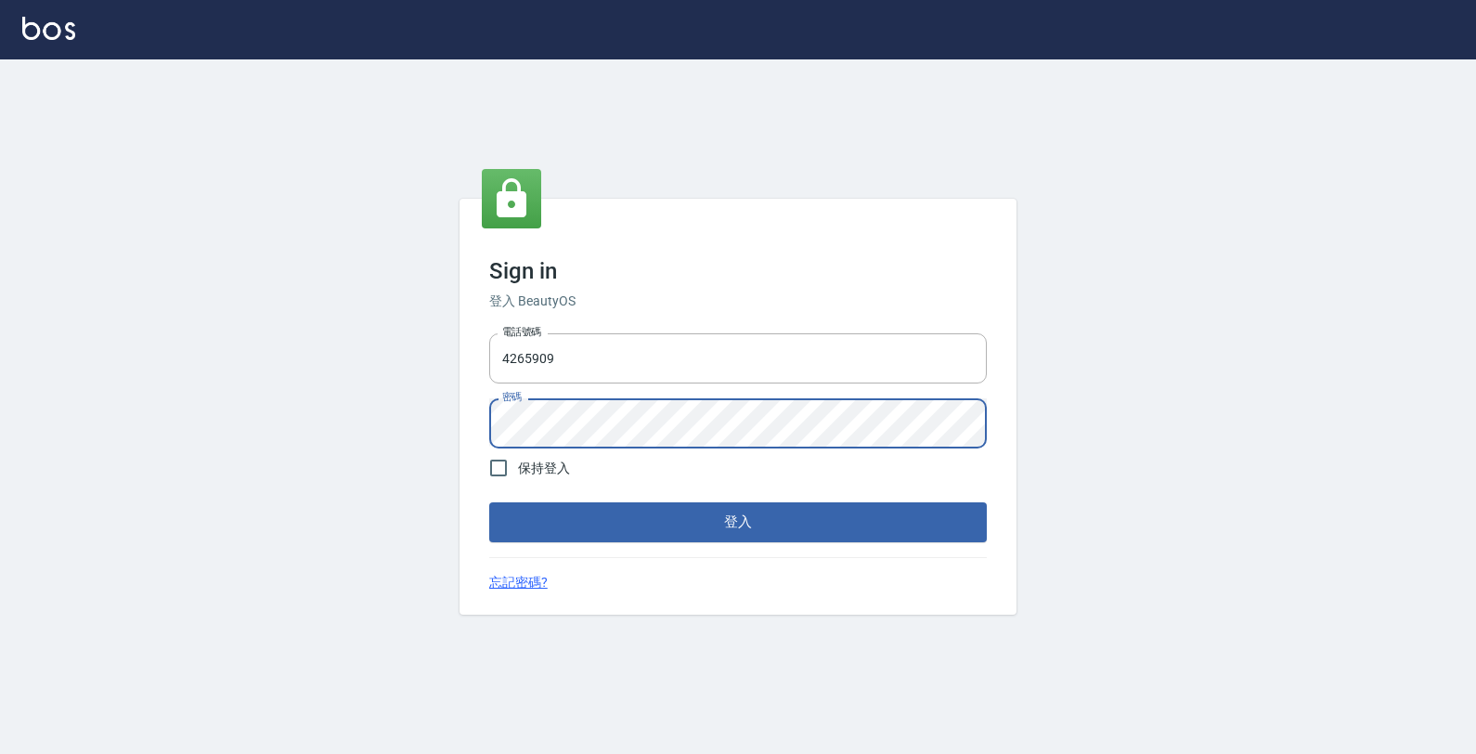
click at [489, 502] on button "登入" at bounding box center [738, 521] width 498 height 39
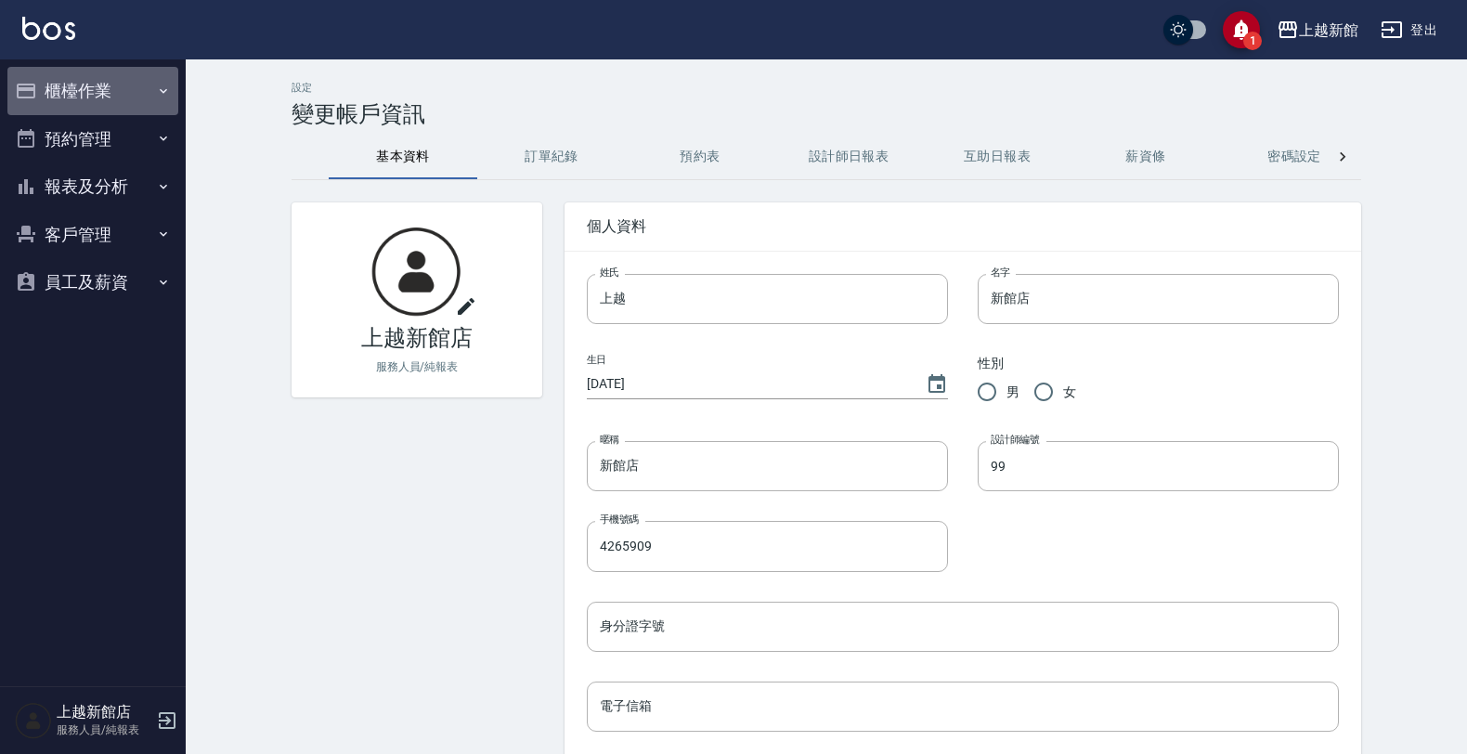
click at [131, 89] on button "櫃檯作業" at bounding box center [92, 91] width 171 height 48
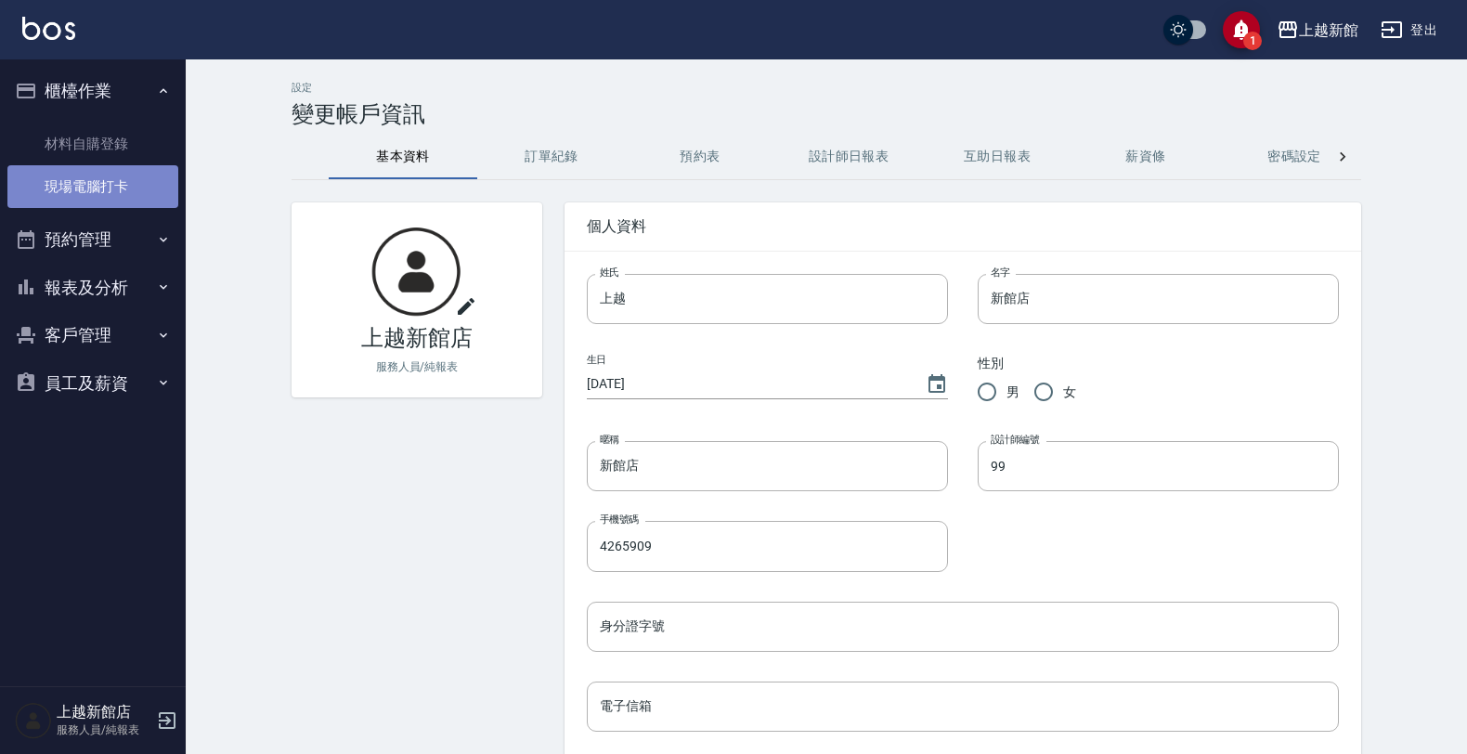
click at [145, 193] on link "現場電腦打卡" at bounding box center [92, 186] width 171 height 43
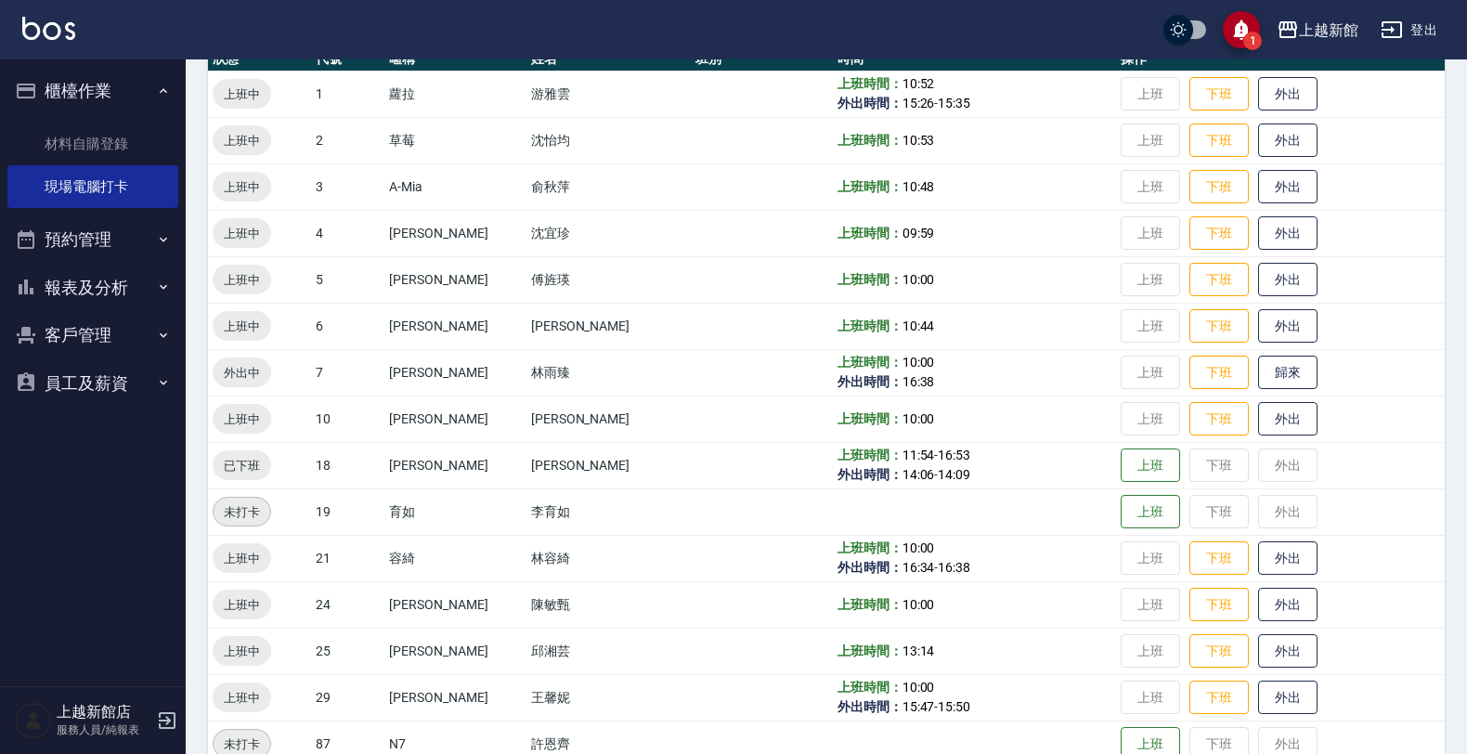
scroll to position [232, 0]
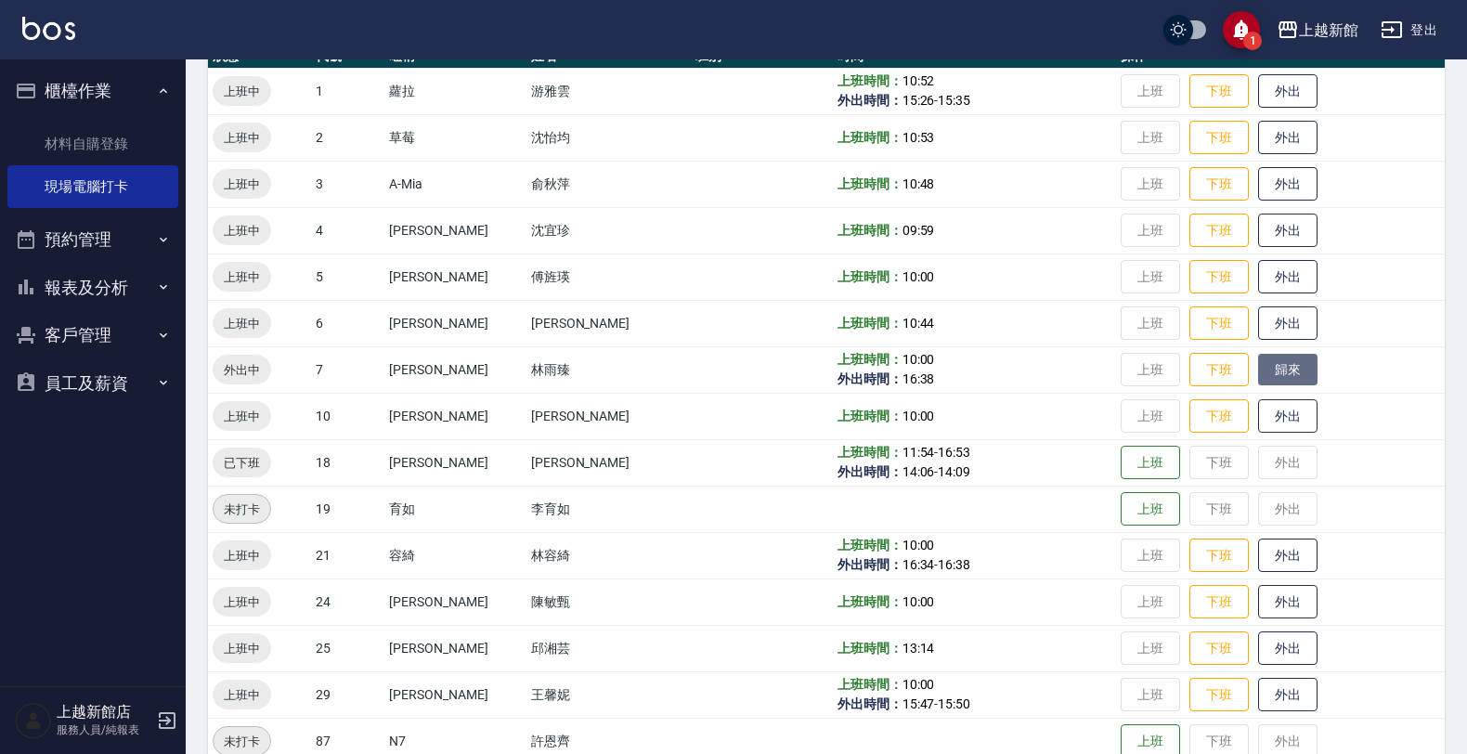
click at [1268, 371] on button "歸來" at bounding box center [1287, 370] width 59 height 32
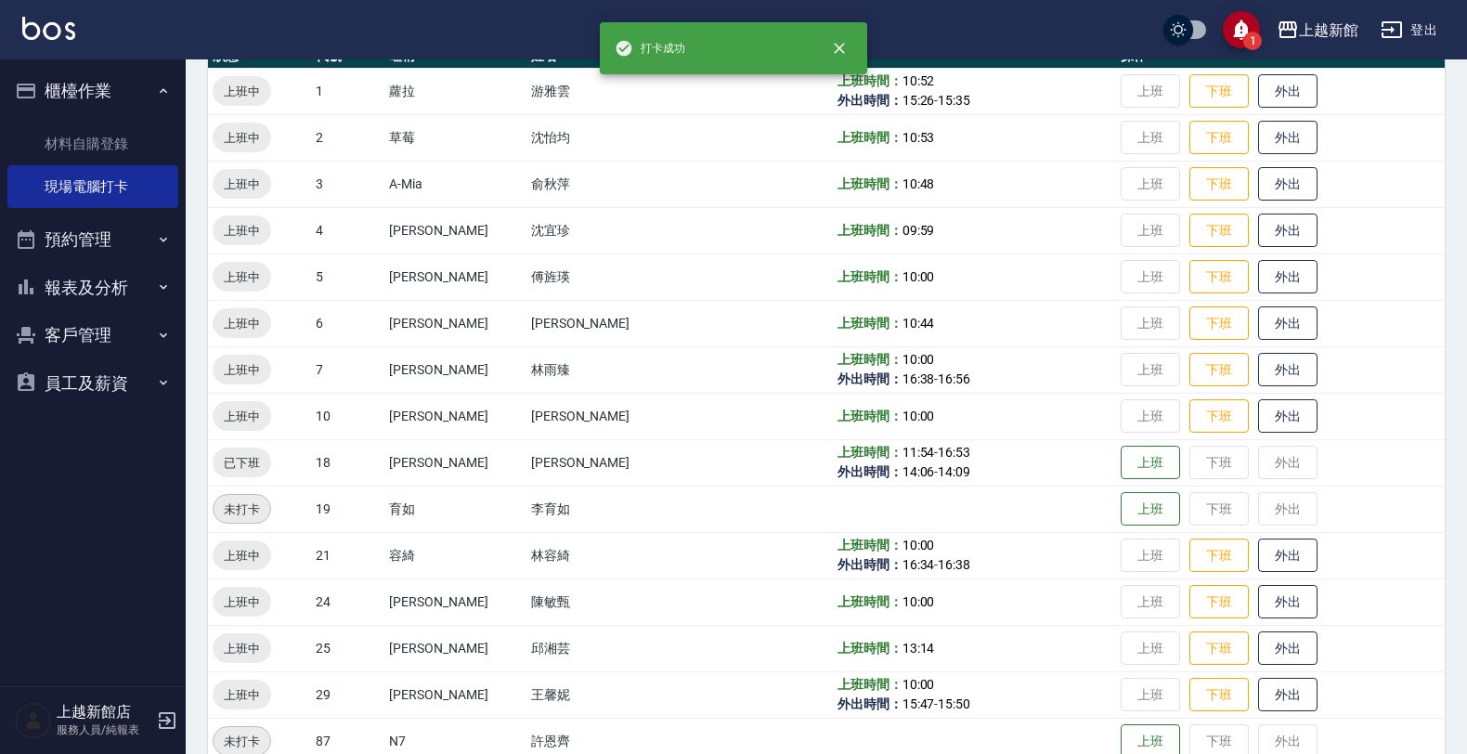
click at [126, 90] on button "櫃檯作業" at bounding box center [92, 91] width 171 height 48
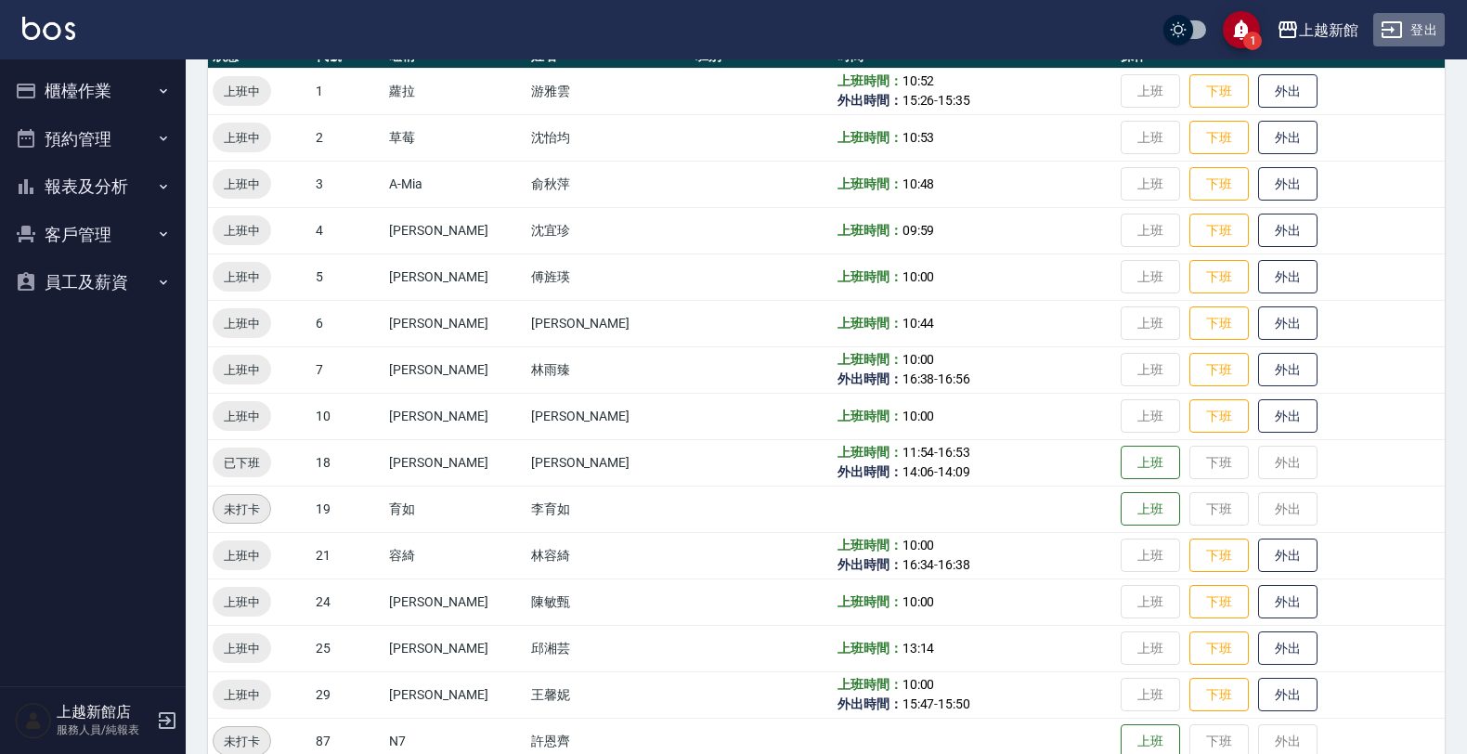
click at [1426, 26] on button "登出" at bounding box center [1408, 30] width 71 height 34
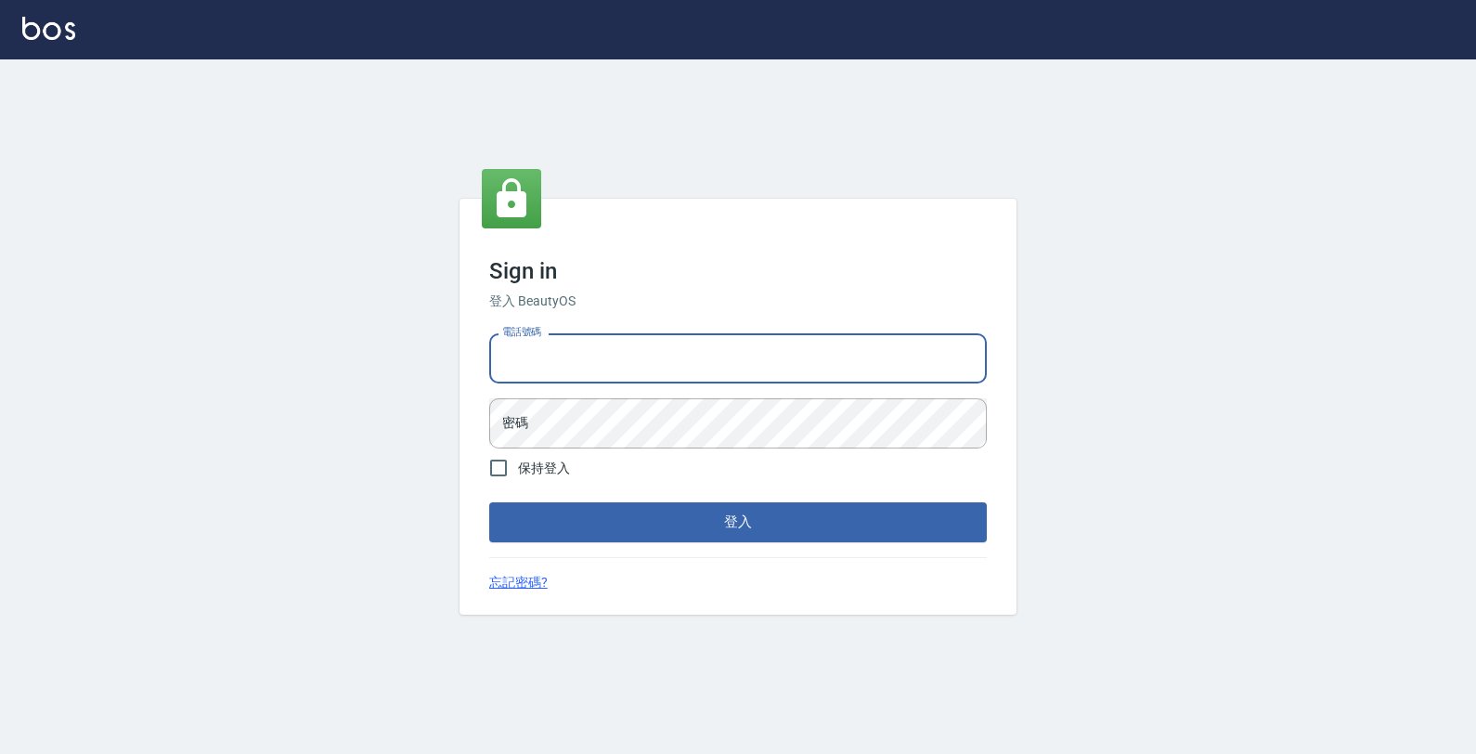
click at [912, 367] on input "電話號碼" at bounding box center [738, 358] width 498 height 50
type input "0933303551"
click at [489, 502] on button "登入" at bounding box center [738, 521] width 498 height 39
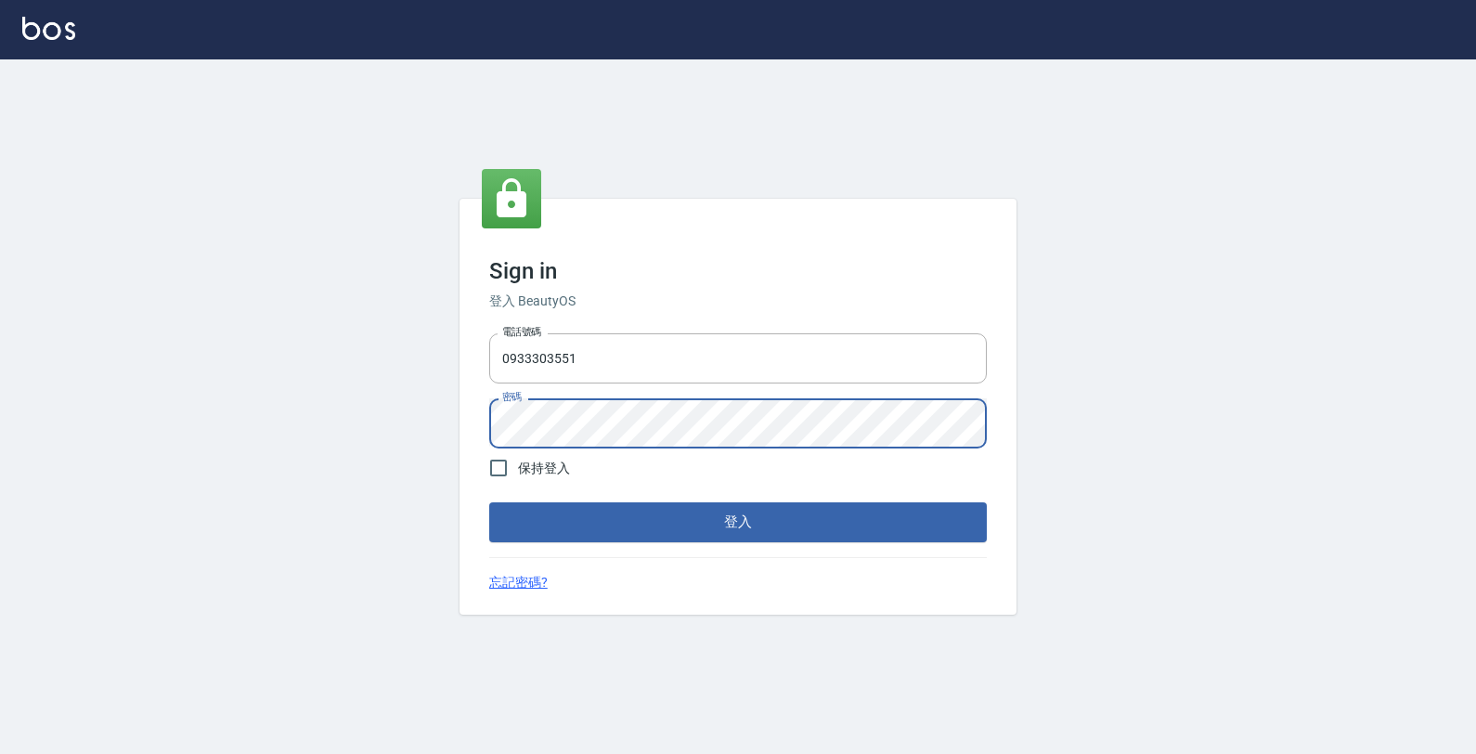
click at [489, 502] on button "登入" at bounding box center [738, 521] width 498 height 39
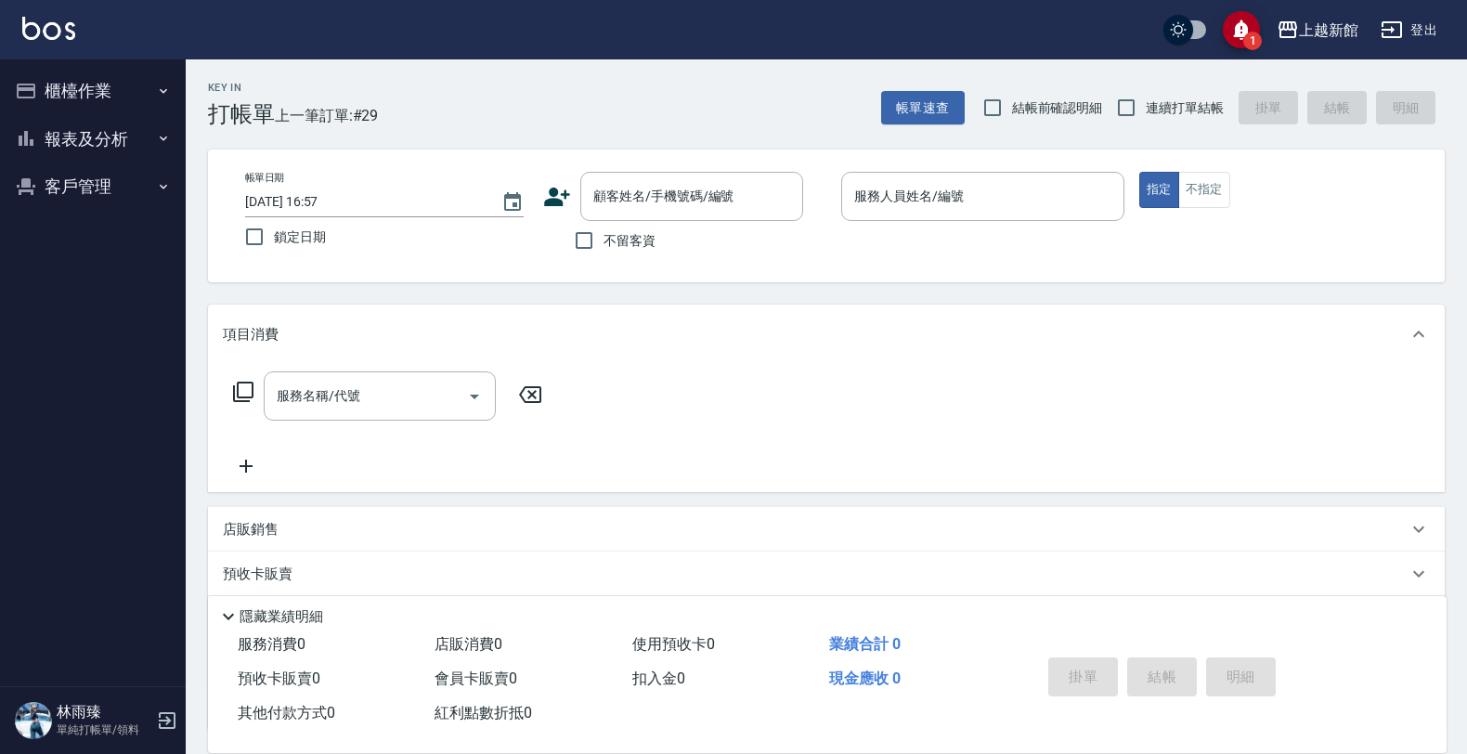
click at [553, 201] on icon at bounding box center [557, 197] width 26 height 19
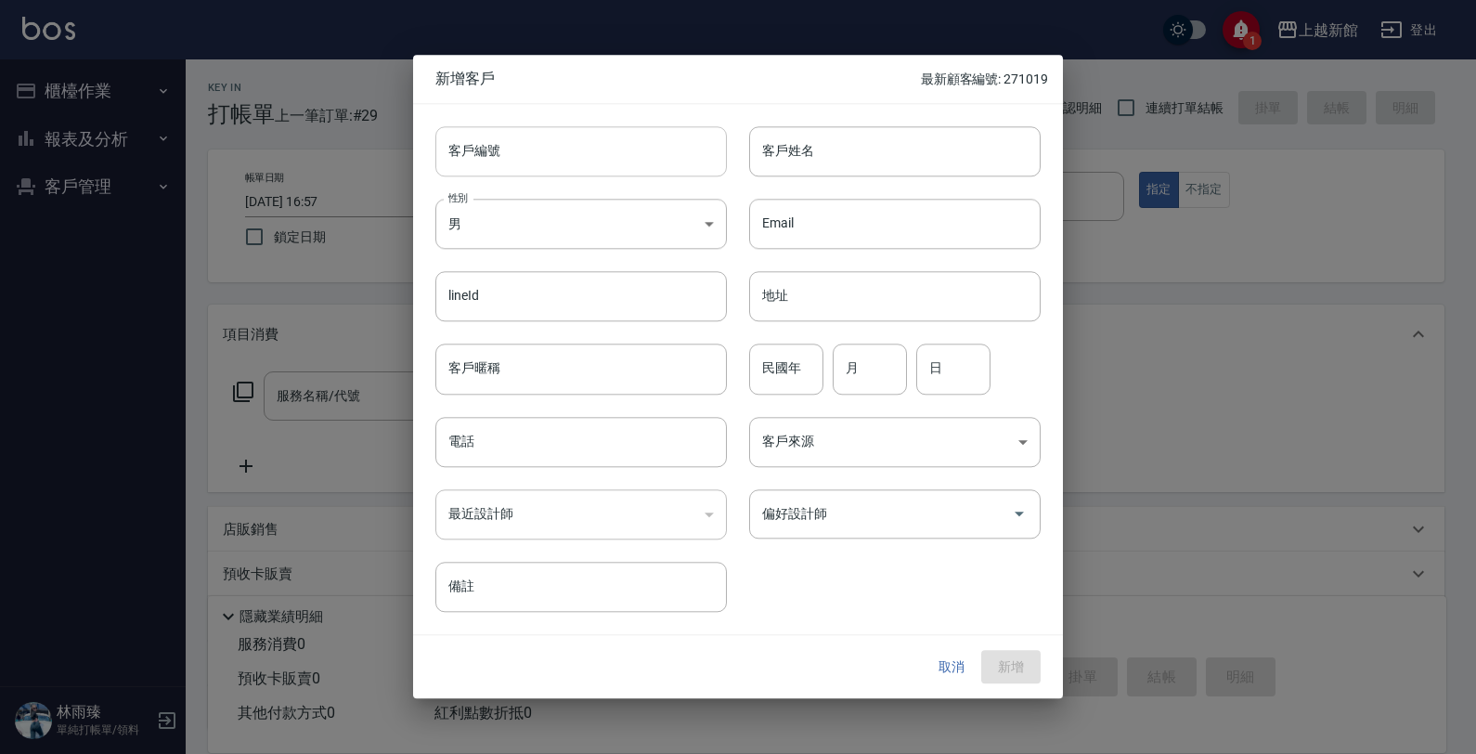
click at [583, 146] on input "客戶編號" at bounding box center [580, 151] width 291 height 50
type input "301214"
type input "[PERSON_NAME]"
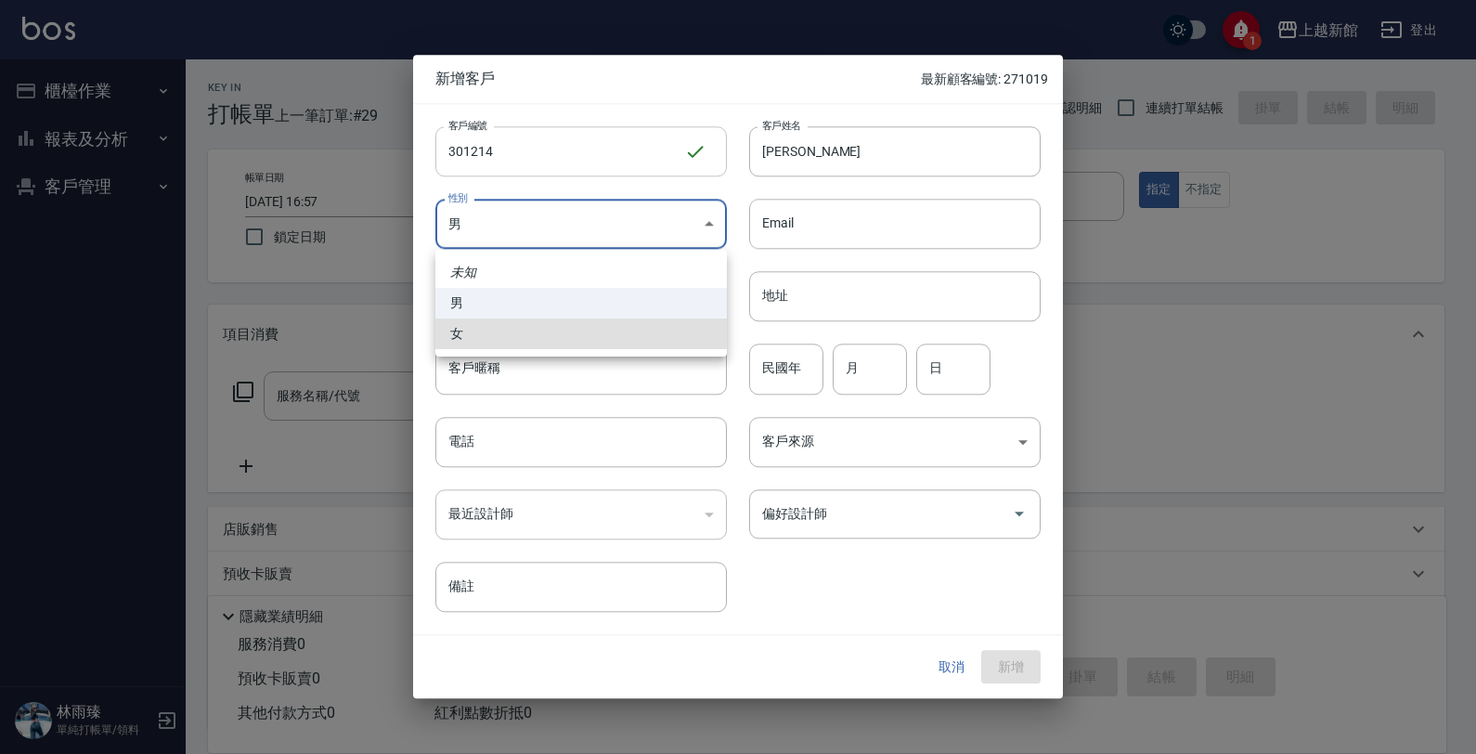
type input "[DEMOGRAPHIC_DATA]"
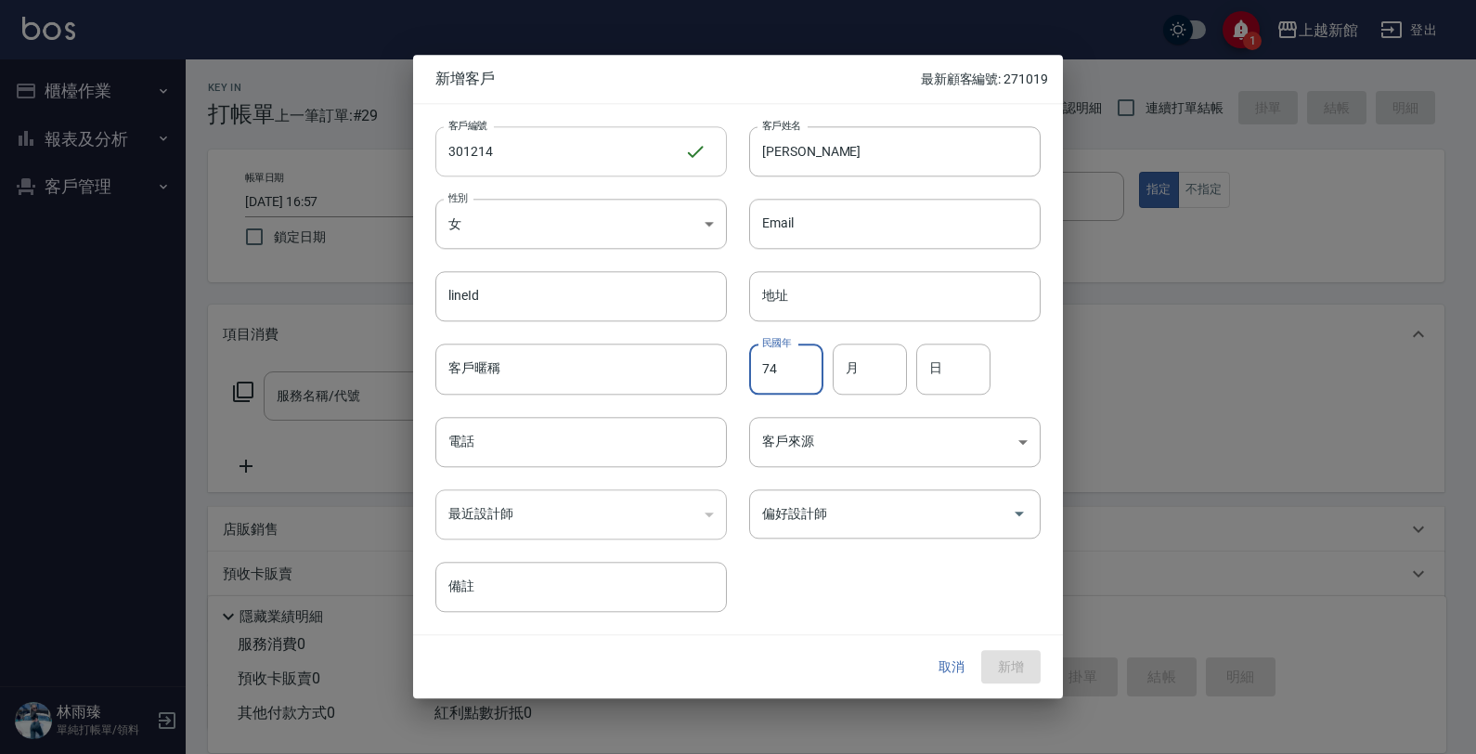
type input "74"
type input "12"
type input "14"
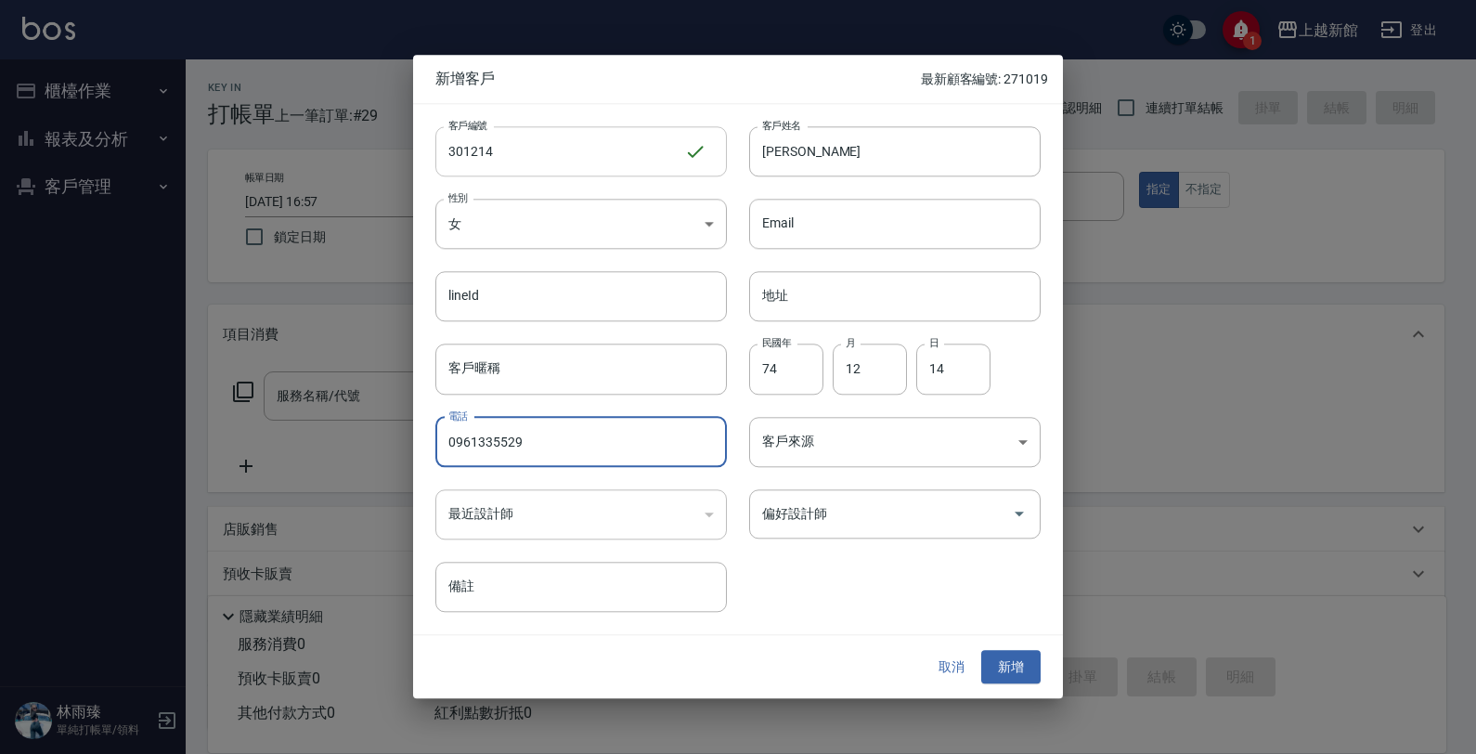
type input "0961335529"
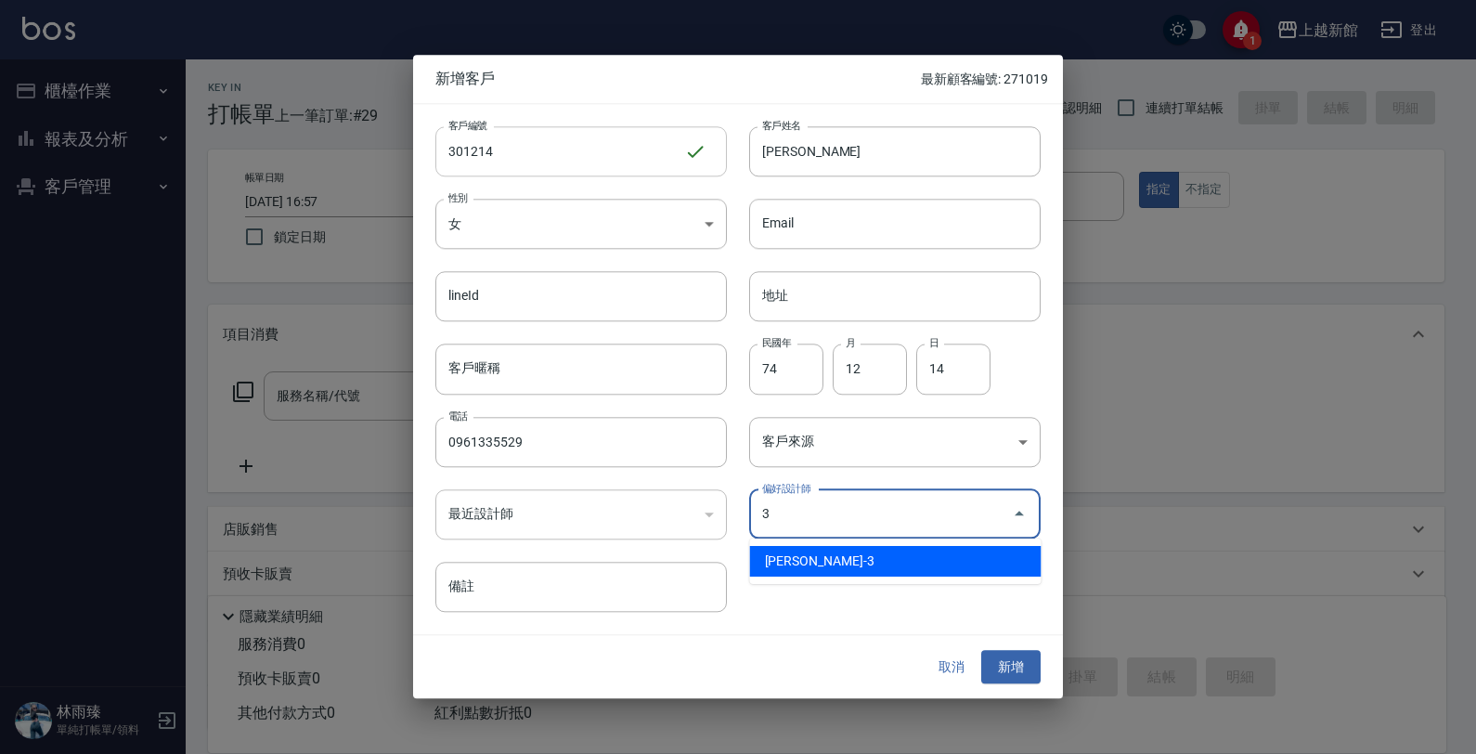
type input "俞秋萍"
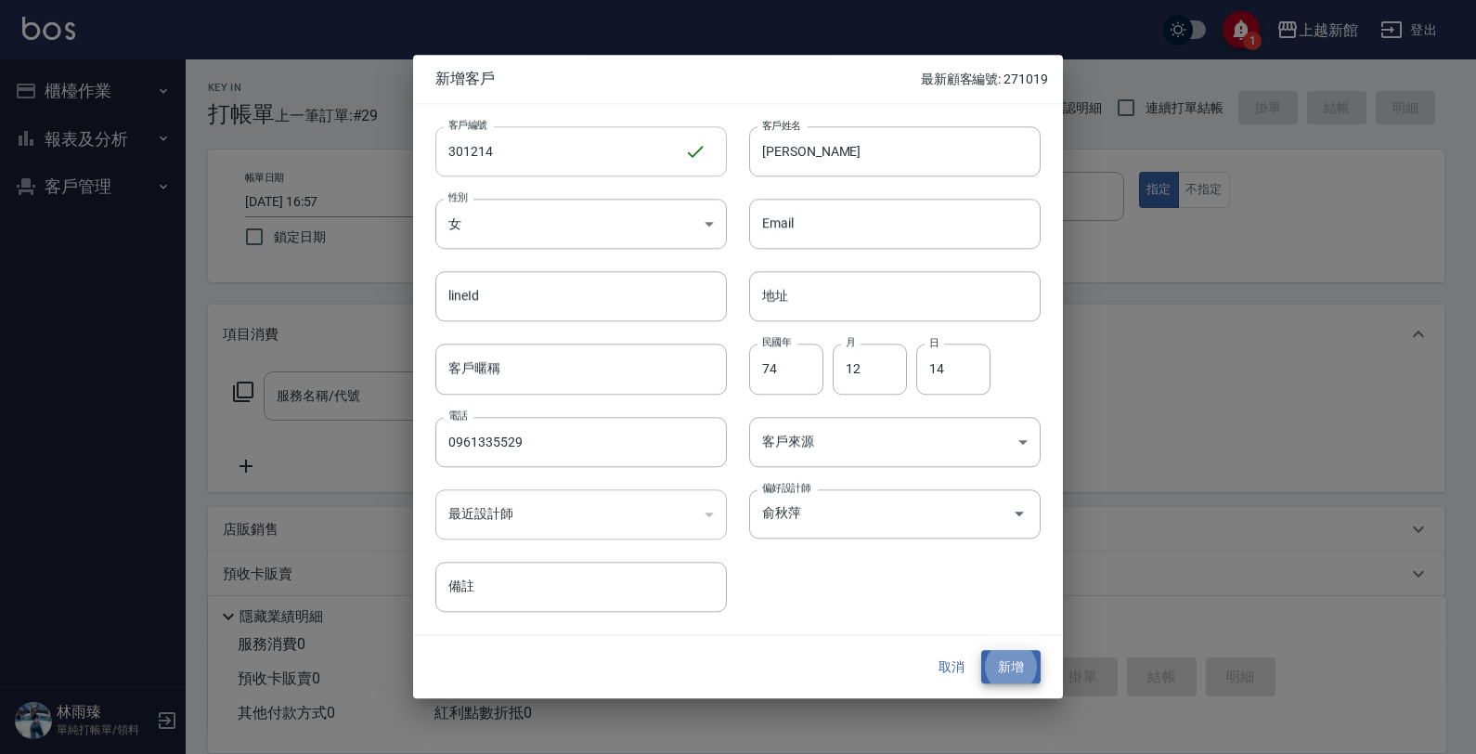
click at [981, 650] on button "新增" at bounding box center [1010, 667] width 59 height 34
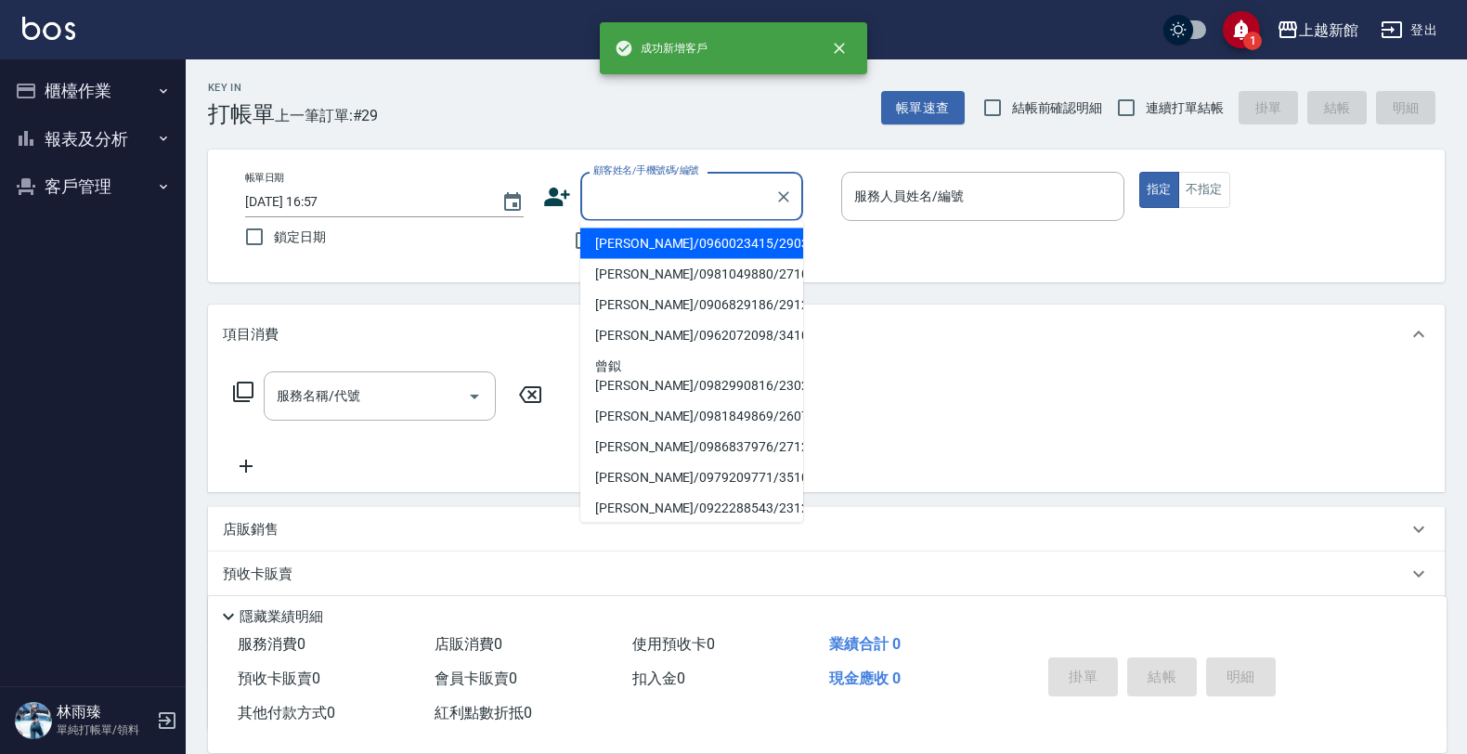
click at [648, 201] on input "顧客姓名/手機號碼/編號" at bounding box center [678, 196] width 178 height 32
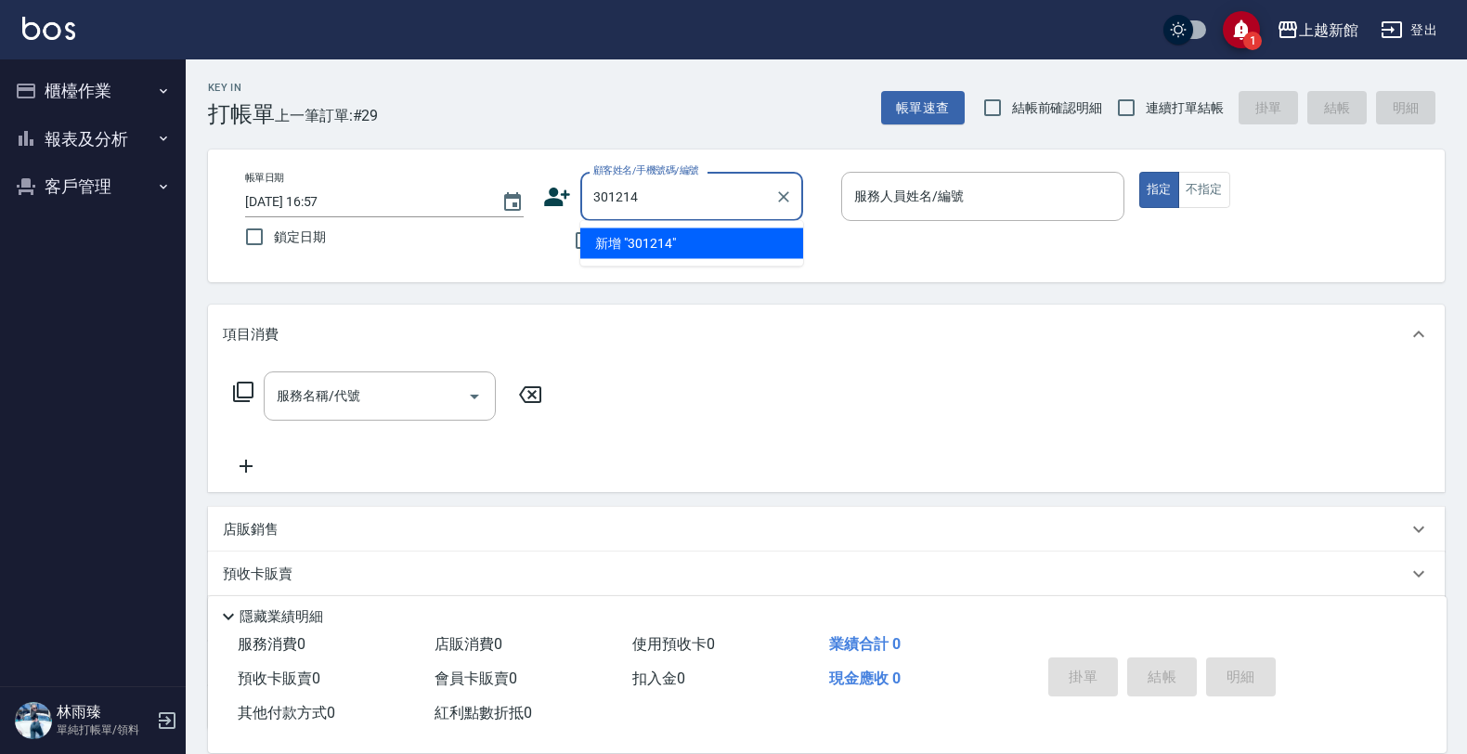
type input "301214"
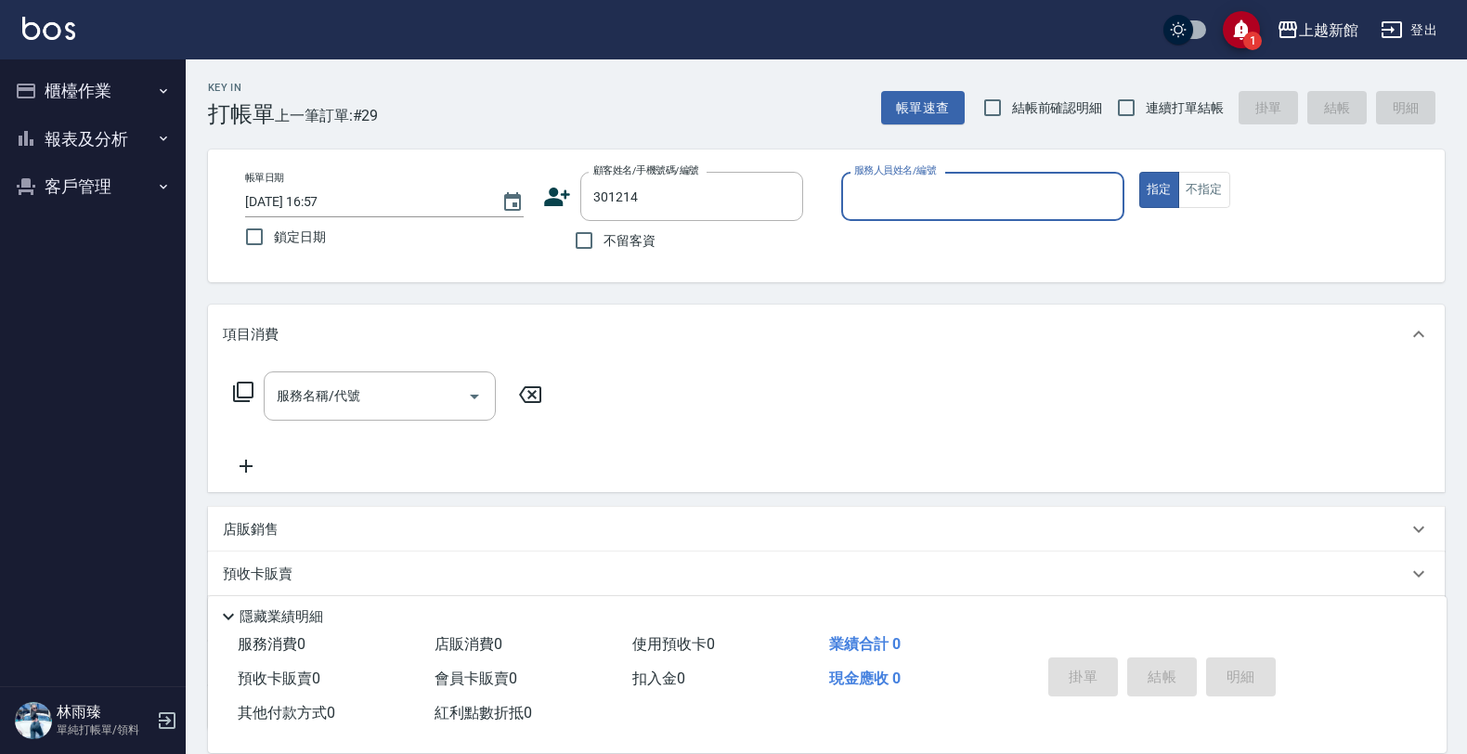
click at [1139, 172] on button "指定" at bounding box center [1159, 190] width 40 height 36
type button "true"
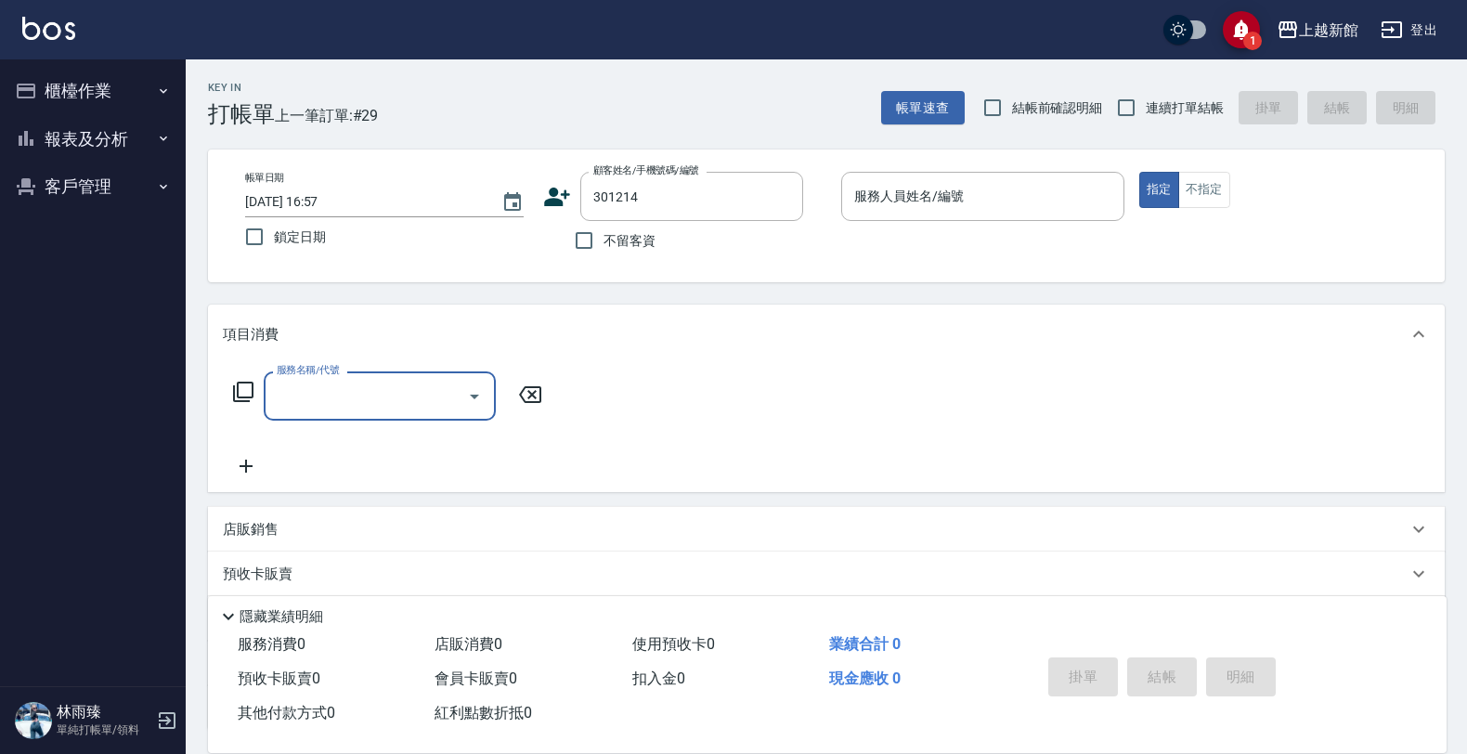
type input "高錫美/0961335529/301214"
type input "A-Mia -3"
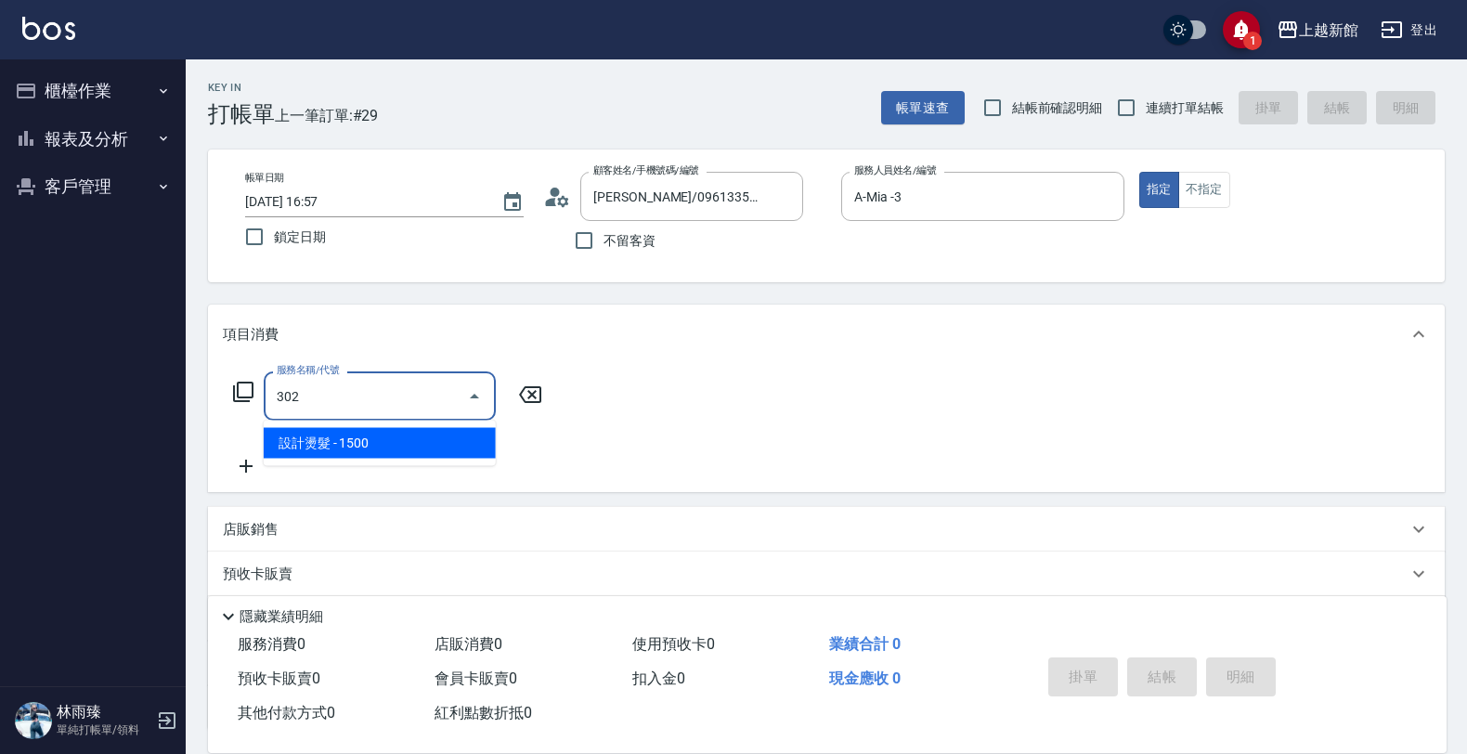
type input "設計燙髮(302)"
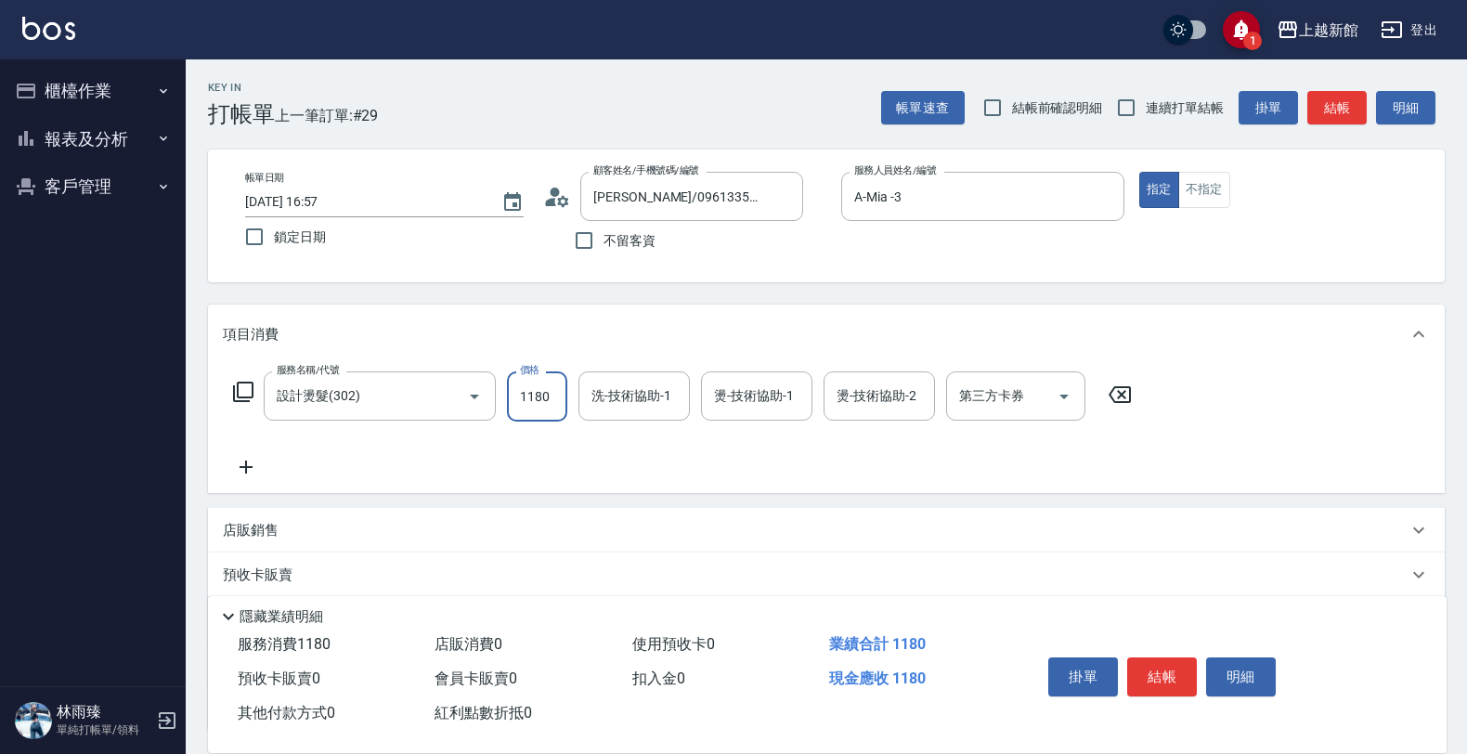
type input "1180"
type input "馨妮-29"
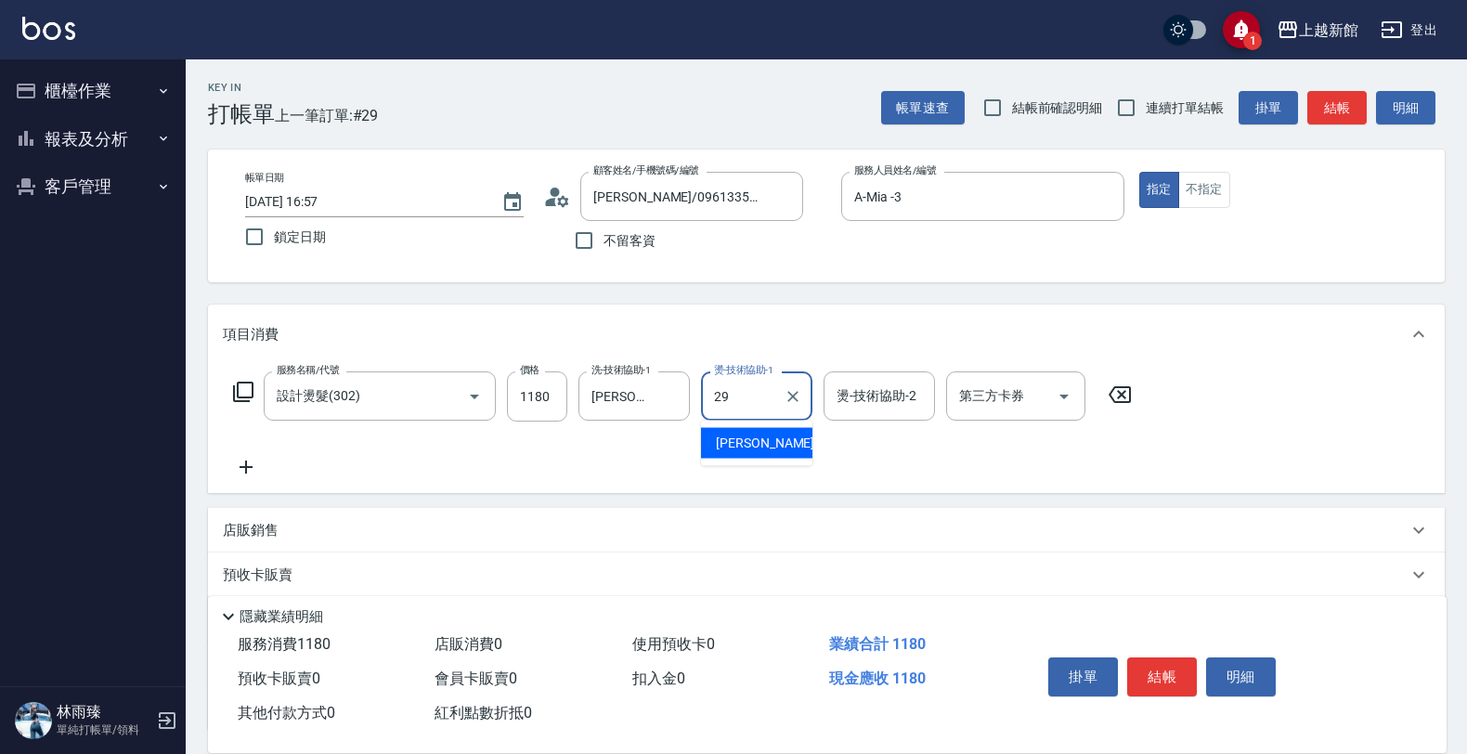
type input "馨妮-29"
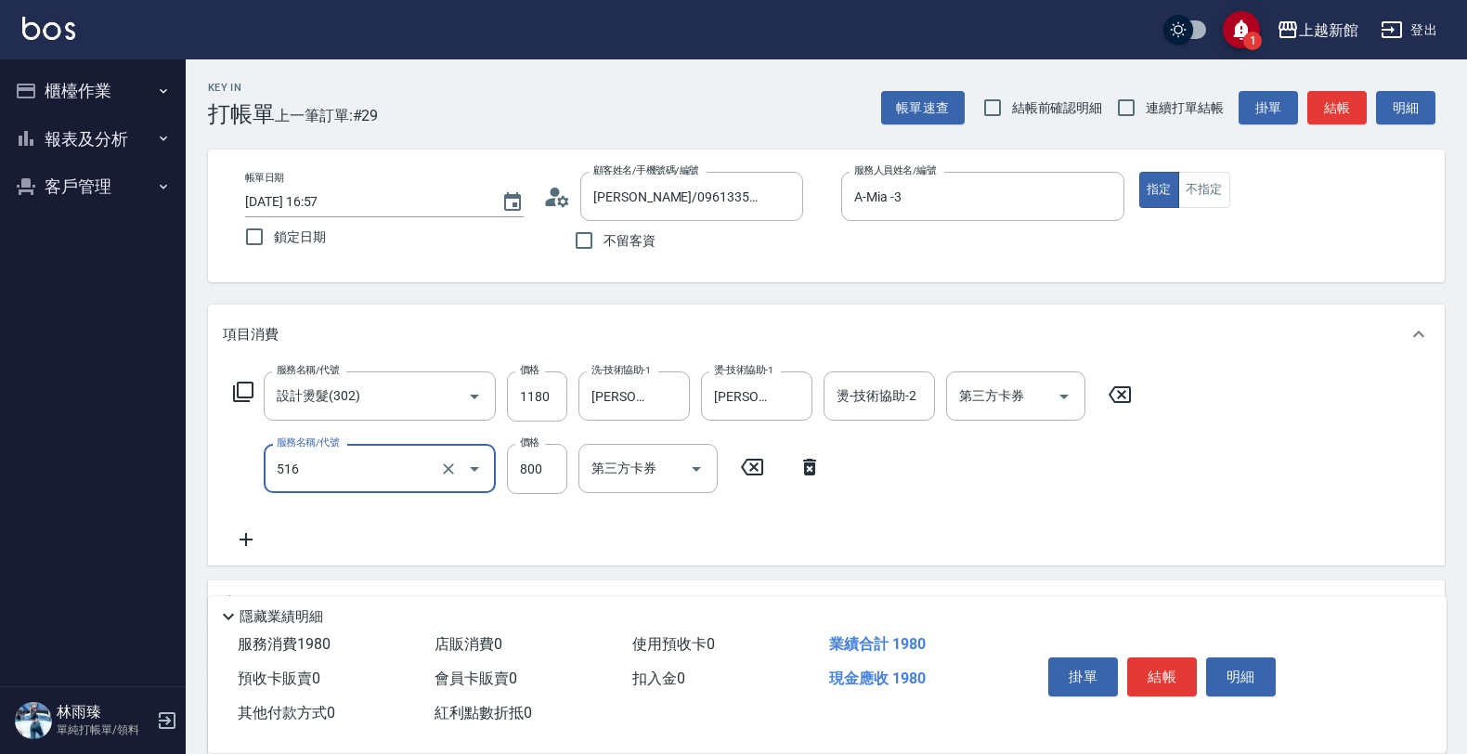
type input "C2花漾深層護髮/新(516)"
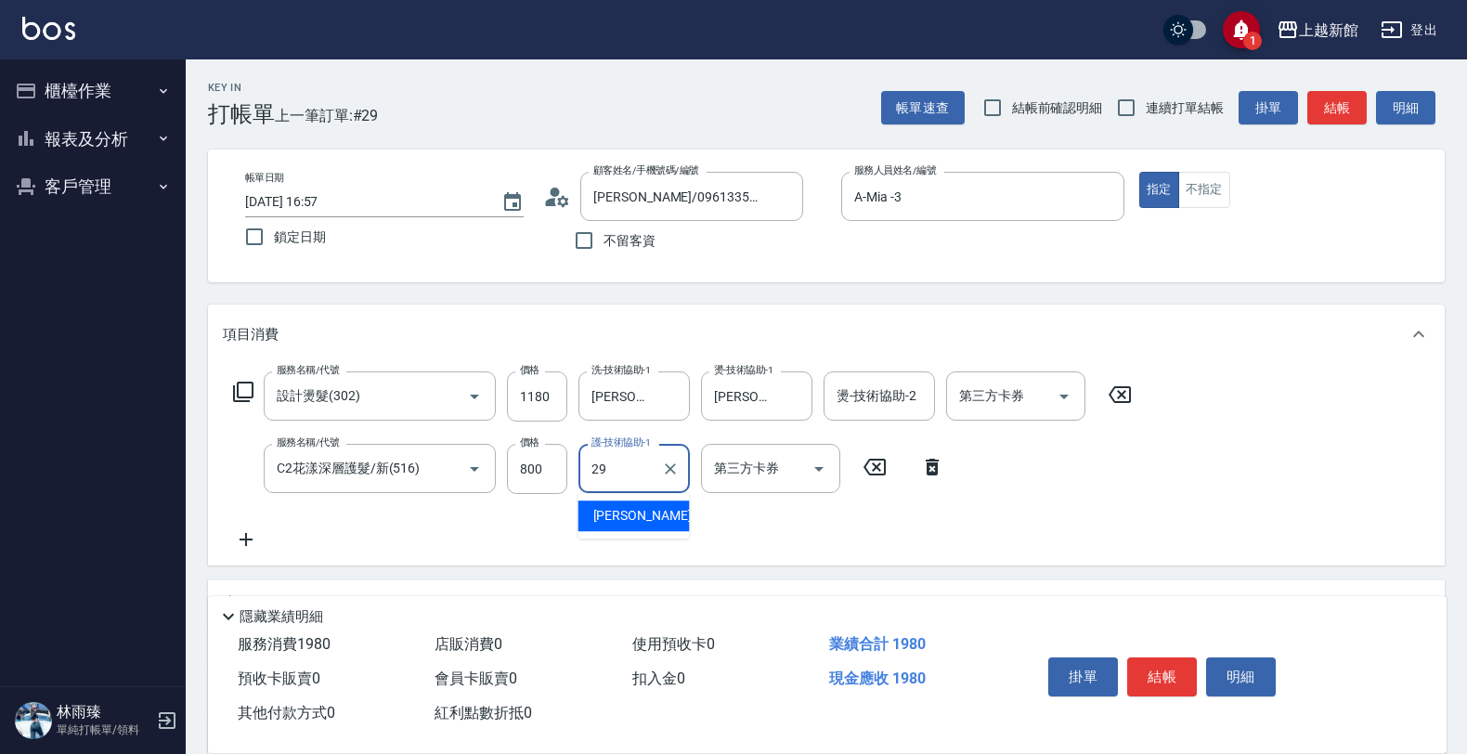
type input "馨妮-29"
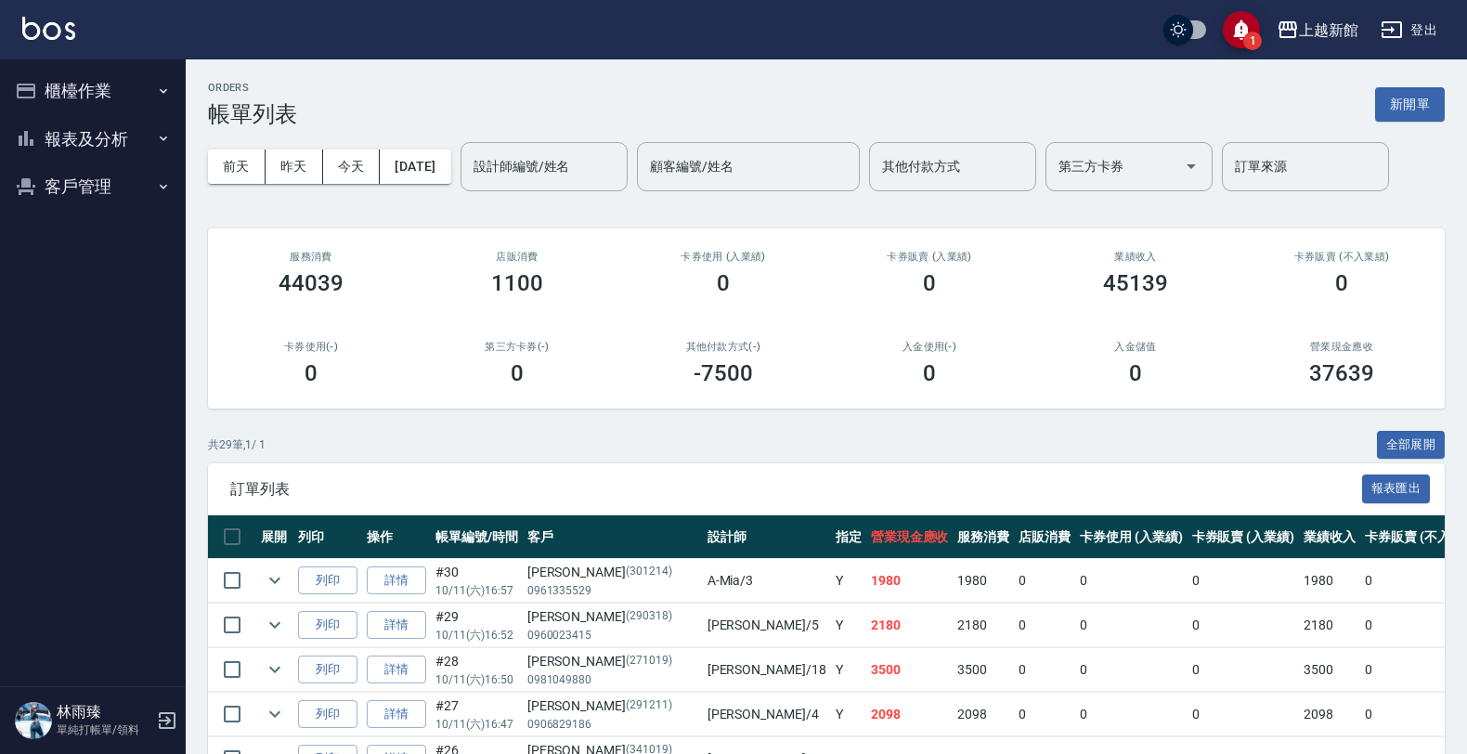
click at [141, 145] on button "報表及分析" at bounding box center [92, 139] width 171 height 48
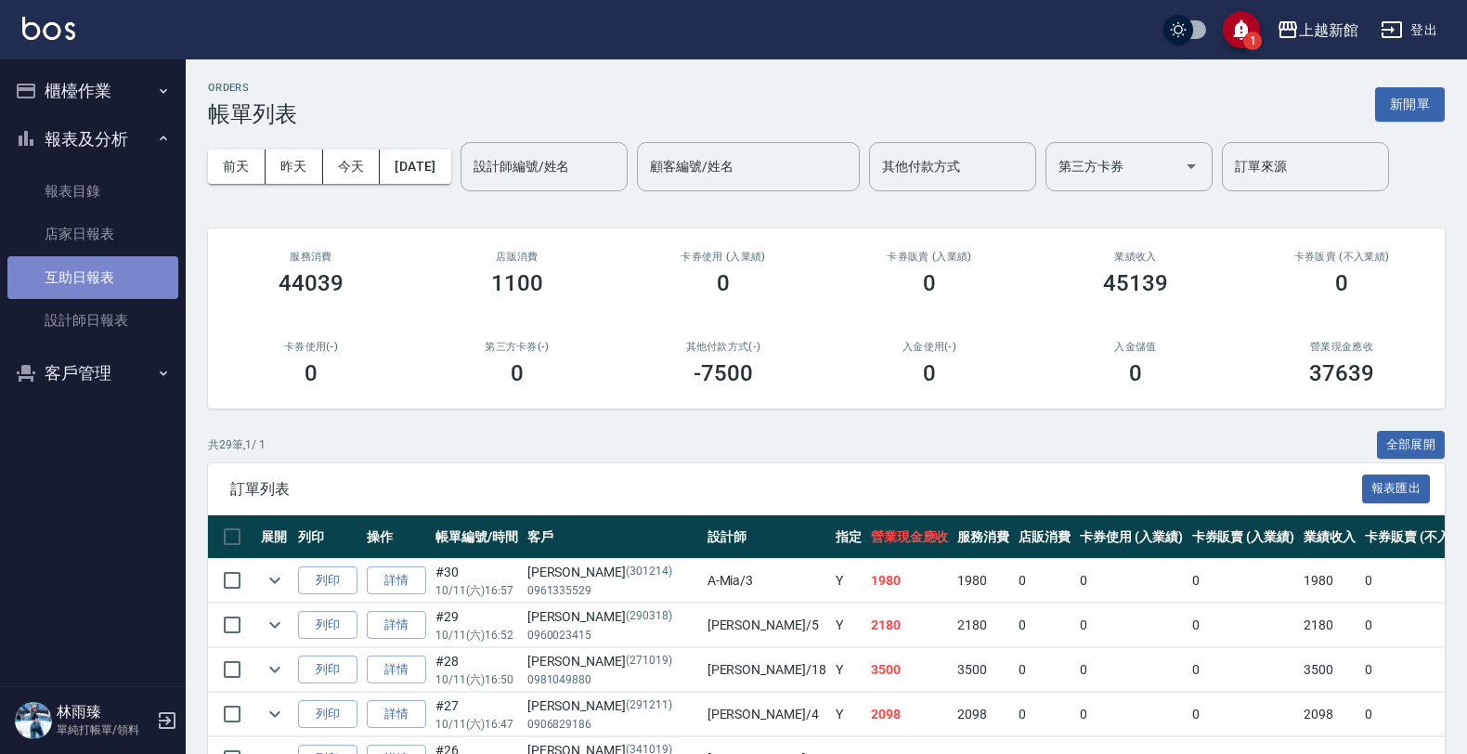
click at [117, 276] on link "互助日報表" at bounding box center [92, 277] width 171 height 43
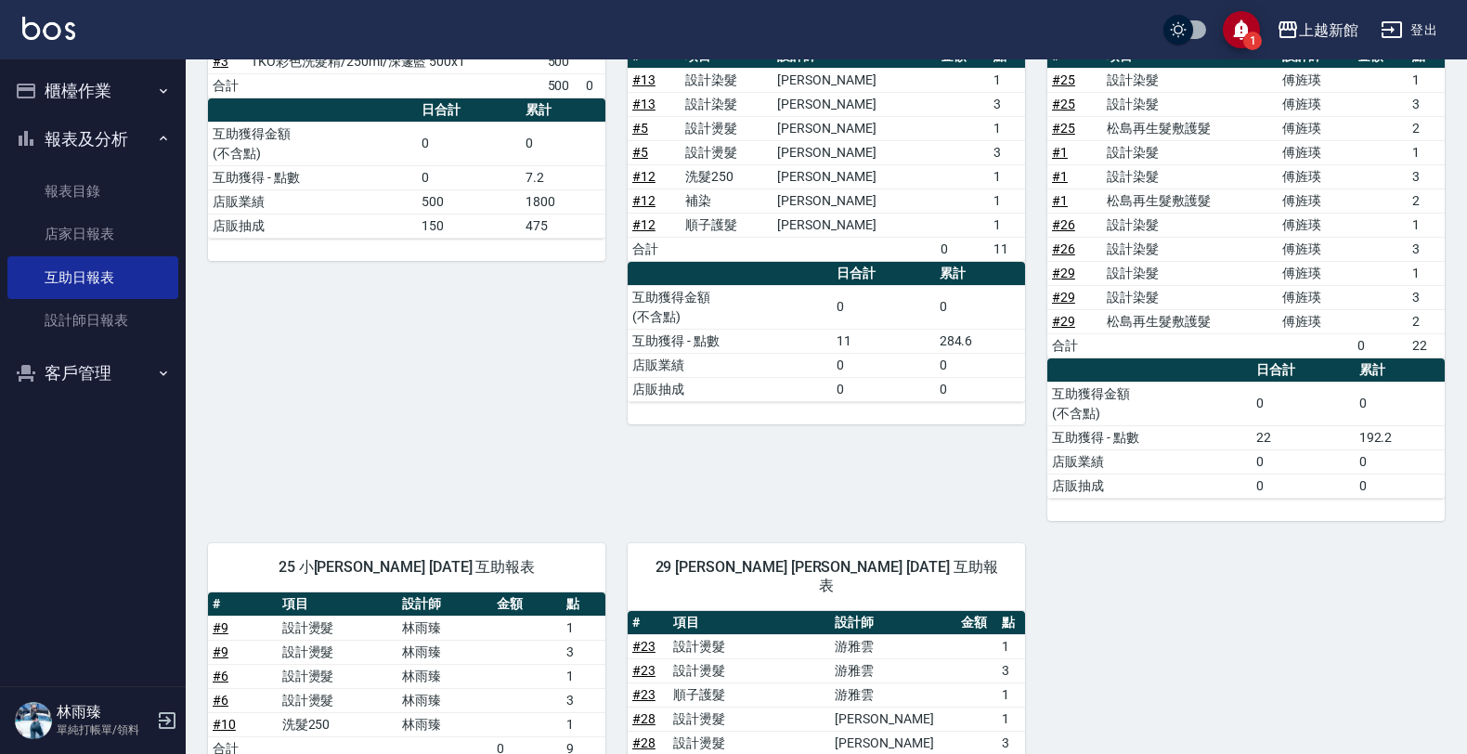
scroll to position [116, 0]
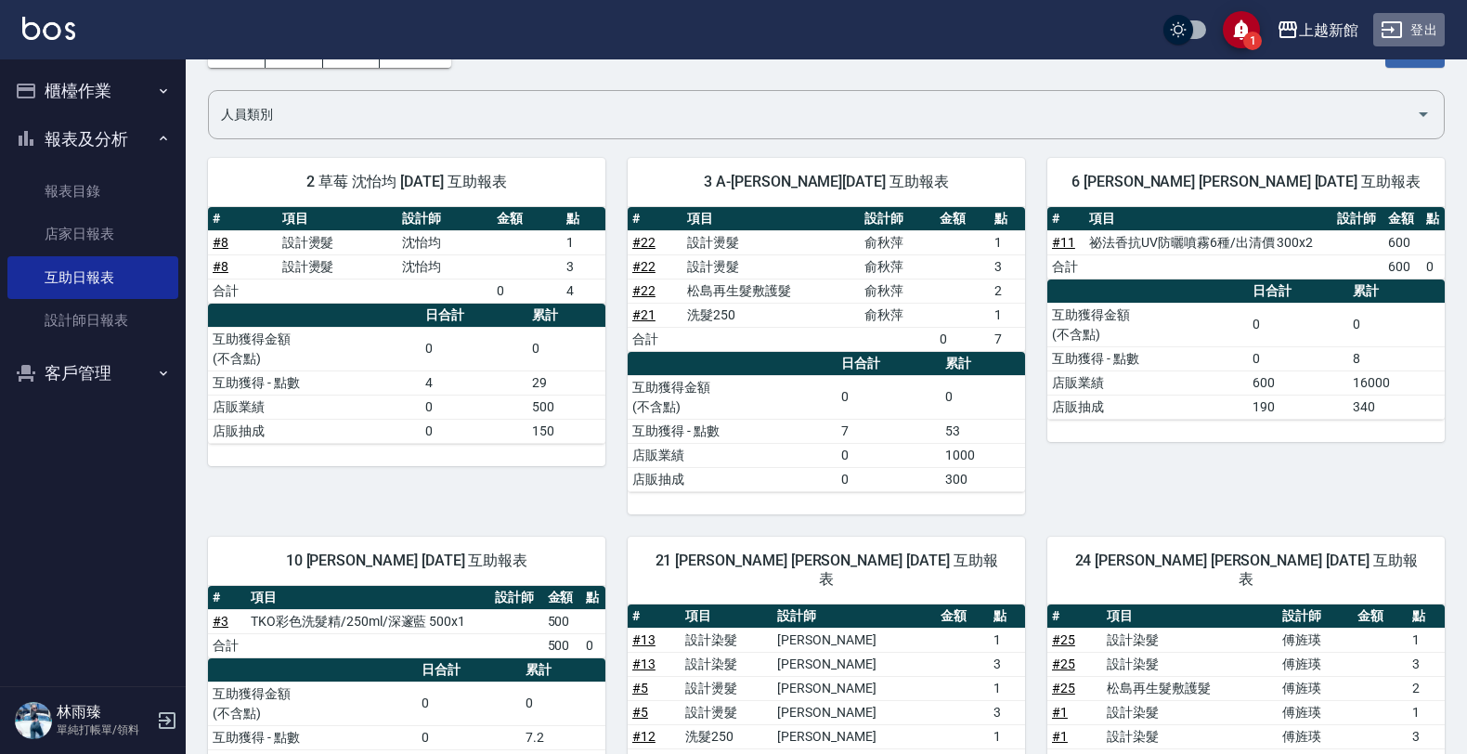
click at [1422, 30] on button "登出" at bounding box center [1408, 30] width 71 height 34
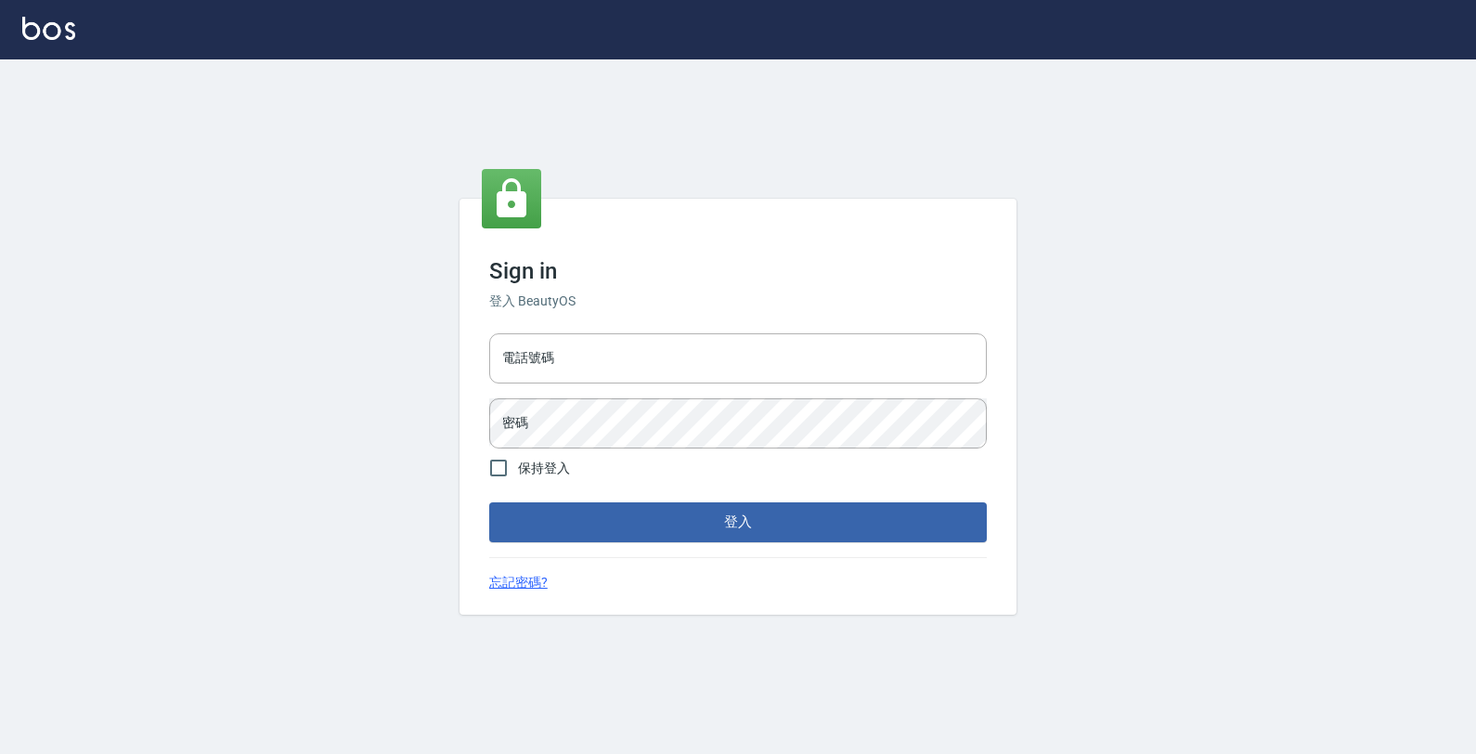
click at [912, 344] on input "電話號碼" at bounding box center [738, 358] width 498 height 50
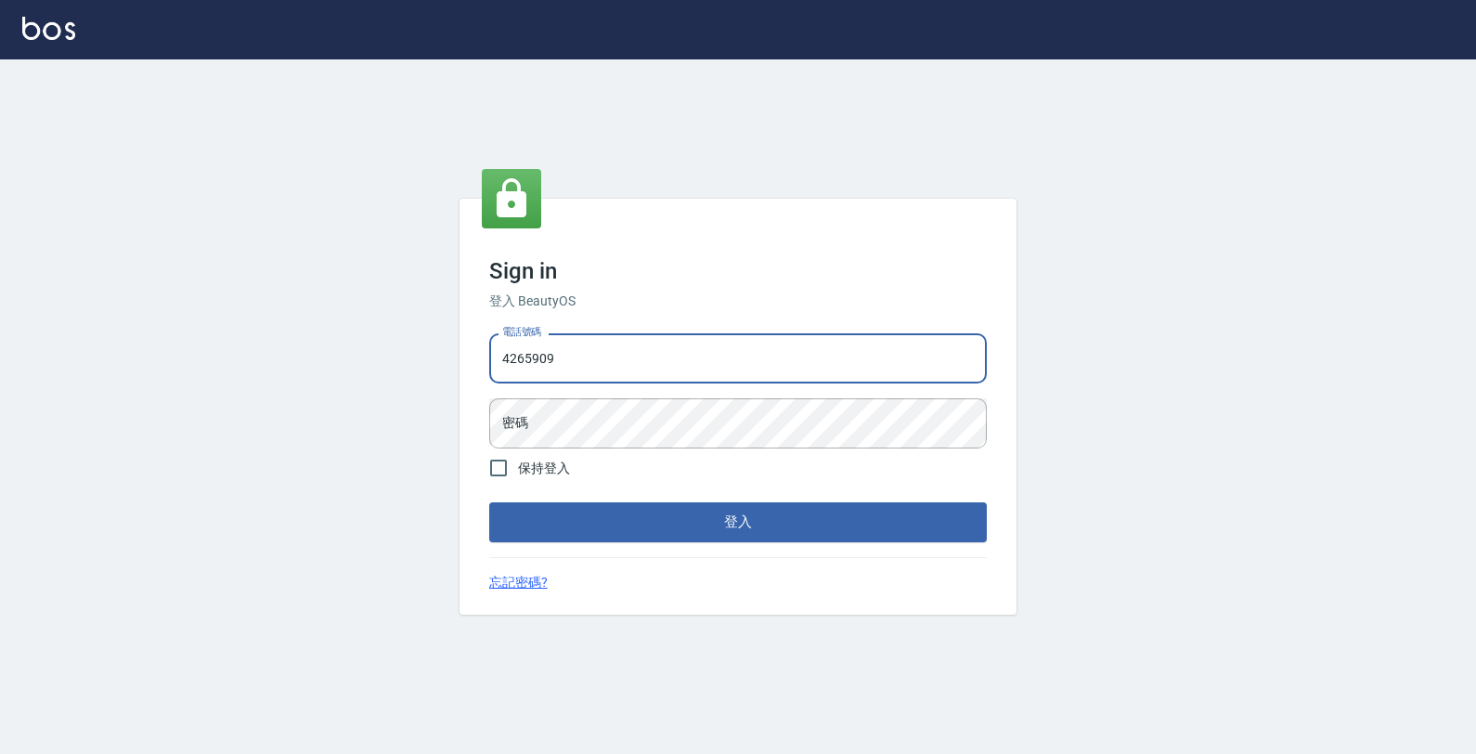
type input "4265909"
click at [489, 502] on button "登入" at bounding box center [738, 521] width 498 height 39
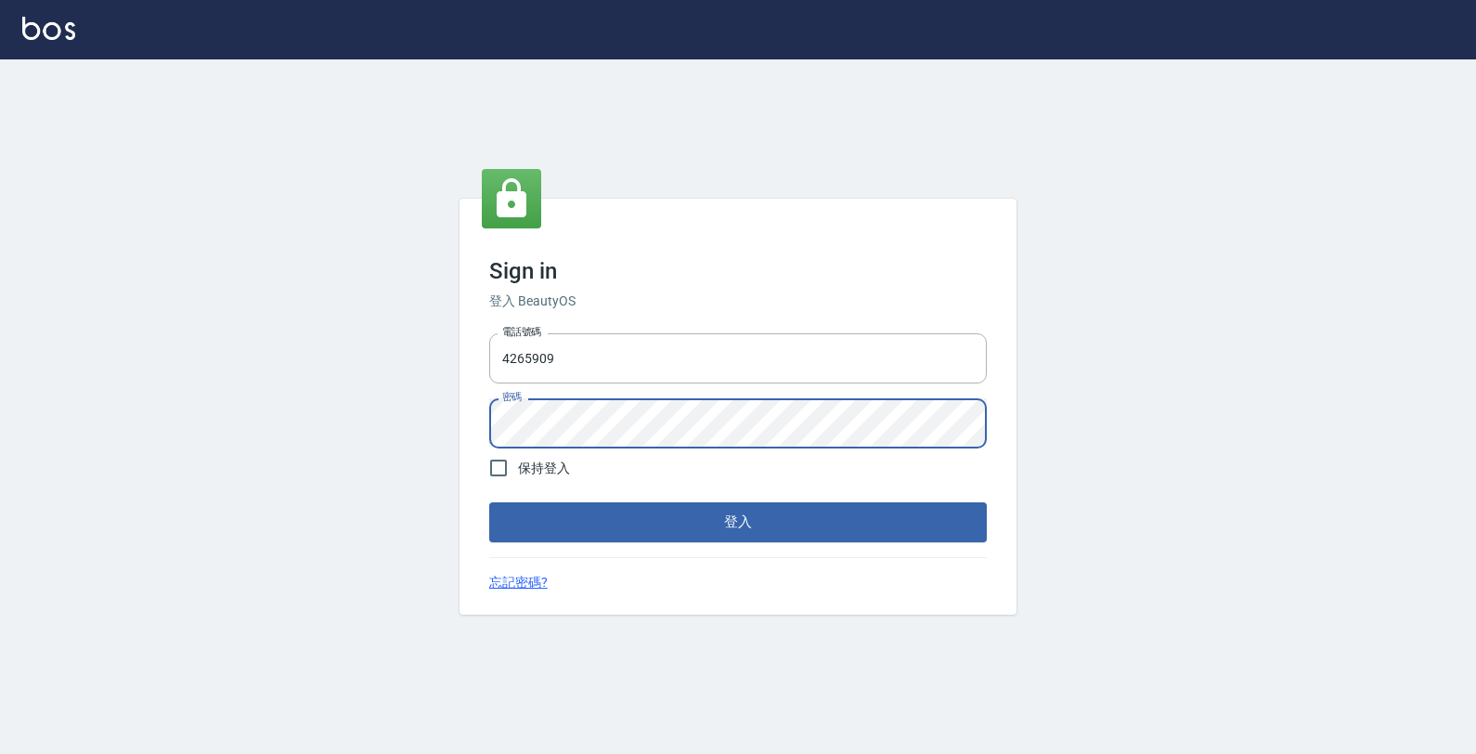
click at [489, 502] on button "登入" at bounding box center [738, 521] width 498 height 39
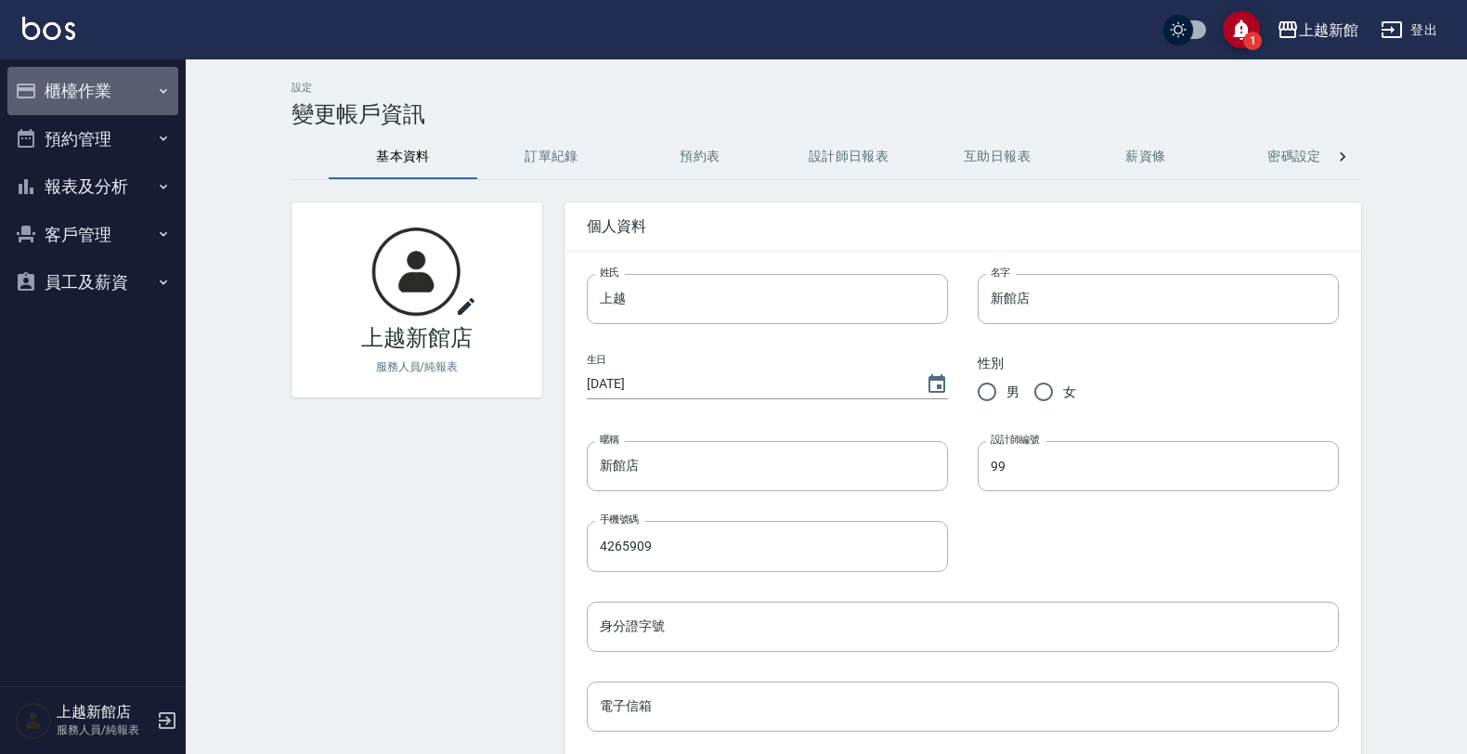
drag, startPoint x: 63, startPoint y: 98, endPoint x: 61, endPoint y: 108, distance: 9.5
click at [67, 98] on button "櫃檯作業" at bounding box center [92, 91] width 171 height 48
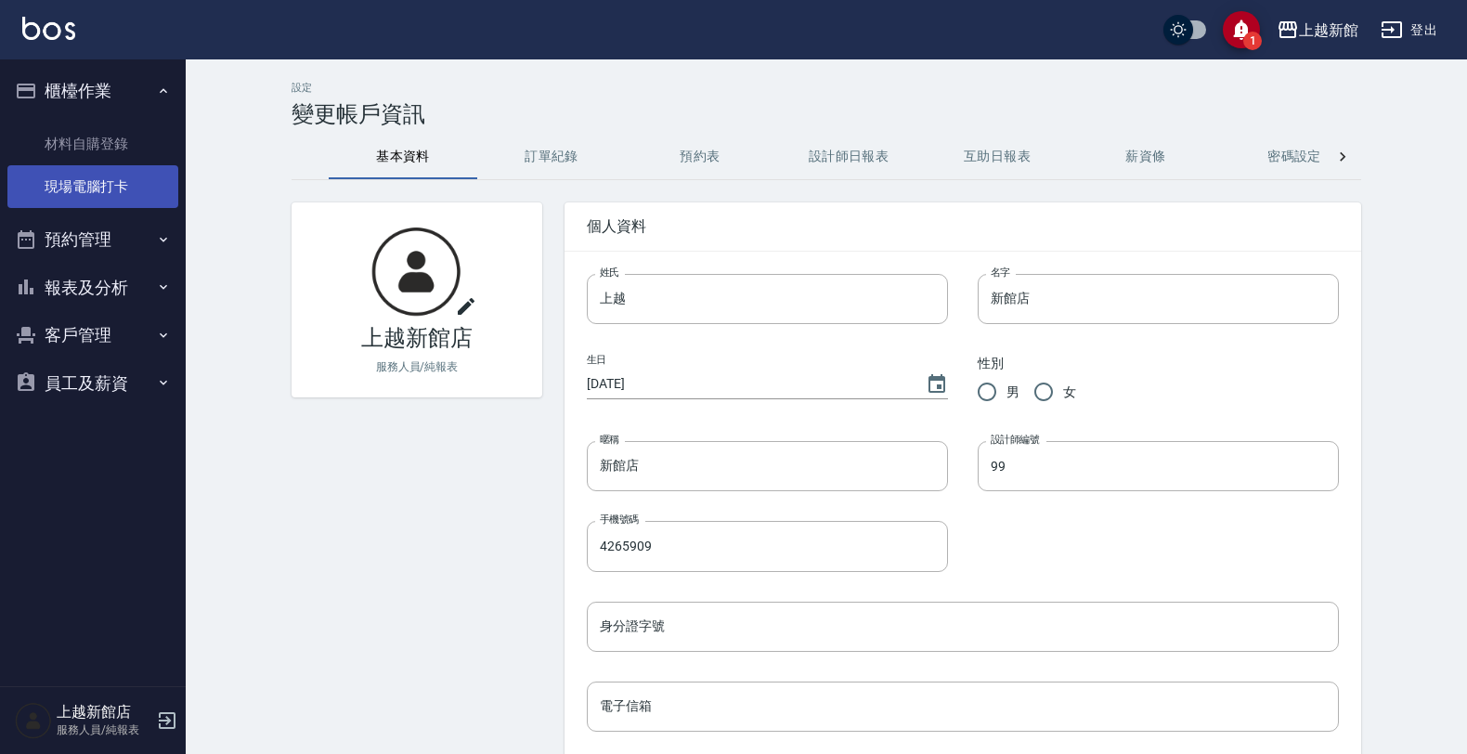
click at [102, 193] on link "現場電腦打卡" at bounding box center [92, 186] width 171 height 43
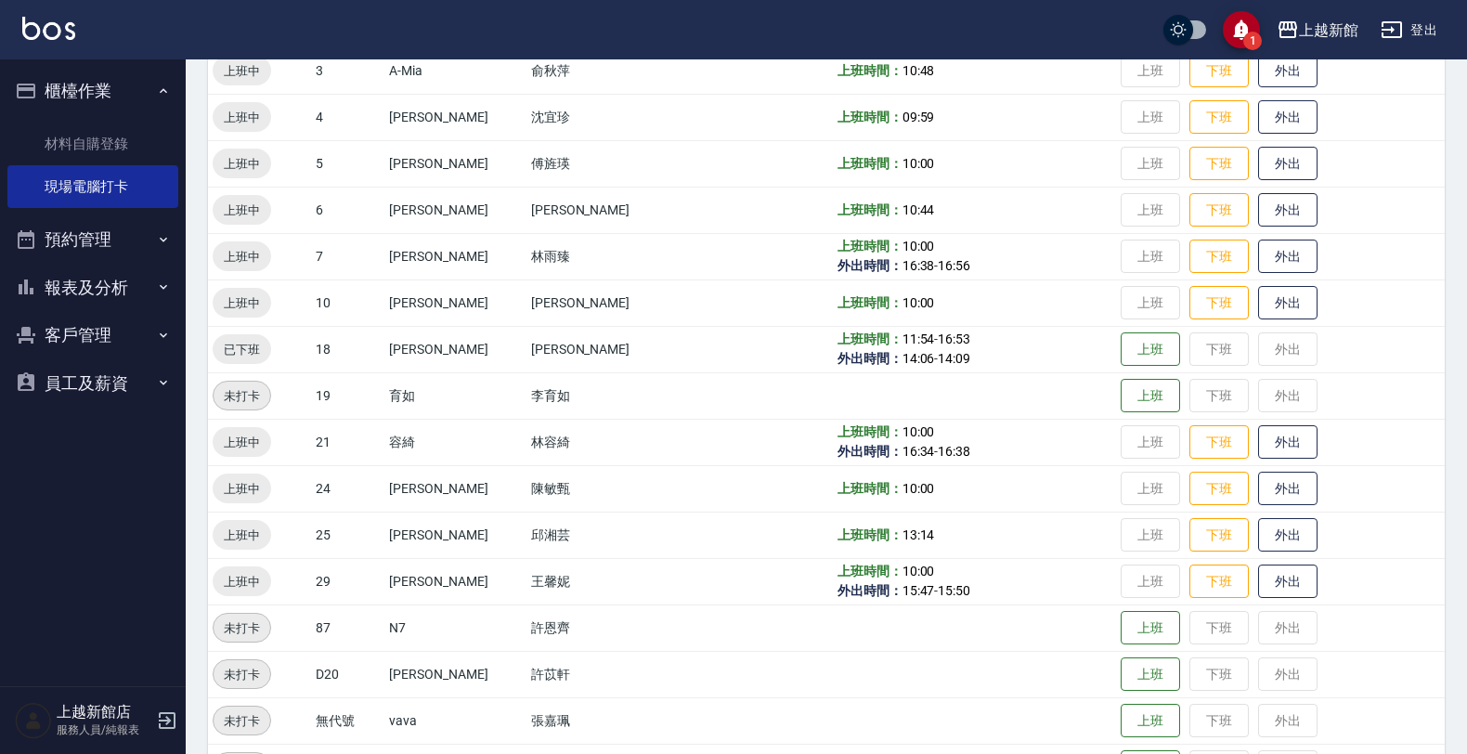
scroll to position [348, 0]
click at [1258, 578] on button "外出" at bounding box center [1287, 579] width 59 height 32
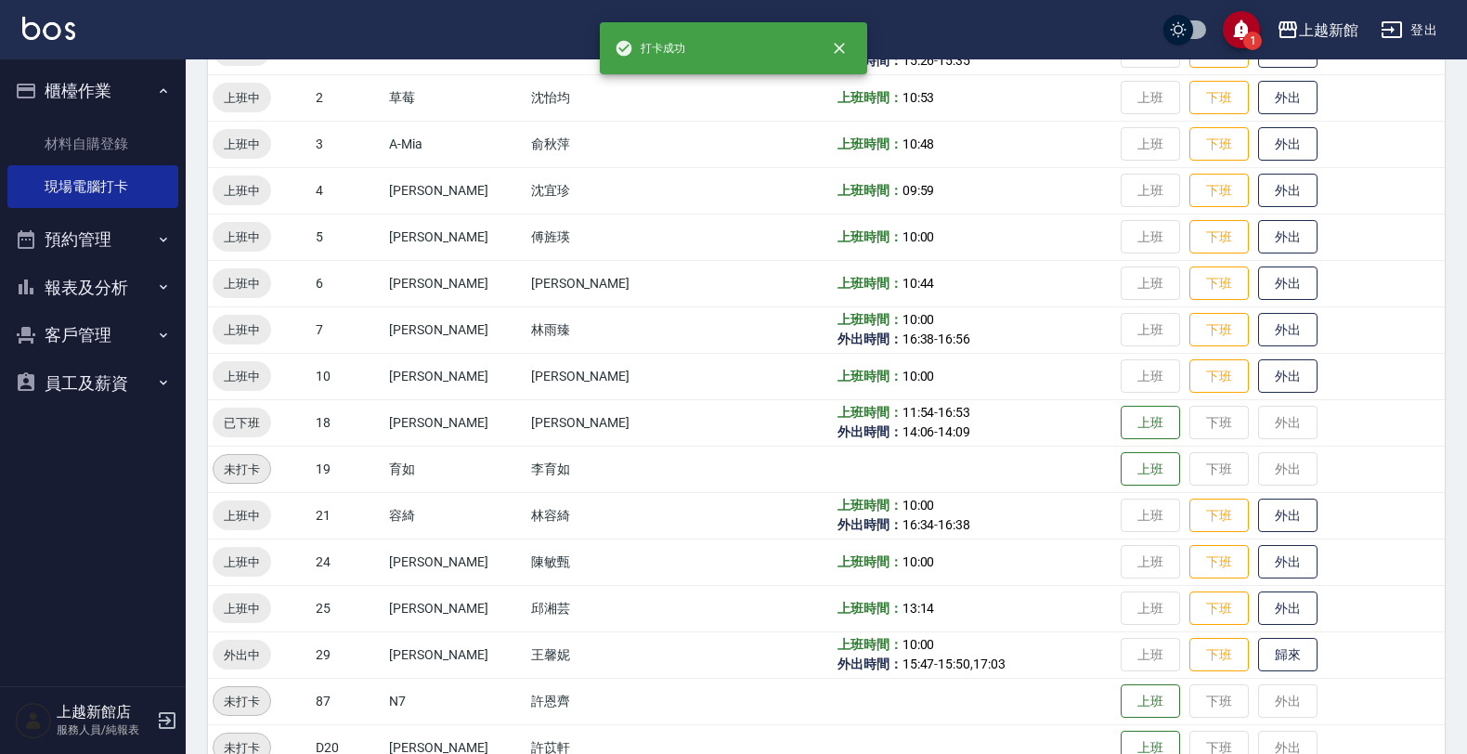
scroll to position [232, 0]
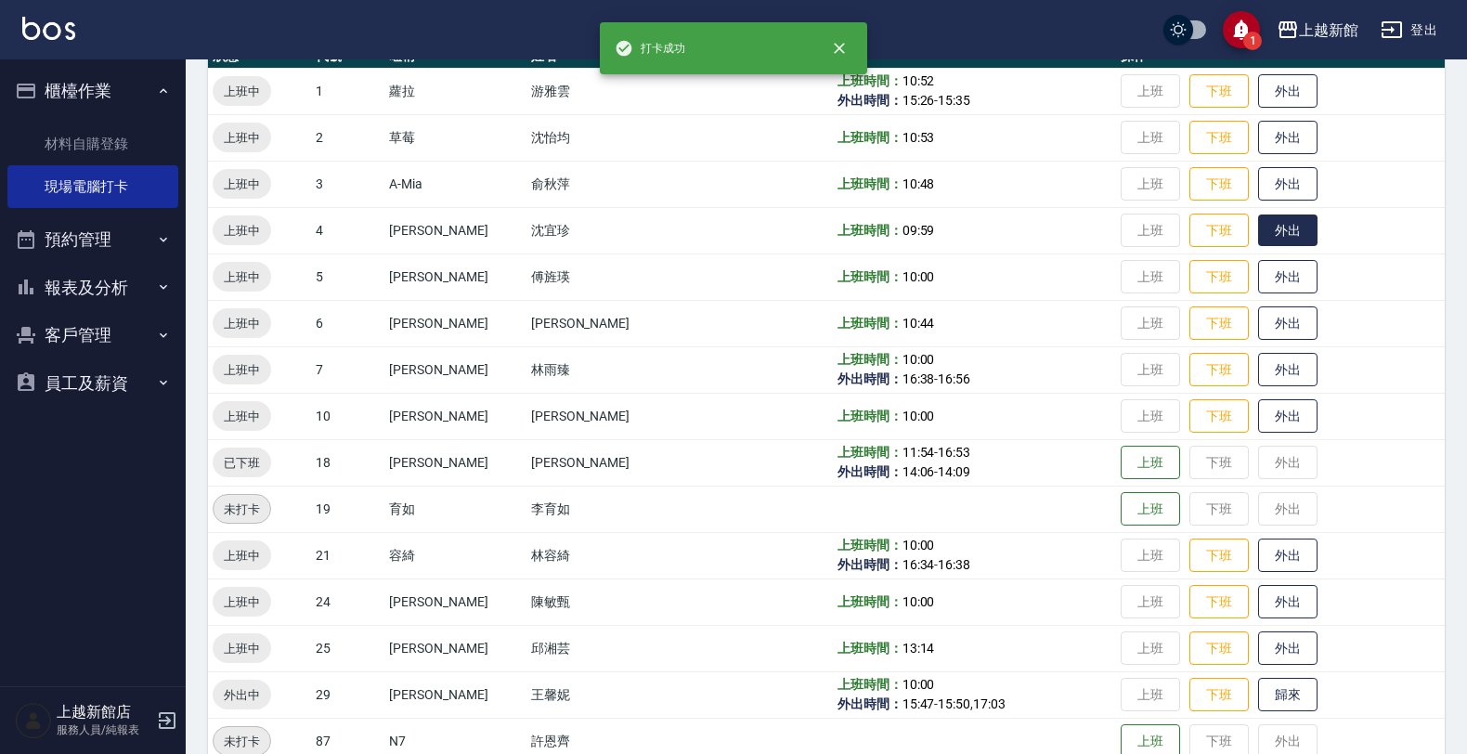
click at [1262, 216] on button "外出" at bounding box center [1287, 230] width 59 height 32
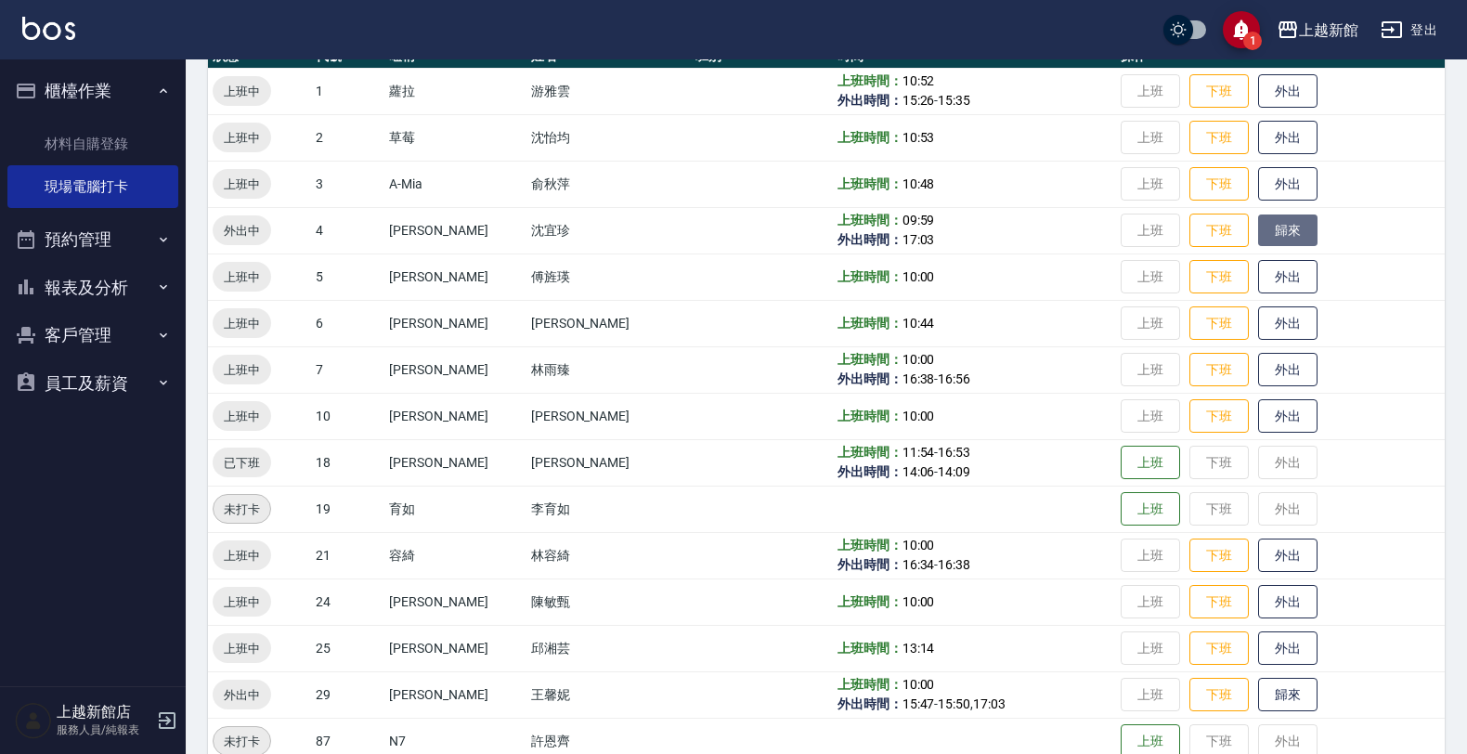
click at [1258, 238] on button "歸來" at bounding box center [1287, 230] width 59 height 32
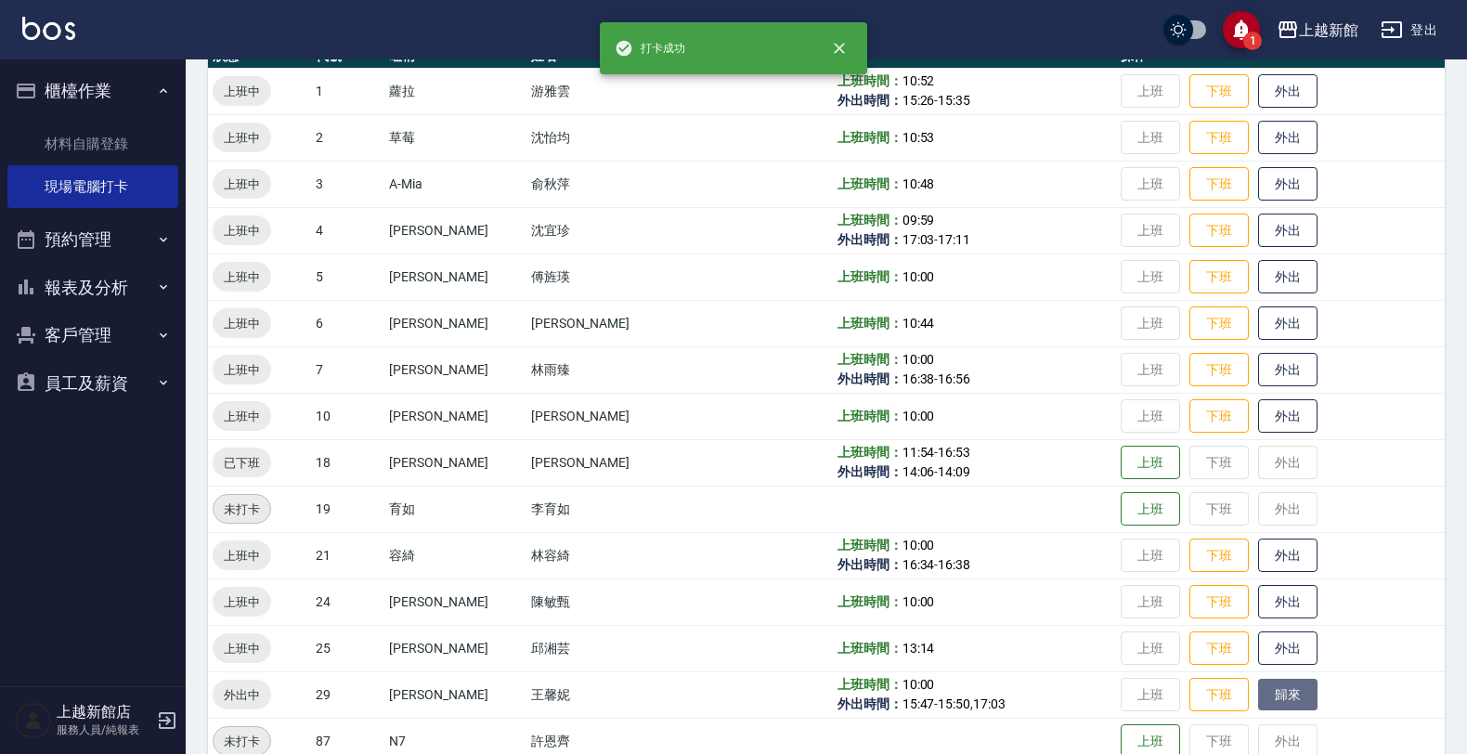
click at [1283, 693] on button "歸來" at bounding box center [1287, 695] width 59 height 32
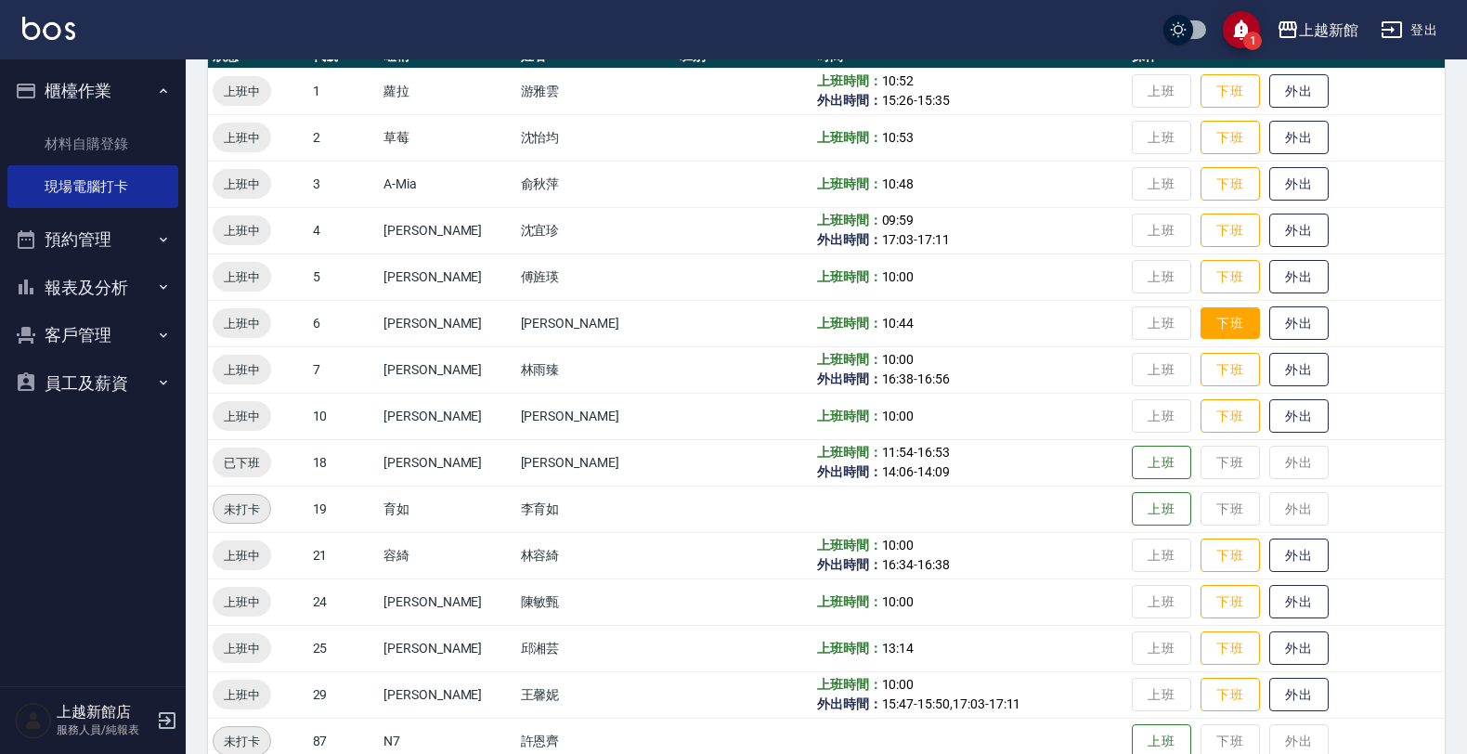
click at [1200, 307] on button "下班" at bounding box center [1229, 323] width 59 height 32
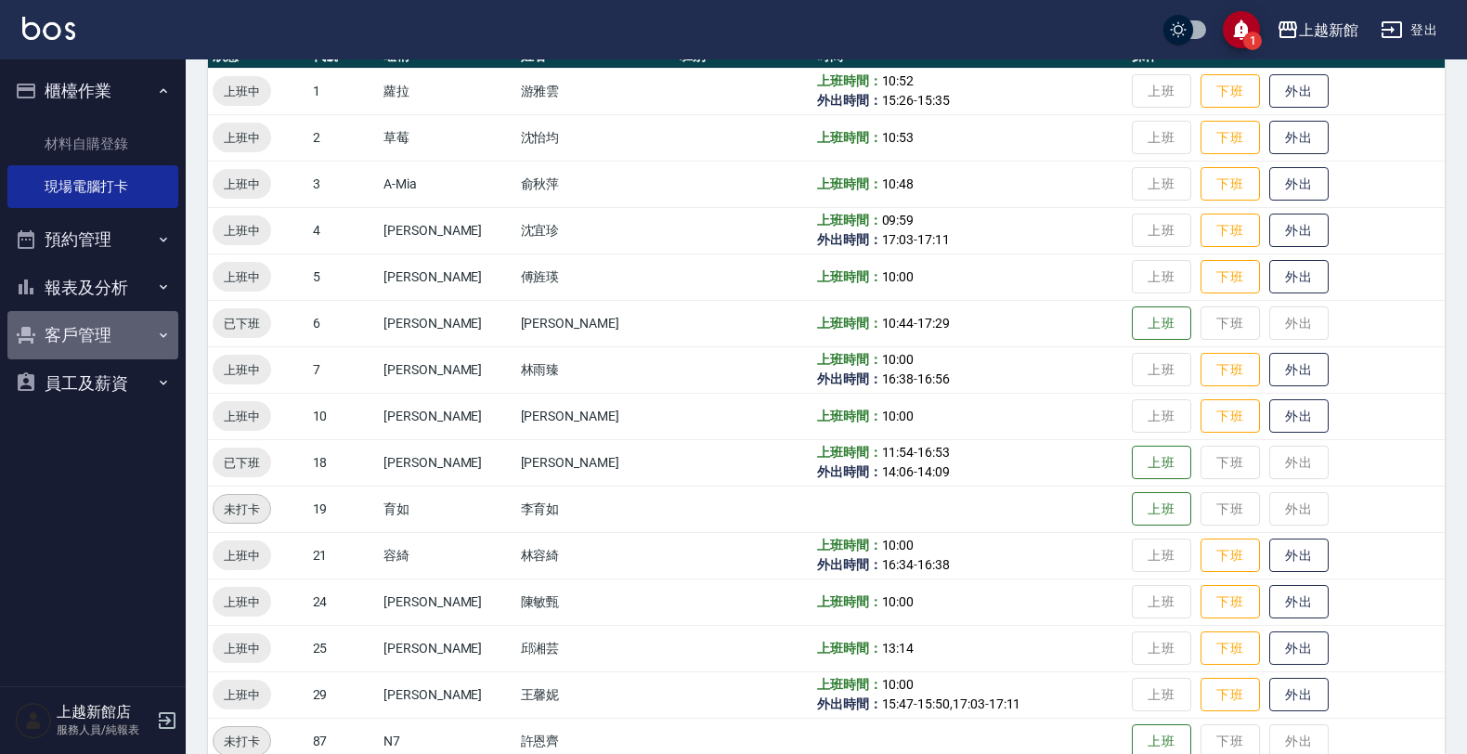
click at [104, 351] on button "客戶管理" at bounding box center [92, 335] width 171 height 48
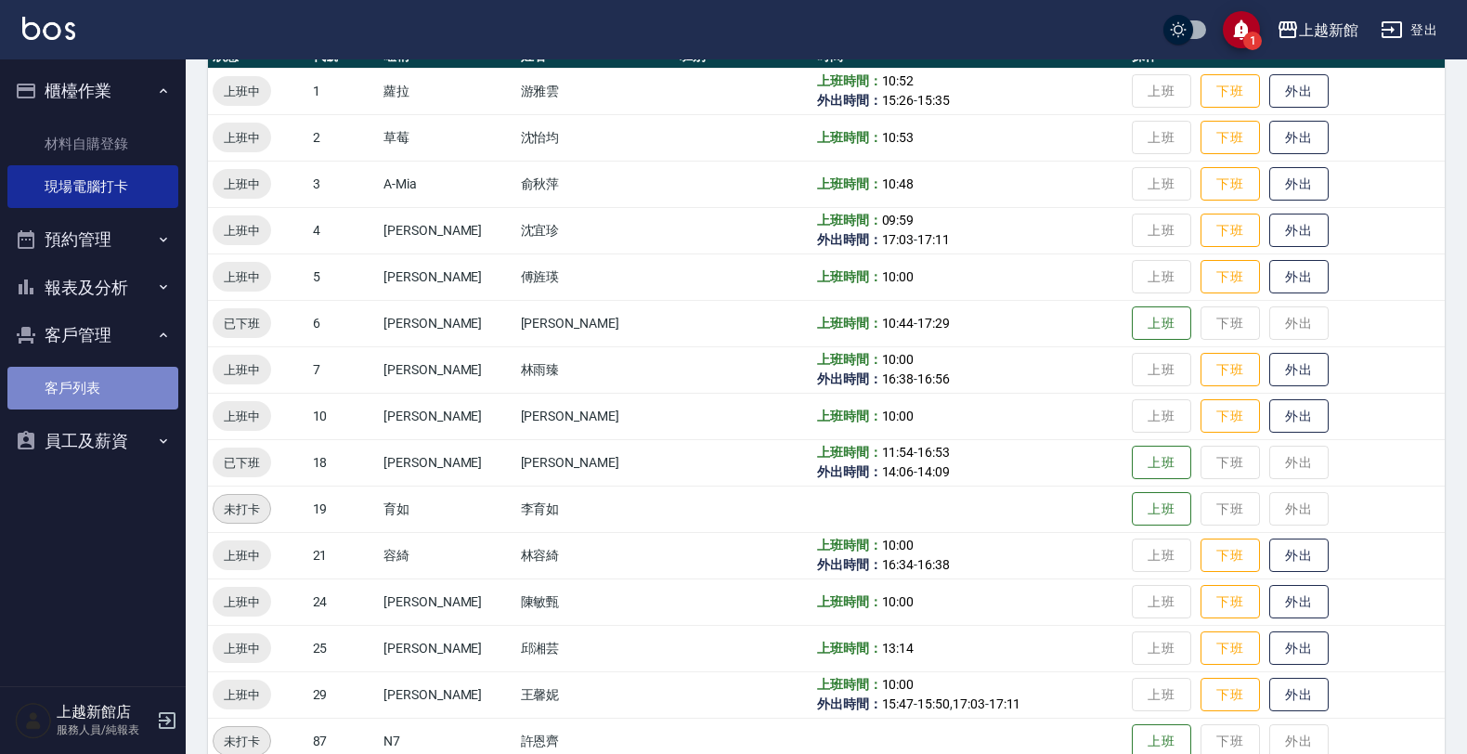
click at [144, 390] on link "客戶列表" at bounding box center [92, 388] width 171 height 43
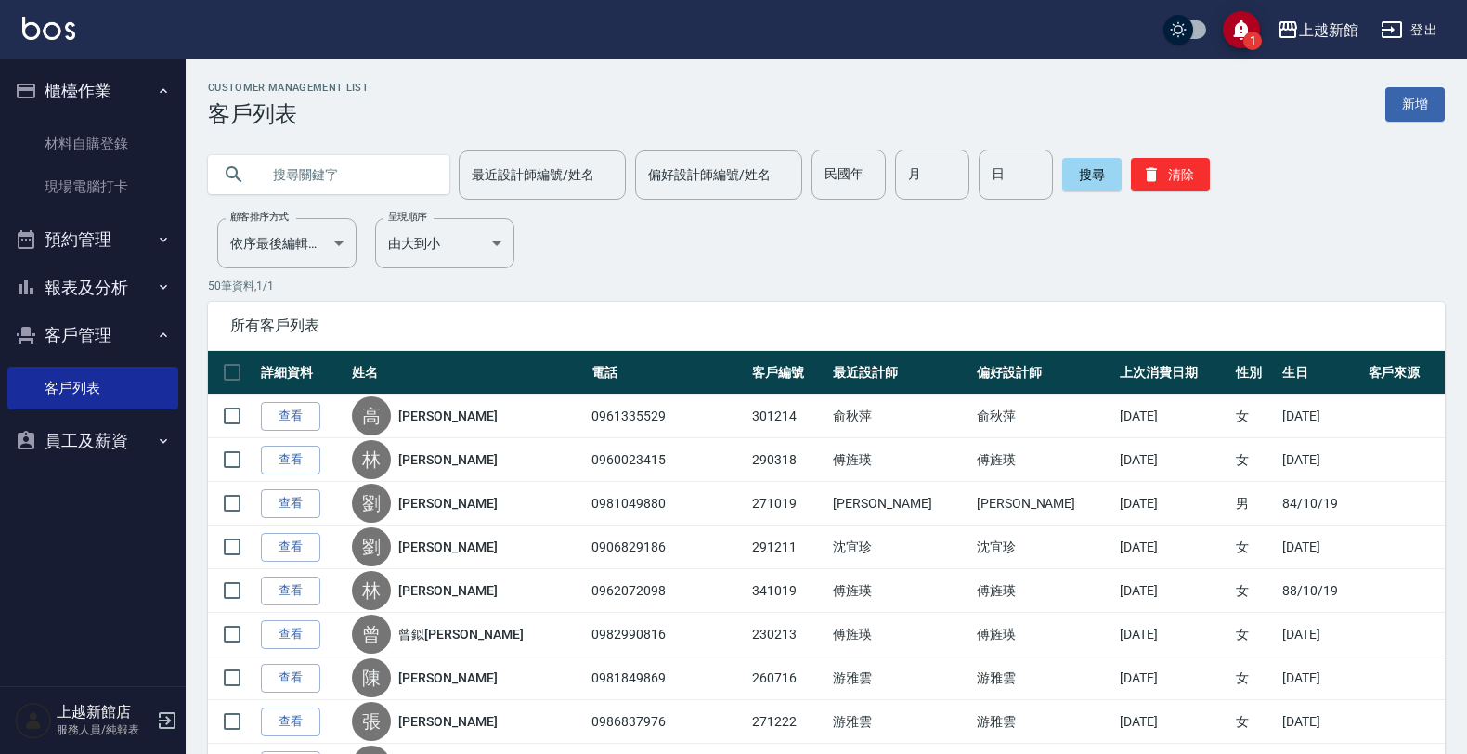
click at [307, 186] on input "text" at bounding box center [347, 174] width 175 height 50
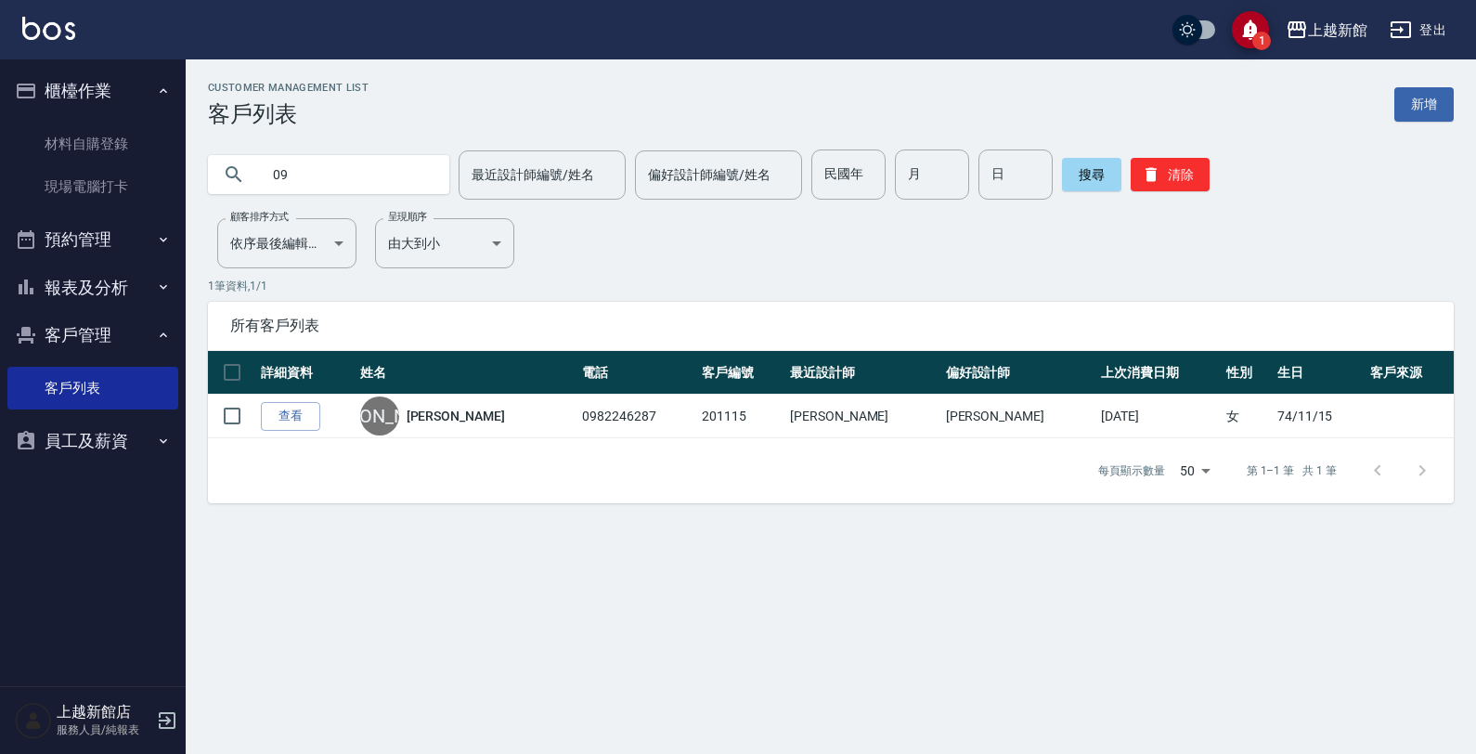
type input "0"
type input "0928757090"
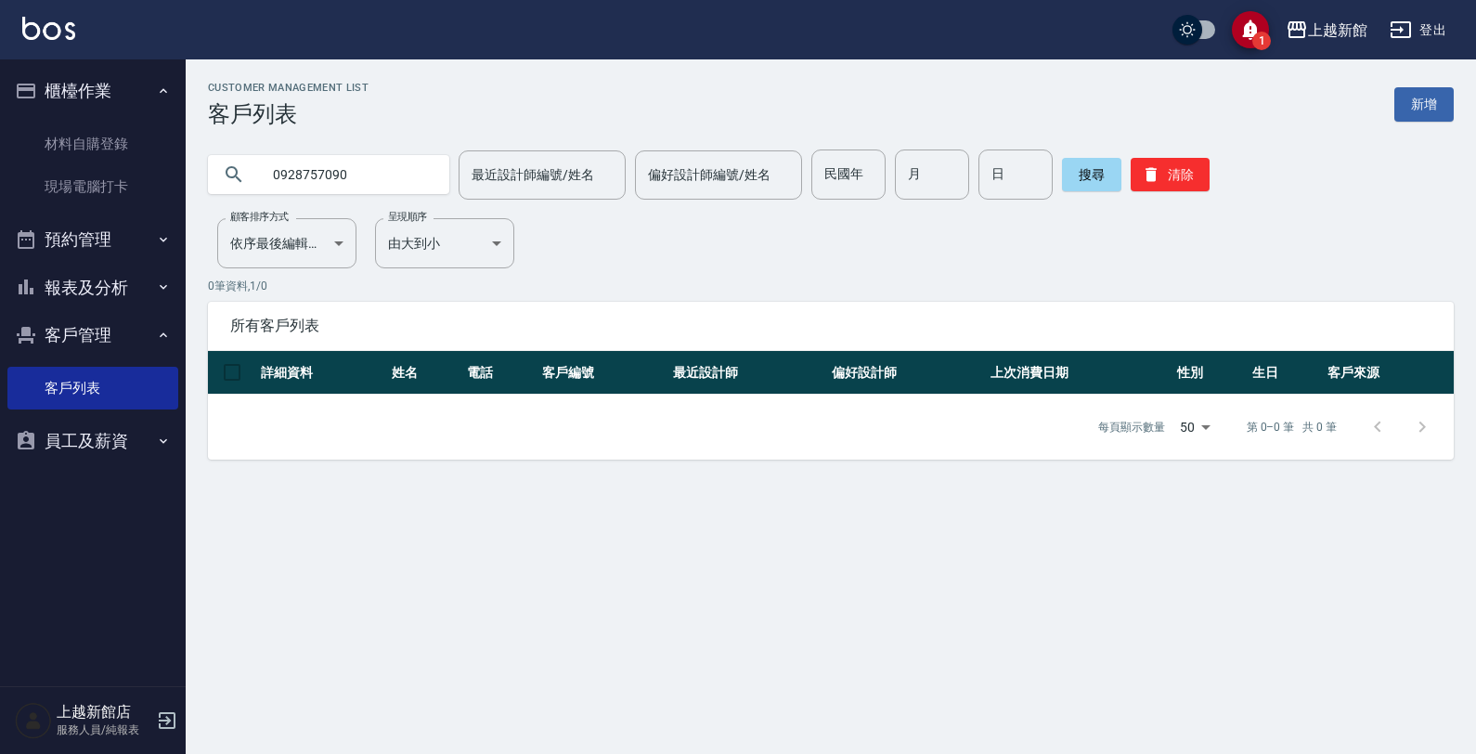
drag, startPoint x: 409, startPoint y: 188, endPoint x: 300, endPoint y: 123, distance: 126.9
click at [206, 145] on div "0928757090 最近設計師編號/姓名 最近設計師編號/姓名 偏好設計師編號/姓名 偏好設計師編號/姓名 民國年 民國年 月 月 日 日 搜尋 清除" at bounding box center [820, 163] width 1268 height 72
type input "練"
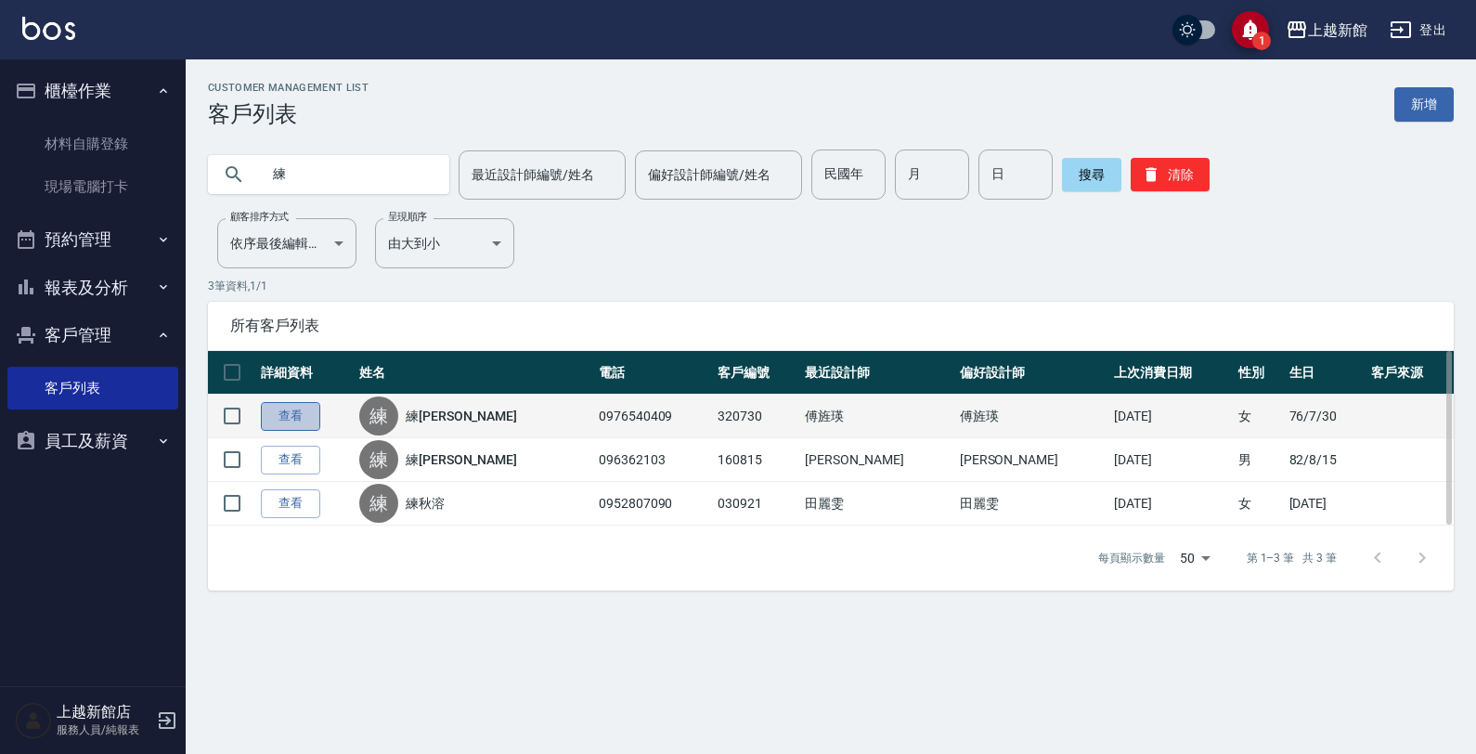
click at [293, 423] on link "查看" at bounding box center [290, 416] width 59 height 29
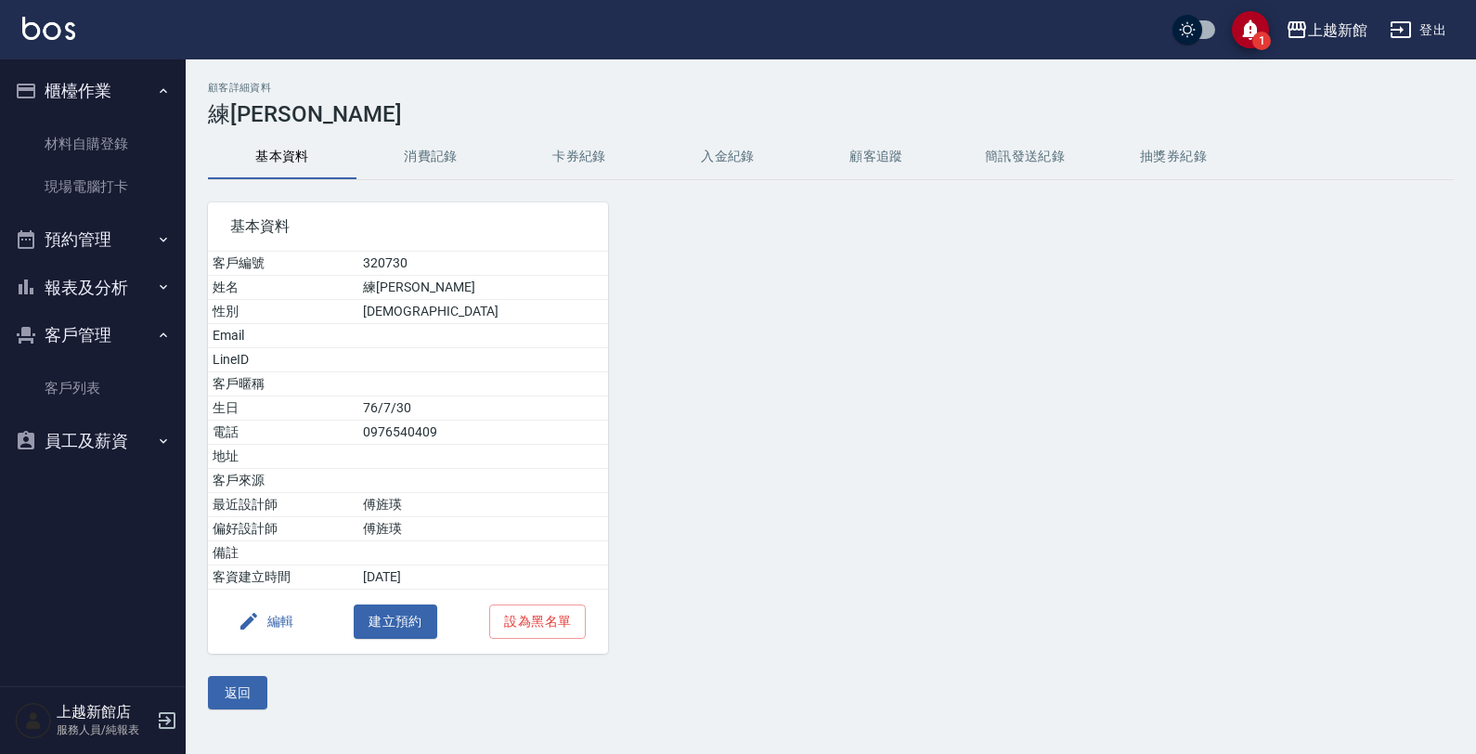
click at [401, 156] on button "消費記錄" at bounding box center [430, 157] width 149 height 45
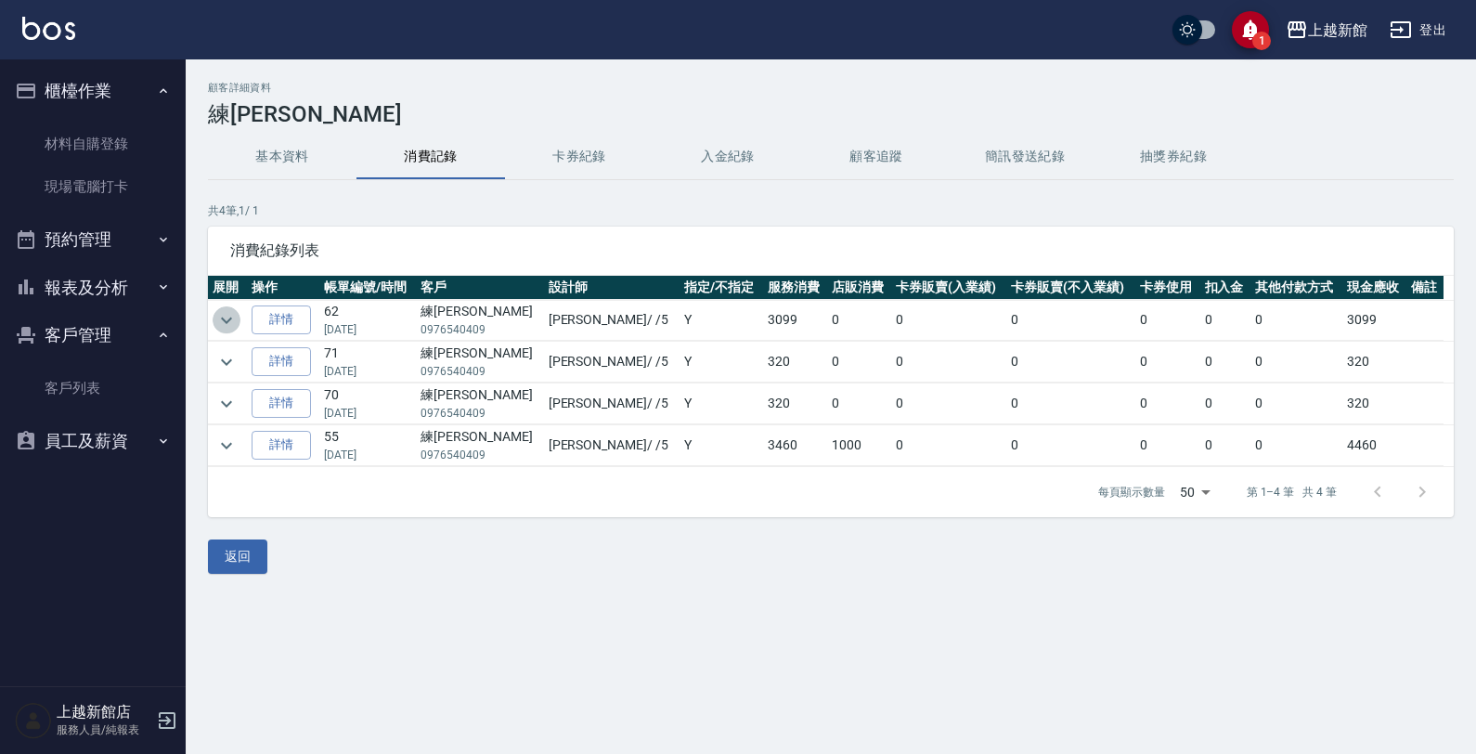
click at [224, 320] on icon "expand row" at bounding box center [226, 320] width 11 height 6
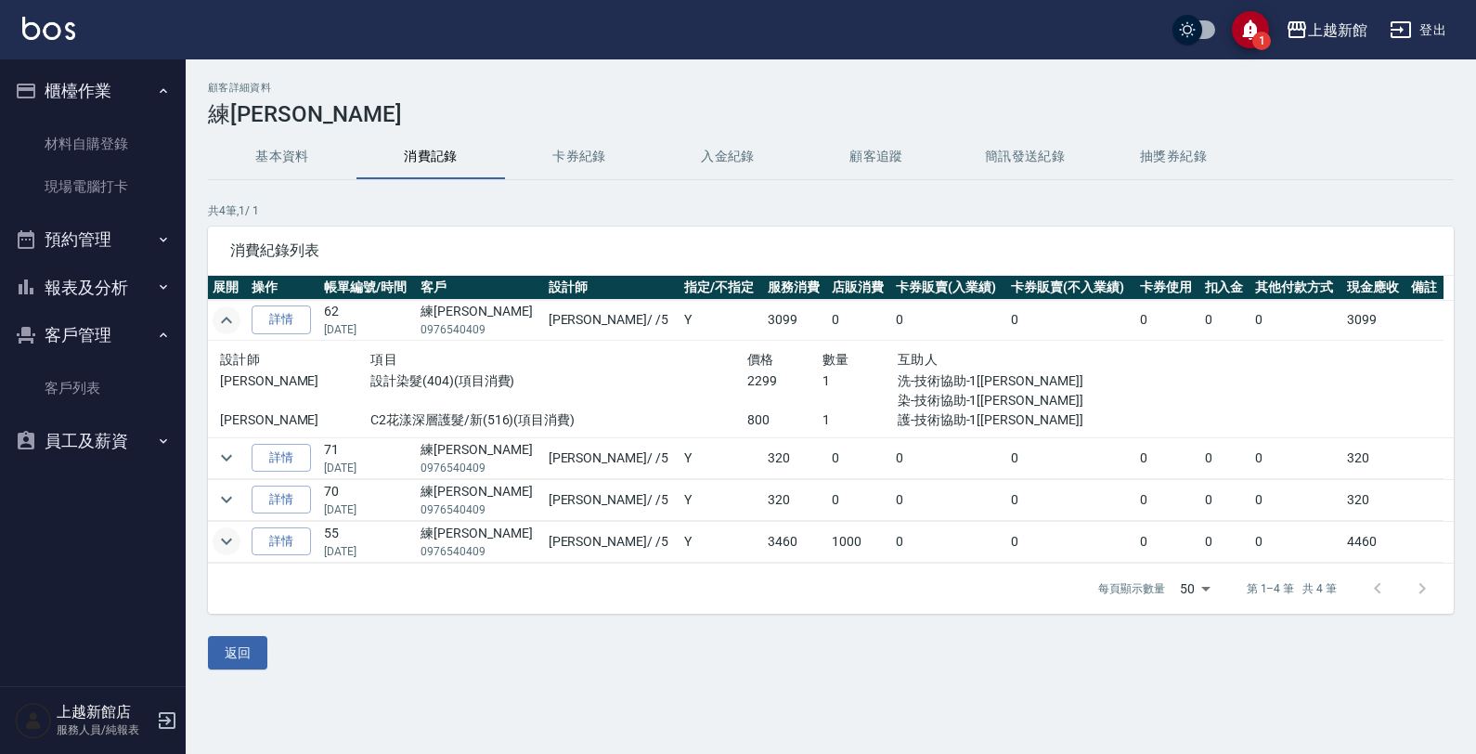
click at [215, 536] on icon "expand row" at bounding box center [226, 541] width 22 height 22
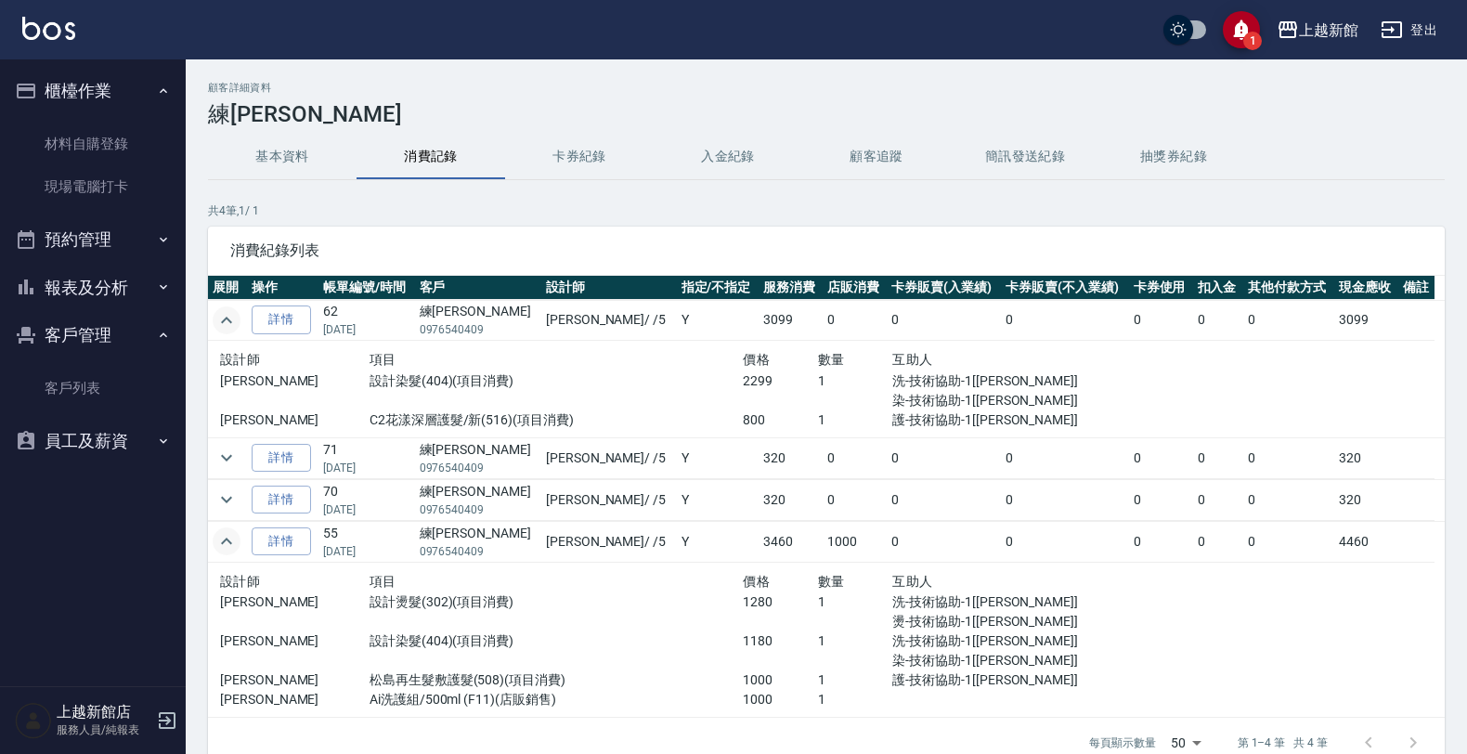
click at [98, 411] on ul "客戶列表" at bounding box center [92, 388] width 171 height 58
click at [98, 401] on link "客戶列表" at bounding box center [92, 388] width 171 height 43
